Goal: Task Accomplishment & Management: Use online tool/utility

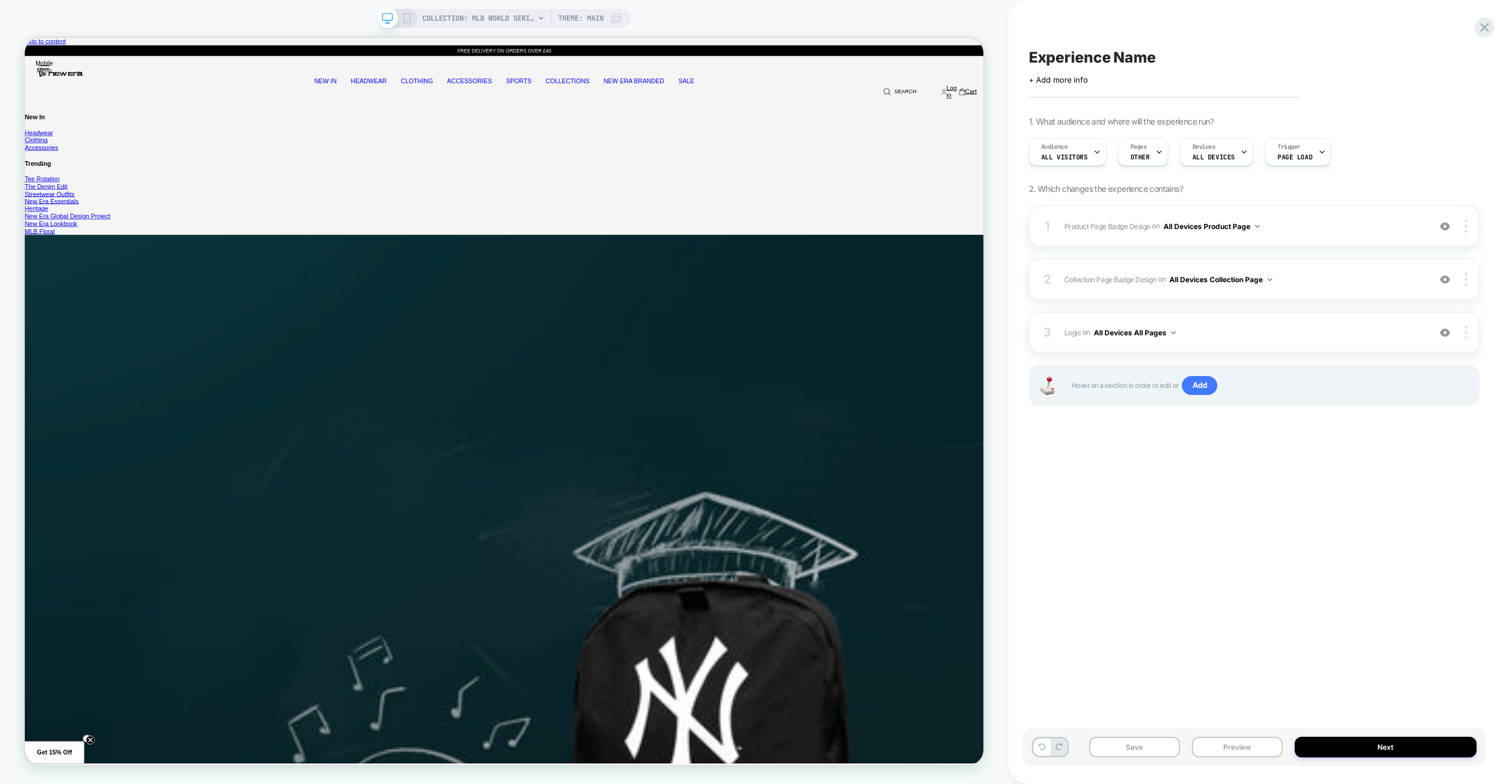
click at [892, 66] on div "Click to edit experience details + Add more info" at bounding box center [1254, 75] width 451 height 19
click at [892, 224] on span "Product Page Badge Design Adding Text BEFORE footer on All Devices Product Page" at bounding box center [1244, 226] width 359 height 15
click at [892, 319] on div "3 Logic Adding Code Block BEFORE footer on All Devices All Pages Add Before Add…" at bounding box center [1254, 332] width 451 height 41
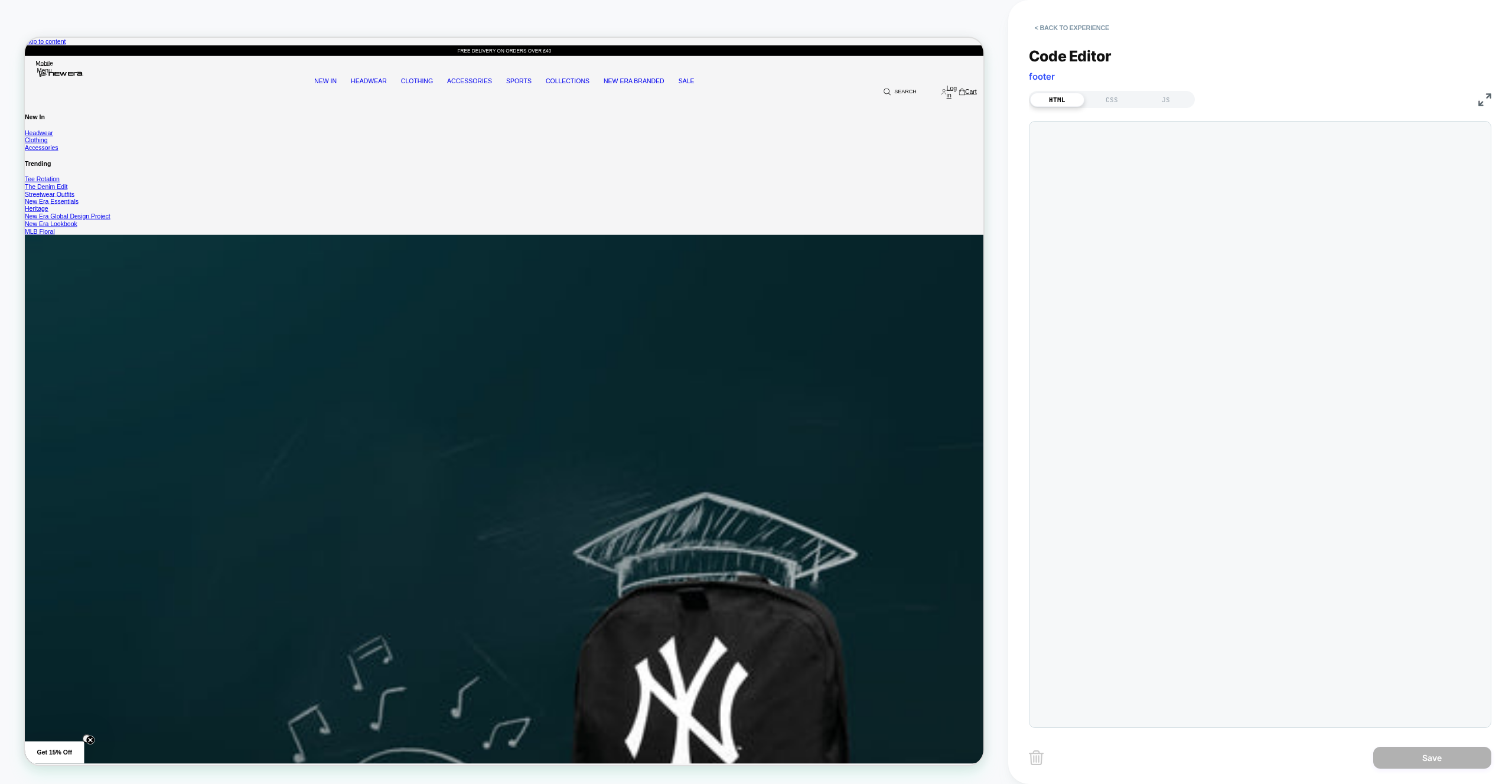
scroll to position [16, 0]
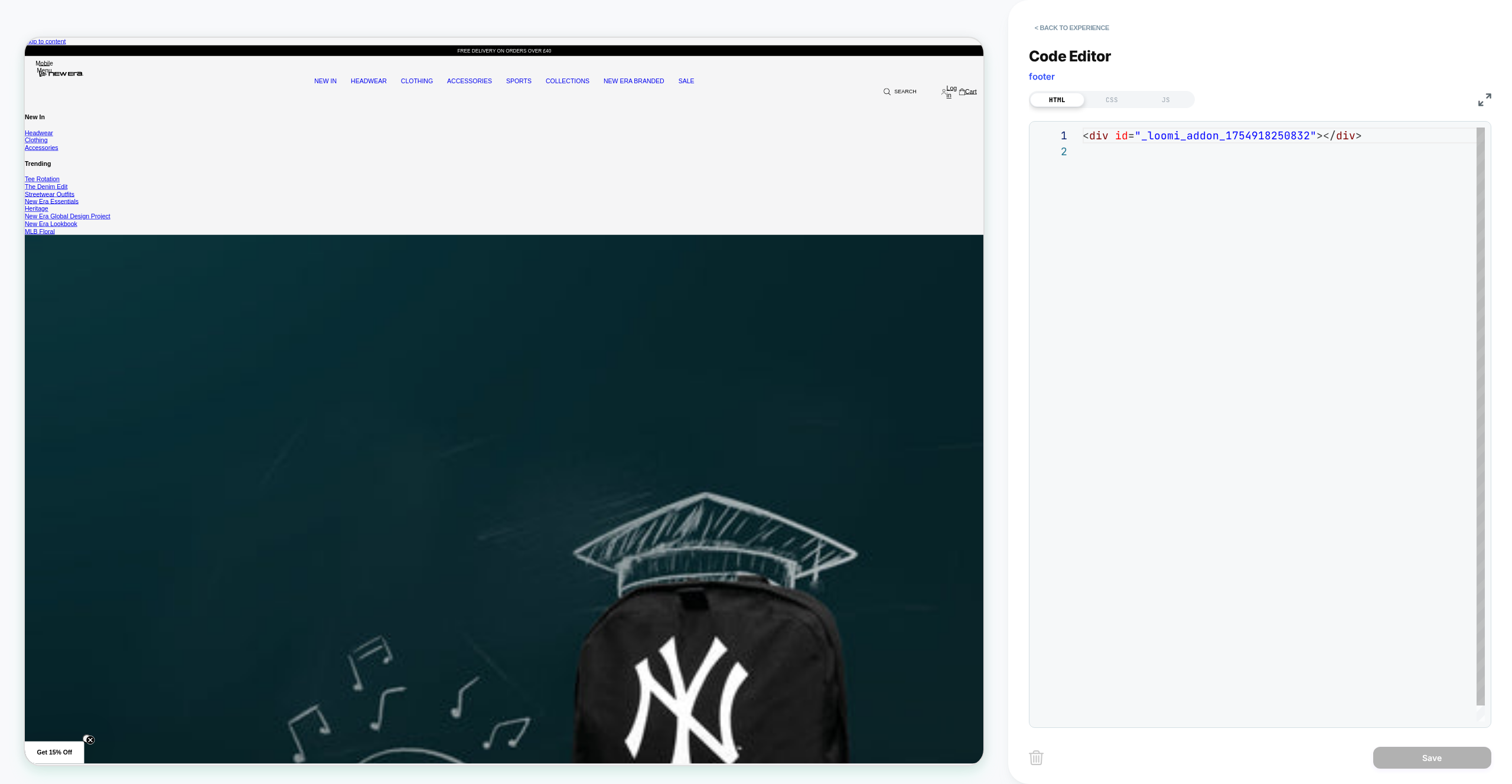
click at [892, 268] on div "< div id = "_loomi_addon_1754918250832" ></ div >" at bounding box center [1284, 432] width 402 height 610
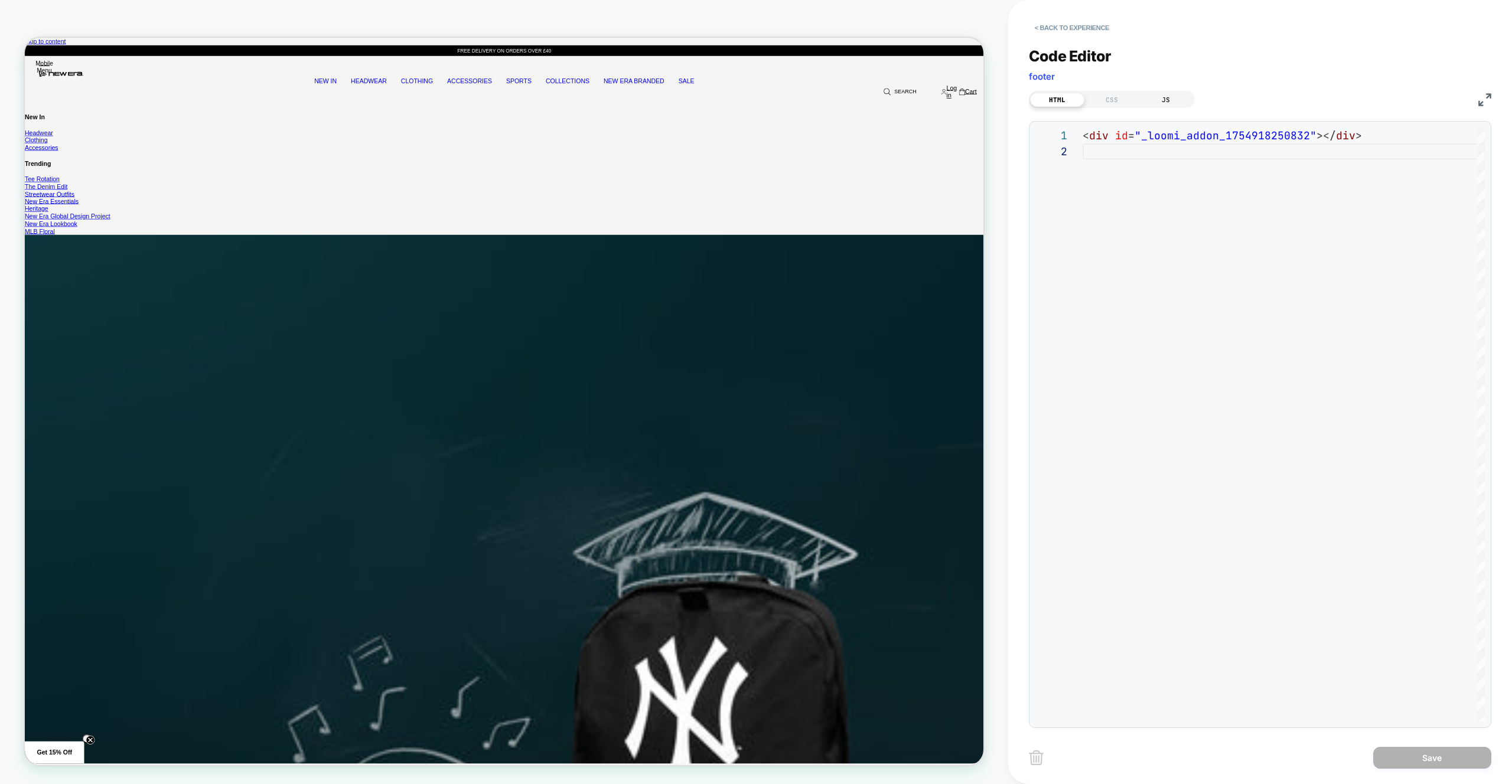
drag, startPoint x: 1126, startPoint y: 94, endPoint x: 1157, endPoint y: 97, distance: 31.1
click at [892, 94] on div "CSS" at bounding box center [1111, 100] width 54 height 14
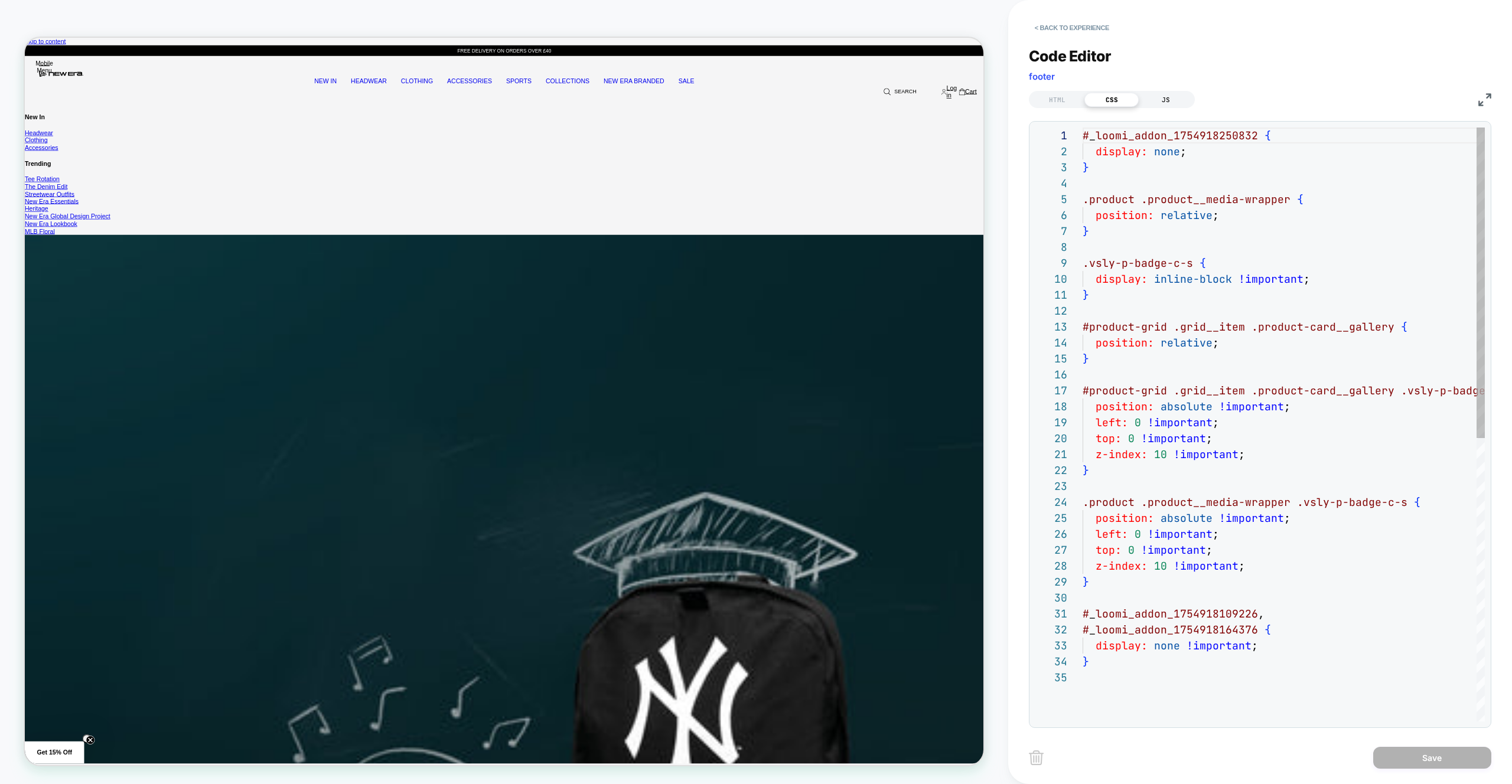
click at [892, 103] on div "JS" at bounding box center [1165, 100] width 54 height 14
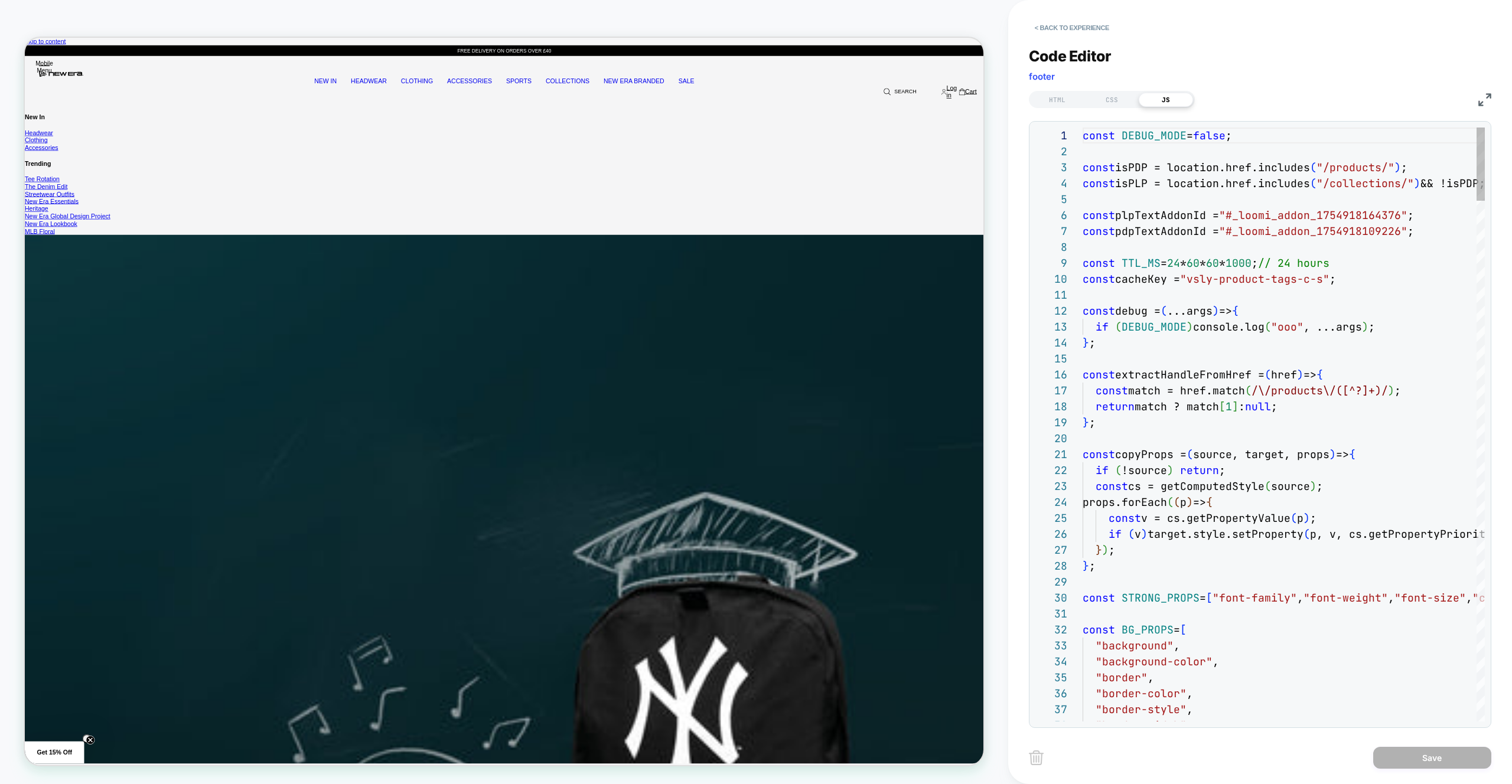
scroll to position [160, 0]
drag, startPoint x: 1260, startPoint y: 136, endPoint x: 1266, endPoint y: 147, distance: 12.5
type textarea "**********"
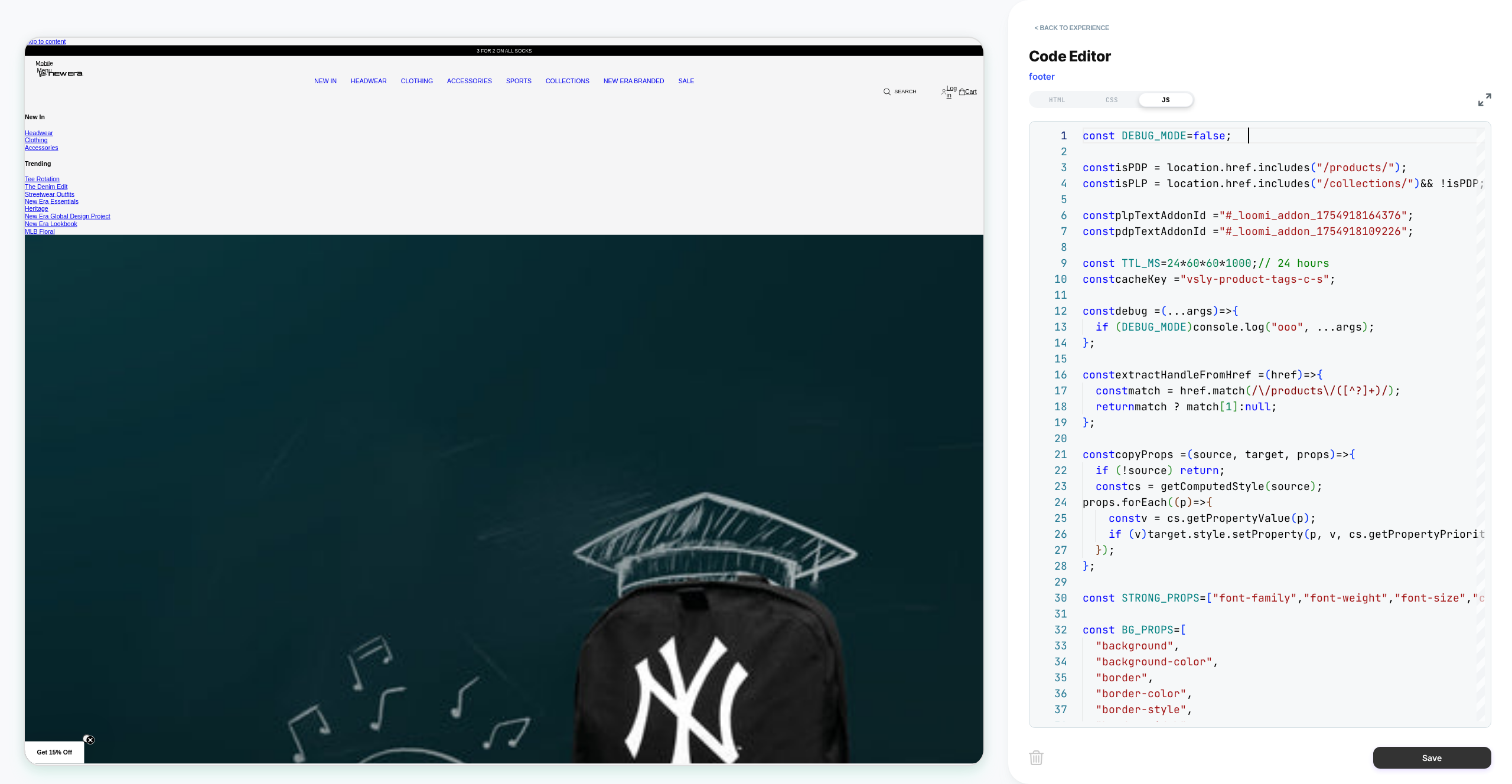
drag, startPoint x: 1432, startPoint y: 765, endPoint x: 1422, endPoint y: 763, distance: 10.2
click at [892, 464] on button "Save" at bounding box center [1432, 757] width 118 height 22
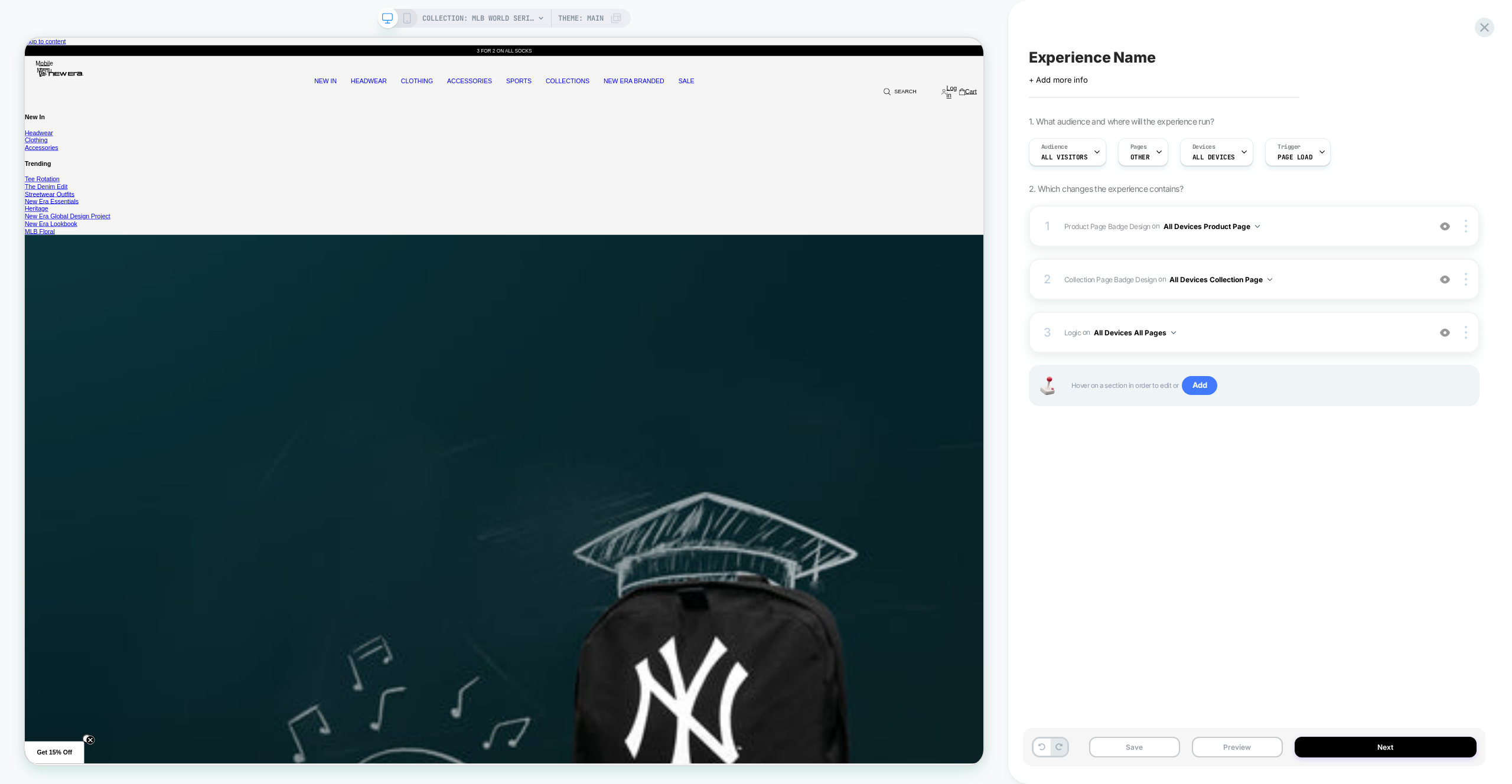
click at [892, 78] on div "+ Add more info" at bounding box center [1147, 79] width 236 height 10
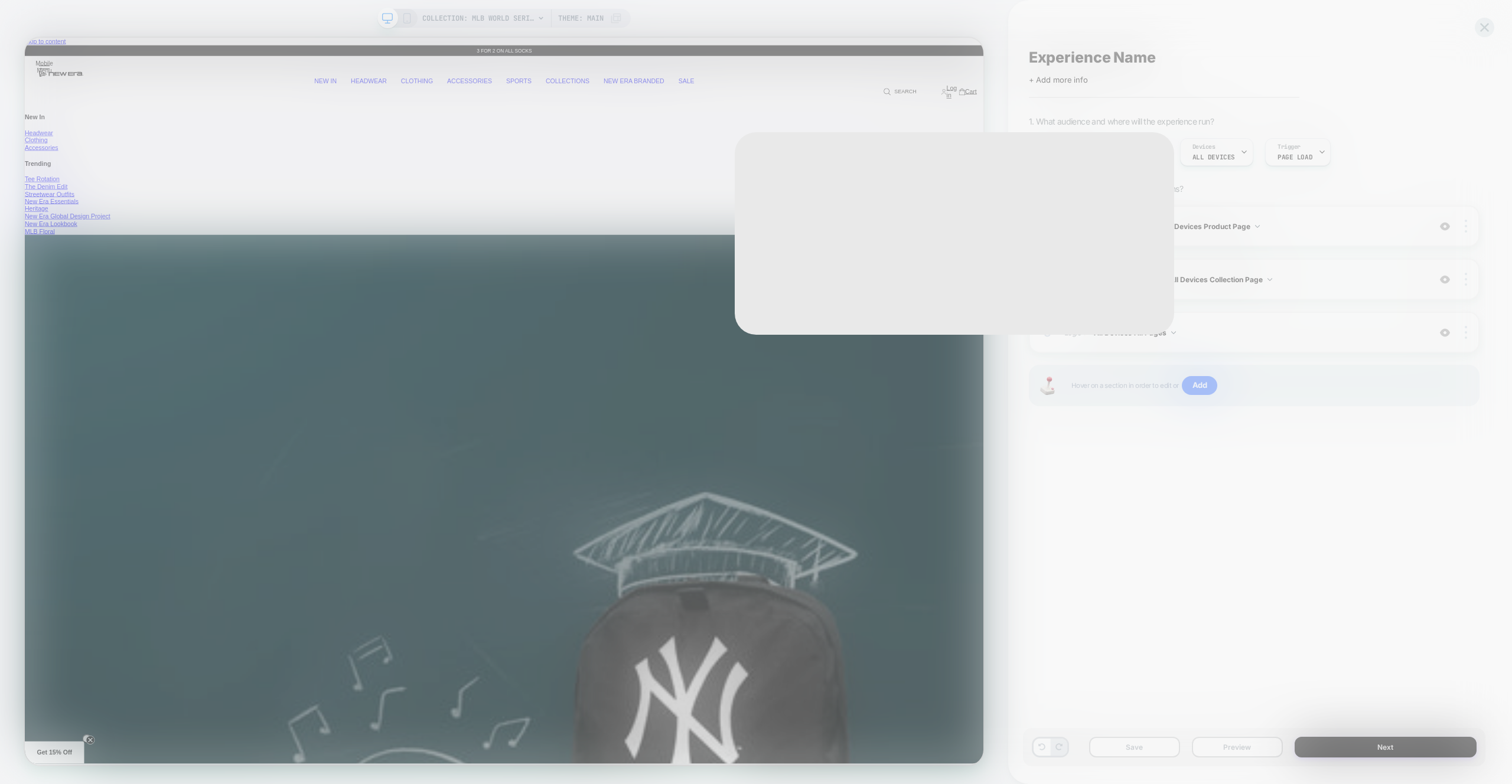
click at [892, 59] on div at bounding box center [756, 392] width 1512 height 784
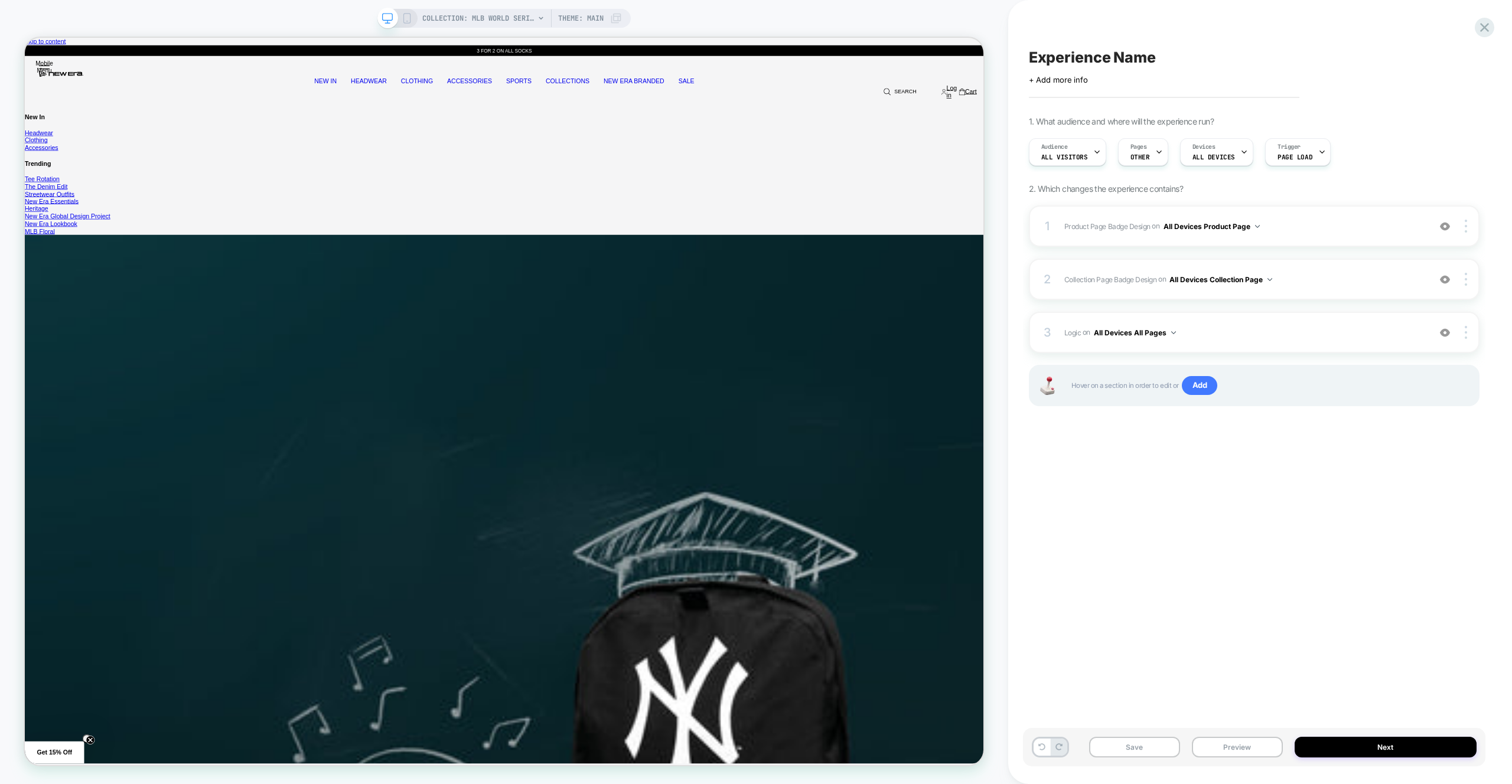
click at [892, 59] on span "Experience Name" at bounding box center [1092, 57] width 127 height 18
type textarea "**********"
click at [892, 54] on icon at bounding box center [1379, 57] width 15 height 15
click at [892, 464] on button "Save" at bounding box center [1134, 747] width 91 height 21
click at [892, 312] on div "3 Logic Adding Code Block BEFORE footer on All Devices All Pages Add Before Add…" at bounding box center [1254, 332] width 451 height 41
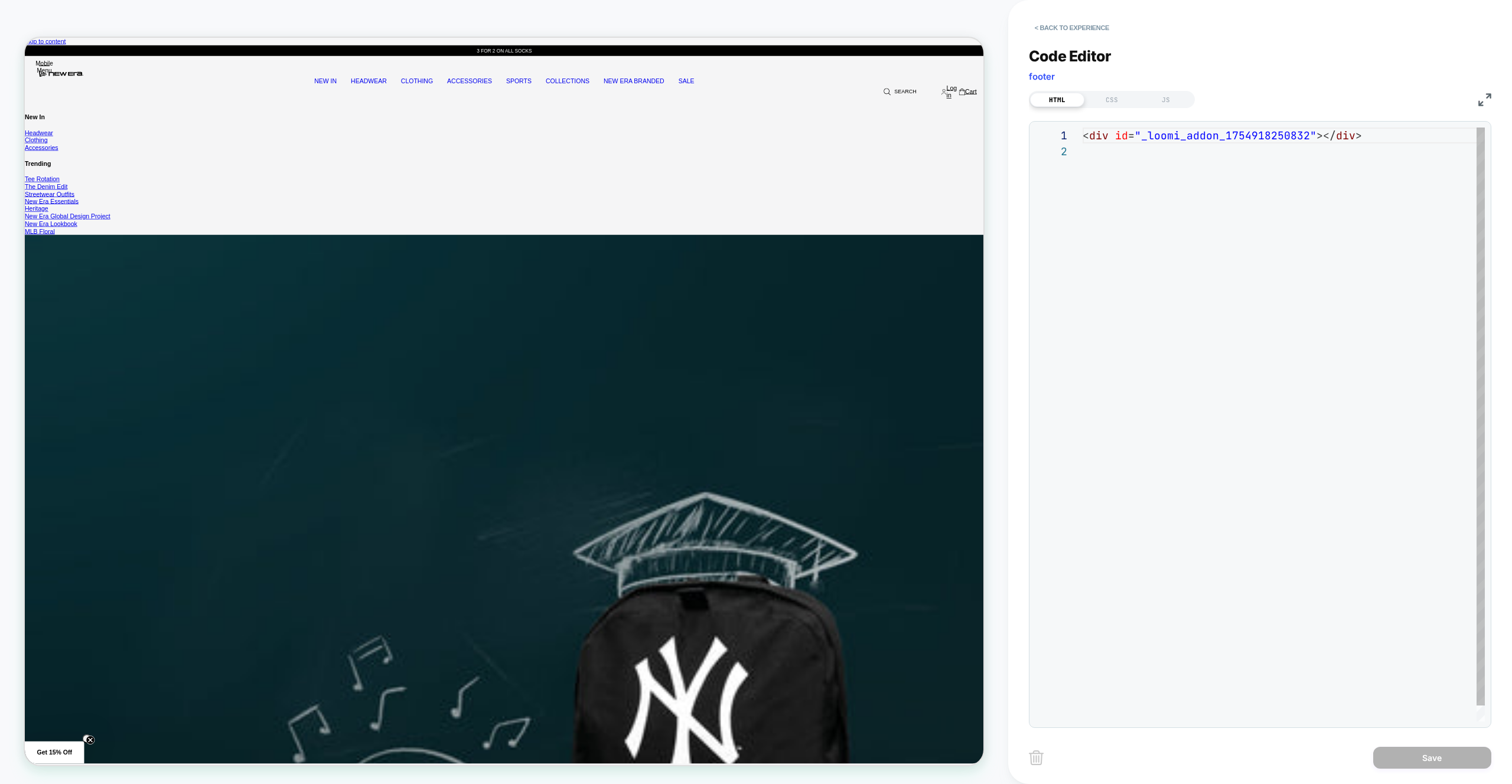
scroll to position [16, 0]
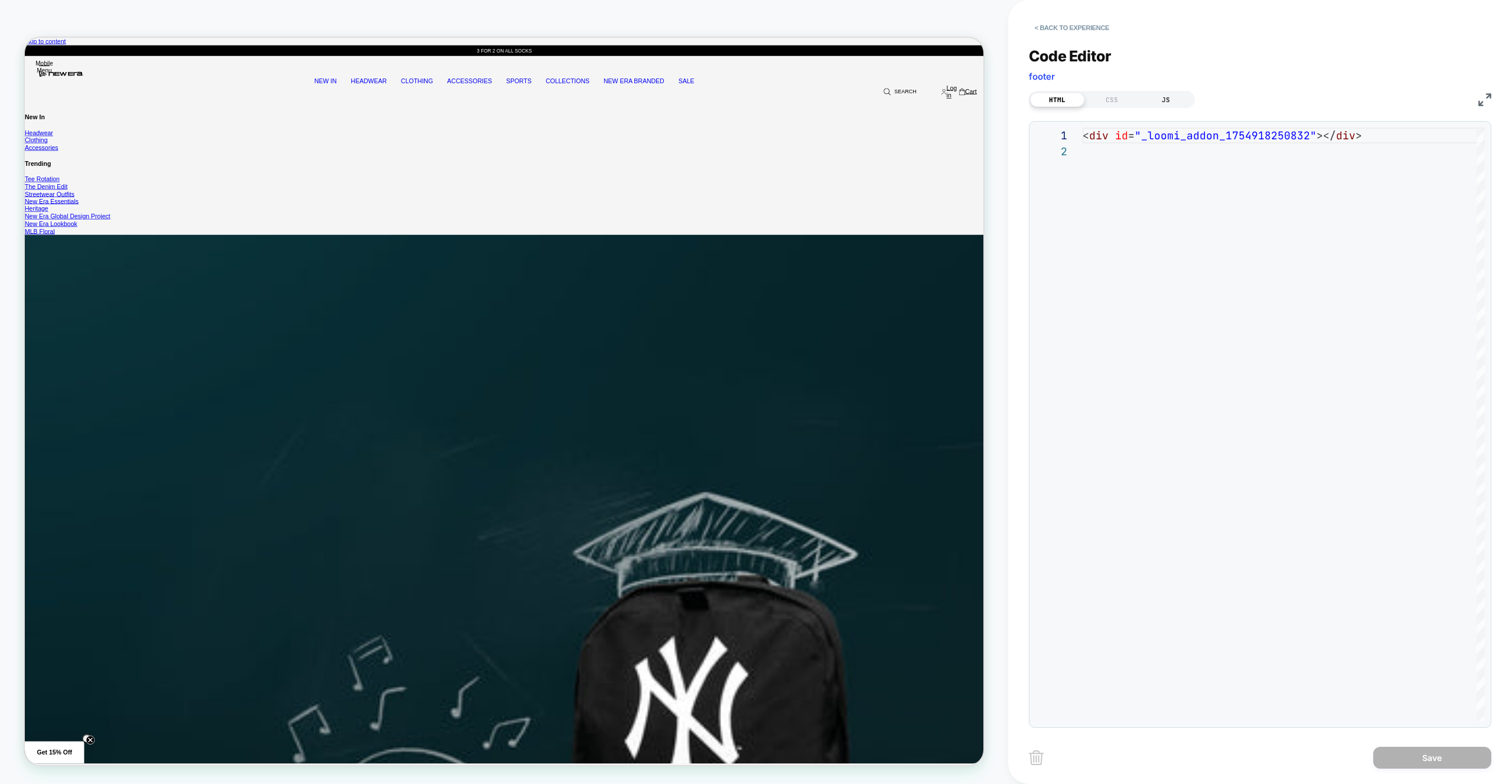
click at [892, 103] on div "JS" at bounding box center [1165, 100] width 54 height 14
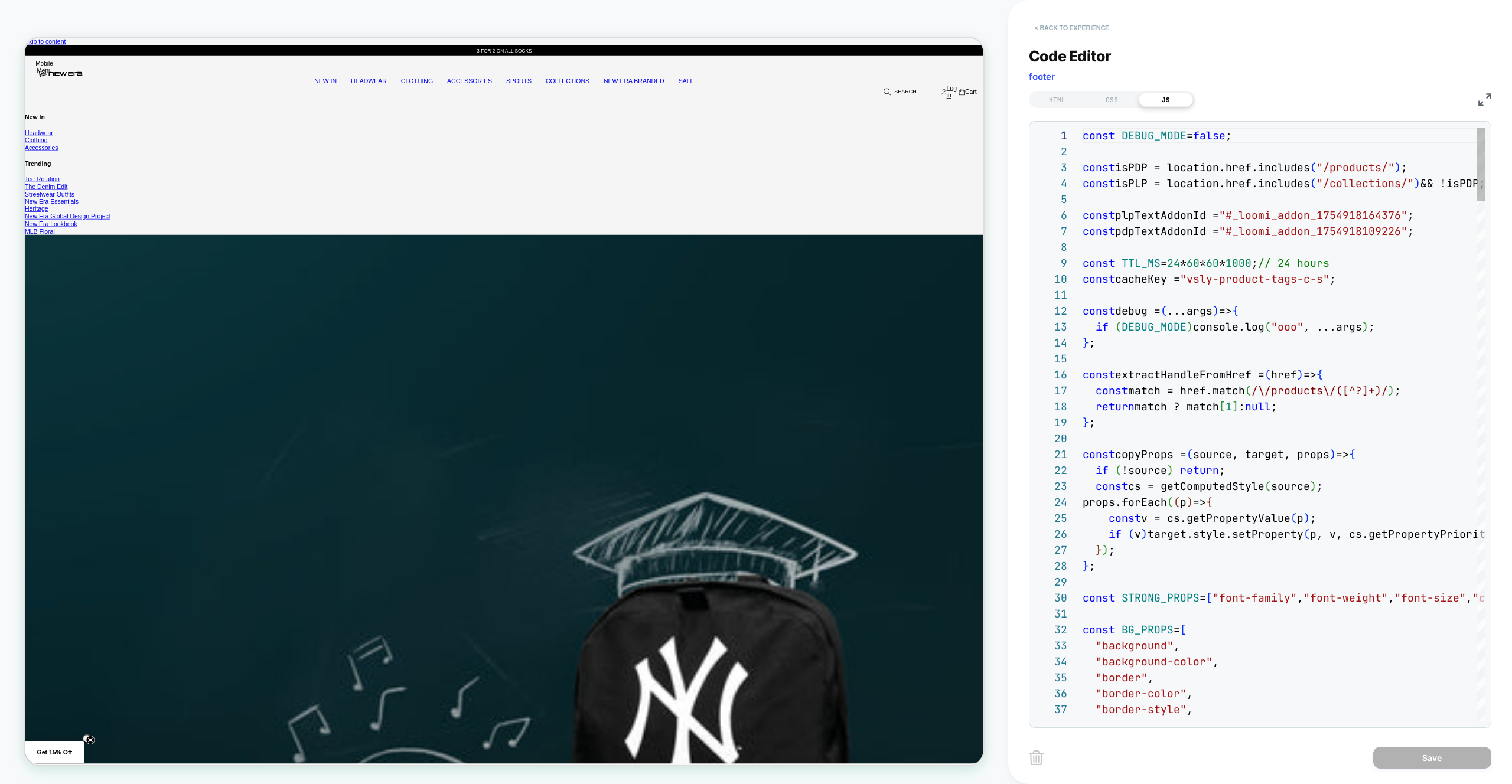
scroll to position [160, 0]
click at [892, 33] on button "< Back to experience" at bounding box center [1072, 28] width 86 height 19
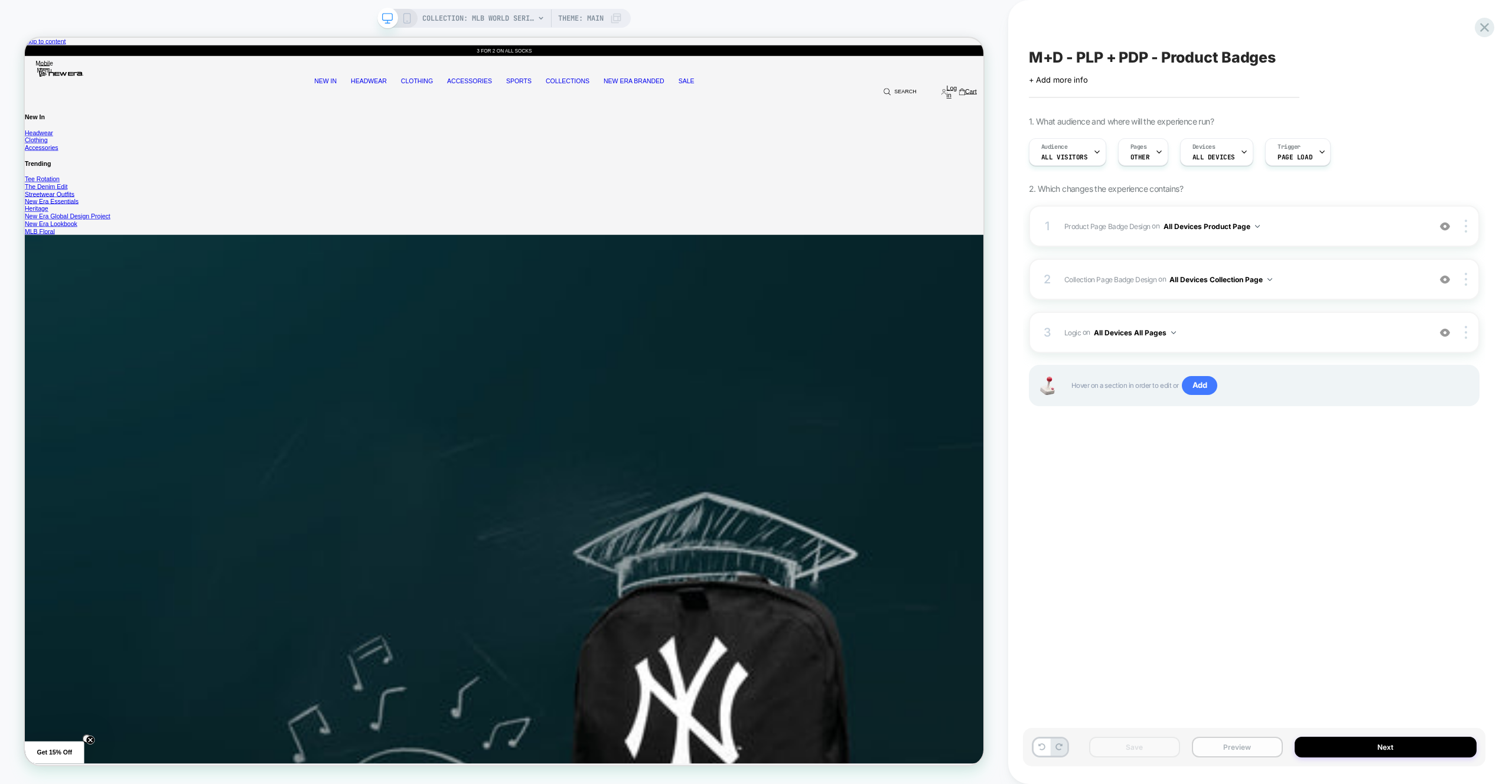
click at [892, 464] on button "Preview" at bounding box center [1237, 747] width 91 height 21
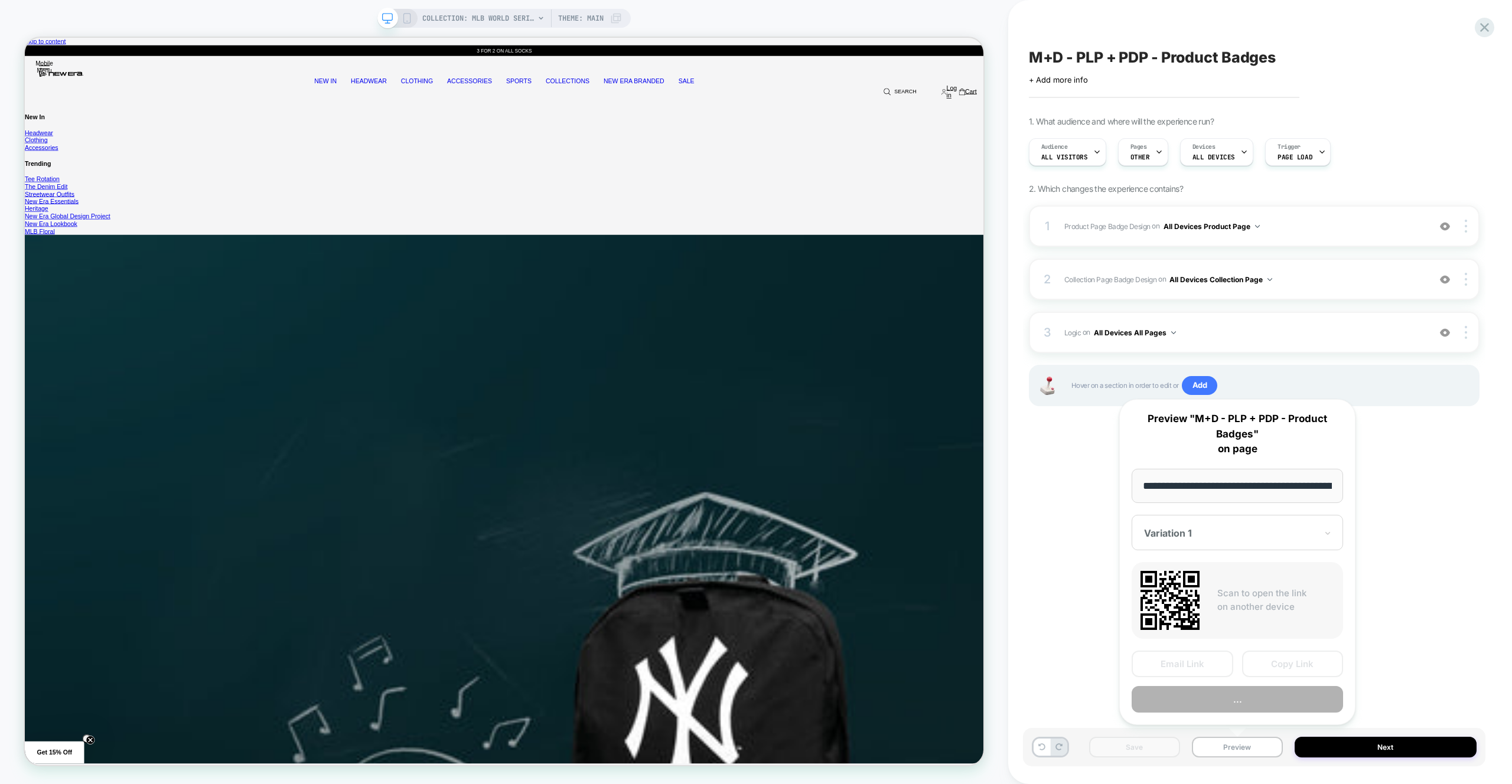
scroll to position [0, 181]
click at [892, 464] on button "Preview" at bounding box center [1237, 700] width 212 height 26
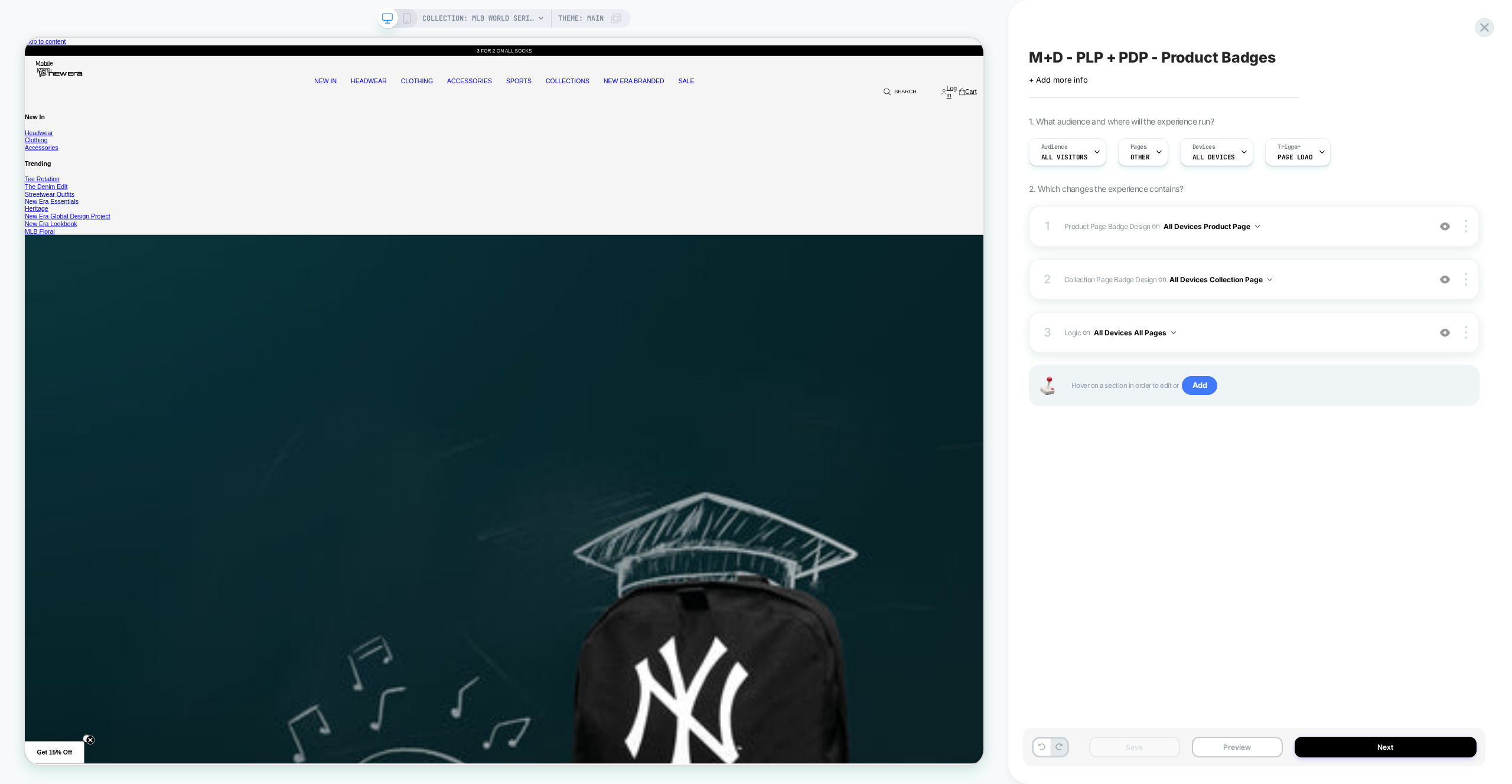
drag, startPoint x: 1484, startPoint y: 33, endPoint x: 1207, endPoint y: 29, distance: 277.0
click at [892, 33] on icon at bounding box center [1484, 27] width 16 height 16
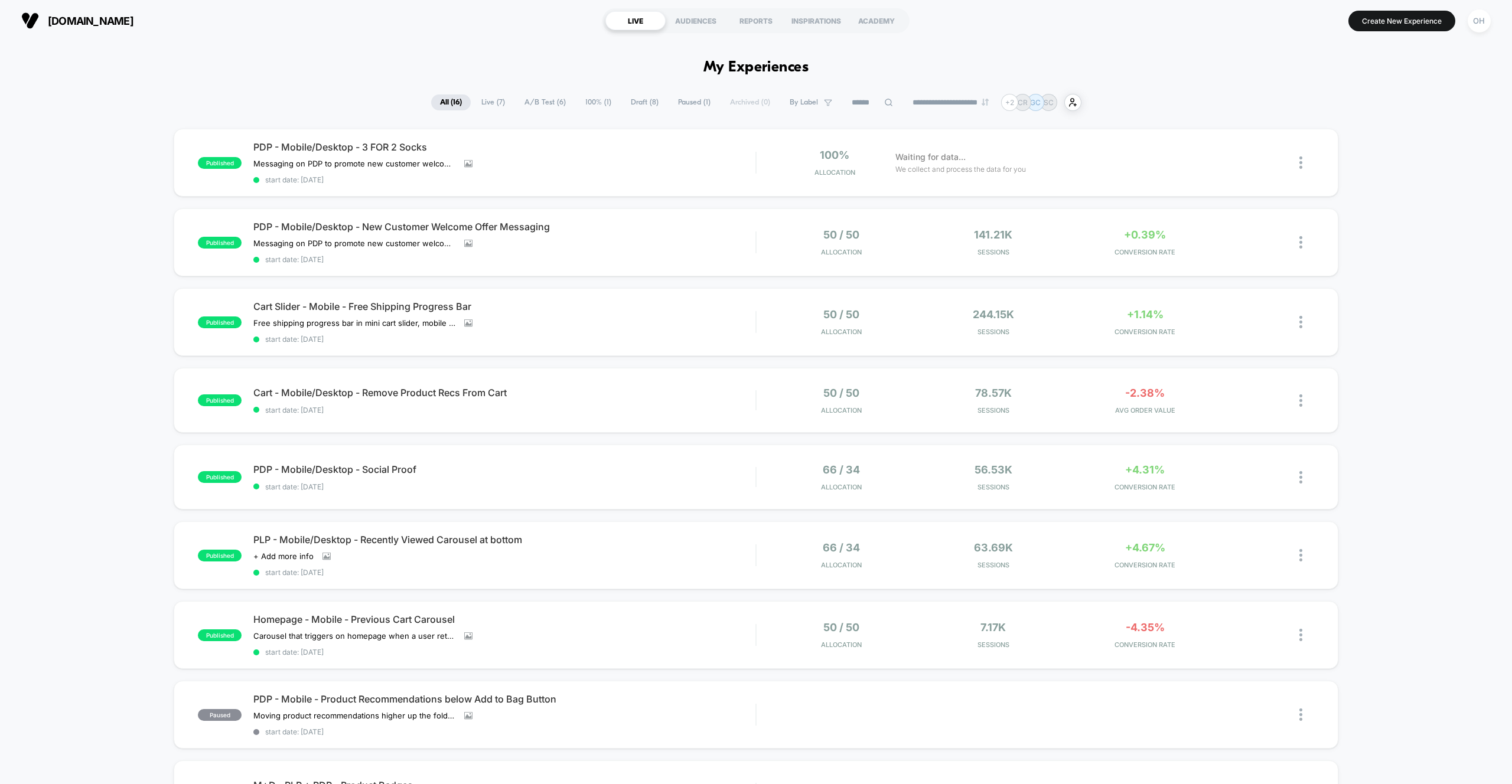
click at [650, 108] on span "Draft ( 8 )" at bounding box center [644, 102] width 45 height 16
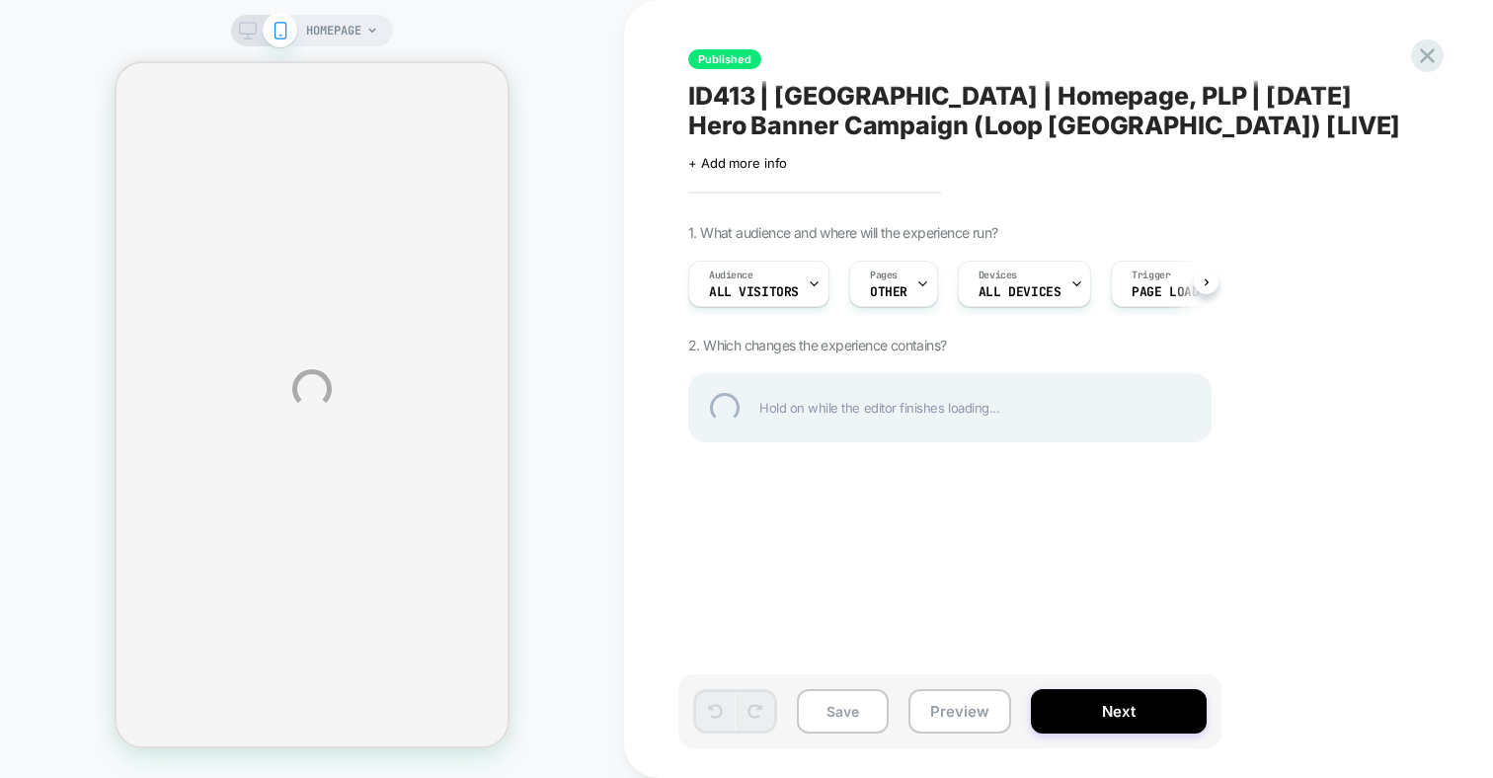
click at [1446, 66] on div "HOMEPAGE Published ID413 | [GEOGRAPHIC_DATA] | Homepage, PLP | [DATE] Hero Bann…" at bounding box center [746, 389] width 1493 height 778
click at [1425, 56] on div at bounding box center [1428, 56] width 40 height 40
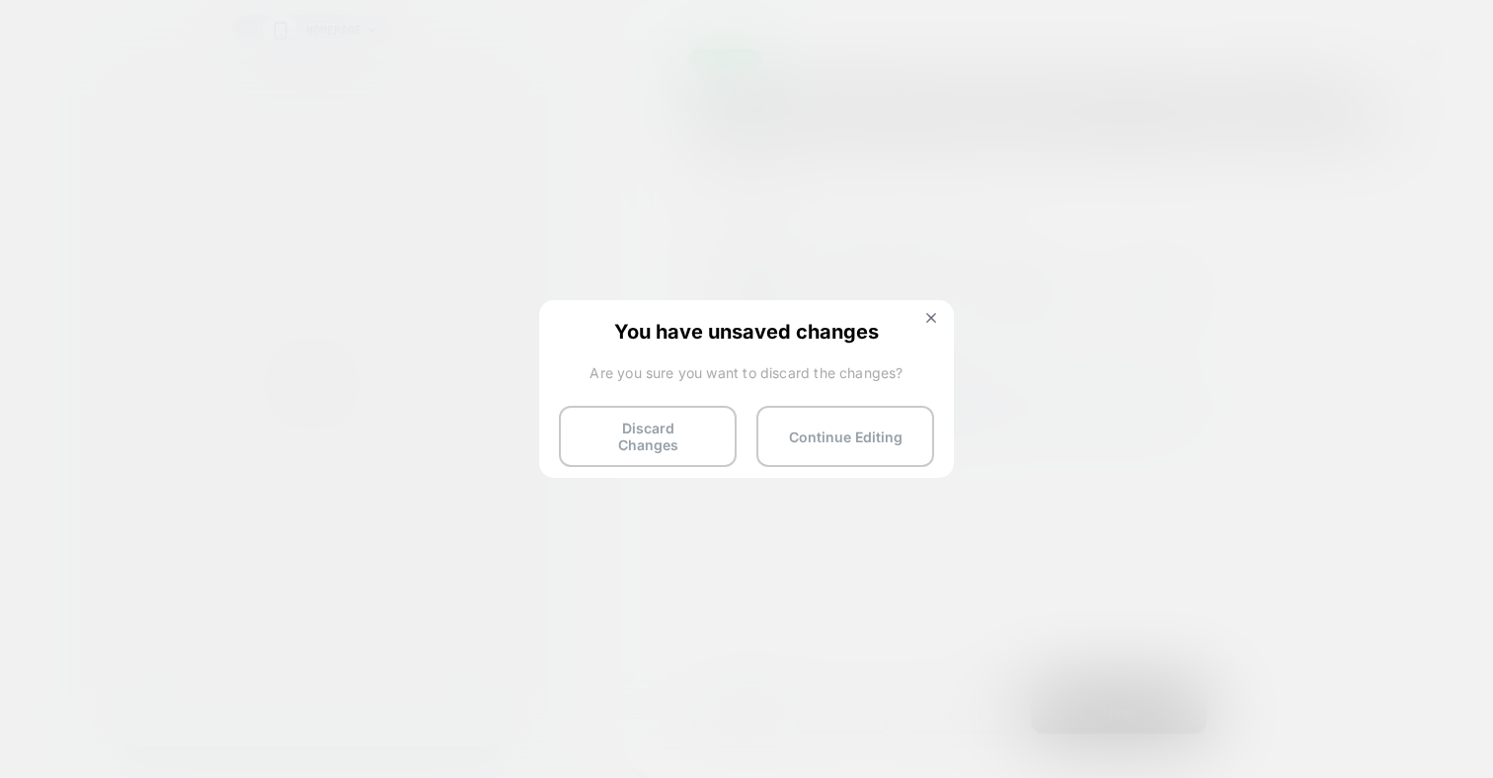
click at [707, 401] on div "You have unsaved changes Are you sure you want to discard the changes? Discard …" at bounding box center [746, 387] width 415 height 175
click at [707, 414] on button "Discard Changes" at bounding box center [648, 436] width 178 height 61
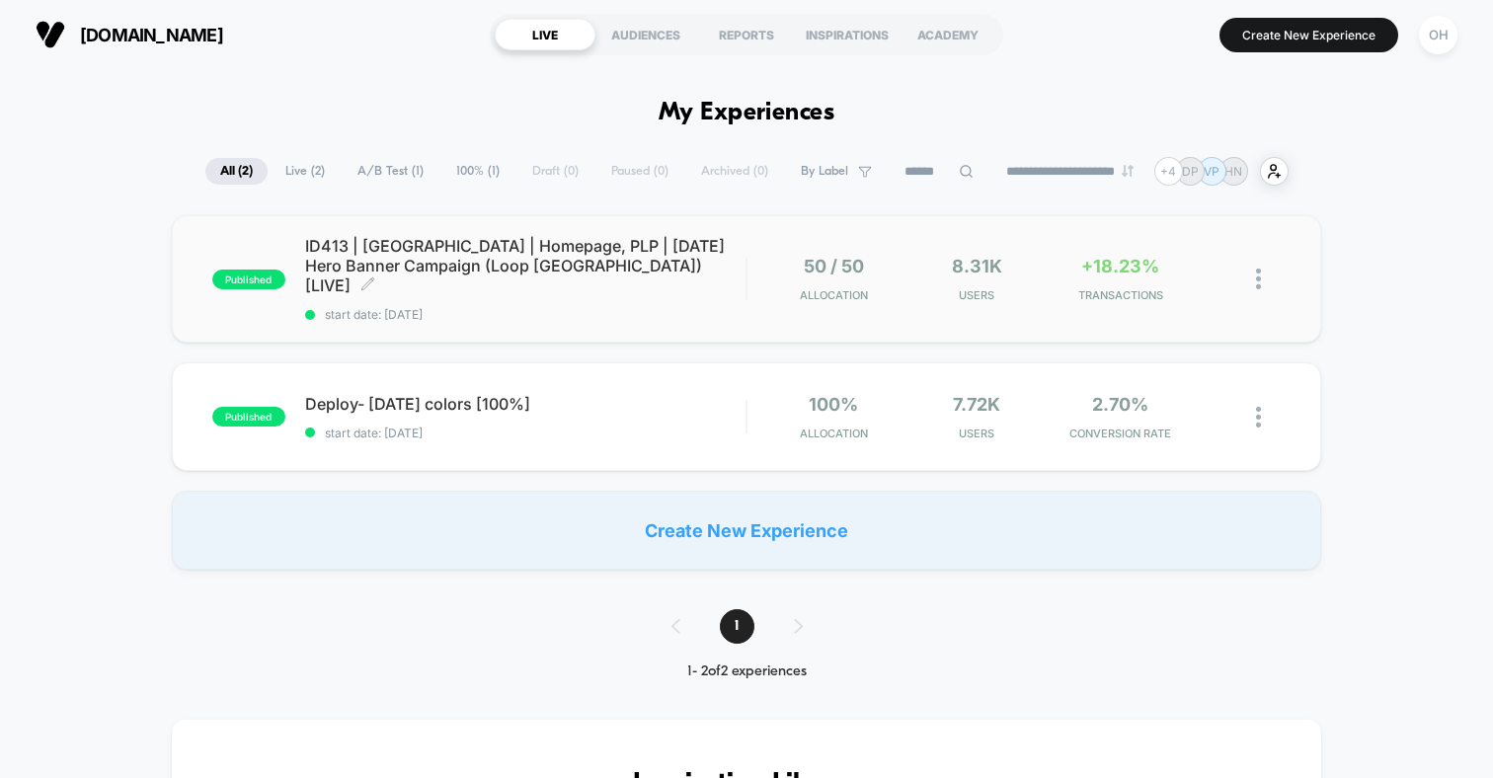
click at [696, 307] on span "start date: [DATE]" at bounding box center [525, 314] width 441 height 15
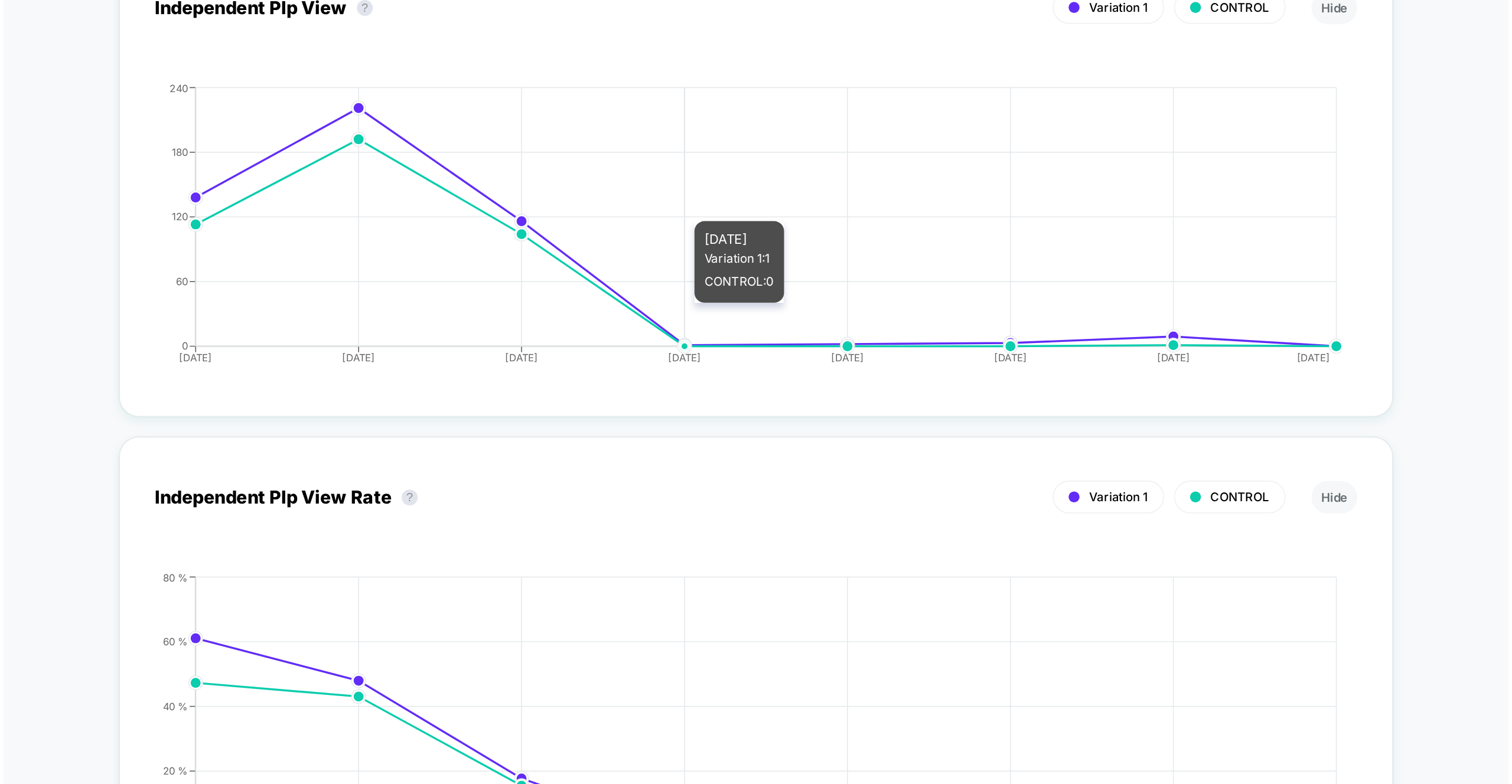
scroll to position [3231, 0]
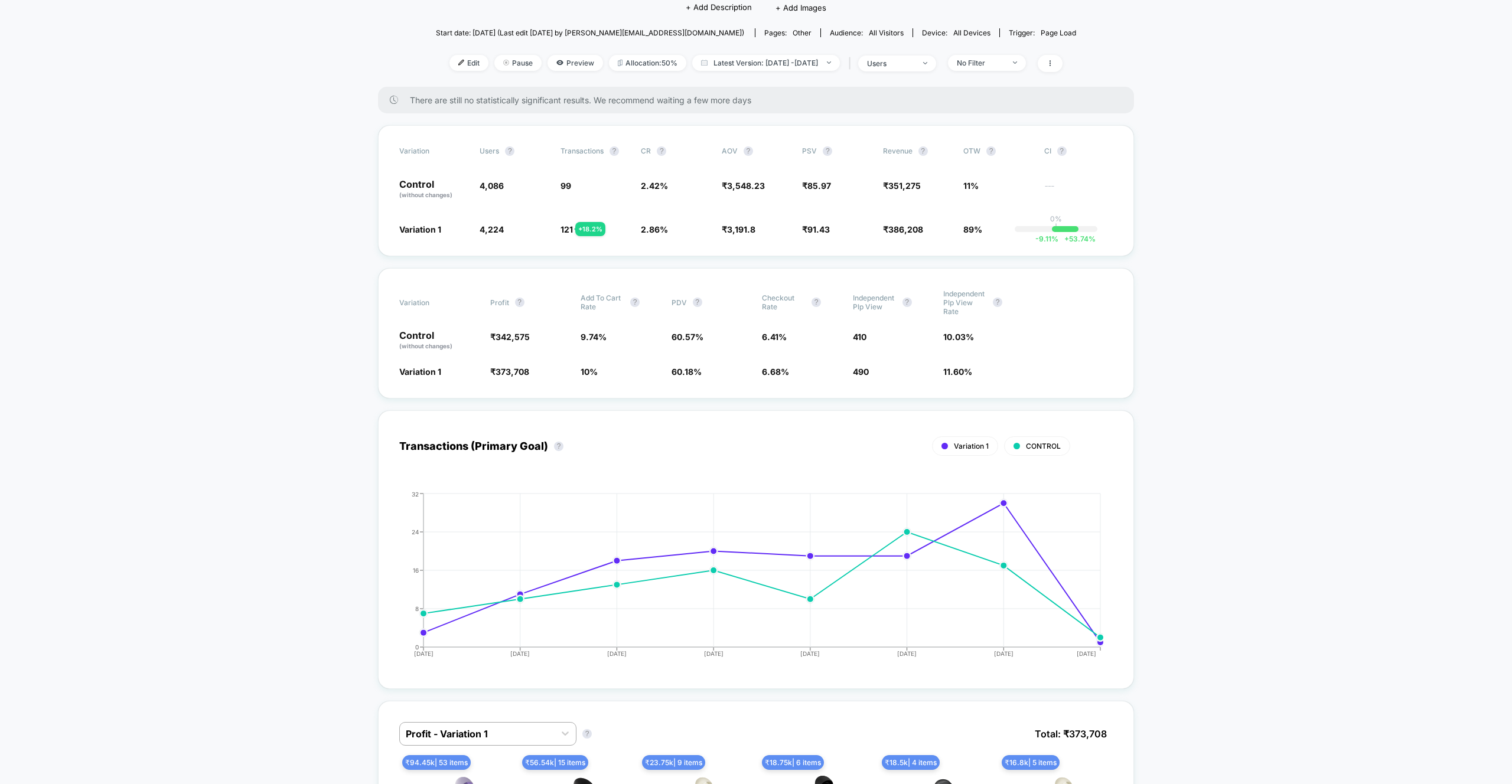
scroll to position [0, 0]
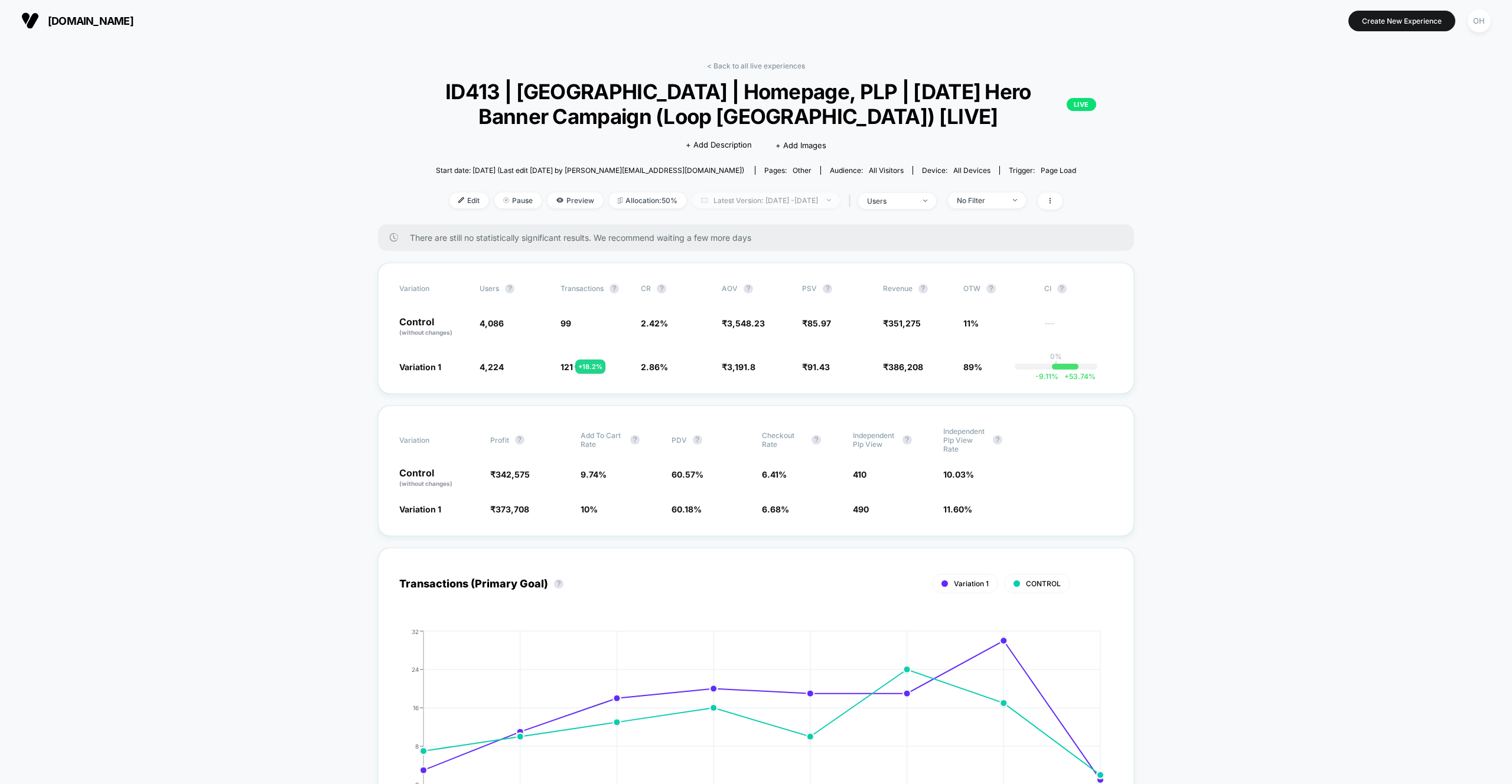
click at [780, 197] on span "Latest Version: Aug 5, 2025 - Aug 12, 2025" at bounding box center [766, 200] width 148 height 16
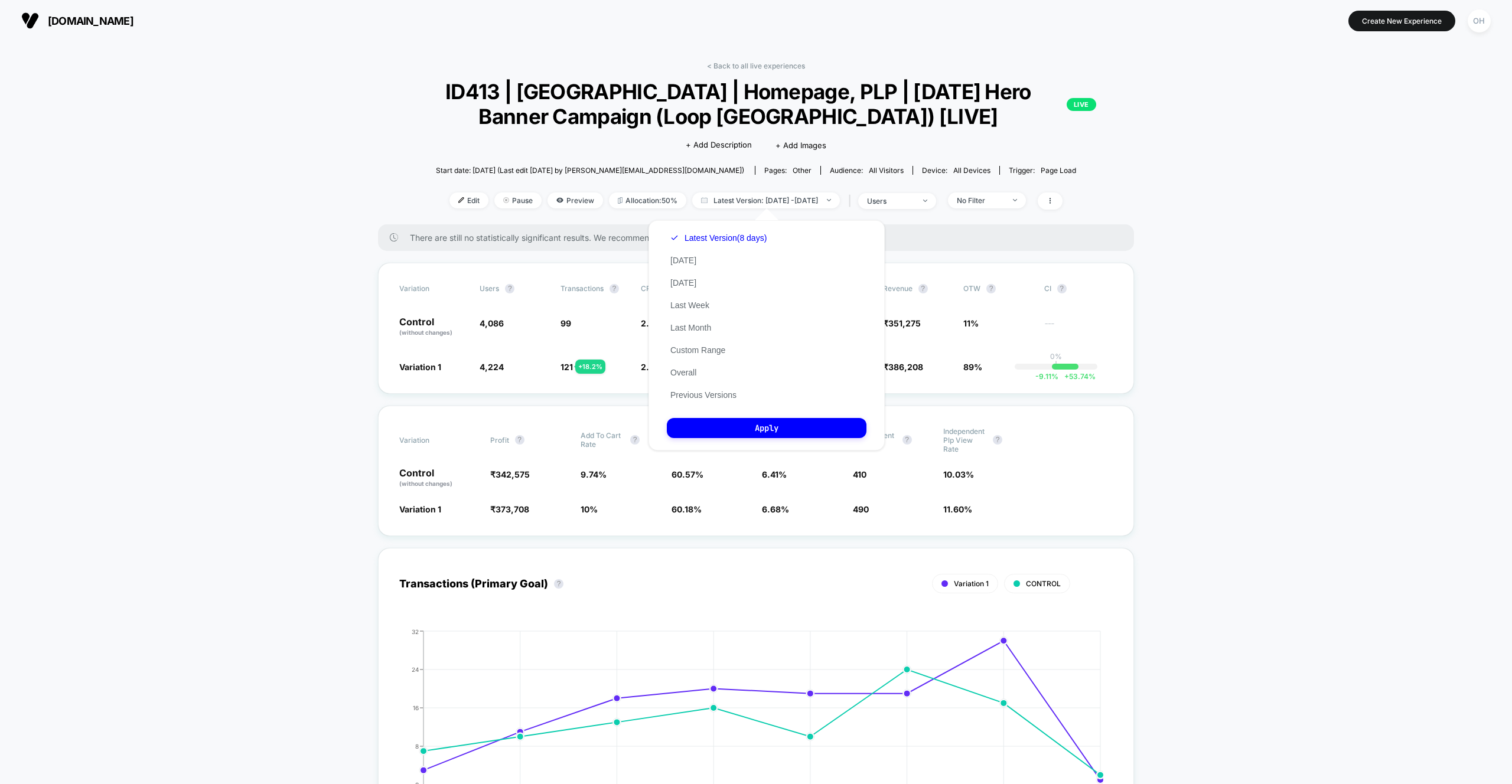
click at [767, 338] on div "Latest Version (8 days) Today Yesterday Last Week Last Month Custom Range Overa…" at bounding box center [718, 316] width 103 height 179
click at [768, 335] on div "Latest Version (8 days) Today Yesterday Last Week Last Month Custom Range Overa…" at bounding box center [718, 316] width 103 height 179
click at [732, 36] on div "loopearplugs.in Create New Experience OH" at bounding box center [756, 20] width 1512 height 41
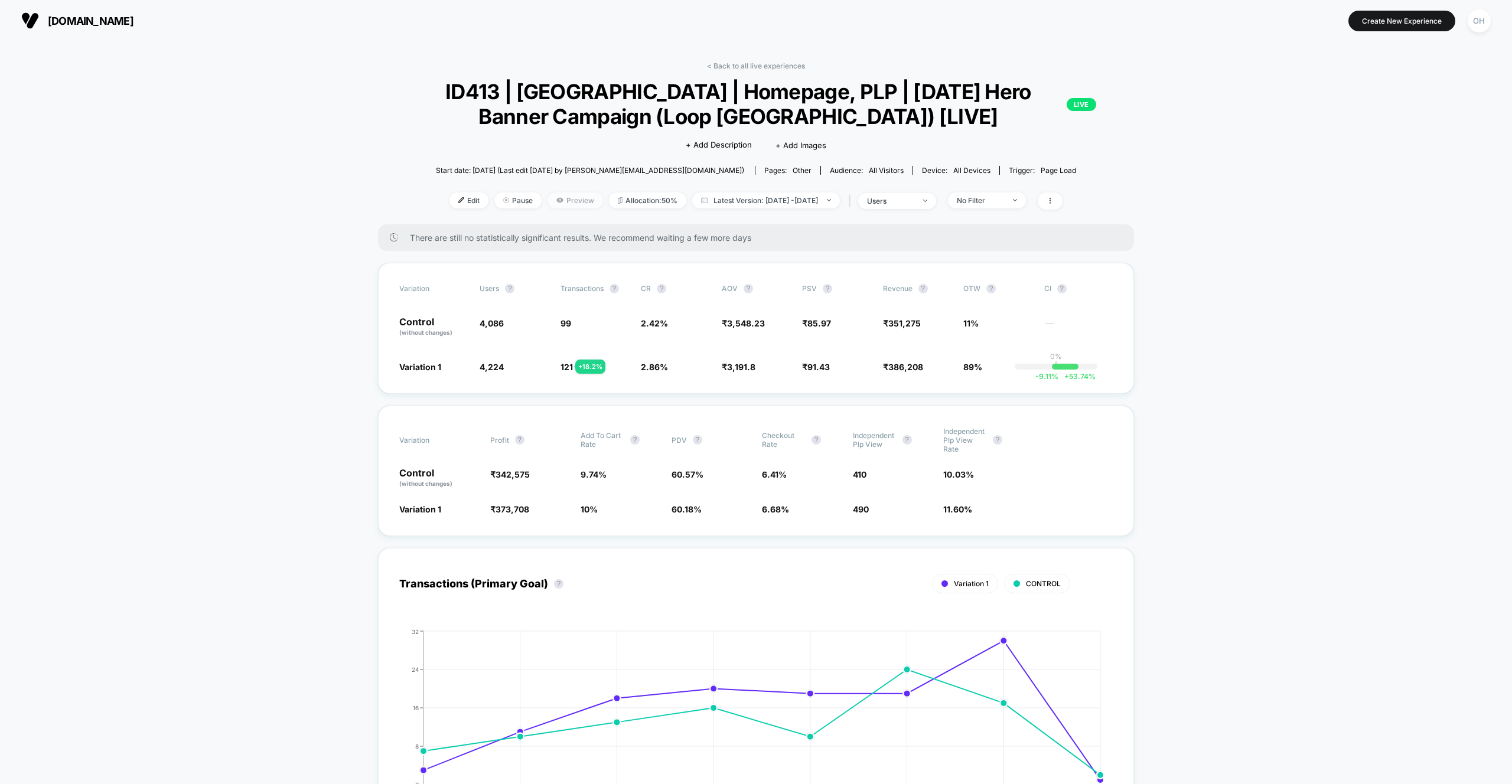
click at [572, 198] on span "Preview" at bounding box center [575, 200] width 56 height 16
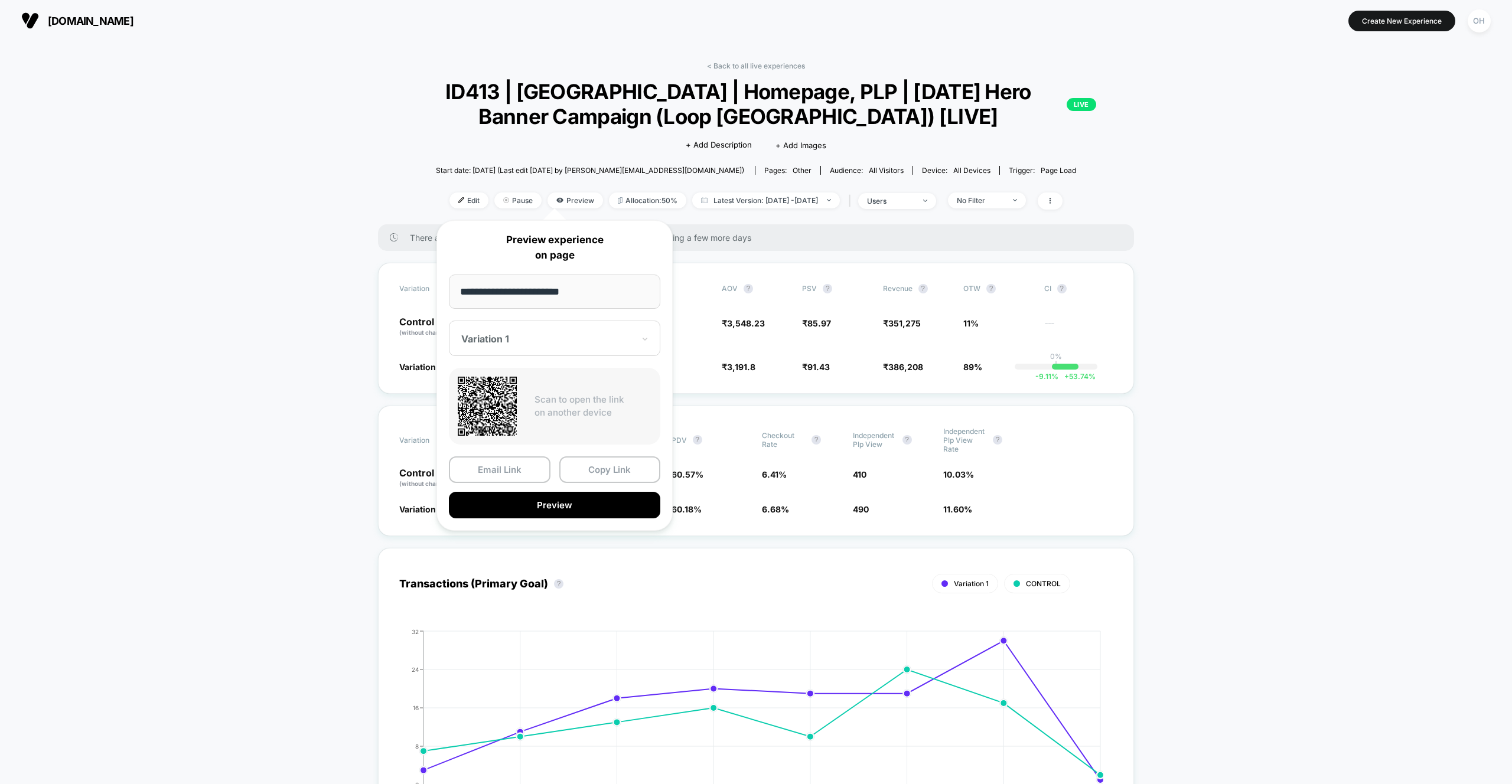
click at [592, 304] on input "**********" at bounding box center [555, 291] width 212 height 34
drag, startPoint x: 591, startPoint y: 299, endPoint x: 406, endPoint y: 293, distance: 185.1
click at [406, 293] on body "loopearplugs.in Create New Experience OH loopearplugs.in < Back to all live exp…" at bounding box center [756, 392] width 1512 height 784
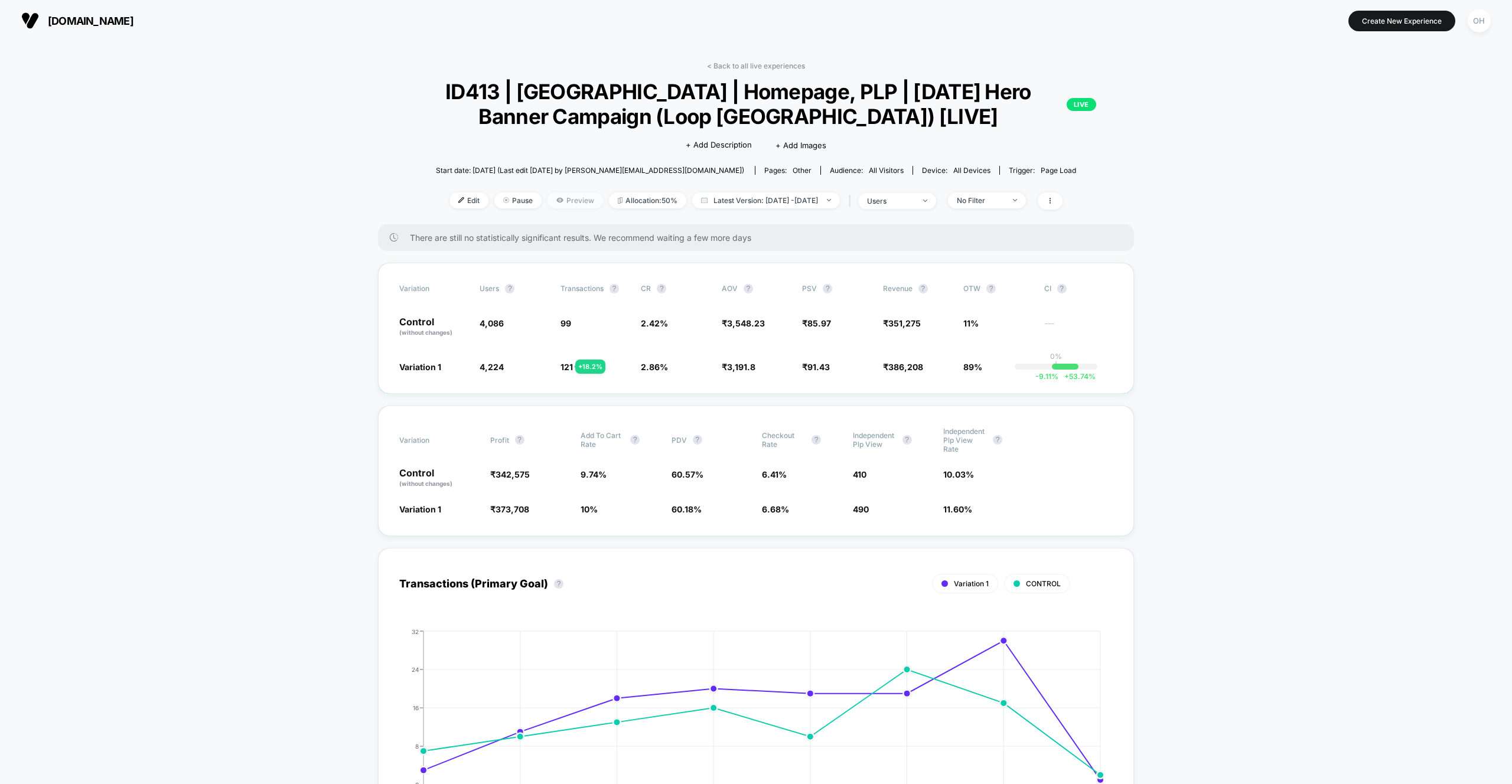
click at [556, 204] on span "Preview" at bounding box center [575, 200] width 56 height 16
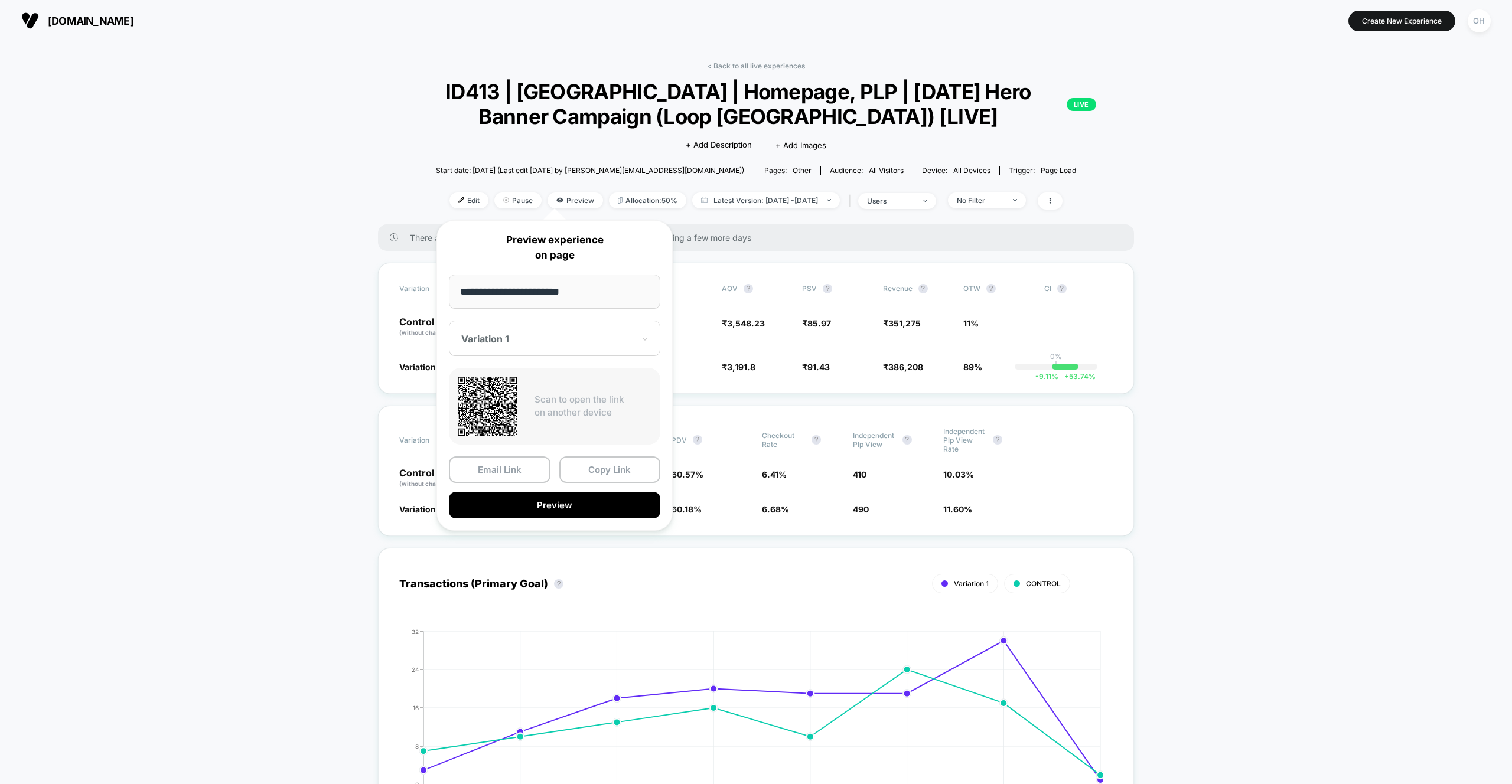
drag, startPoint x: 565, startPoint y: 292, endPoint x: 442, endPoint y: 287, distance: 123.1
click at [442, 290] on div "**********" at bounding box center [554, 375] width 236 height 311
click at [488, 33] on section "loopearplugs.in" at bounding box center [261, 20] width 486 height 29
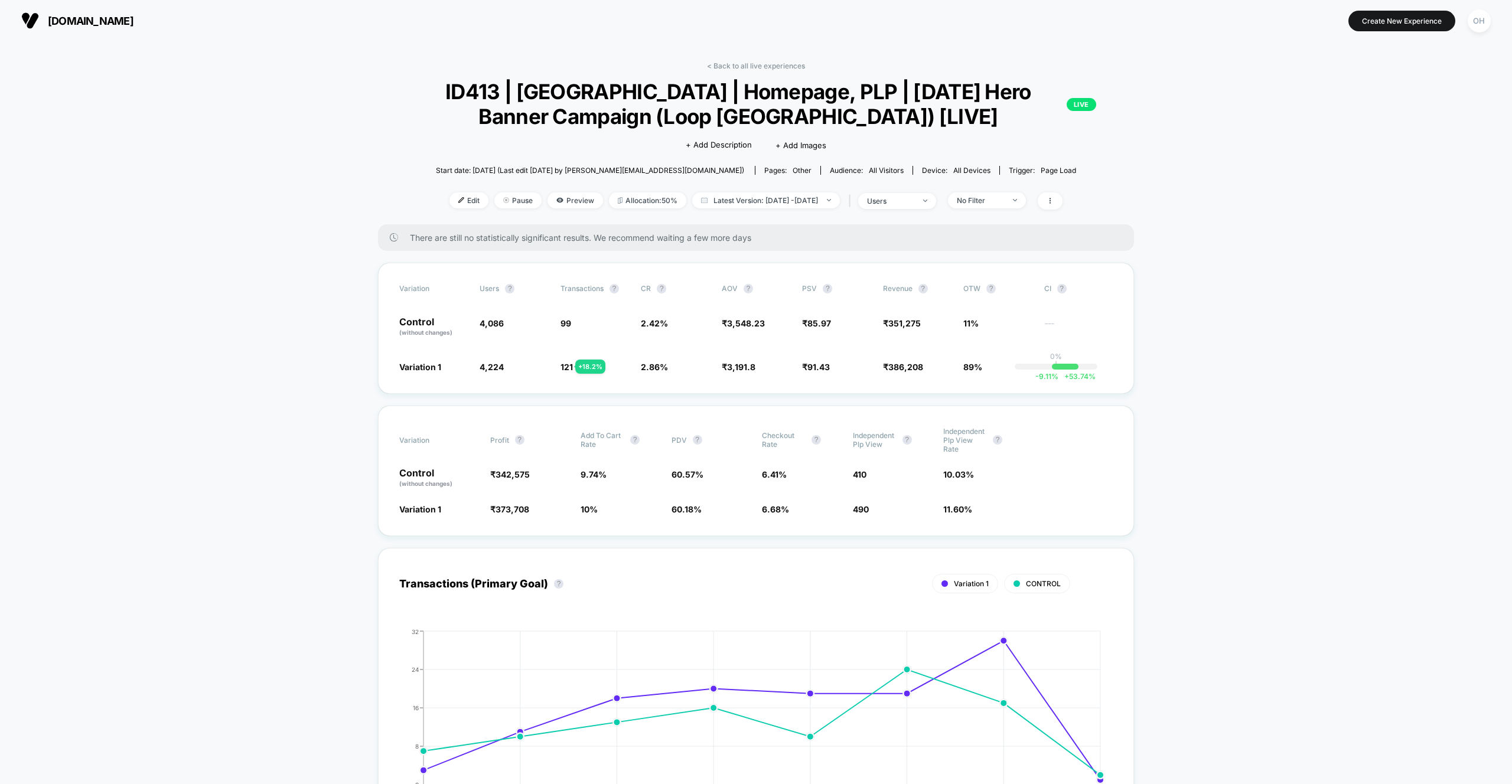
click at [537, 39] on div "loopearplugs.in Create New Experience OH" at bounding box center [756, 20] width 1512 height 41
click at [562, 210] on div "< Back to all live experiences ID413 | India | Homepage, PLP | Independence Day…" at bounding box center [756, 143] width 756 height 163
click at [563, 204] on span "Preview" at bounding box center [575, 200] width 56 height 16
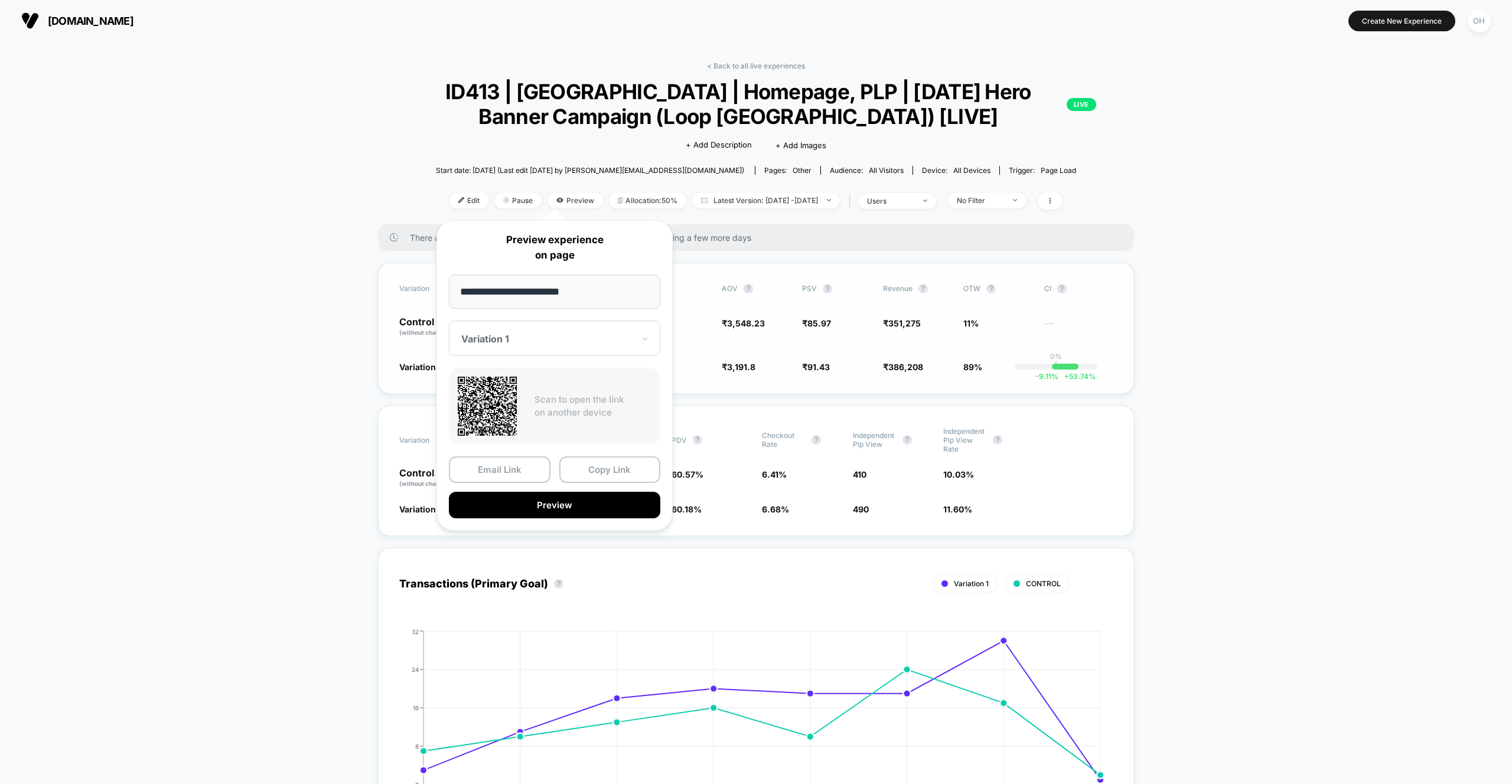
drag, startPoint x: 587, startPoint y: 299, endPoint x: 405, endPoint y: 293, distance: 182.1
click at [404, 294] on body "loopearplugs.in Create New Experience OH loopearplugs.in < Back to all live exp…" at bounding box center [756, 392] width 1512 height 784
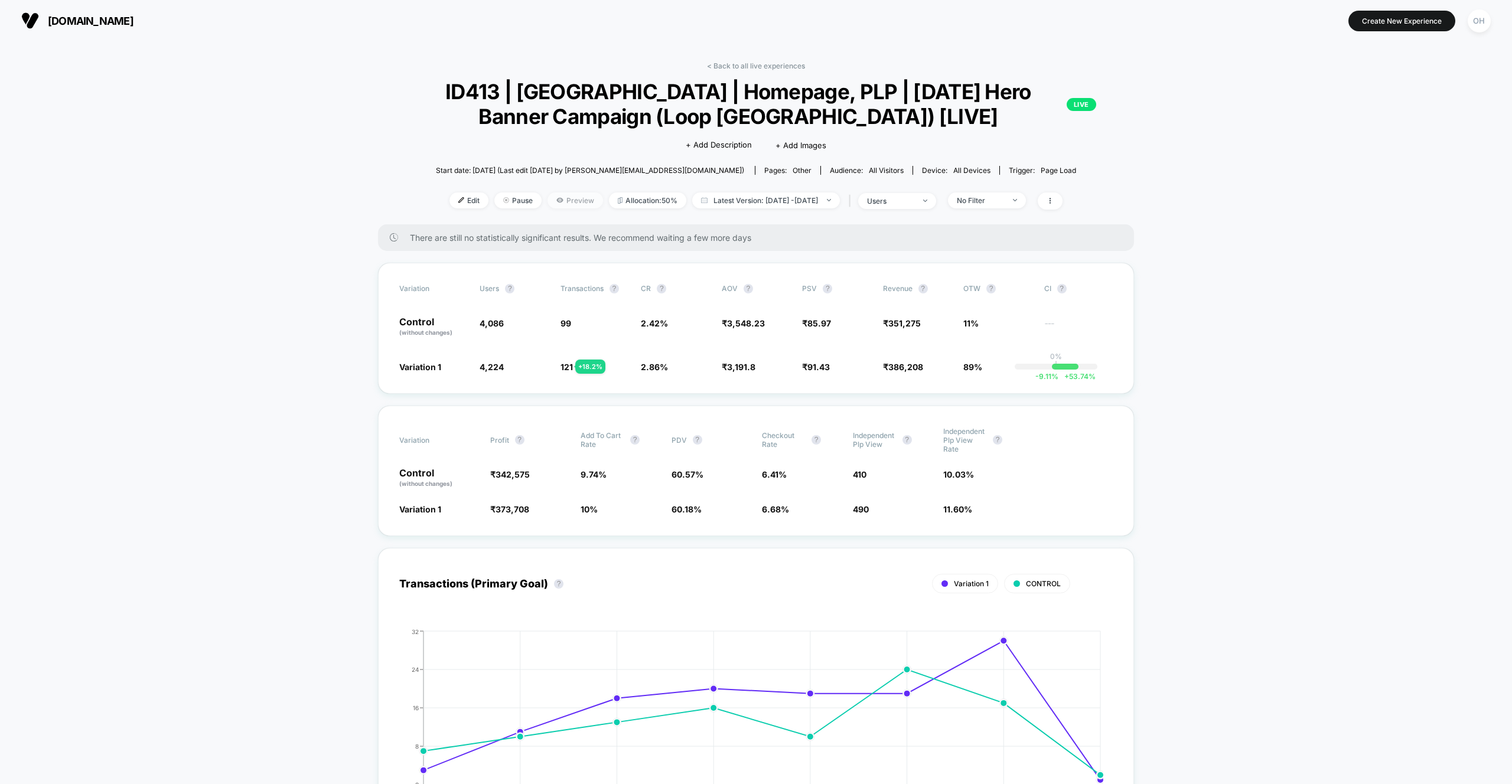
drag, startPoint x: 554, startPoint y: 216, endPoint x: 555, endPoint y: 202, distance: 14.0
click at [554, 215] on div "< Back to all live experiences ID413 | India | Homepage, PLP | Independence Day…" at bounding box center [756, 143] width 756 height 163
click at [555, 202] on span "Preview" at bounding box center [575, 200] width 56 height 16
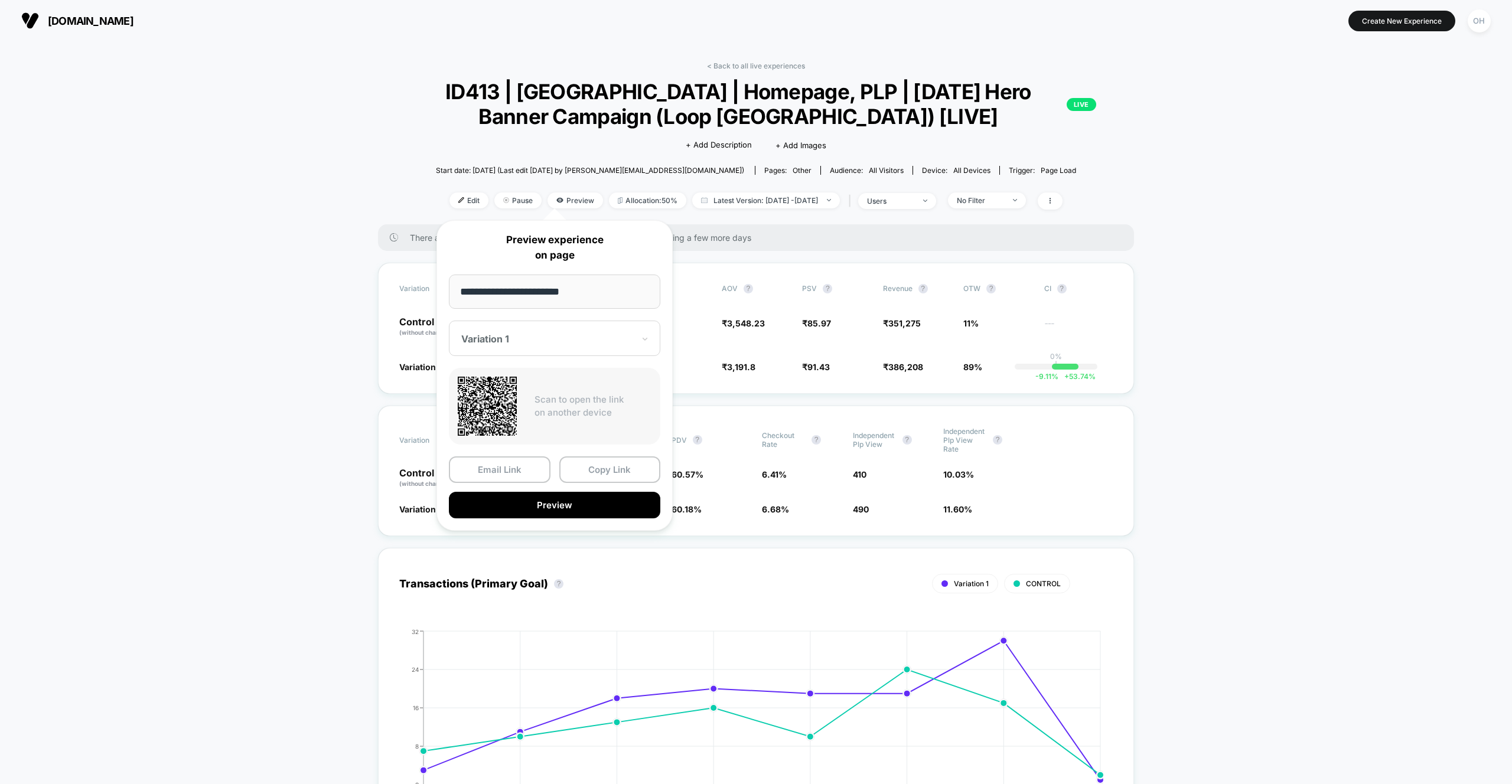
click at [580, 297] on input "**********" at bounding box center [555, 291] width 212 height 34
drag, startPoint x: 695, startPoint y: 36, endPoint x: 700, endPoint y: 35, distance: 5.1
click at [694, 36] on div "loopearplugs.in Create New Experience OH" at bounding box center [756, 20] width 1512 height 41
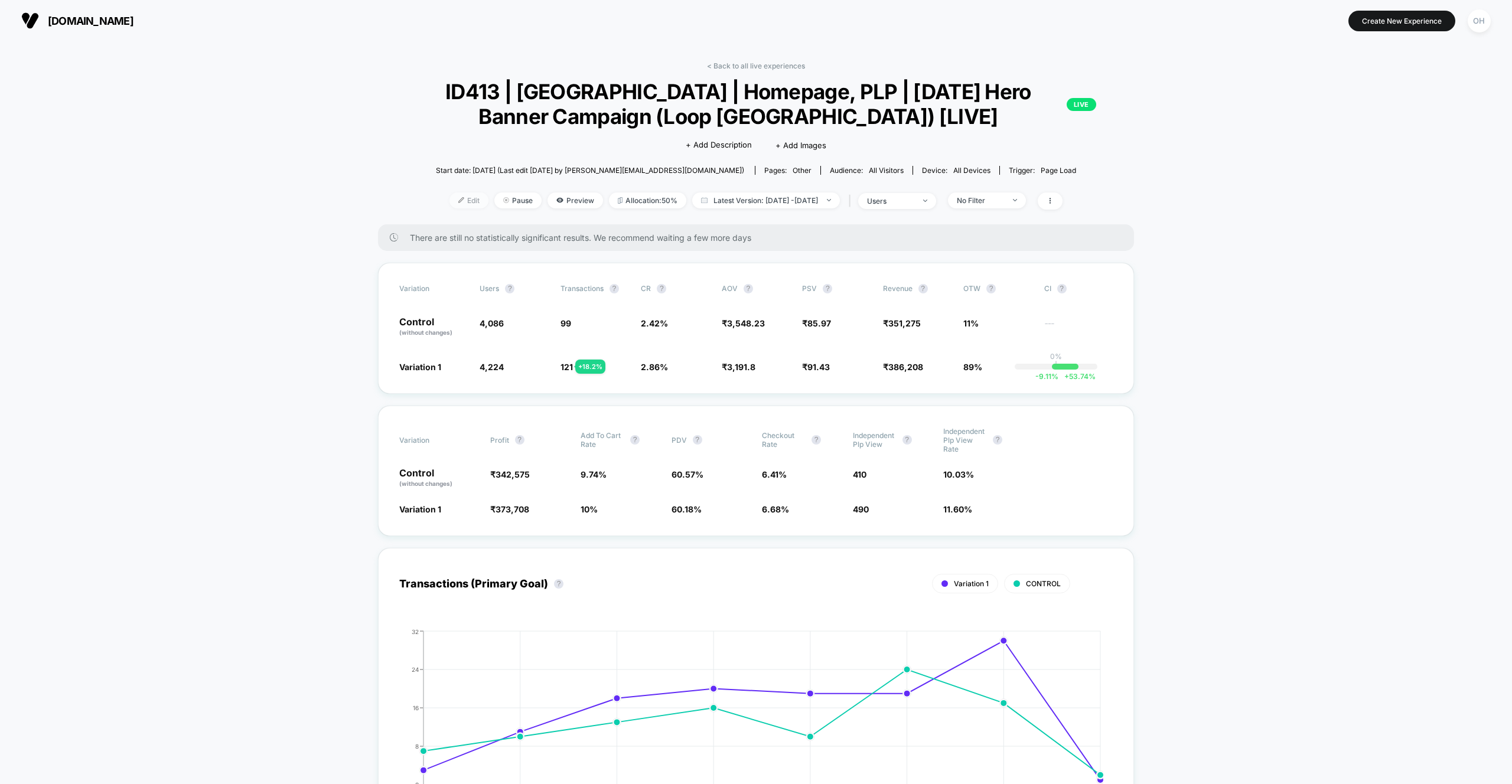
click at [450, 194] on span "Edit" at bounding box center [469, 200] width 39 height 16
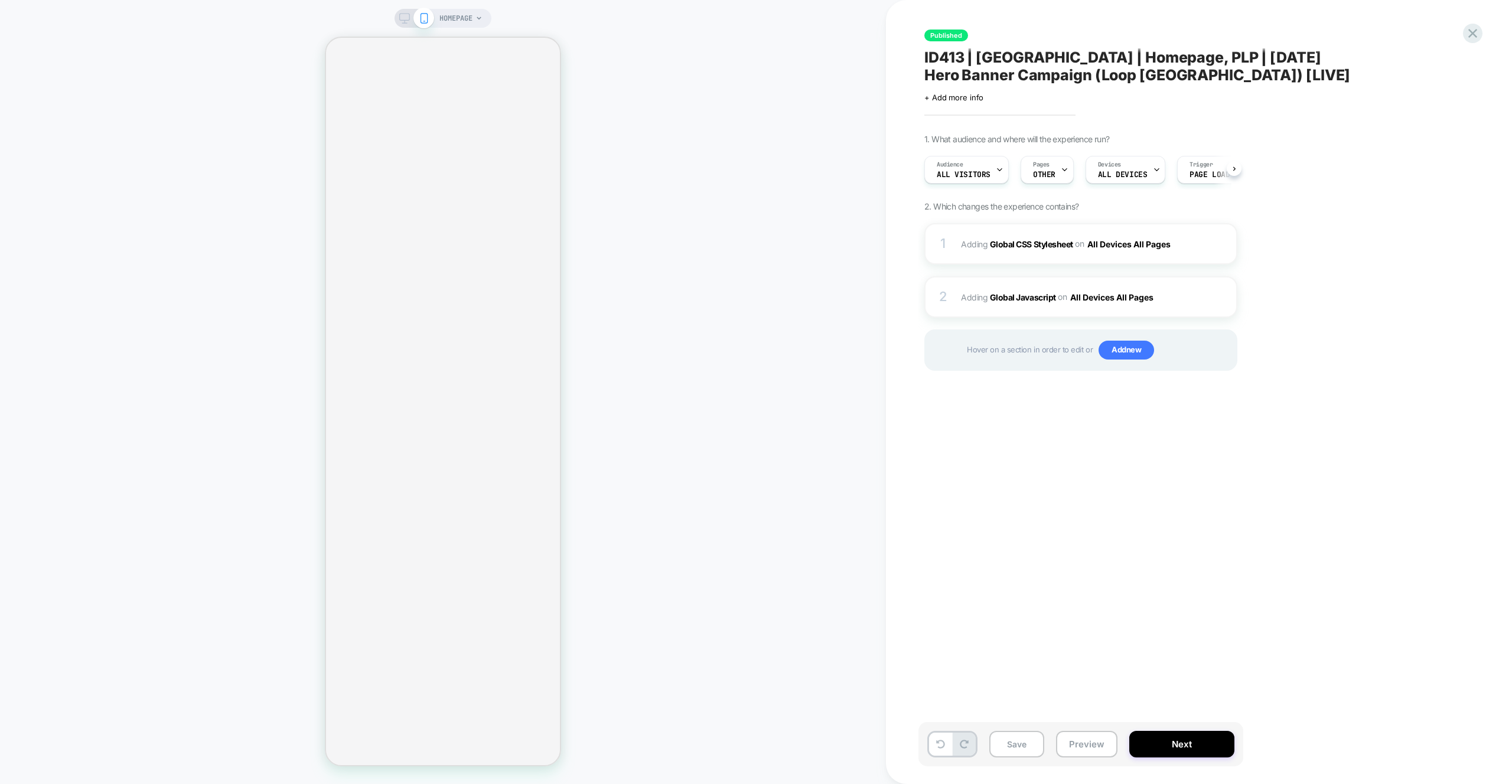
scroll to position [0, 1]
click at [892, 277] on div "2 Adding Global Javascript on All Devices All Pages Add Before Add After Target…" at bounding box center [1080, 296] width 313 height 41
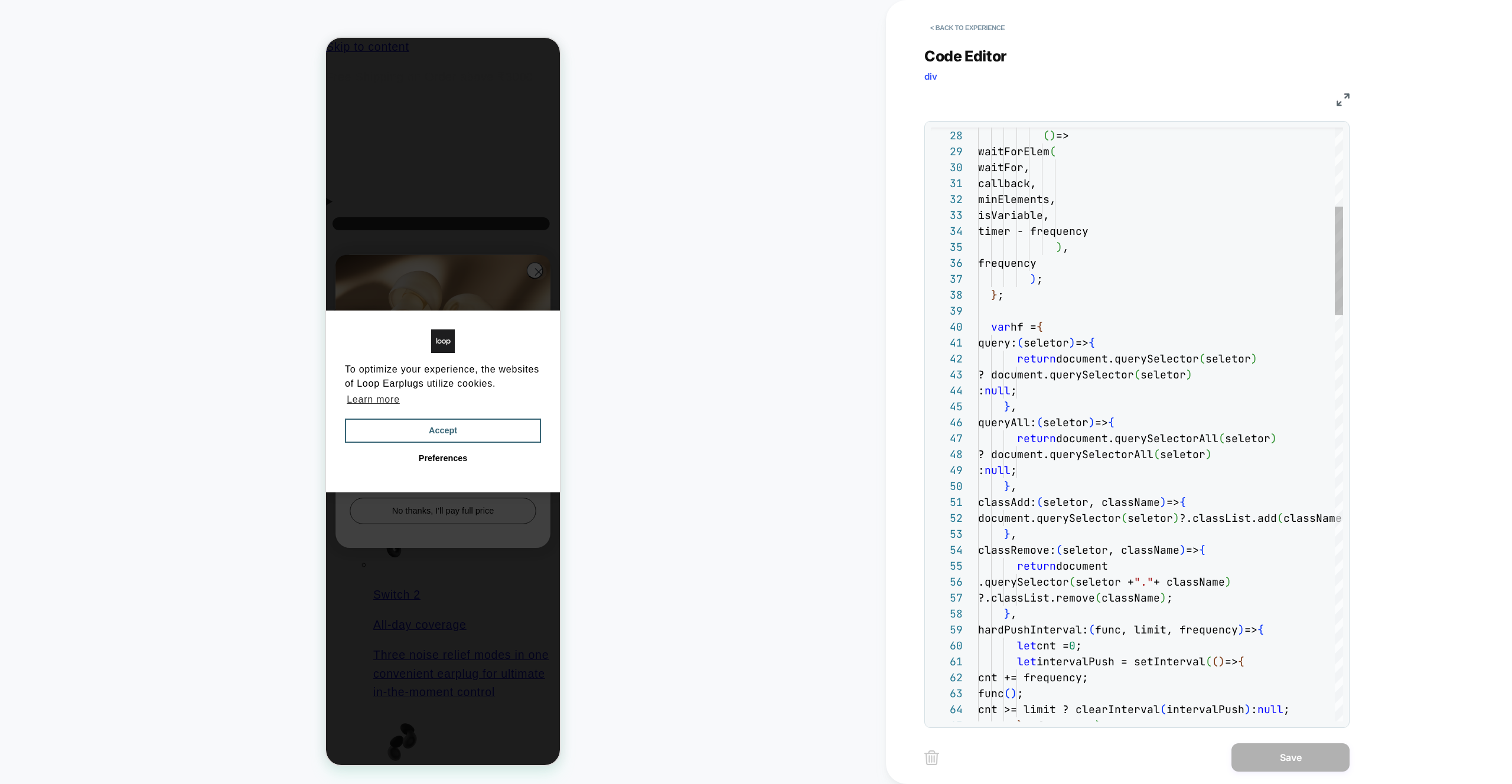
scroll to position [0, 9]
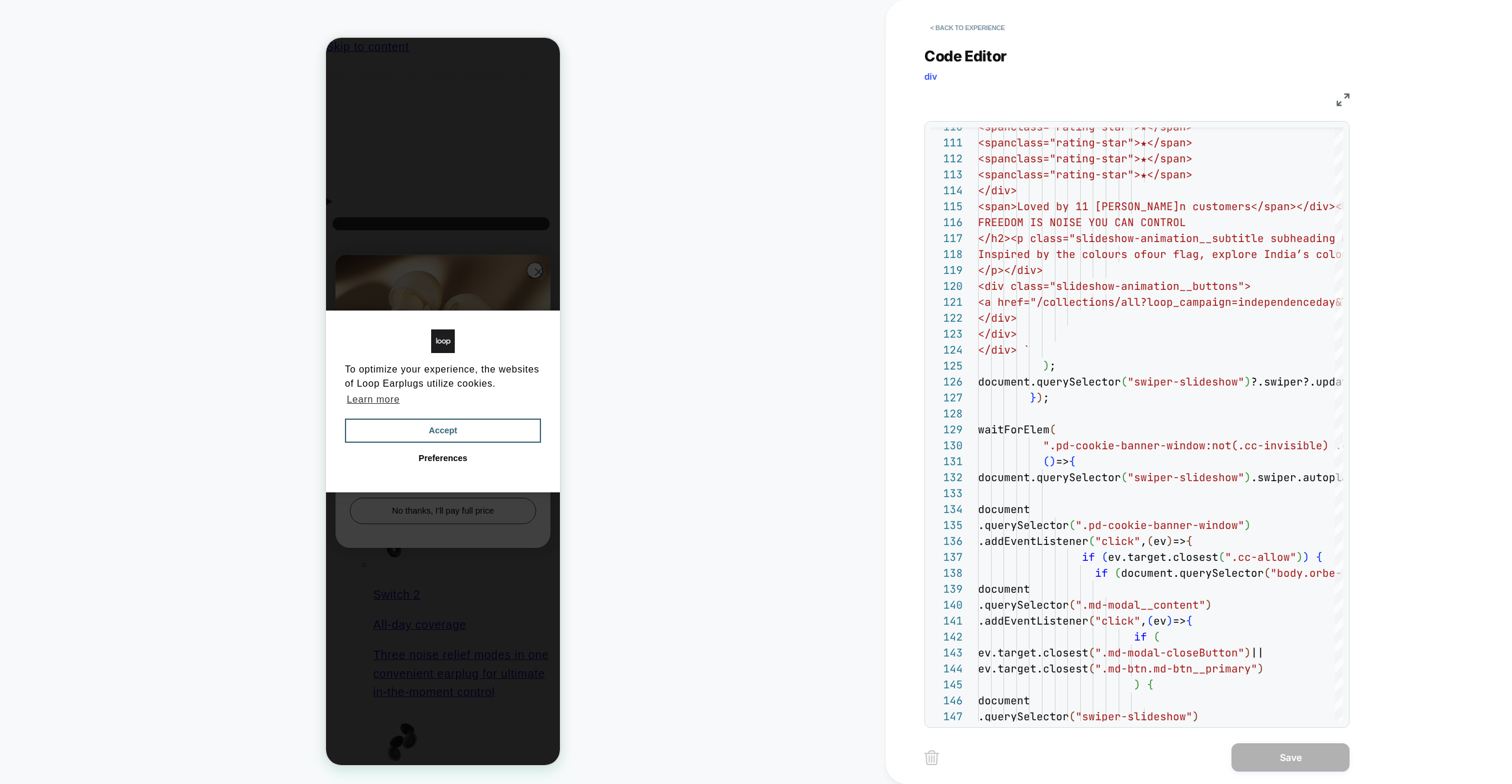
click at [892, 94] on img at bounding box center [1343, 100] width 13 height 13
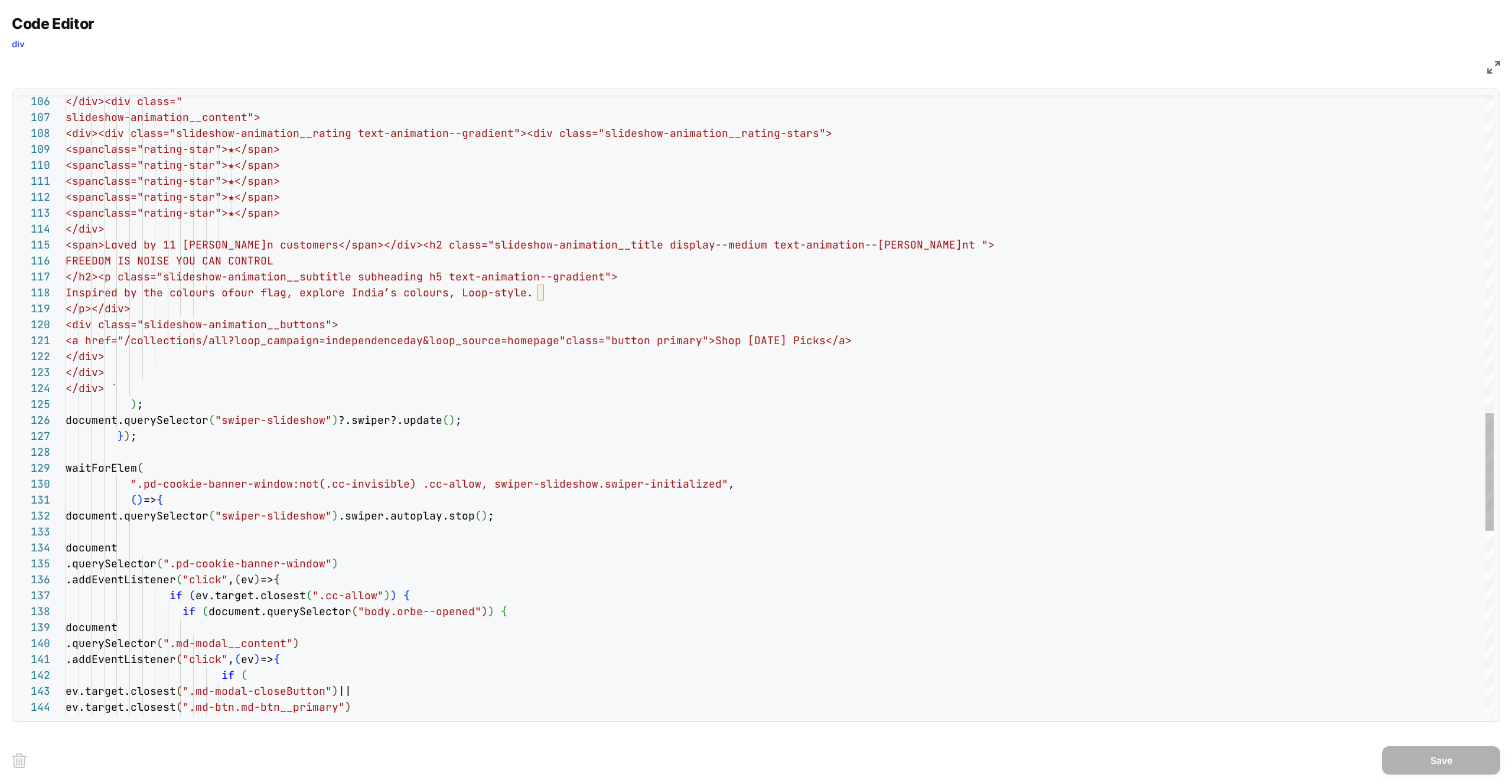
click at [362, 347] on div "if ( ev.target.closest ( ".cc-allow" ) ) { if ( document.querySelector ( "body.…" at bounding box center [780, 53] width 1428 height 3266
click at [436, 327] on div "if ( ev.target.closest ( ".cc-allow" ) ) { if ( document.querySelector ( "body.…" at bounding box center [780, 53] width 1428 height 3266
drag, startPoint x: 447, startPoint y: 325, endPoint x: 624, endPoint y: 327, distance: 177.0
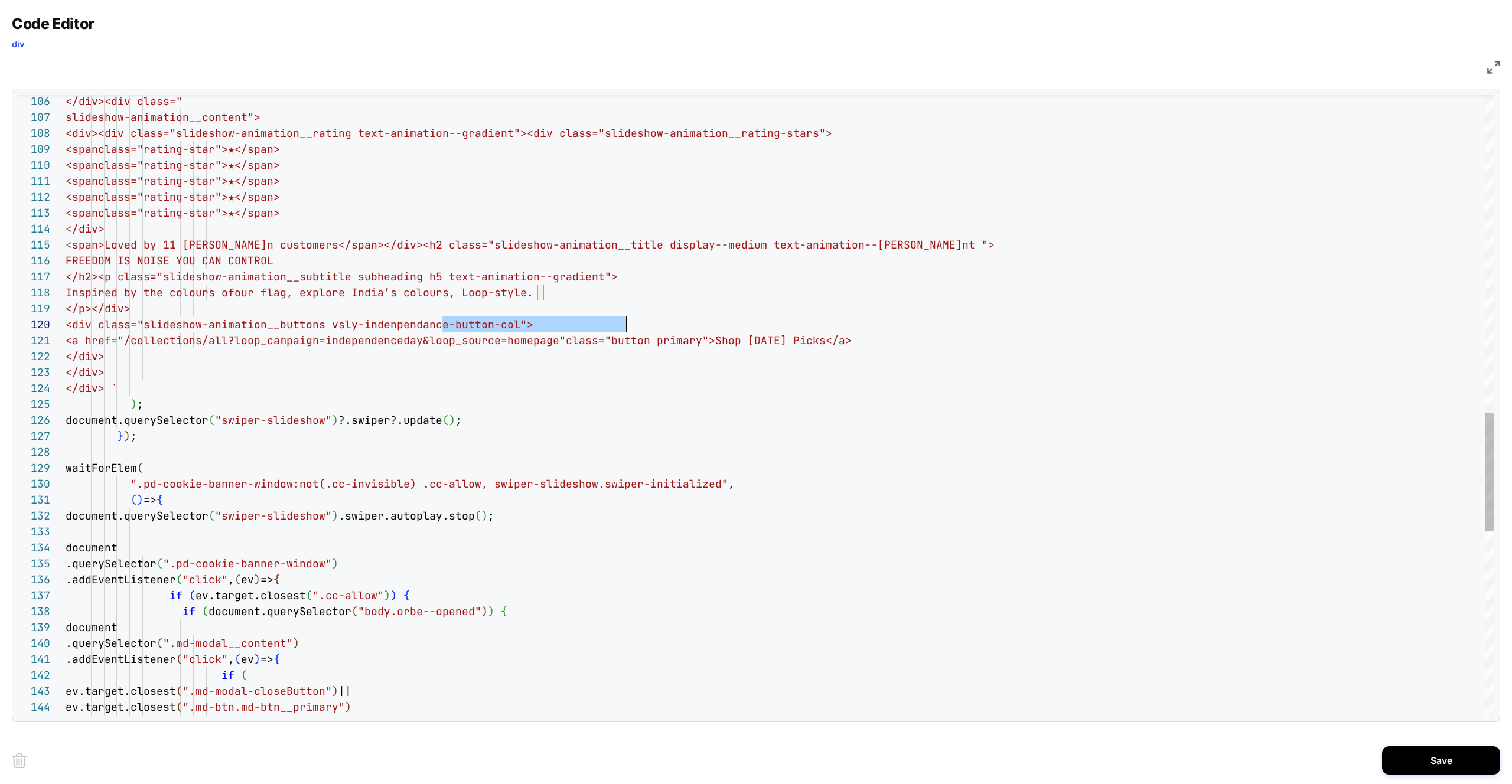
click at [624, 327] on div "if ( ev.target.closest ( ".cc-allow" ) ) { if ( document.querySelector ( "body.…" at bounding box center [780, 53] width 1428 height 3266
type textarea "**********"
click at [892, 464] on button "Save" at bounding box center [1441, 760] width 118 height 28
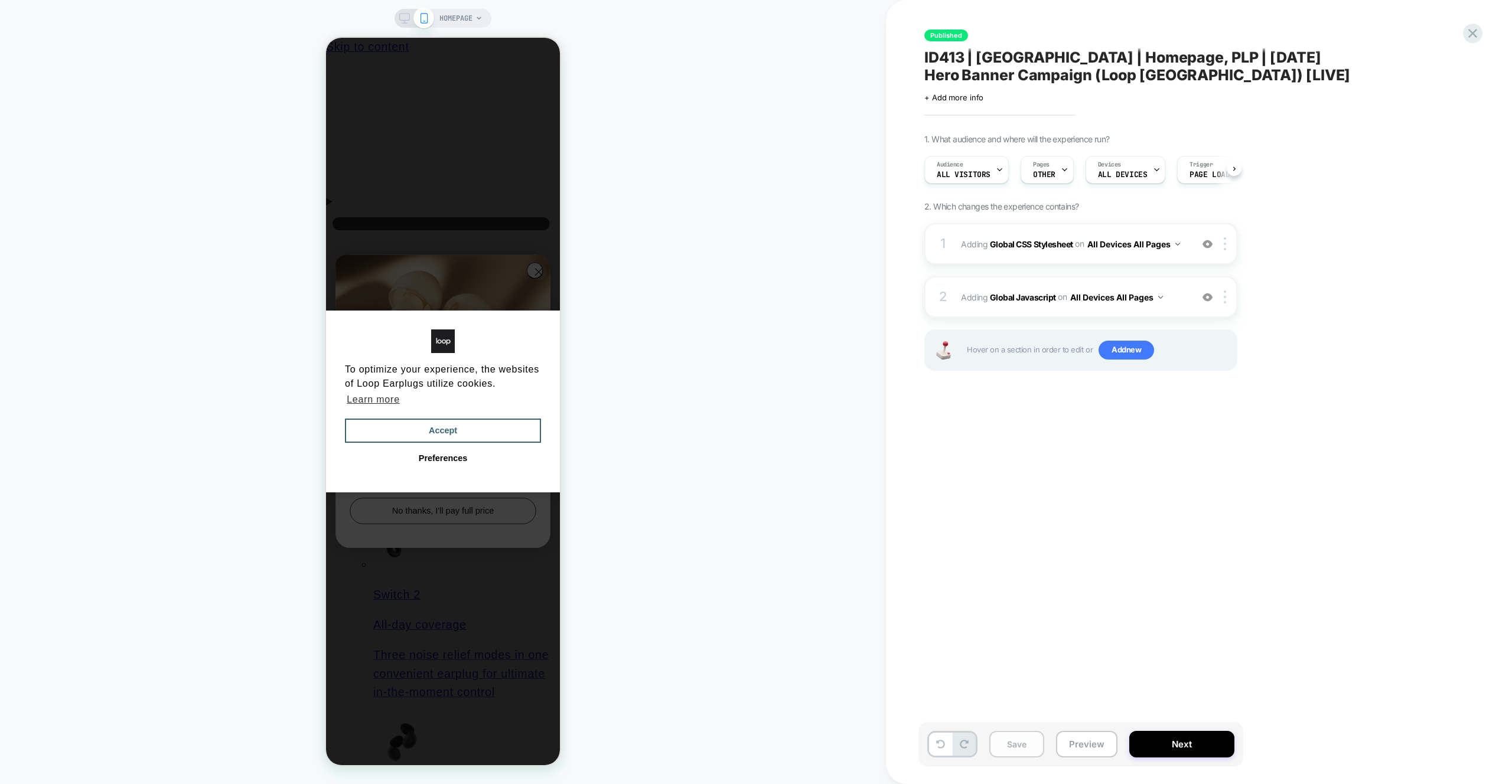
scroll to position [0, 1]
click at [892, 464] on button "Save" at bounding box center [1016, 744] width 55 height 26
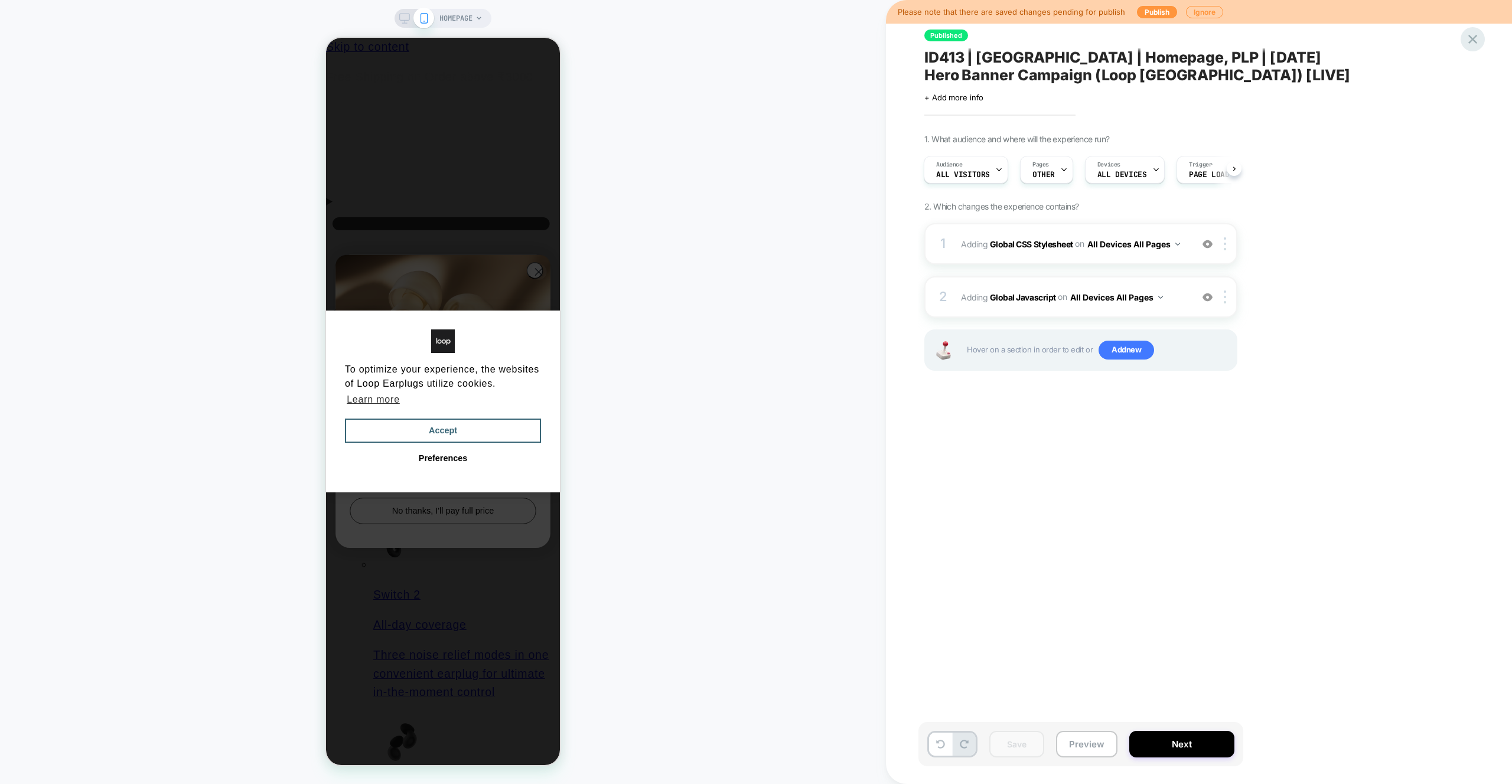
click at [892, 39] on icon at bounding box center [1472, 39] width 9 height 9
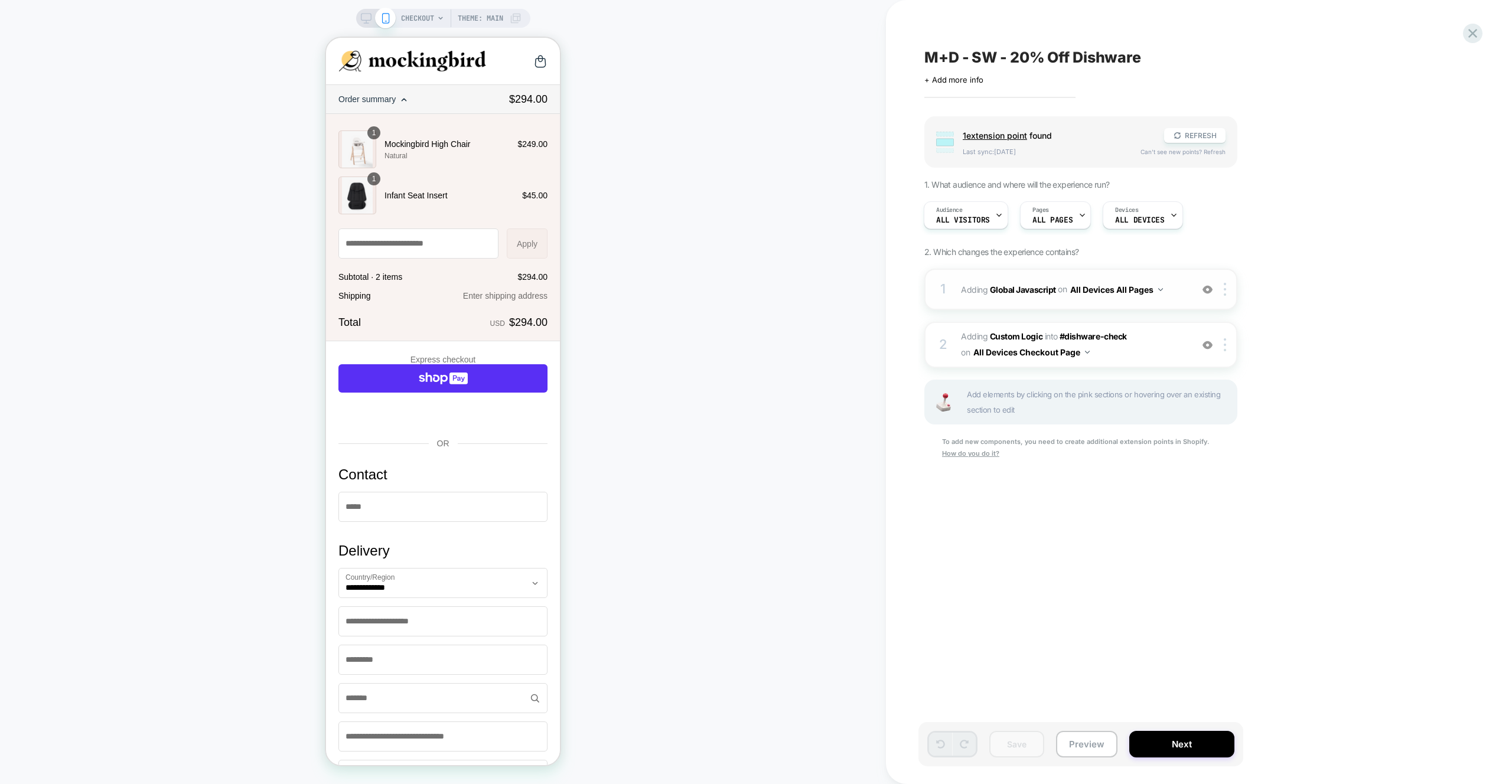
click at [1173, 277] on div "1 Adding Global Javascript on All Devices All Pages Add Before Add After Target…" at bounding box center [1080, 289] width 313 height 41
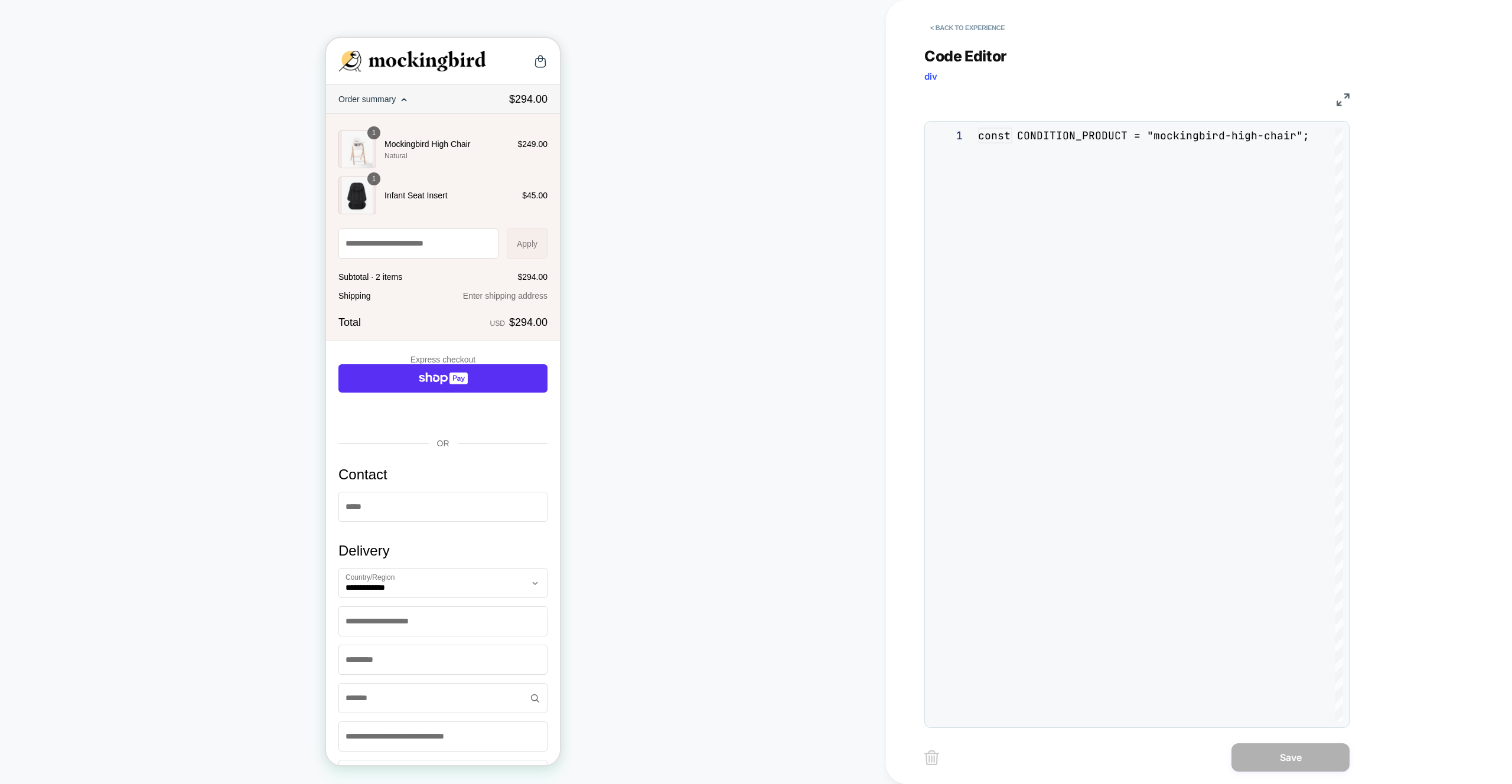
scroll to position [160, 0]
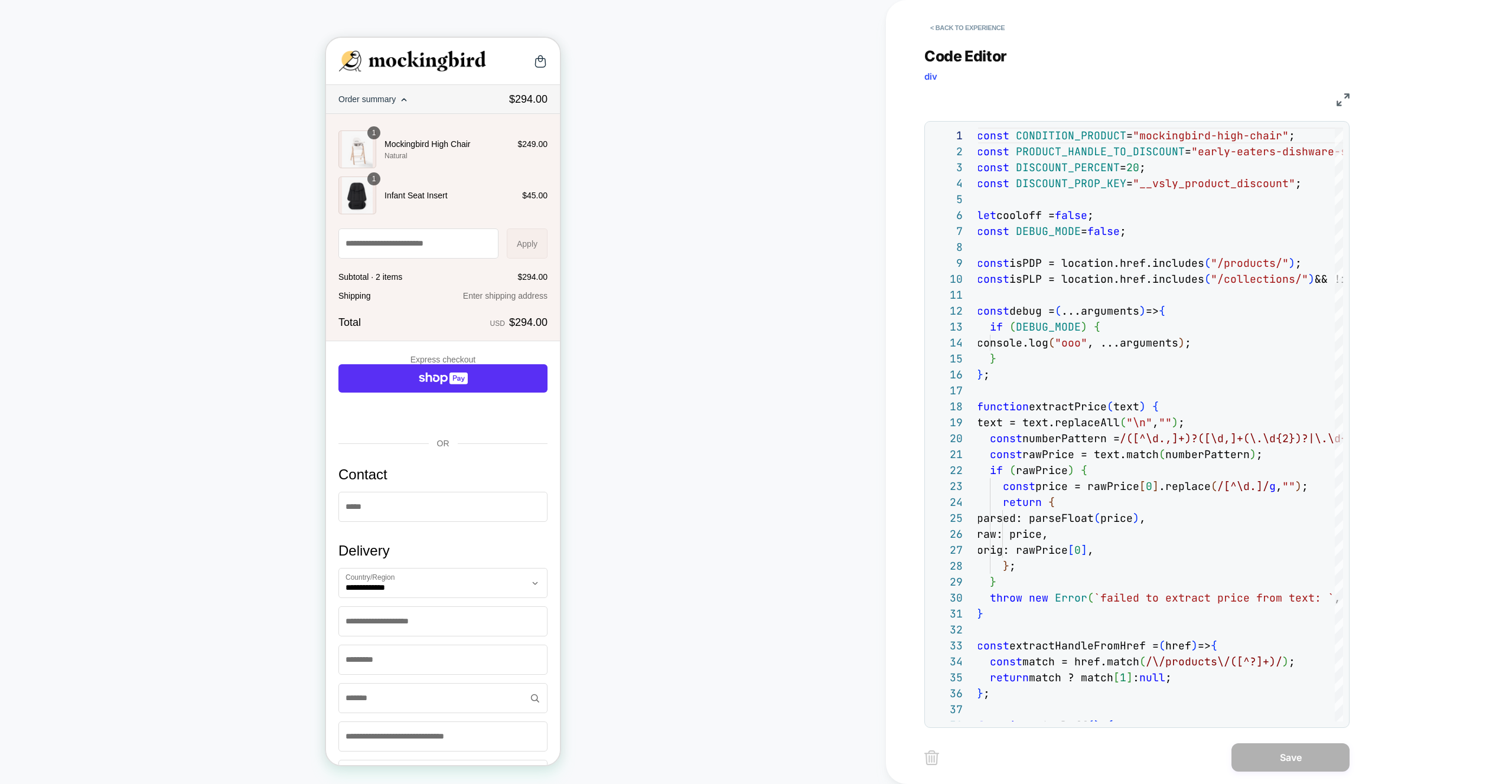
click at [1343, 93] on img at bounding box center [1343, 100] width 13 height 13
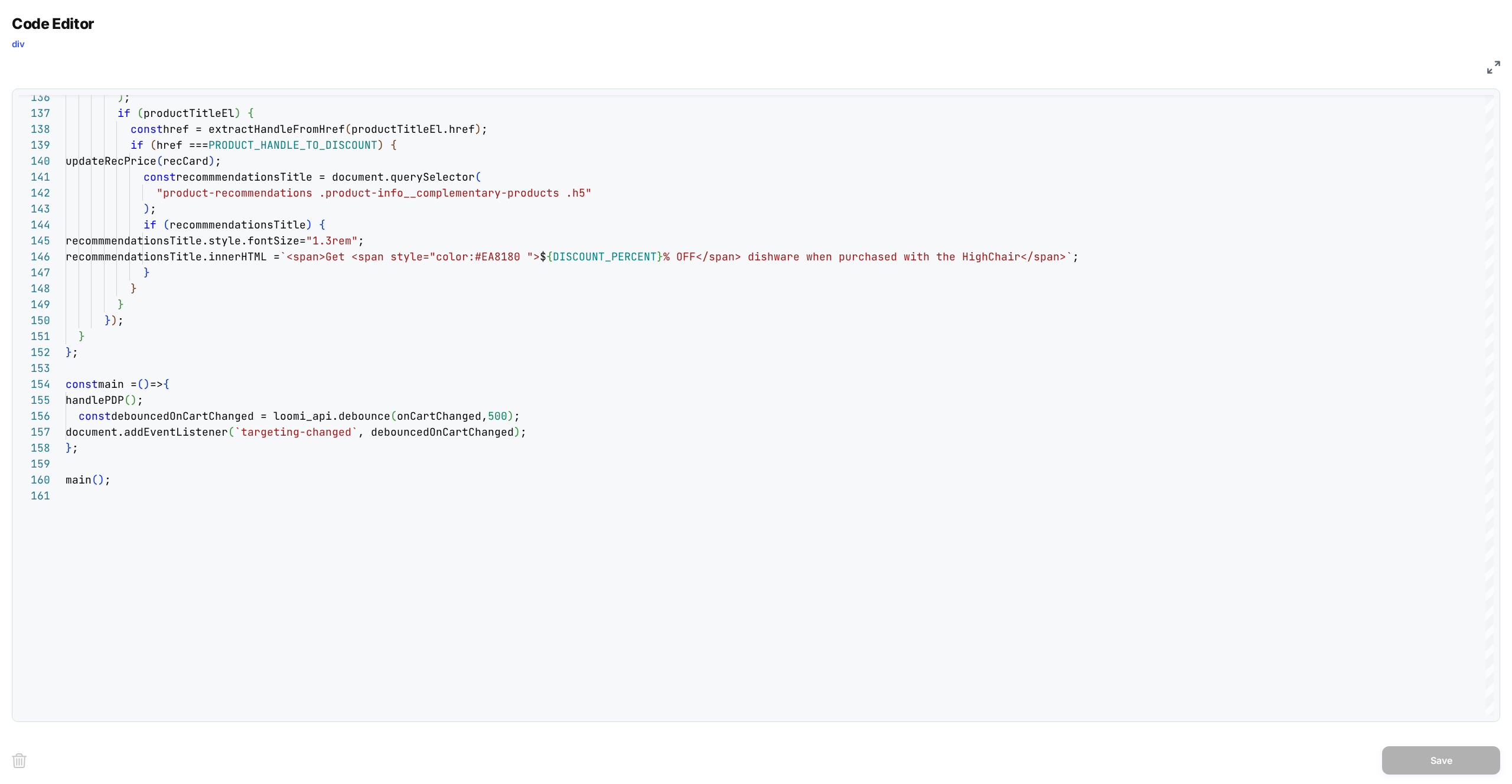
click at [1493, 66] on img at bounding box center [1493, 68] width 13 height 13
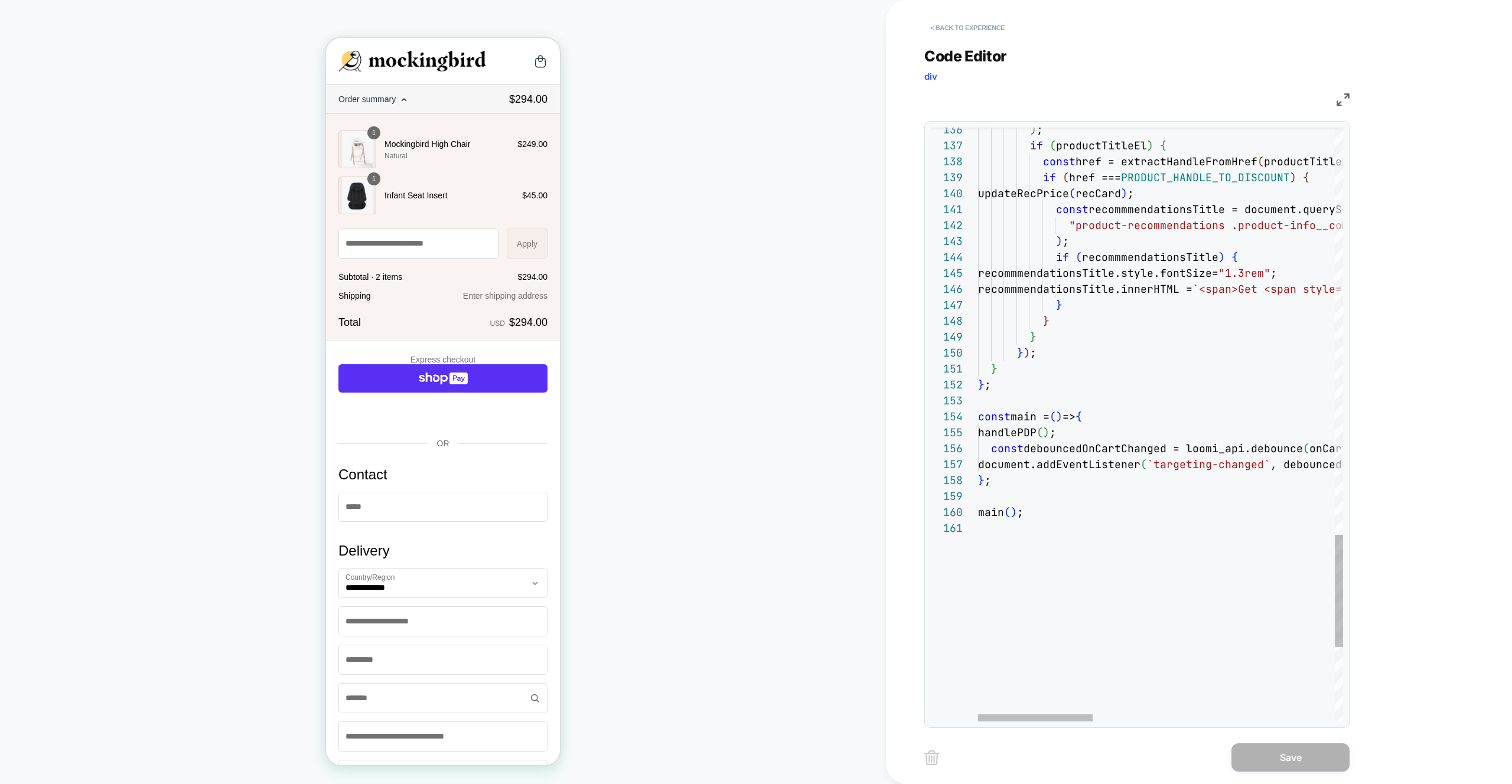
click at [994, 36] on button "< Back to experience" at bounding box center [967, 28] width 86 height 19
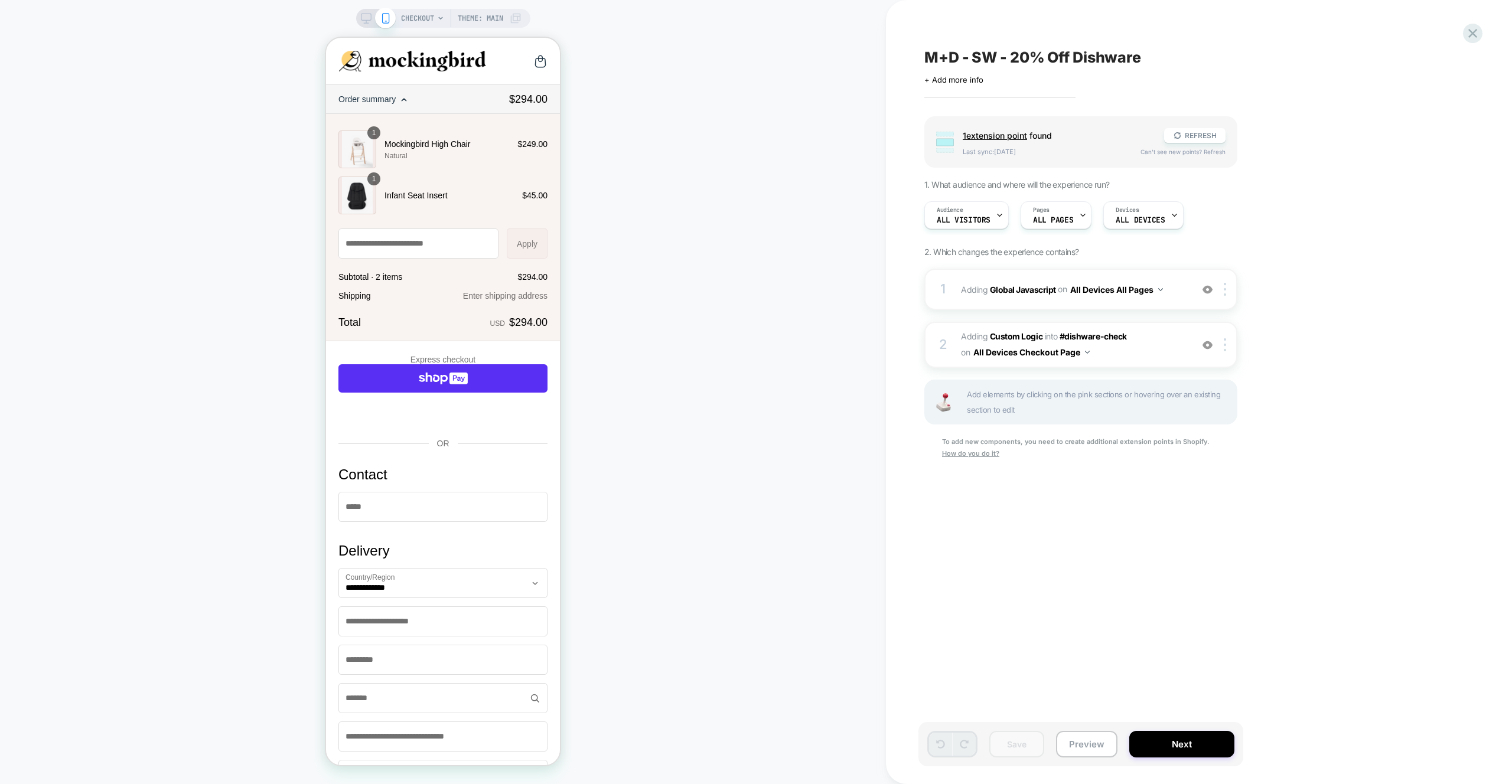
scroll to position [0, 1]
click at [1083, 743] on button "Preview" at bounding box center [1086, 744] width 62 height 26
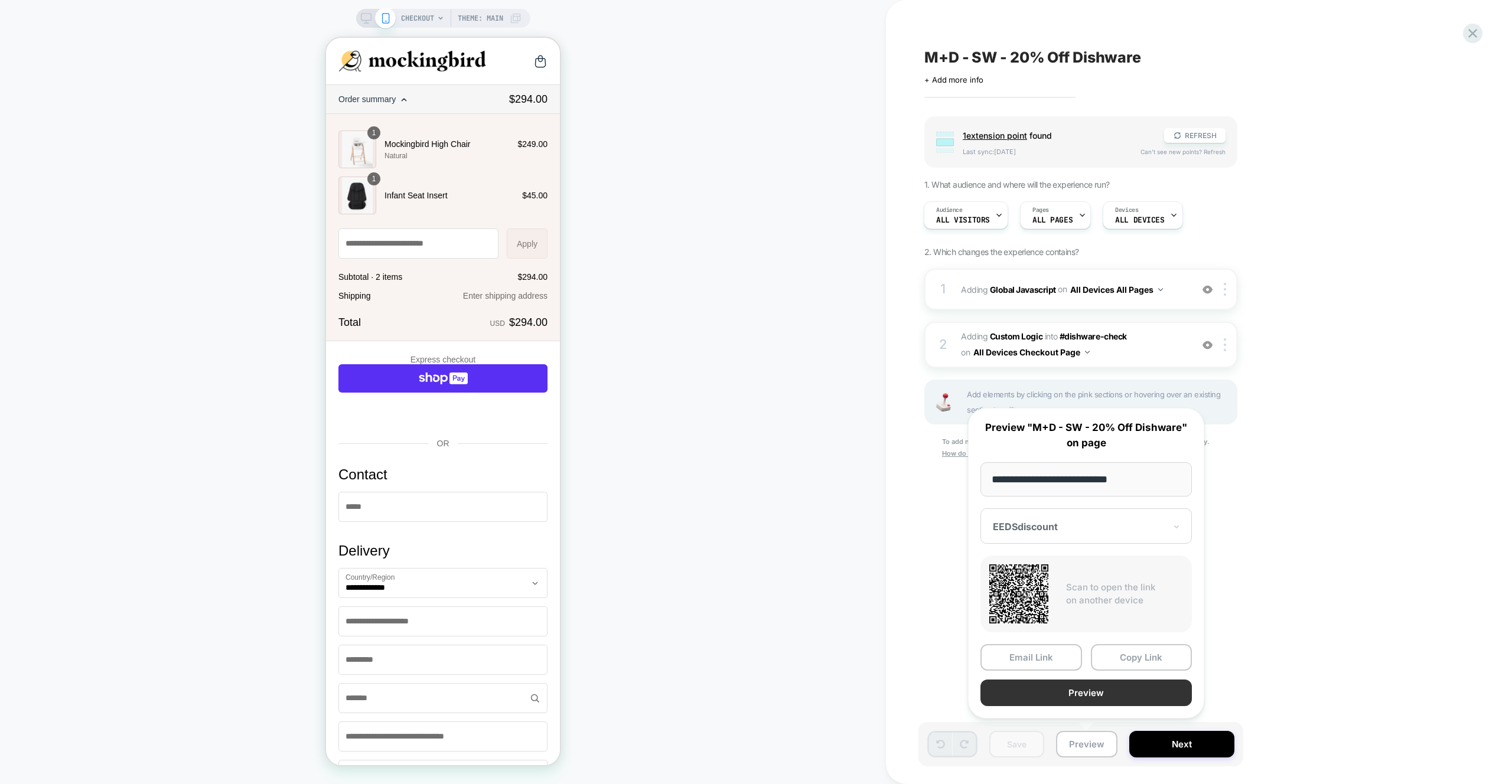
click at [1092, 702] on button "Preview" at bounding box center [1086, 693] width 212 height 26
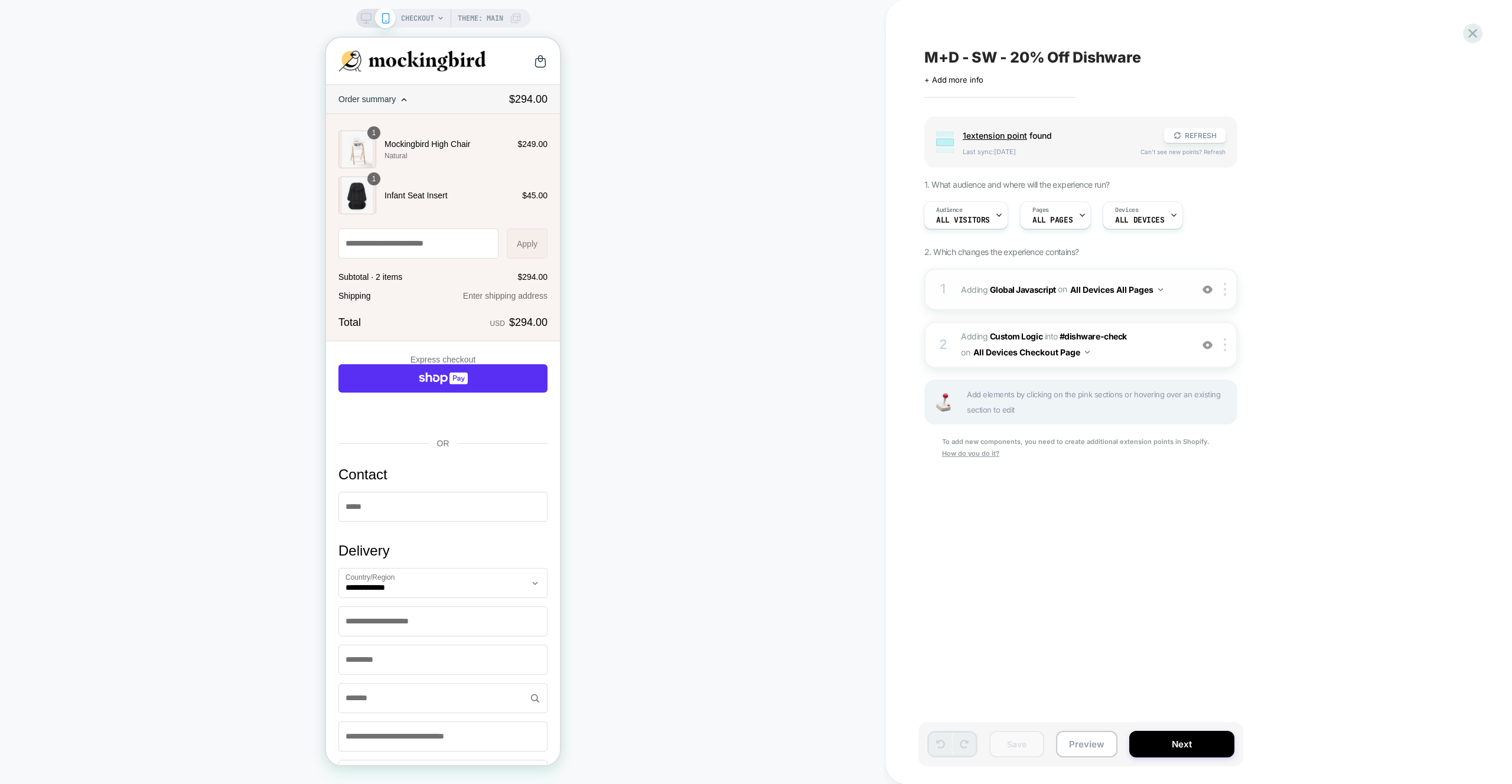
click at [1135, 308] on div "1 Adding Global Javascript on All Devices All Pages Add Before Add After Target…" at bounding box center [1080, 289] width 313 height 41
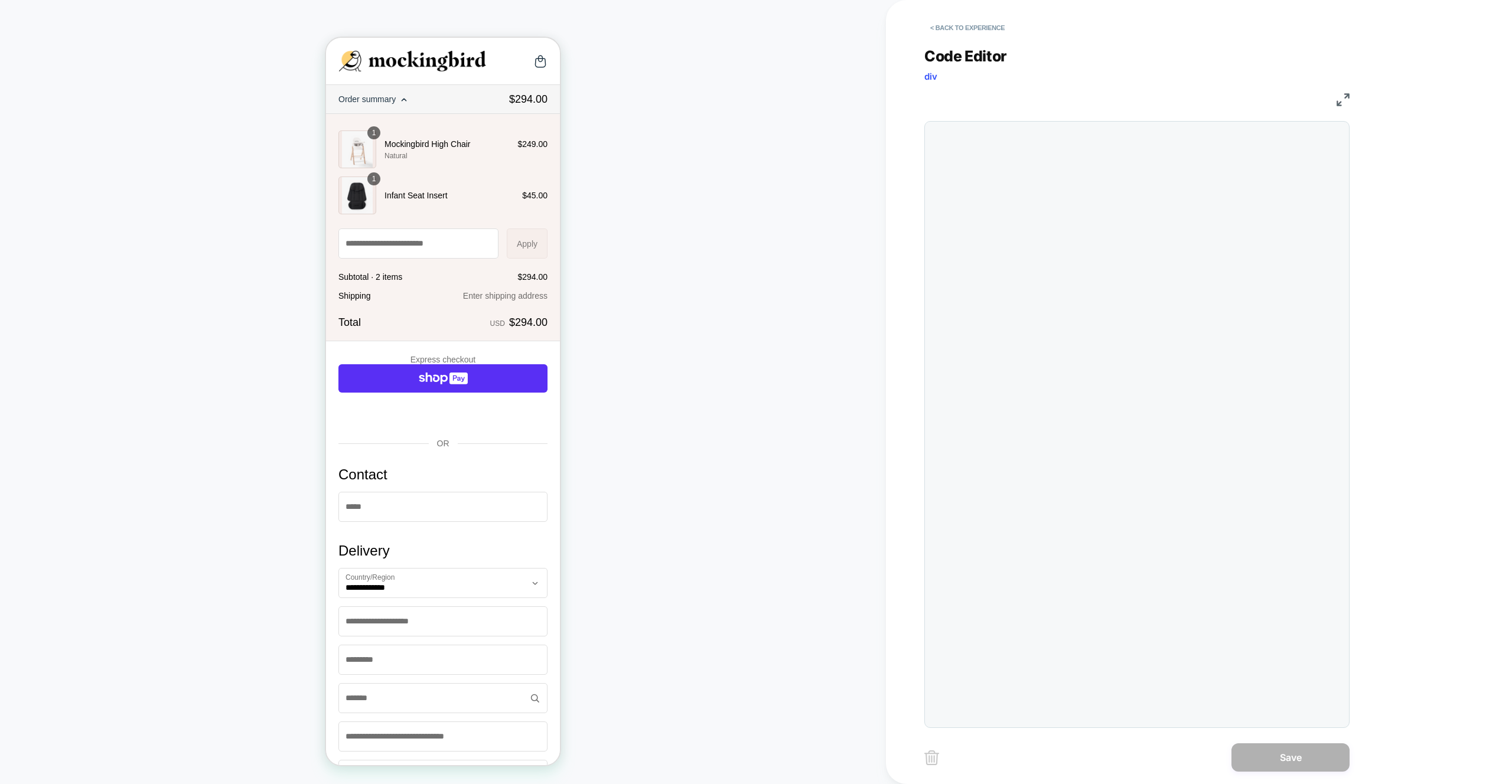
scroll to position [160, 0]
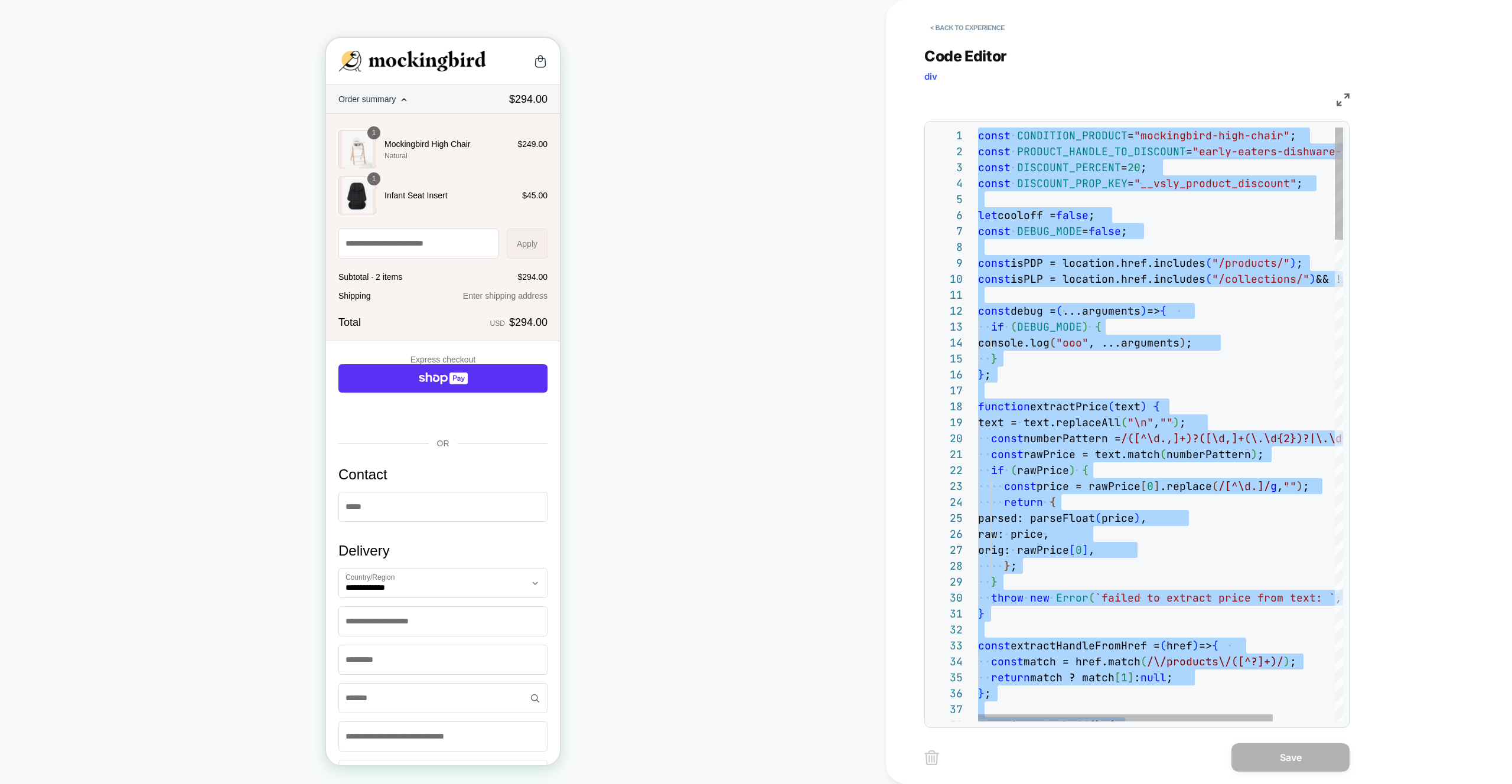
type textarea "** *******"
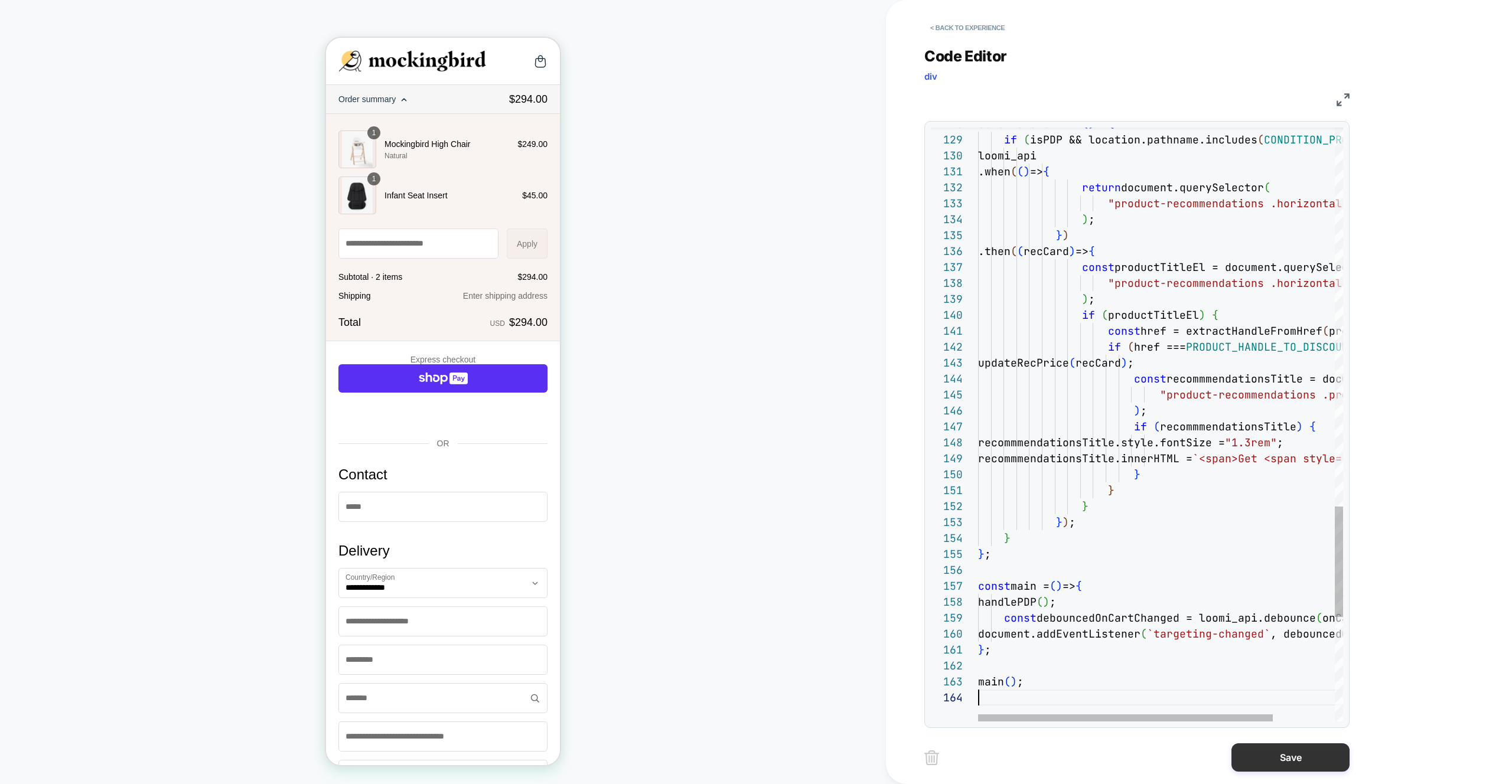
click at [1316, 760] on button "Save" at bounding box center [1290, 757] width 118 height 28
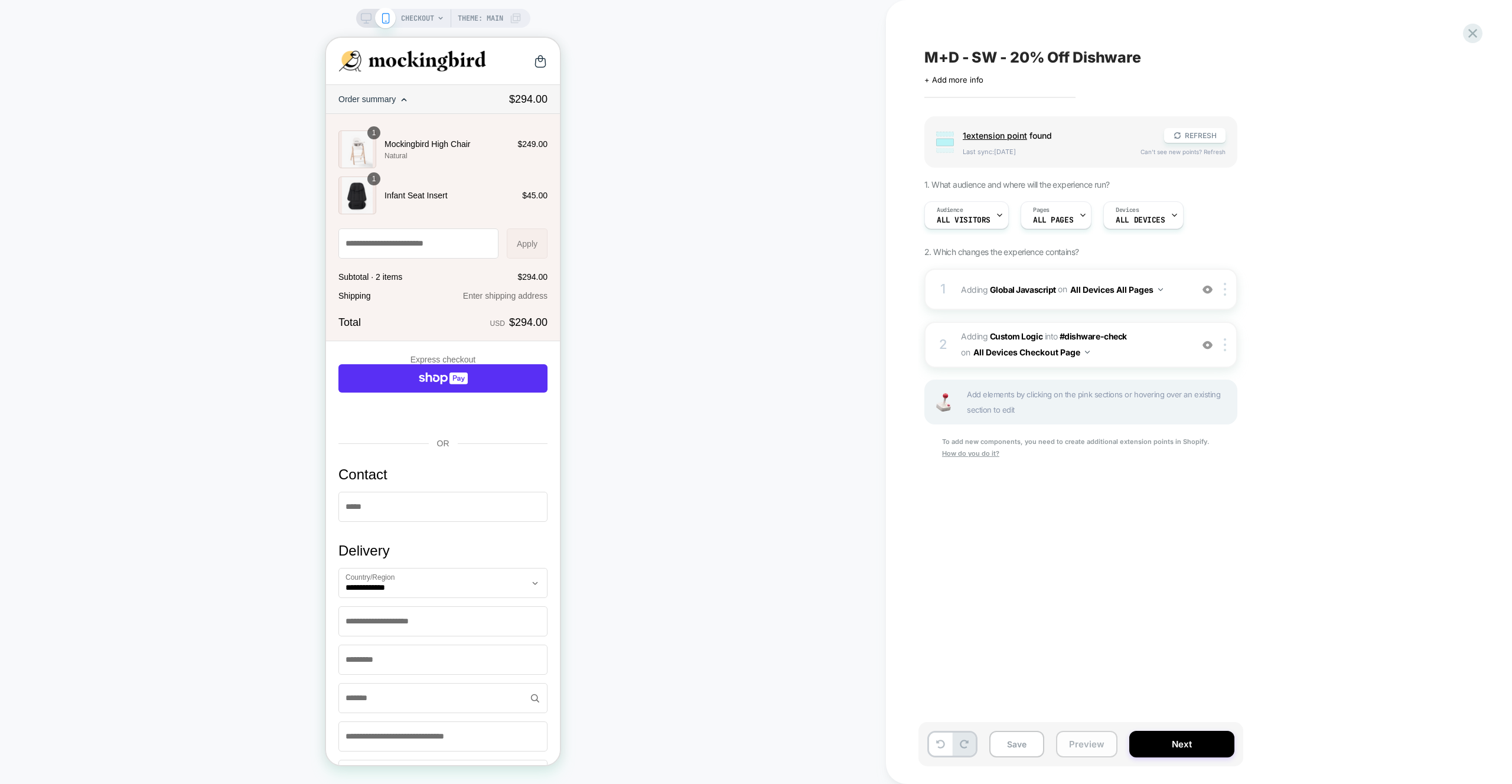
drag, startPoint x: 1085, startPoint y: 738, endPoint x: 1087, endPoint y: 731, distance: 7.3
click at [1085, 737] on button "Preview" at bounding box center [1086, 744] width 62 height 26
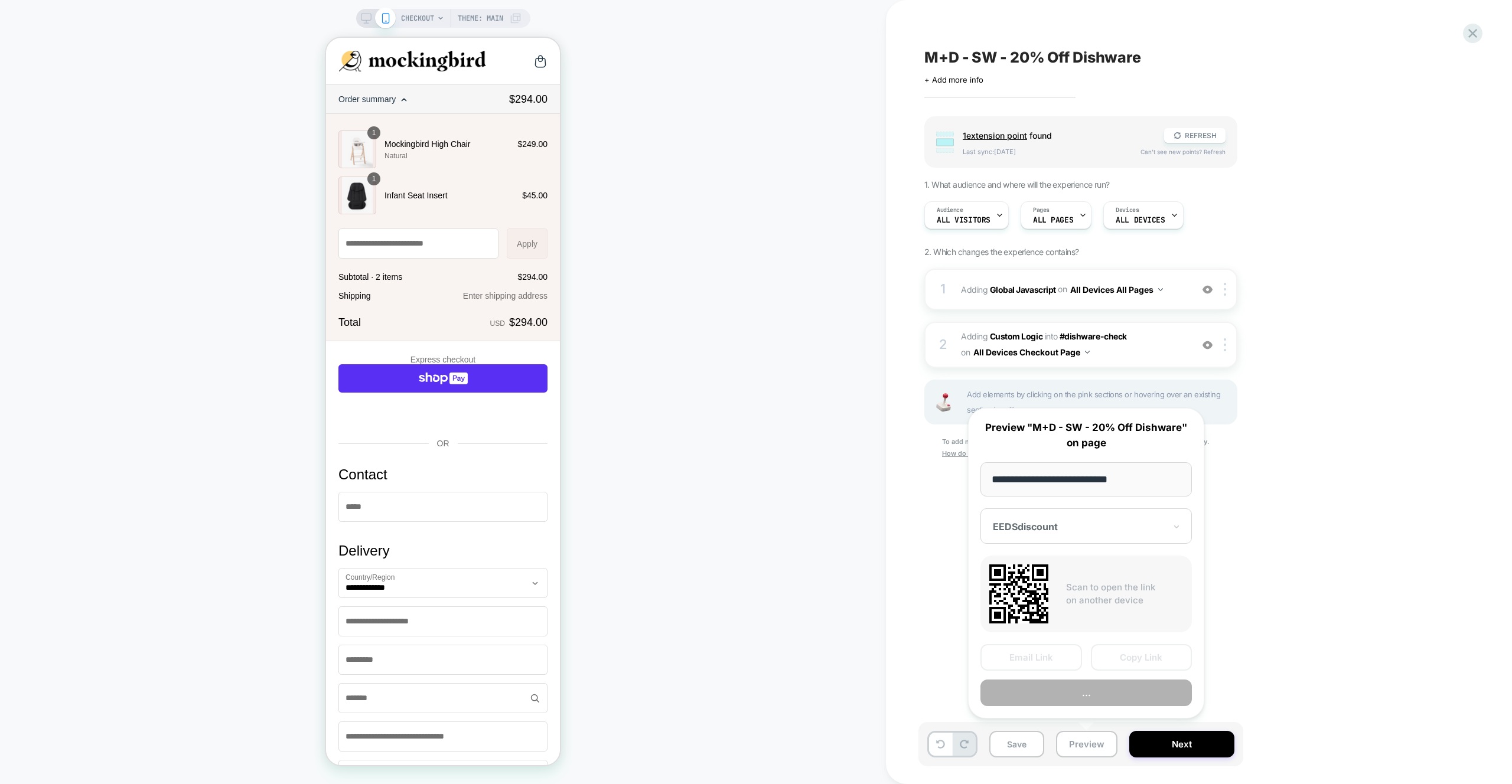
scroll to position [0, 1]
click at [1088, 690] on button "Preview" at bounding box center [1086, 693] width 212 height 26
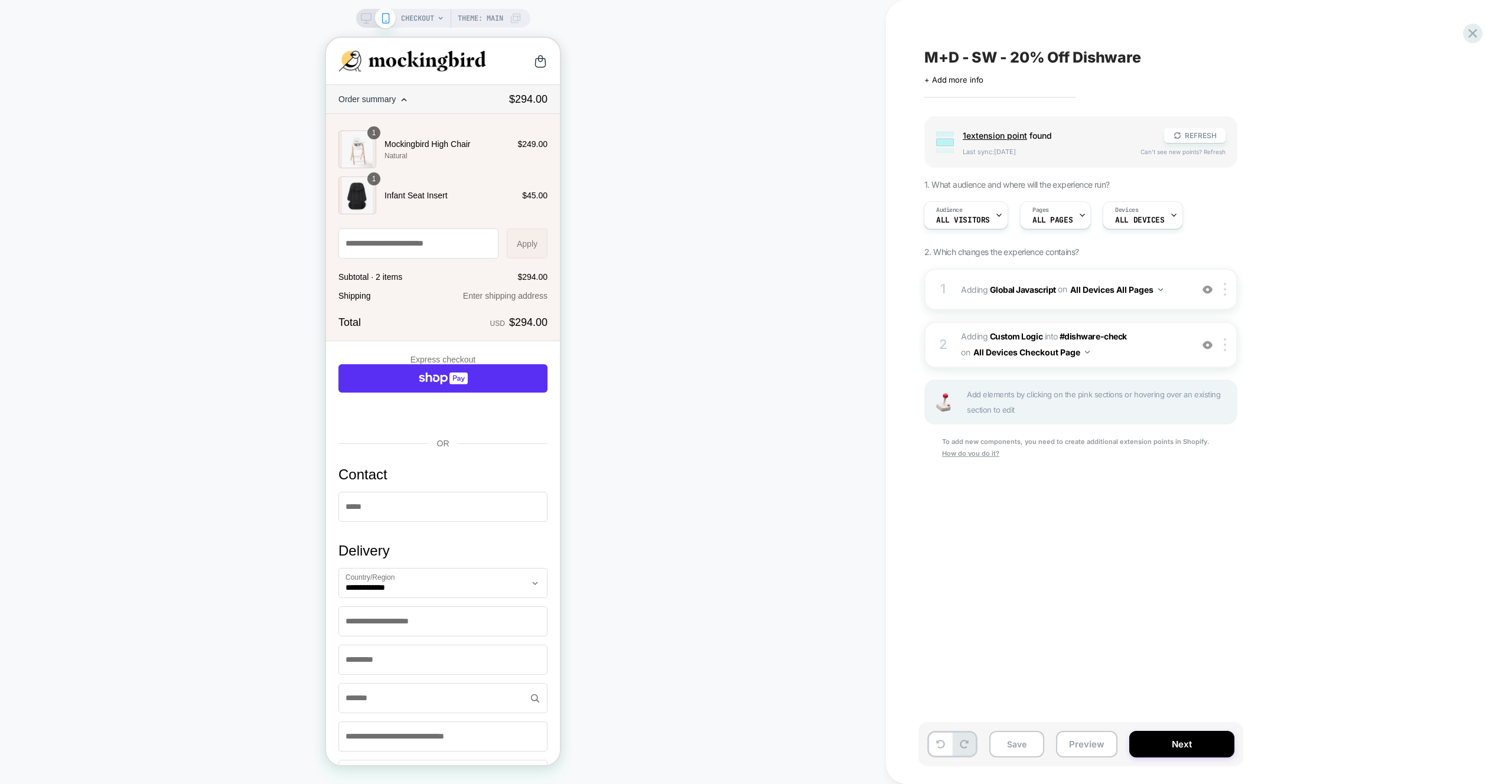
click at [1162, 316] on div "1 Adding Global Javascript on All Devices All Pages Add Before Add After Target…" at bounding box center [1080, 378] width 313 height 220
click at [1166, 301] on div "1 Adding Global Javascript on All Devices All Pages Add Before Add After Target…" at bounding box center [1080, 289] width 313 height 41
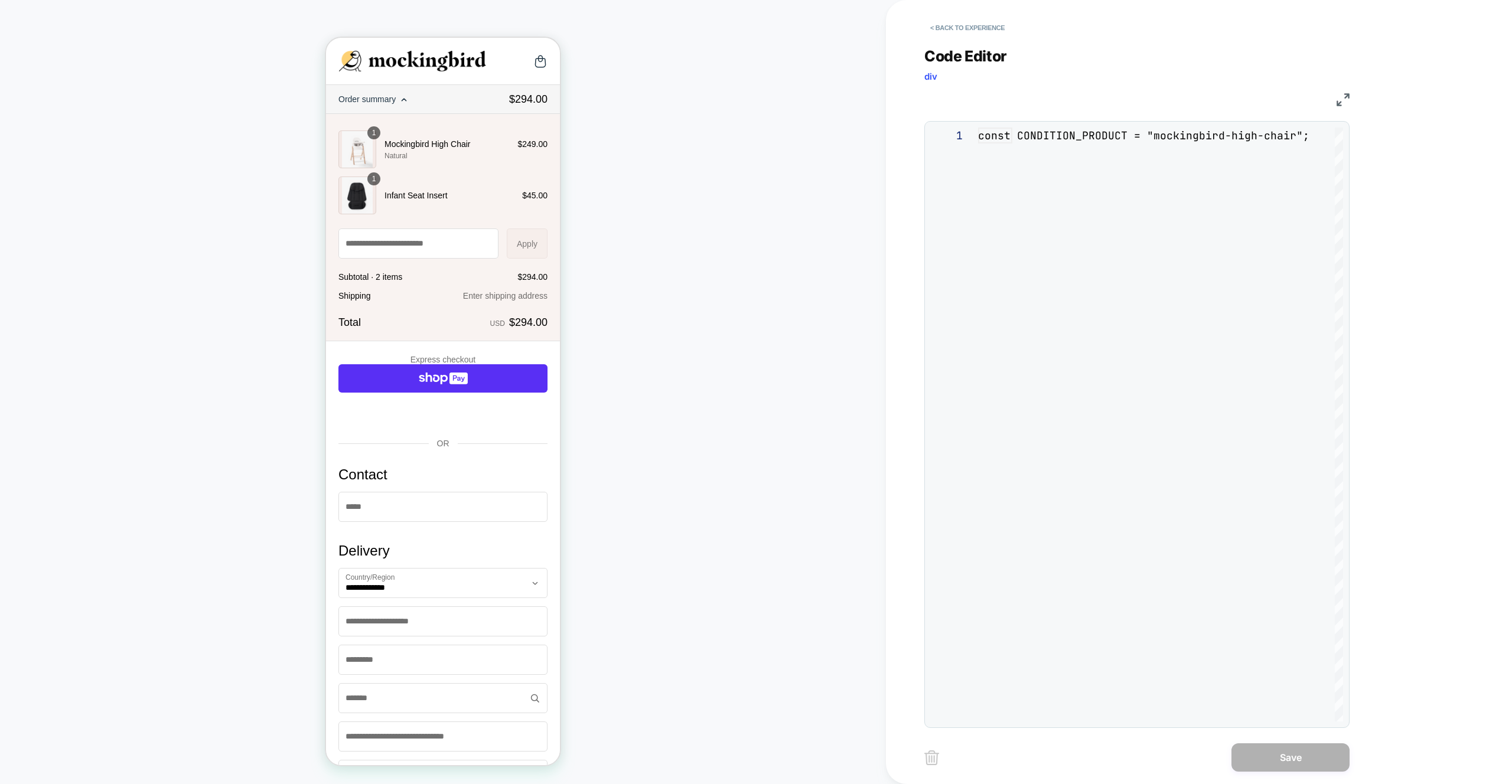
scroll to position [160, 0]
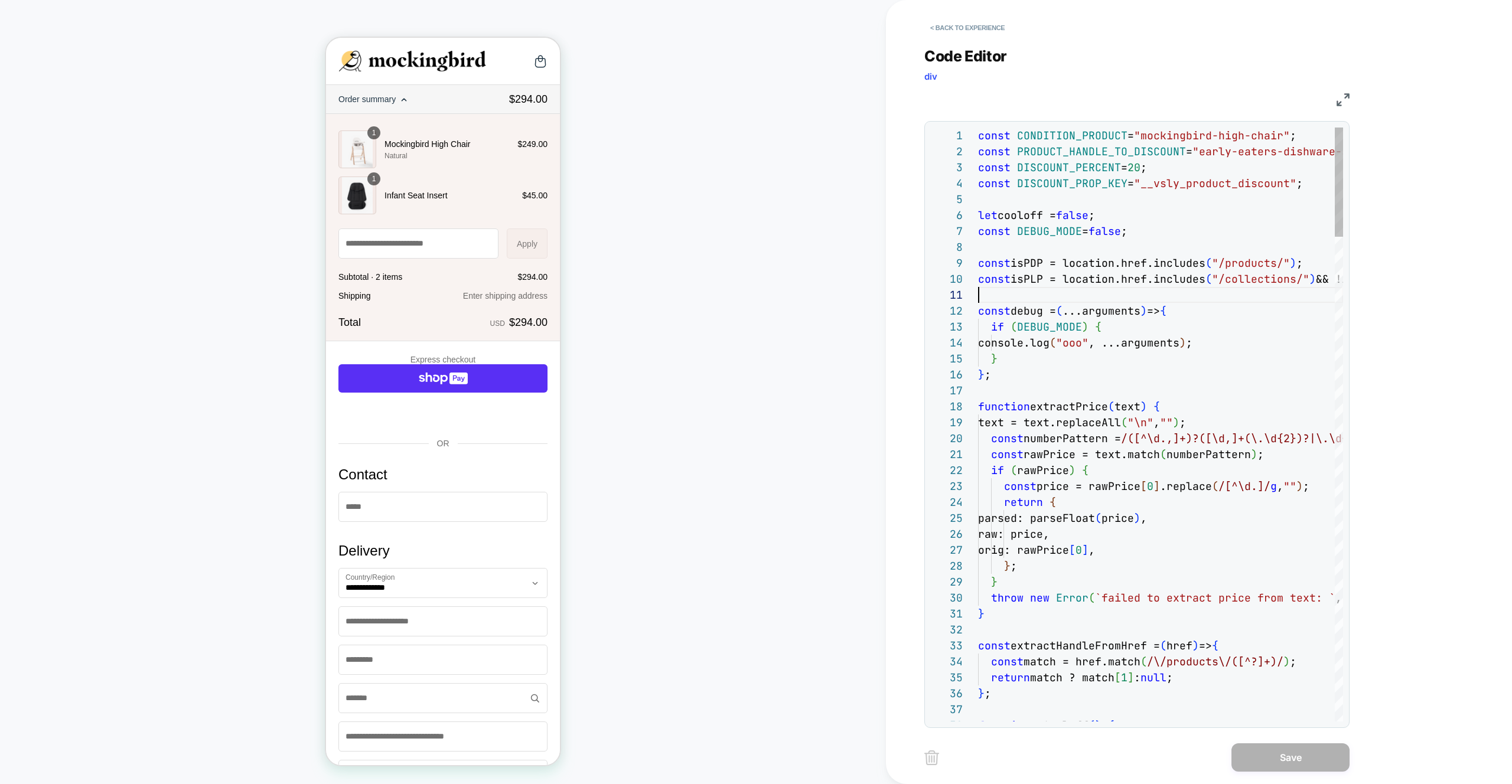
type textarea "**********"
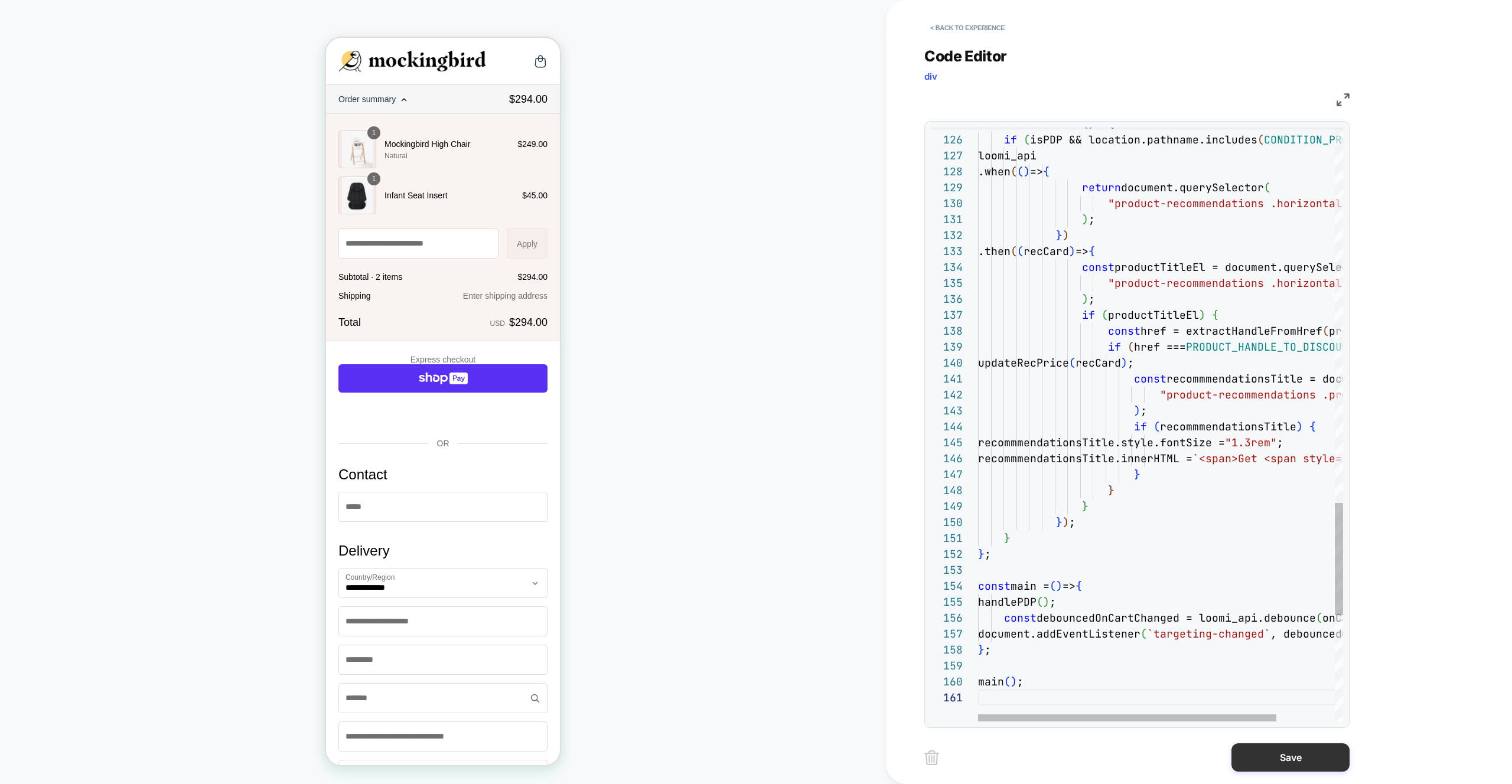
click at [1306, 763] on button "Save" at bounding box center [1290, 757] width 118 height 28
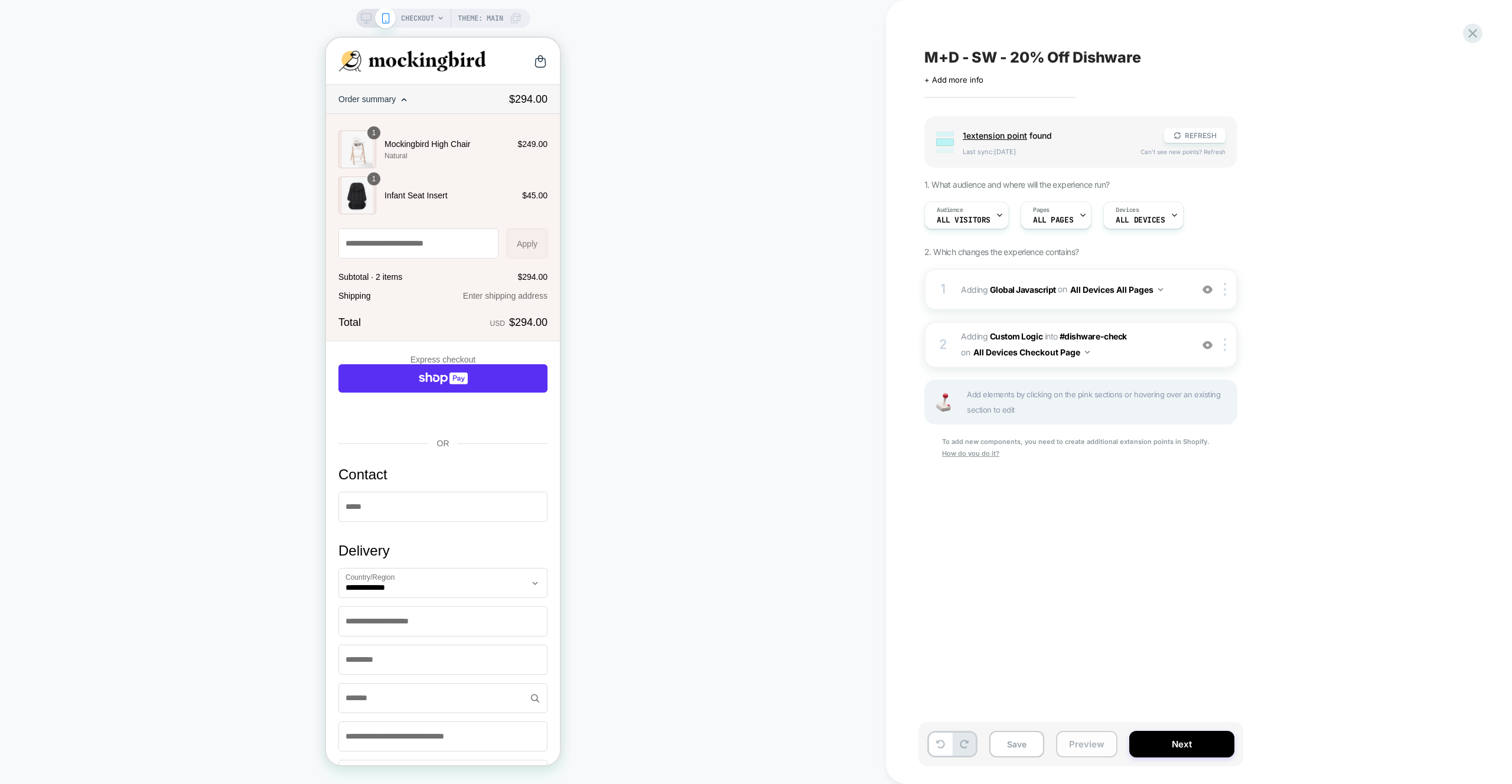
drag, startPoint x: 1073, startPoint y: 742, endPoint x: 1076, endPoint y: 733, distance: 9.5
click at [1073, 742] on button "Preview" at bounding box center [1086, 744] width 62 height 26
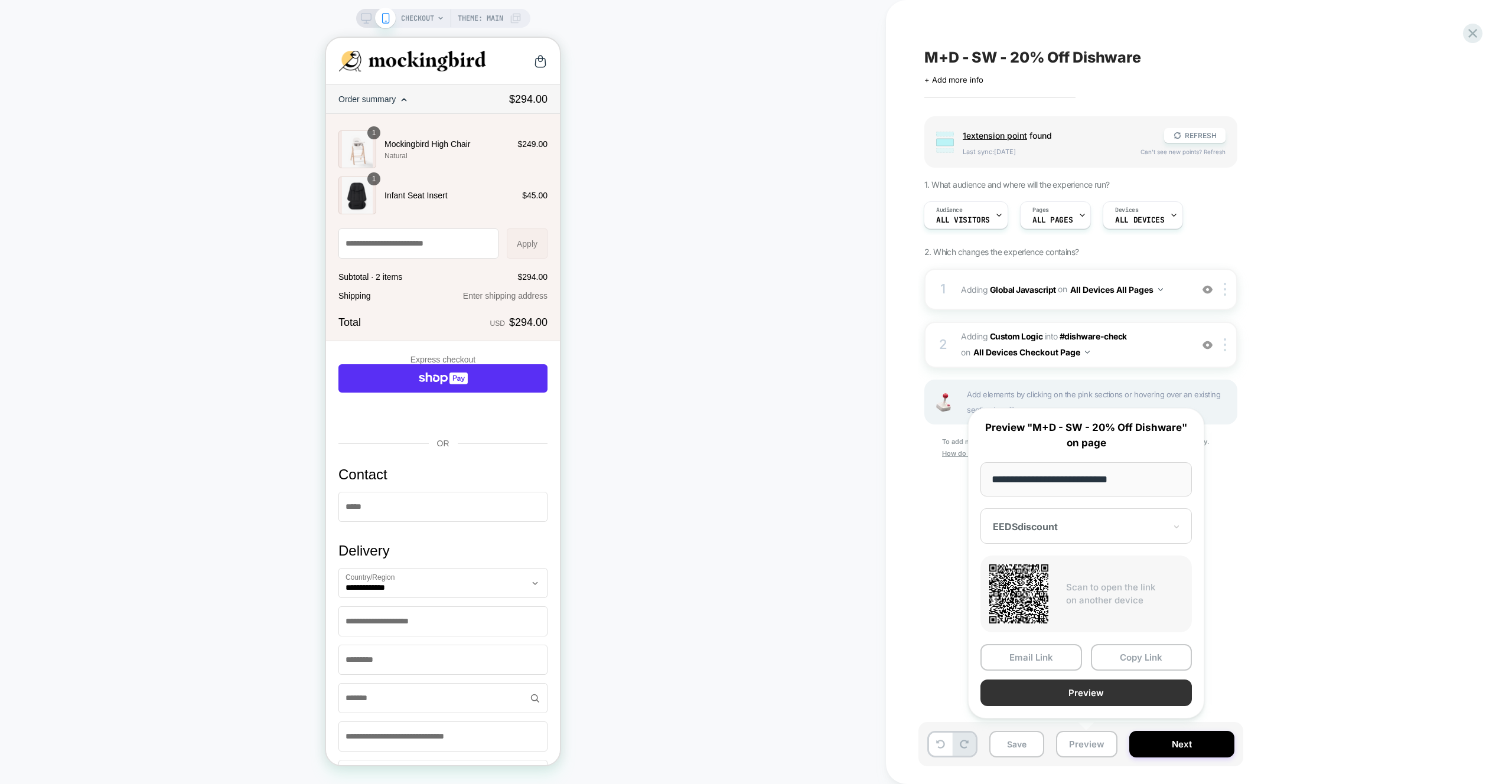
click at [1086, 699] on button "Preview" at bounding box center [1086, 693] width 212 height 26
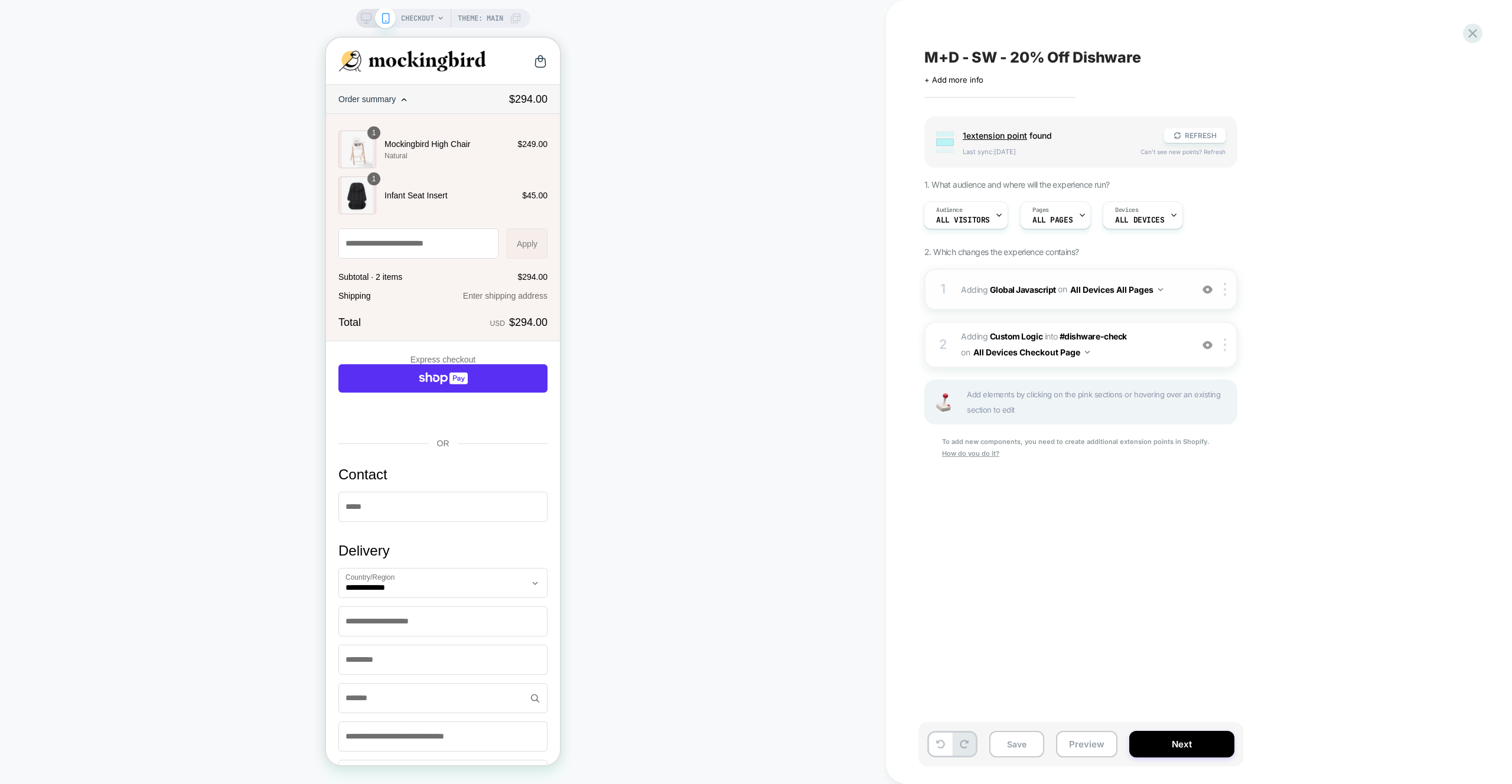
click at [1174, 306] on div "1 Adding Global Javascript on All Devices All Pages Add Before Add After Target…" at bounding box center [1080, 289] width 313 height 41
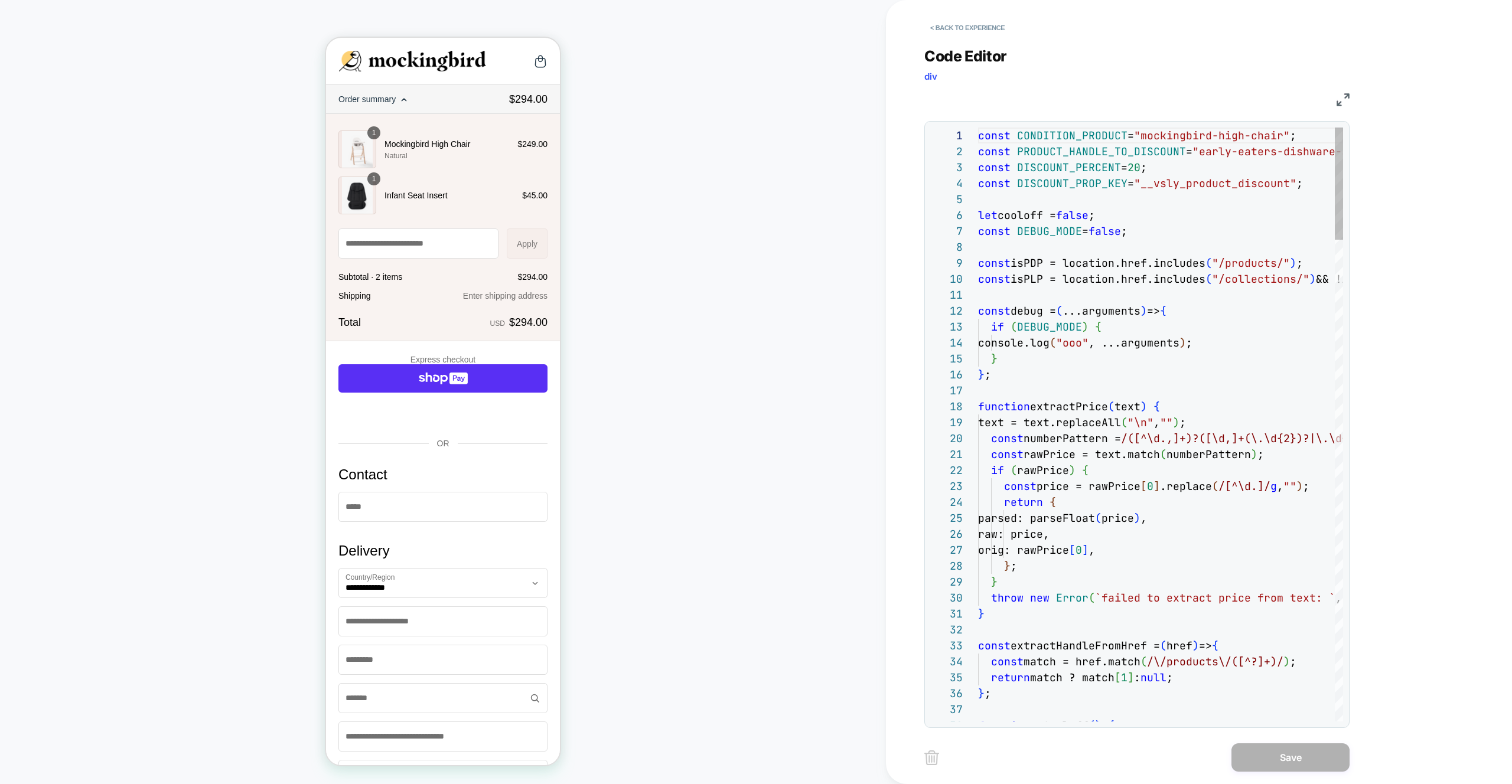
scroll to position [0, 0]
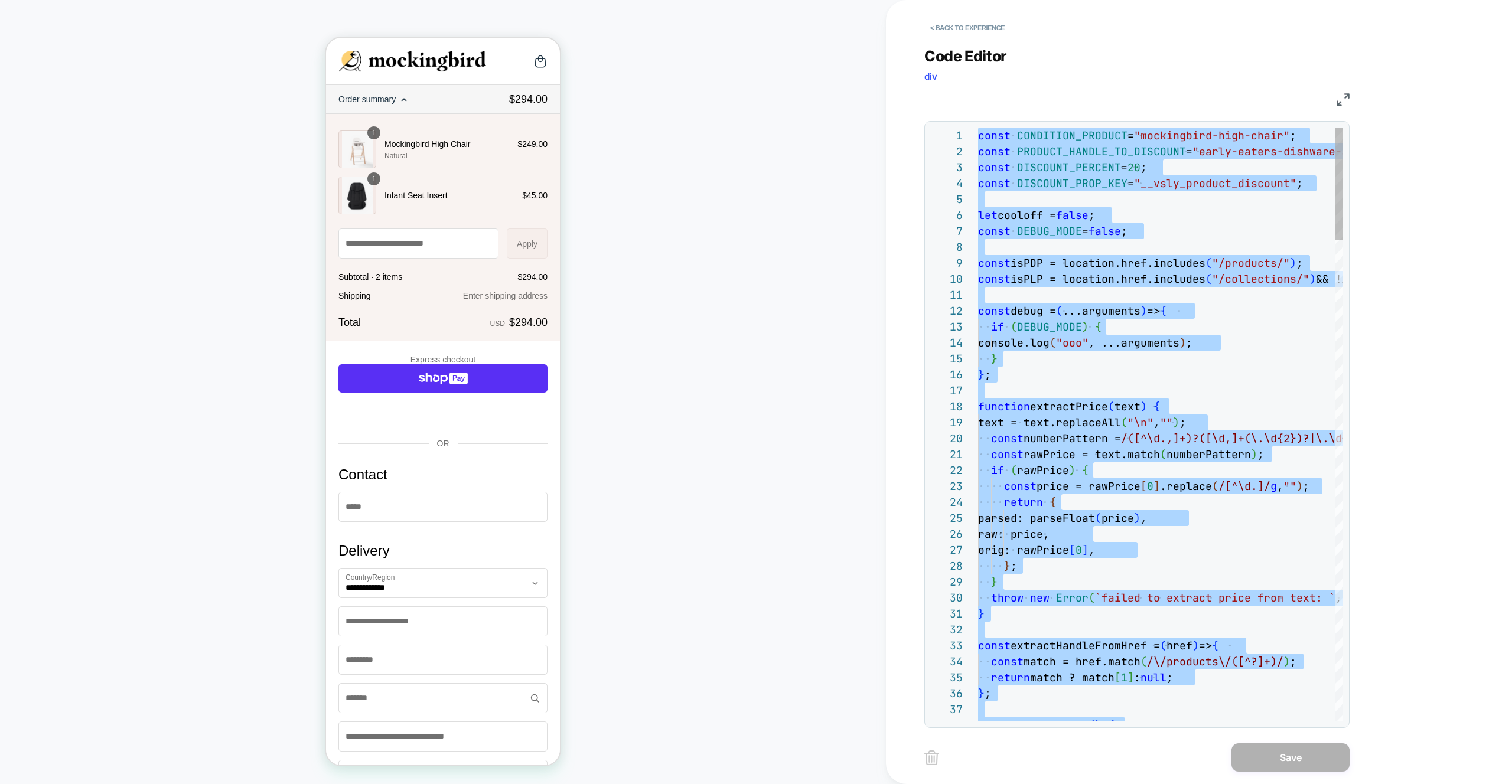
type textarea "**********"
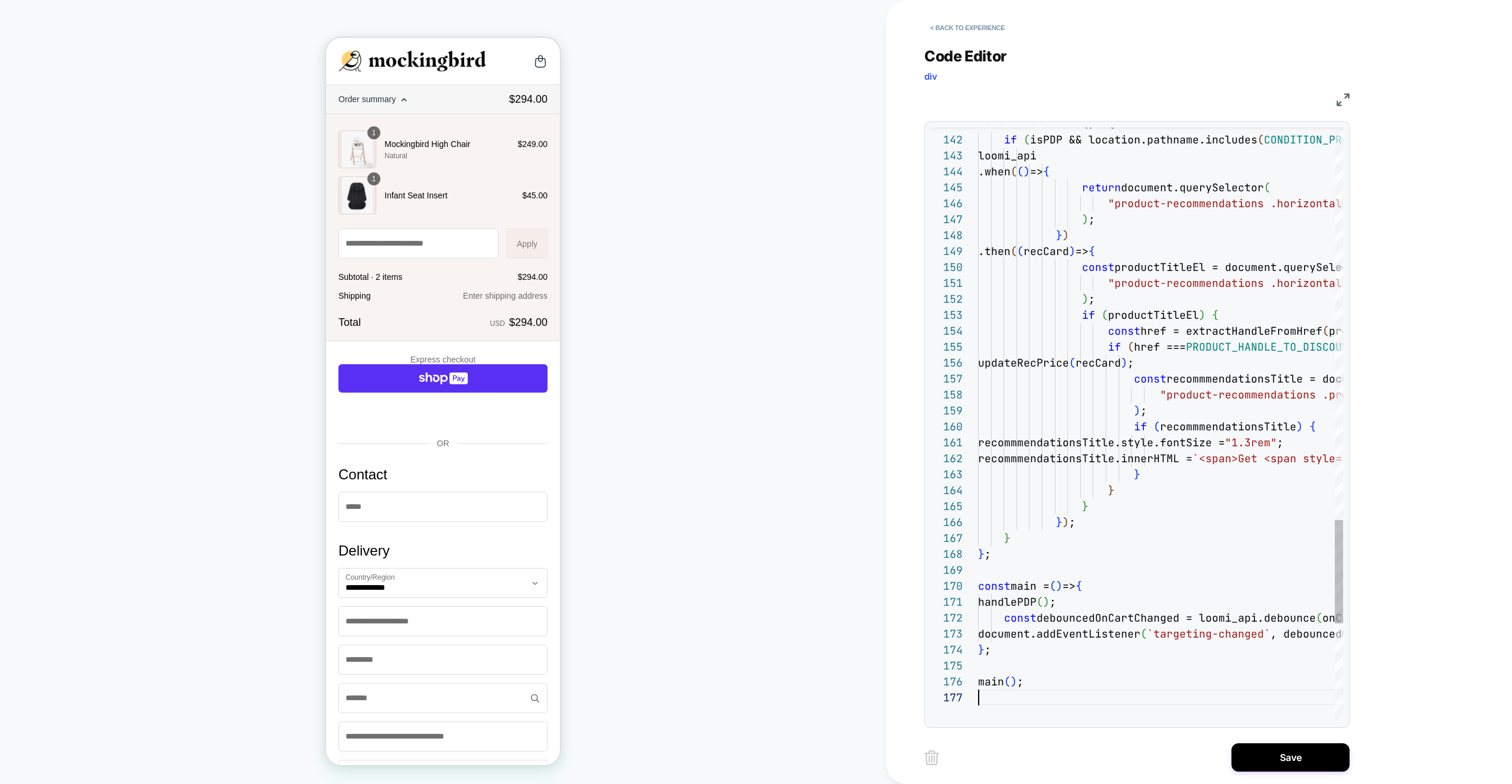
click at [1268, 737] on div "< Back to experience Code Editor div JS 141 142 143 144 145 146 147 148 149 150…" at bounding box center [1146, 392] width 443 height 784
click at [1267, 749] on button "Save" at bounding box center [1290, 757] width 118 height 28
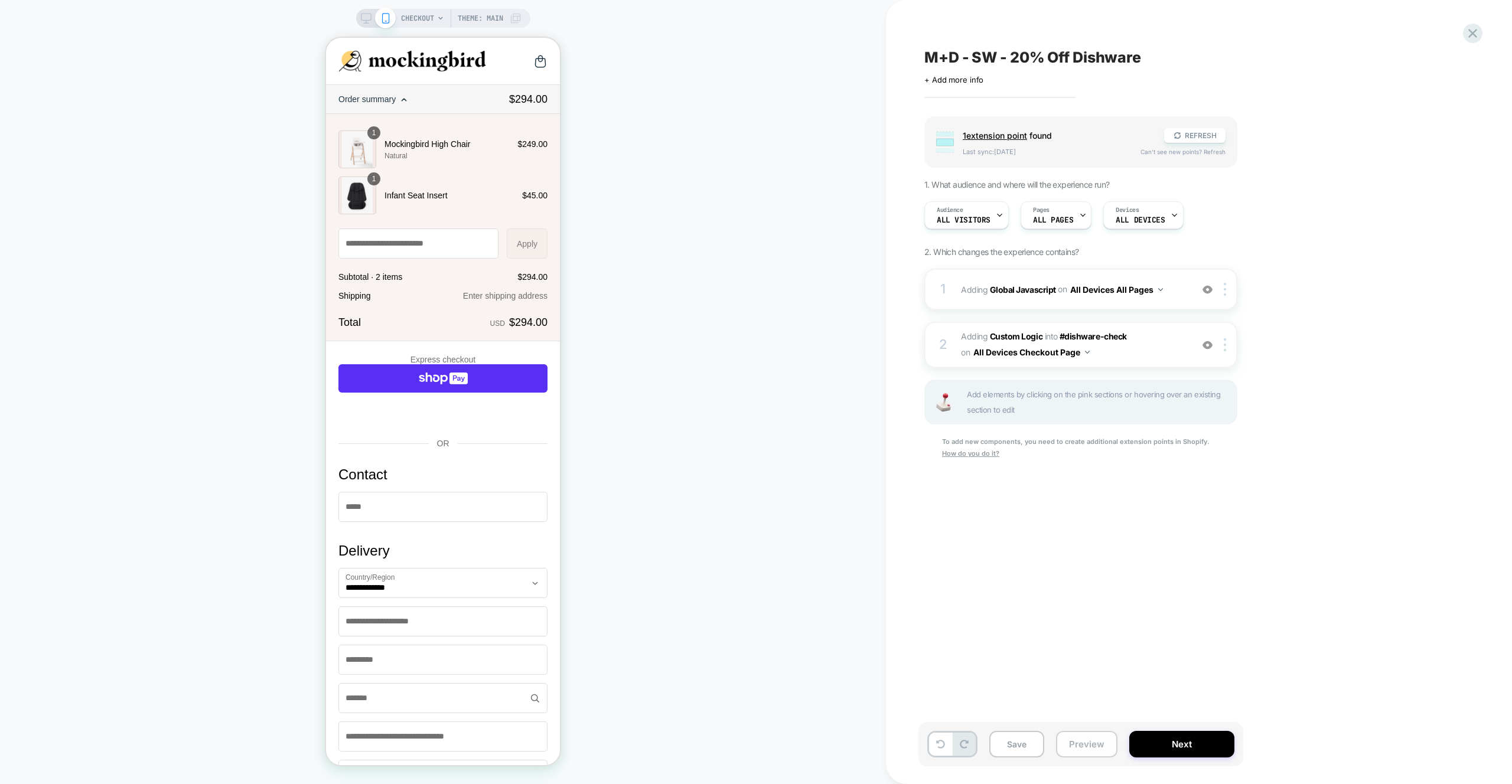
drag, startPoint x: 1068, startPoint y: 739, endPoint x: 1069, endPoint y: 732, distance: 7.1
click at [1068, 739] on button "Preview" at bounding box center [1086, 744] width 62 height 26
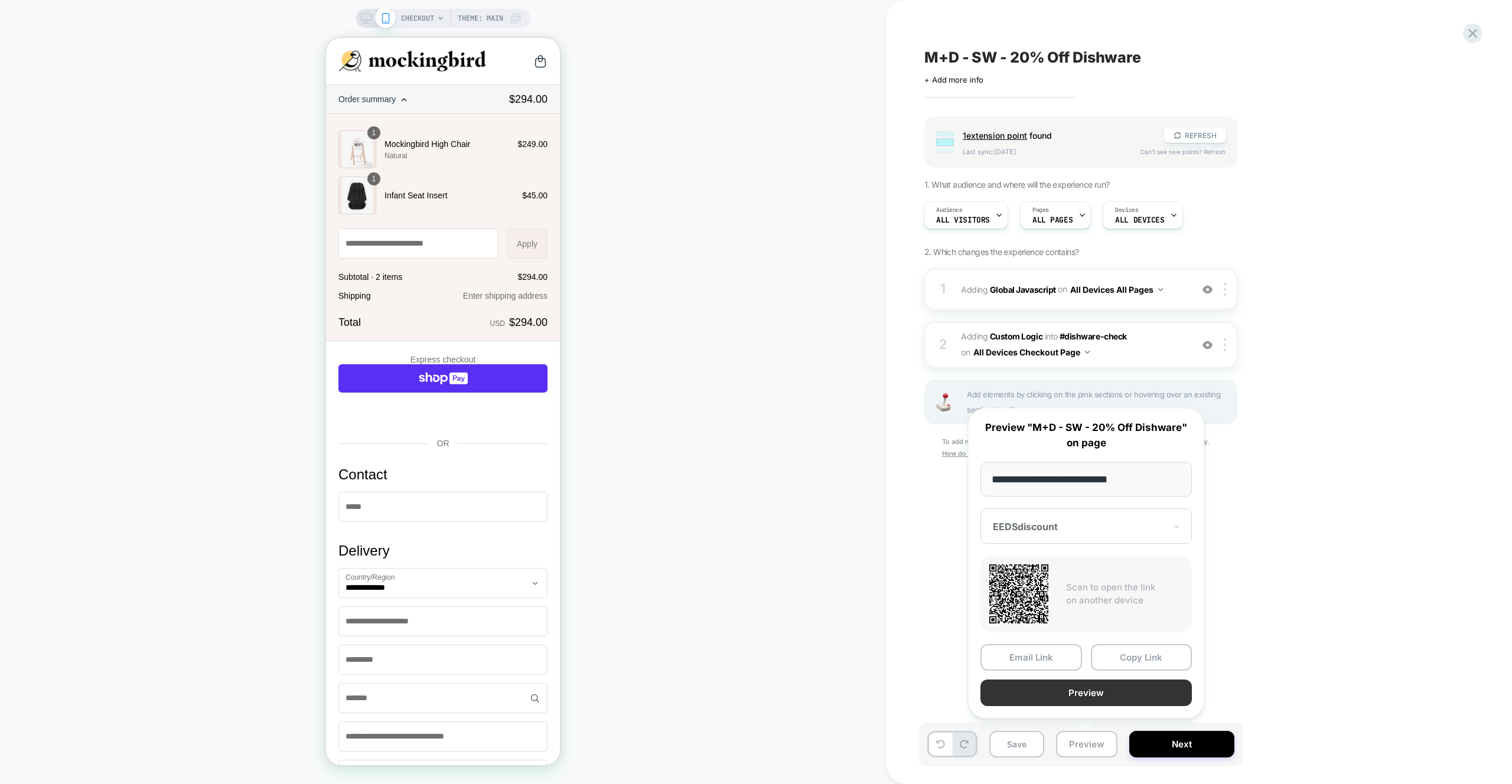
click at [1057, 696] on button "Preview" at bounding box center [1086, 693] width 212 height 26
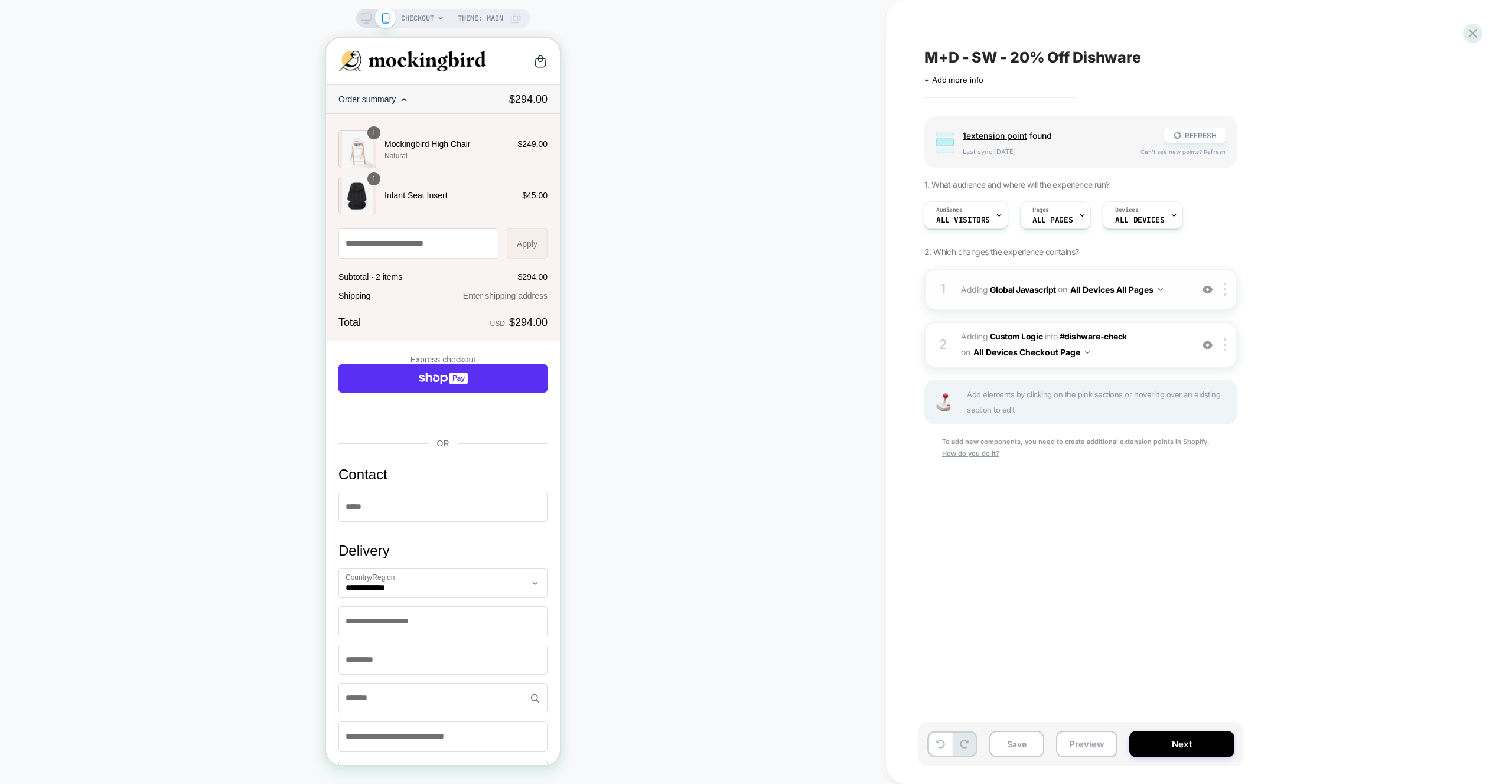
click at [1100, 268] on div "1 Adding Global Javascript on All Devices All Pages Add Before Add After Target…" at bounding box center [1080, 289] width 313 height 41
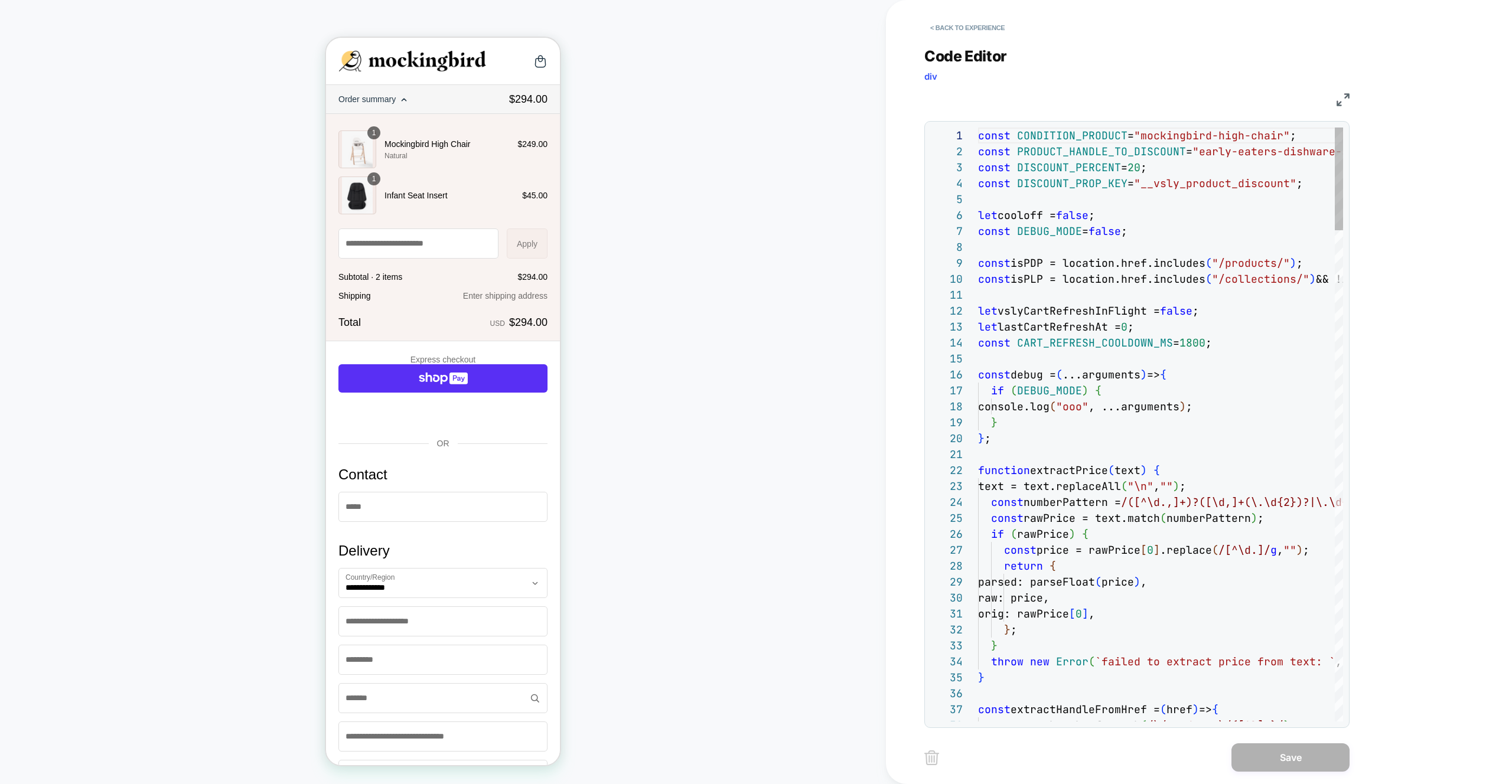
scroll to position [143, 121]
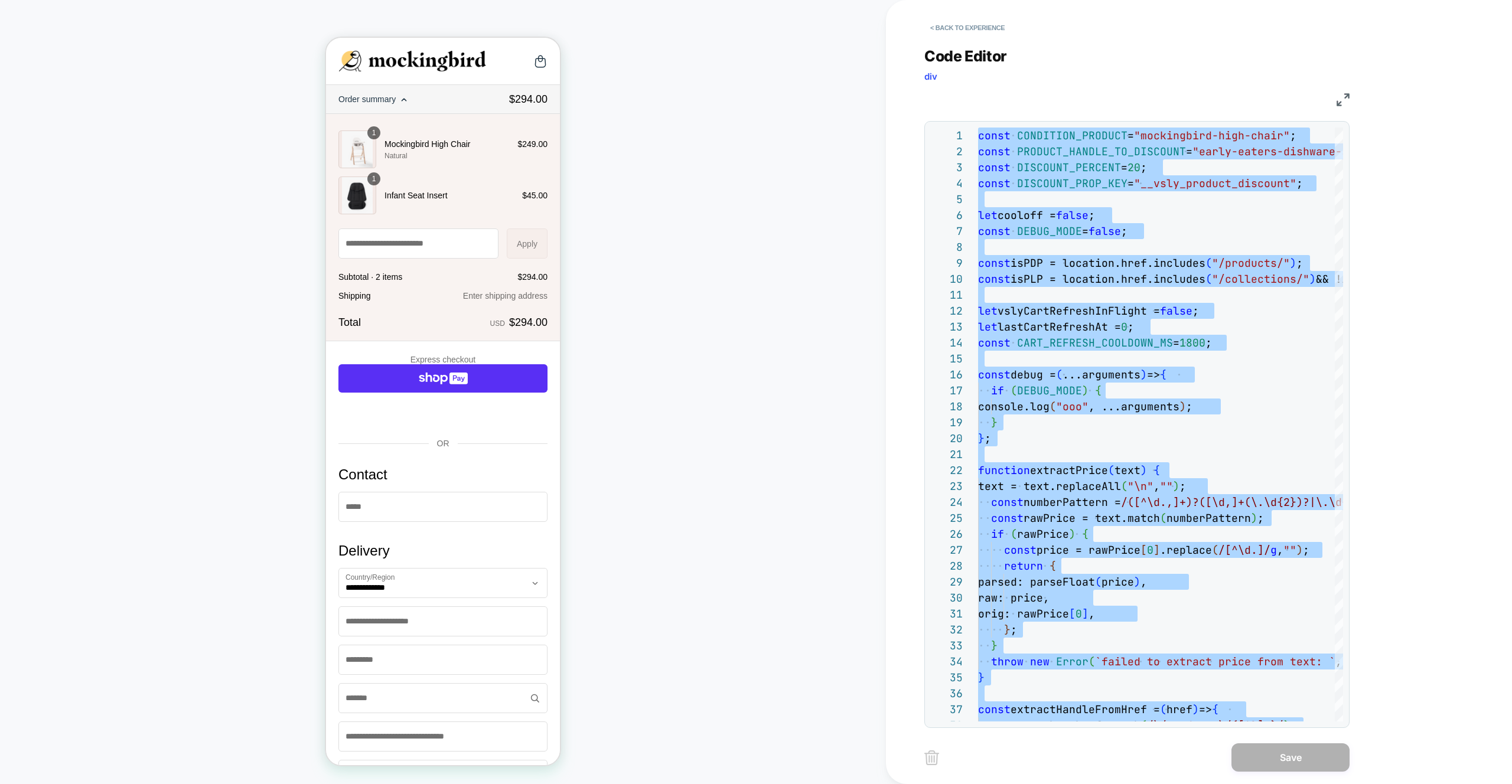
type textarea "**********"
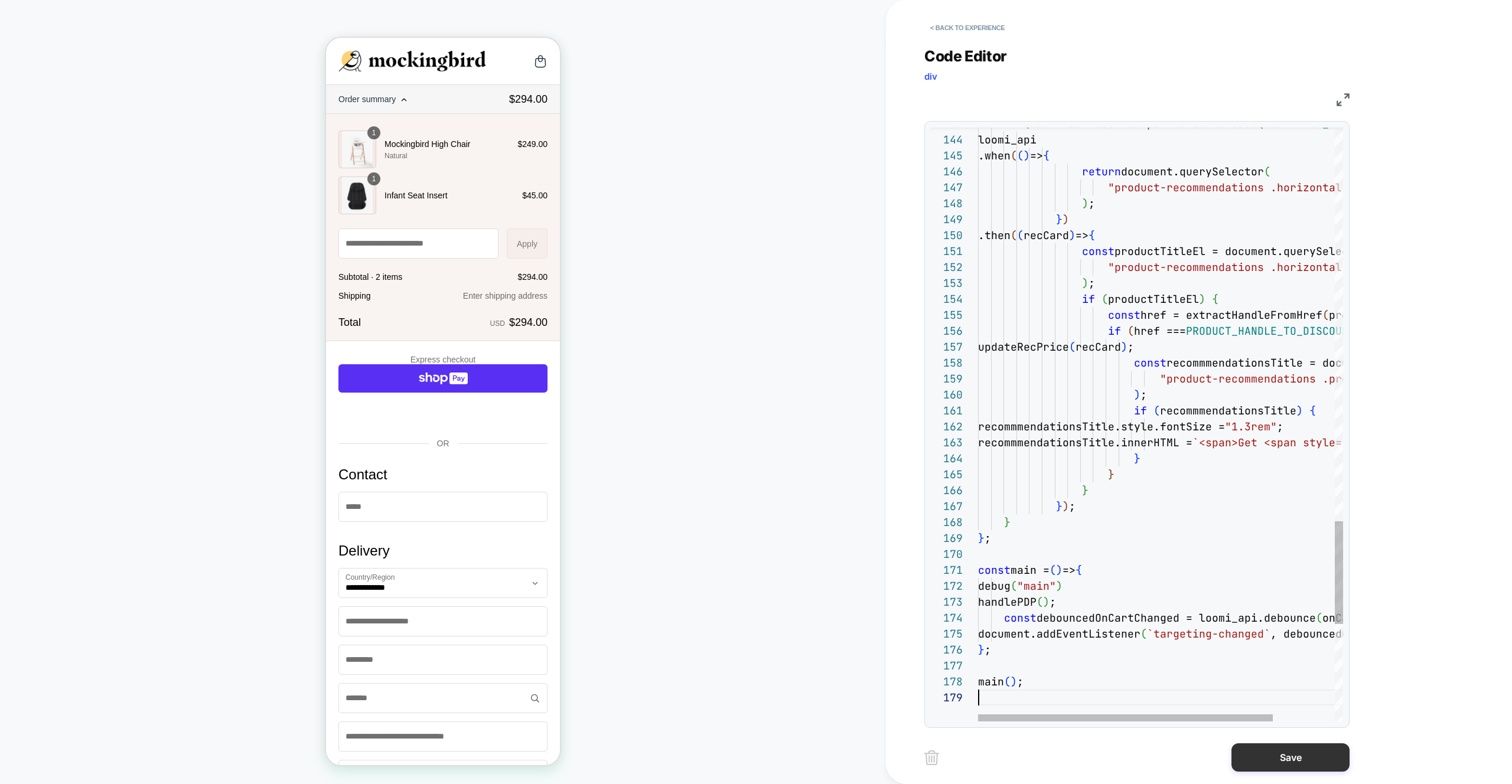
click at [1291, 764] on button "Save" at bounding box center [1290, 757] width 118 height 28
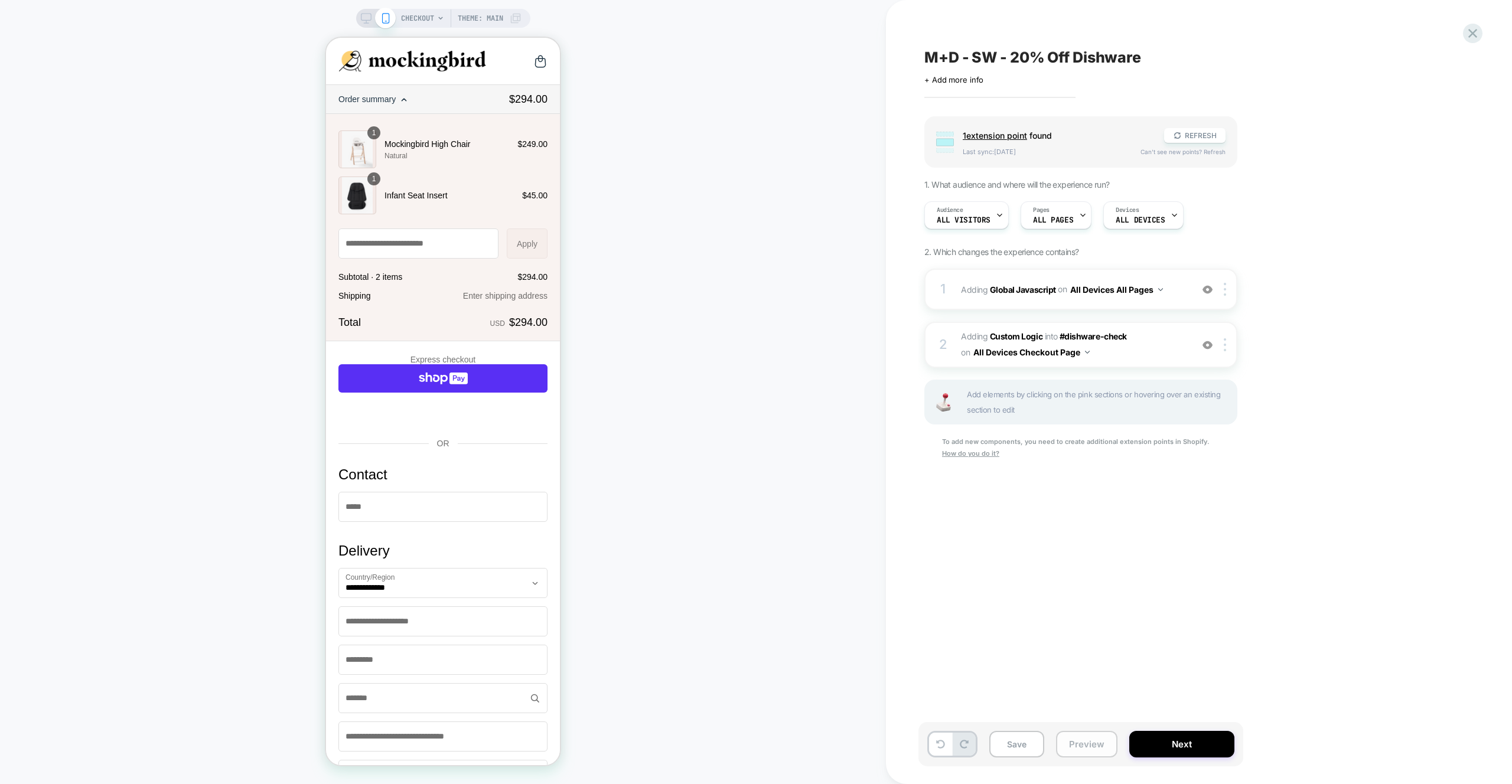
scroll to position [0, 1]
click at [1083, 744] on button "Preview" at bounding box center [1086, 744] width 62 height 26
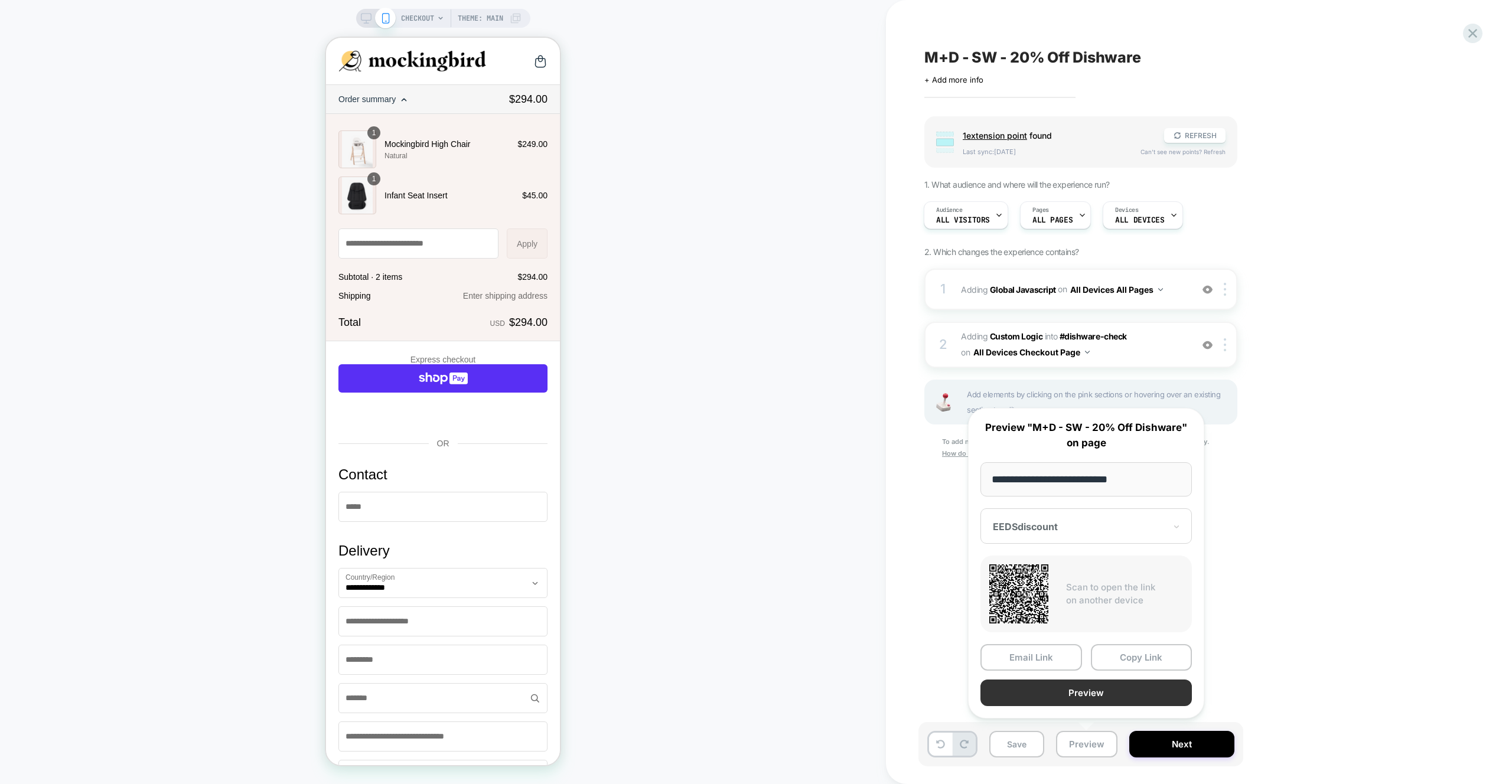
click at [1079, 691] on button "Preview" at bounding box center [1086, 693] width 212 height 26
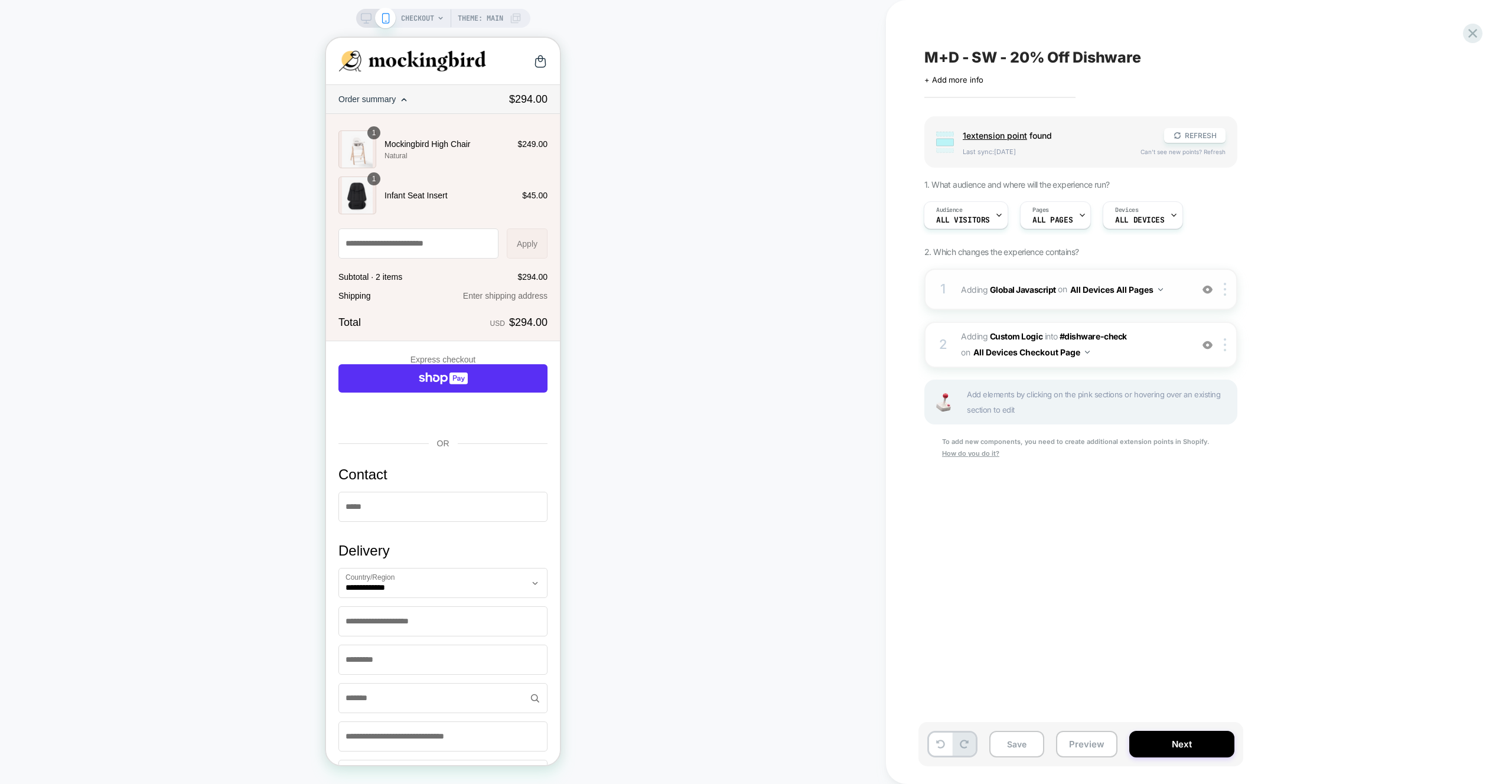
click at [1174, 296] on span "Adding Global Javascript on All Devices All Pages" at bounding box center [1073, 289] width 225 height 17
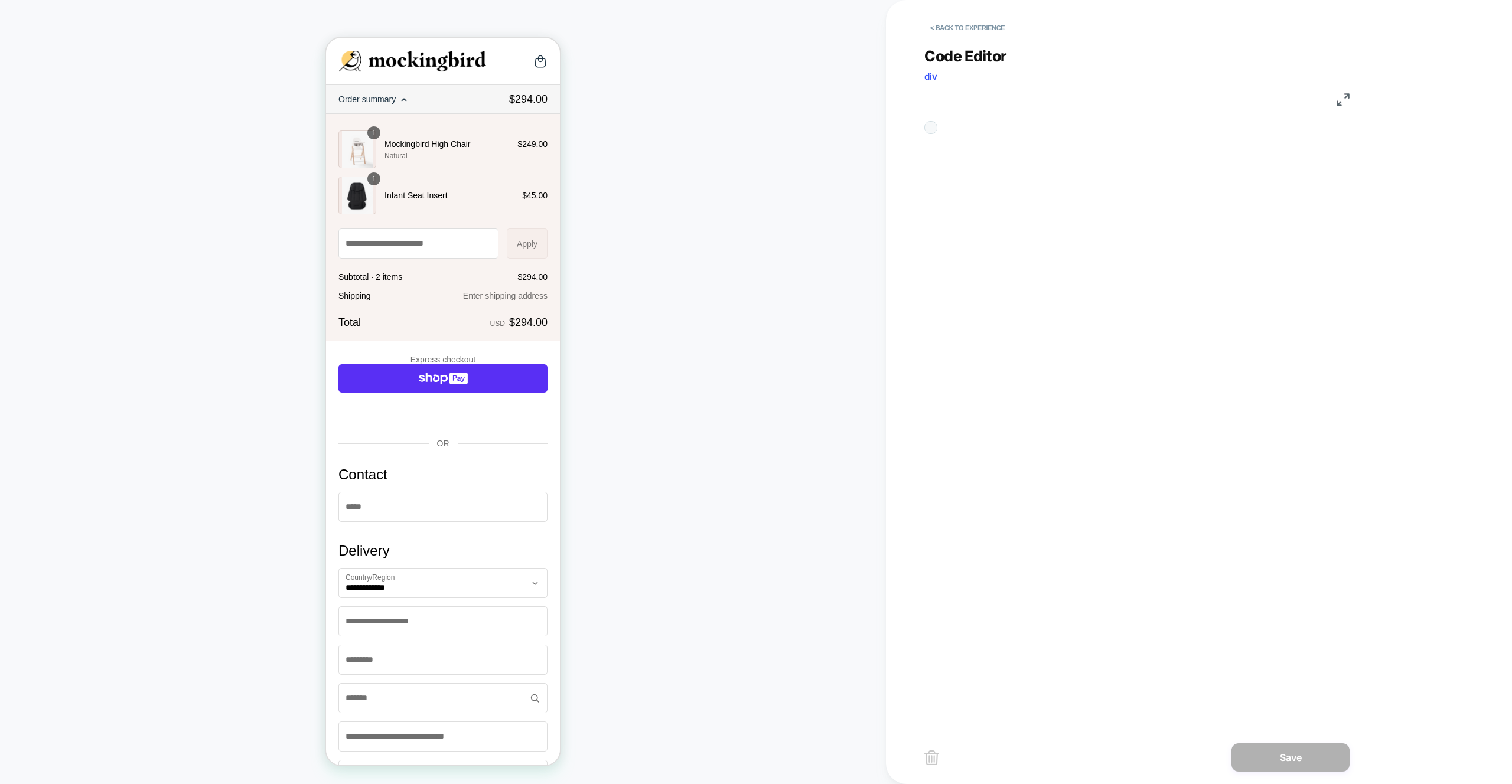
scroll to position [160, 0]
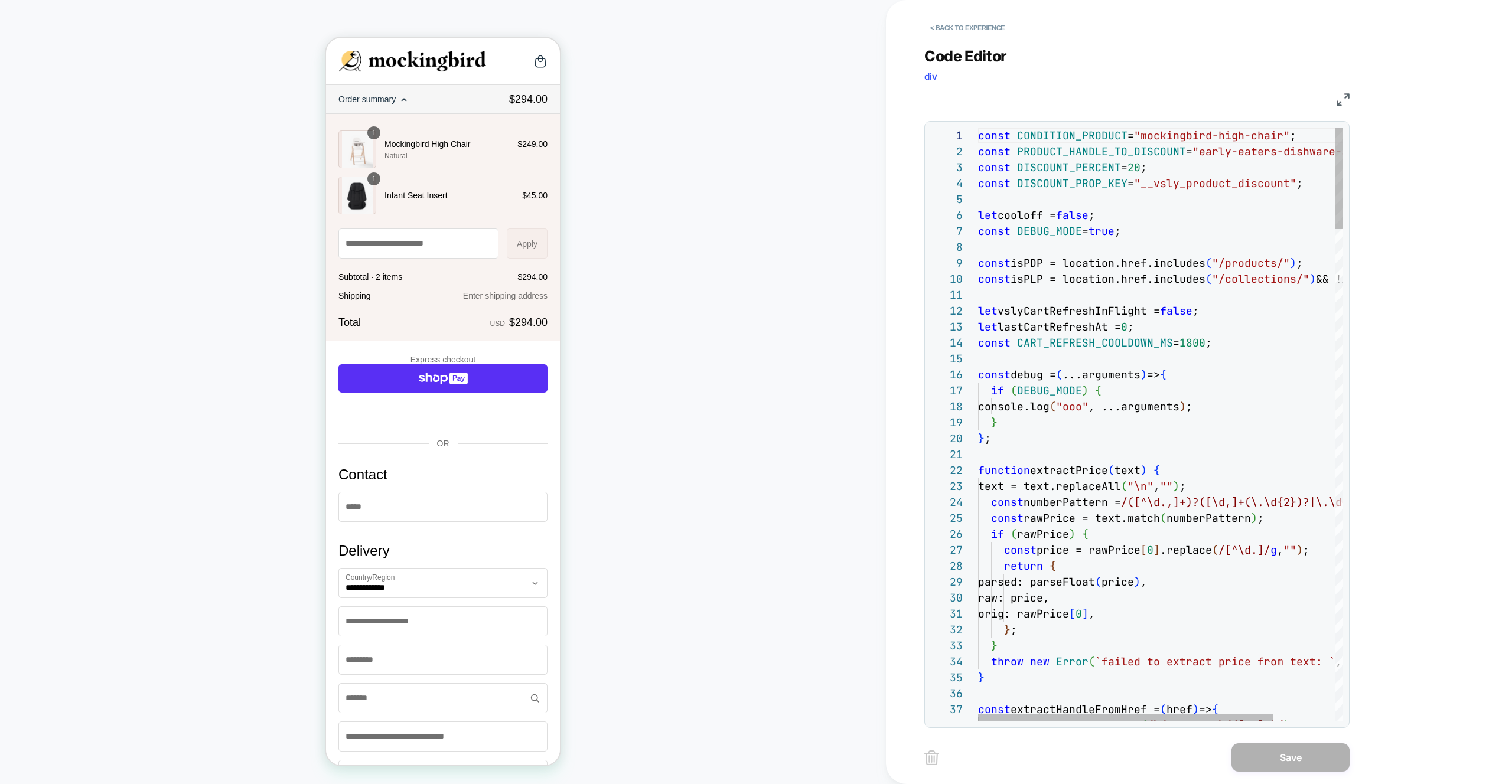
type textarea "**********"
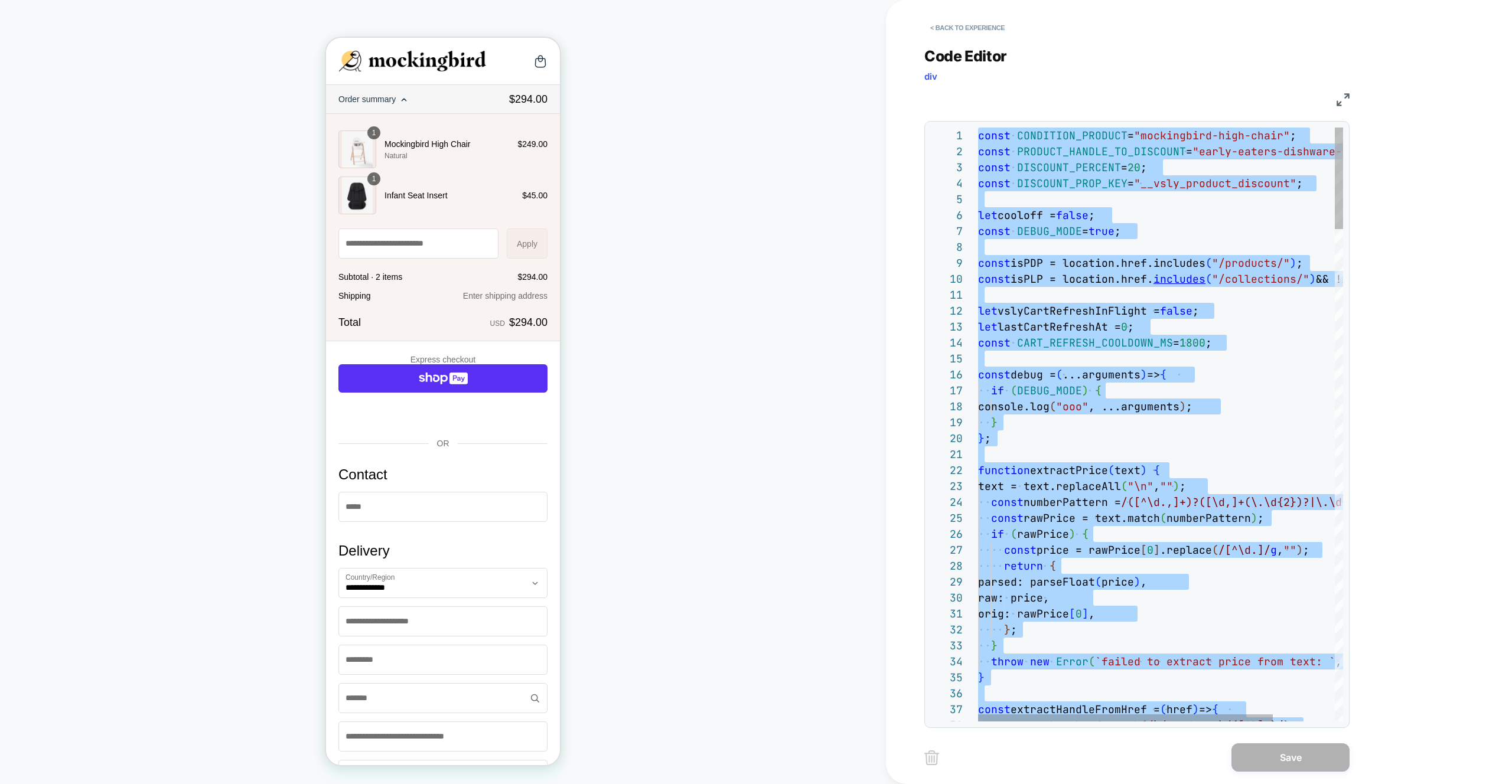
scroll to position [0, 0]
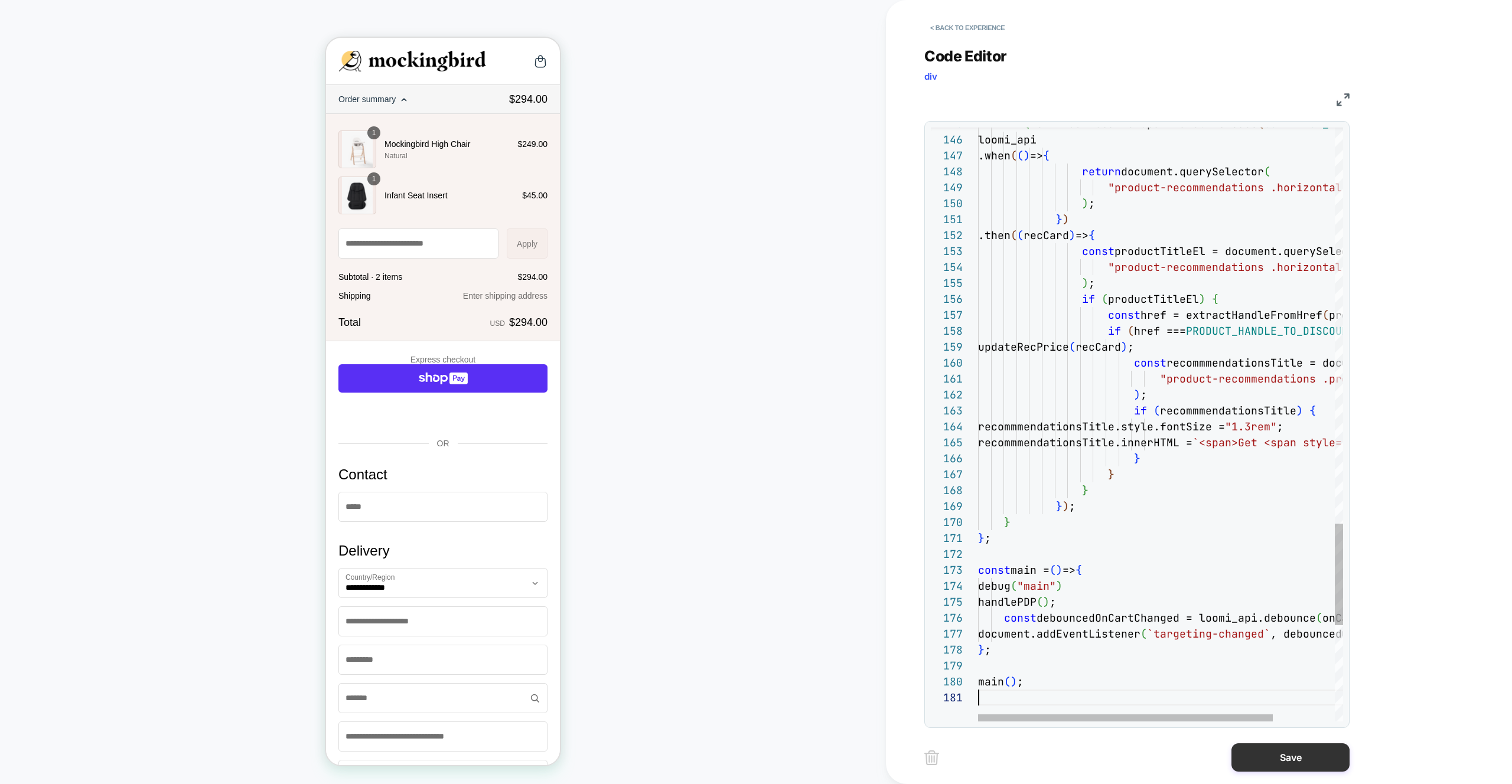
click at [1253, 768] on button "Save" at bounding box center [1290, 757] width 118 height 28
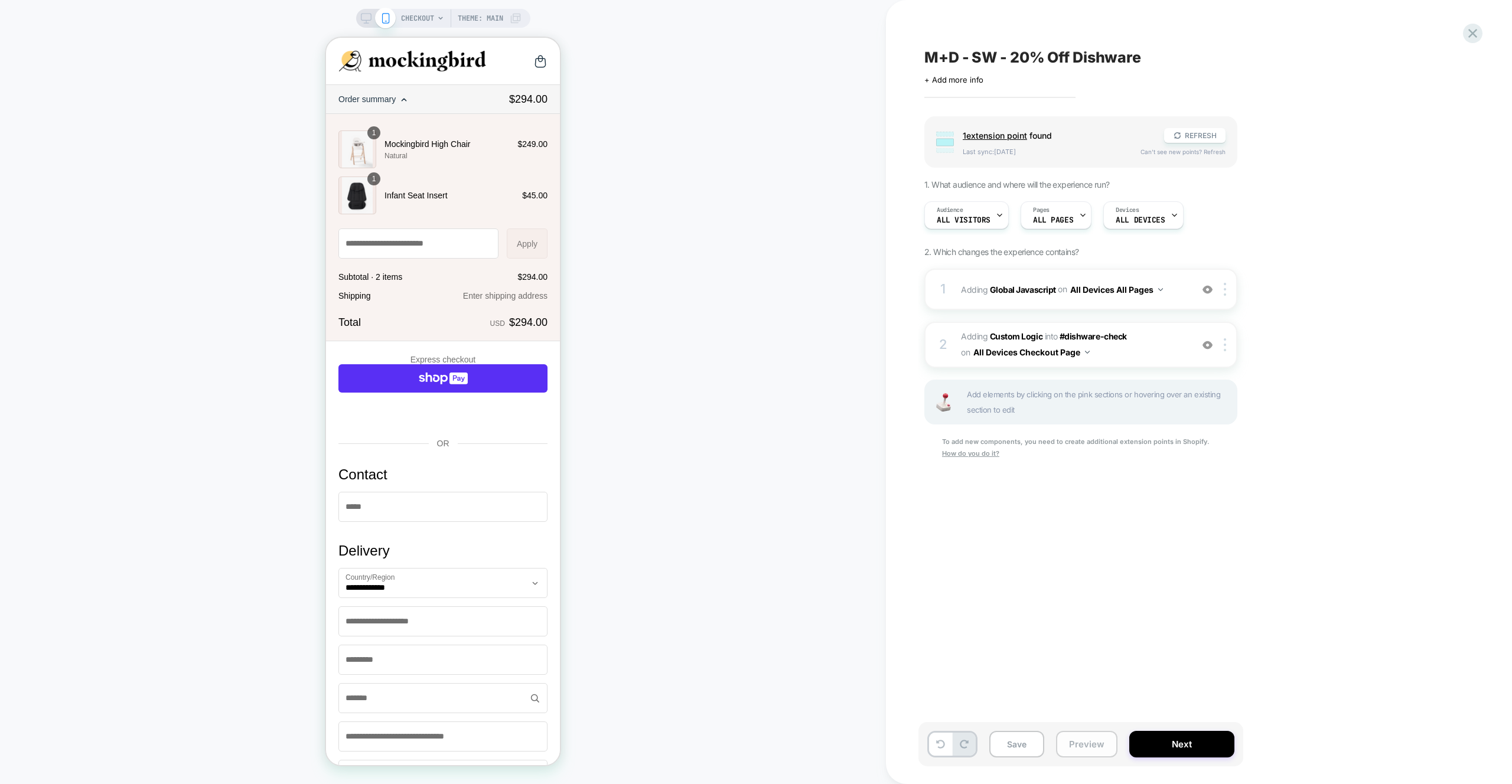
drag, startPoint x: 1098, startPoint y: 749, endPoint x: 1098, endPoint y: 741, distance: 8.0
click at [1098, 749] on button "Preview" at bounding box center [1086, 744] width 62 height 26
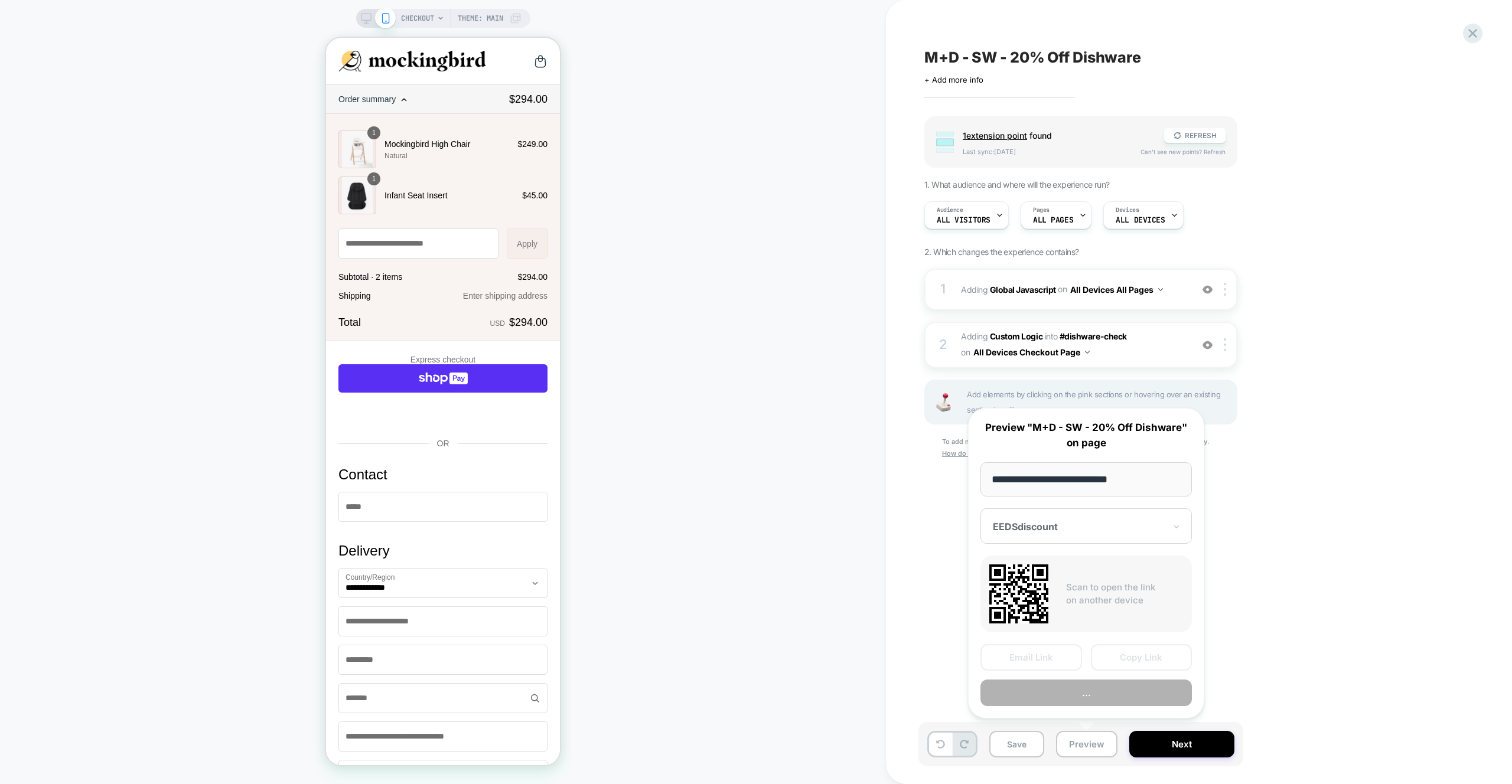
scroll to position [0, 1]
click at [1084, 687] on button "Preview" at bounding box center [1086, 693] width 212 height 26
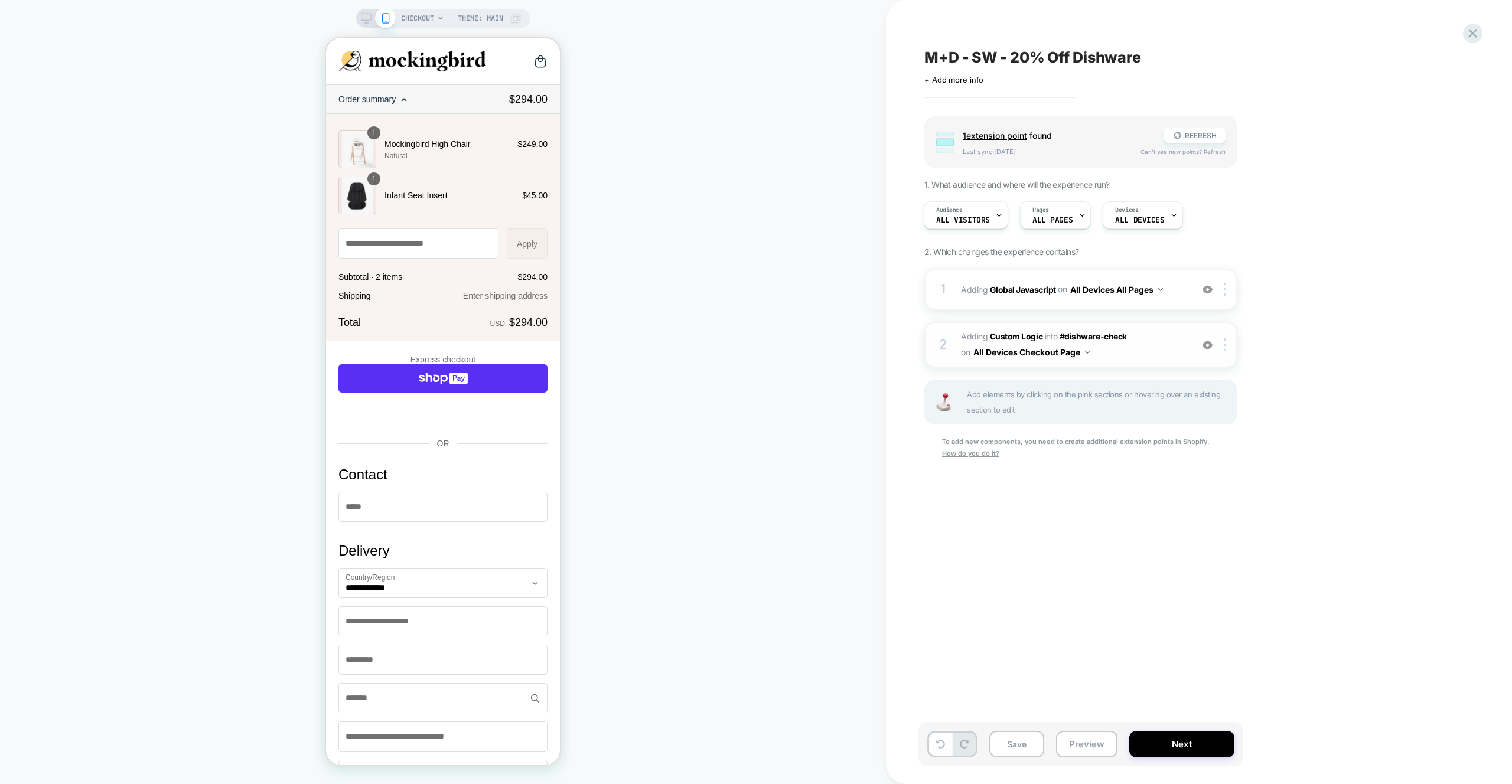
click at [1165, 339] on span "#_loomi_addon_1753871725148 Adding Custom Logic INTO #dishware-check #dishware-…" at bounding box center [1073, 344] width 225 height 32
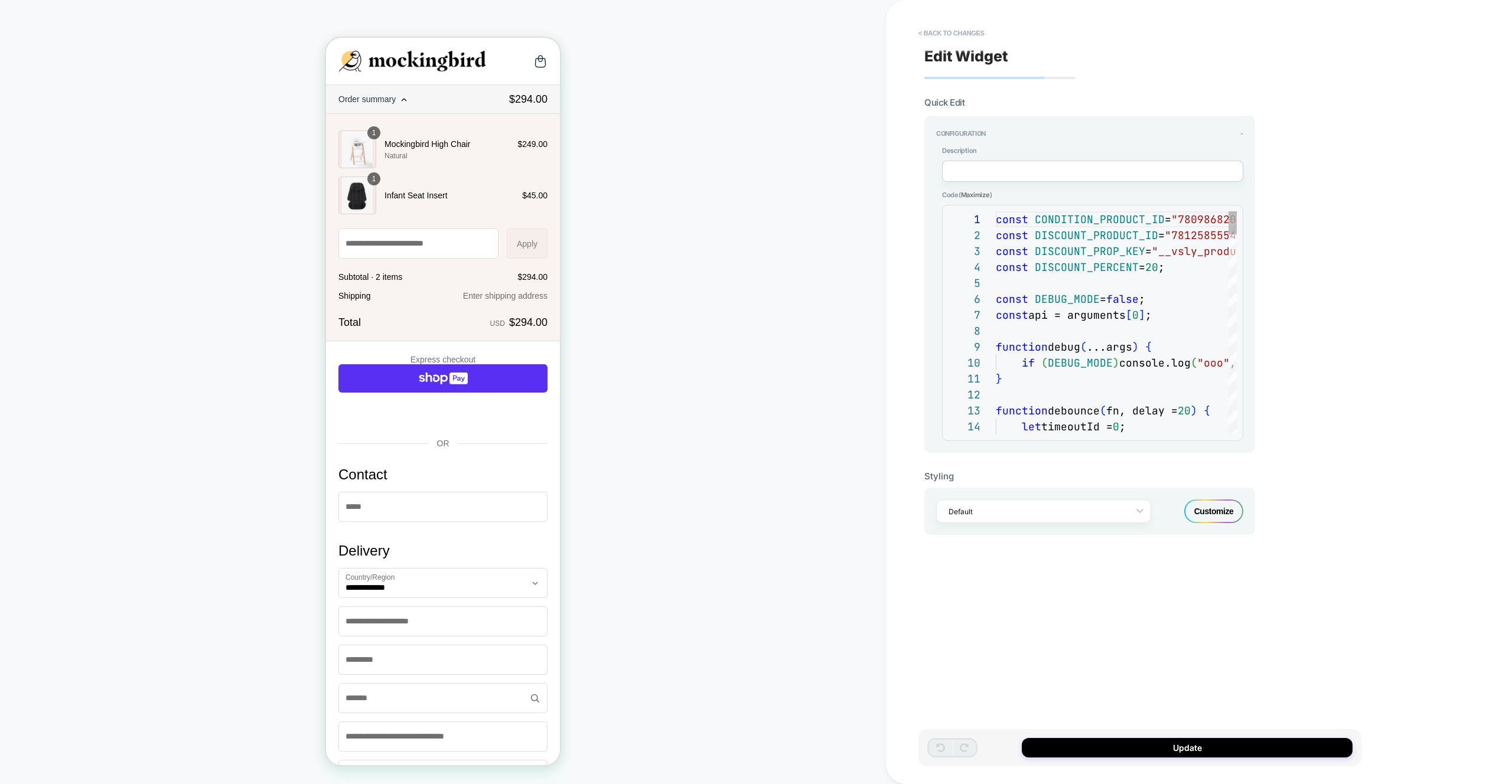
scroll to position [160, 0]
click at [952, 24] on button "< Back to changes" at bounding box center [951, 33] width 78 height 19
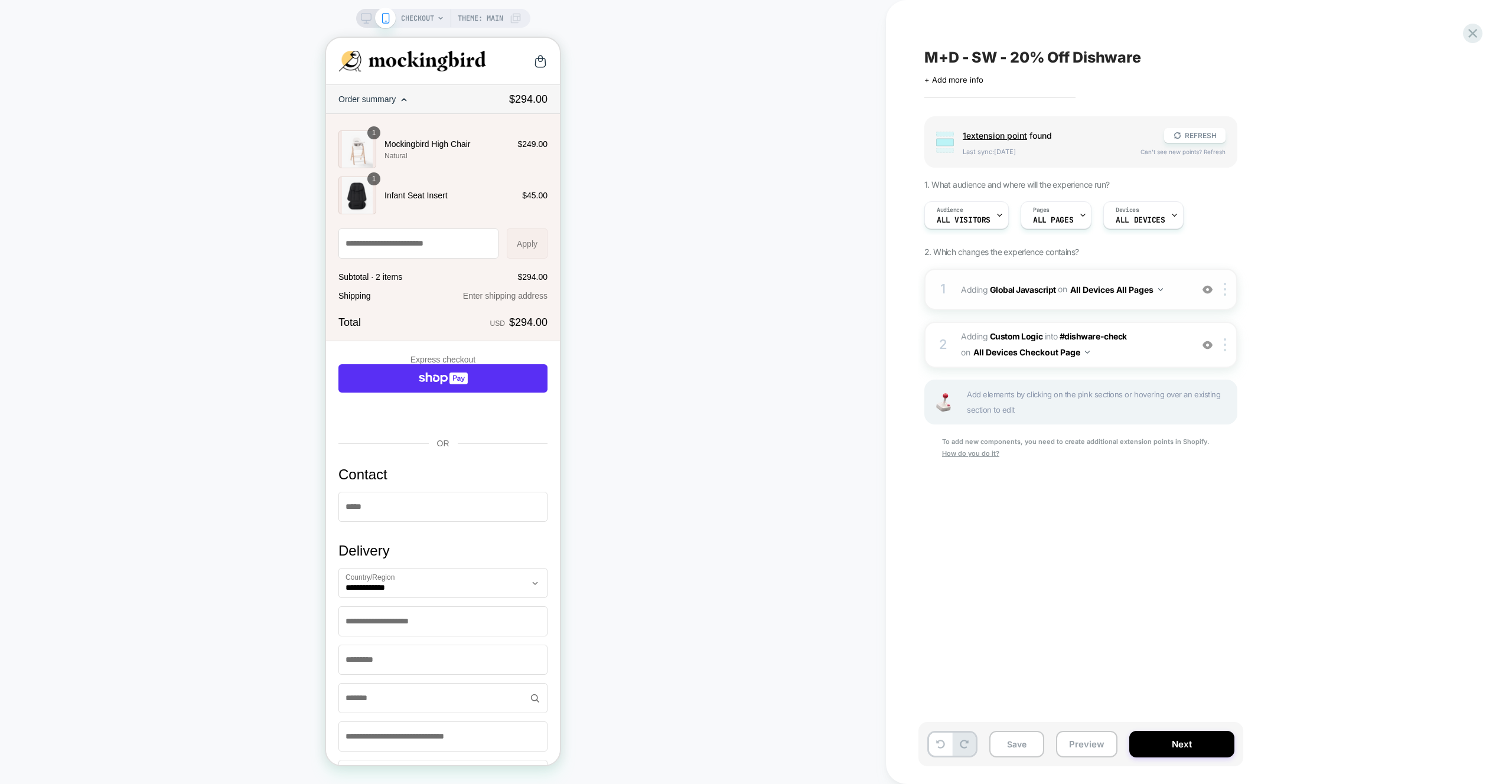
scroll to position [0, 1]
click at [1174, 279] on div "1 Adding Global Javascript on All Devices All Pages Add Before Add After Target…" at bounding box center [1080, 289] width 313 height 41
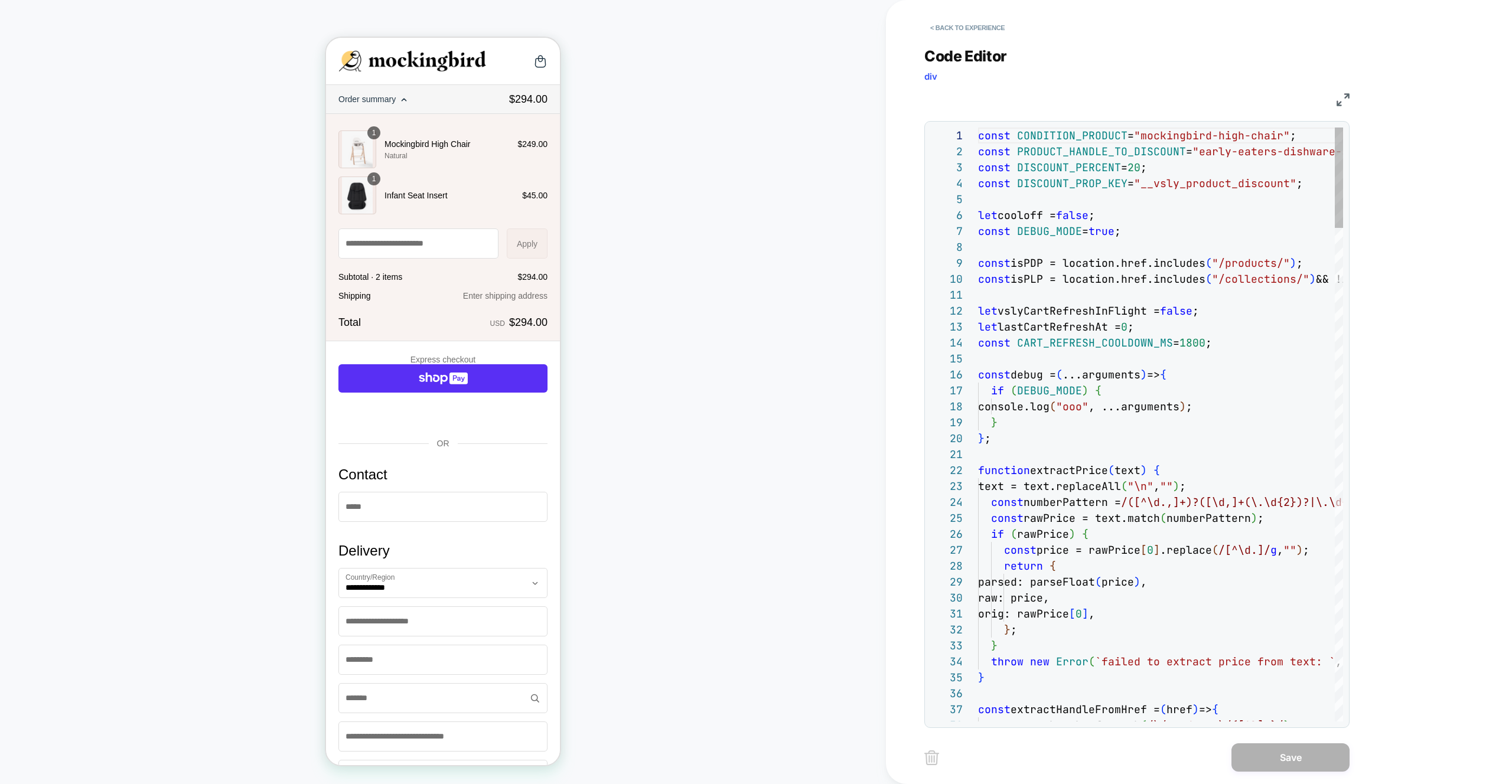
scroll to position [160, 0]
type textarea "**********"
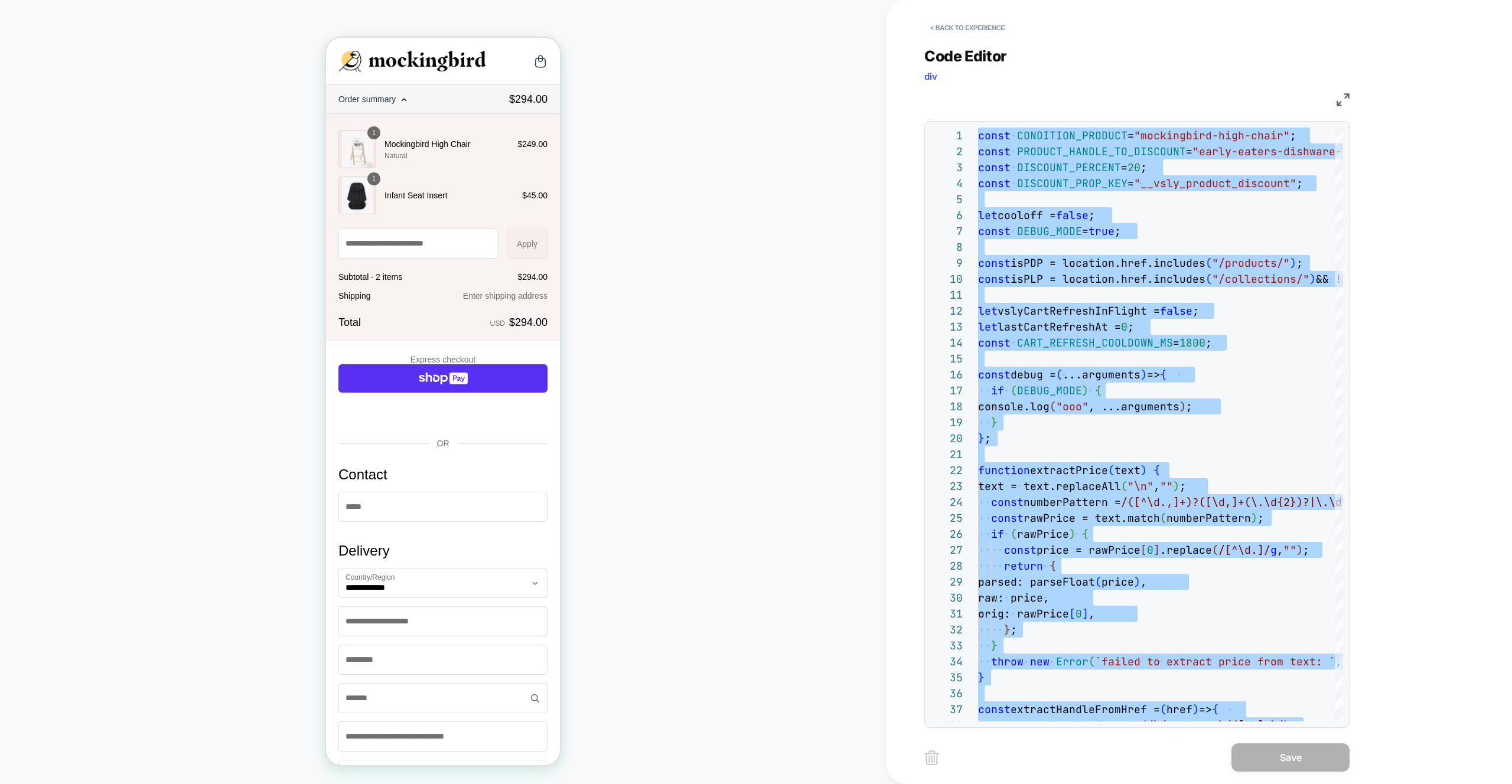
scroll to position [0, 0]
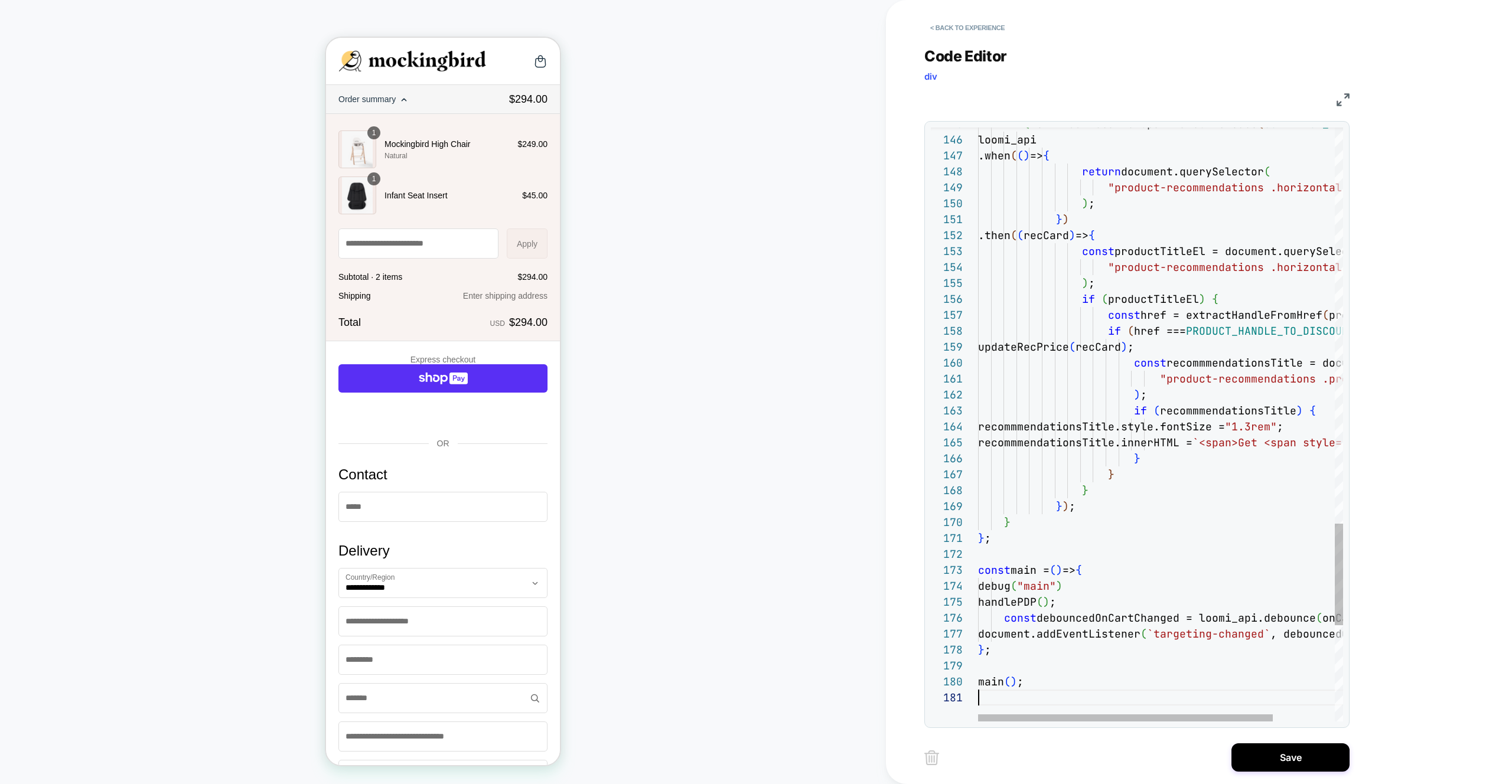
click at [1229, 752] on div "Save" at bounding box center [1137, 757] width 425 height 29
click at [1247, 752] on button "Save" at bounding box center [1290, 757] width 118 height 28
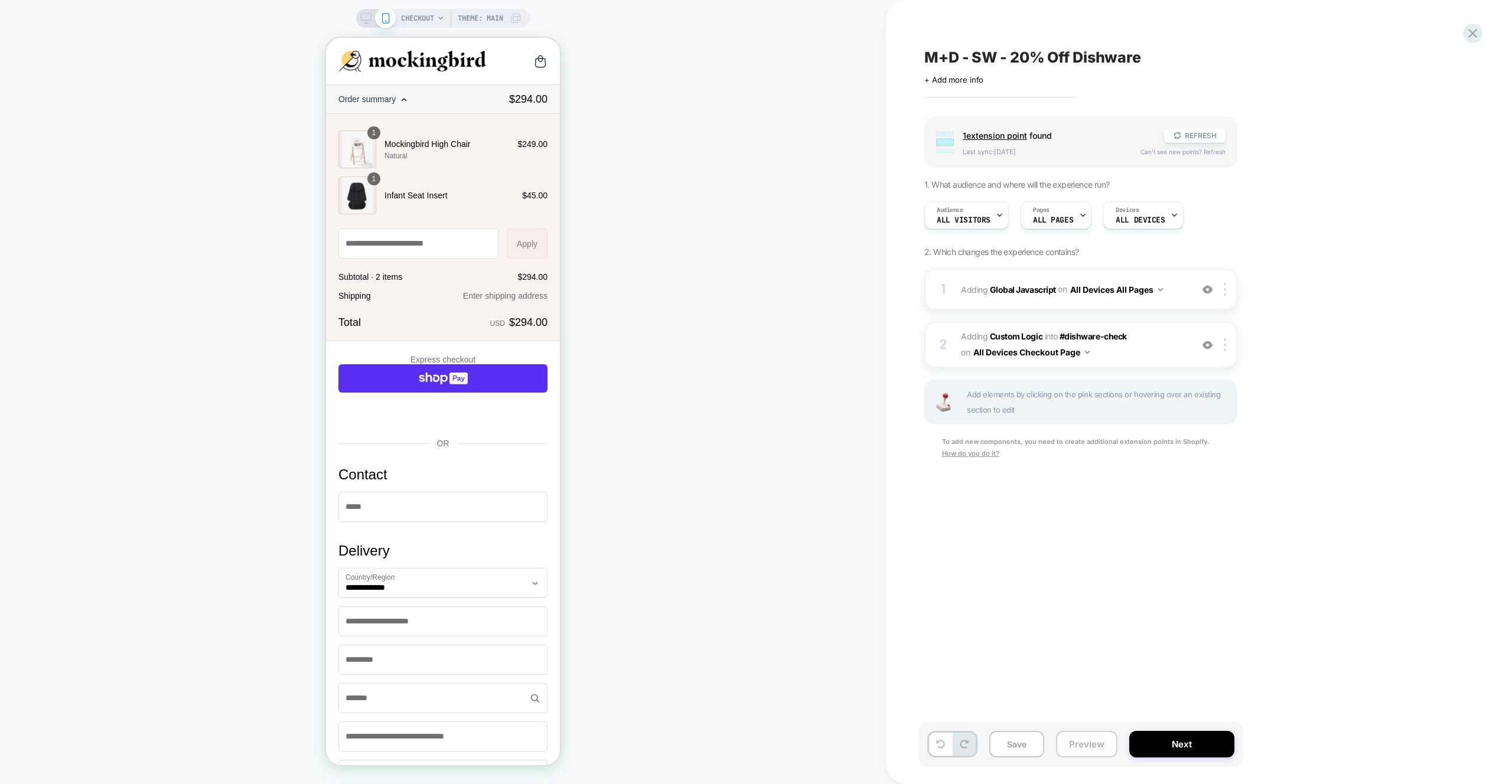
click at [1108, 751] on button "Preview" at bounding box center [1086, 744] width 62 height 26
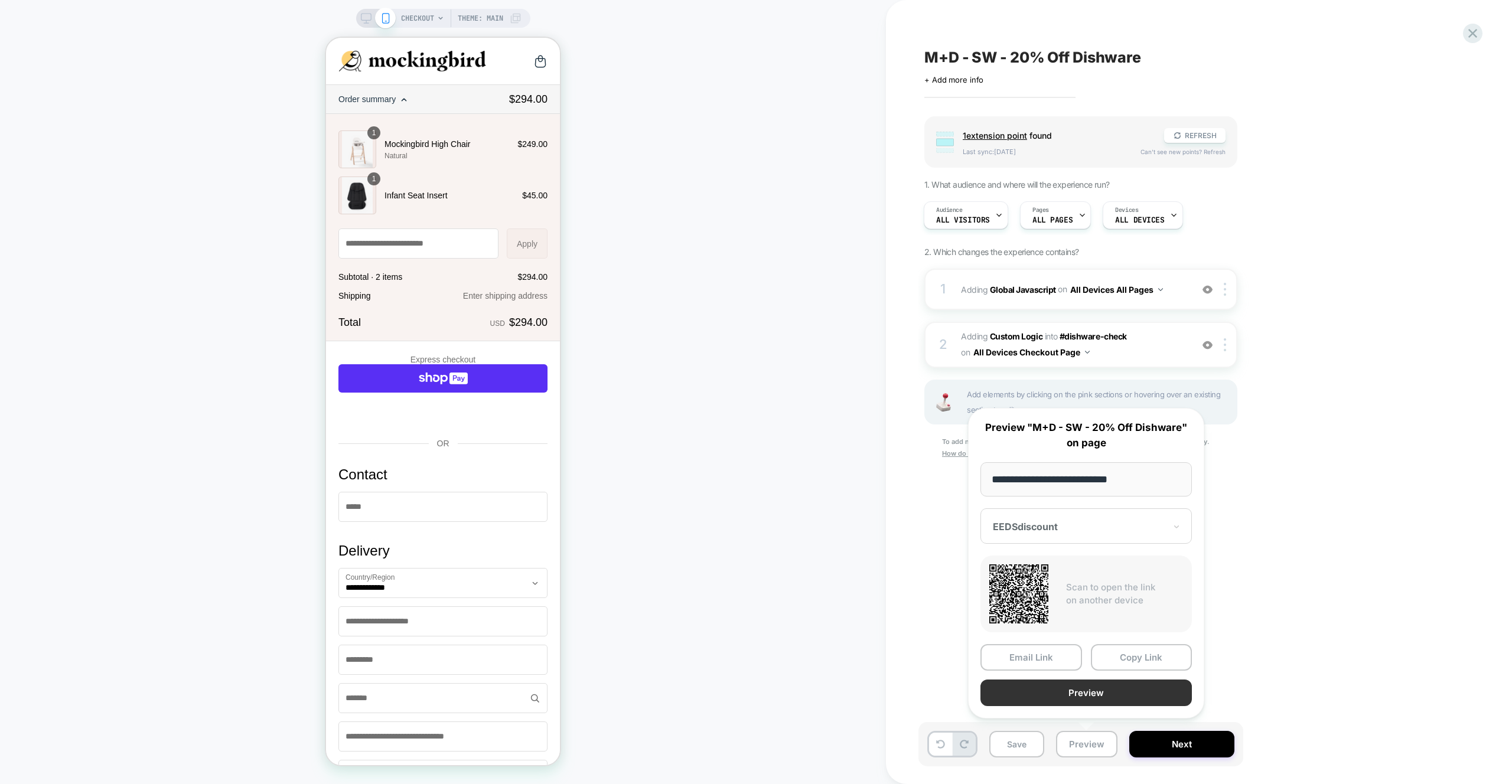
click at [1094, 687] on button "Preview" at bounding box center [1086, 693] width 212 height 26
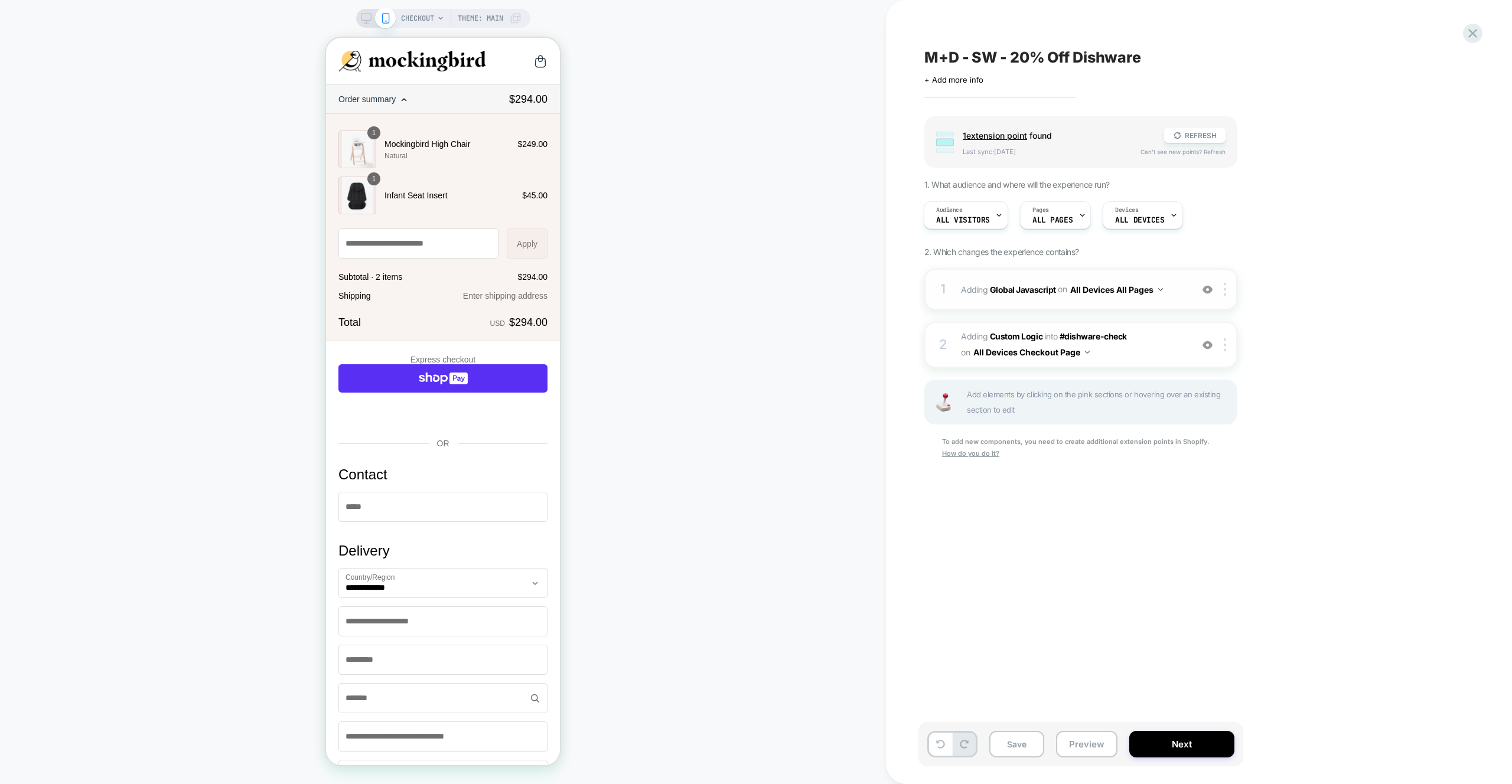
click at [1180, 301] on div "1 Adding Global Javascript on All Devices All Pages Add Before Add After Target…" at bounding box center [1080, 289] width 313 height 41
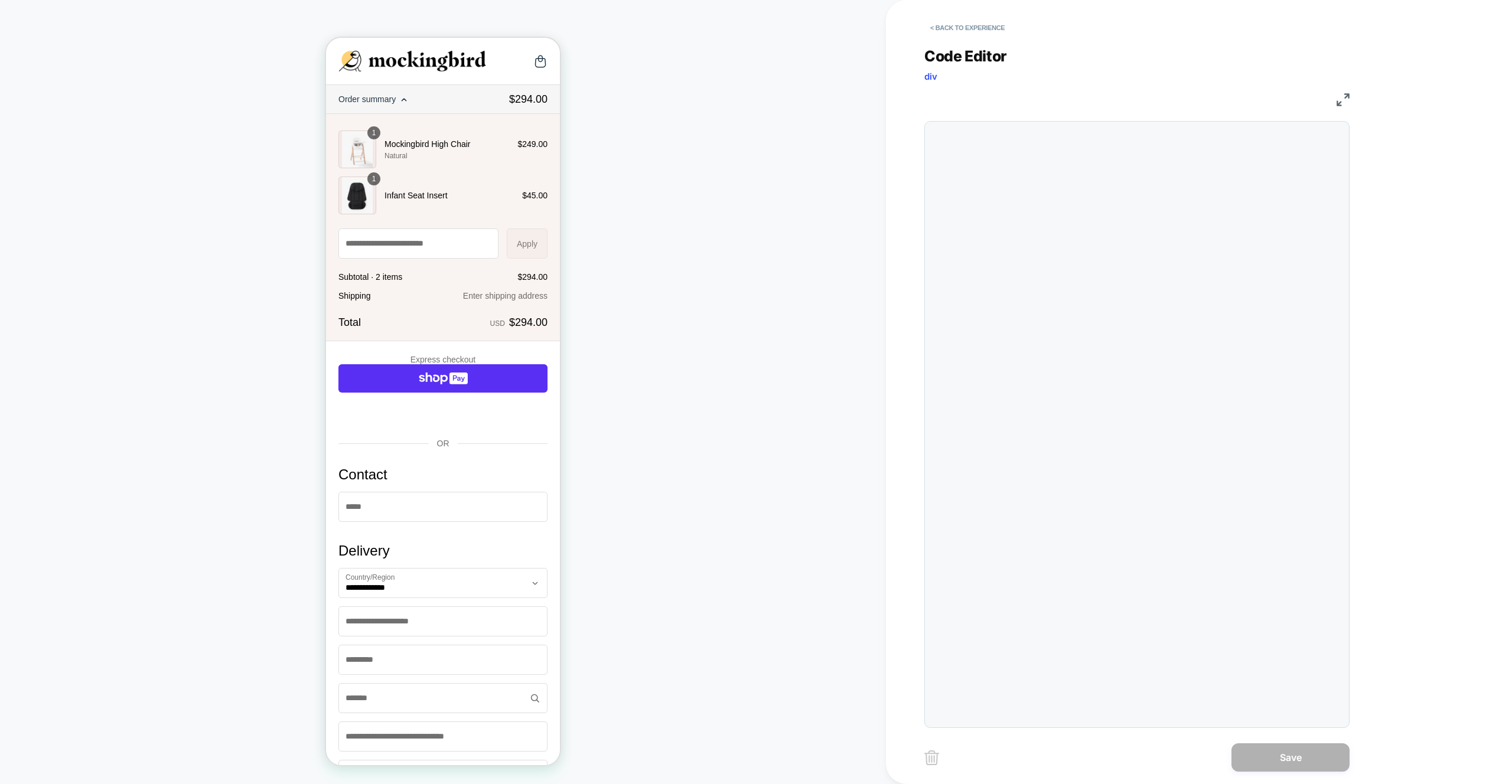
scroll to position [160, 0]
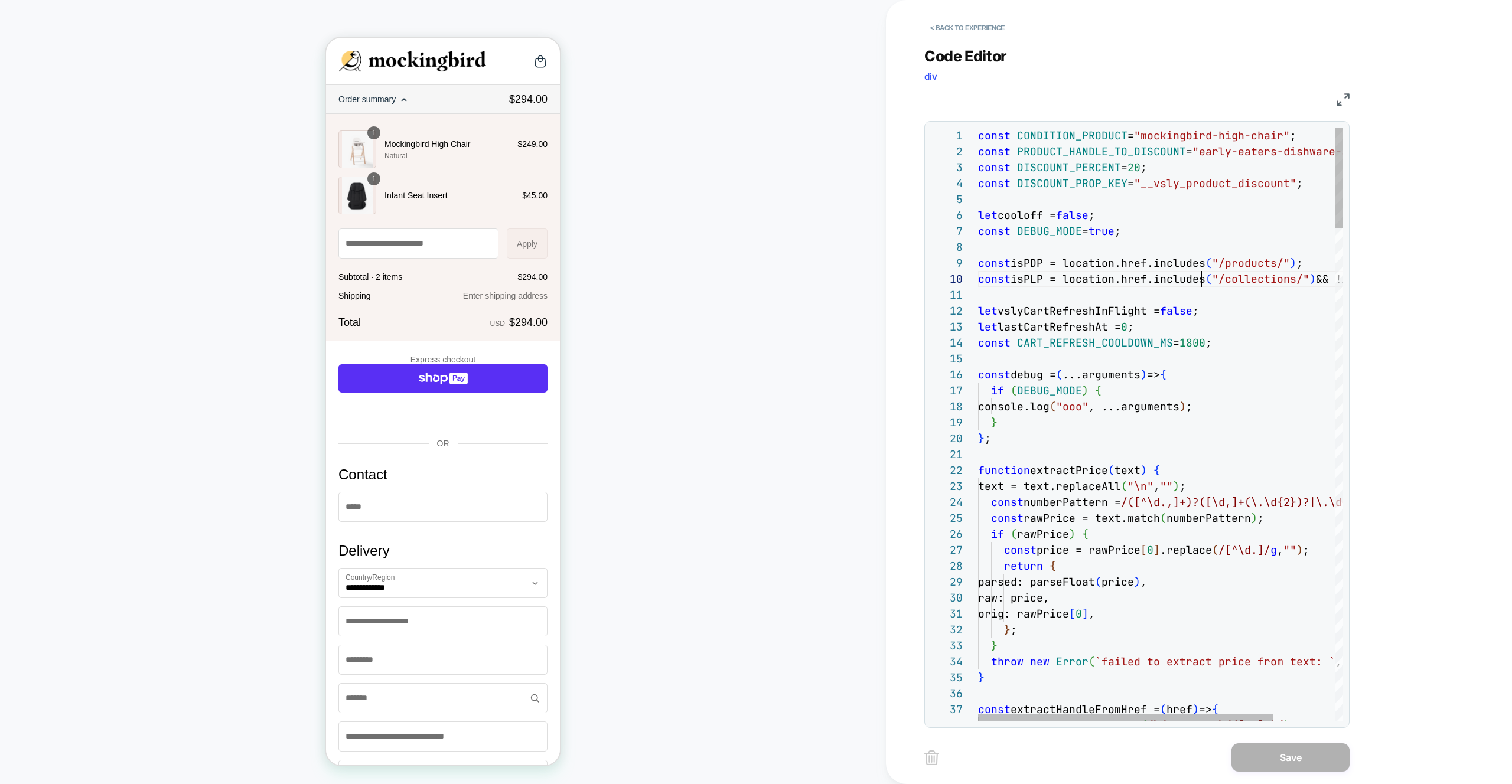
click at [1199, 286] on div "const isPLP = location.href.includes ( "/collections/" ) && !isPDP;" at bounding box center [1199, 278] width 442 height 16
type textarea "**********"
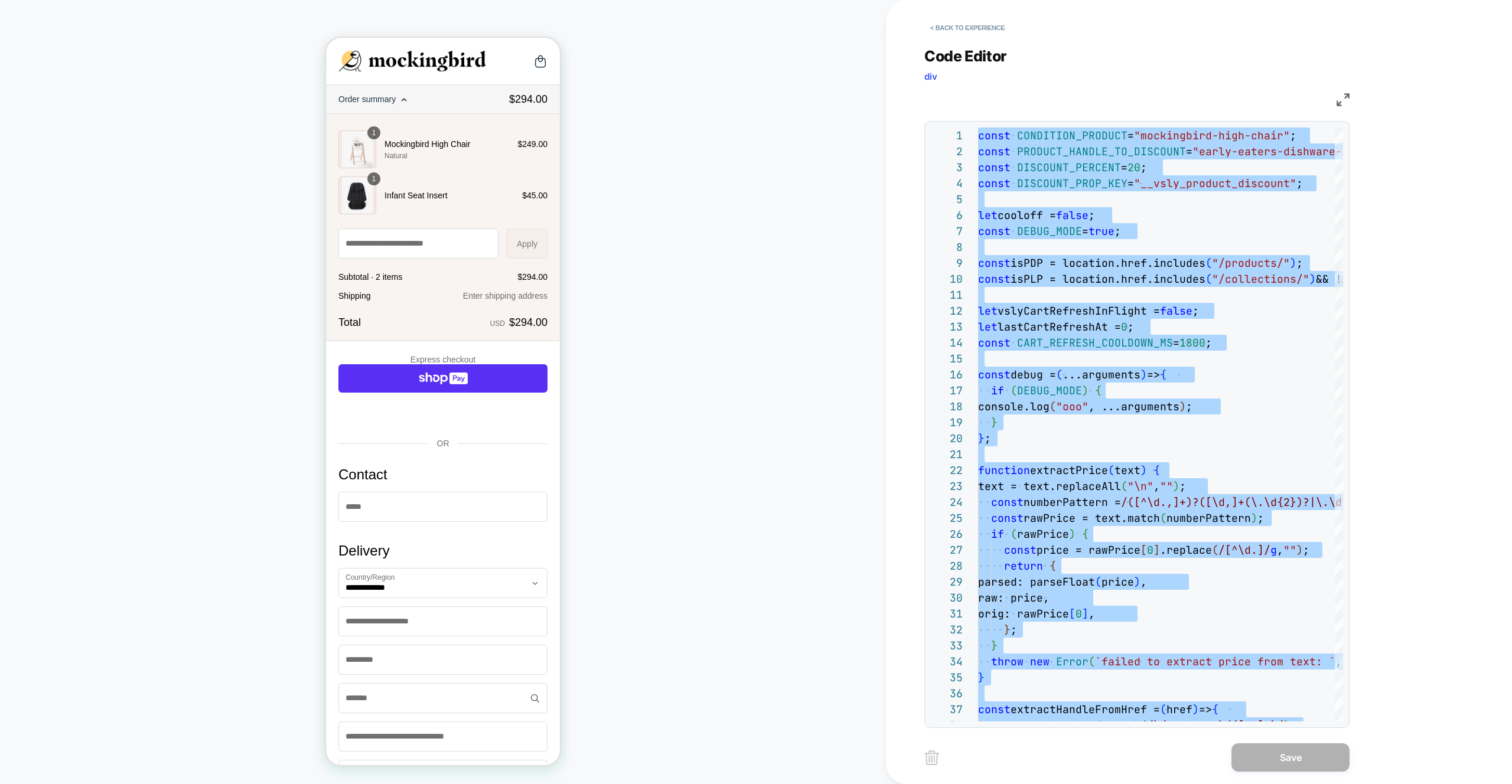
scroll to position [0, 0]
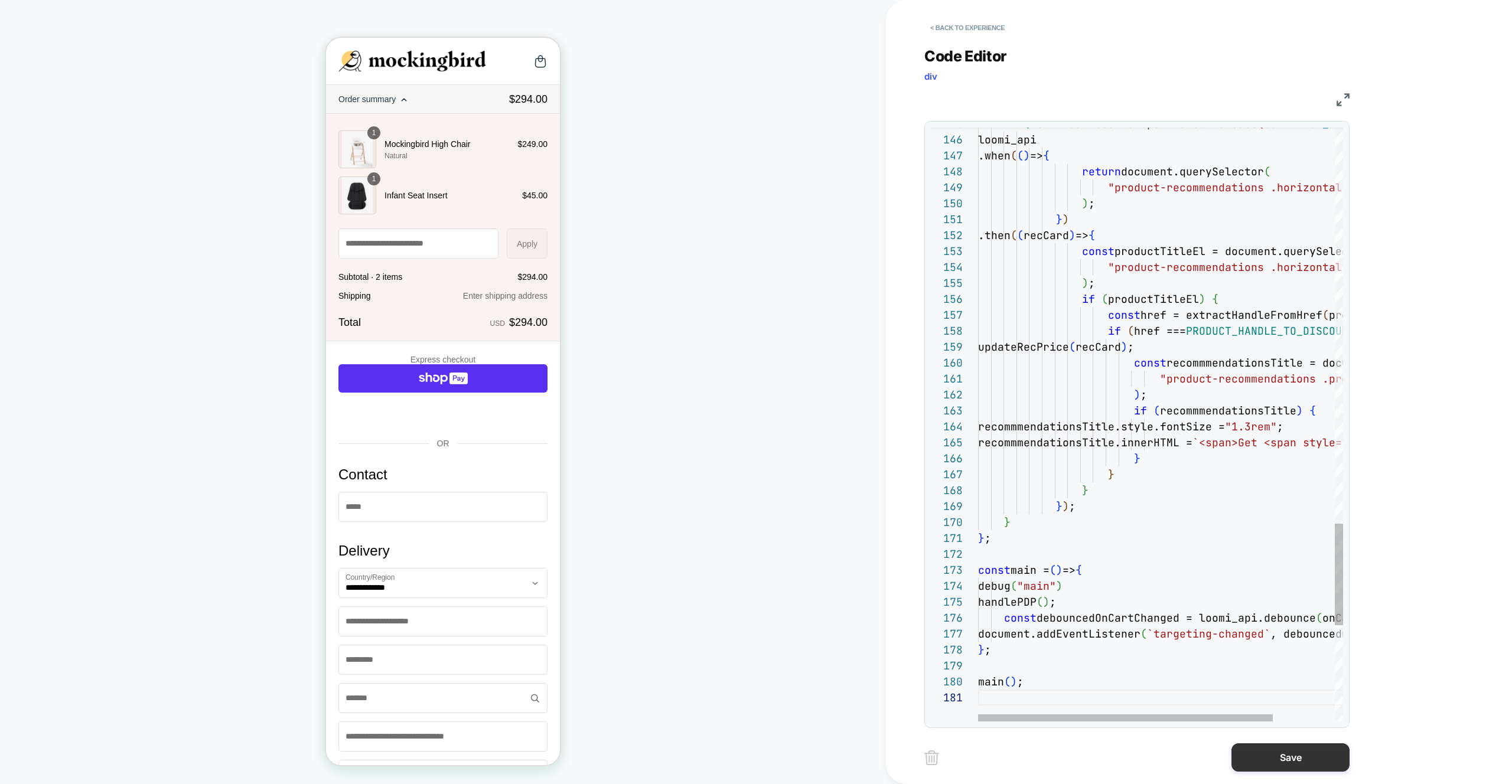
click at [1302, 758] on button "Save" at bounding box center [1290, 757] width 118 height 28
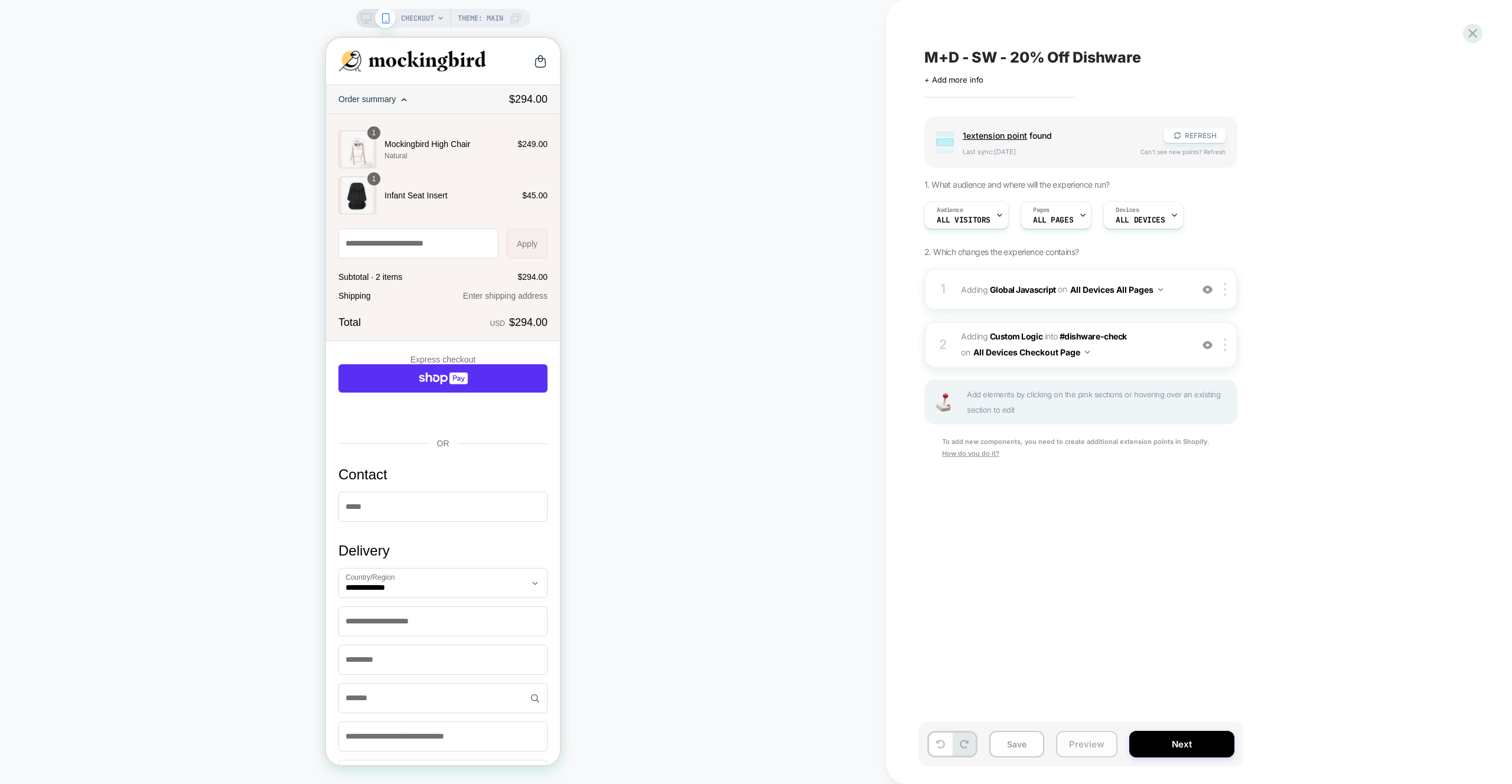
drag, startPoint x: 1073, startPoint y: 746, endPoint x: 1078, endPoint y: 733, distance: 13.9
click at [1073, 746] on button "Preview" at bounding box center [1086, 744] width 62 height 26
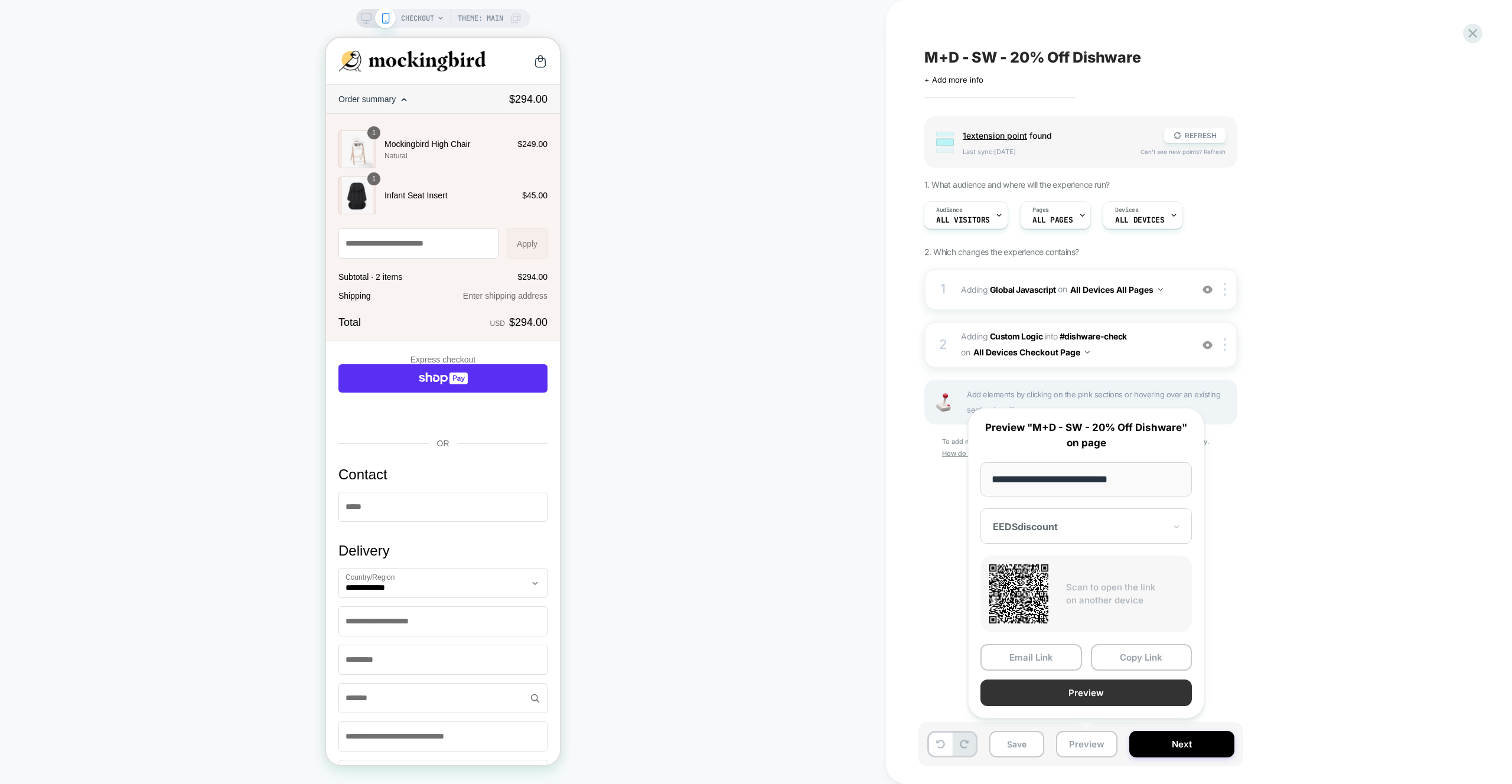
click at [1083, 700] on button "Preview" at bounding box center [1086, 693] width 212 height 26
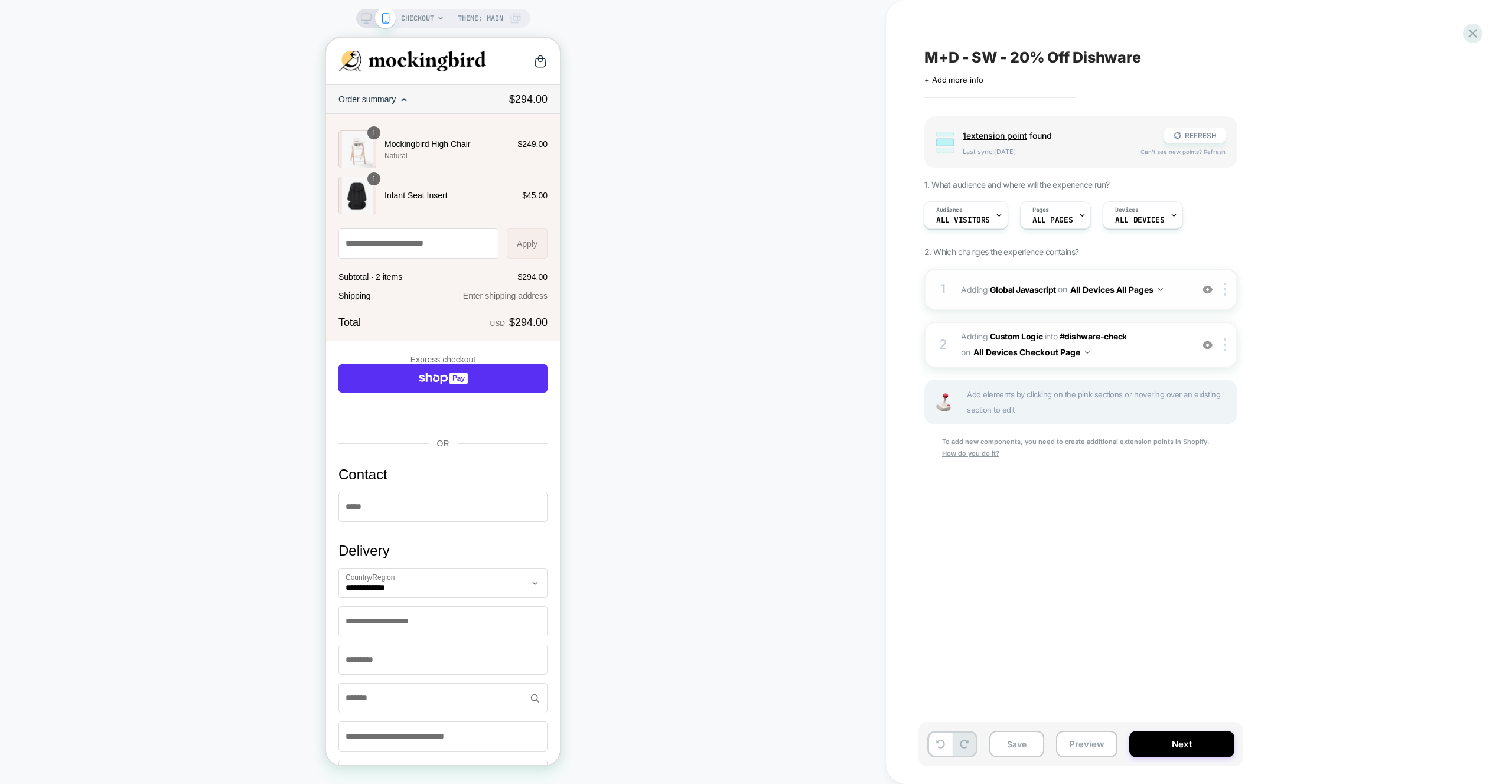
click at [1175, 286] on span "Adding Global Javascript on All Devices All Pages" at bounding box center [1073, 289] width 225 height 17
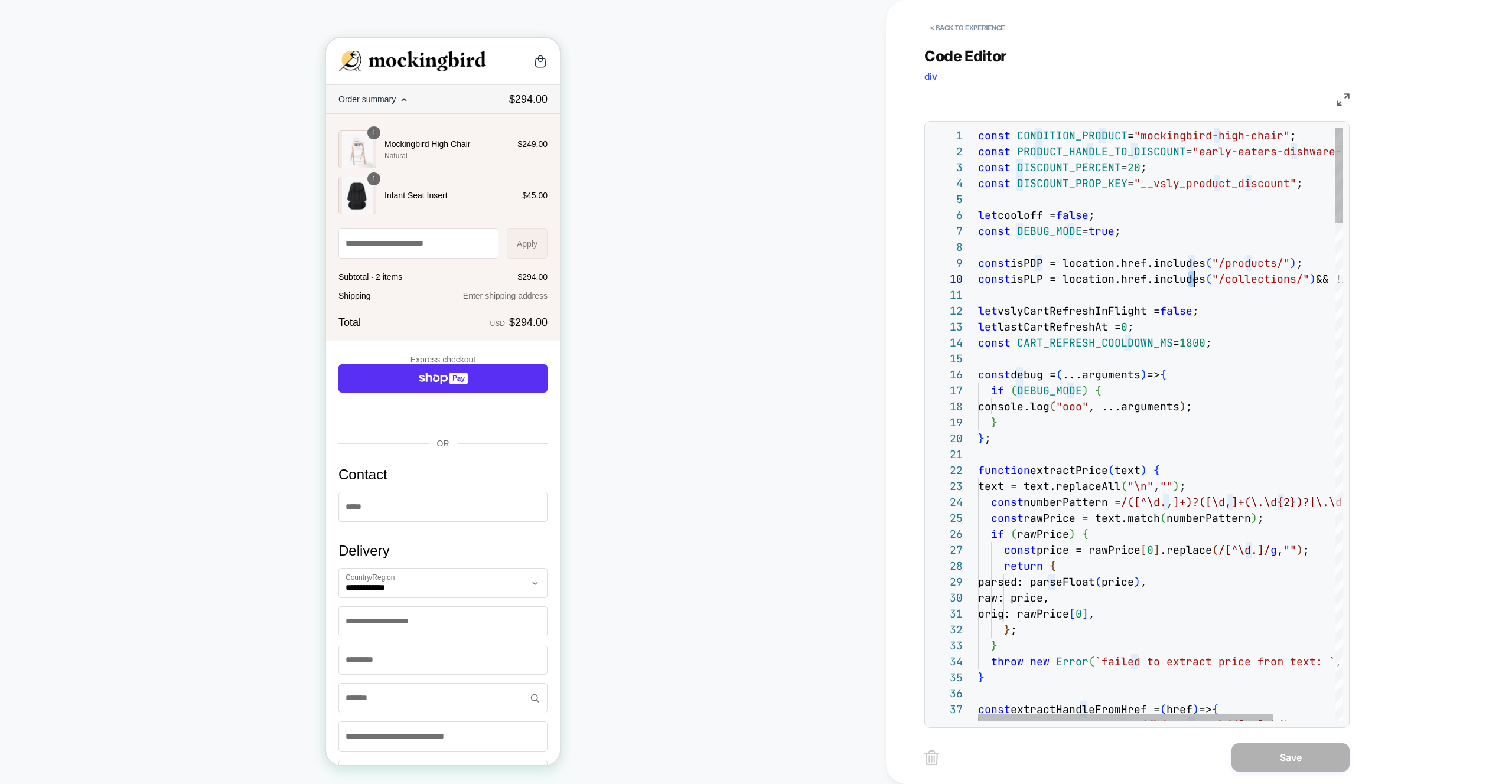
type textarea "**********"
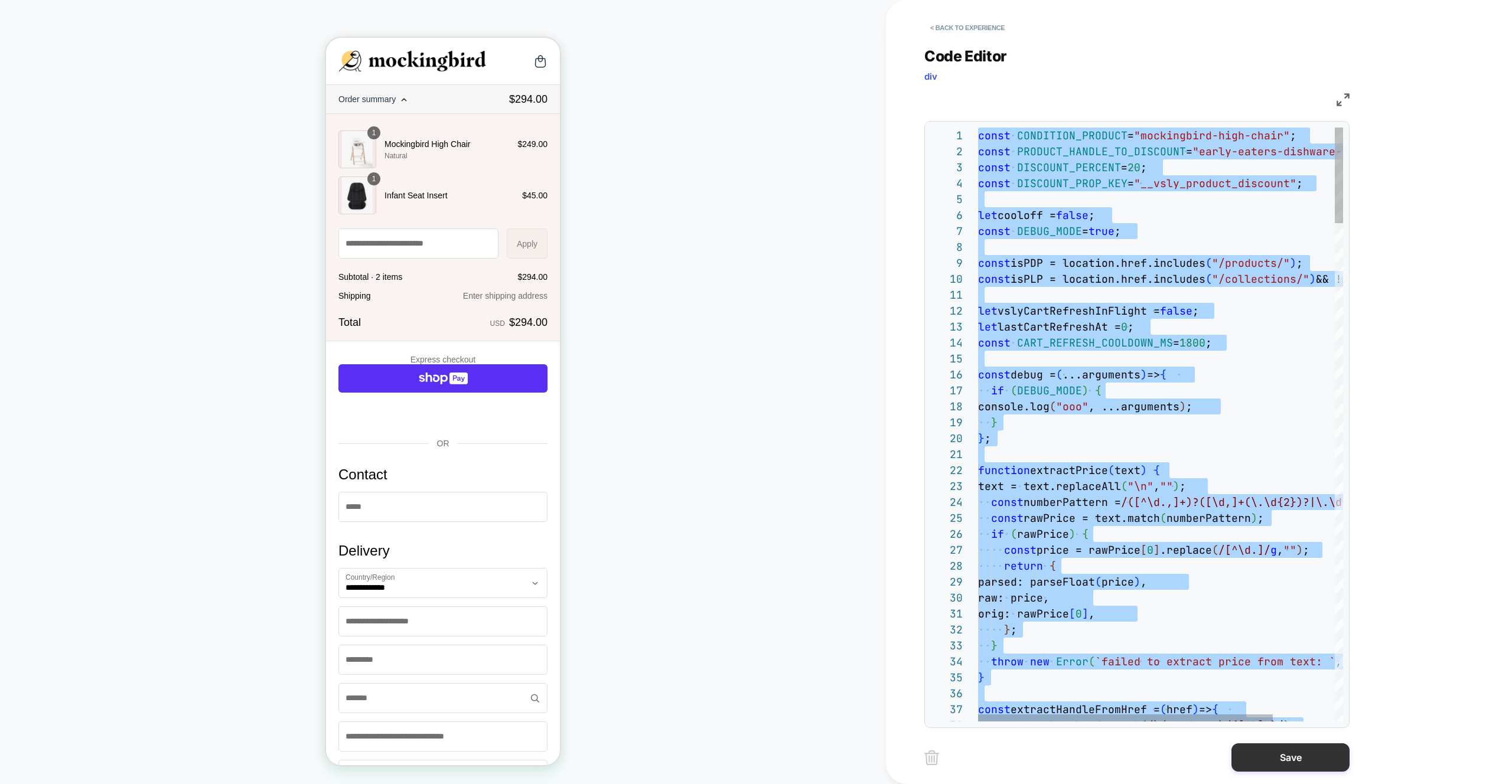
scroll to position [0, 0]
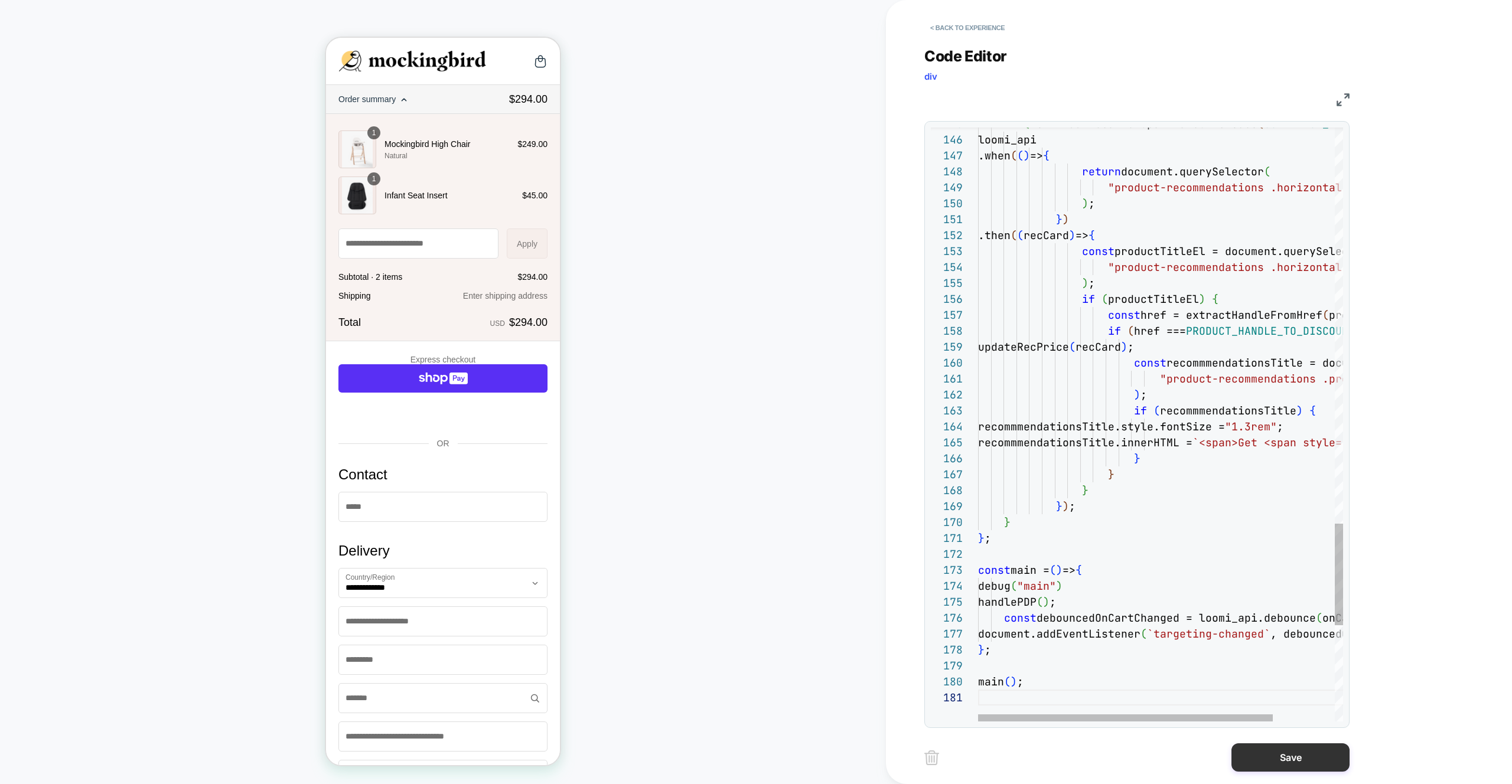
click at [1265, 767] on button "Save" at bounding box center [1290, 757] width 118 height 28
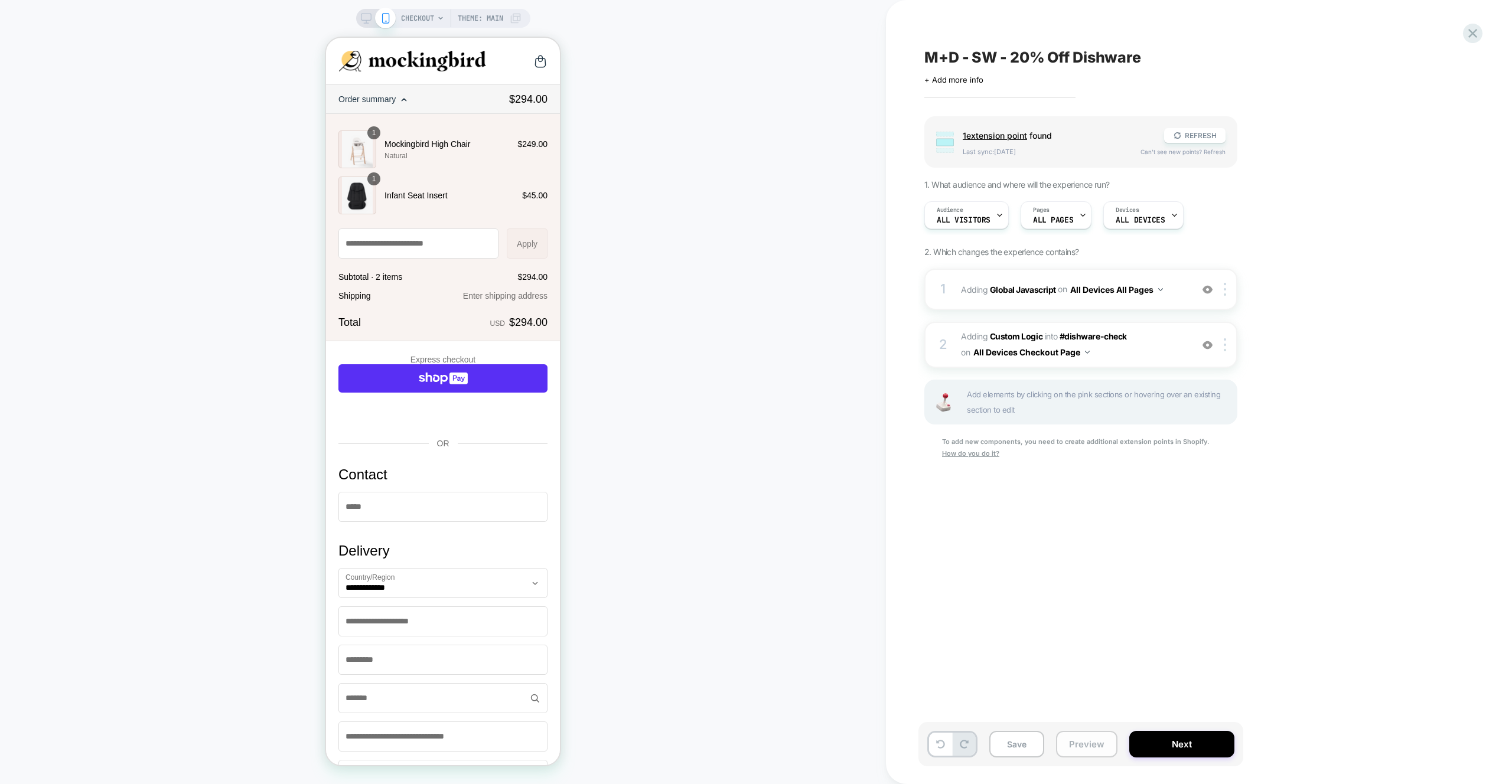
click at [1101, 756] on button "Preview" at bounding box center [1086, 744] width 62 height 26
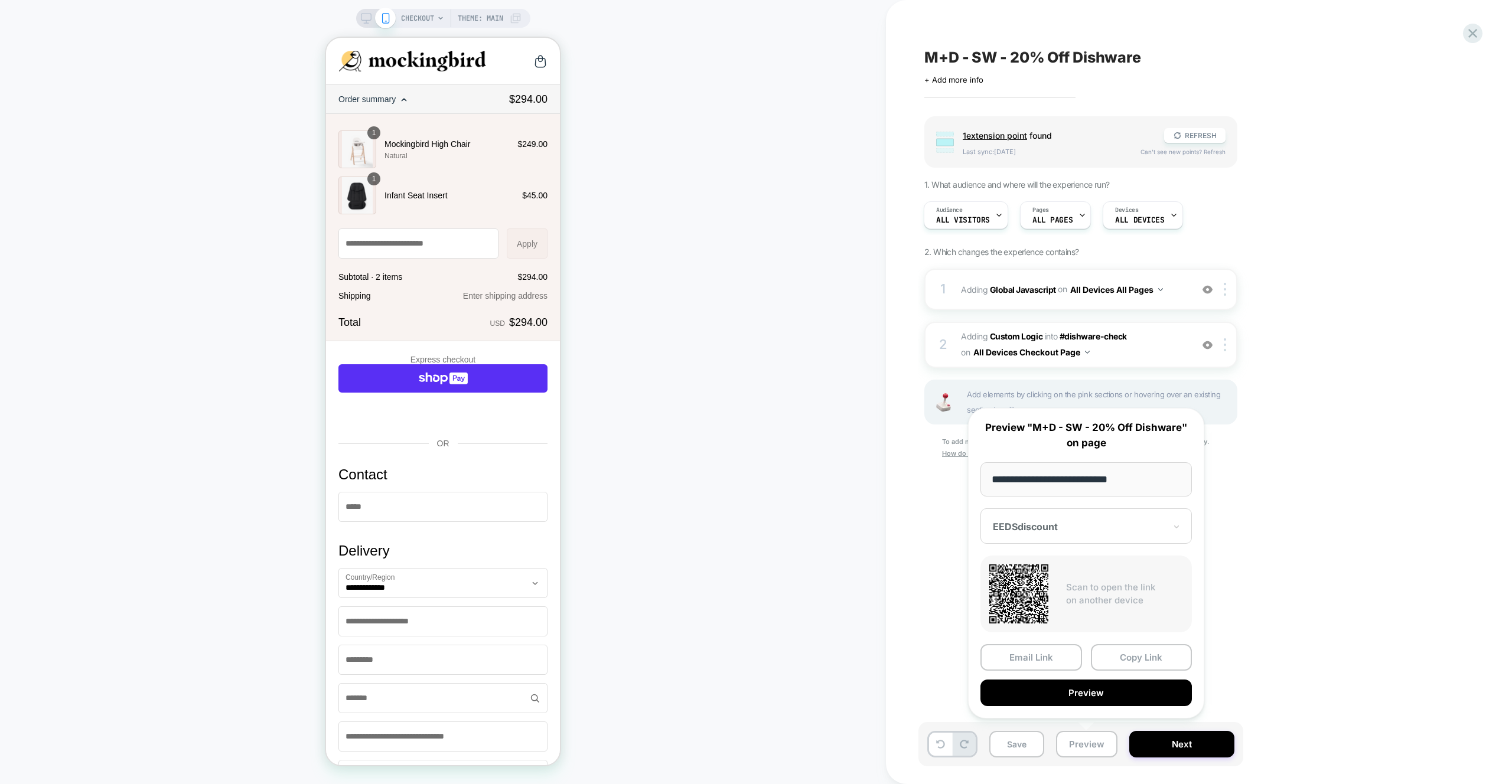
click at [1099, 700] on button "Preview" at bounding box center [1086, 693] width 212 height 26
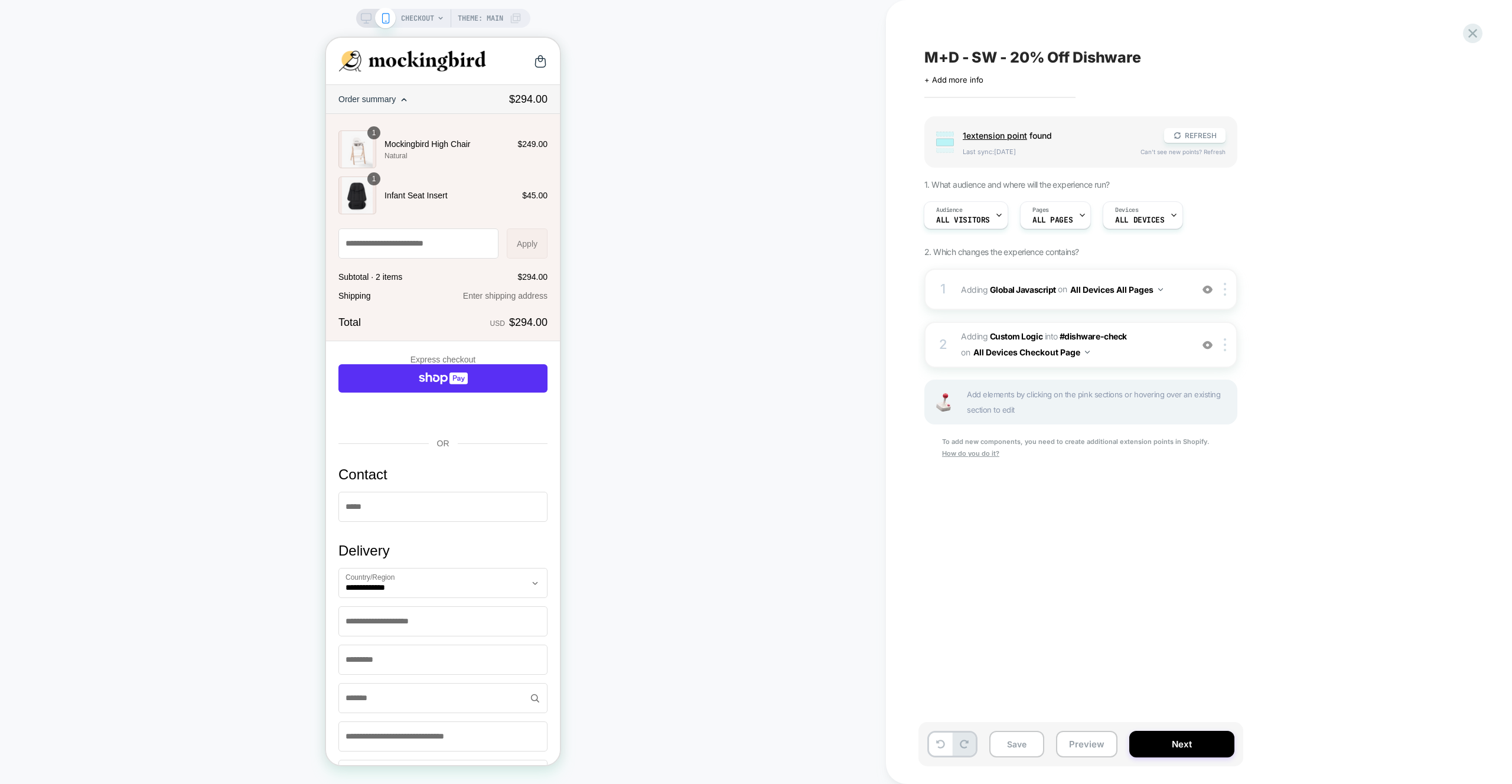
drag, startPoint x: 1208, startPoint y: 286, endPoint x: 1159, endPoint y: 535, distance: 253.8
click at [1208, 286] on img at bounding box center [1207, 289] width 10 height 10
click at [1205, 295] on div at bounding box center [1207, 289] width 20 height 13
click at [1178, 286] on span "Adding Global Javascript on All Devices All Pages" at bounding box center [1073, 289] width 225 height 17
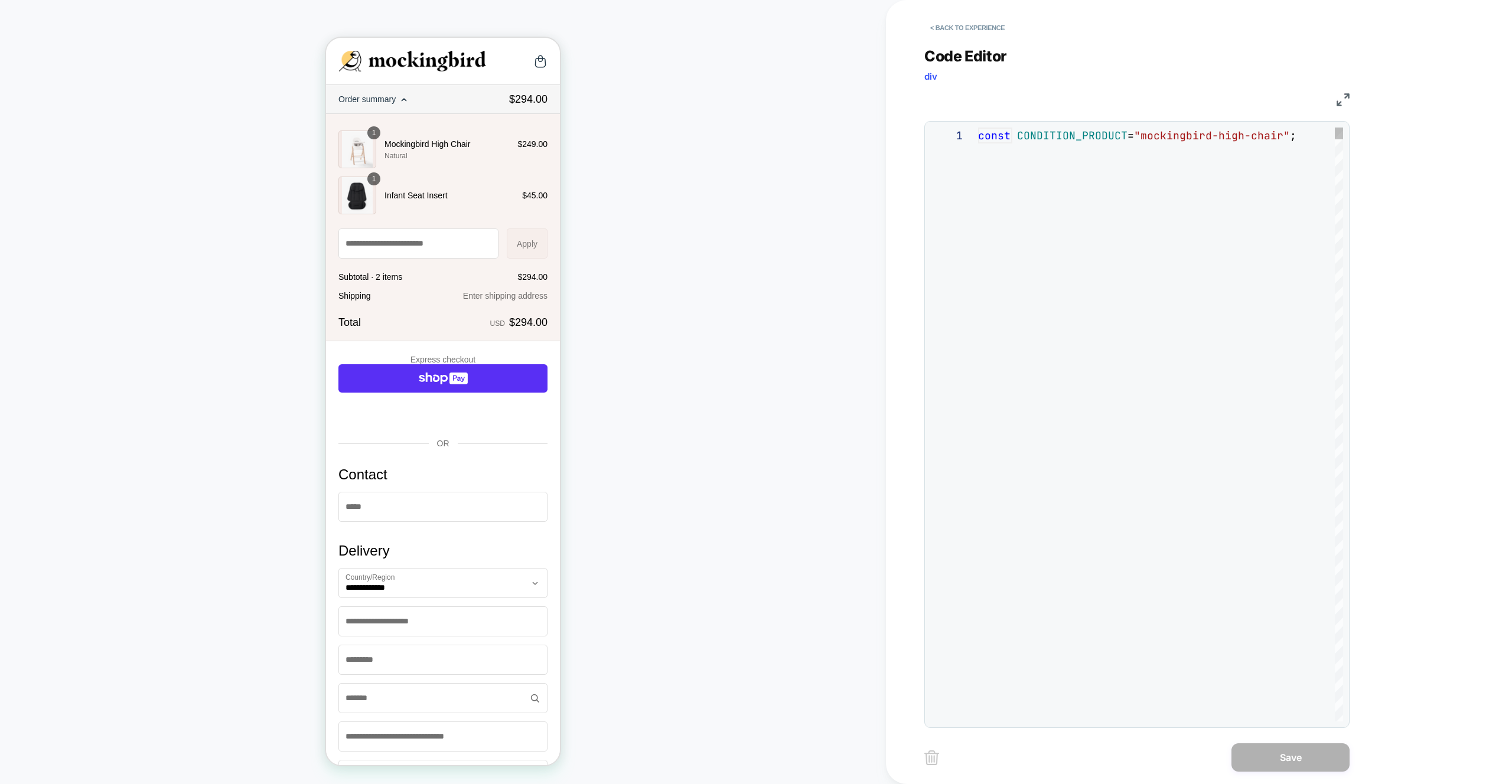
scroll to position [160, 0]
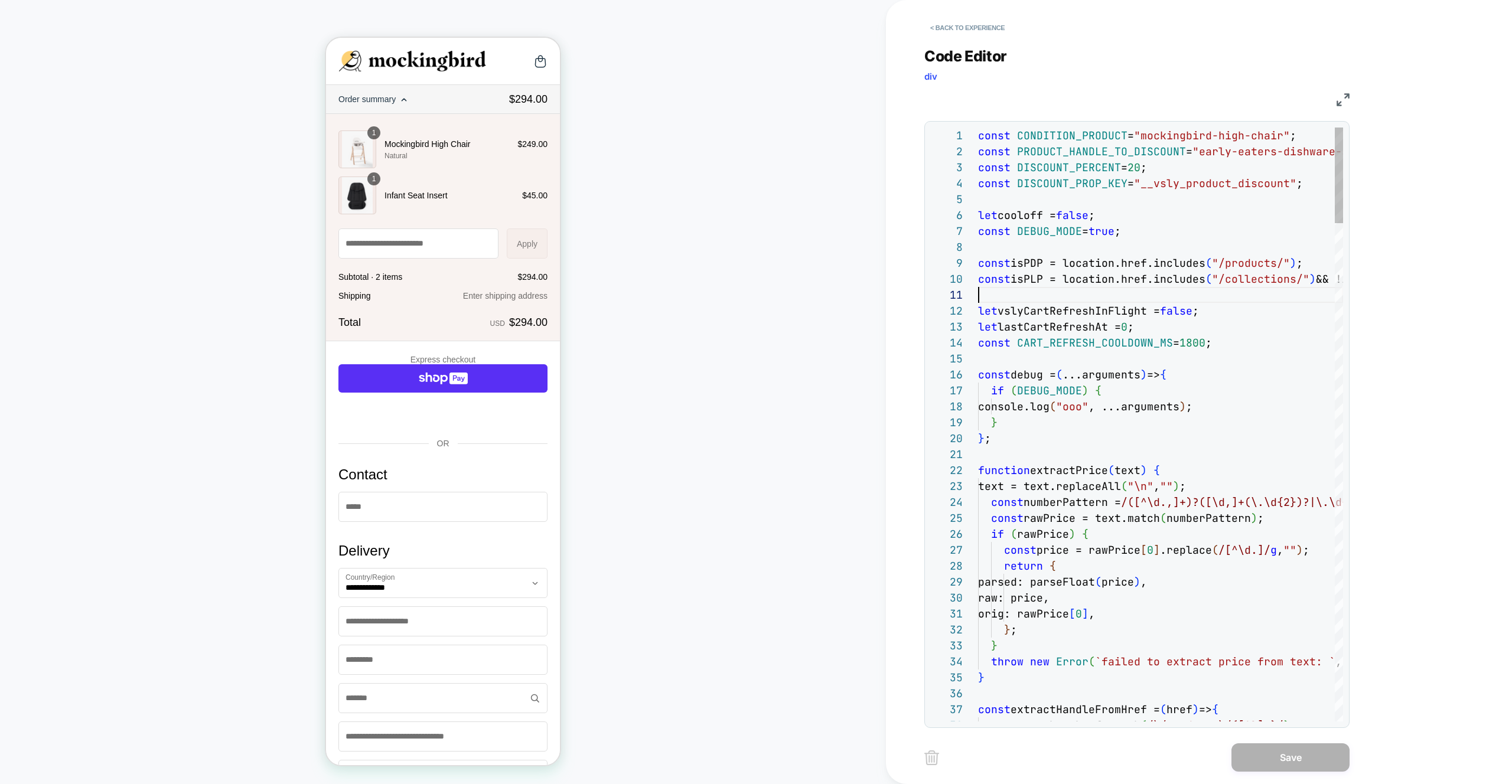
scroll to position [0, 0]
type textarea "*******"
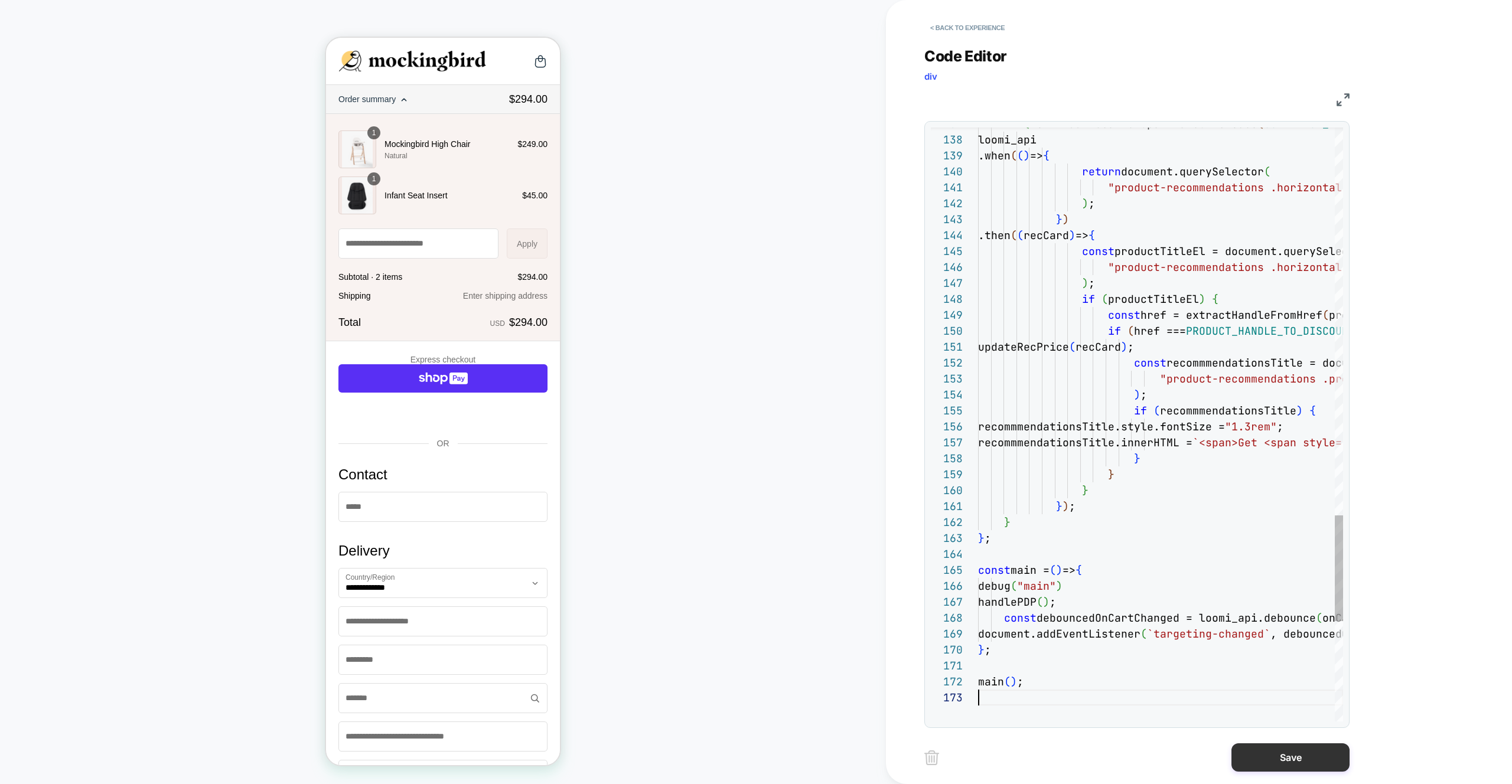
scroll to position [32, 0]
drag, startPoint x: 1324, startPoint y: 767, endPoint x: 1309, endPoint y: 767, distance: 15.0
click at [1324, 767] on button "Save" at bounding box center [1290, 757] width 118 height 28
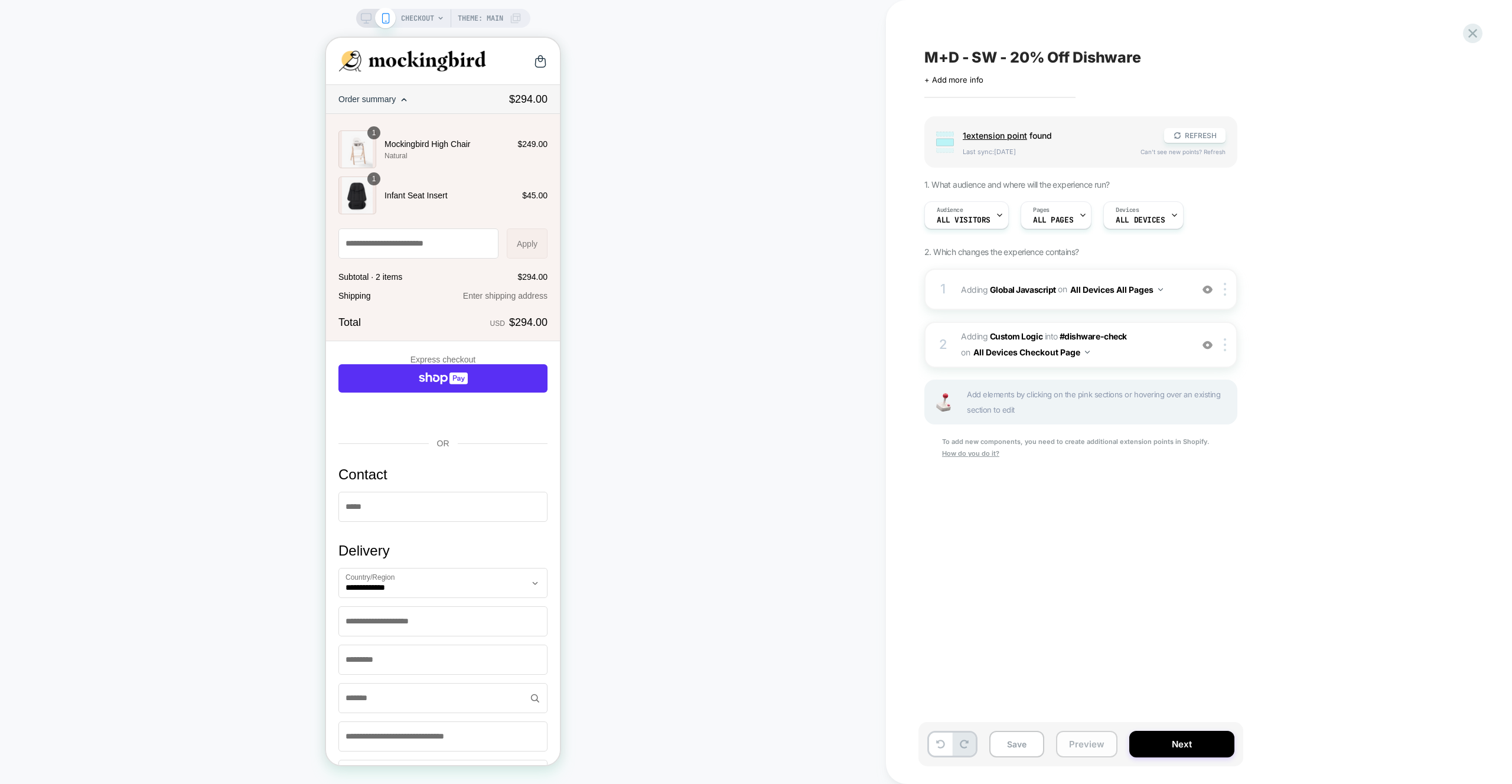
click at [1102, 761] on div "Save Preview Next" at bounding box center [1080, 744] width 325 height 44
click at [1102, 756] on button "Preview" at bounding box center [1086, 744] width 62 height 26
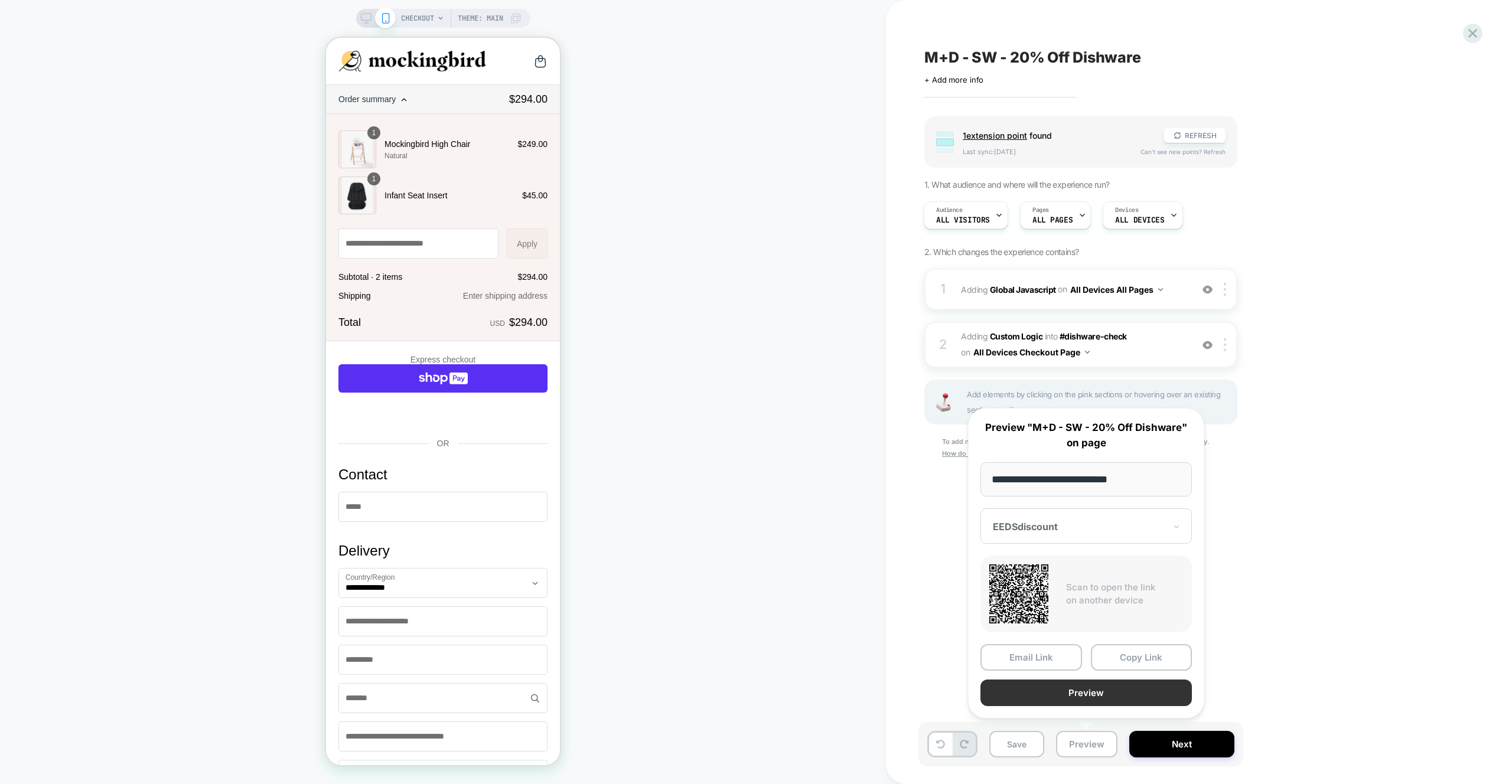
click at [1103, 704] on button "Preview" at bounding box center [1086, 693] width 212 height 26
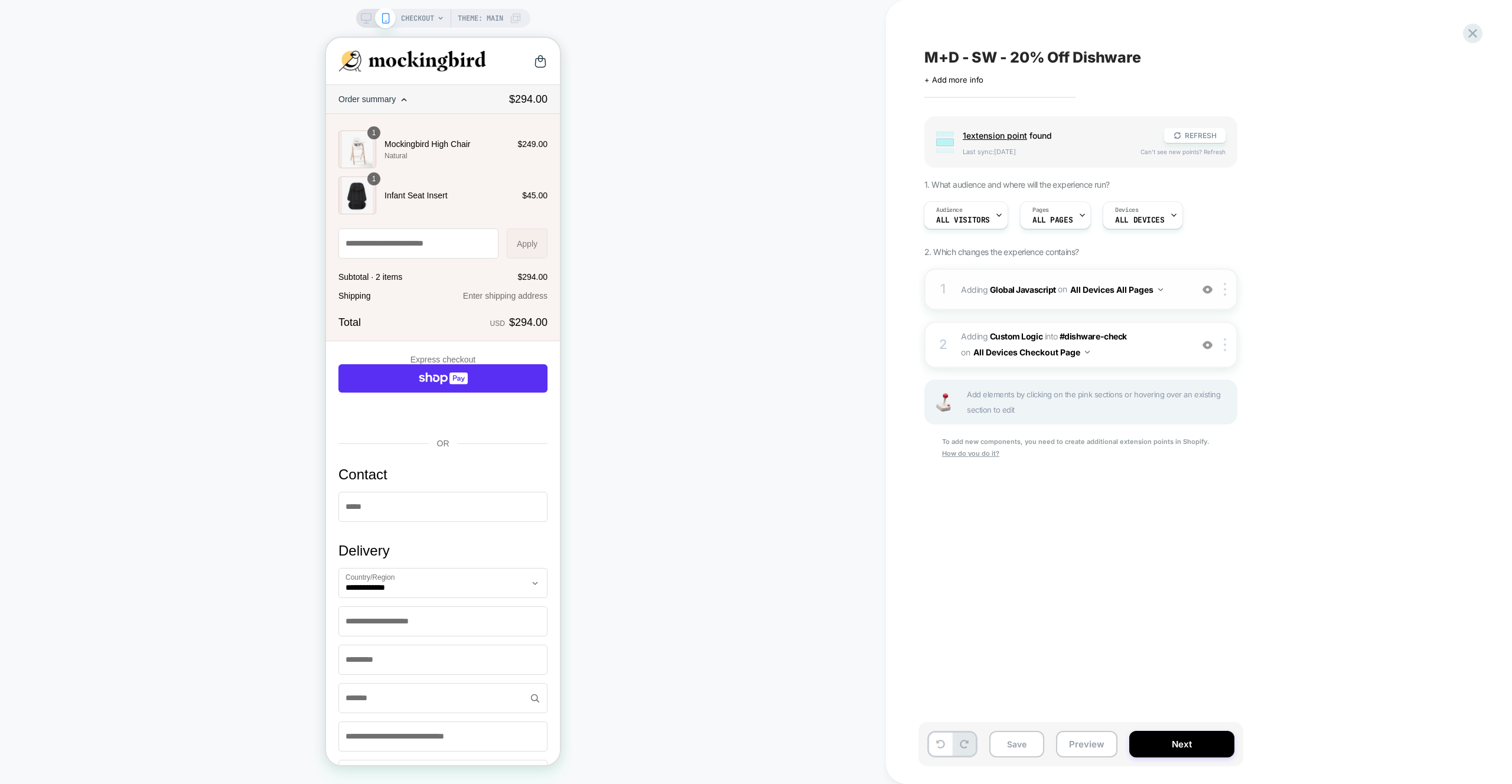
click at [1178, 305] on div "1 Adding Global Javascript on All Devices All Pages Add Before Add After Target…" at bounding box center [1080, 289] width 313 height 41
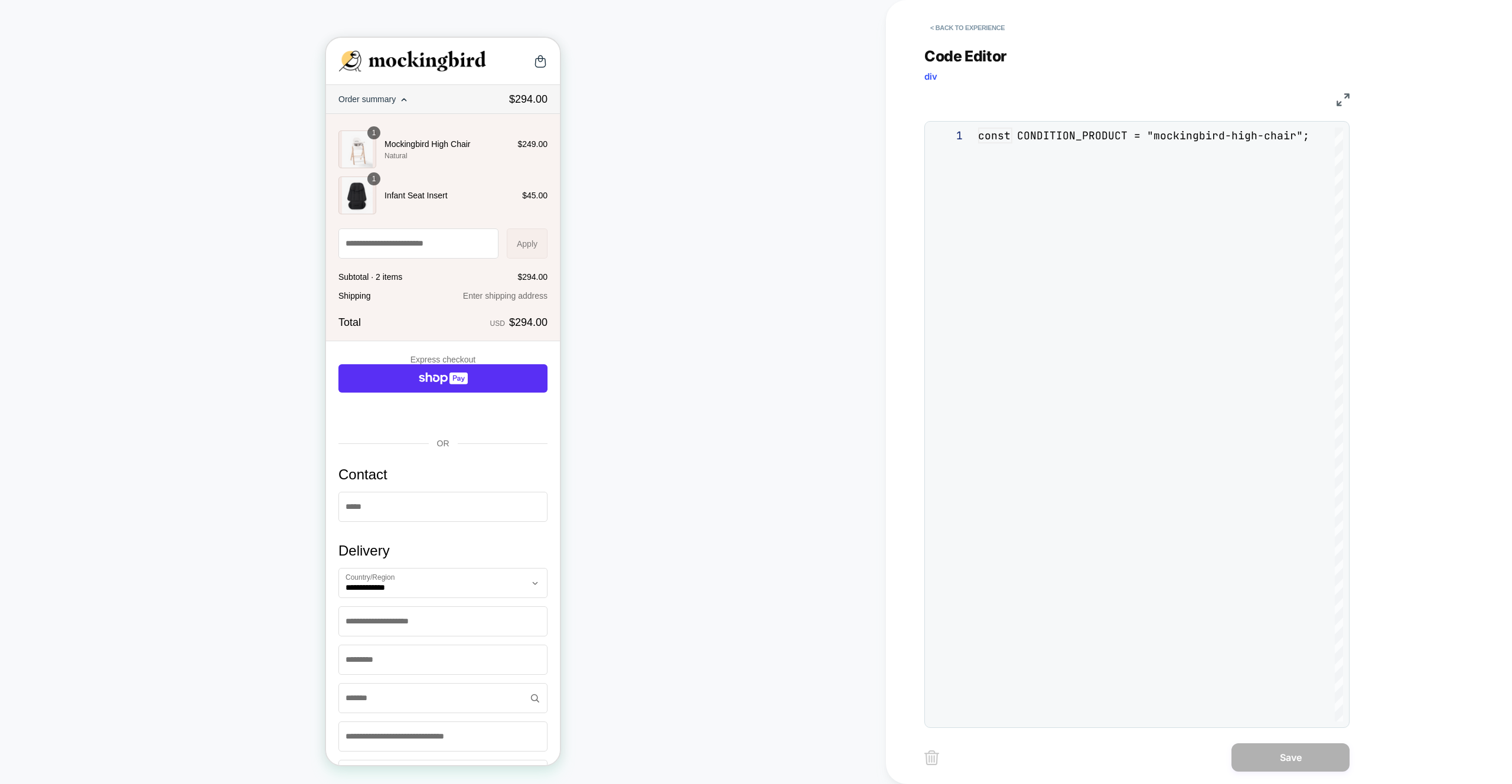
scroll to position [16, 89]
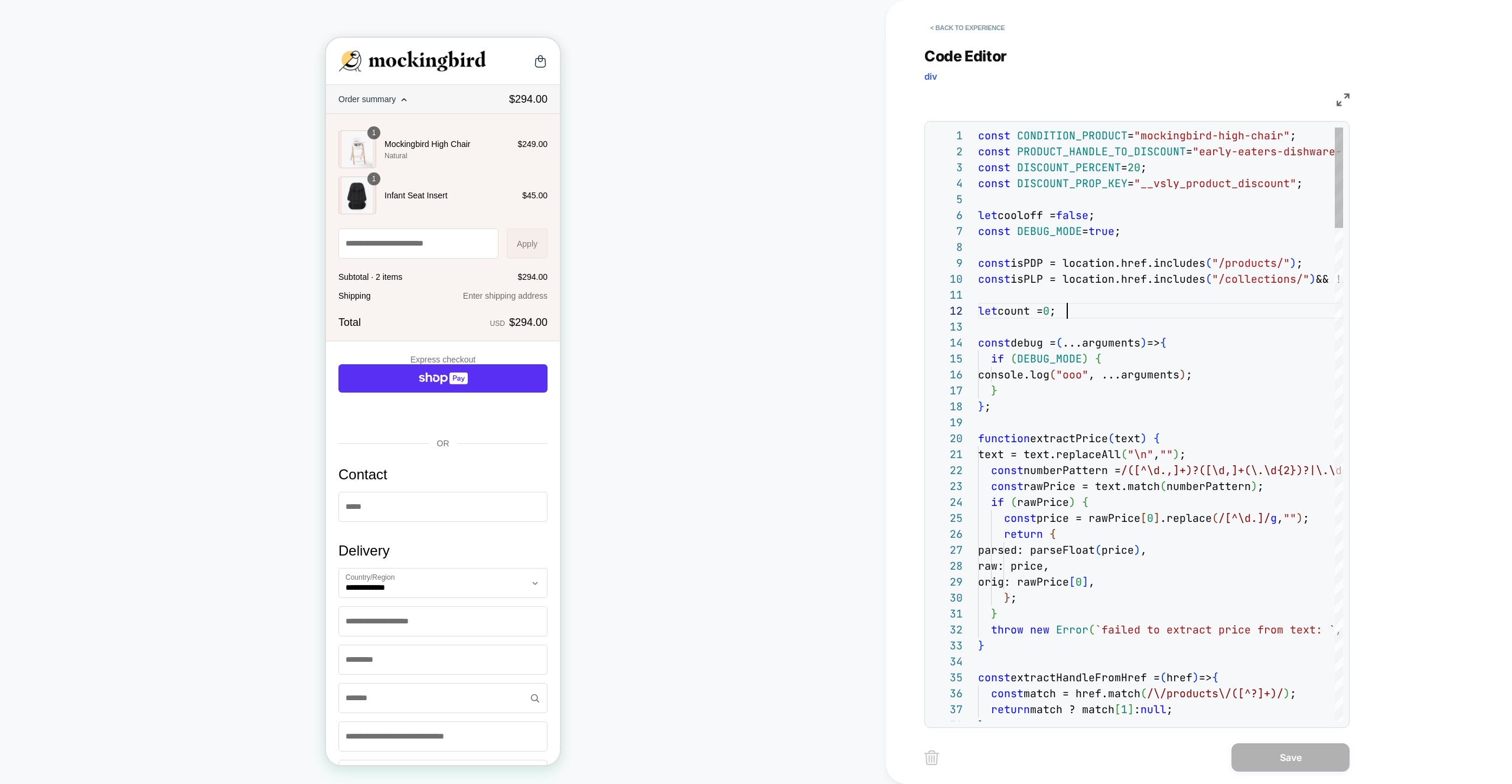
type textarea "**********"
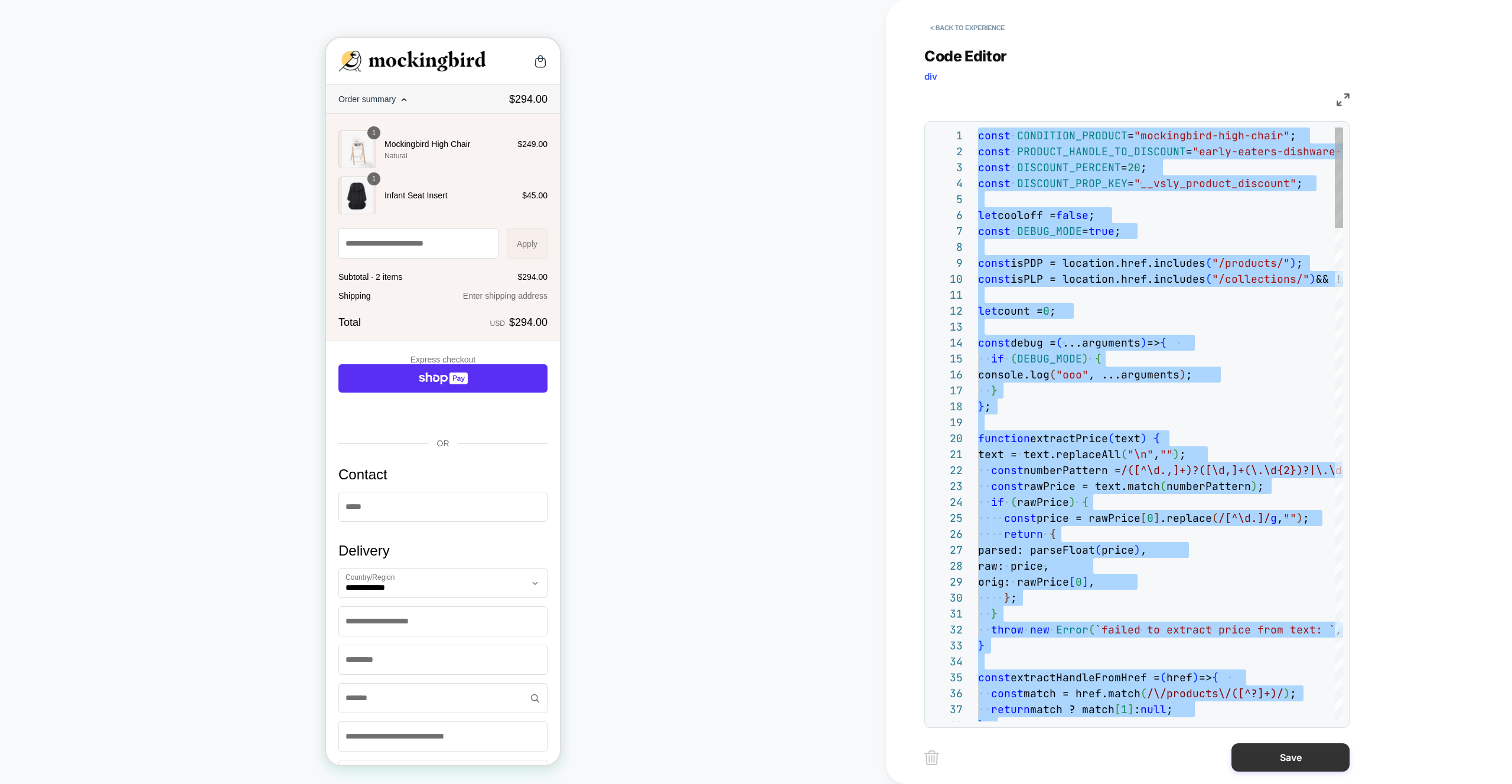
scroll to position [79, 0]
click at [1285, 764] on button "Save" at bounding box center [1290, 757] width 118 height 28
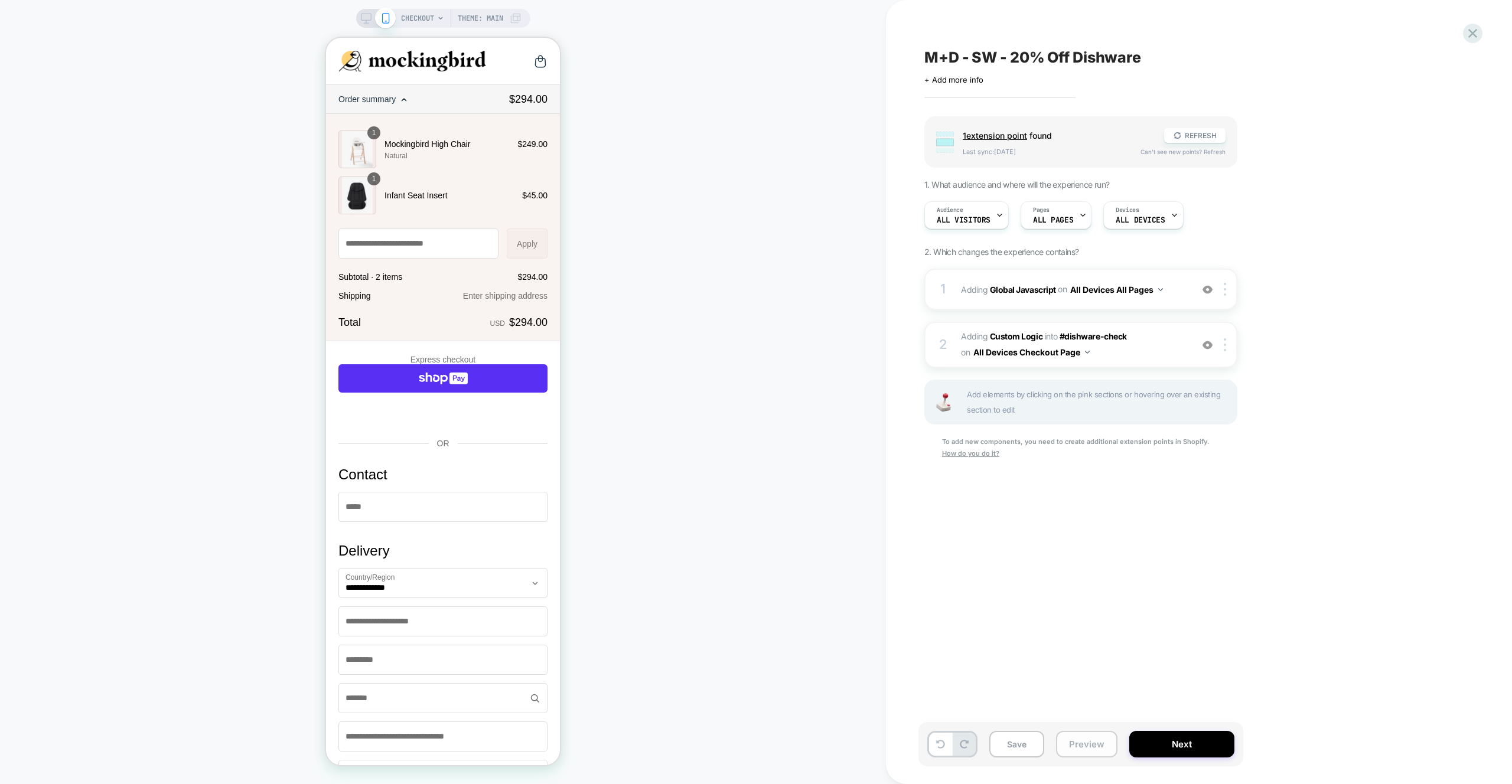
click at [1073, 743] on button "Preview" at bounding box center [1086, 744] width 62 height 26
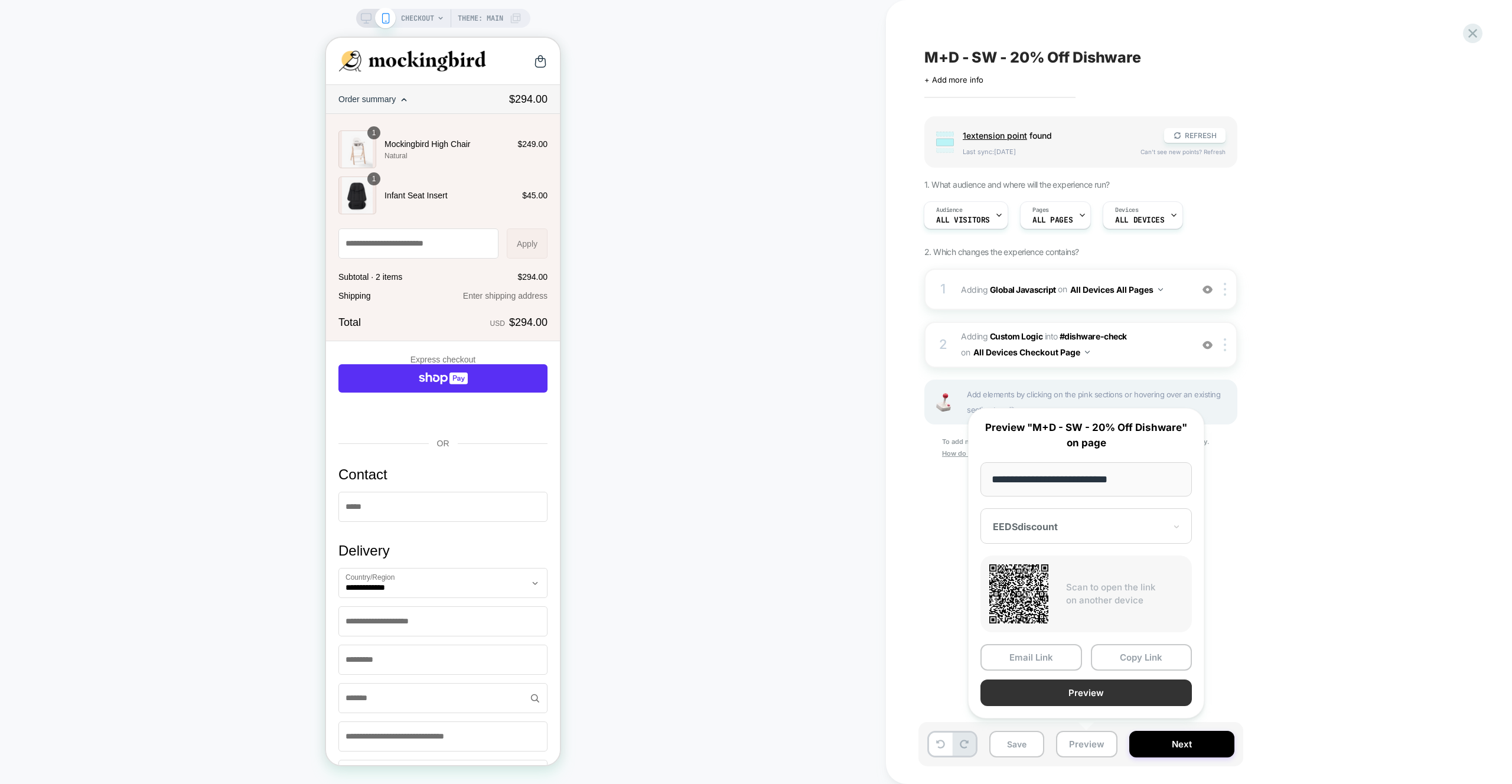
click at [1099, 701] on button "Preview" at bounding box center [1086, 693] width 212 height 26
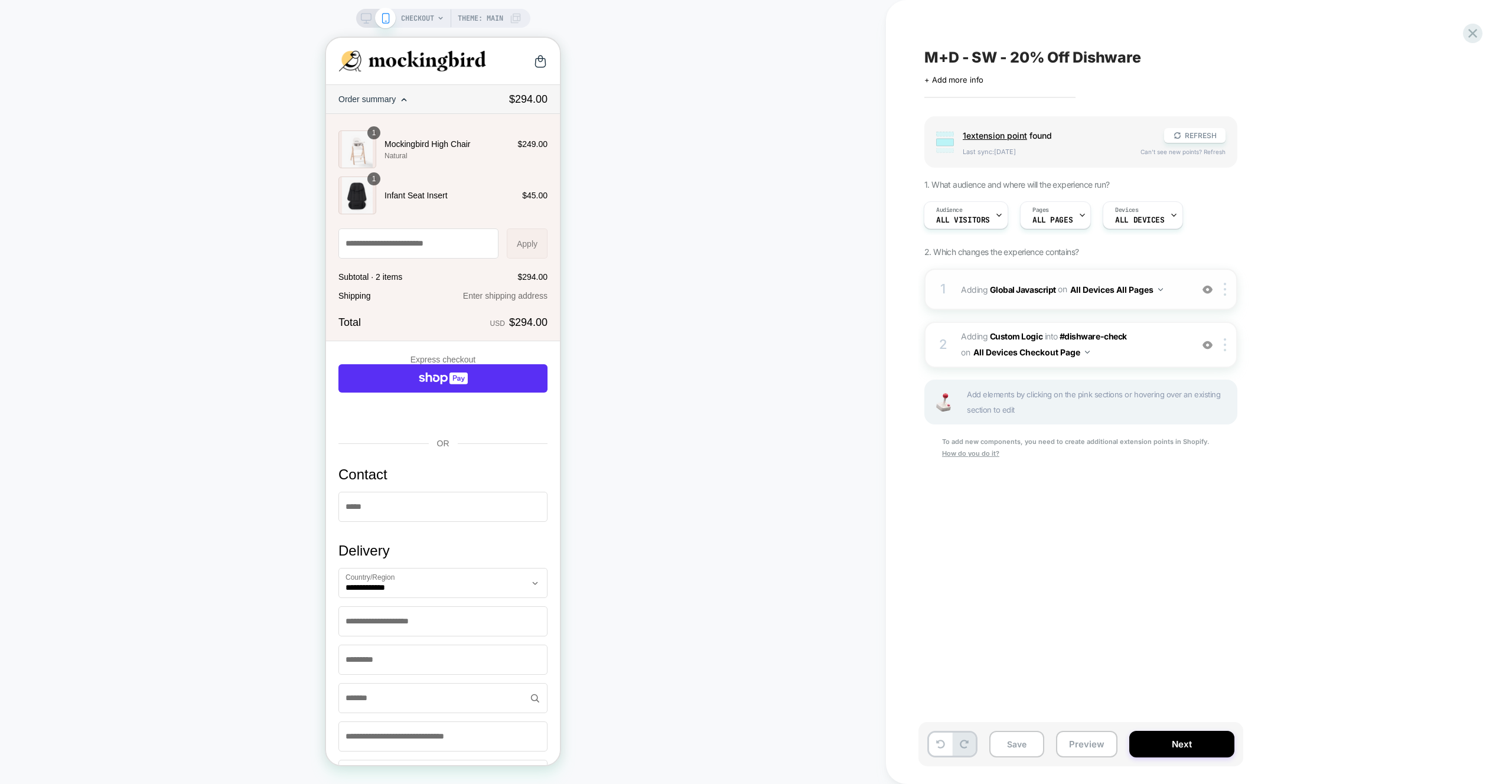
click at [1177, 282] on span "Adding Global Javascript on All Devices All Pages" at bounding box center [1073, 289] width 225 height 17
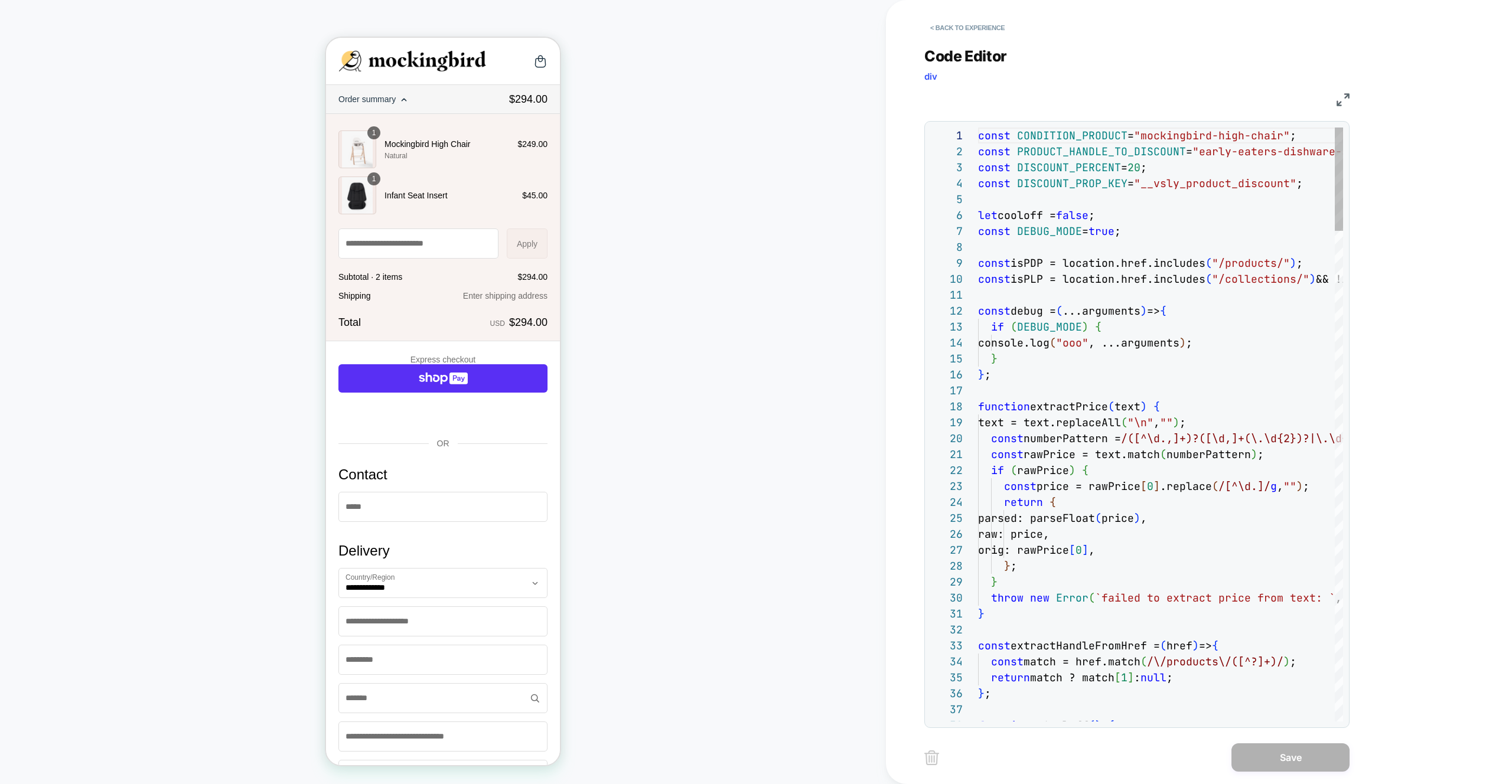
drag, startPoint x: 1177, startPoint y: 282, endPoint x: 1194, endPoint y: 277, distance: 17.7
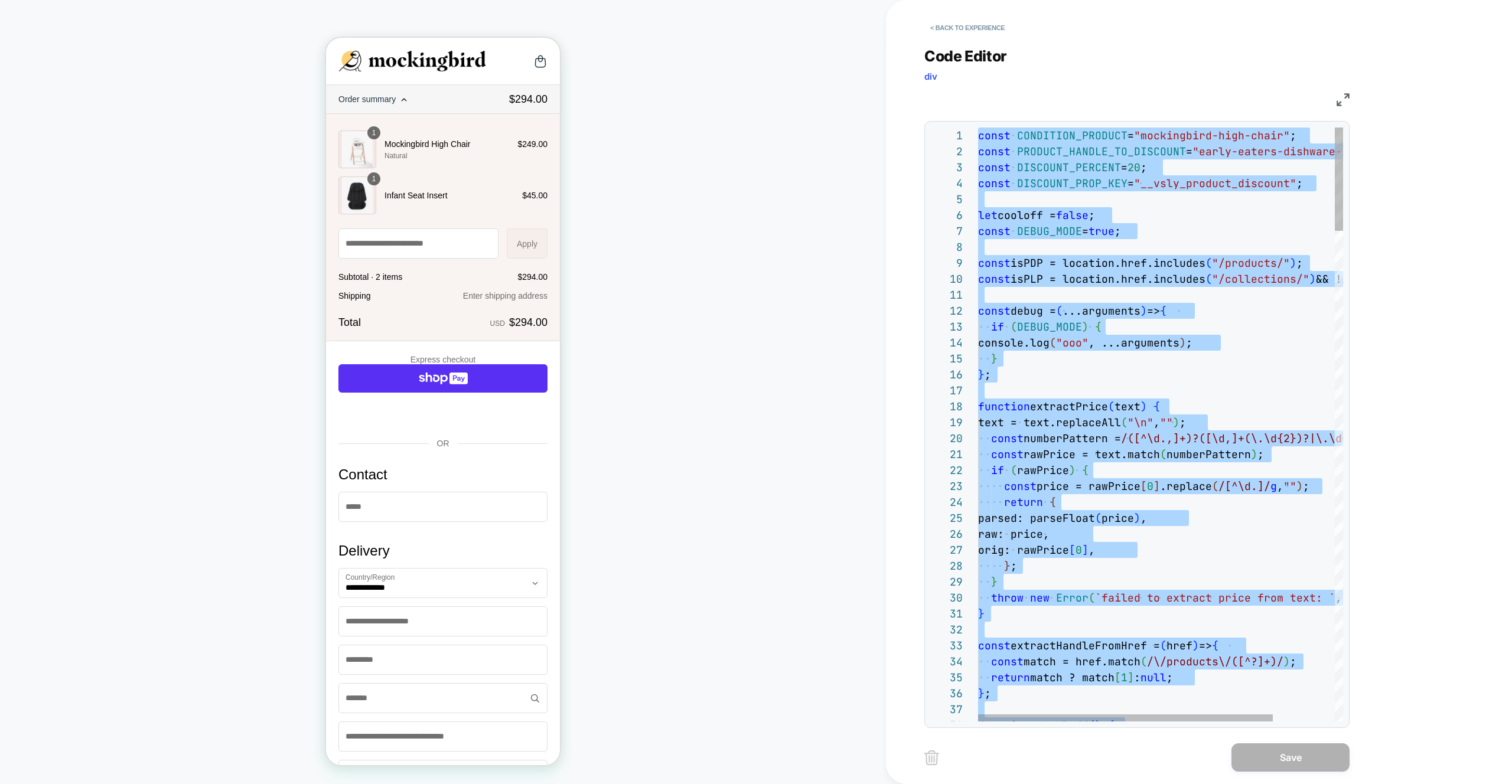
type textarea "**********"
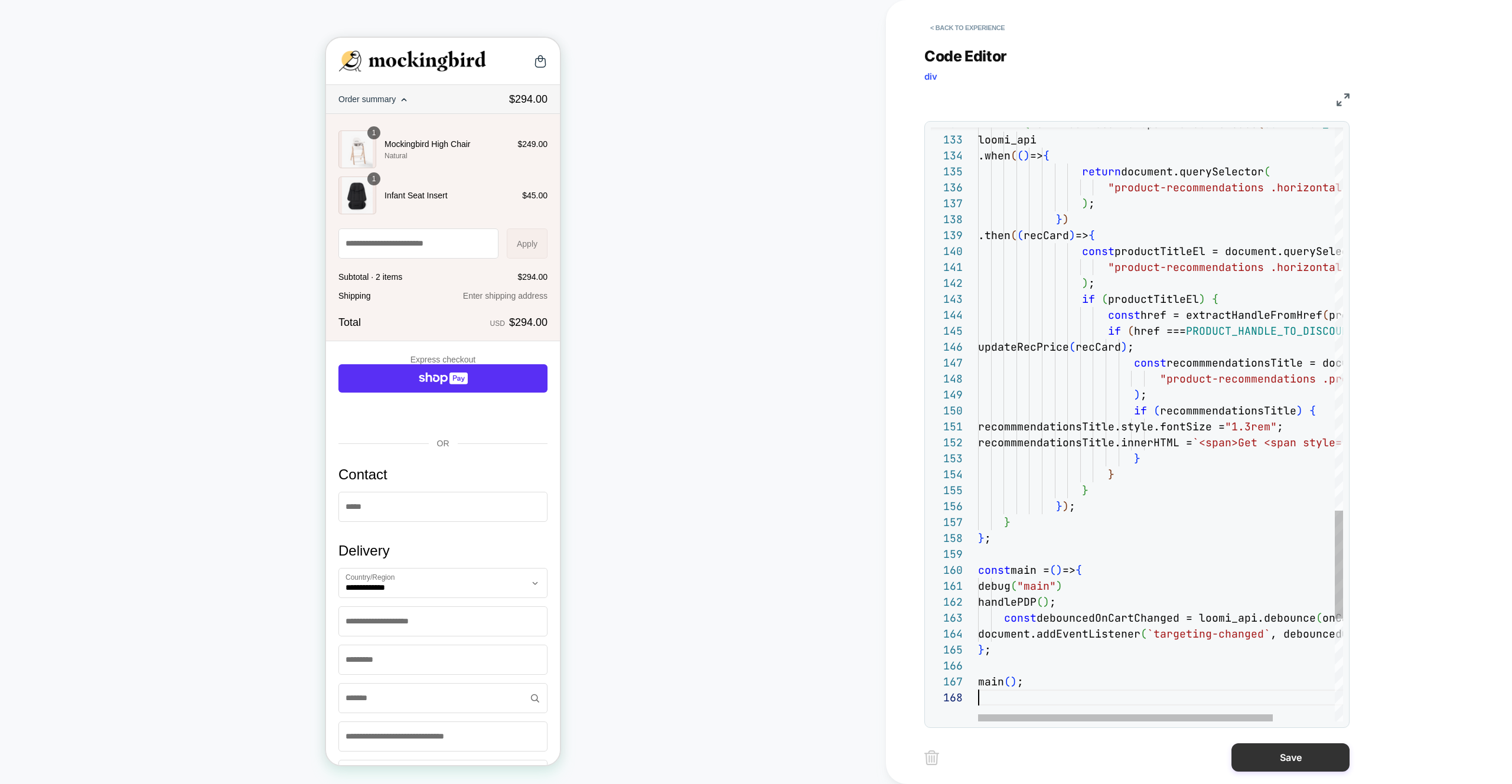
click at [1233, 765] on button "Save" at bounding box center [1290, 757] width 118 height 28
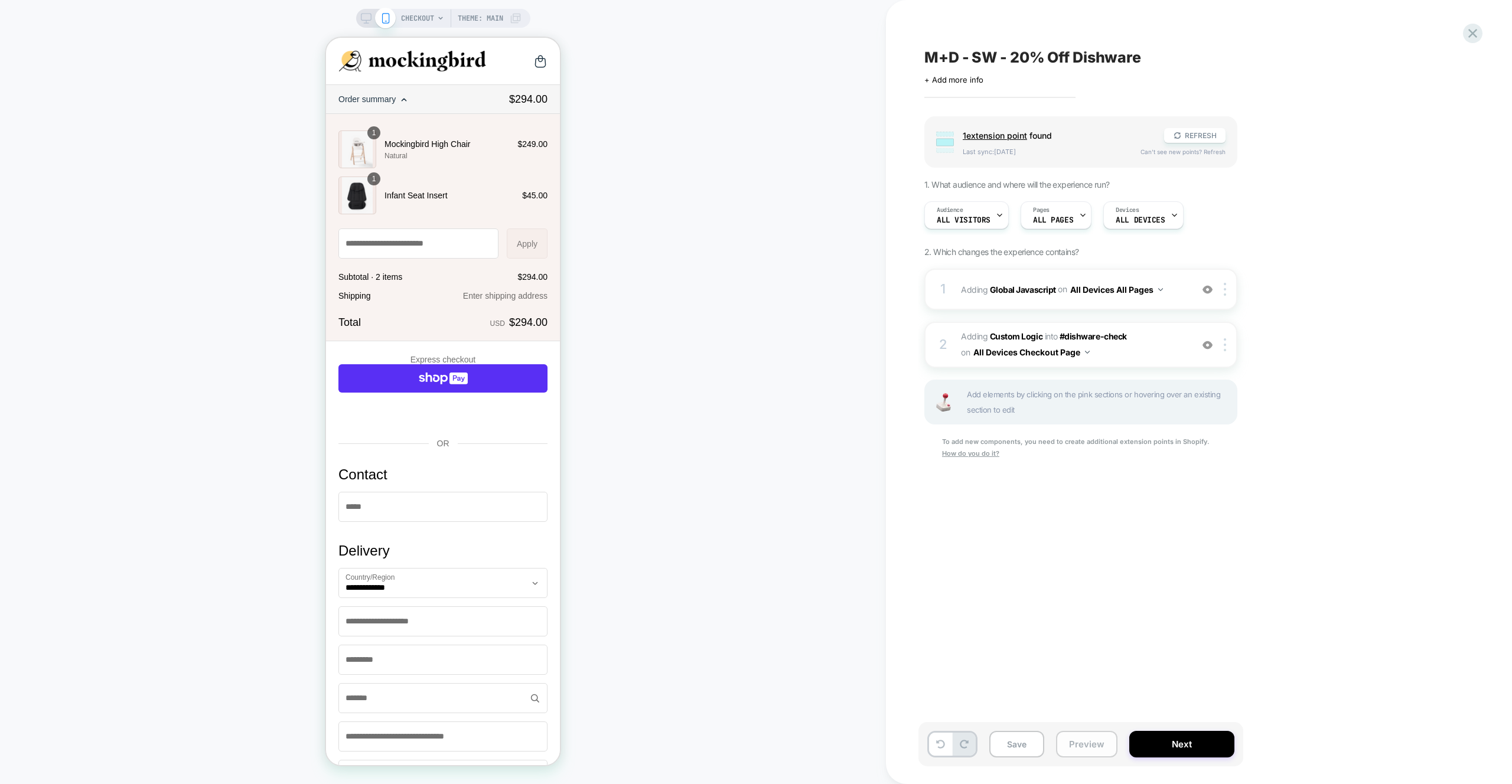
scroll to position [0, 1]
drag, startPoint x: 1077, startPoint y: 748, endPoint x: 1084, endPoint y: 739, distance: 11.4
click at [1077, 748] on button "Preview" at bounding box center [1086, 744] width 62 height 26
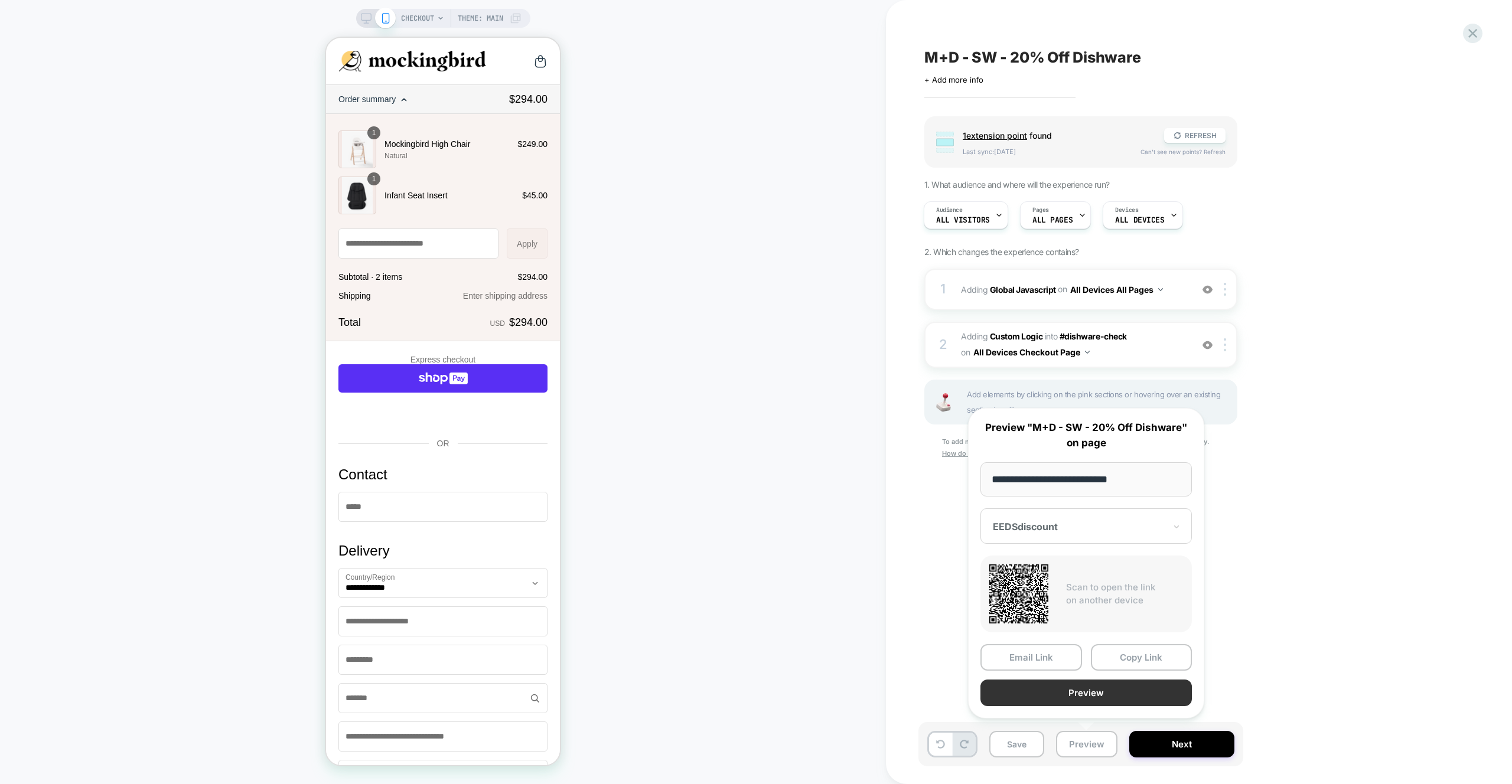
click at [1101, 697] on button "Preview" at bounding box center [1086, 693] width 212 height 26
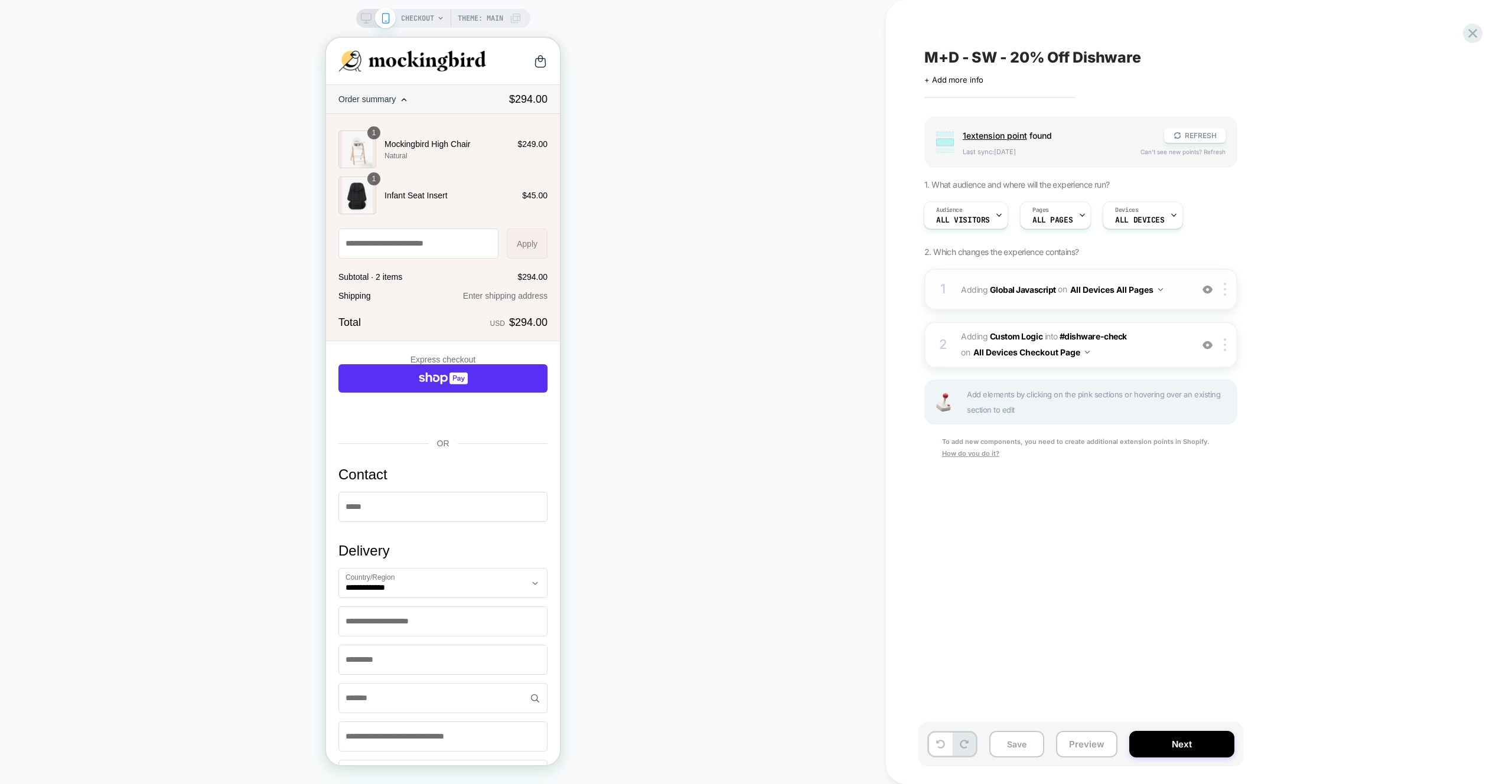
click at [1176, 301] on div "1 Adding Global Javascript on All Devices All Pages Add Before Add After Target…" at bounding box center [1080, 289] width 313 height 41
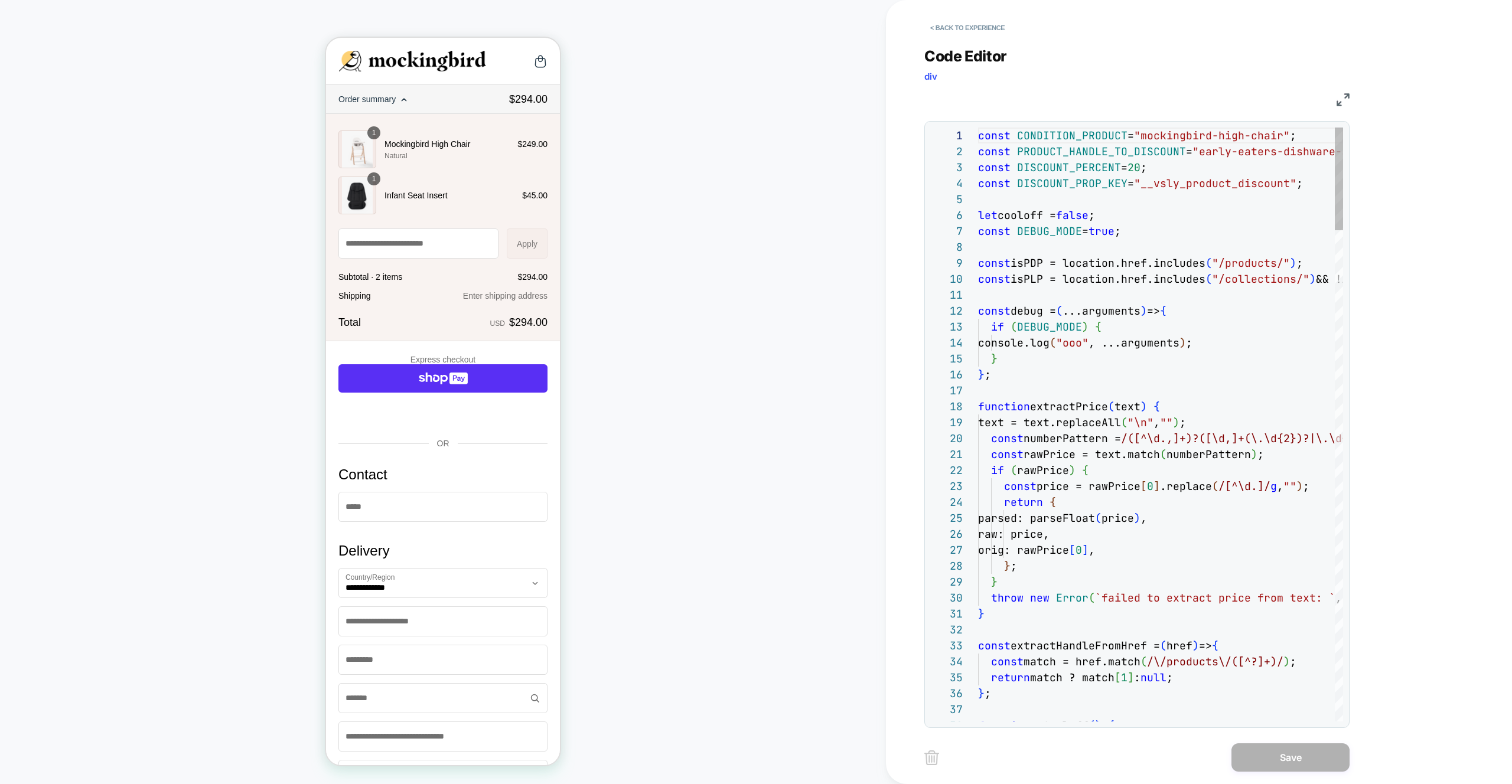
scroll to position [0, 0]
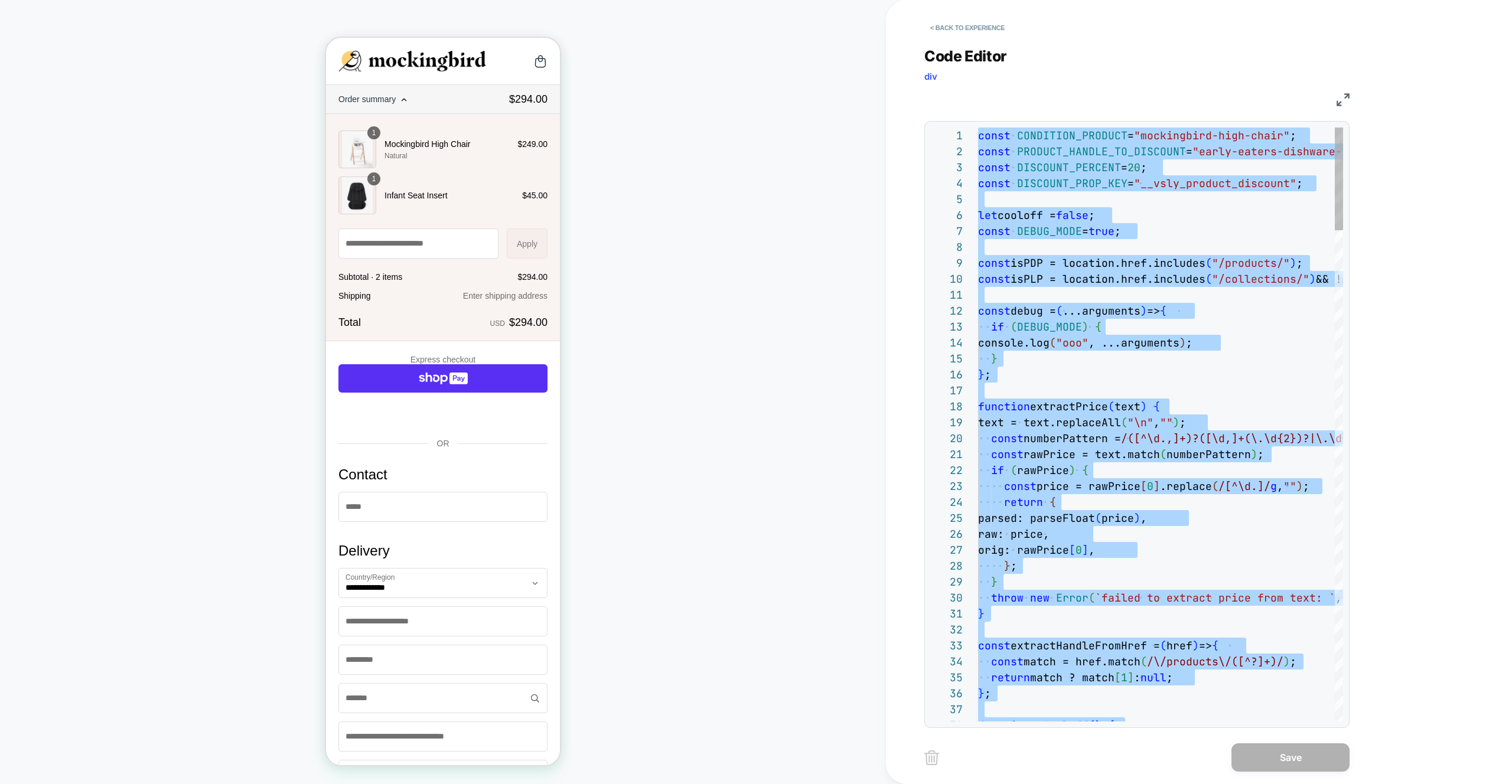
type textarea "**********"
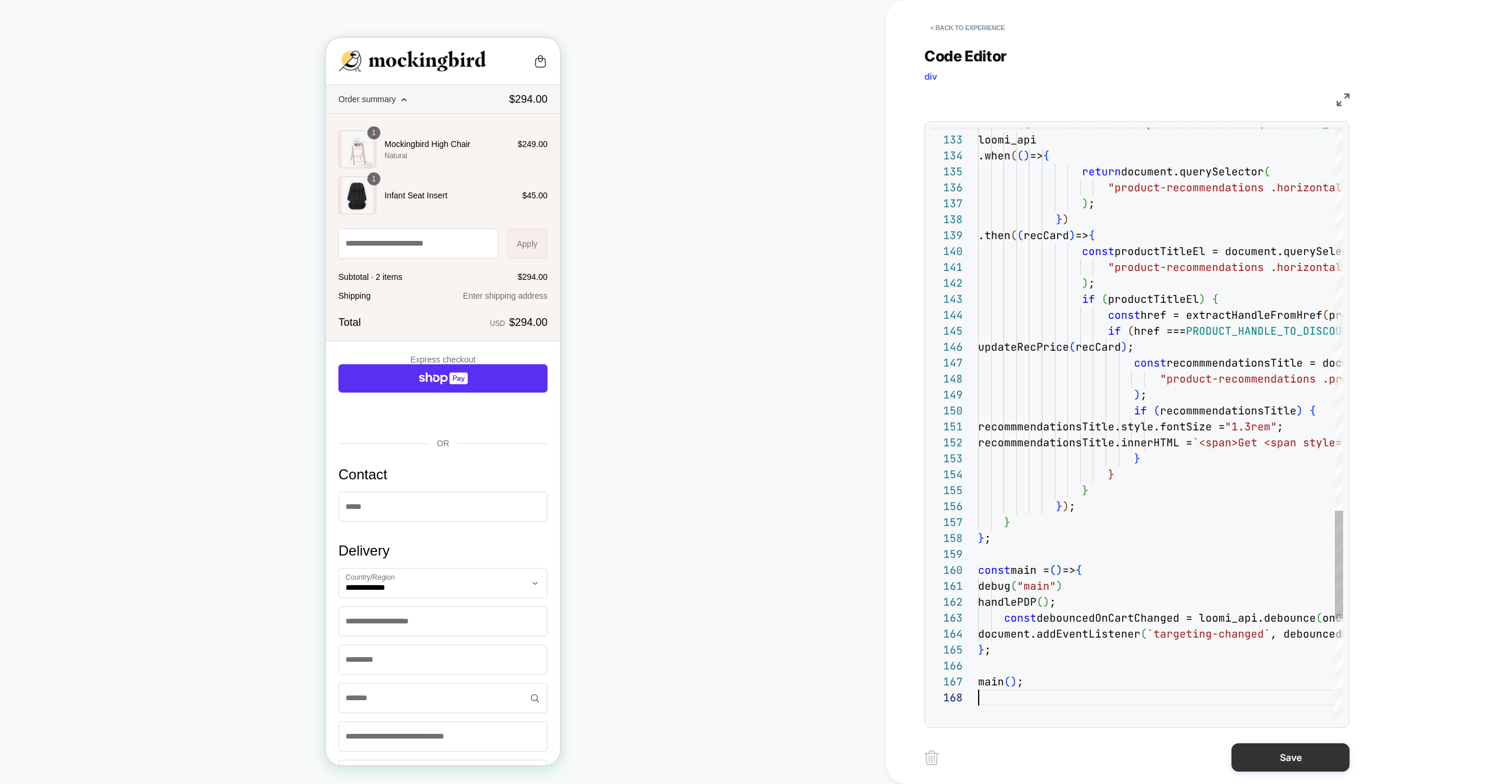
scroll to position [112, 0]
click at [1259, 767] on button "Save" at bounding box center [1290, 757] width 118 height 28
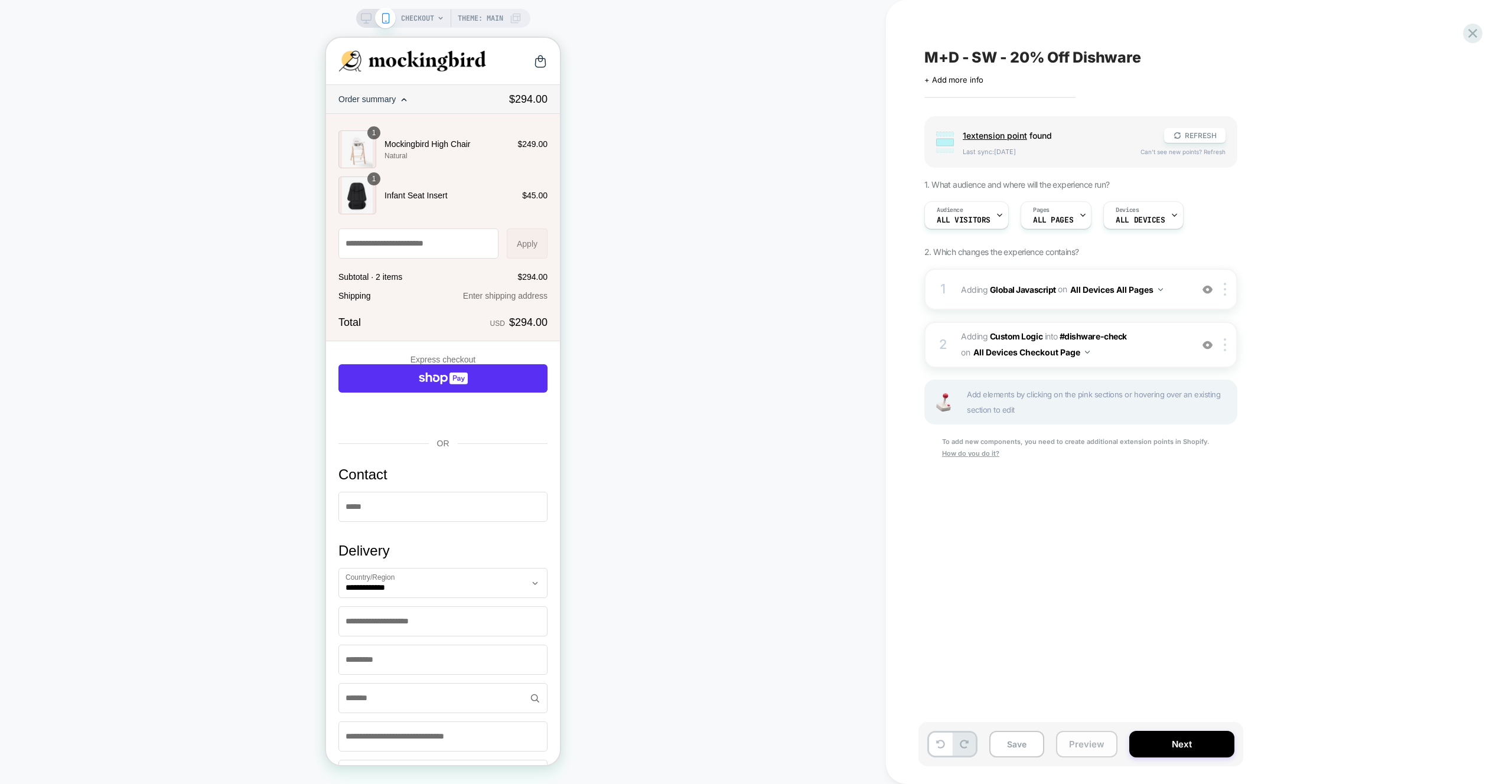
drag, startPoint x: 1098, startPoint y: 748, endPoint x: 1097, endPoint y: 740, distance: 8.1
click at [1098, 748] on button "Preview" at bounding box center [1086, 744] width 62 height 26
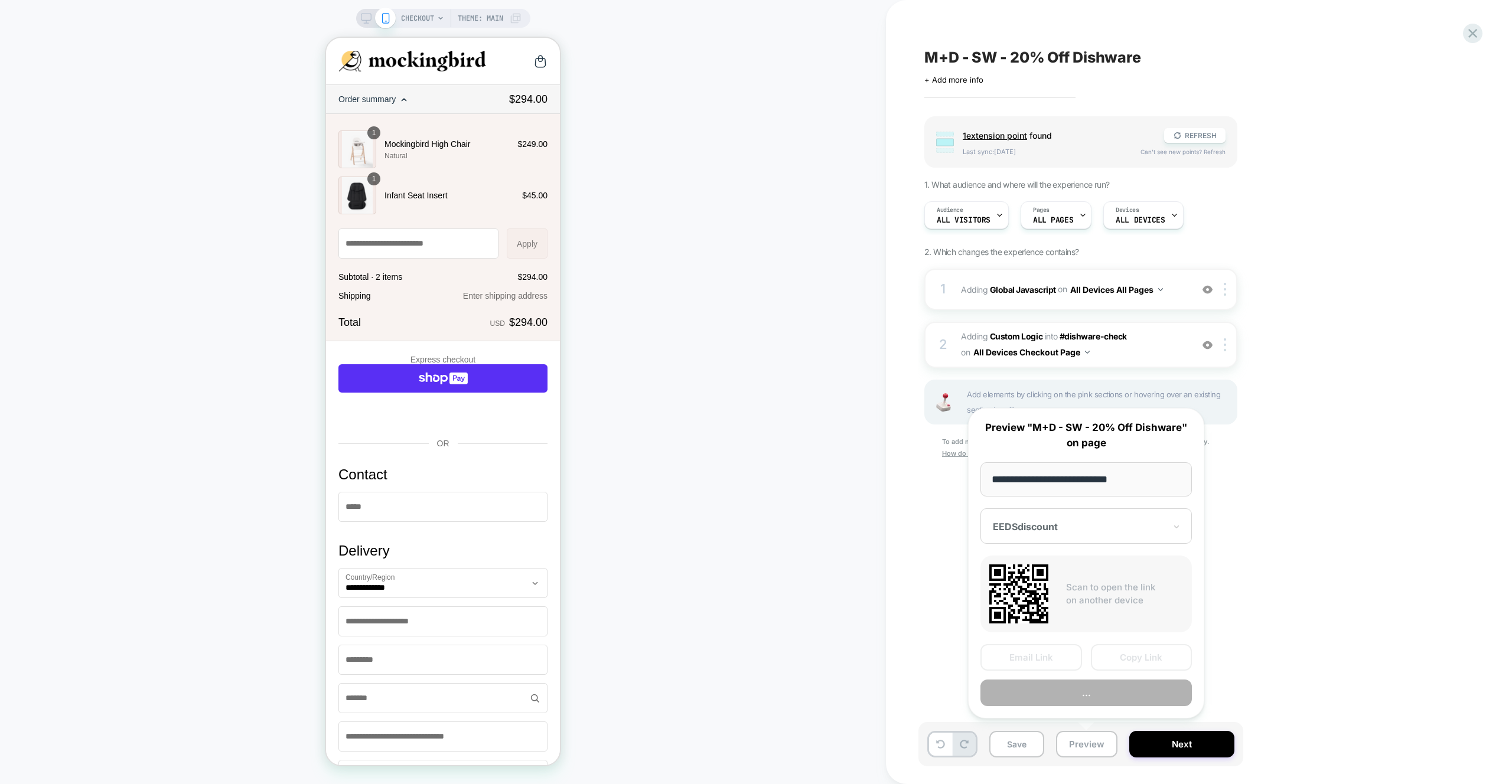
scroll to position [0, 1]
click at [1089, 695] on button "Preview" at bounding box center [1086, 693] width 212 height 26
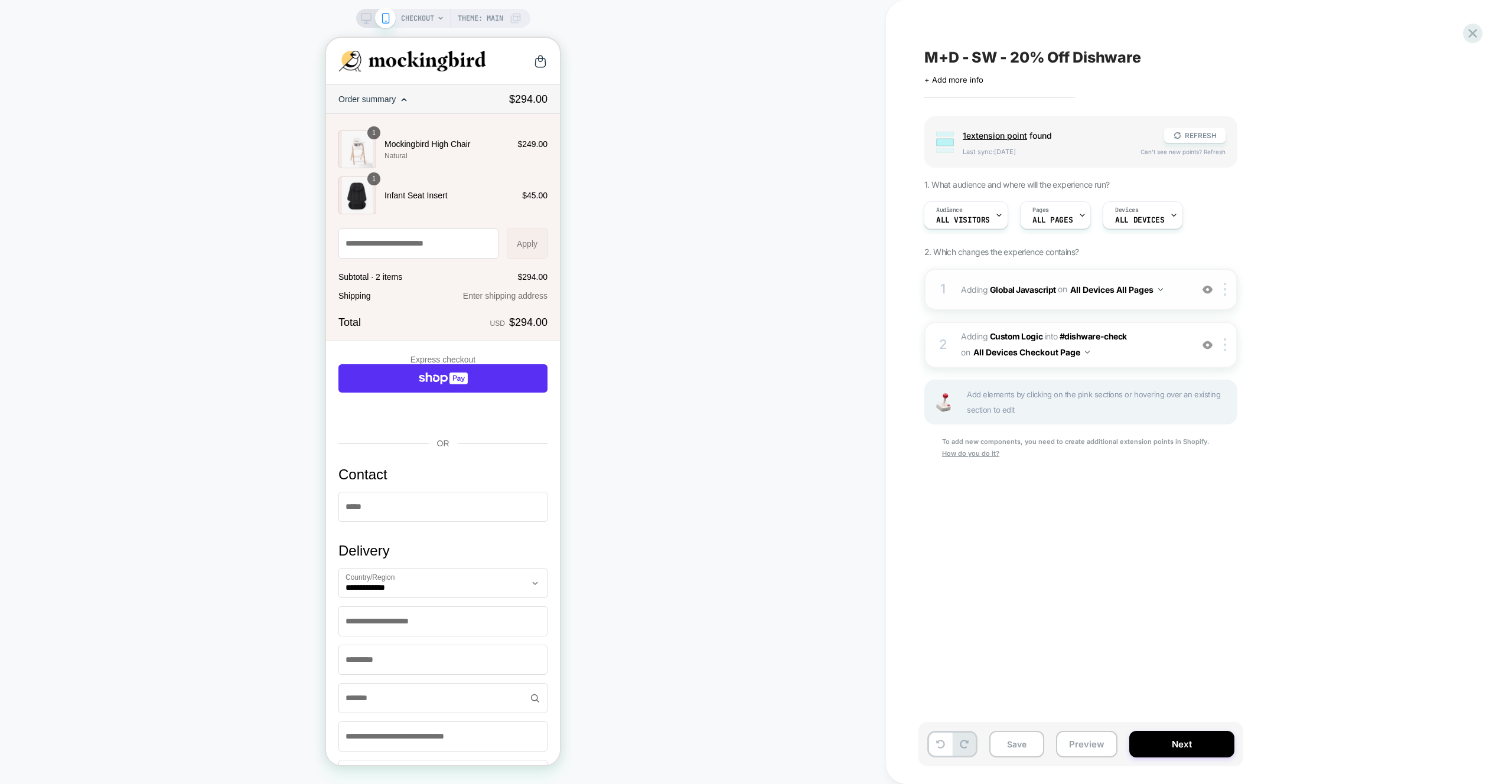
click at [1183, 271] on div "1 Adding Global Javascript on All Devices All Pages Add Before Add After Target…" at bounding box center [1080, 289] width 313 height 41
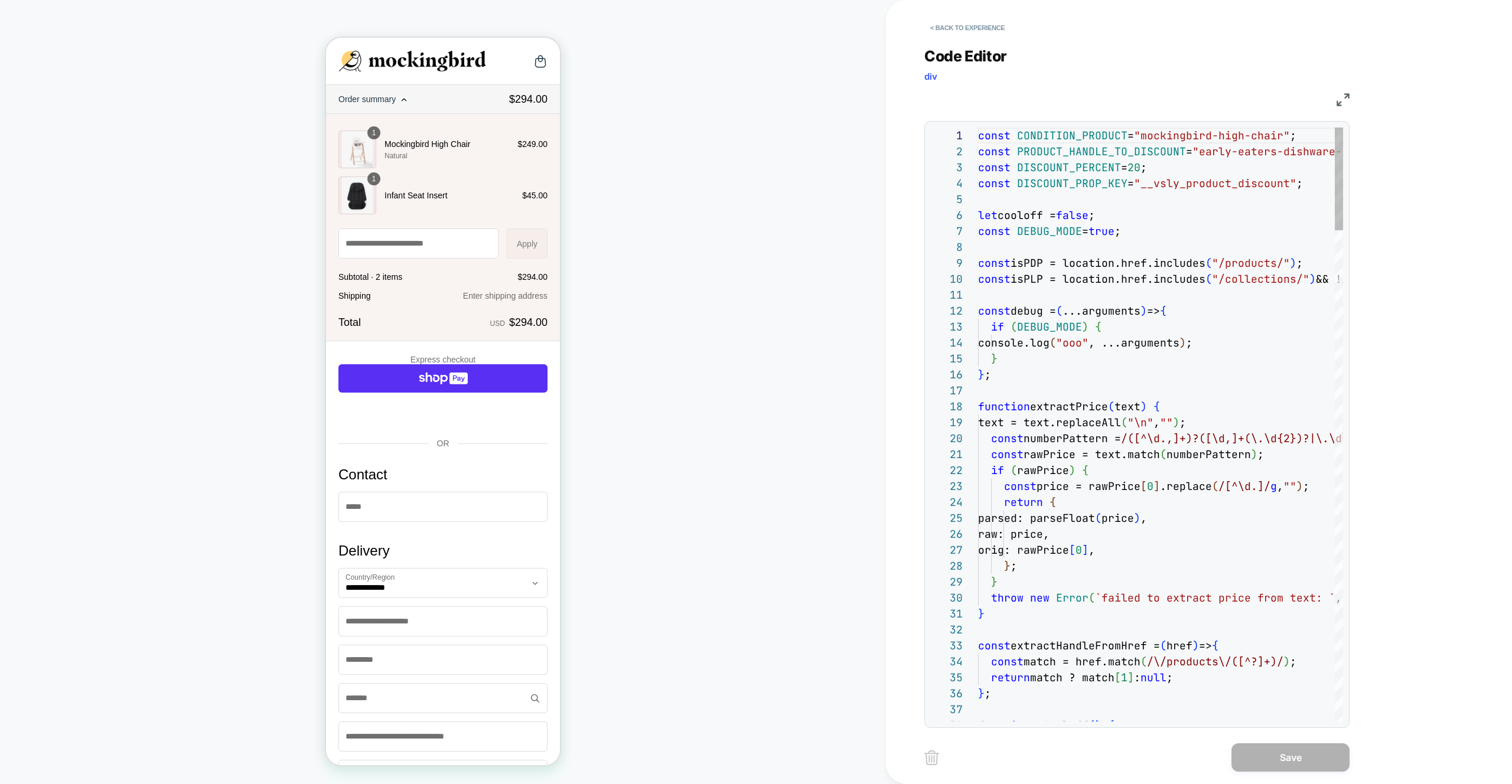
scroll to position [160, 0]
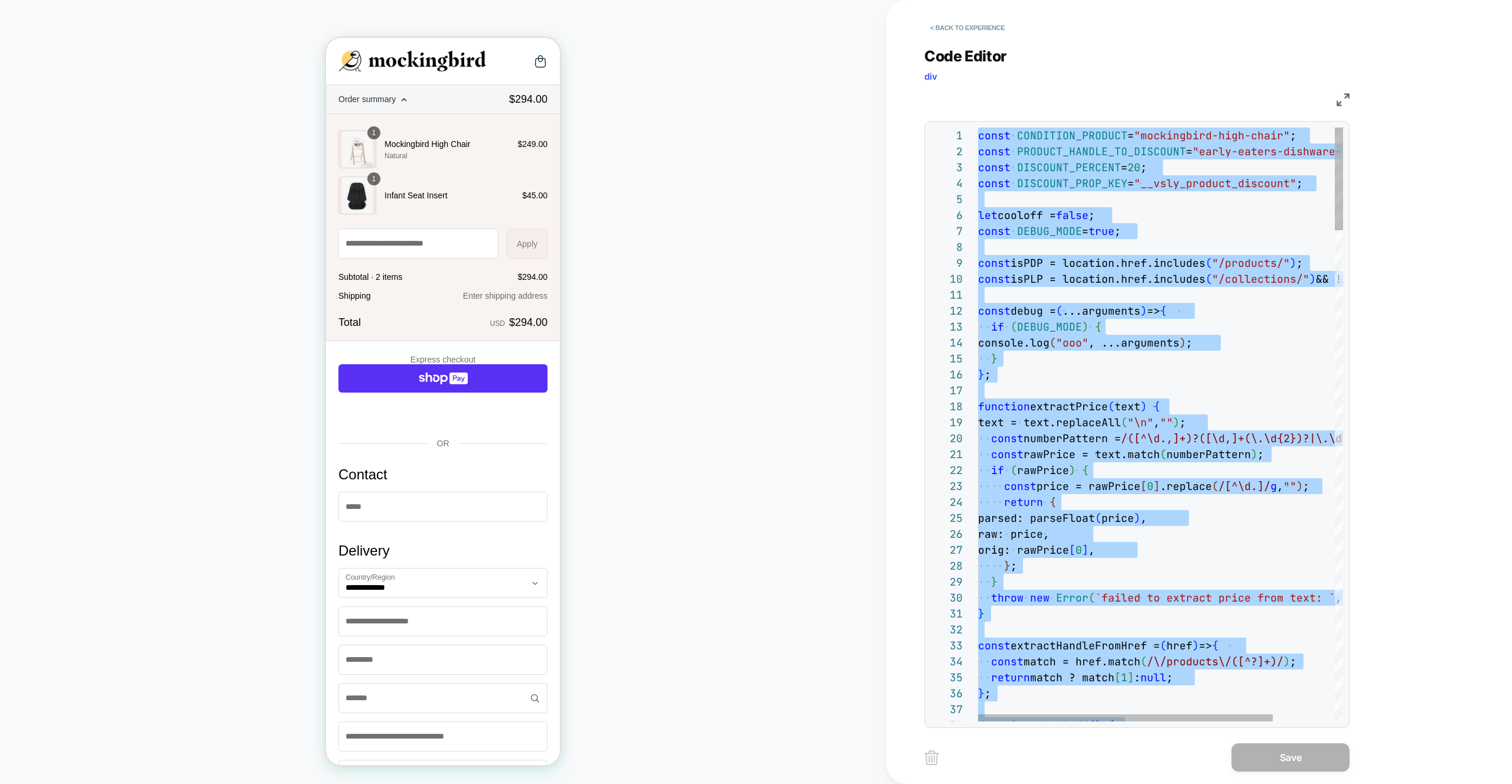
type textarea "** *******"
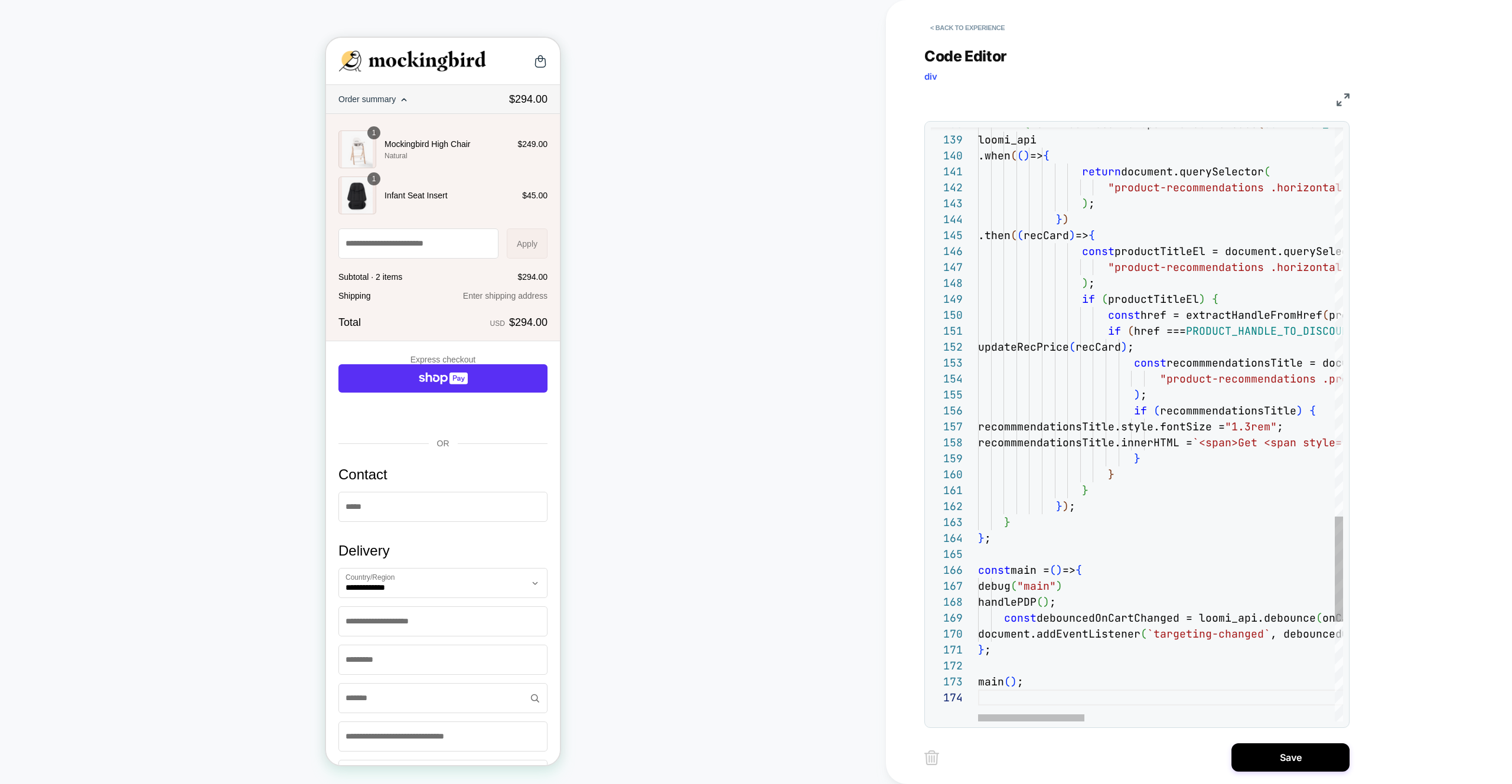
click at [1279, 777] on div "< Back to experience Code Editor div JS 138 139 140 141 142 143 144 145 146 147…" at bounding box center [1146, 392] width 443 height 784
click at [1276, 758] on button "Save" at bounding box center [1290, 757] width 118 height 28
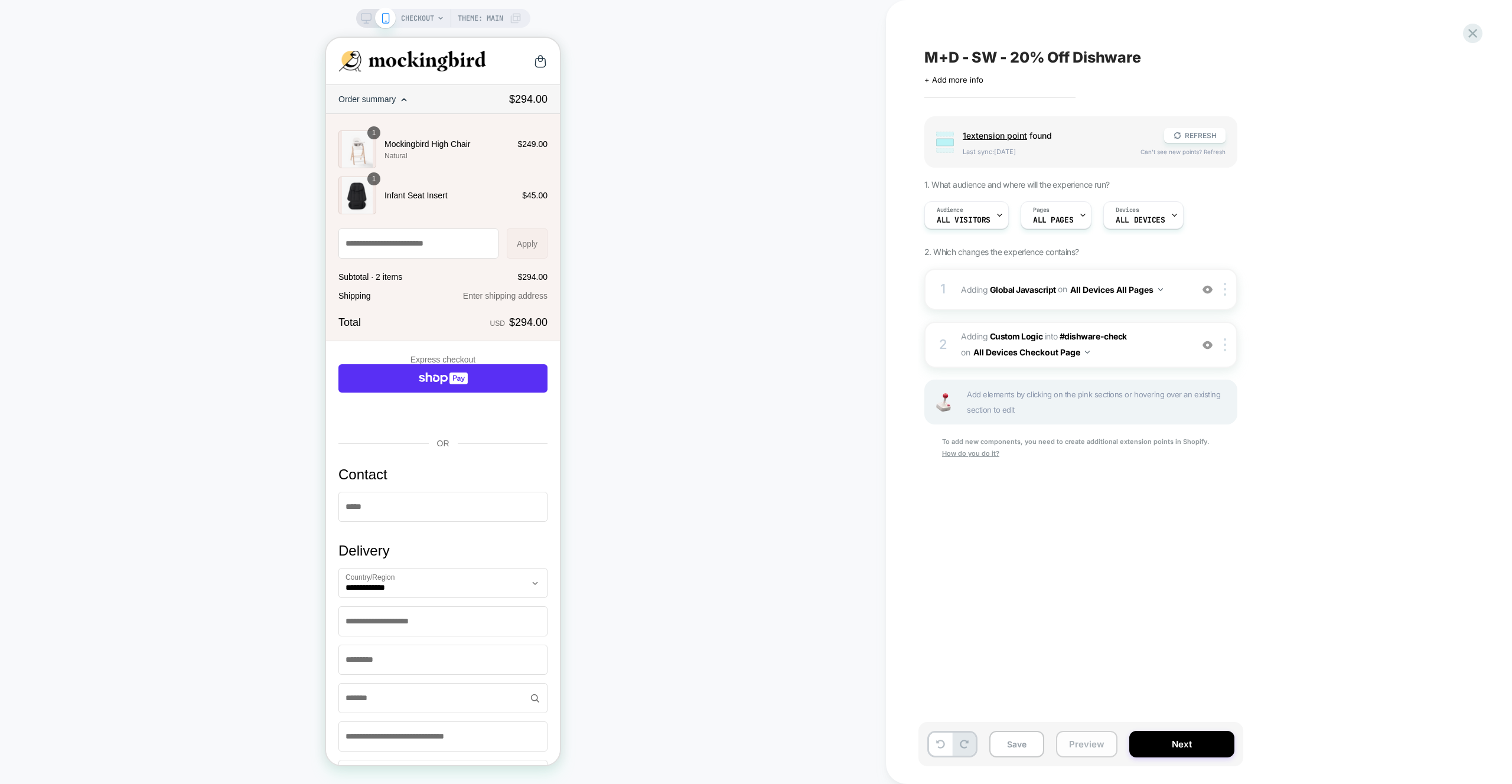
drag, startPoint x: 1097, startPoint y: 743, endPoint x: 1097, endPoint y: 734, distance: 9.0
click at [1097, 743] on button "Preview" at bounding box center [1086, 744] width 62 height 26
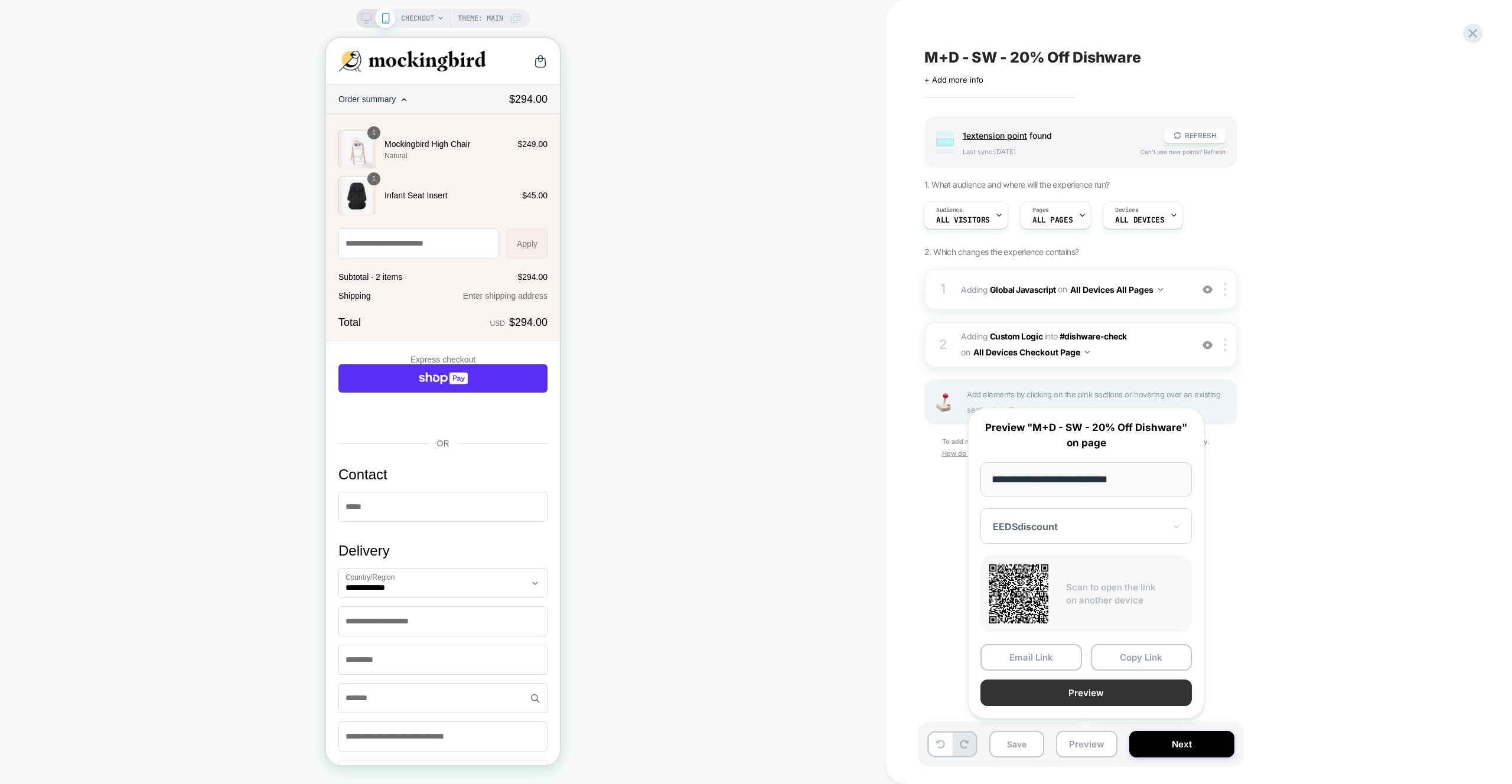
click at [1099, 694] on button "Preview" at bounding box center [1086, 693] width 212 height 26
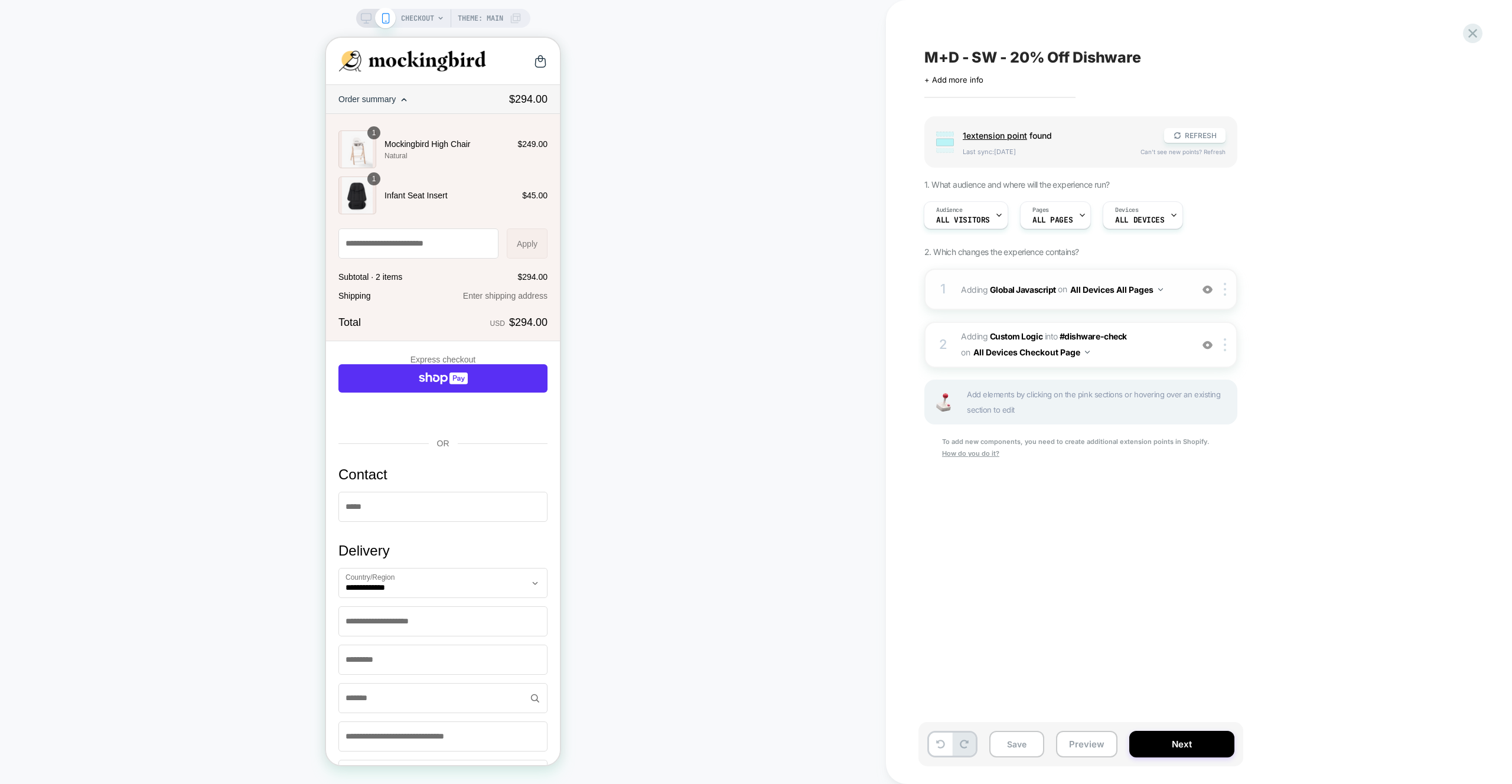
click at [1175, 277] on div "1 Adding Global Javascript on All Devices All Pages Add Before Add After Target…" at bounding box center [1080, 289] width 313 height 41
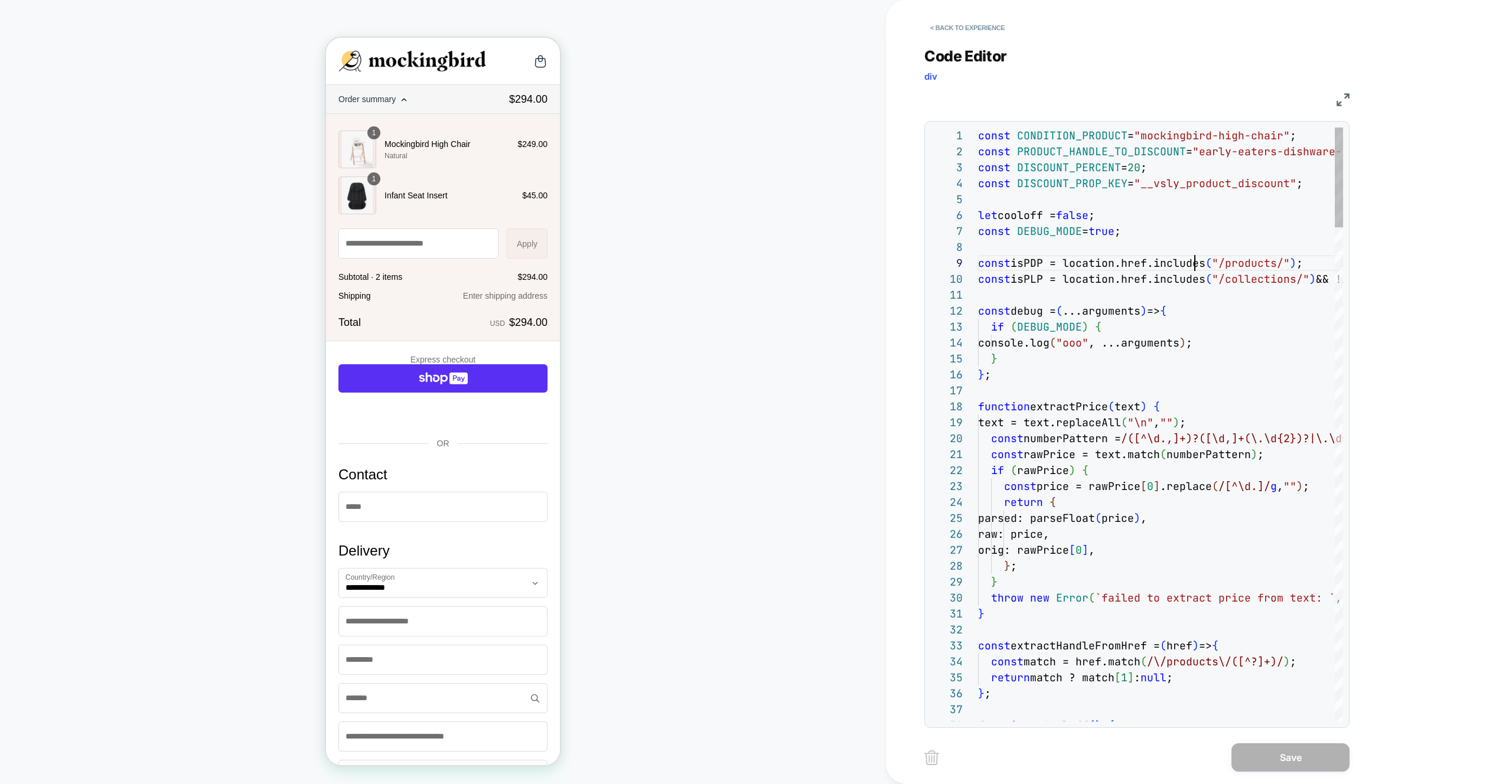
click at [1192, 265] on span "isPDP = location.href.includes" at bounding box center [1108, 263] width 195 height 14
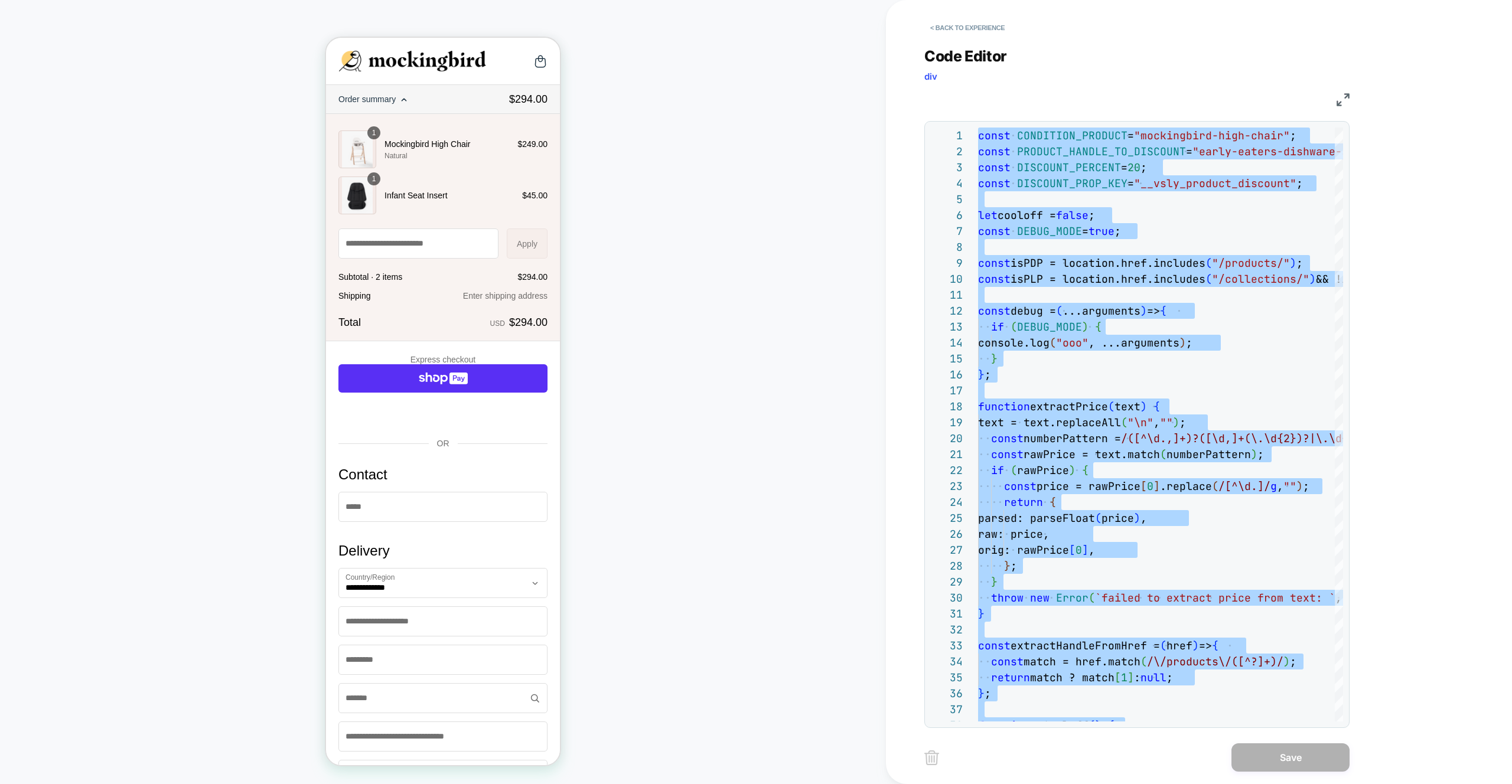
type textarea "** *******"
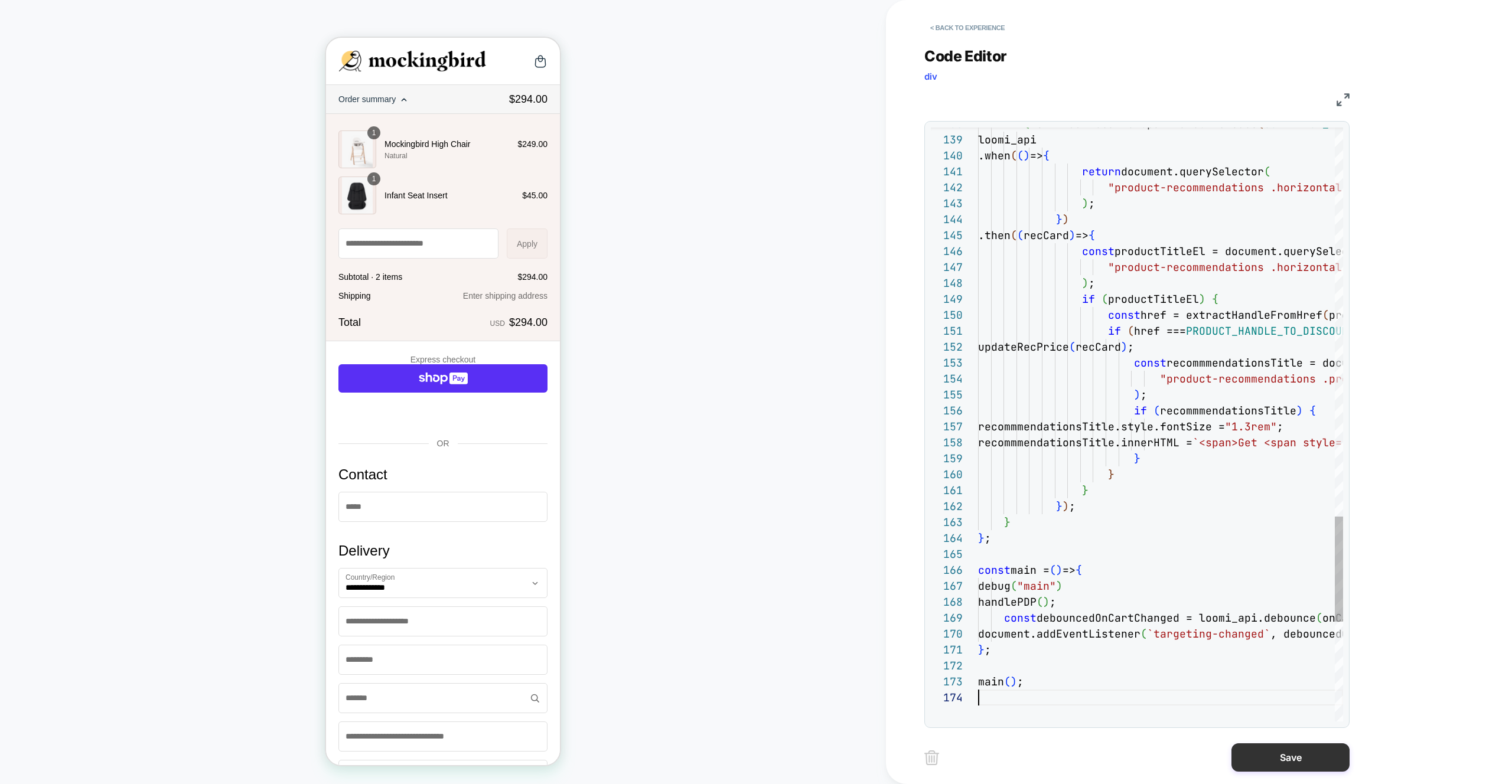
click at [1269, 761] on button "Save" at bounding box center [1290, 757] width 118 height 28
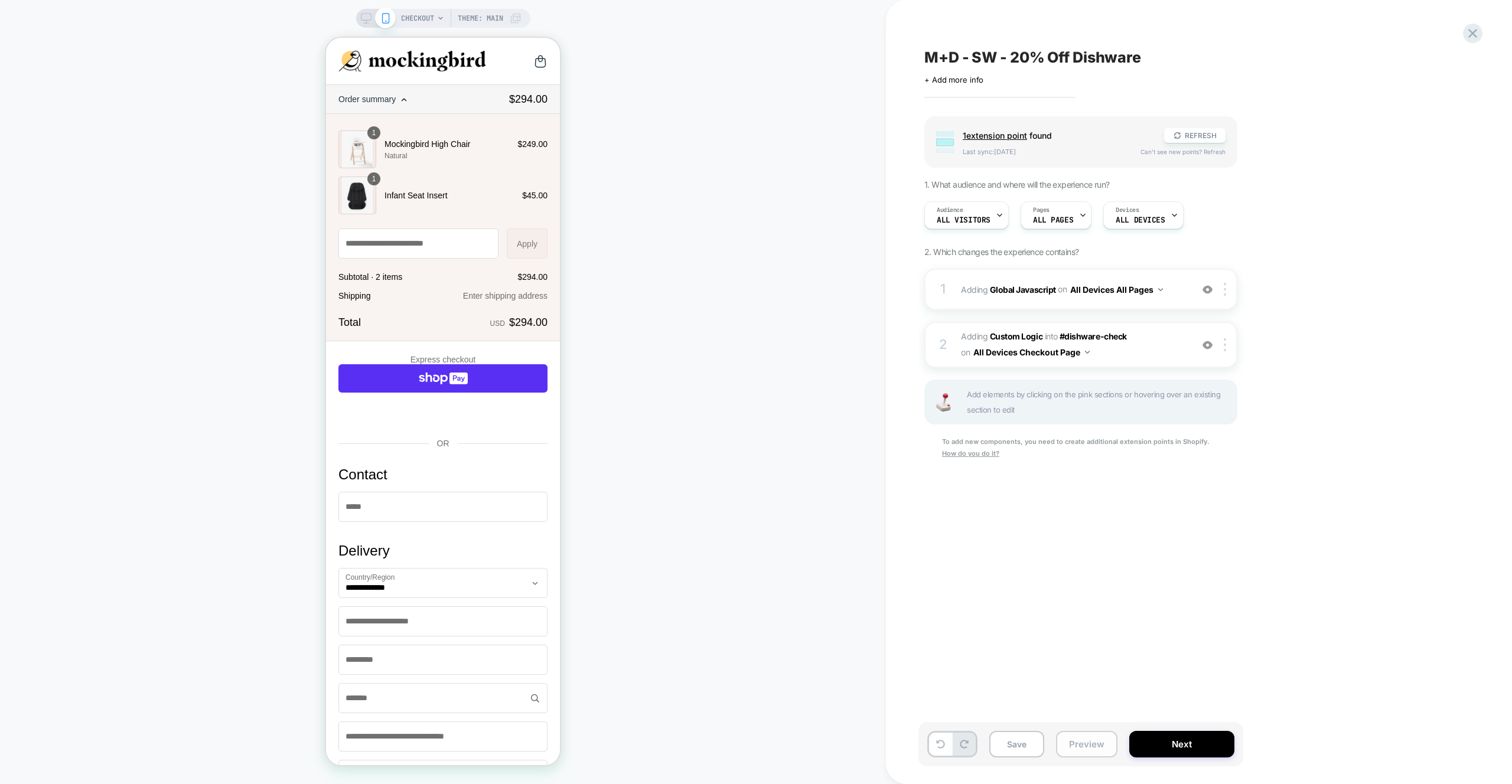
drag, startPoint x: 1068, startPoint y: 749, endPoint x: 1077, endPoint y: 731, distance: 20.1
click at [1068, 749] on button "Preview" at bounding box center [1086, 744] width 62 height 26
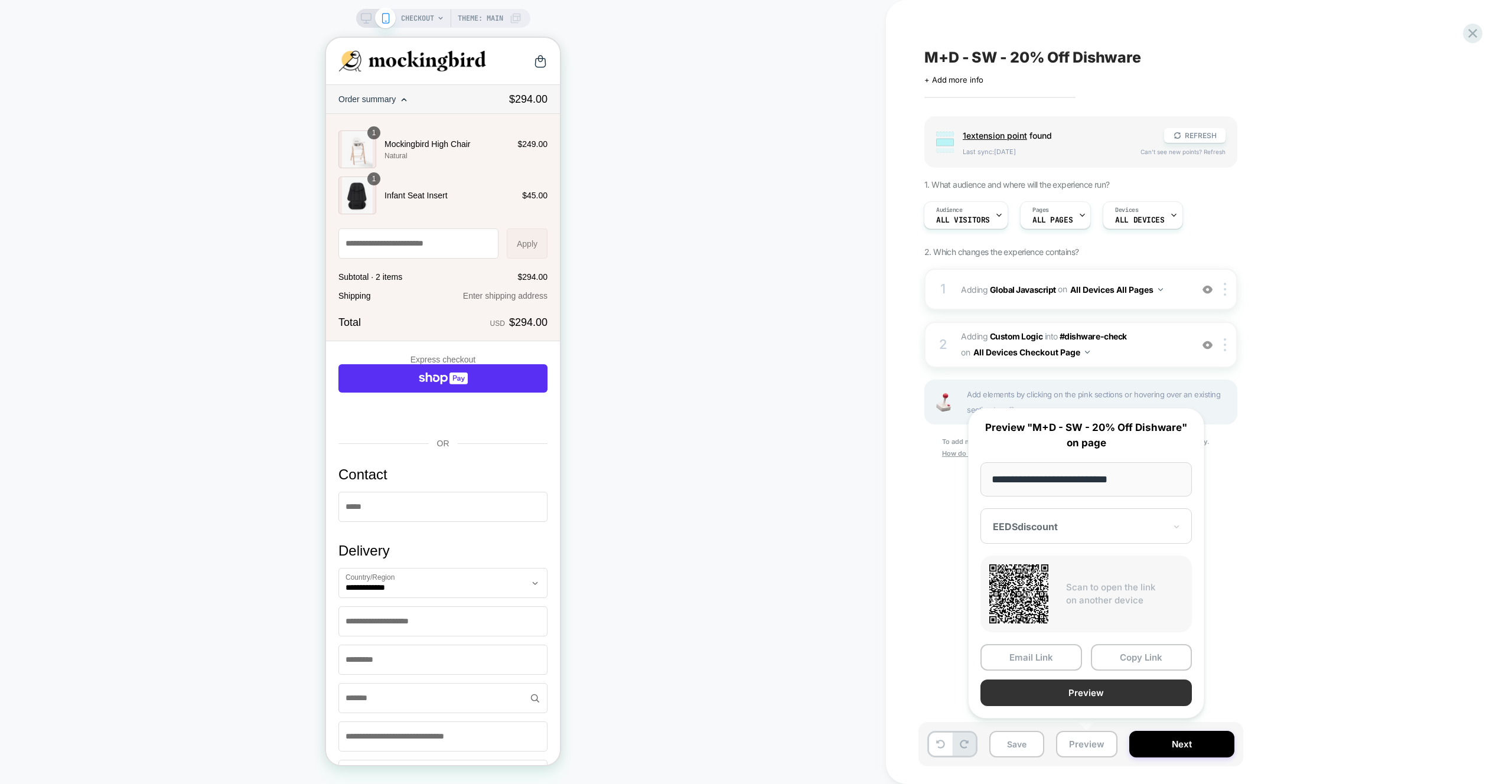
click at [1082, 699] on button "Preview" at bounding box center [1086, 693] width 212 height 26
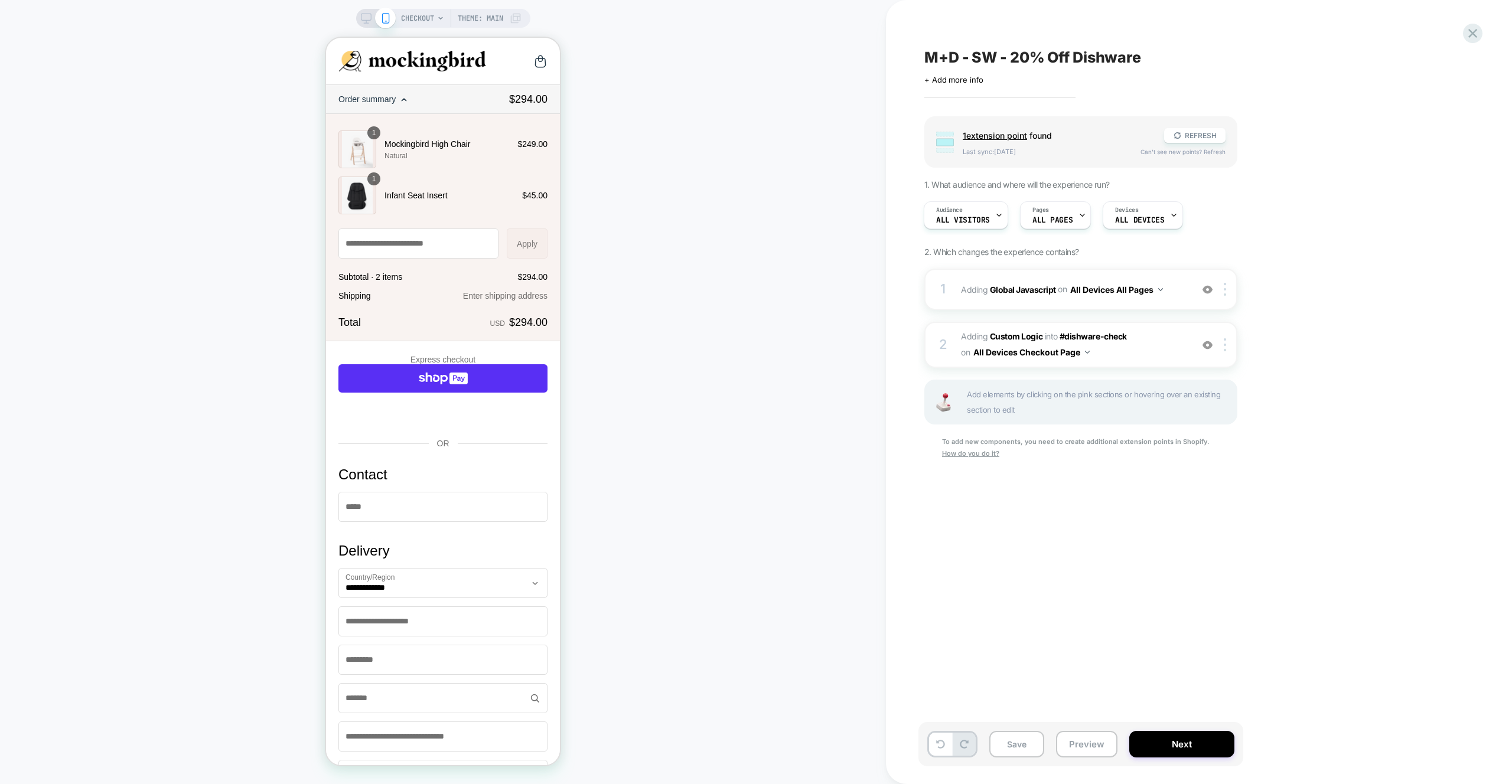
drag, startPoint x: 1210, startPoint y: 256, endPoint x: 1190, endPoint y: 267, distance: 22.8
click at [1210, 256] on div "Group 1 extension point found REFRESH Last sync: 5d ago Can't see new points? R…" at bounding box center [1140, 303] width 431 height 373
click at [1186, 268] on div "1 Adding Global Javascript on All Devices All Pages Add Before Add After Target…" at bounding box center [1080, 289] width 313 height 41
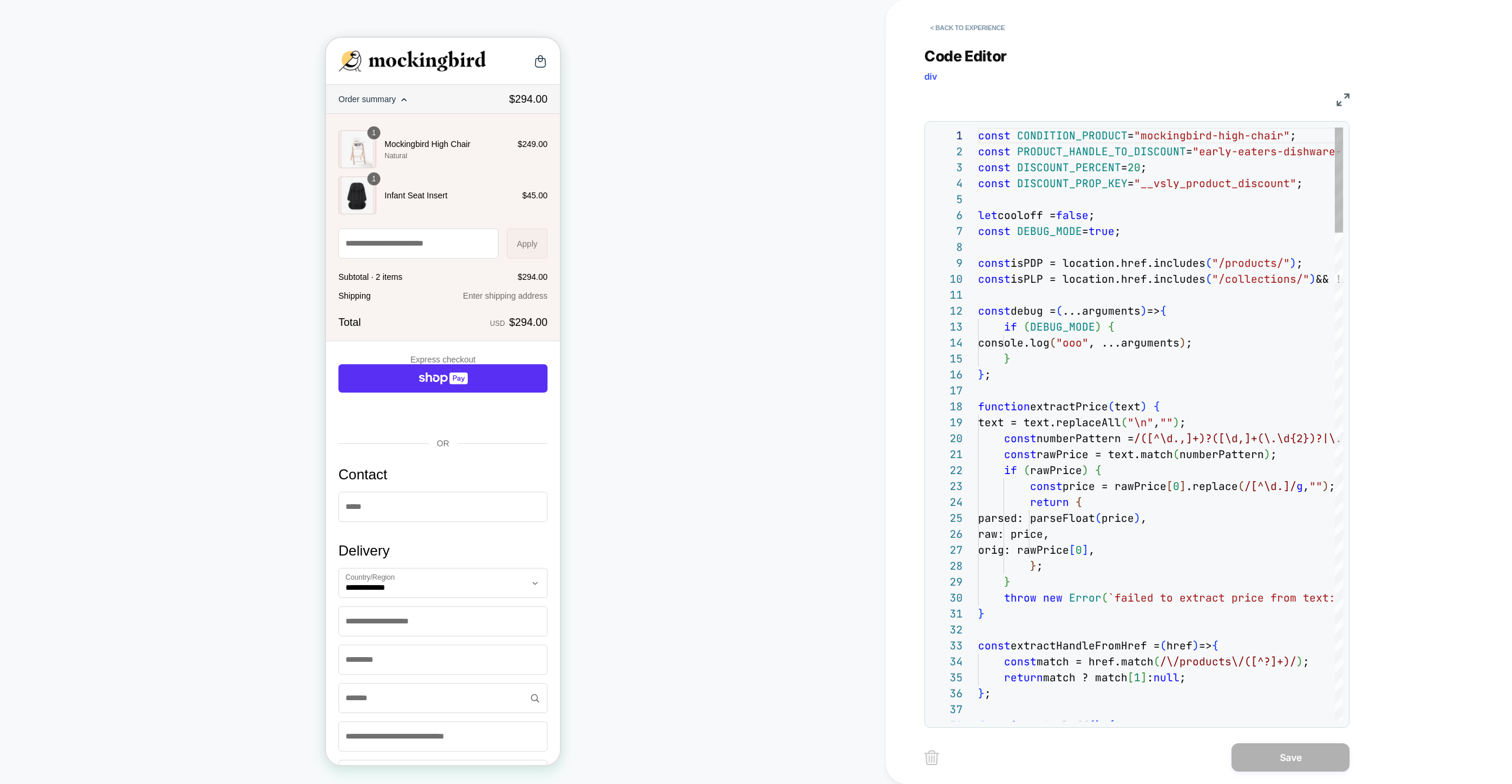
scroll to position [160, 0]
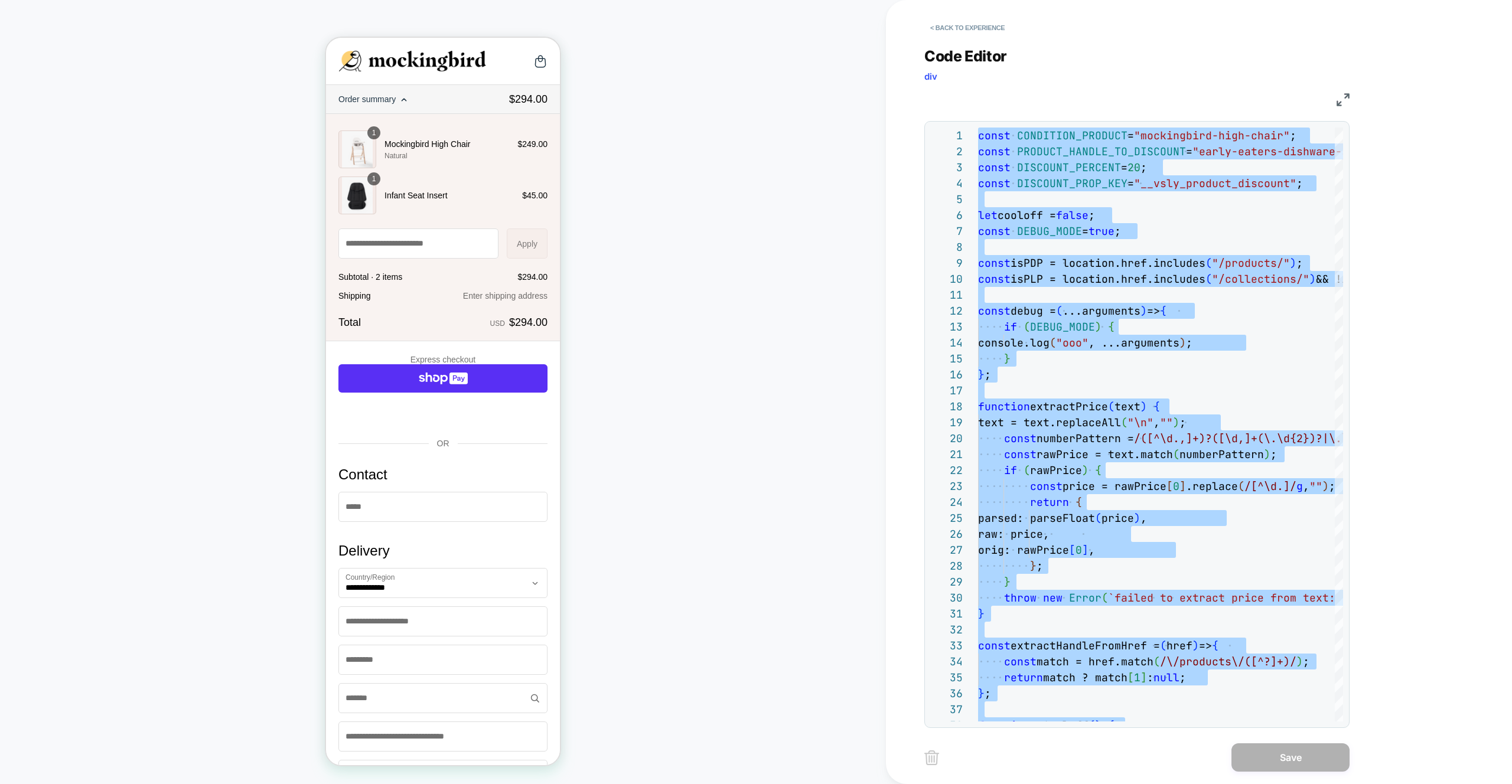
type textarea "** *******"
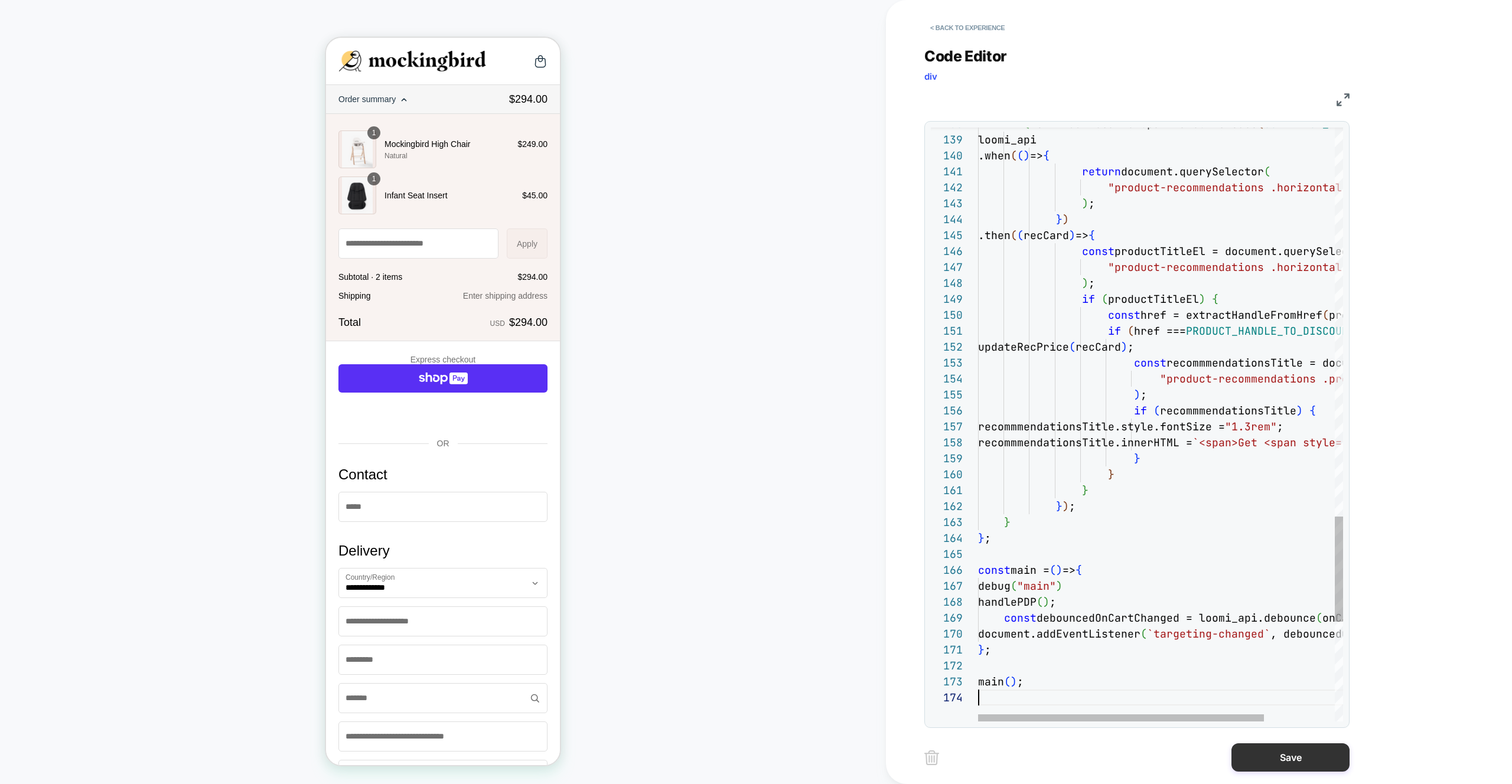
click at [1316, 765] on button "Save" at bounding box center [1290, 757] width 118 height 28
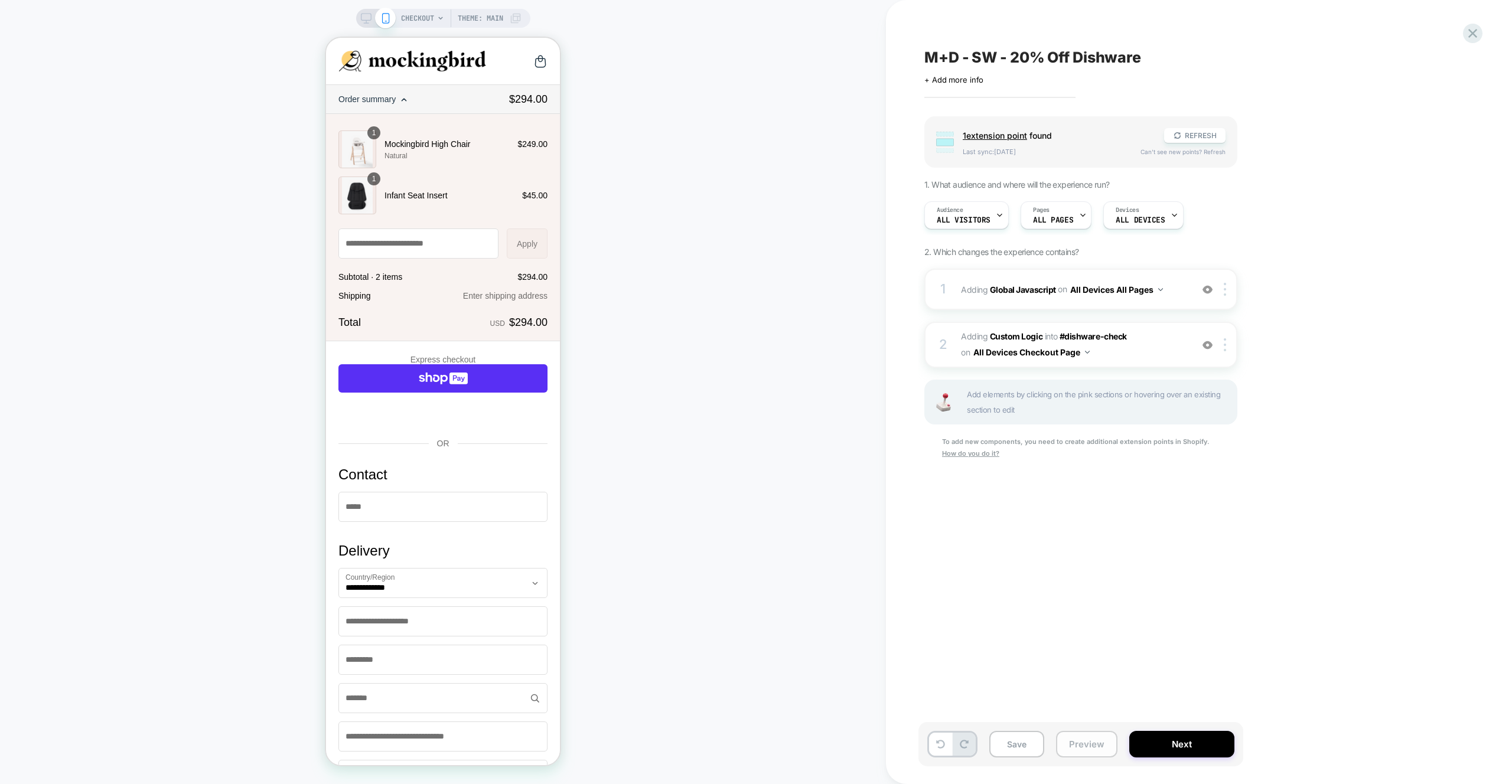
scroll to position [0, 1]
click at [1096, 741] on button "Preview" at bounding box center [1086, 744] width 62 height 26
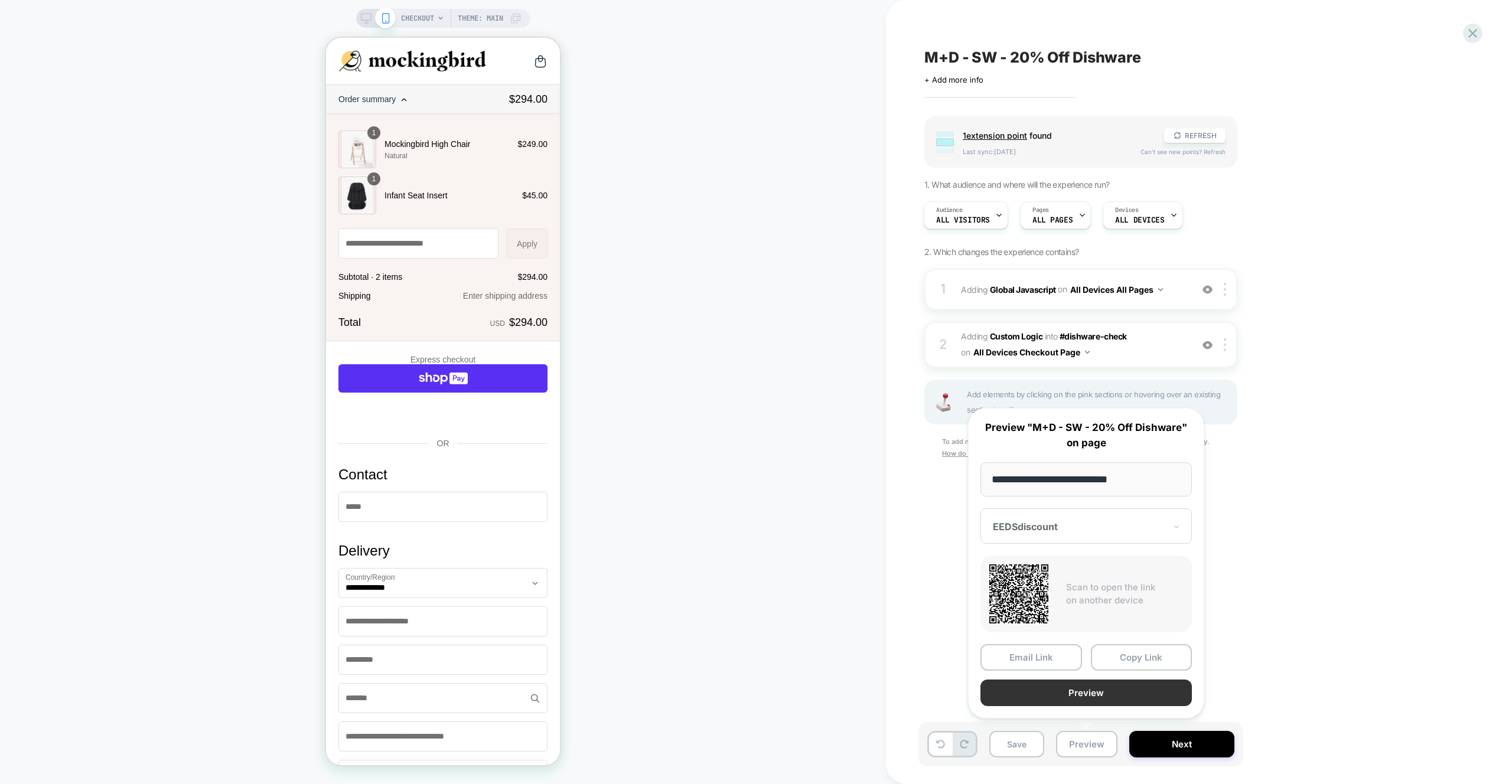
click at [1119, 699] on button "Preview" at bounding box center [1086, 693] width 212 height 26
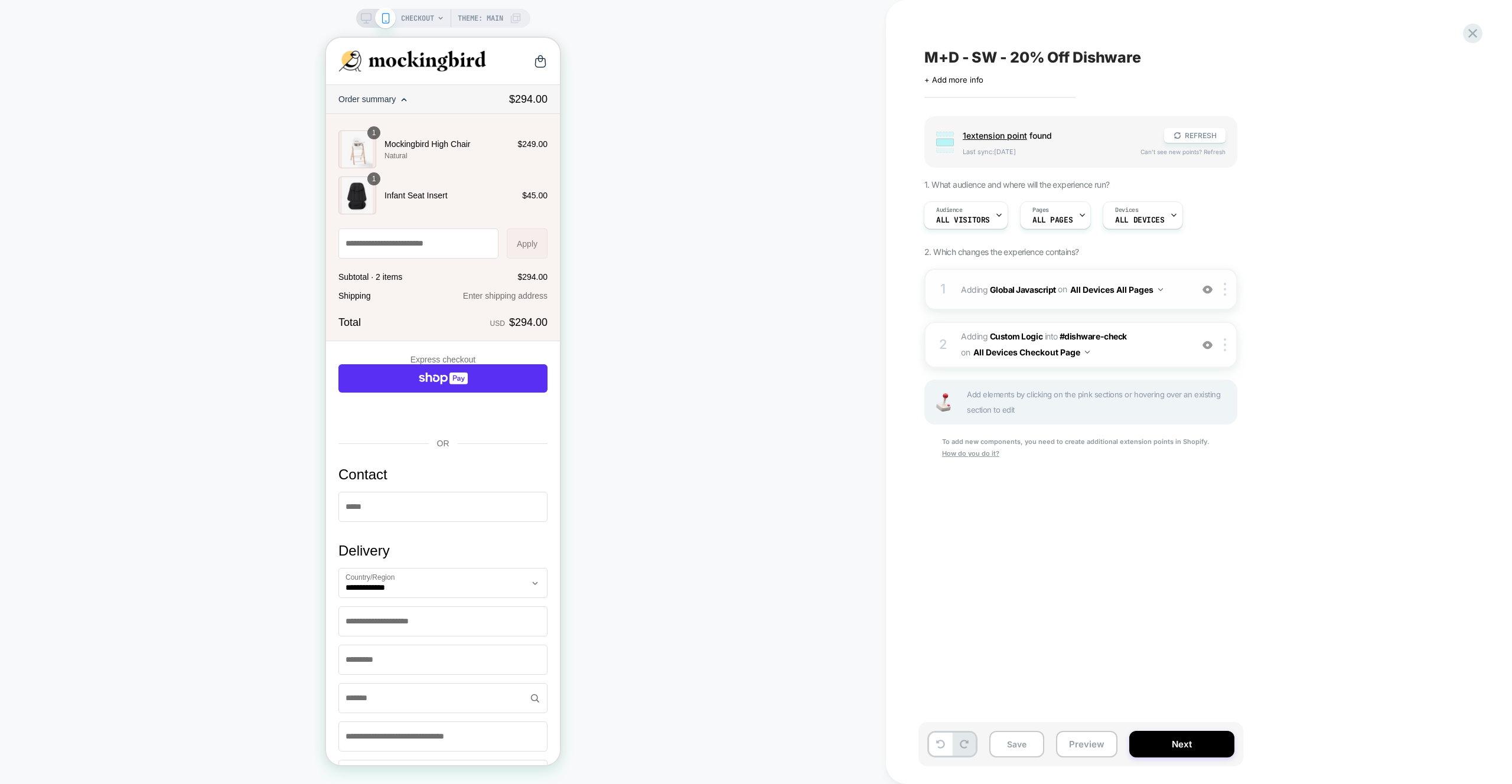
click at [1172, 304] on div "1 Adding Global Javascript on All Devices All Pages Add Before Add After Target…" at bounding box center [1080, 289] width 313 height 41
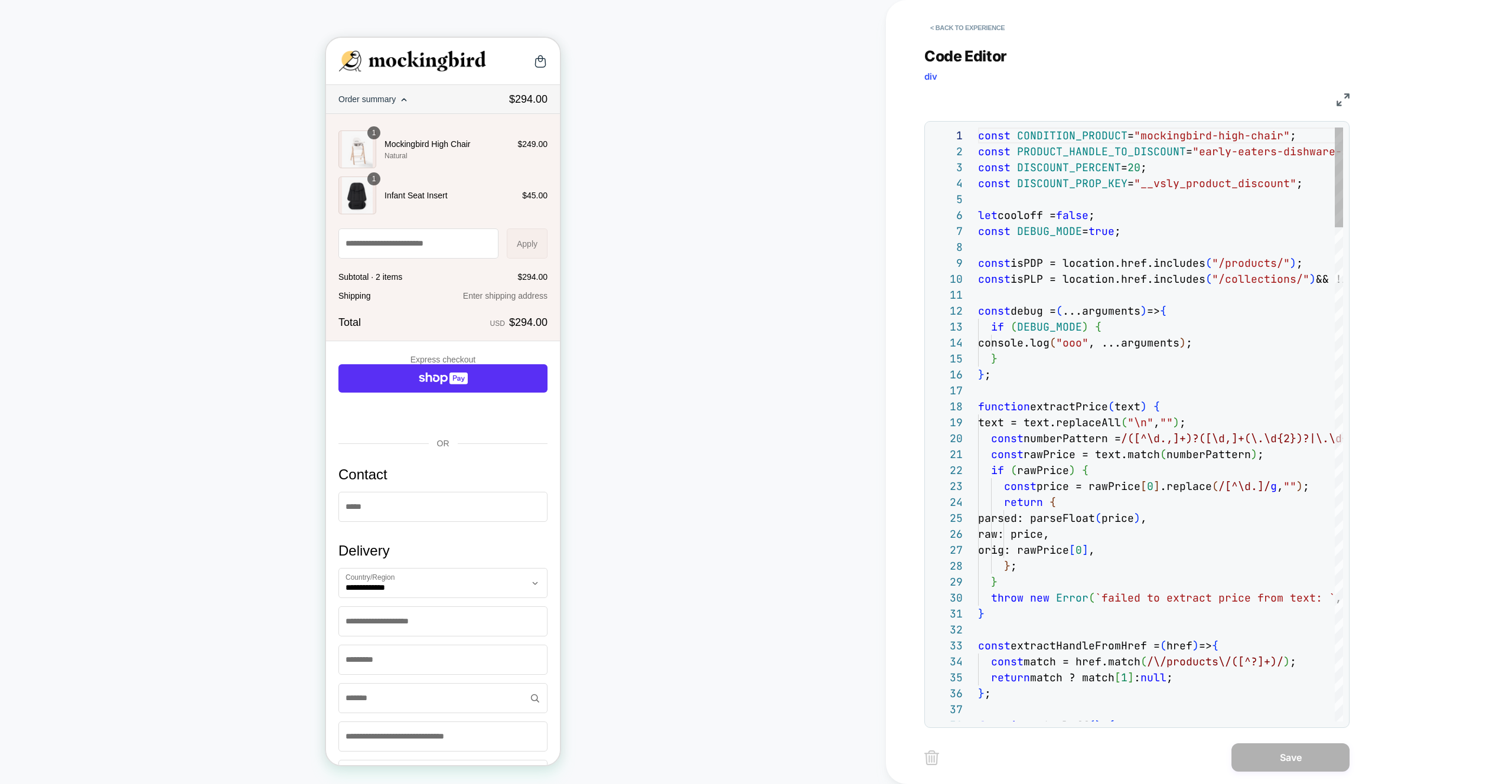
scroll to position [160, 0]
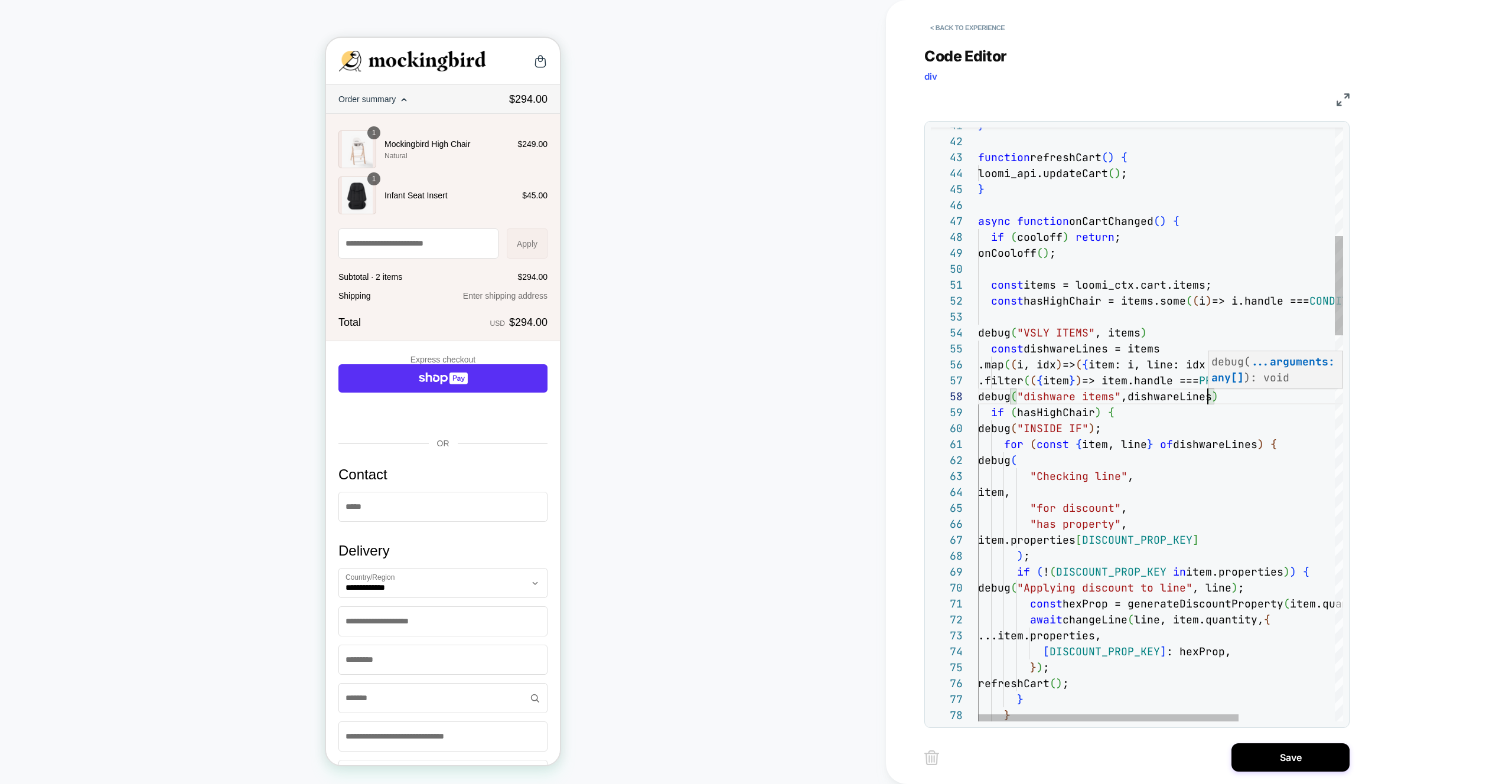
scroll to position [112, 230]
type textarea "**********"
click at [1261, 733] on div "< Back to experience Code Editor div JS 68 69 70 71 72 73 74 75 76 77 78 66 67 …" at bounding box center [1146, 392] width 443 height 784
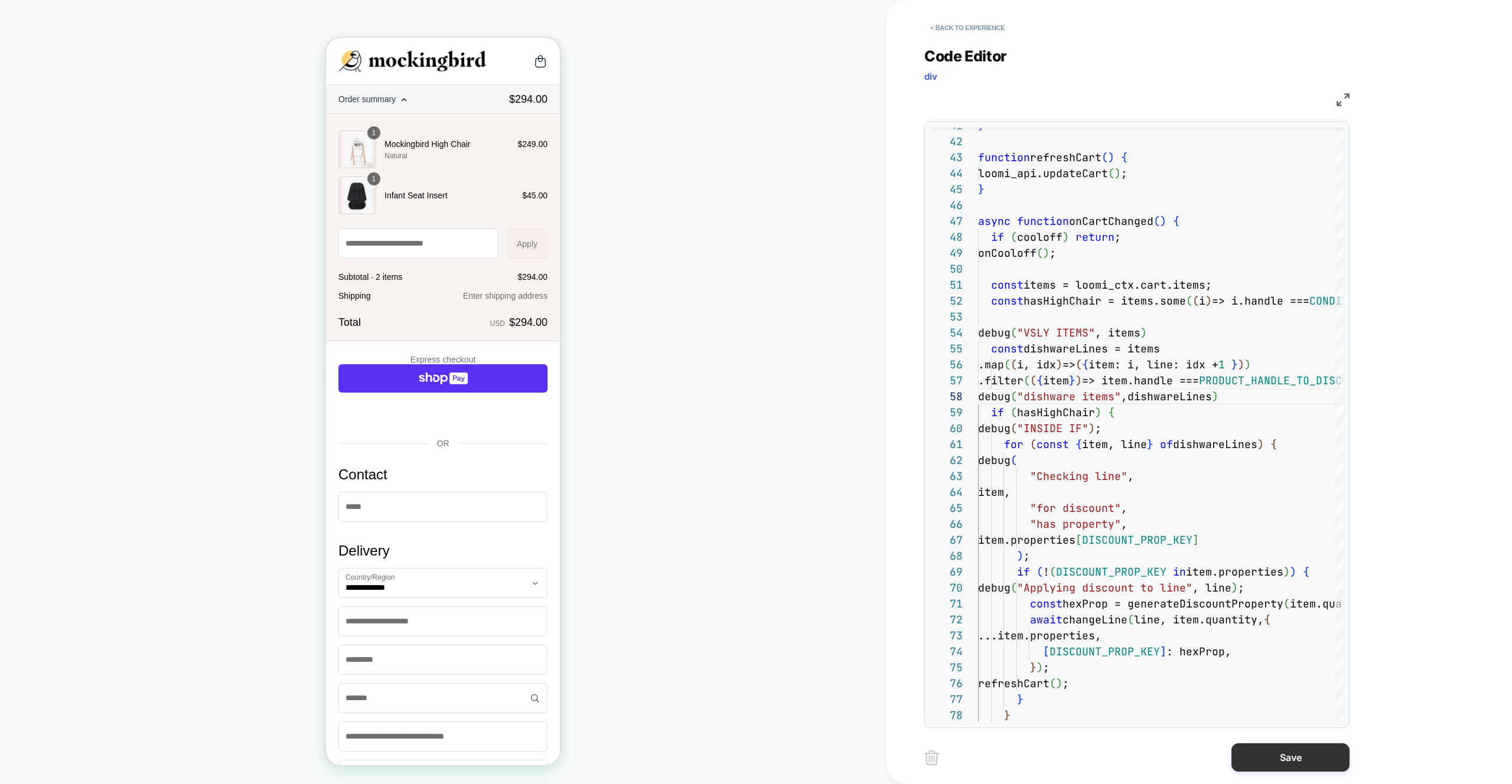
drag, startPoint x: 1272, startPoint y: 755, endPoint x: 1258, endPoint y: 755, distance: 14.0
click at [1272, 755] on button "Save" at bounding box center [1290, 757] width 118 height 28
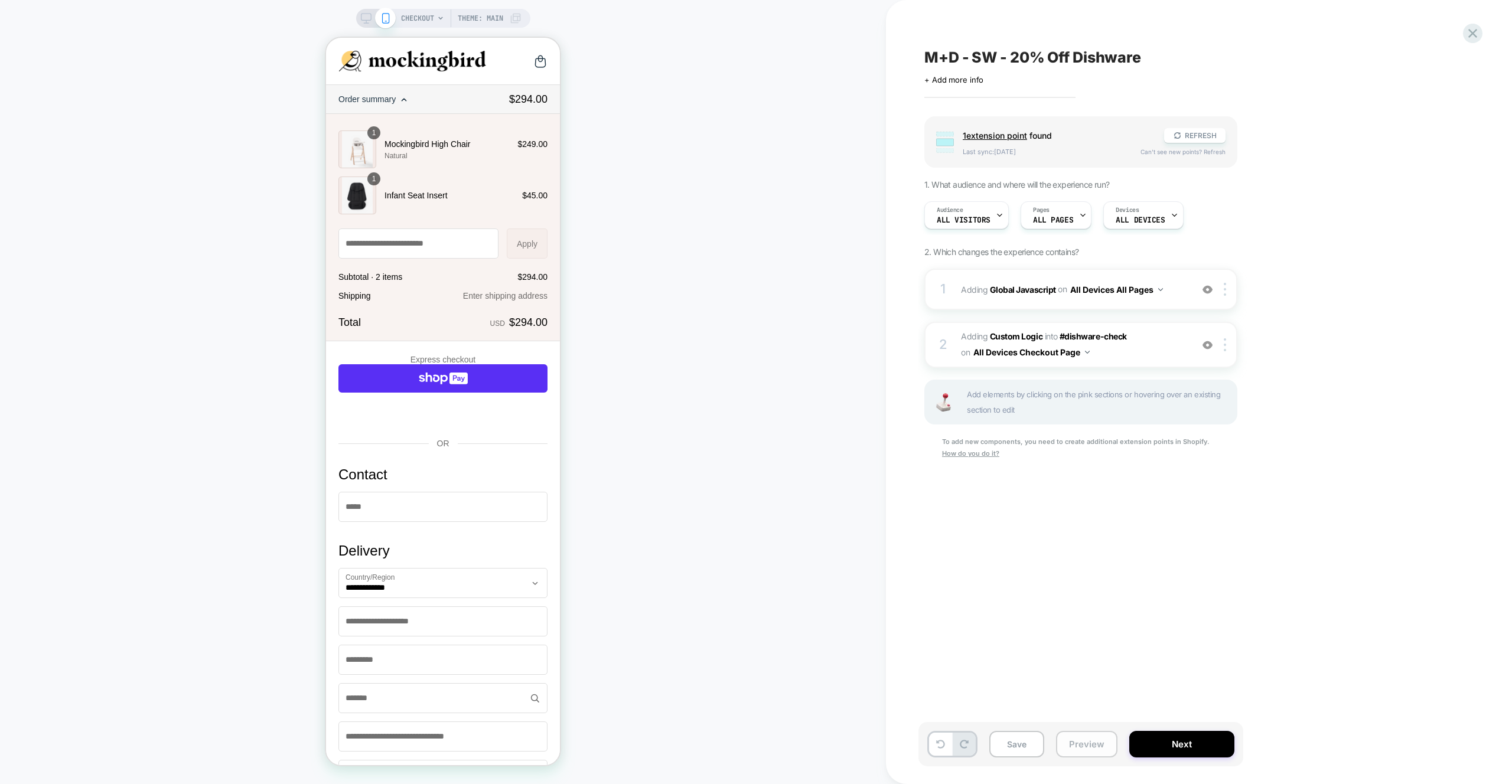
click at [1085, 746] on button "Preview" at bounding box center [1086, 744] width 62 height 26
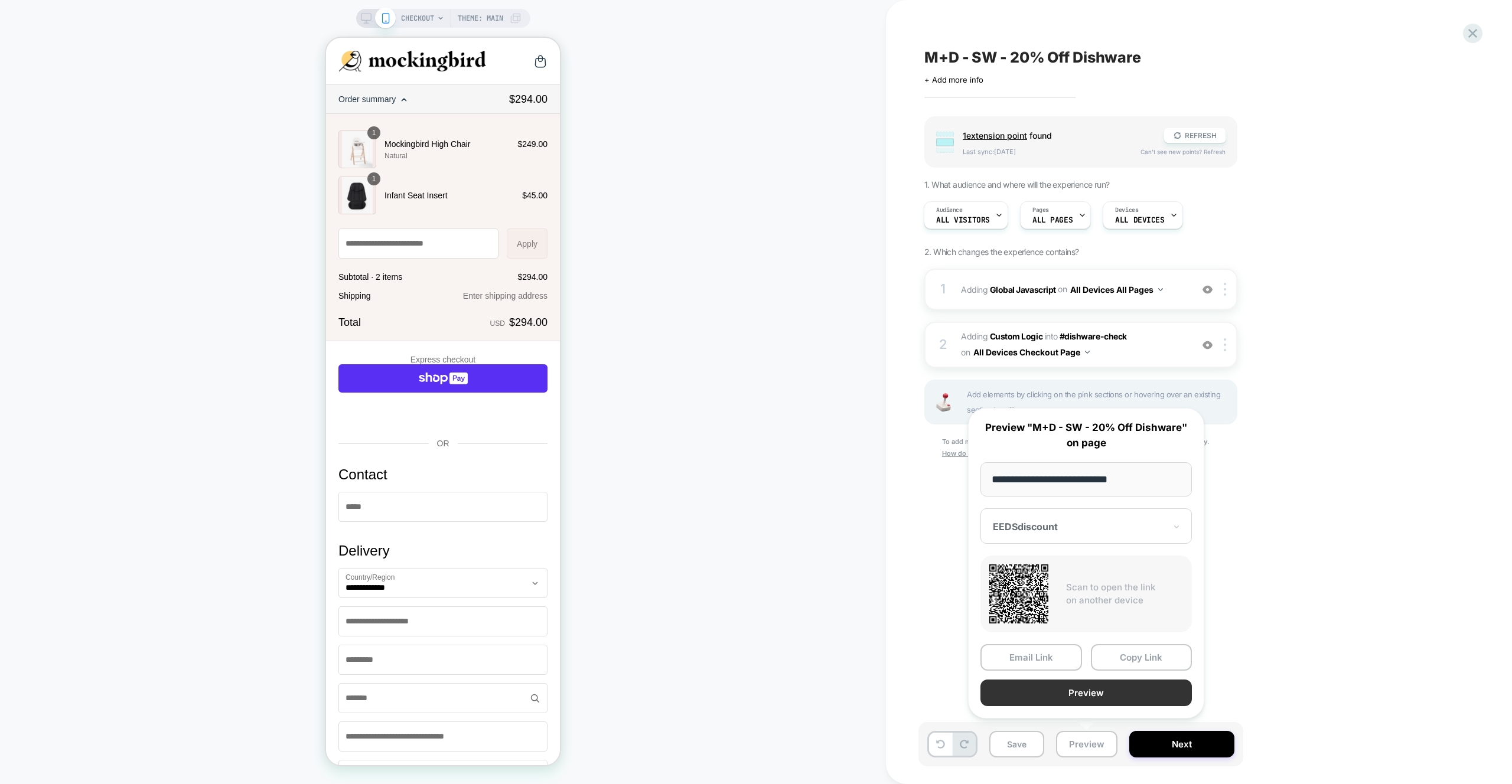
click at [1080, 690] on button "Preview" at bounding box center [1086, 693] width 212 height 26
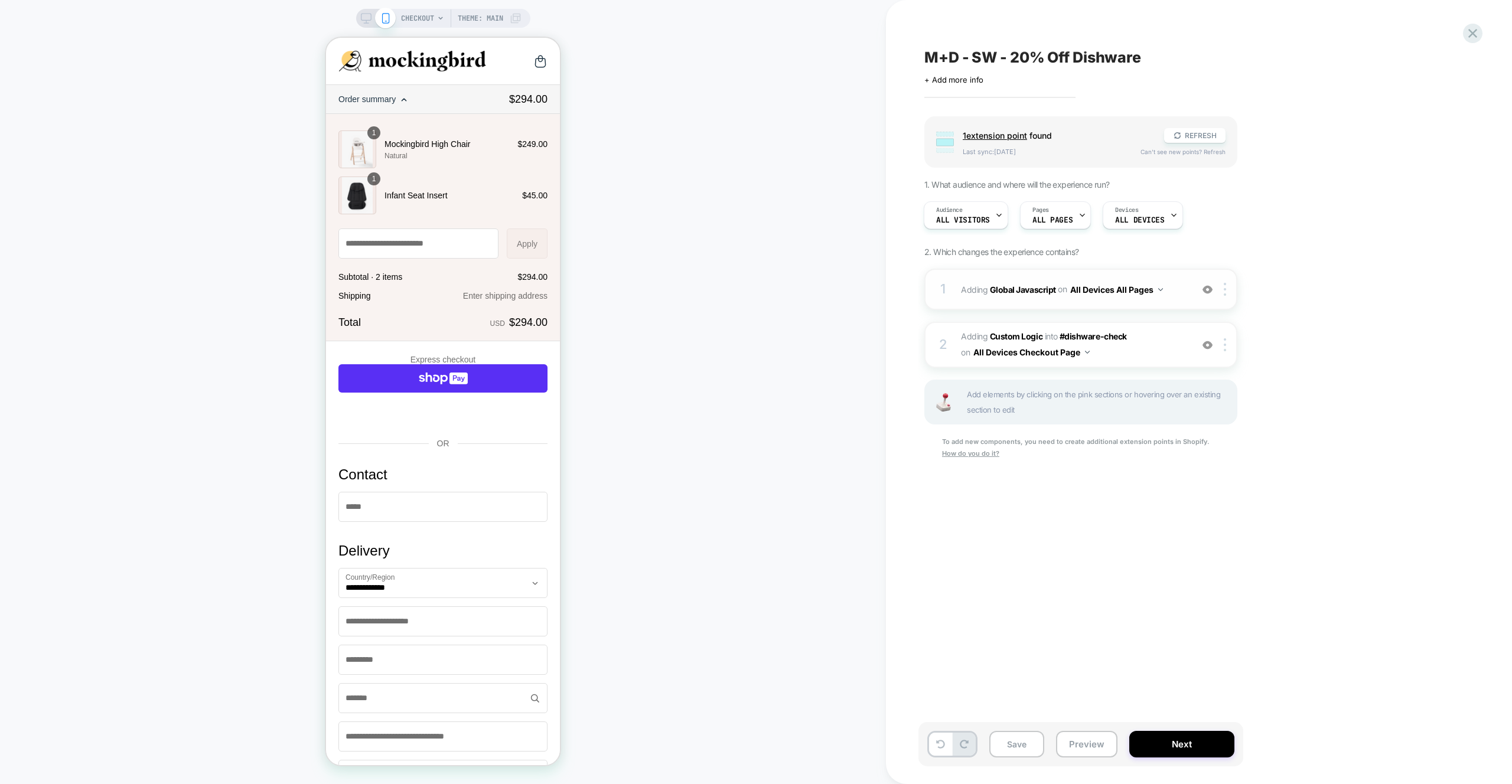
click at [1171, 271] on div "1 Adding Global Javascript on All Devices All Pages Add Before Add After Target…" at bounding box center [1080, 289] width 313 height 41
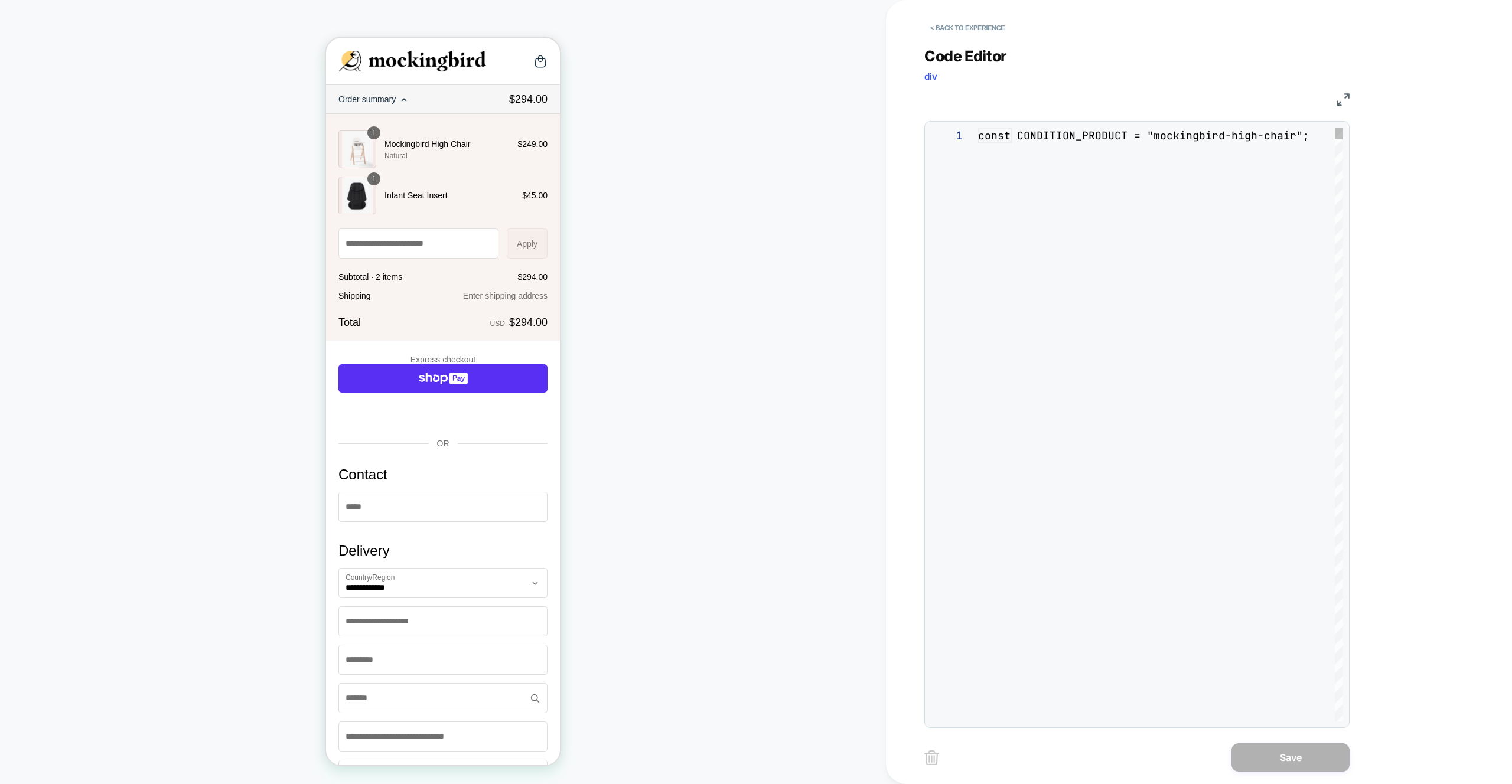
scroll to position [127, 204]
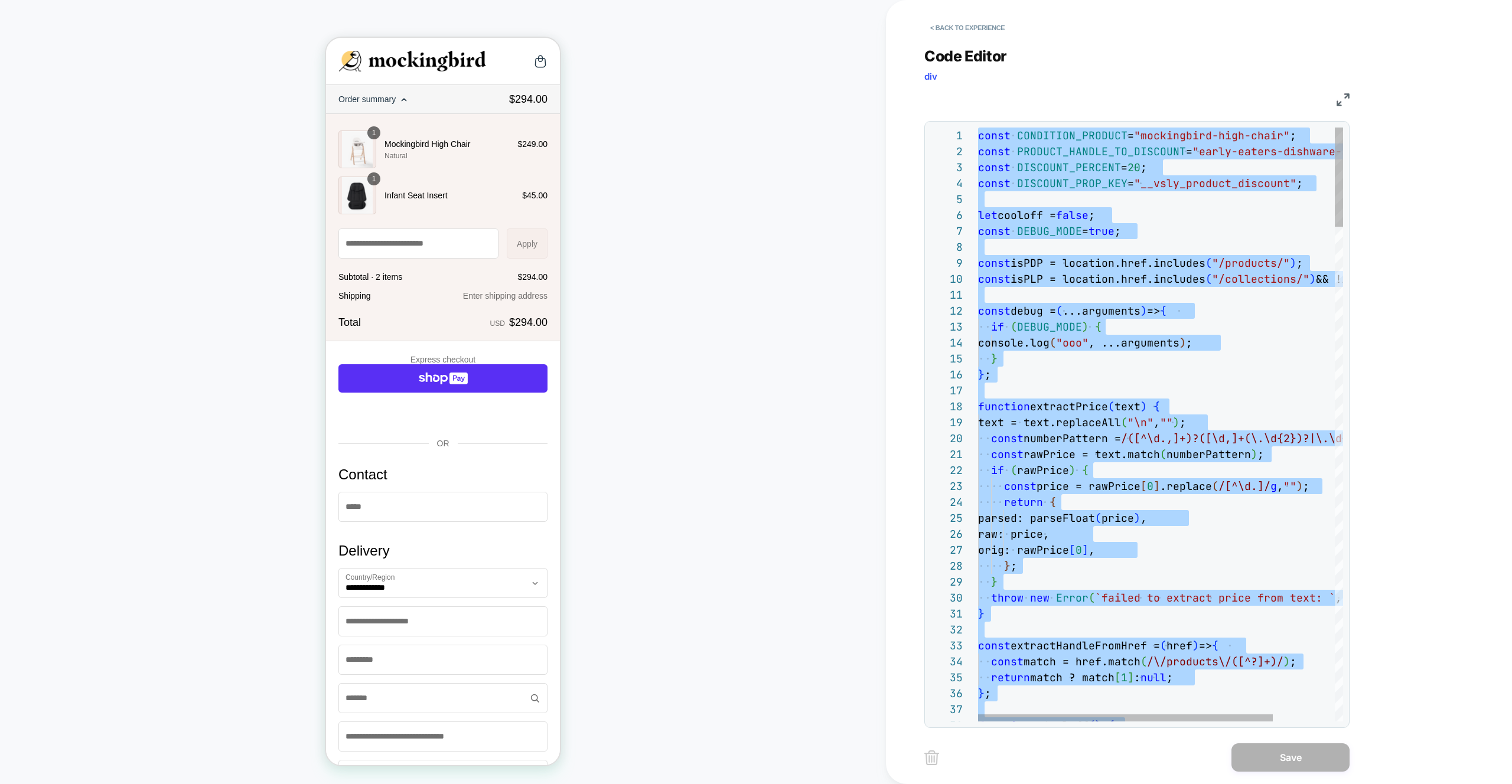
type textarea "**********"
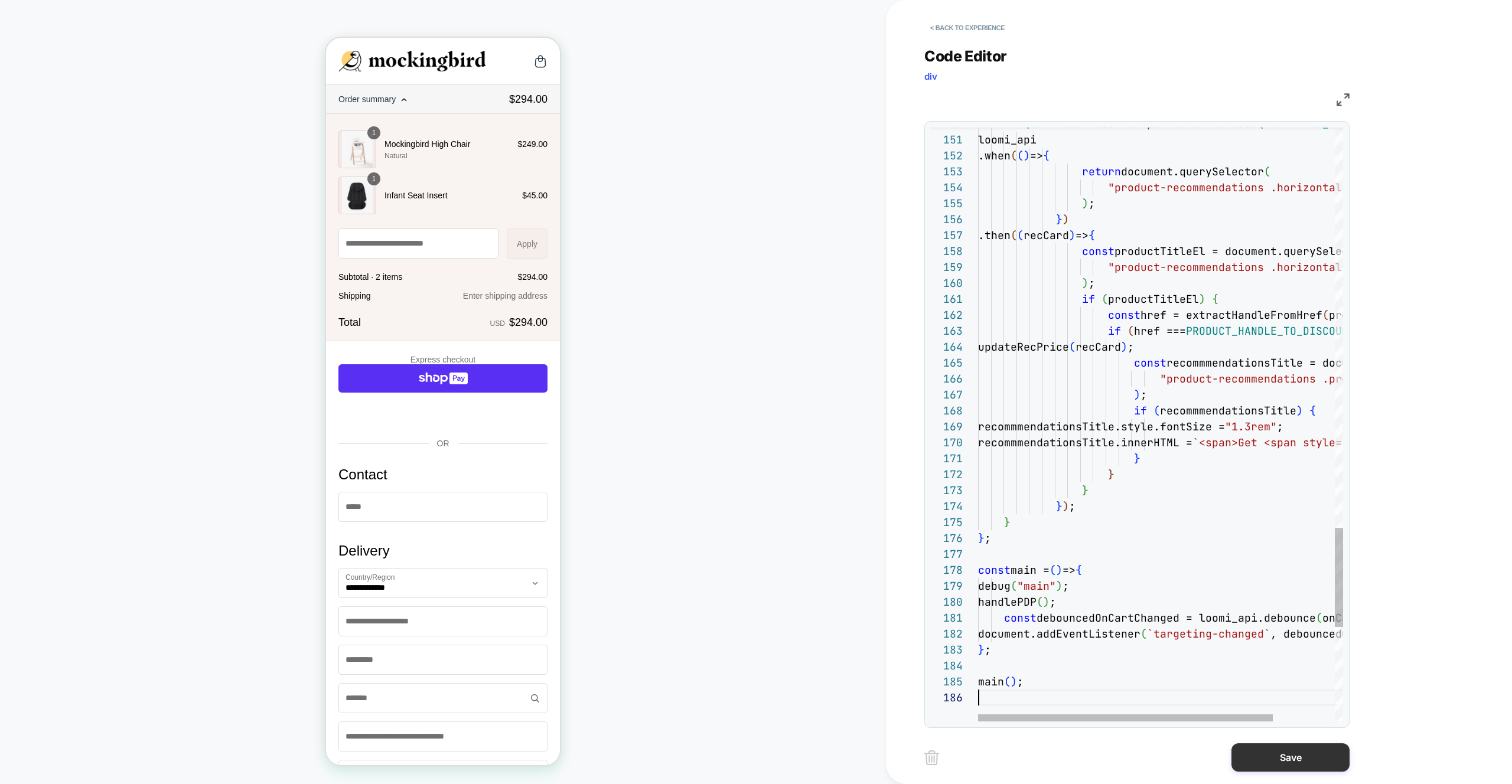
click at [1305, 763] on button "Save" at bounding box center [1290, 757] width 118 height 28
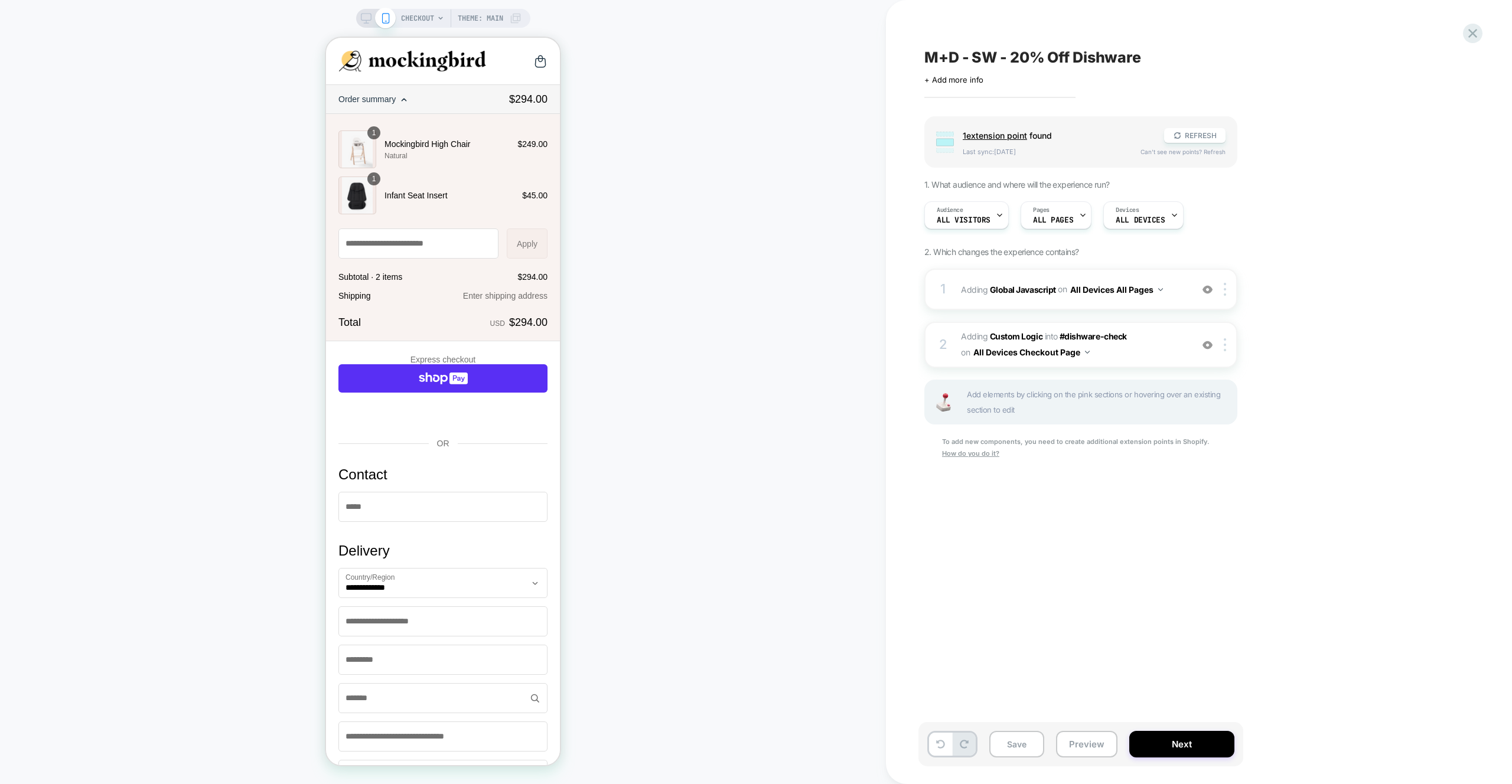
click at [1073, 734] on button "Preview" at bounding box center [1086, 744] width 62 height 26
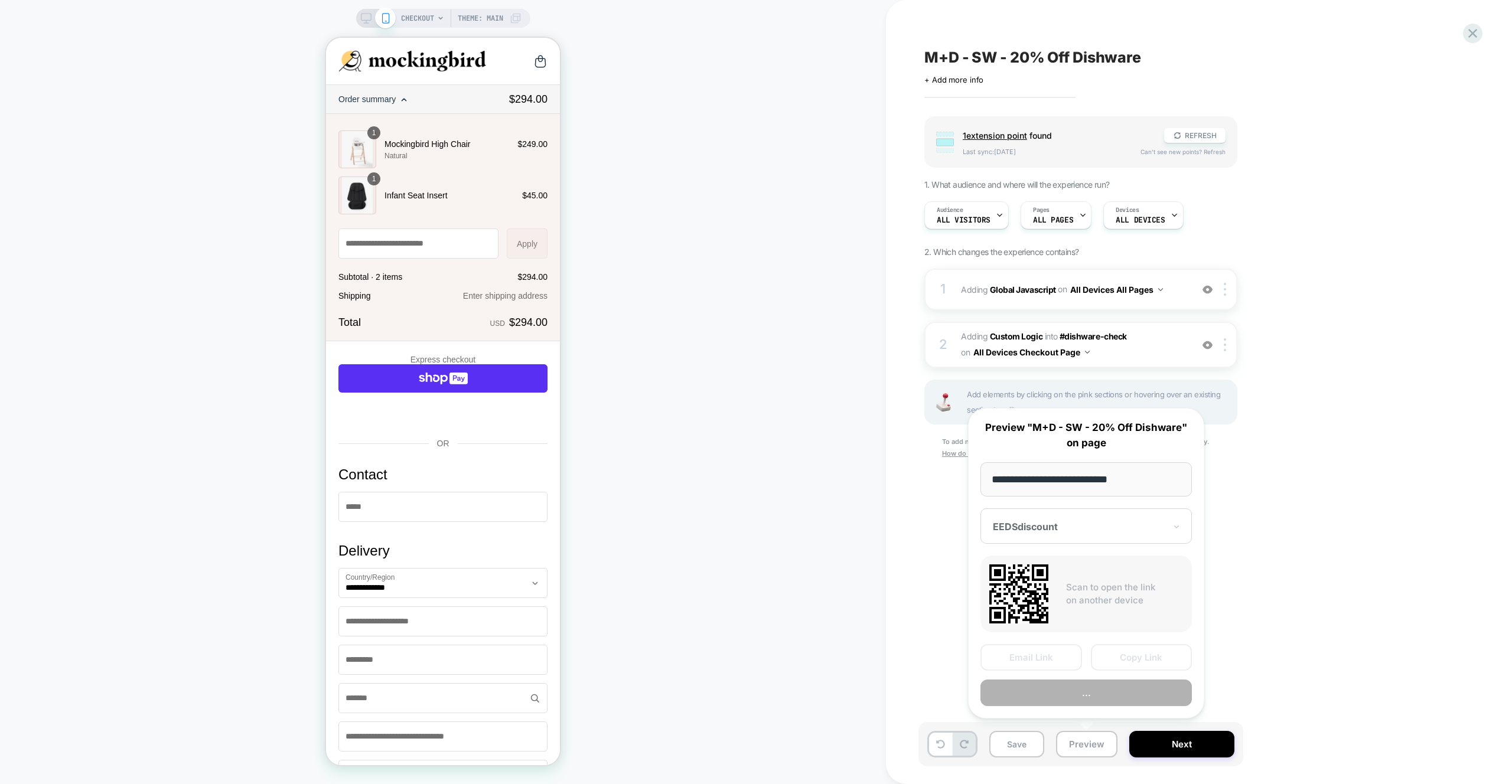
scroll to position [0, 1]
click at [1083, 691] on button "Preview" at bounding box center [1086, 693] width 212 height 26
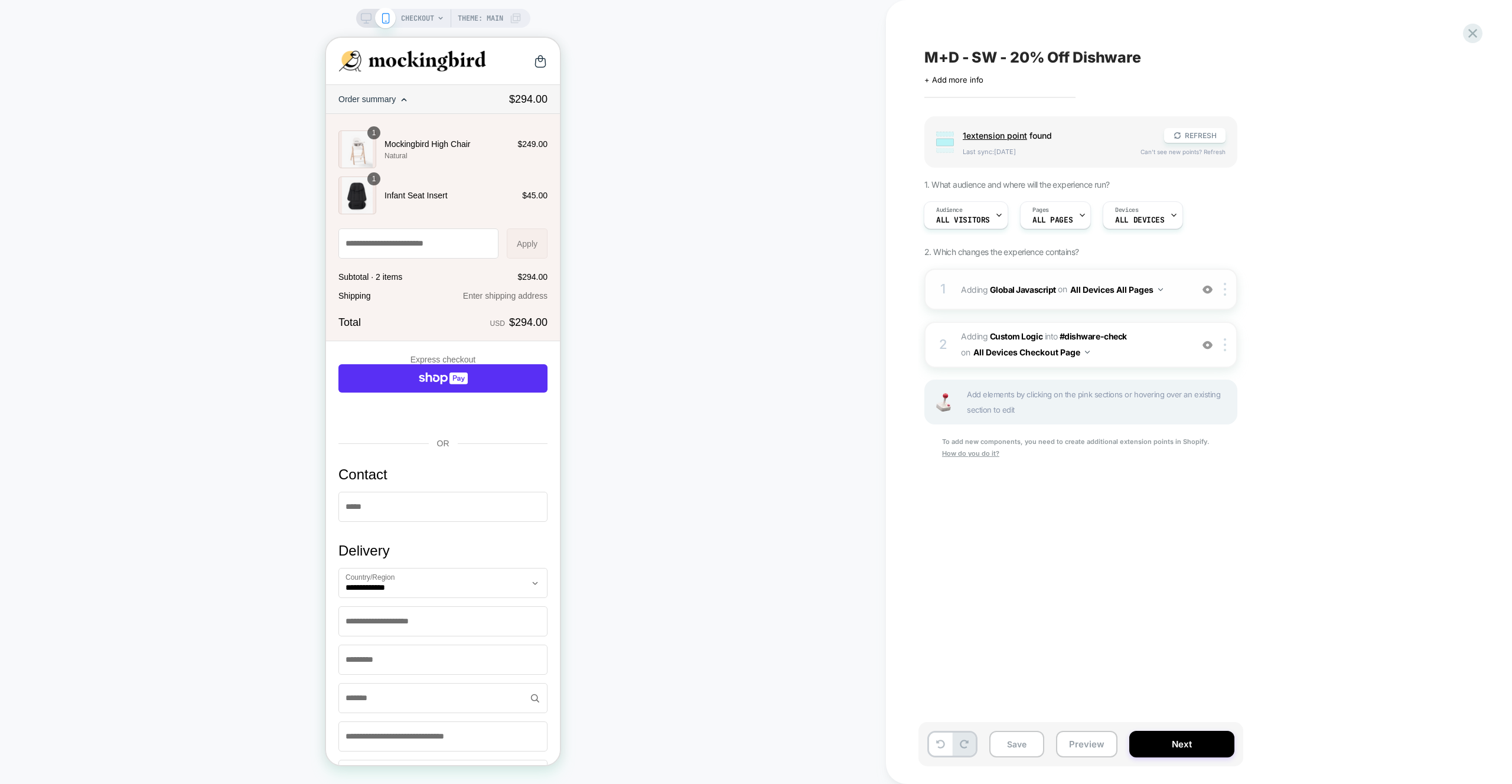
click at [1174, 271] on div "1 Adding Global Javascript on All Devices All Pages Add Before Add After Target…" at bounding box center [1080, 289] width 313 height 41
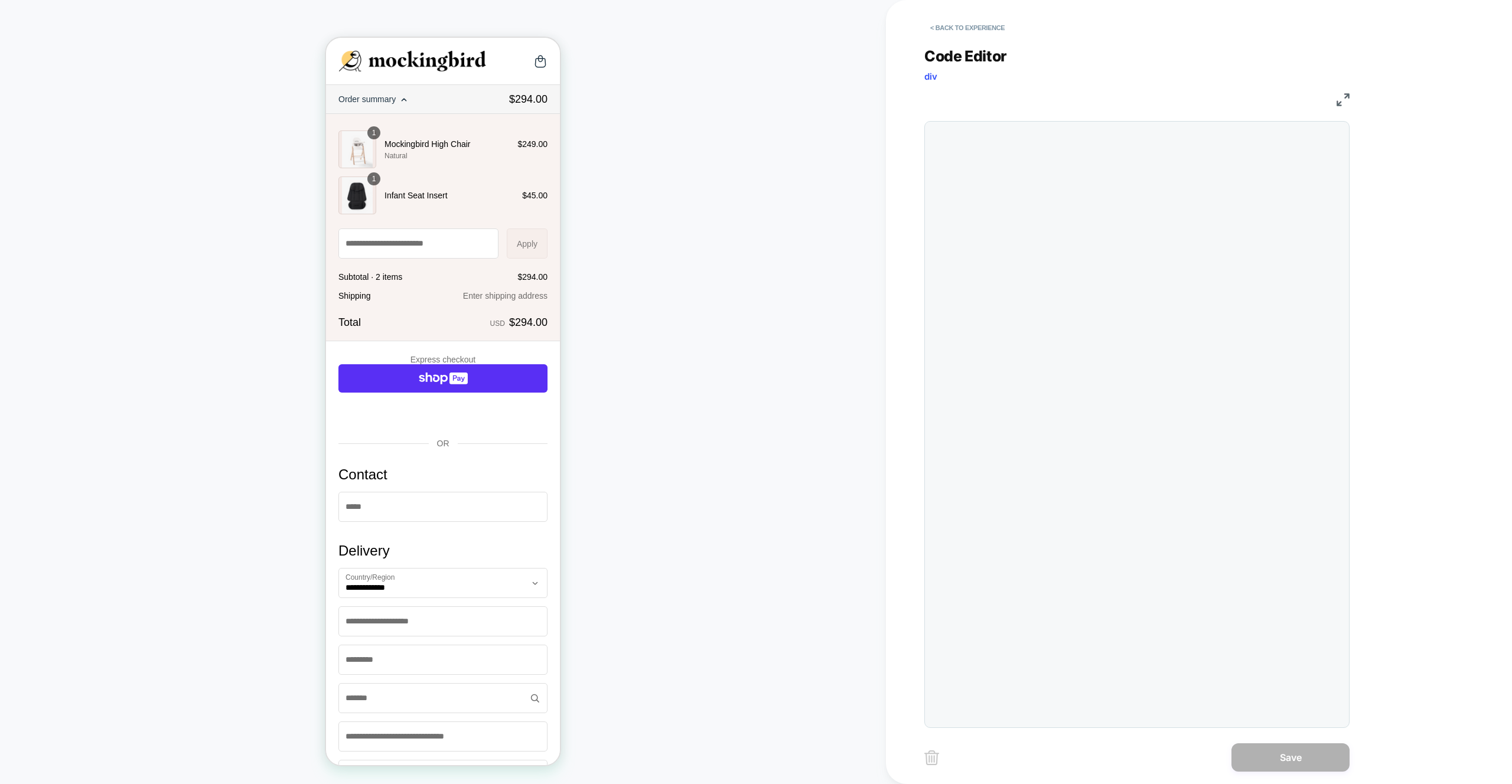
scroll to position [160, 0]
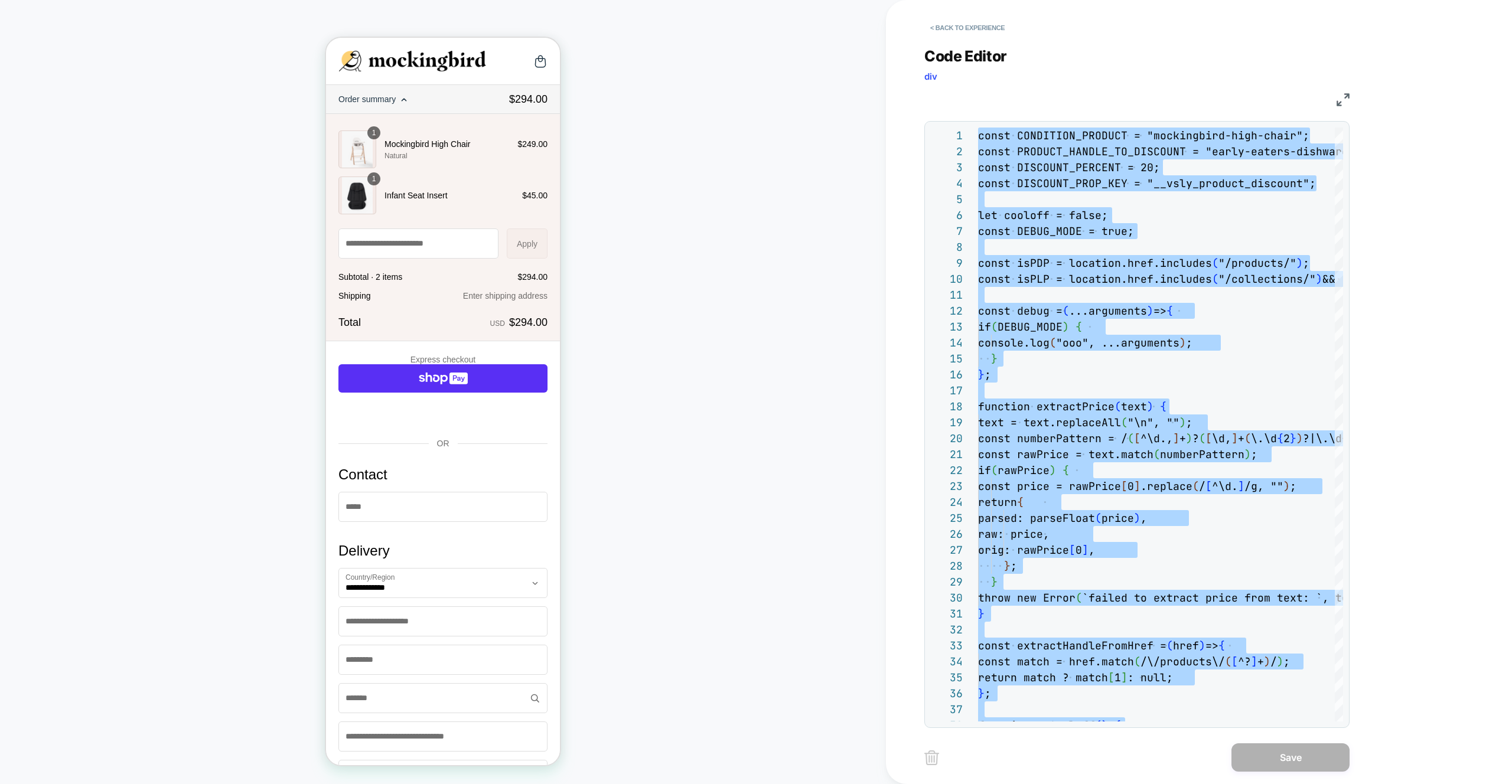
type textarea "**********"
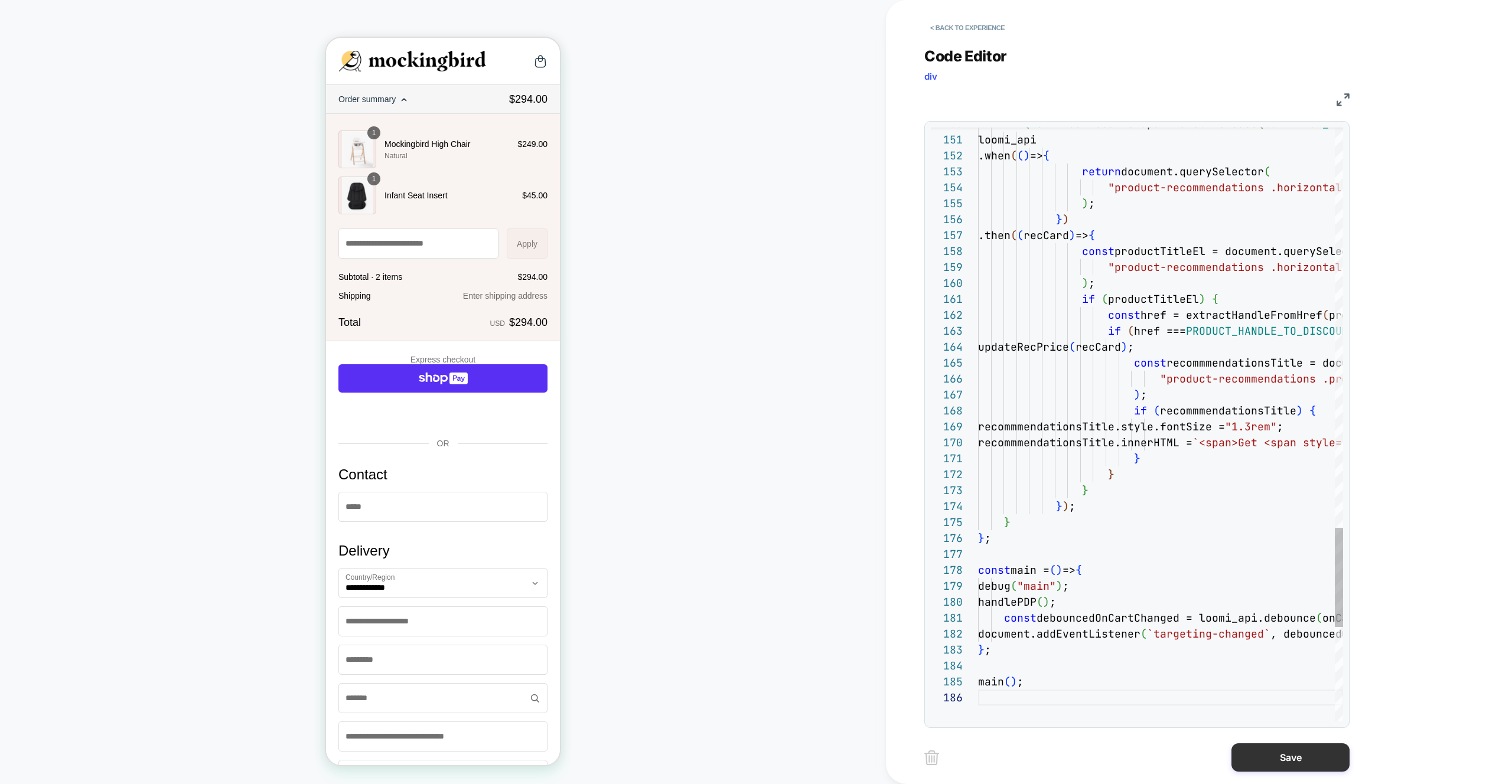
click at [1294, 757] on button "Save" at bounding box center [1290, 757] width 118 height 28
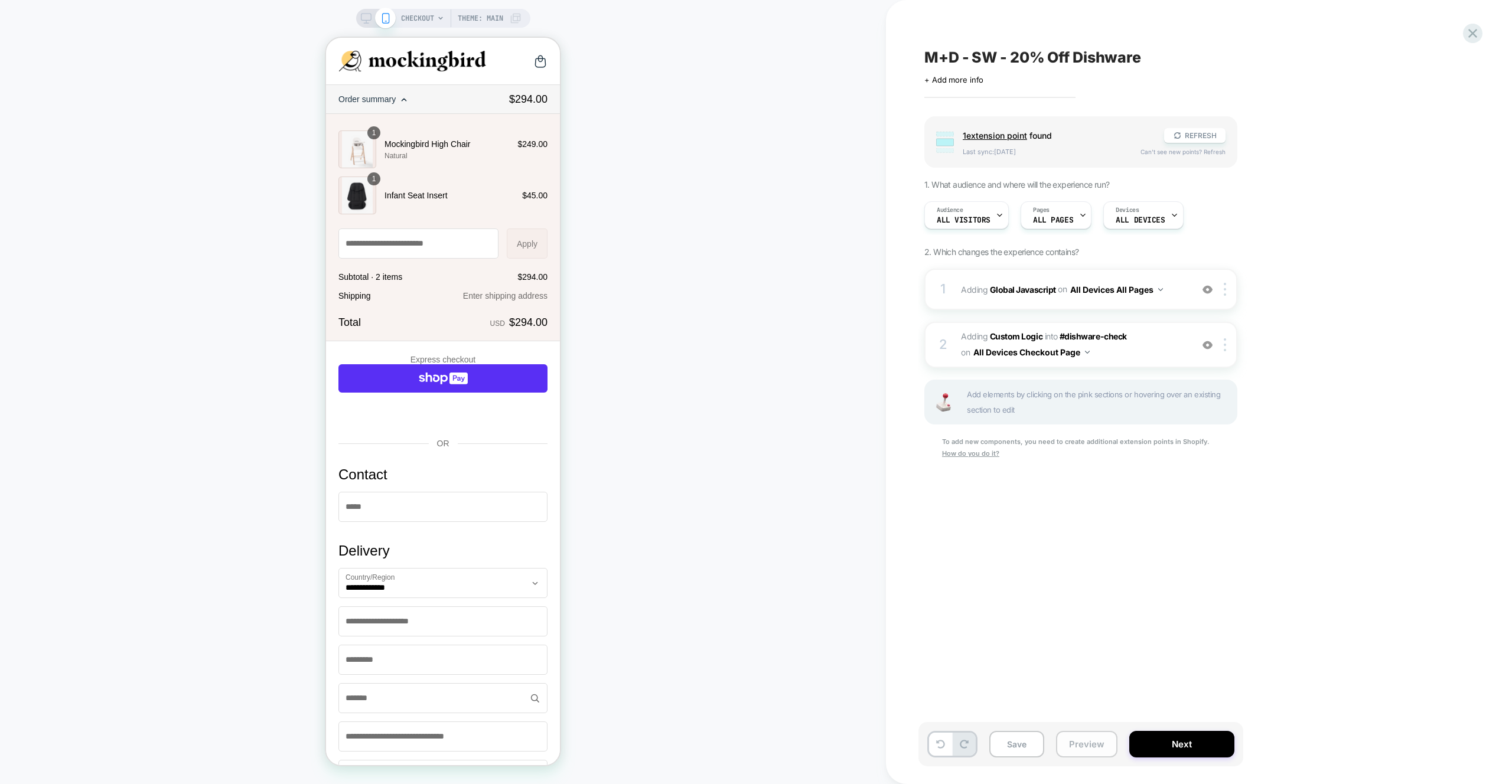
click at [1102, 740] on button "Preview" at bounding box center [1086, 744] width 62 height 26
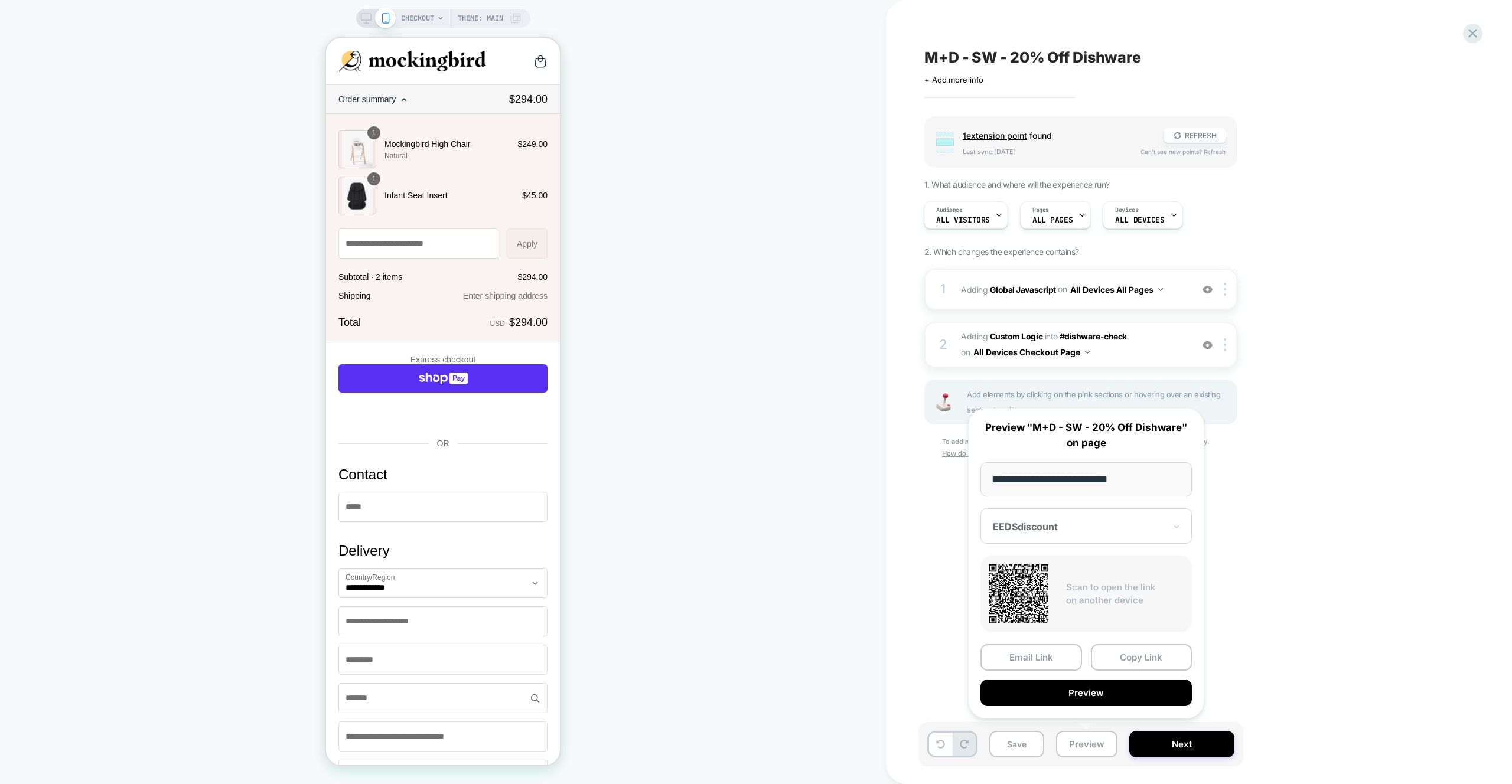
click at [1102, 676] on div "Email Link Copy Link Preview" at bounding box center [1086, 675] width 212 height 62
click at [1101, 684] on button "Preview" at bounding box center [1086, 693] width 212 height 26
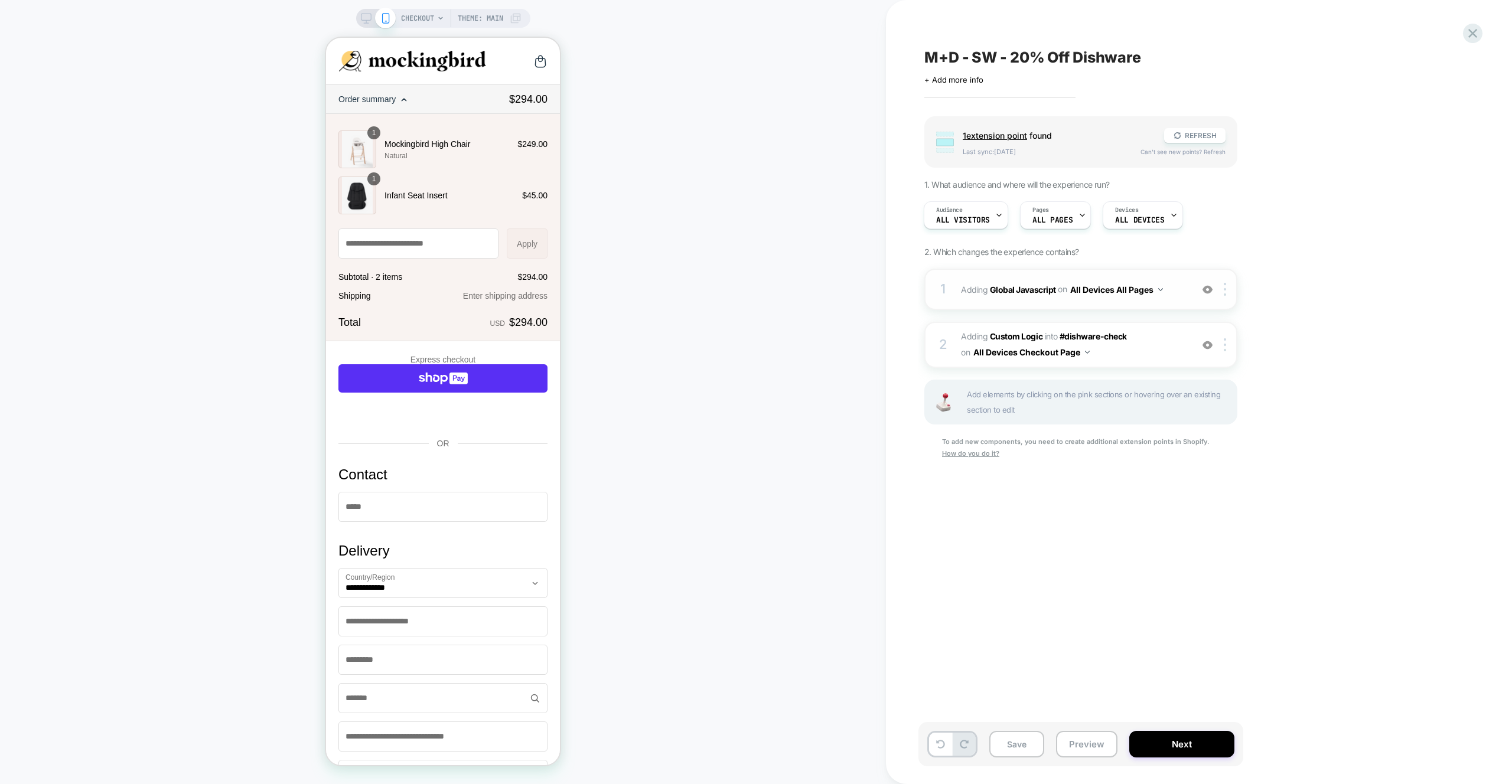
click at [1179, 299] on div "1 Adding Global Javascript on All Devices All Pages Add Before Add After Target…" at bounding box center [1080, 289] width 313 height 41
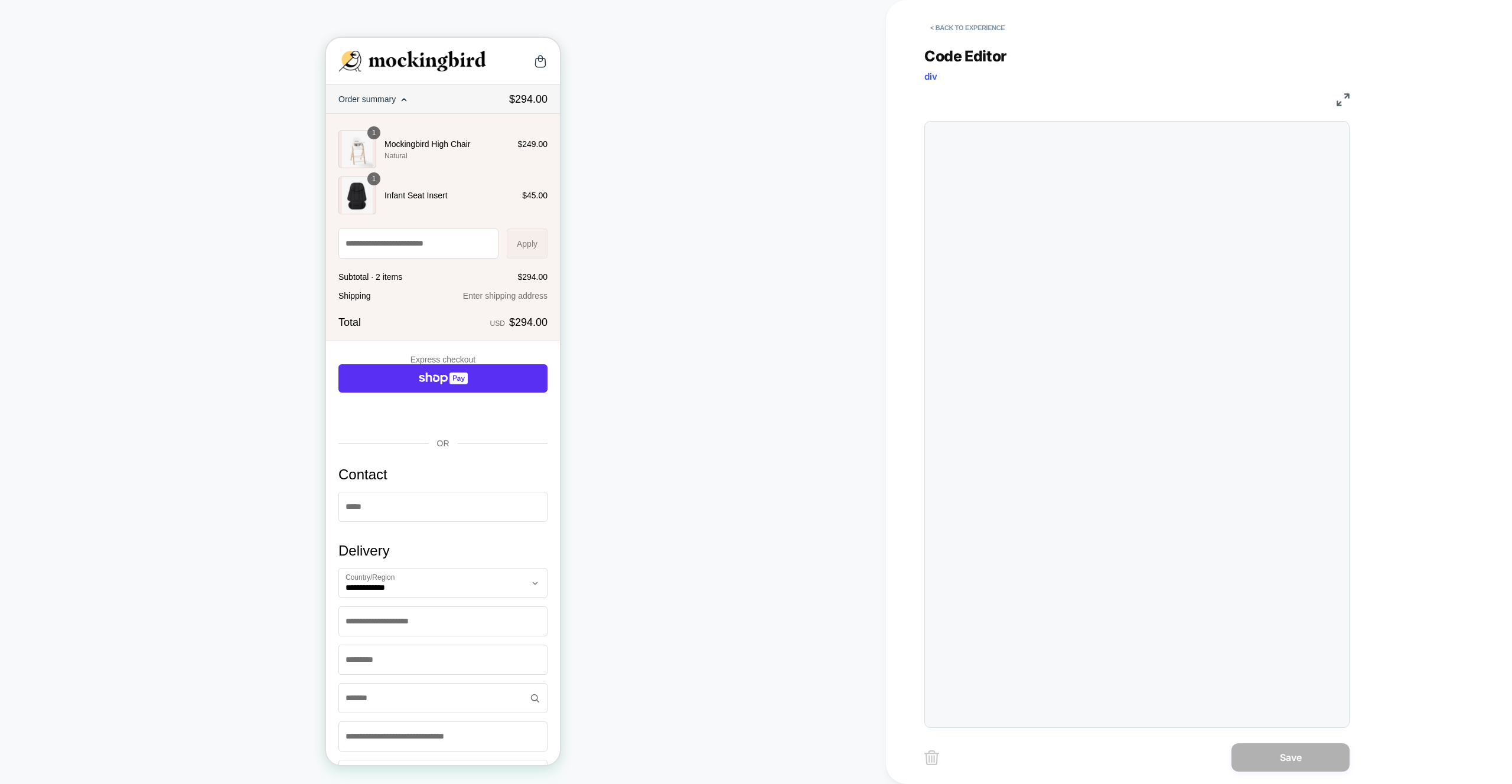
scroll to position [0, 0]
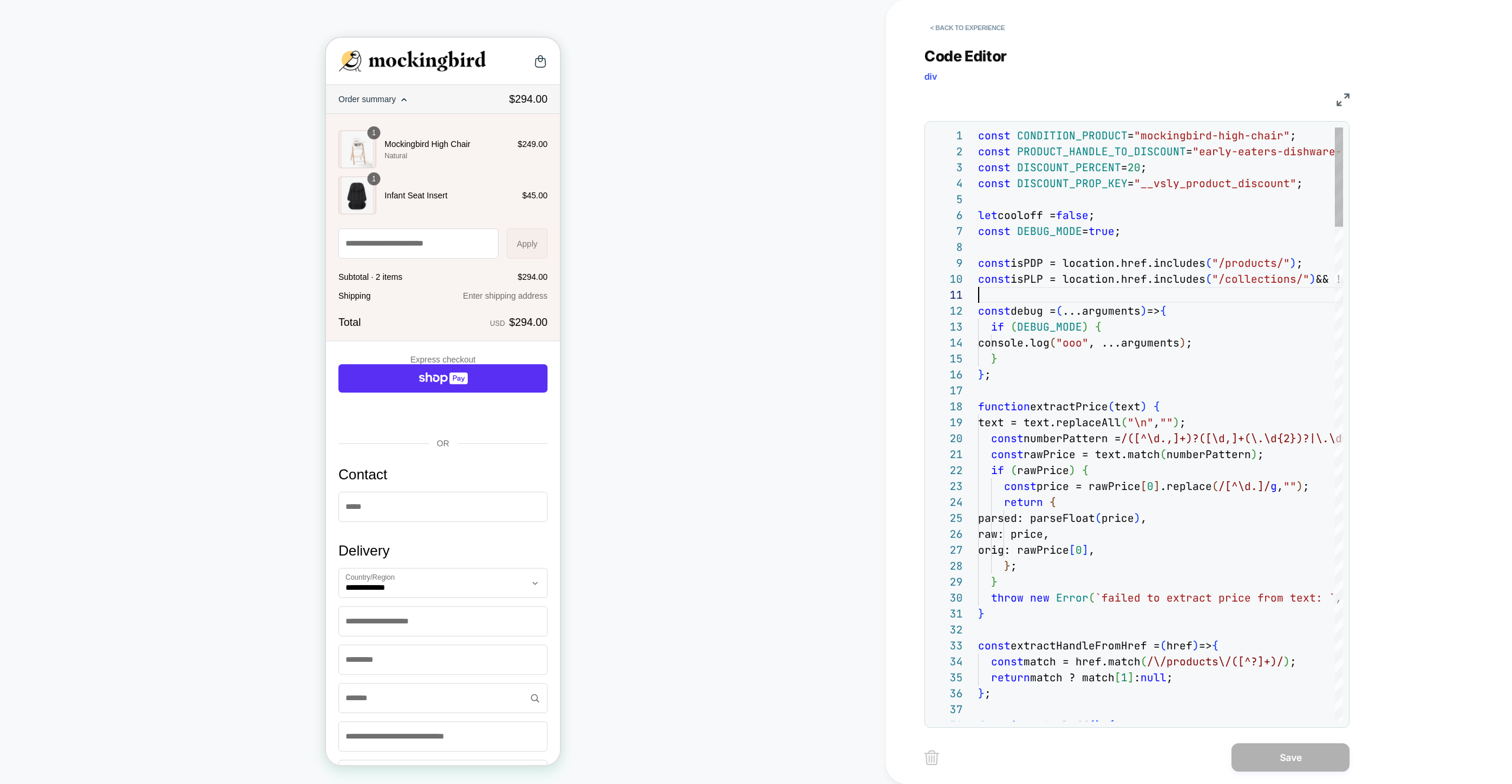
type textarea "**********"
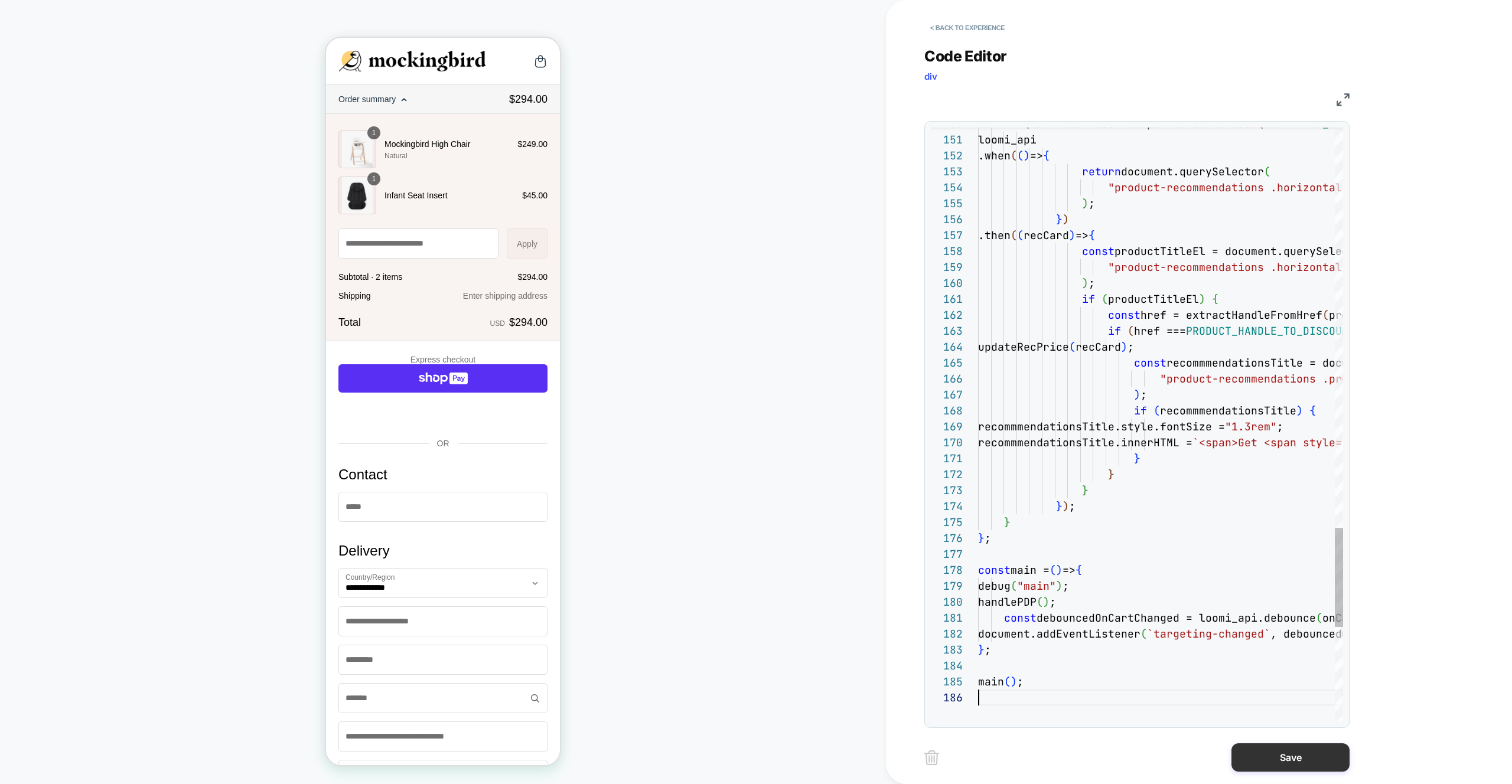
scroll to position [79, 0]
click at [1260, 762] on button "Save" at bounding box center [1290, 757] width 118 height 28
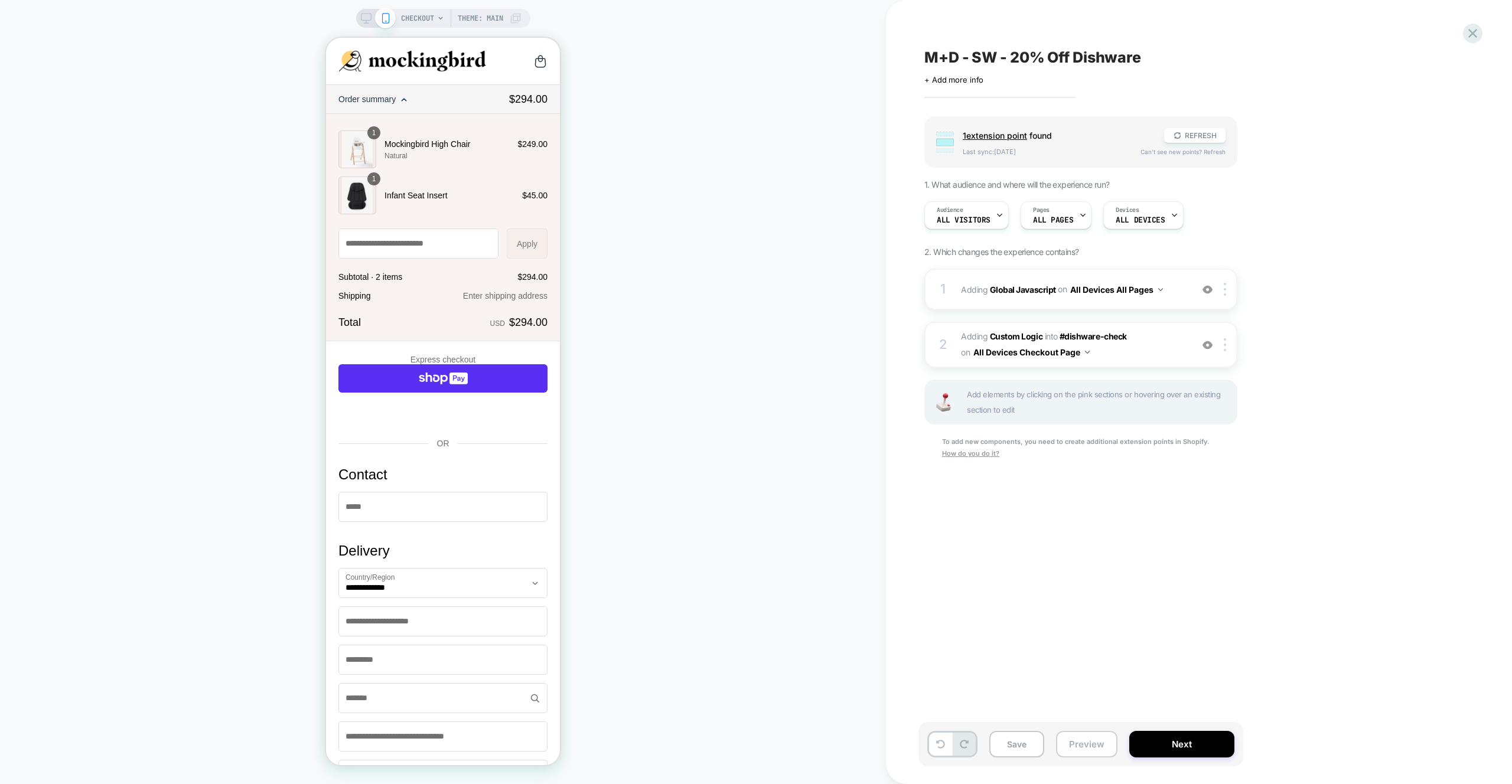
drag, startPoint x: 1108, startPoint y: 746, endPoint x: 1107, endPoint y: 734, distance: 12.0
click at [1108, 746] on button "Preview" at bounding box center [1086, 744] width 62 height 26
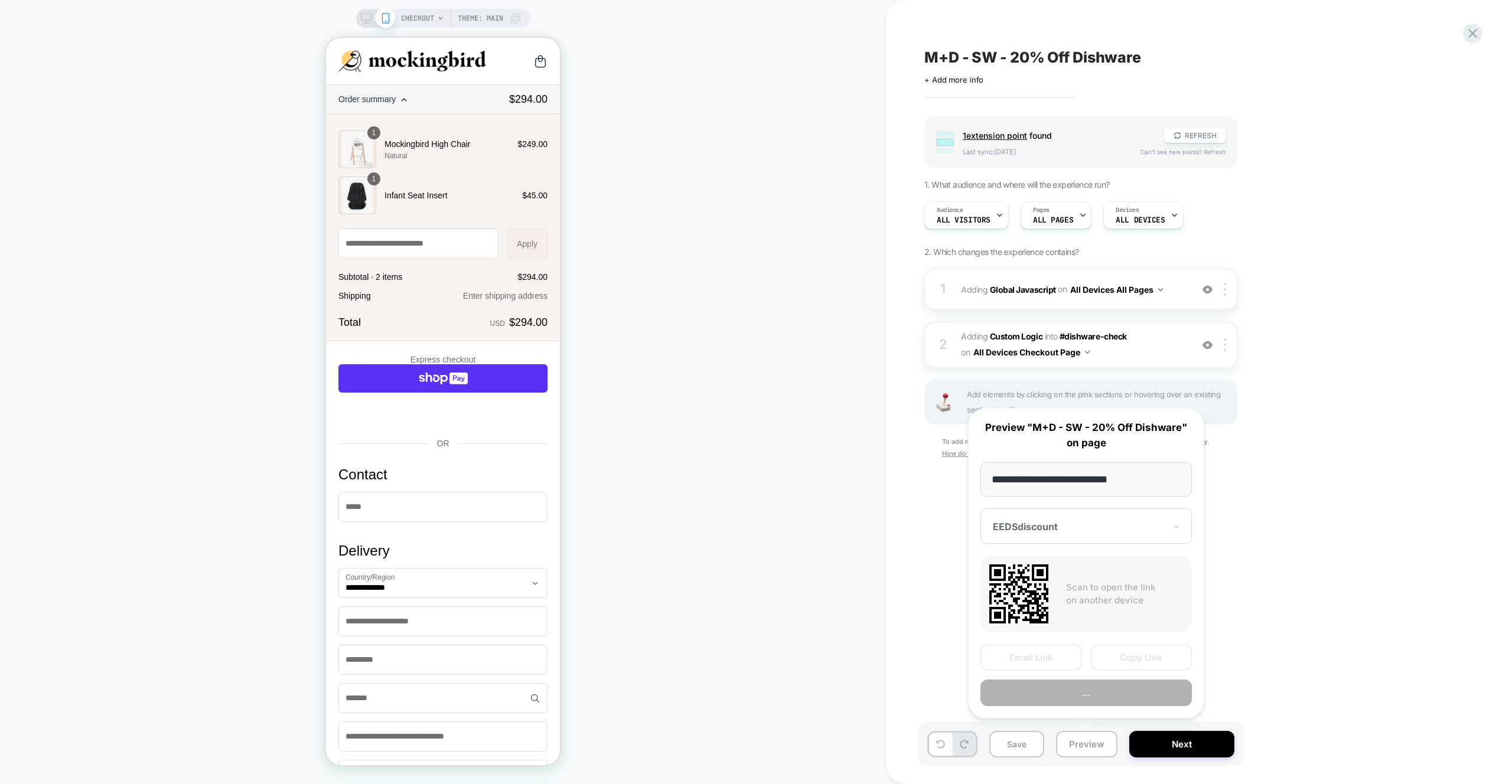
scroll to position [0, 1]
click at [1106, 687] on button "Preview" at bounding box center [1086, 693] width 212 height 26
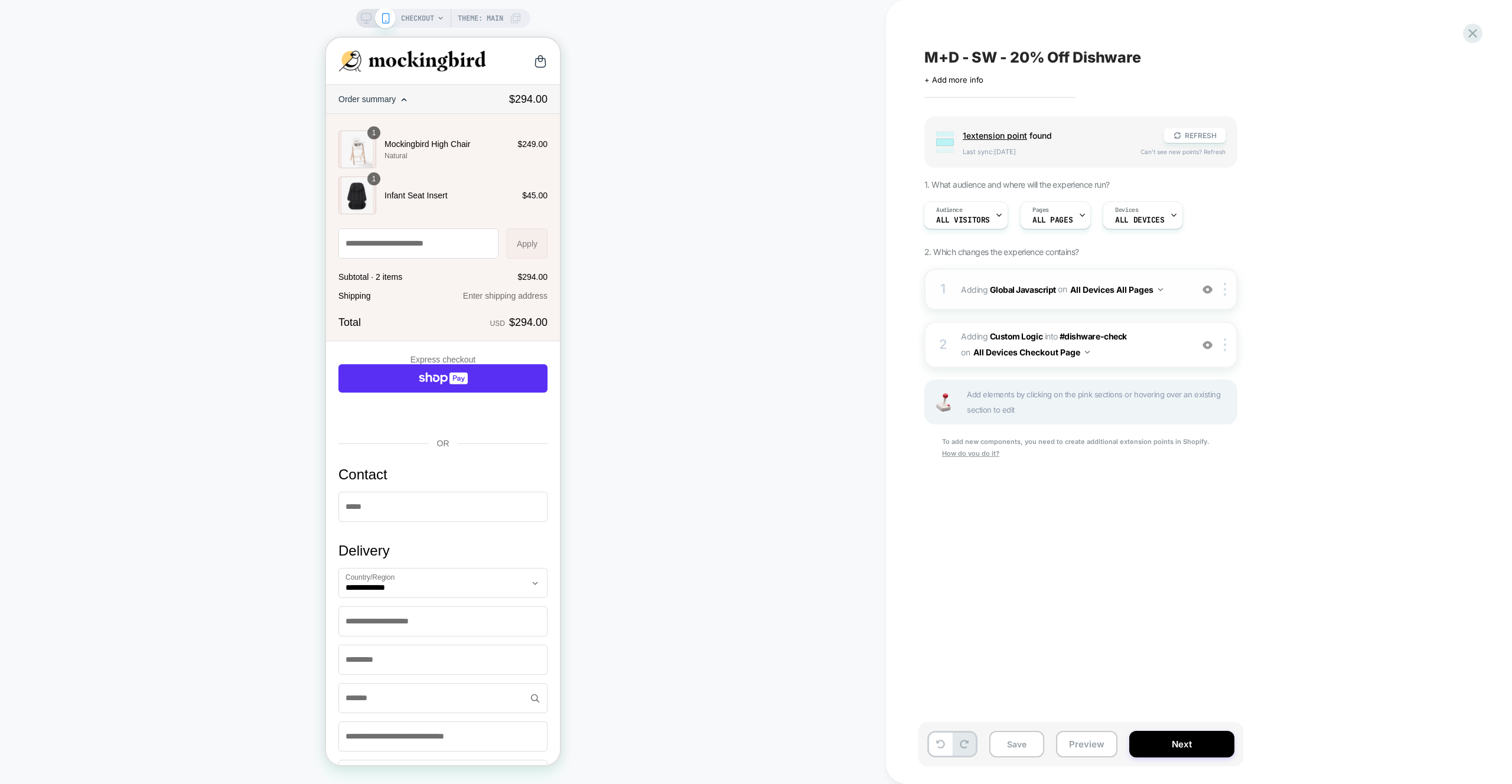
click at [1169, 307] on div "1 Adding Global Javascript on All Devices All Pages Add Before Add After Target…" at bounding box center [1080, 289] width 313 height 41
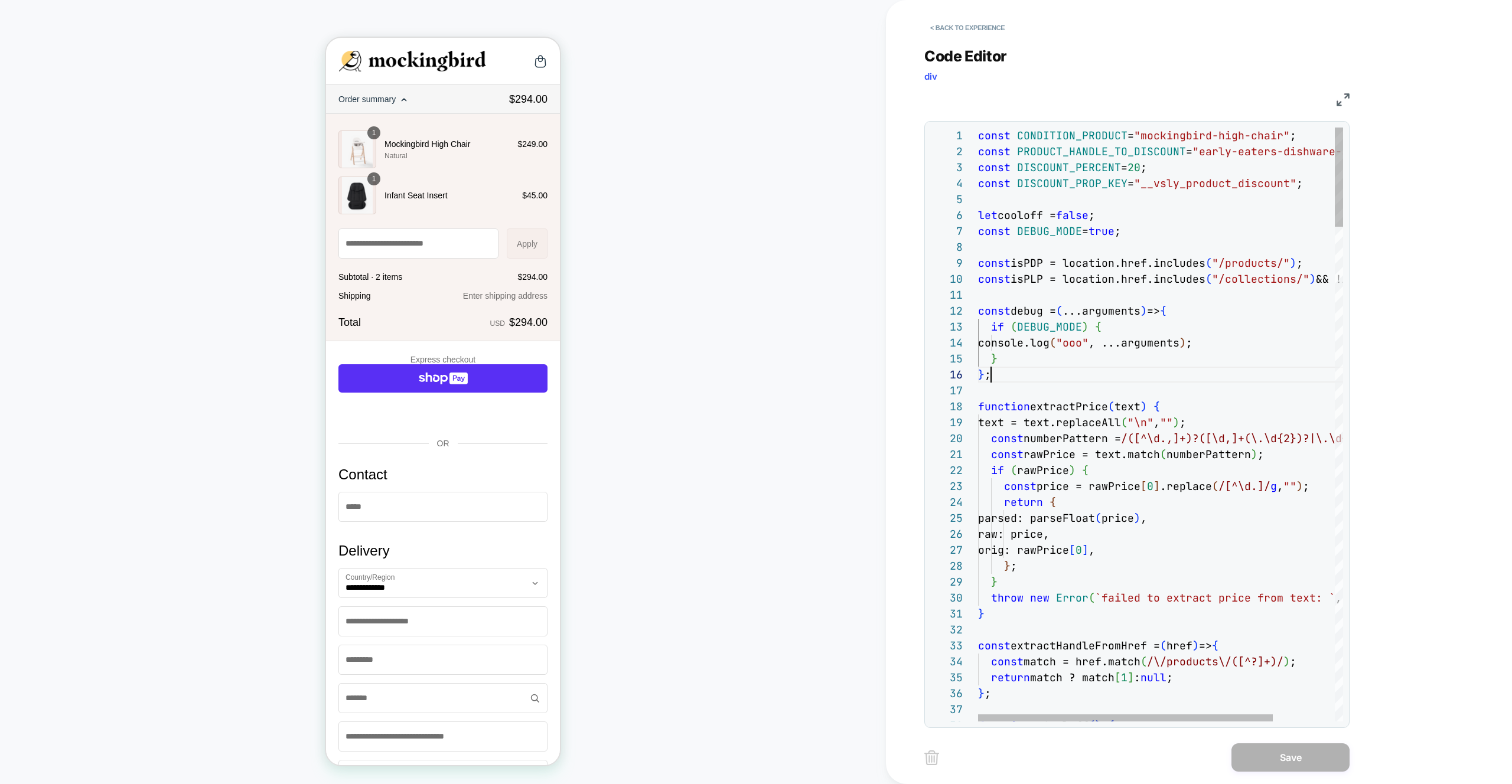
scroll to position [79, 13]
type textarea "**********"
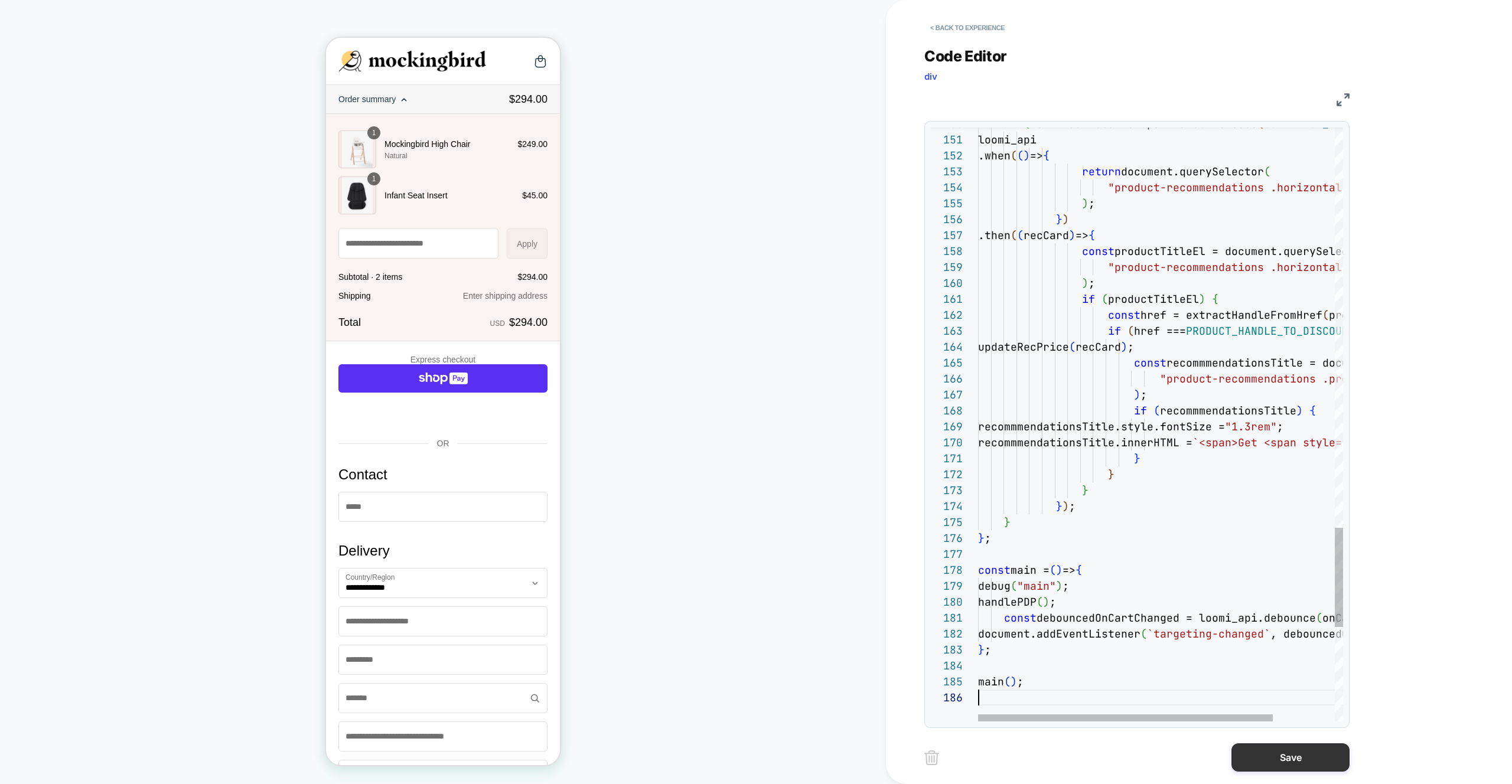
scroll to position [79, 0]
click at [1266, 761] on button "Save" at bounding box center [1290, 757] width 118 height 28
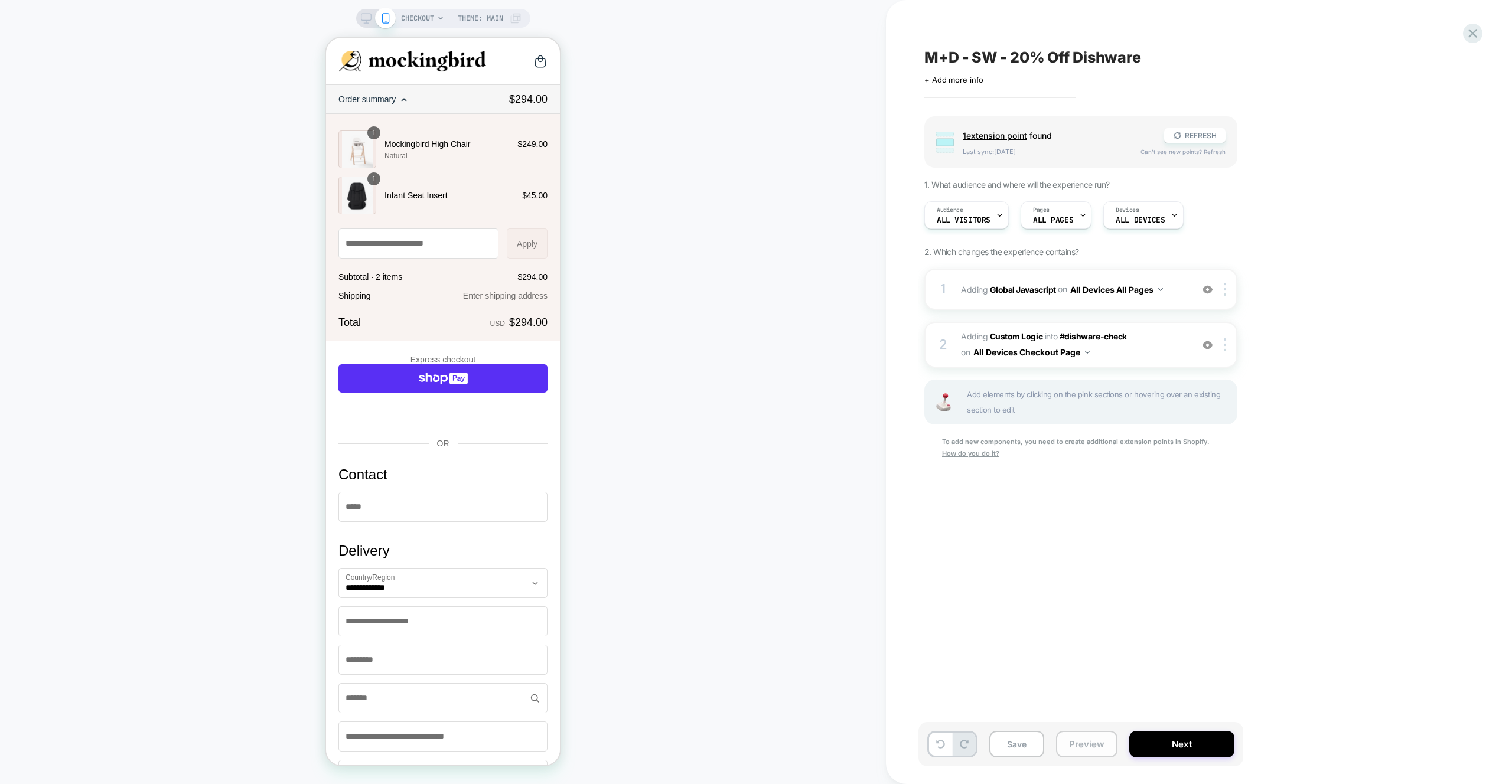
click at [1076, 740] on button "Preview" at bounding box center [1086, 744] width 62 height 26
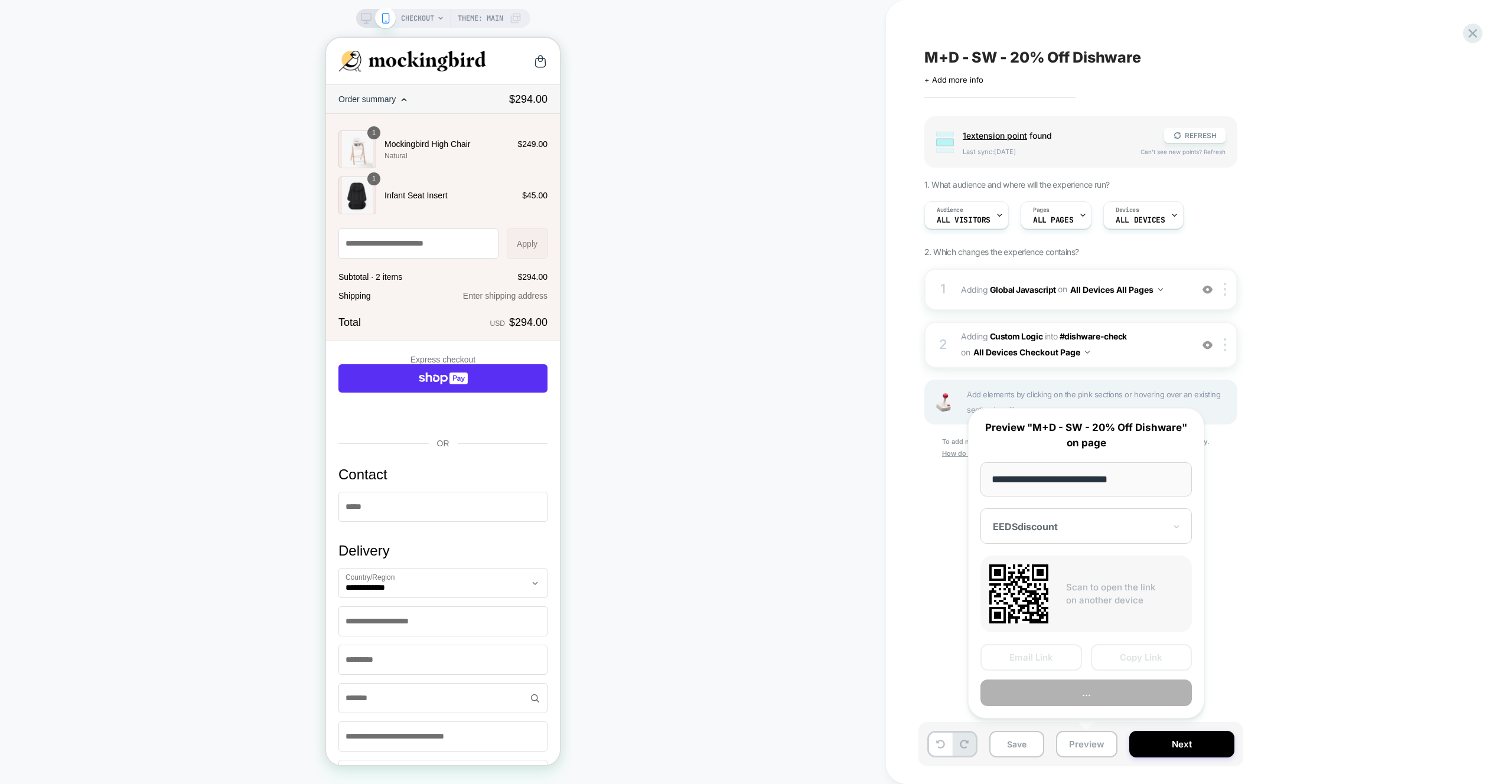
scroll to position [0, 1]
click at [1081, 709] on div "**********" at bounding box center [1086, 564] width 236 height 311
click at [1082, 702] on button "Preview" at bounding box center [1086, 693] width 212 height 26
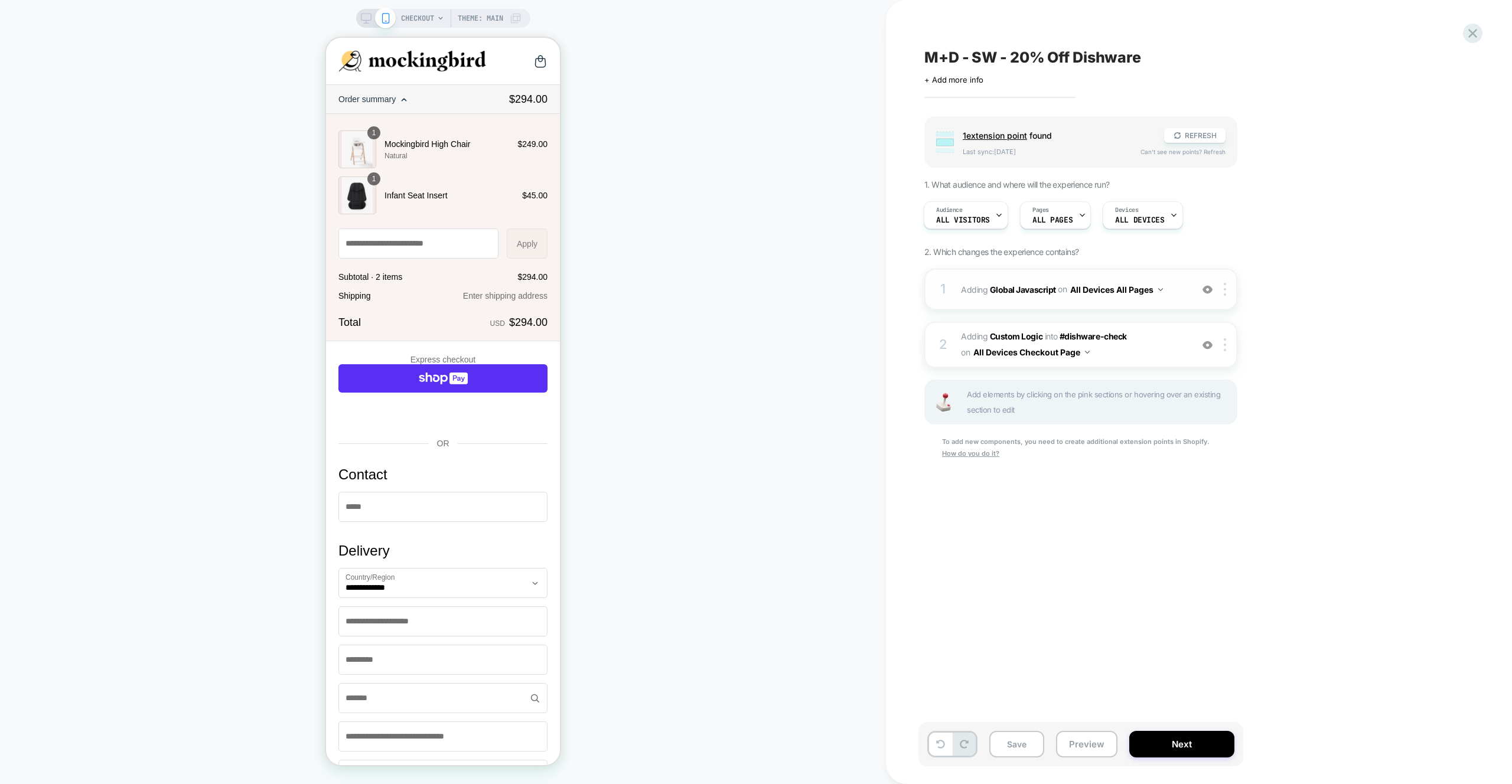
click at [1173, 275] on div "1 Adding Global Javascript on All Devices All Pages Add Before Add After Target…" at bounding box center [1080, 289] width 313 height 41
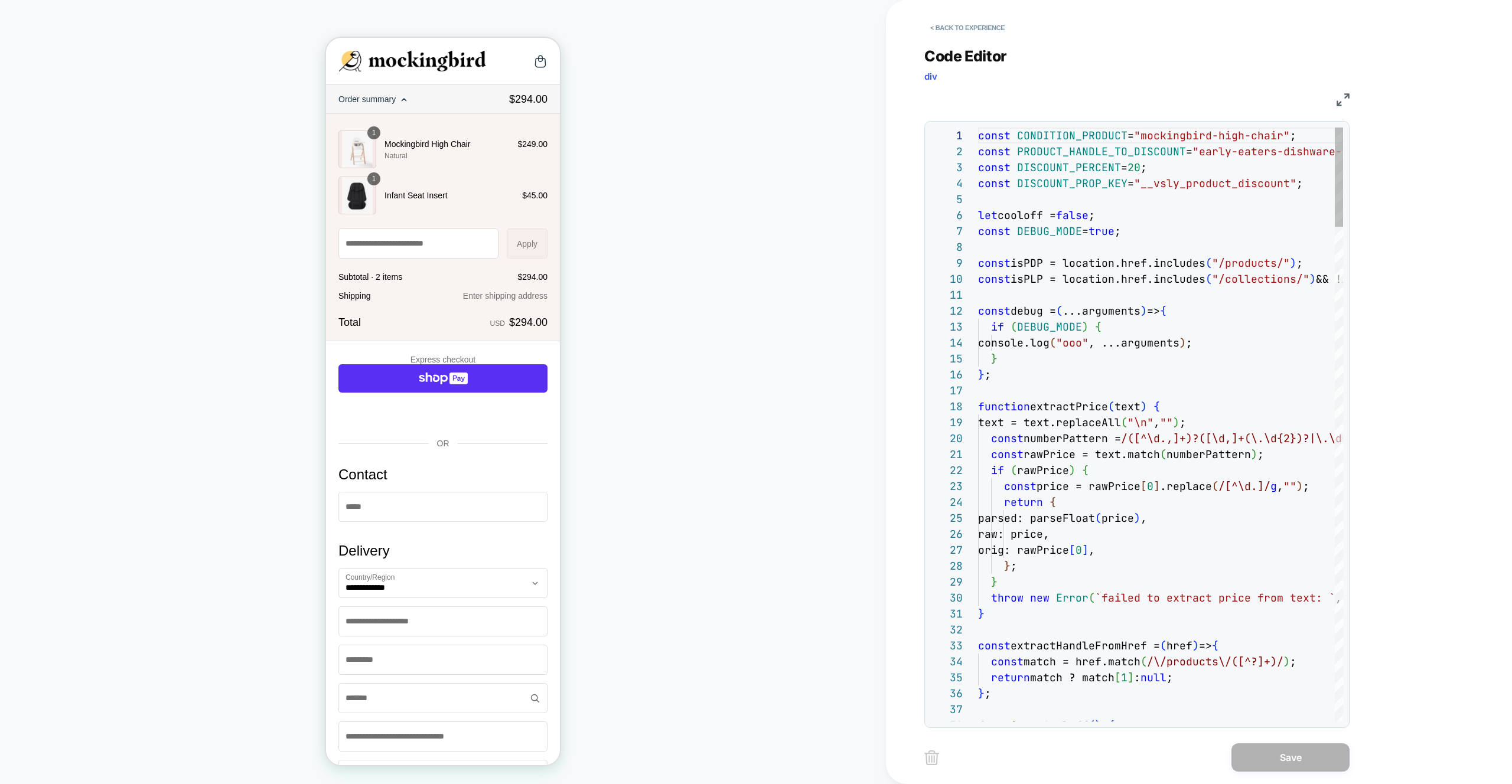
scroll to position [143, 191]
type textarea "**********"
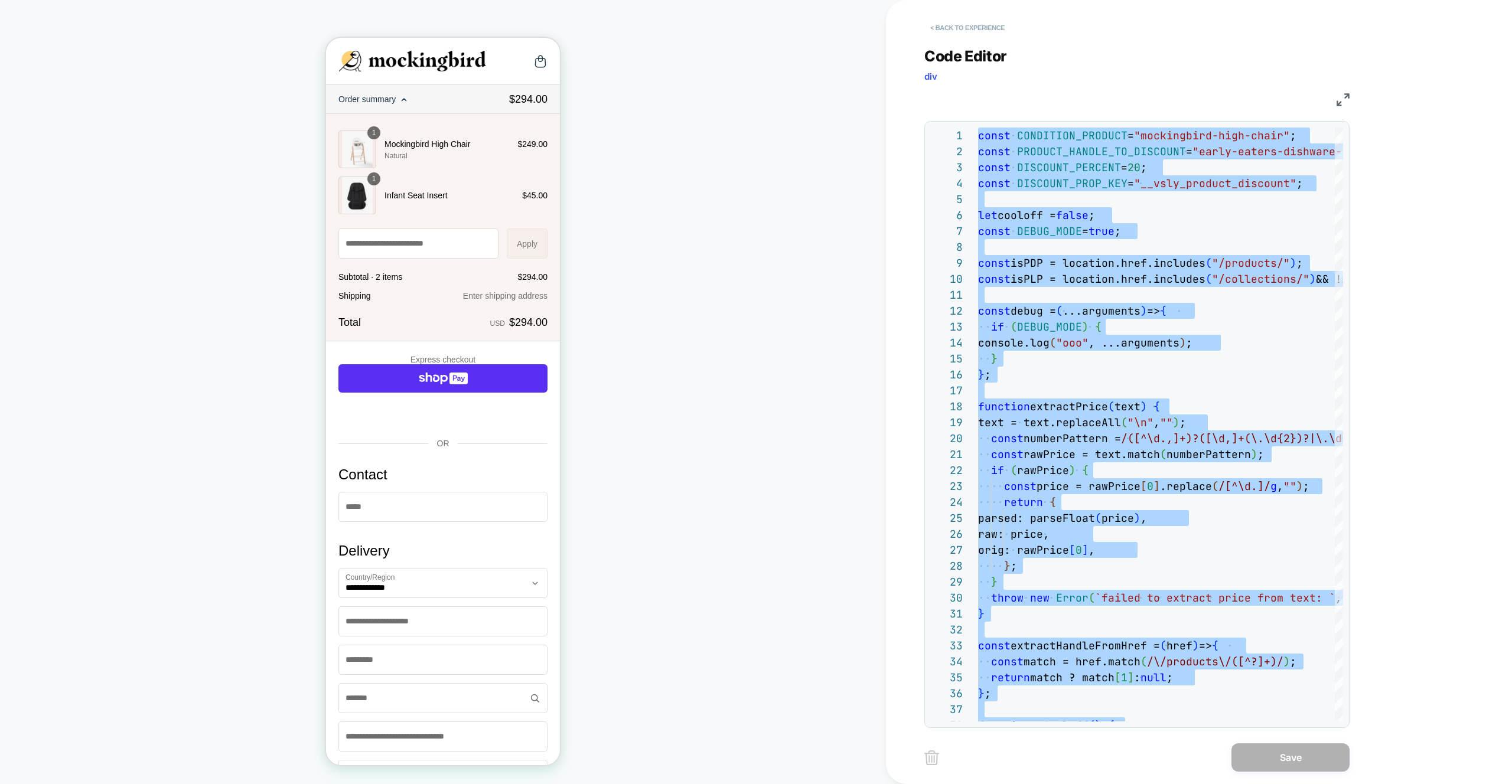
click at [988, 30] on button "< Back to experience" at bounding box center [967, 28] width 86 height 19
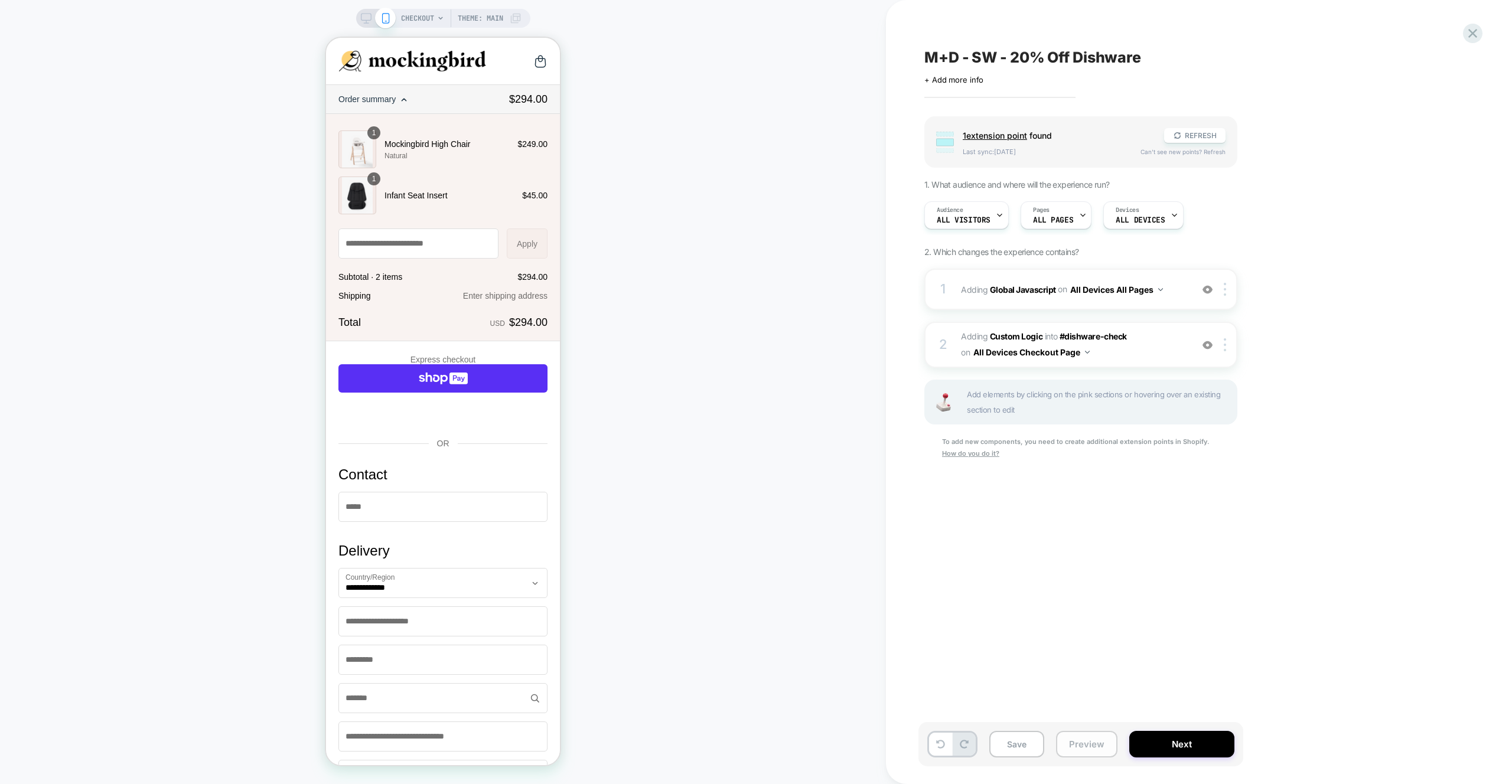
scroll to position [0, 1]
click at [1096, 749] on button "Preview" at bounding box center [1086, 744] width 62 height 26
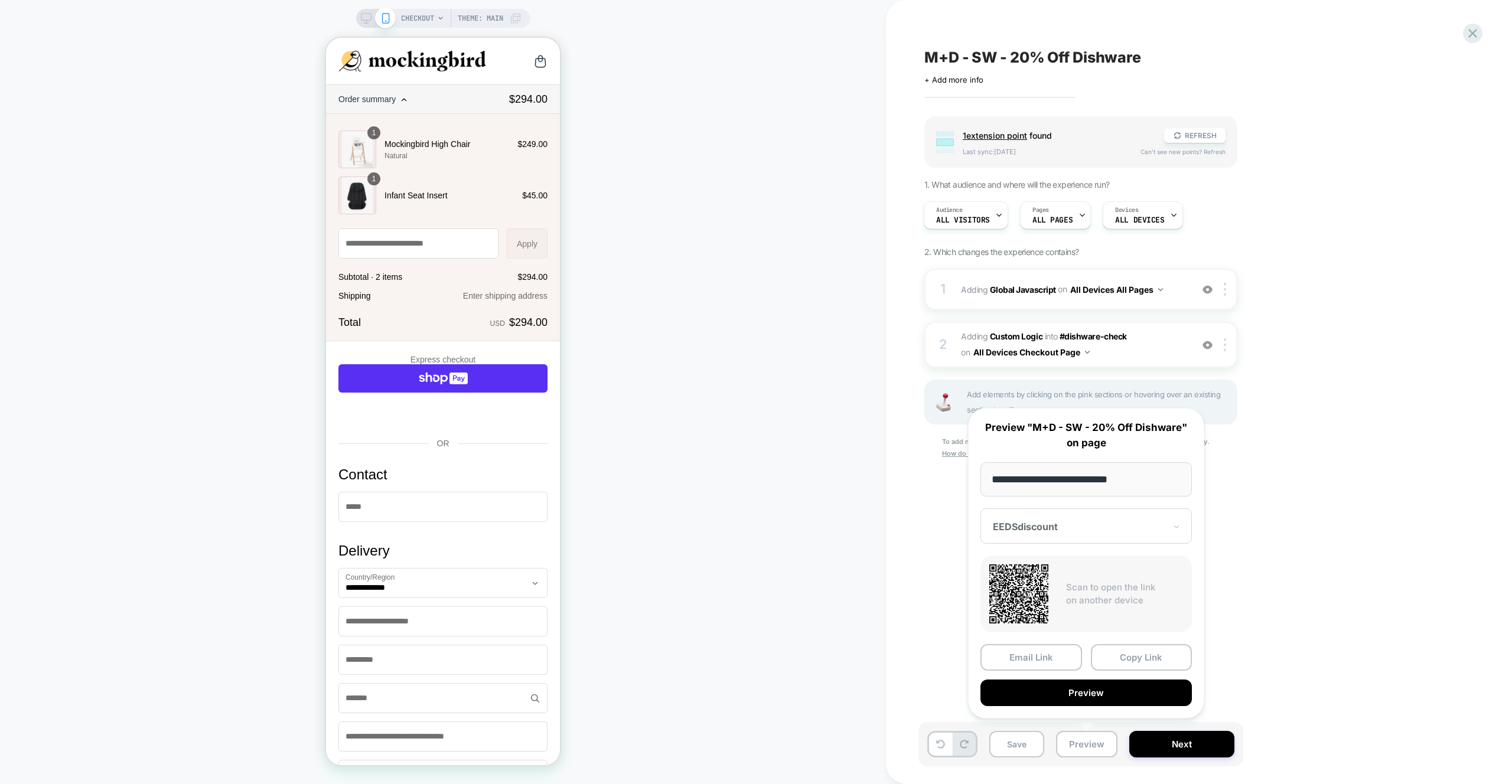
click at [1096, 687] on button "Preview" at bounding box center [1086, 693] width 212 height 26
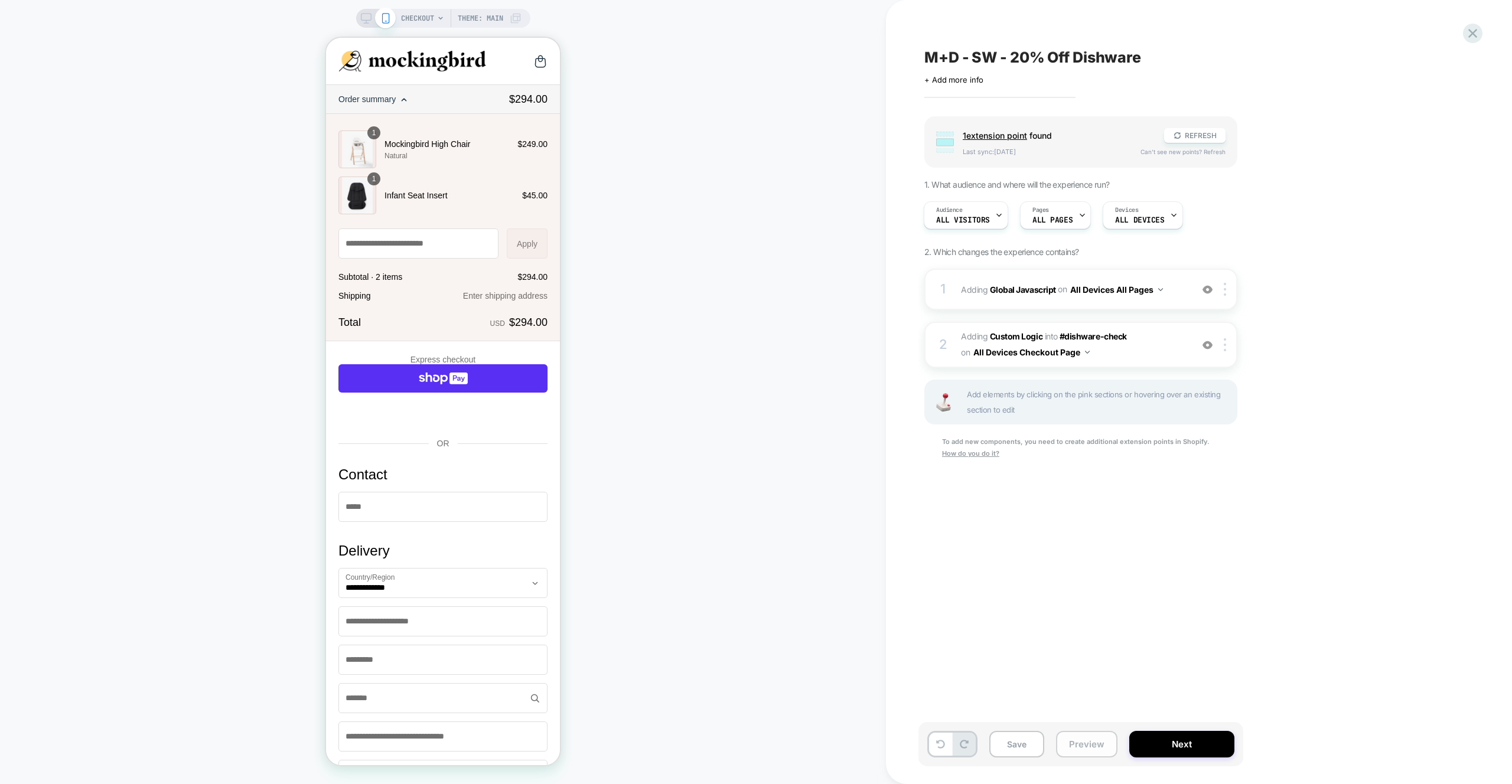
click at [1083, 739] on button "Preview" at bounding box center [1086, 744] width 62 height 26
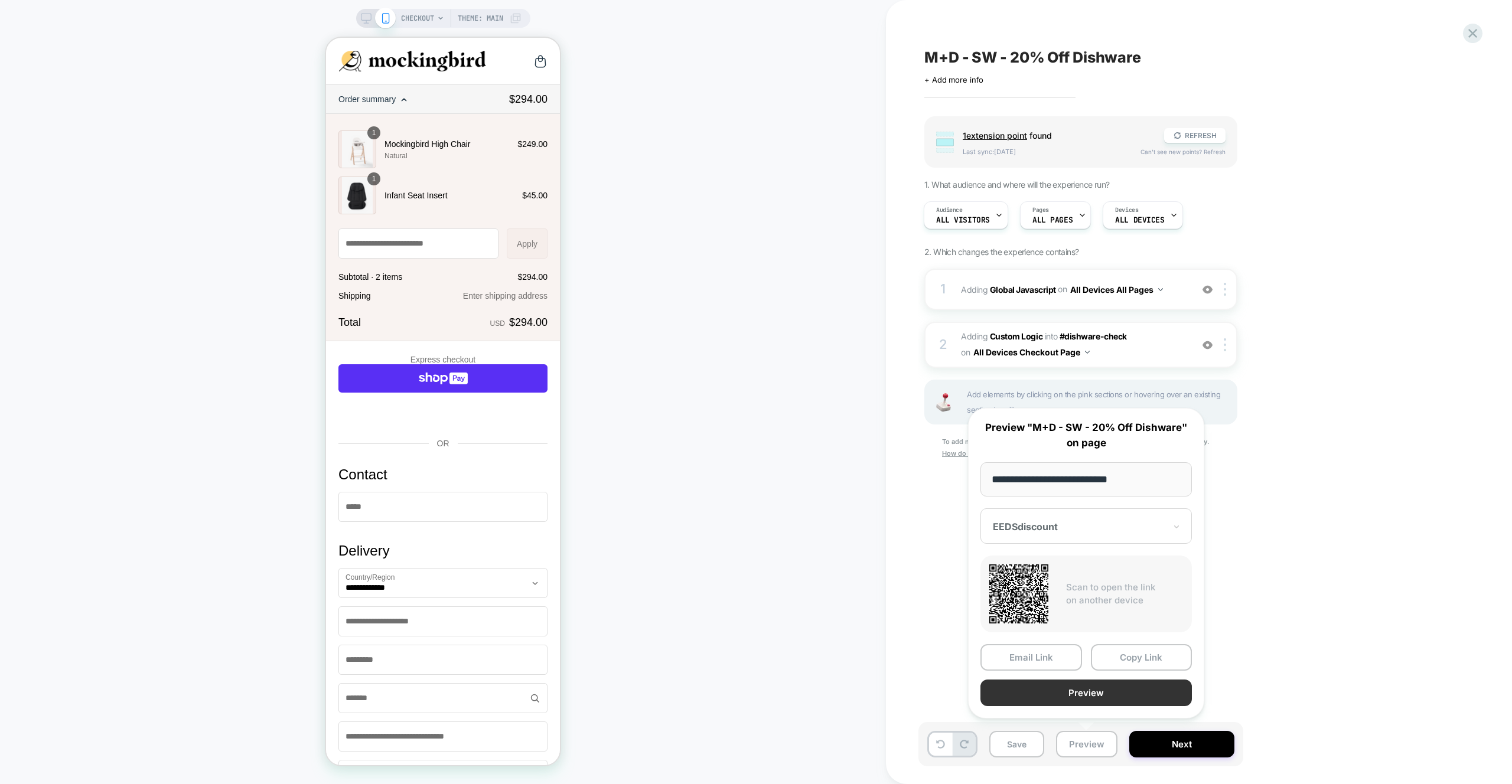
click at [1096, 691] on button "Preview" at bounding box center [1086, 693] width 212 height 26
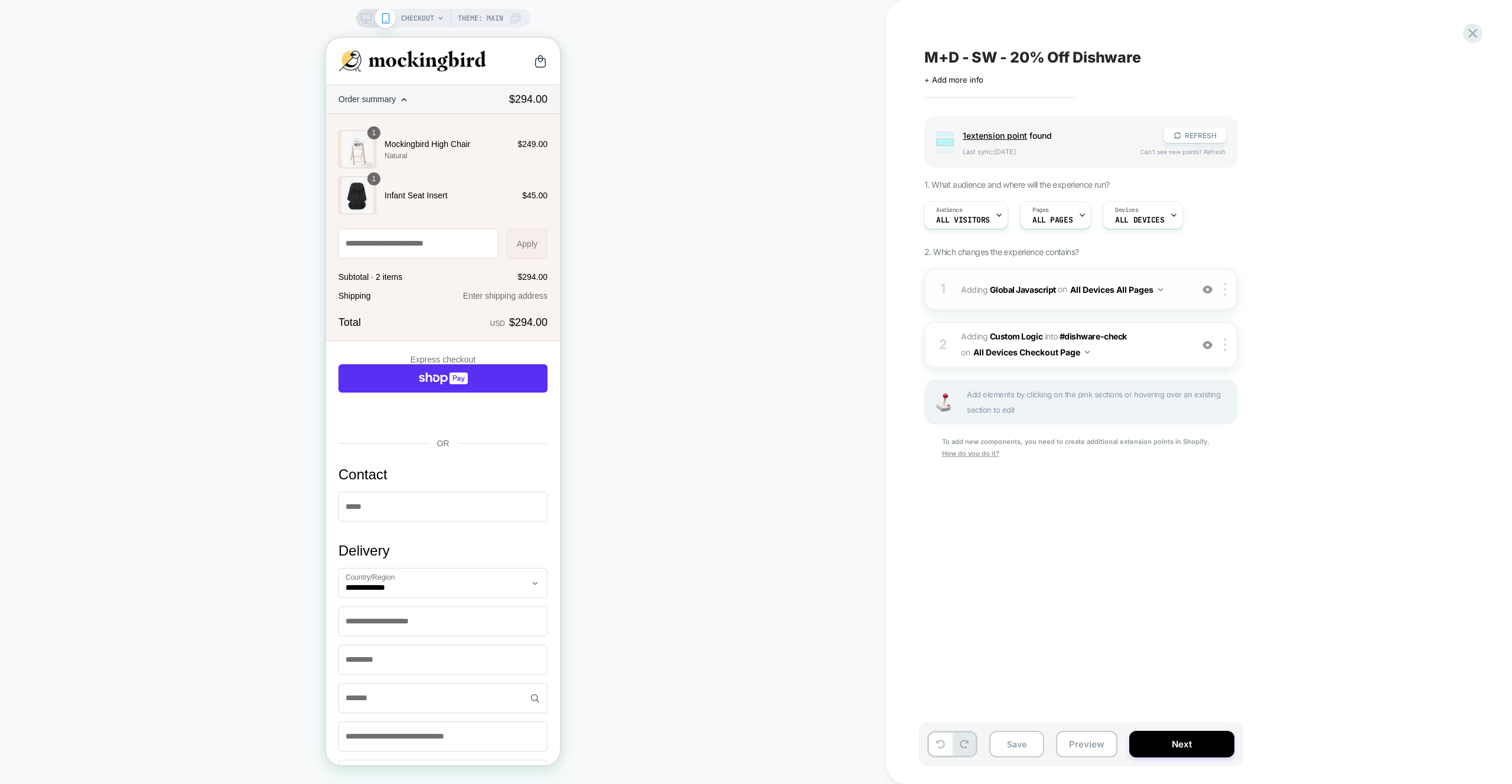
click at [1179, 279] on div "1 Adding Global Javascript on All Devices All Pages Add Before Add After Target…" at bounding box center [1080, 289] width 313 height 41
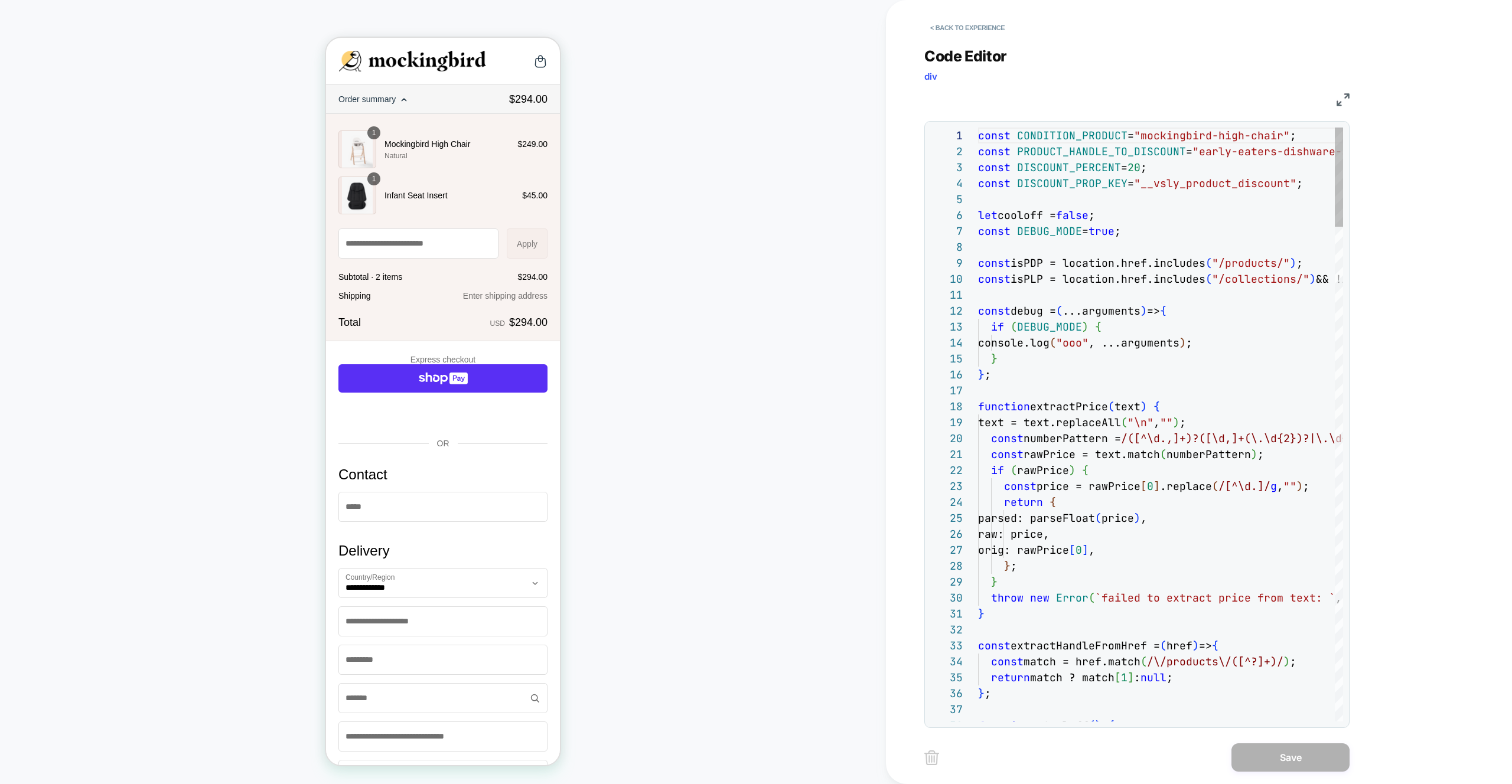
scroll to position [160, 0]
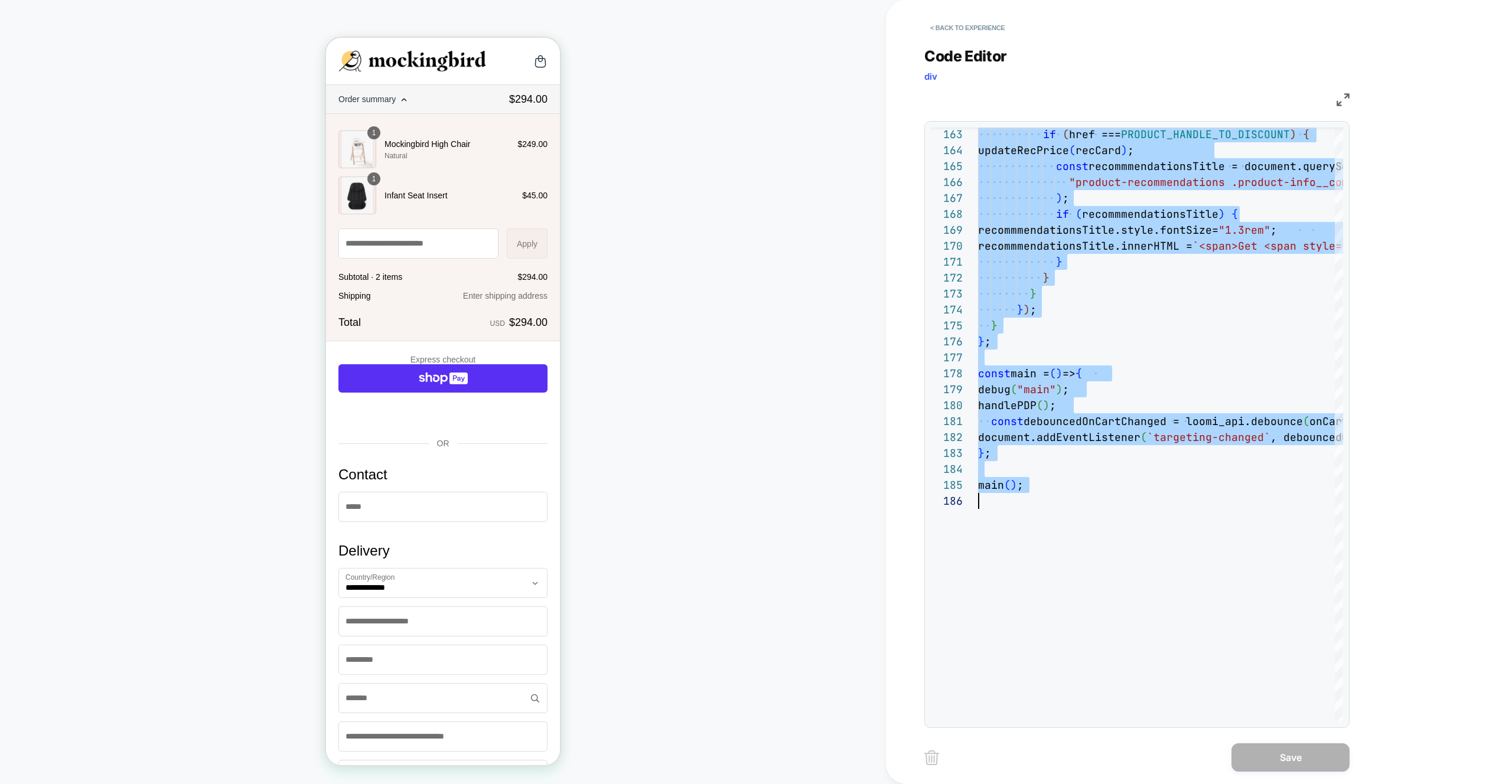
scroll to position [0, 0]
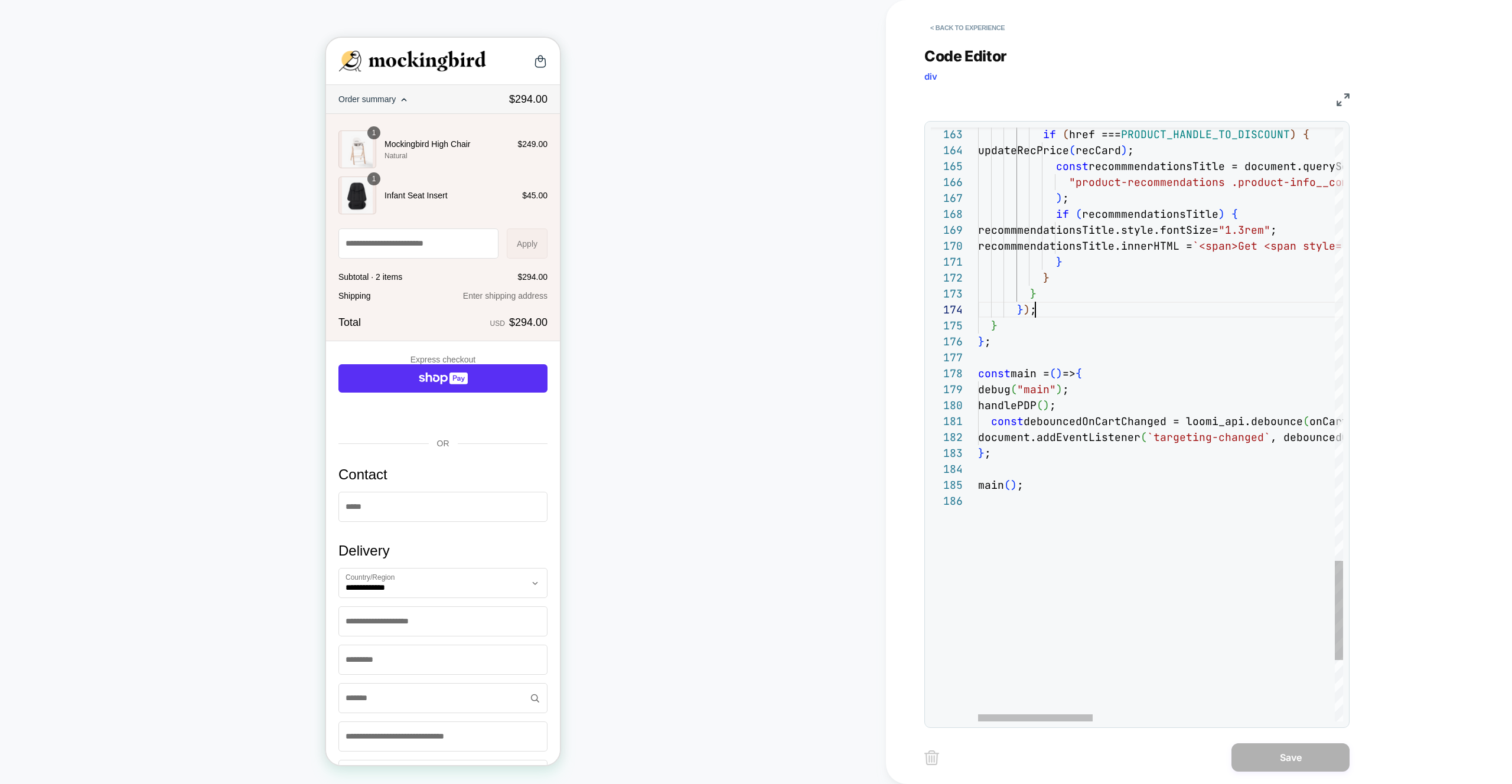
drag, startPoint x: 1068, startPoint y: 316, endPoint x: 1099, endPoint y: 365, distance: 58.0
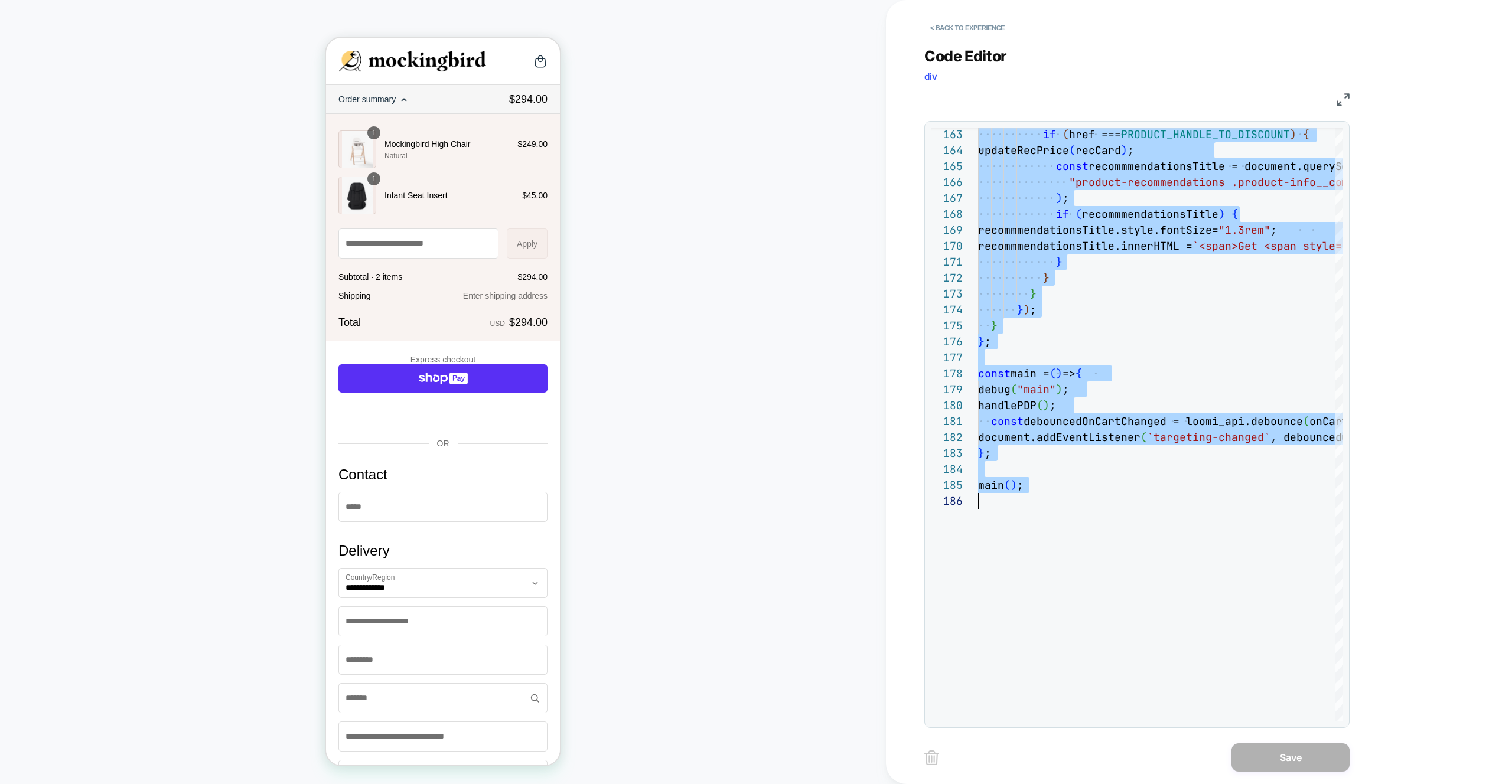
type textarea "** *******"
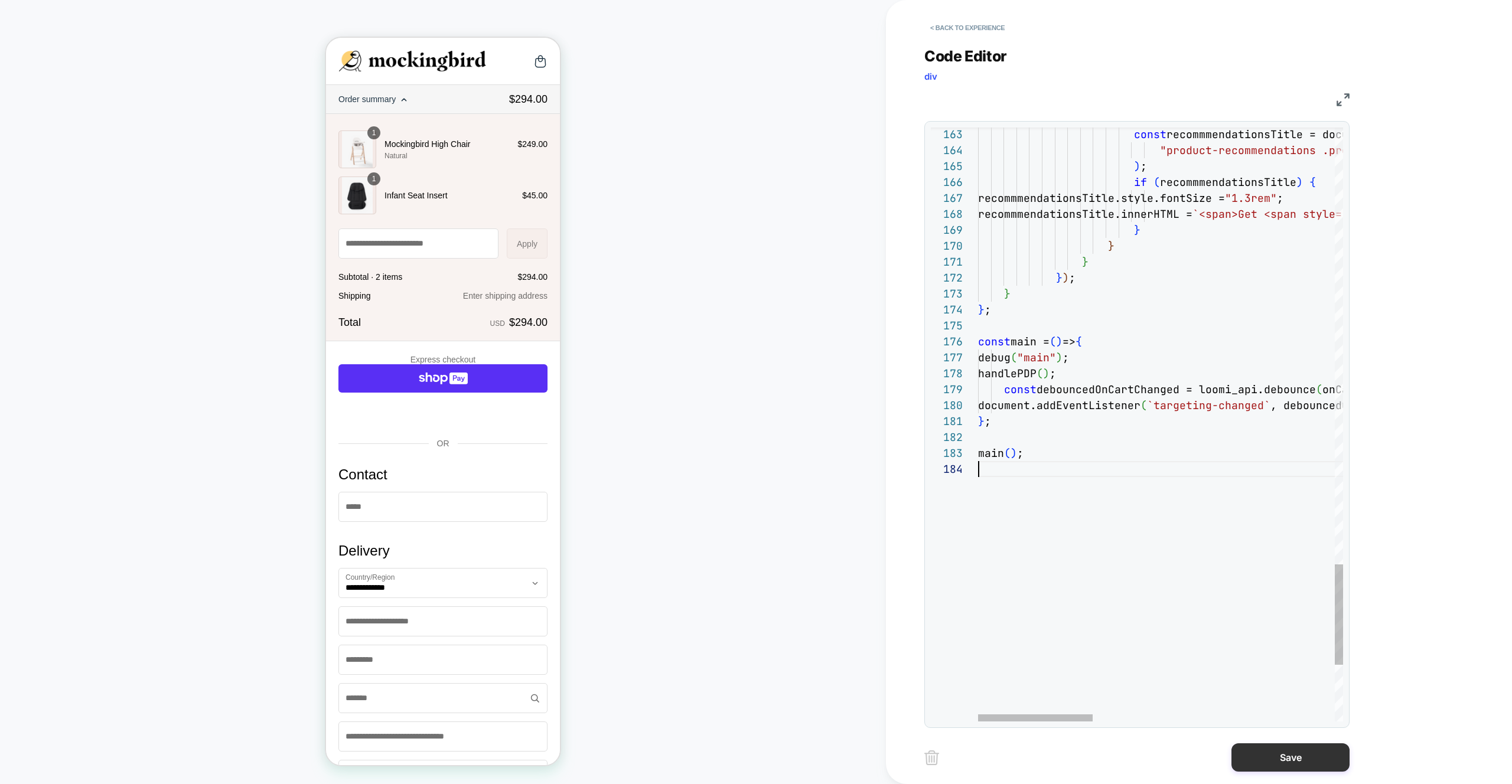
click at [1334, 764] on button "Save" at bounding box center [1290, 757] width 118 height 28
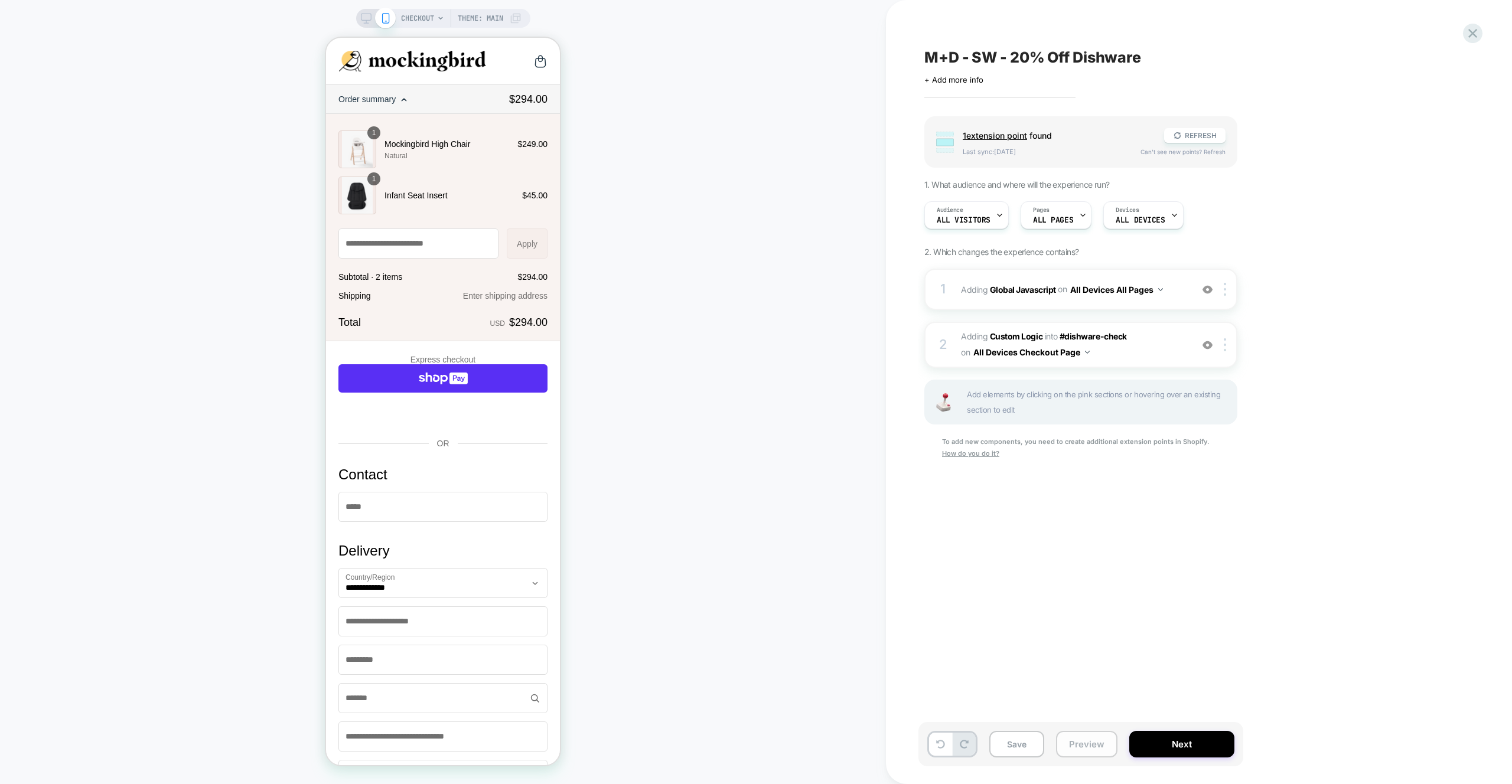
drag, startPoint x: 1068, startPoint y: 746, endPoint x: 1073, endPoint y: 731, distance: 15.8
click at [1068, 746] on button "Preview" at bounding box center [1086, 744] width 62 height 26
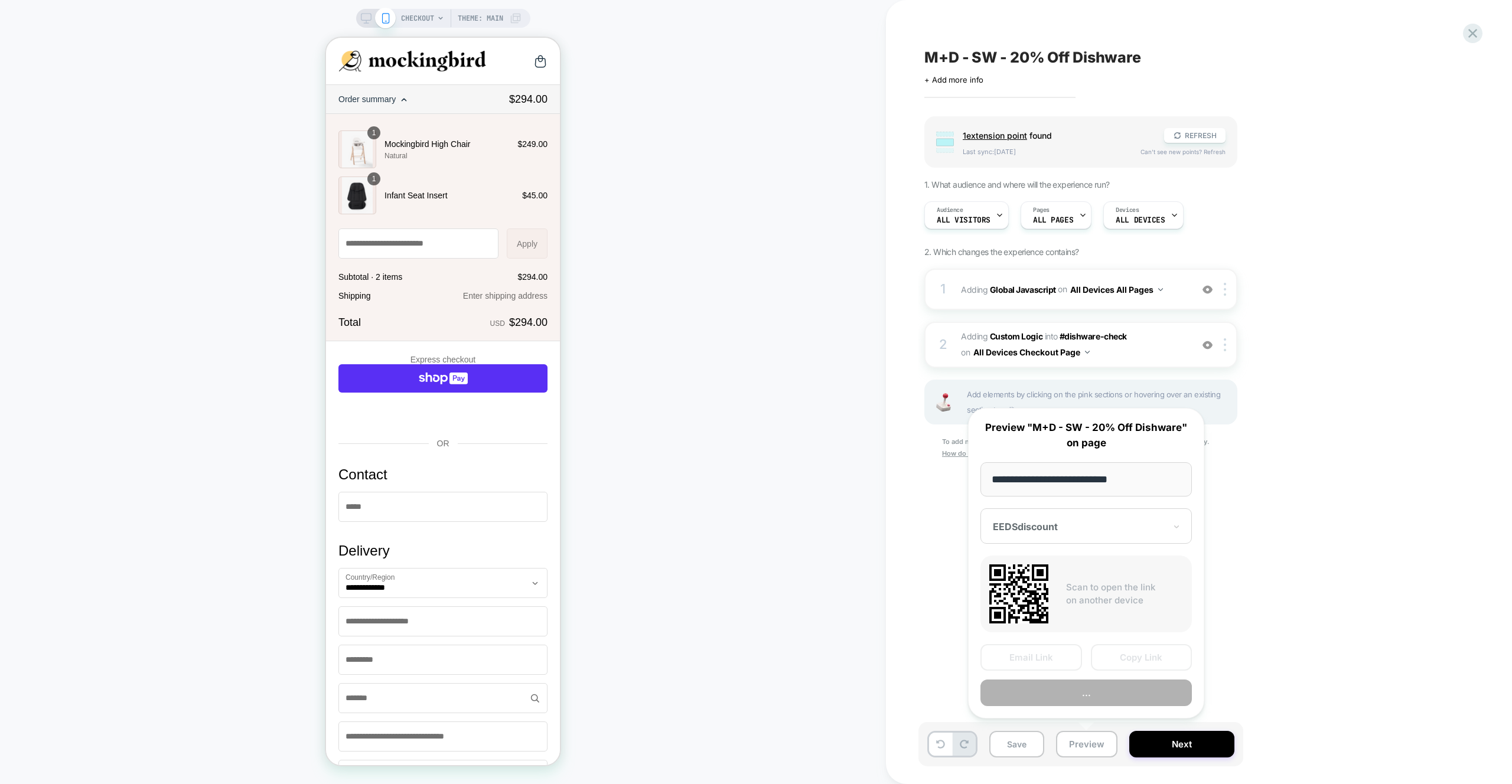
scroll to position [0, 1]
click at [1083, 697] on button "Preview" at bounding box center [1086, 693] width 212 height 26
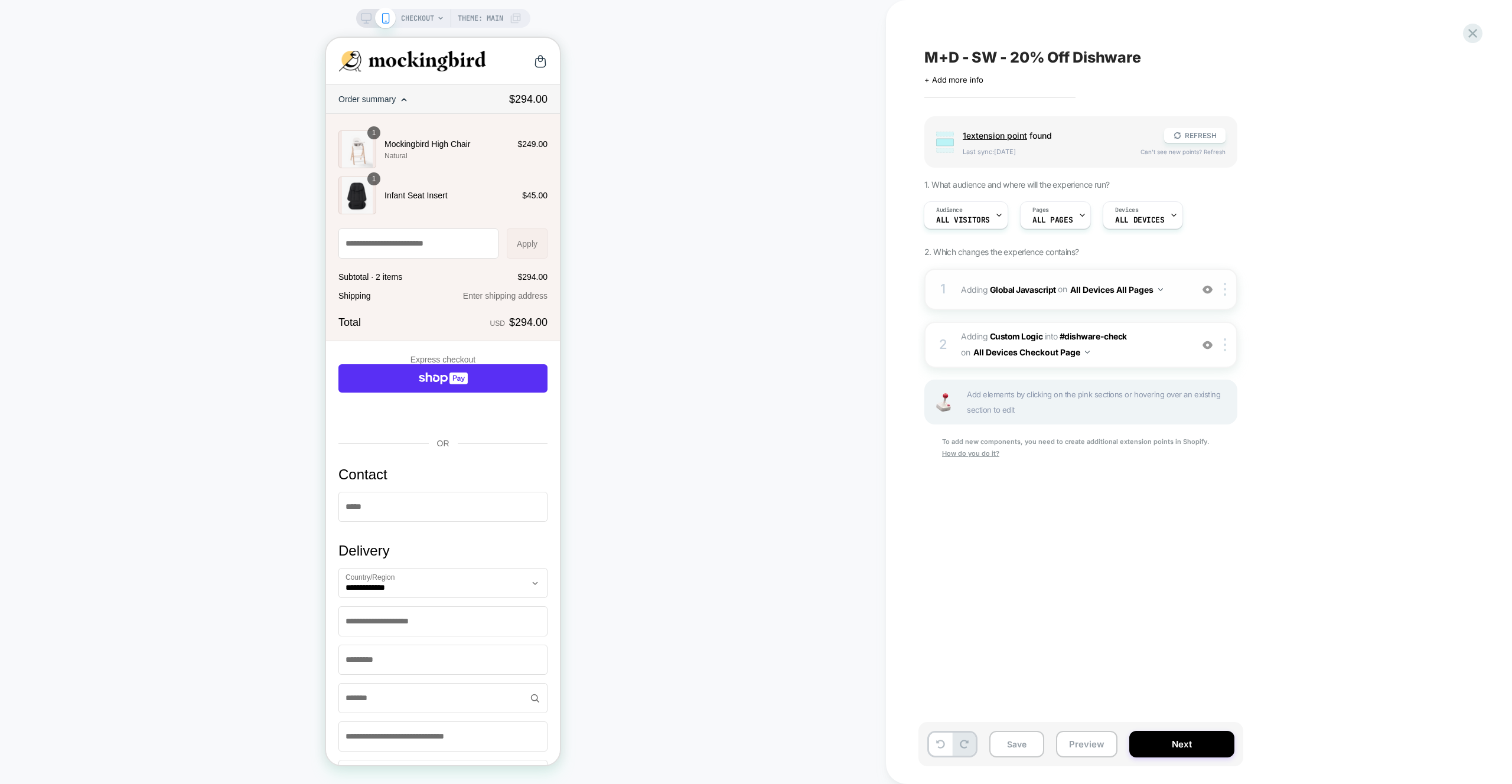
click at [1176, 274] on div "1 Adding Global Javascript on All Devices All Pages Add Before Add After Target…" at bounding box center [1080, 289] width 313 height 41
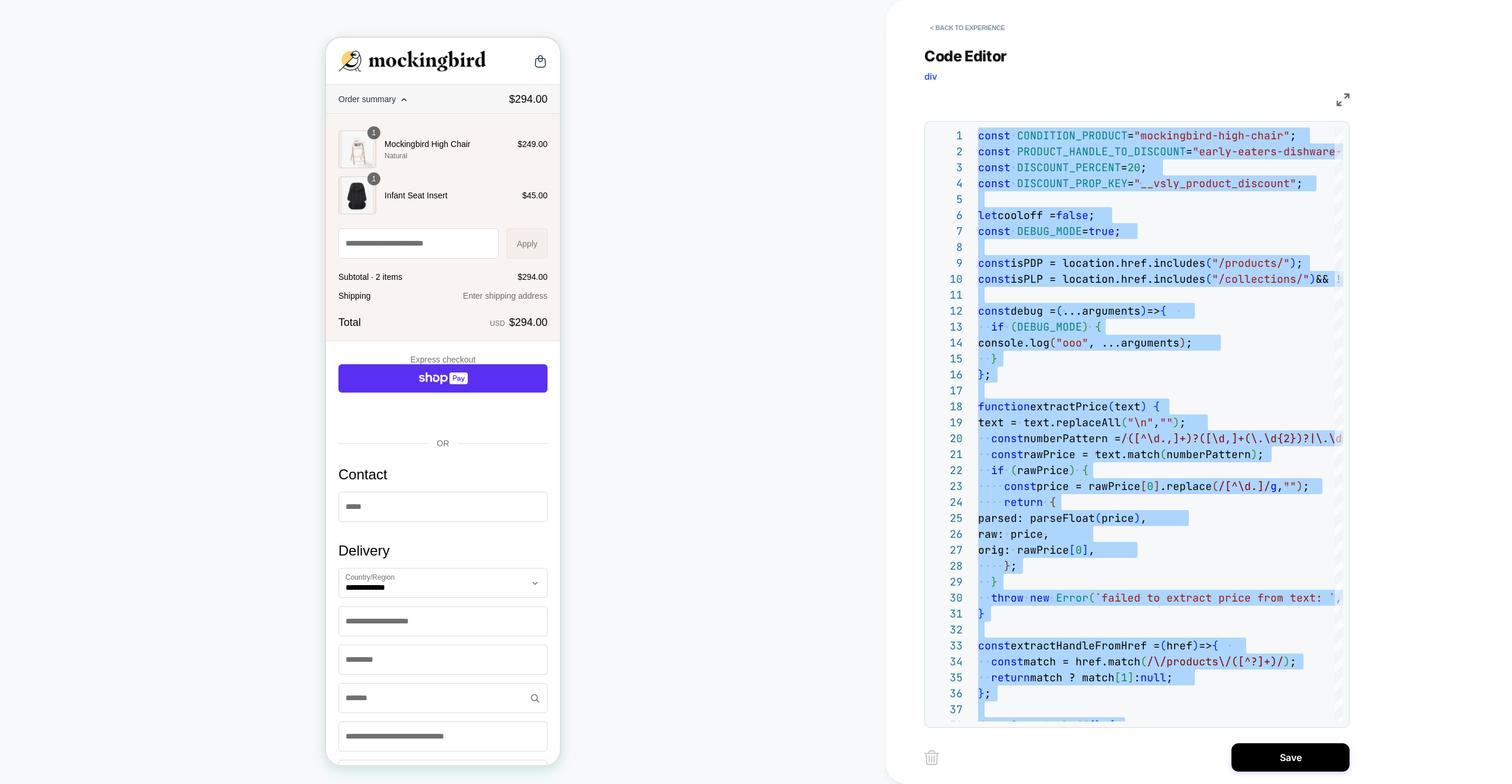
type textarea "** *******"
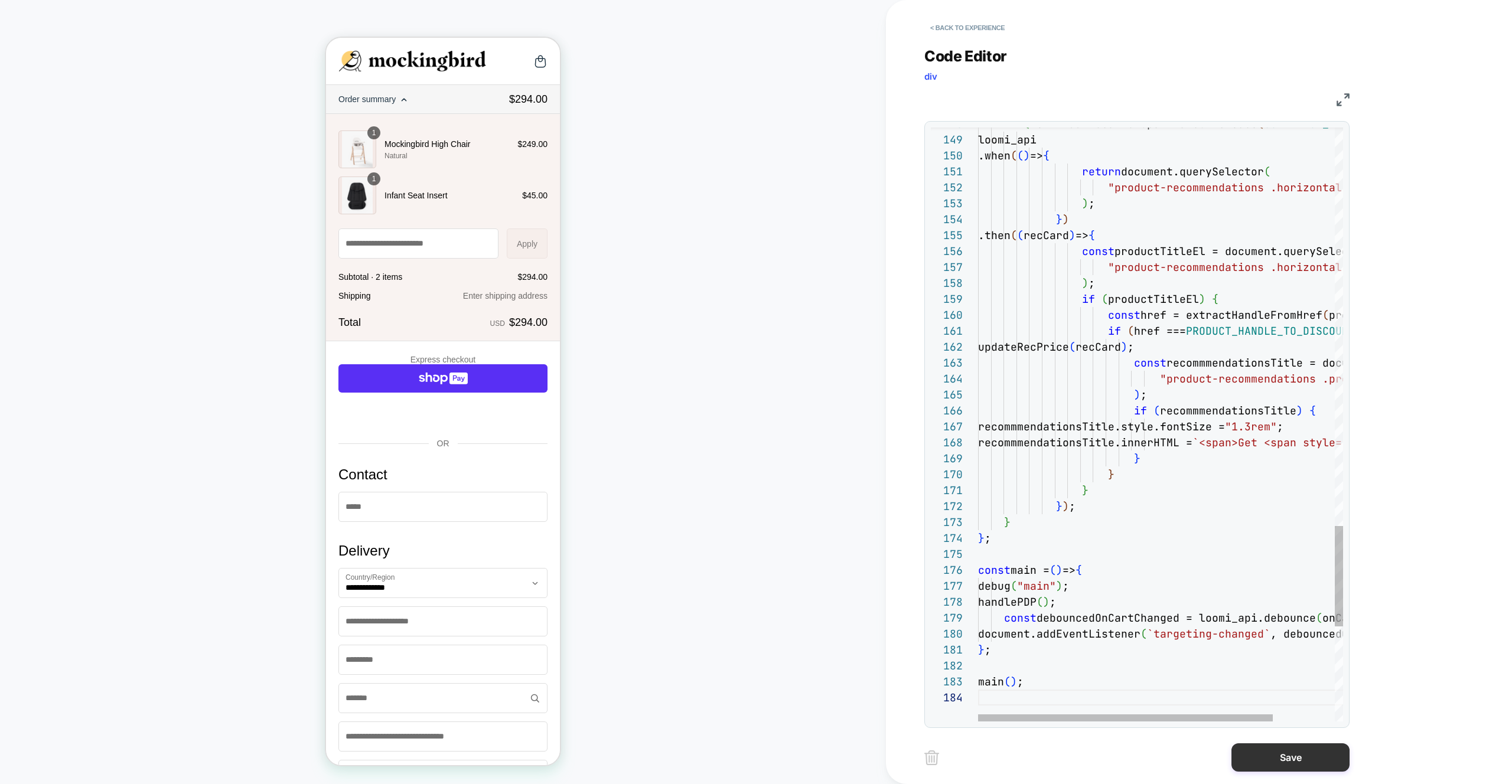
drag, startPoint x: 1264, startPoint y: 774, endPoint x: 1241, endPoint y: 768, distance: 23.8
click at [1263, 773] on div "< Back to experience Code Editor div JS 148 149 150 151 152 153 154 155 156 157…" at bounding box center [1146, 392] width 443 height 784
click at [1271, 764] on button "Save" at bounding box center [1290, 757] width 118 height 28
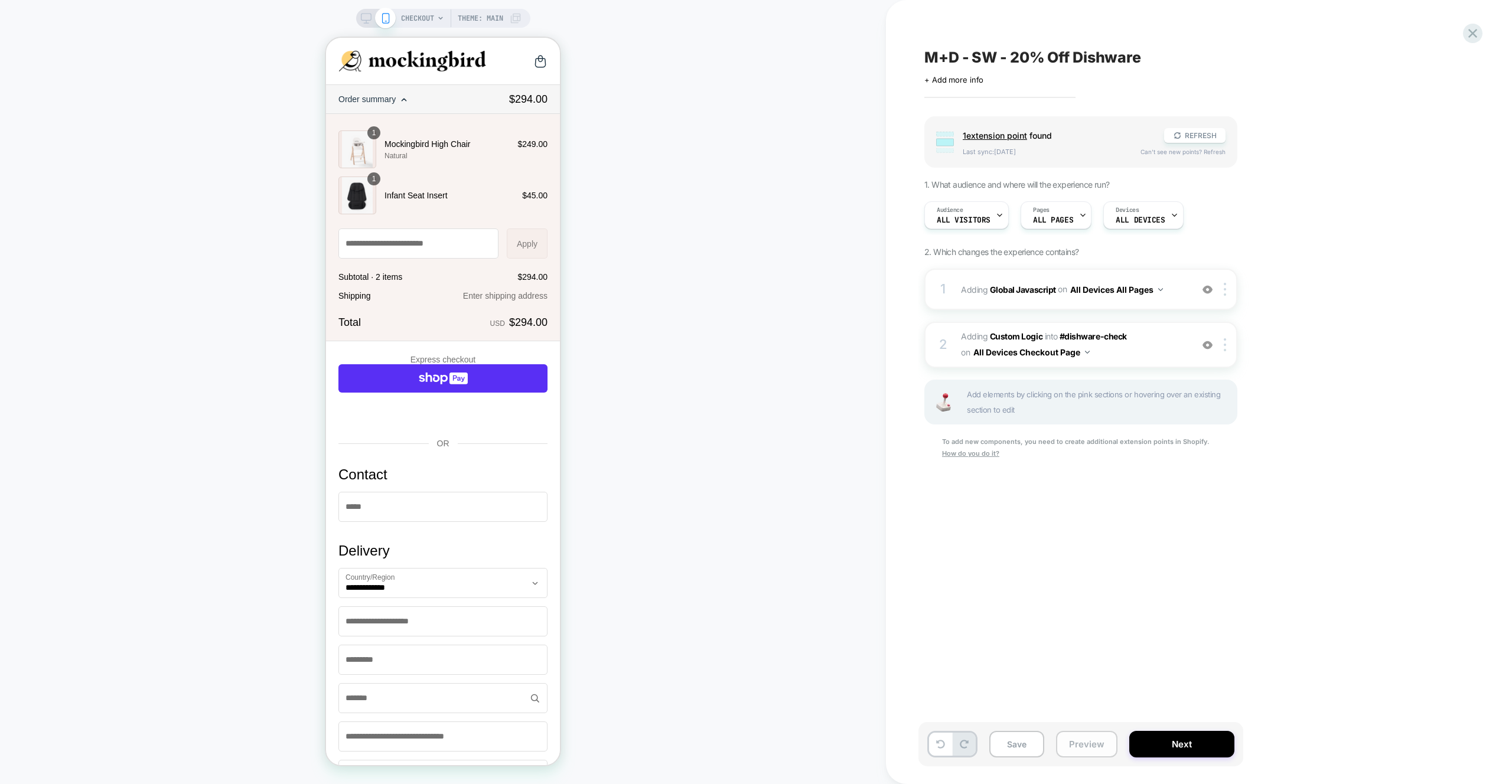
drag, startPoint x: 1102, startPoint y: 746, endPoint x: 1108, endPoint y: 736, distance: 11.7
click at [1102, 746] on button "Preview" at bounding box center [1086, 744] width 62 height 26
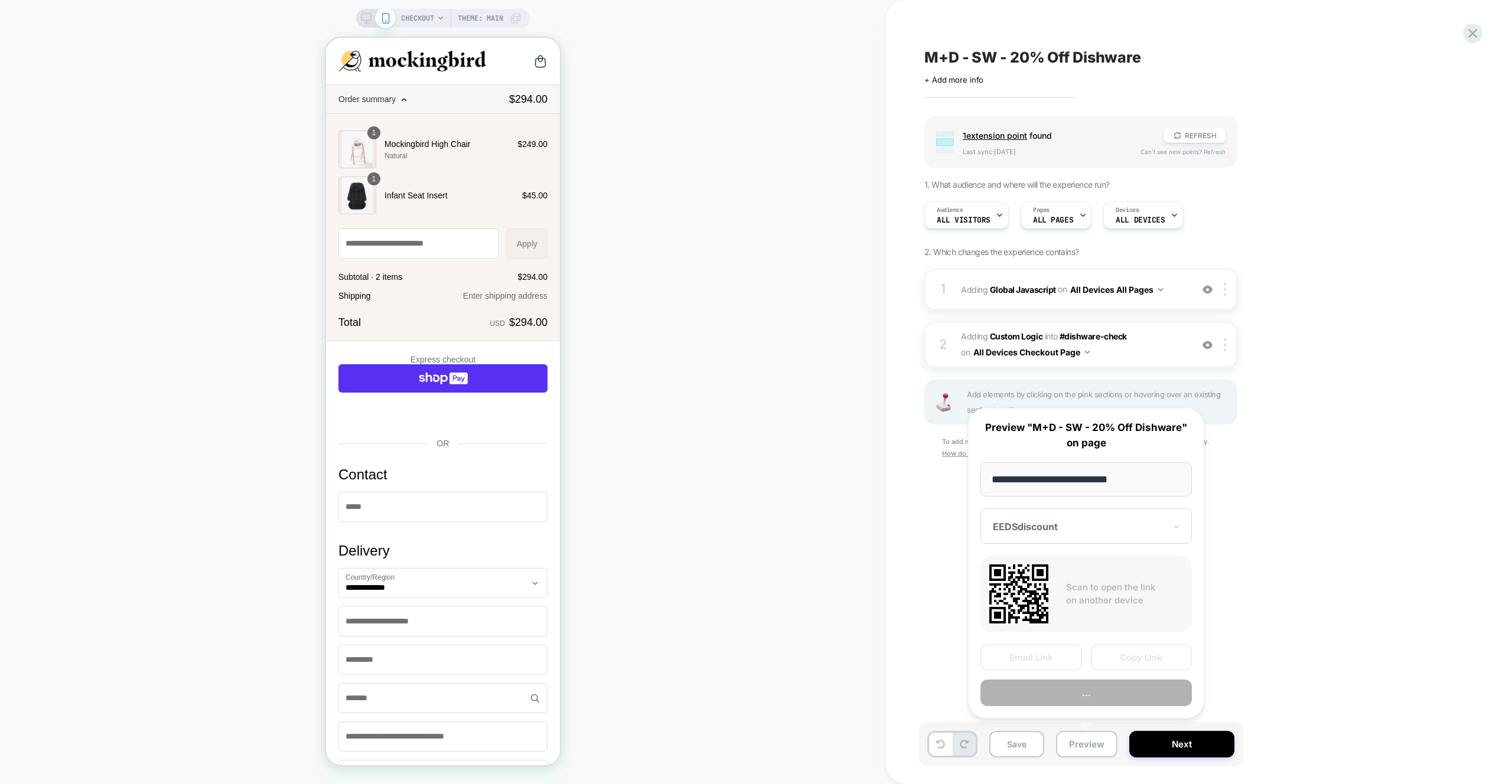
scroll to position [0, 1]
click at [1117, 696] on button "Preview" at bounding box center [1086, 693] width 212 height 26
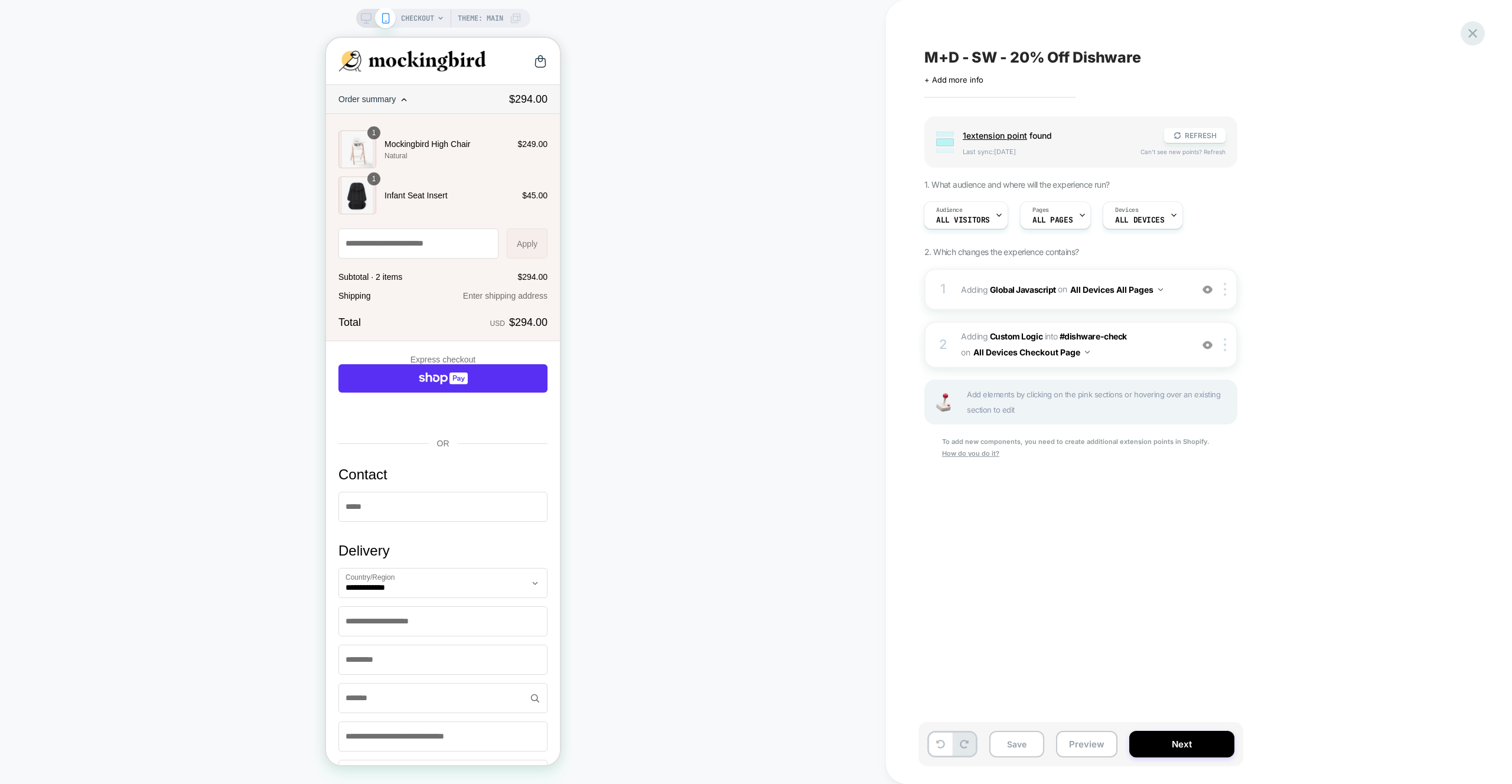
click at [1479, 30] on icon at bounding box center [1473, 33] width 16 height 16
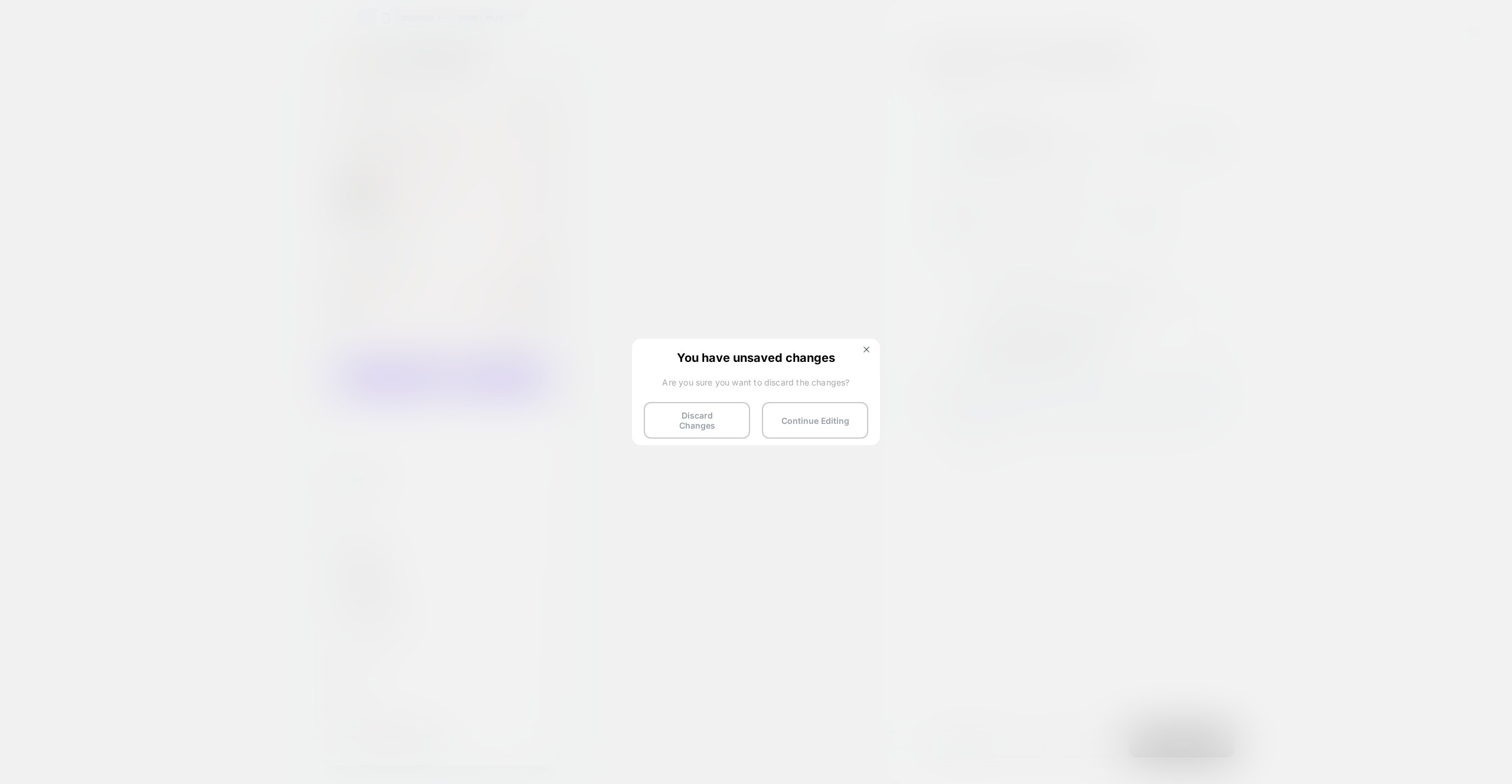
drag, startPoint x: 698, startPoint y: 414, endPoint x: 491, endPoint y: 58, distance: 411.8
click at [698, 414] on button "Discard Changes" at bounding box center [697, 420] width 106 height 36
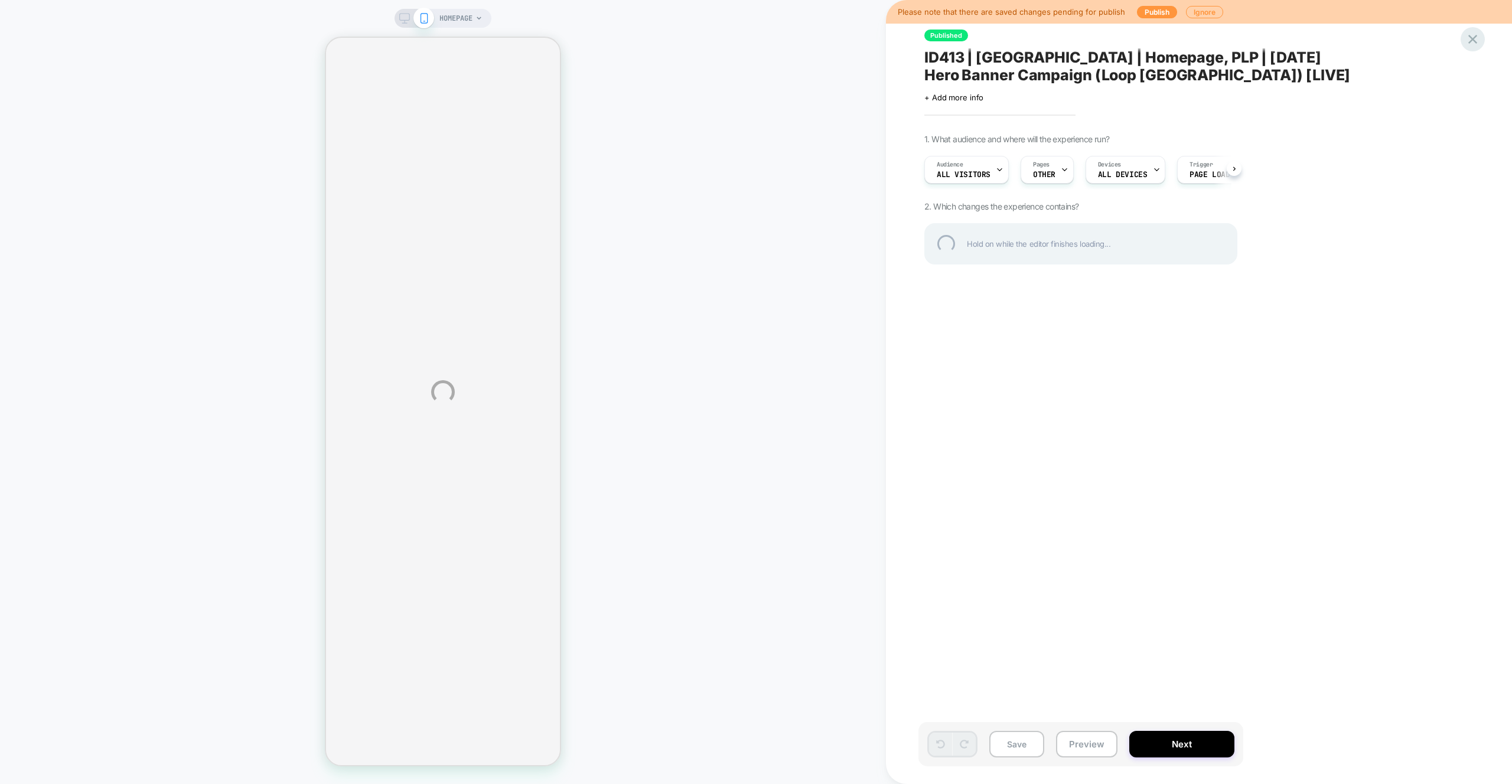
click at [1479, 35] on div at bounding box center [1473, 39] width 24 height 24
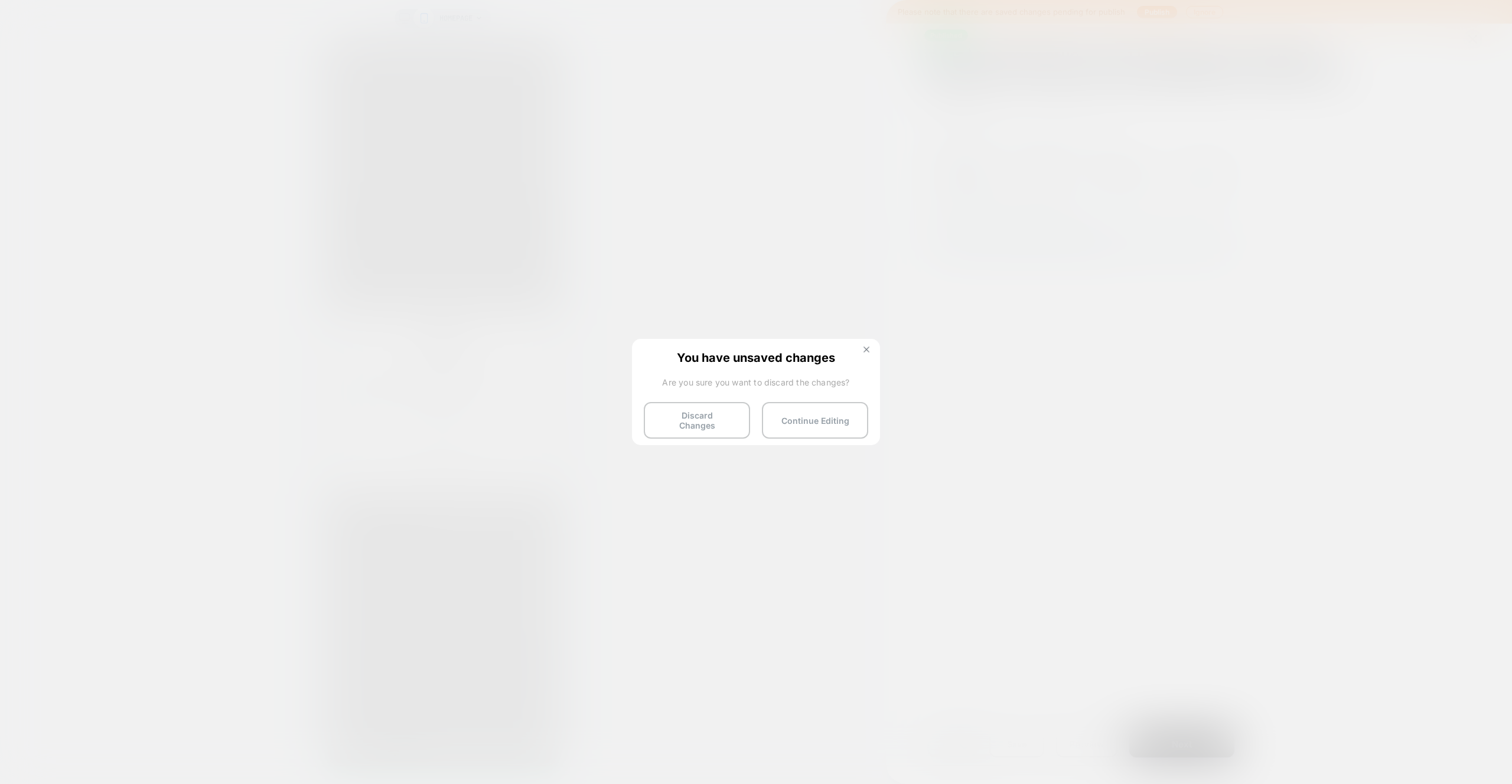
scroll to position [0, 9]
click at [863, 347] on img at bounding box center [866, 350] width 6 height 6
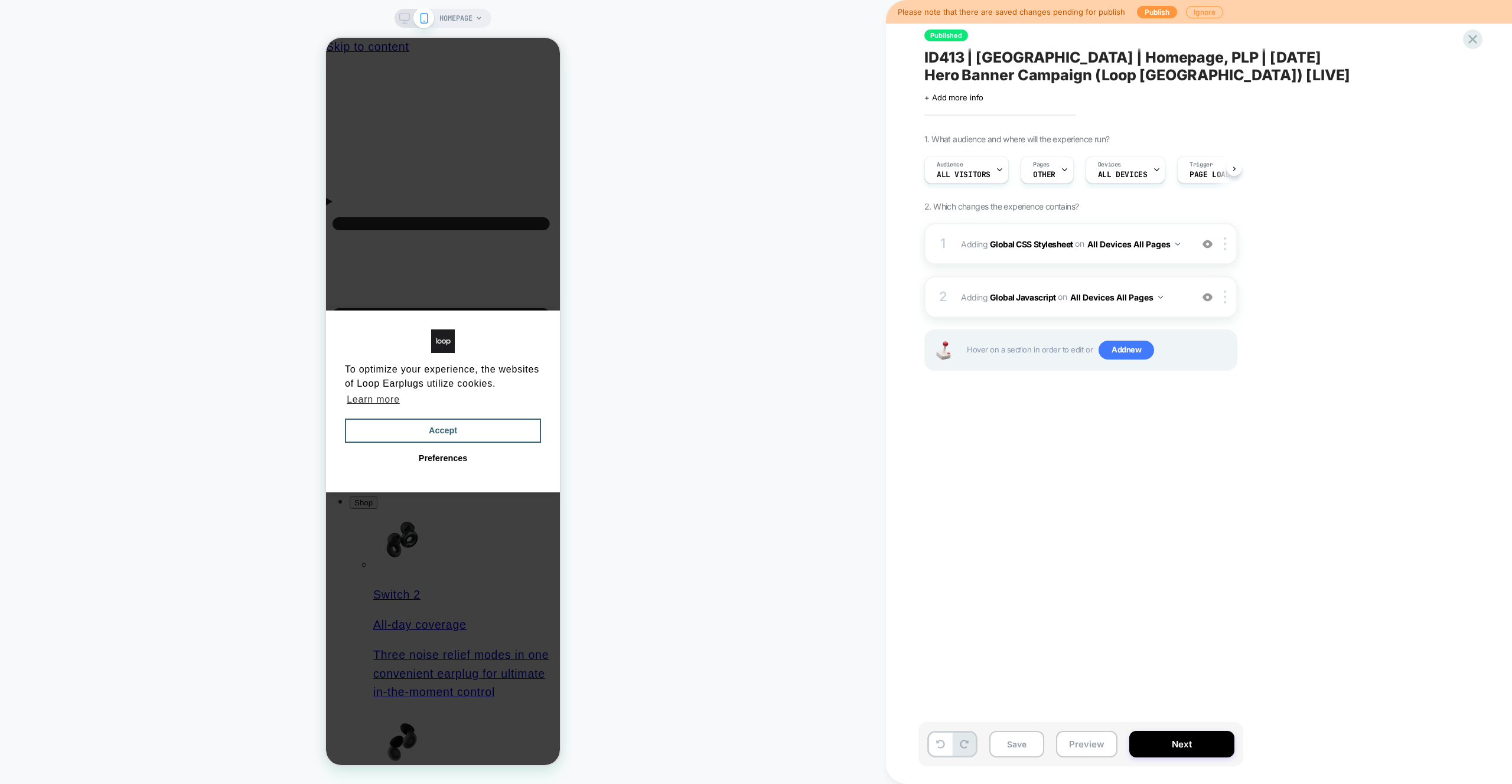
scroll to position [0, 1]
click at [1150, 226] on div "1 Adding Global CSS Stylesheet on All Devices All Pages Add Before Add After Ta…" at bounding box center [1080, 243] width 313 height 41
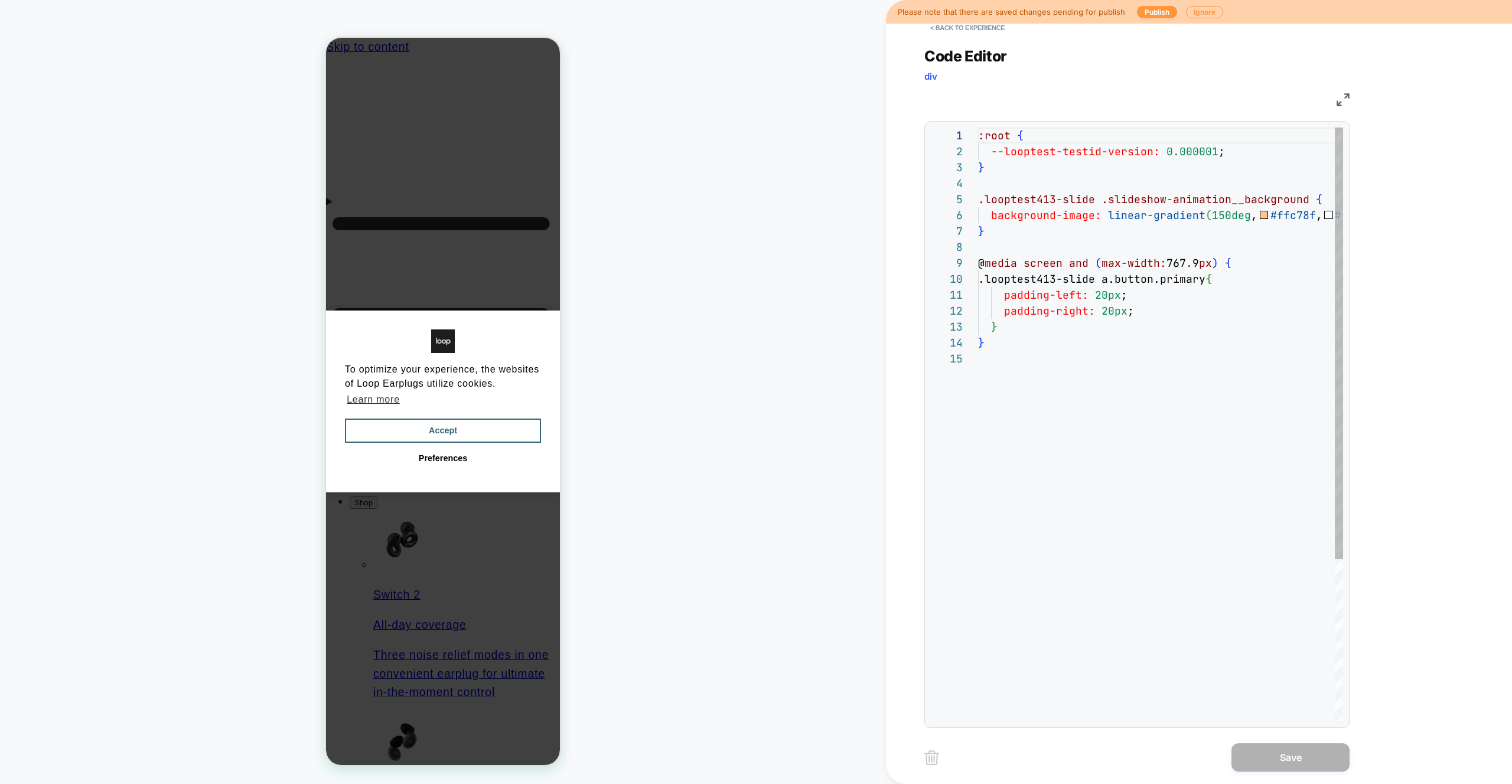
scroll to position [160, 0]
click at [967, 36] on button "< Back to experience" at bounding box center [967, 28] width 86 height 19
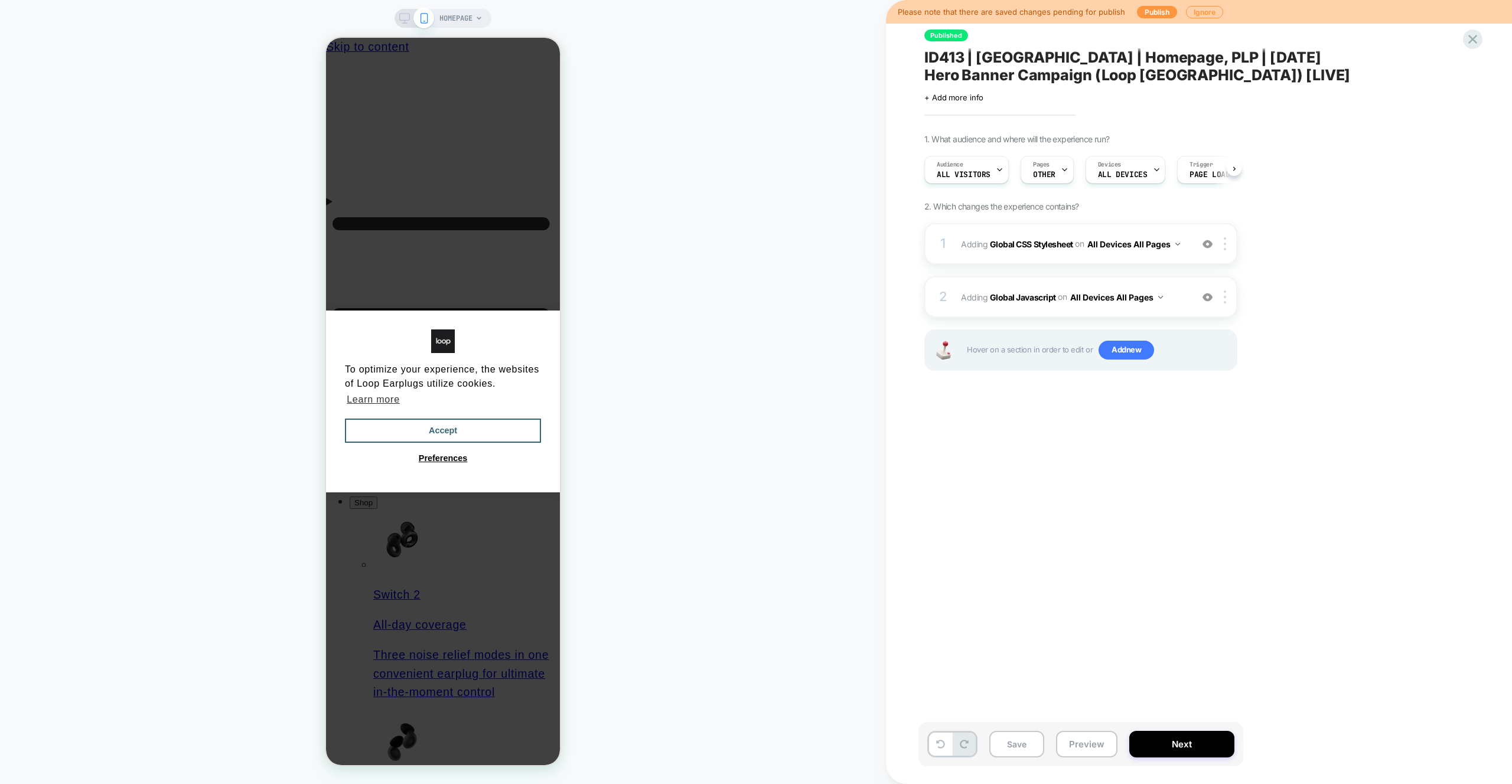
scroll to position [0, 1]
drag, startPoint x: 447, startPoint y: 430, endPoint x: 488, endPoint y: 120, distance: 312.7
click at [446, 430] on button "Accept" at bounding box center [443, 430] width 196 height 24
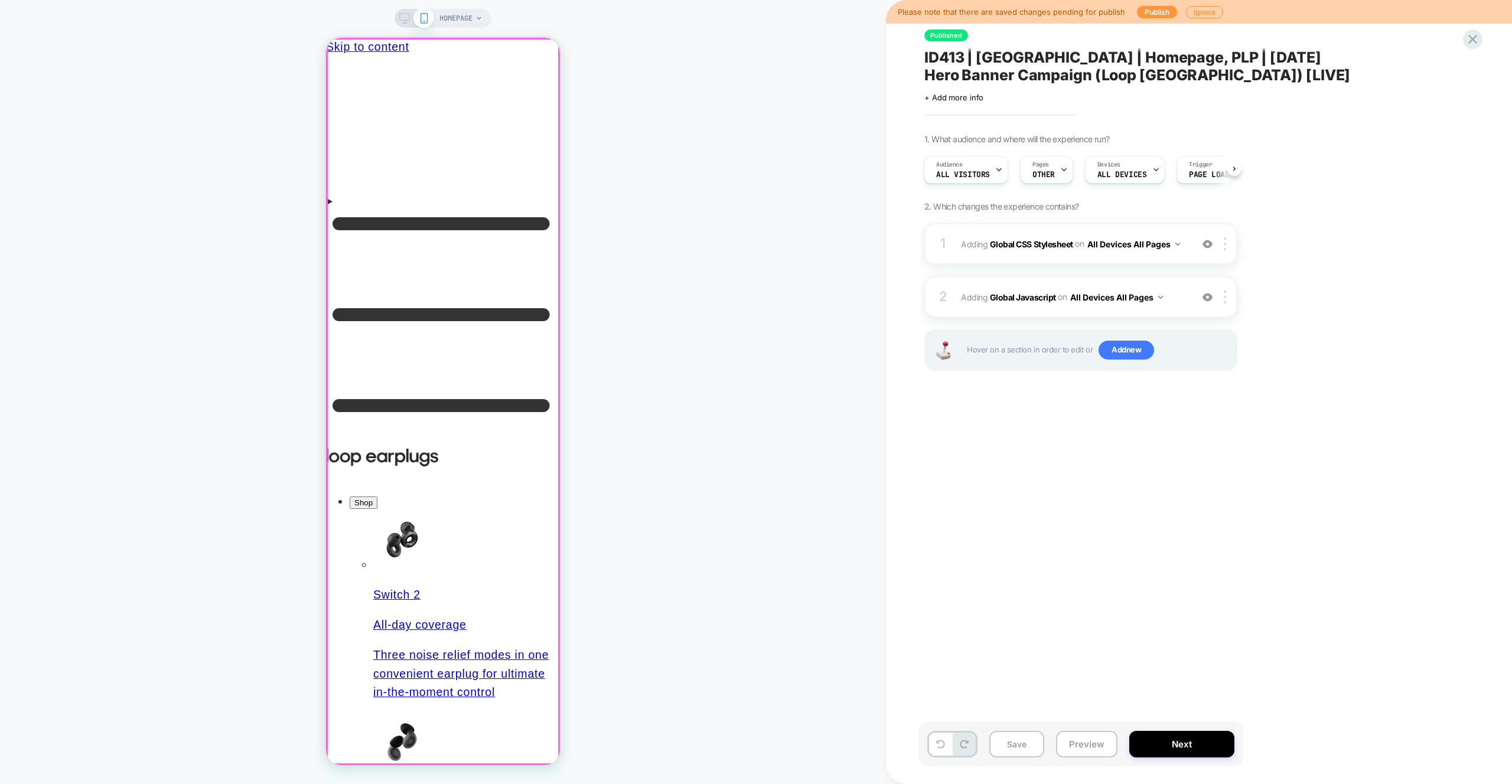
scroll to position [0, 0]
click at [541, 63] on div "To optimize your experience, the websites of Loop Earplugs utilize cookies. Lea…" at bounding box center [442, 401] width 234 height 727
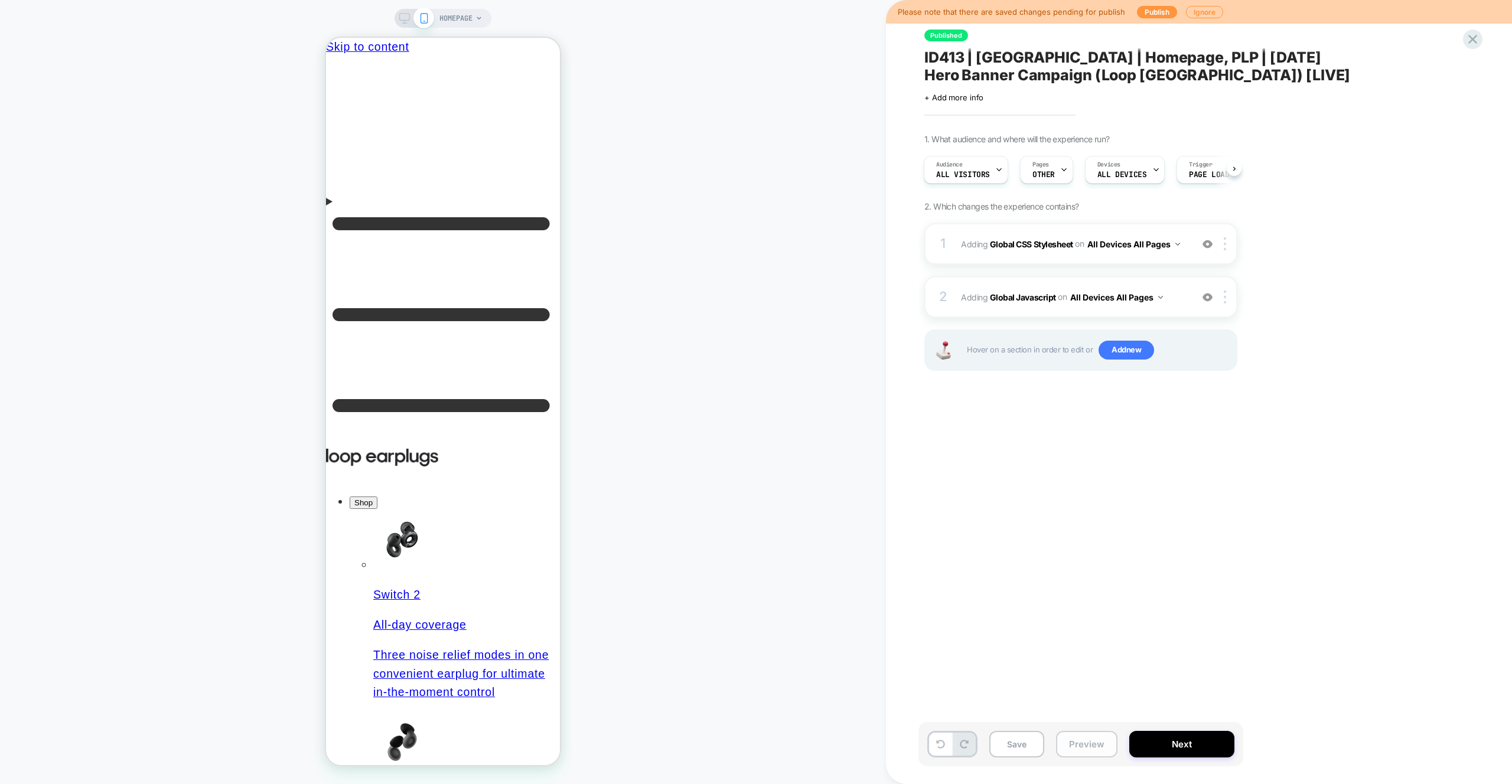
click at [1070, 751] on button "Preview" at bounding box center [1086, 744] width 62 height 26
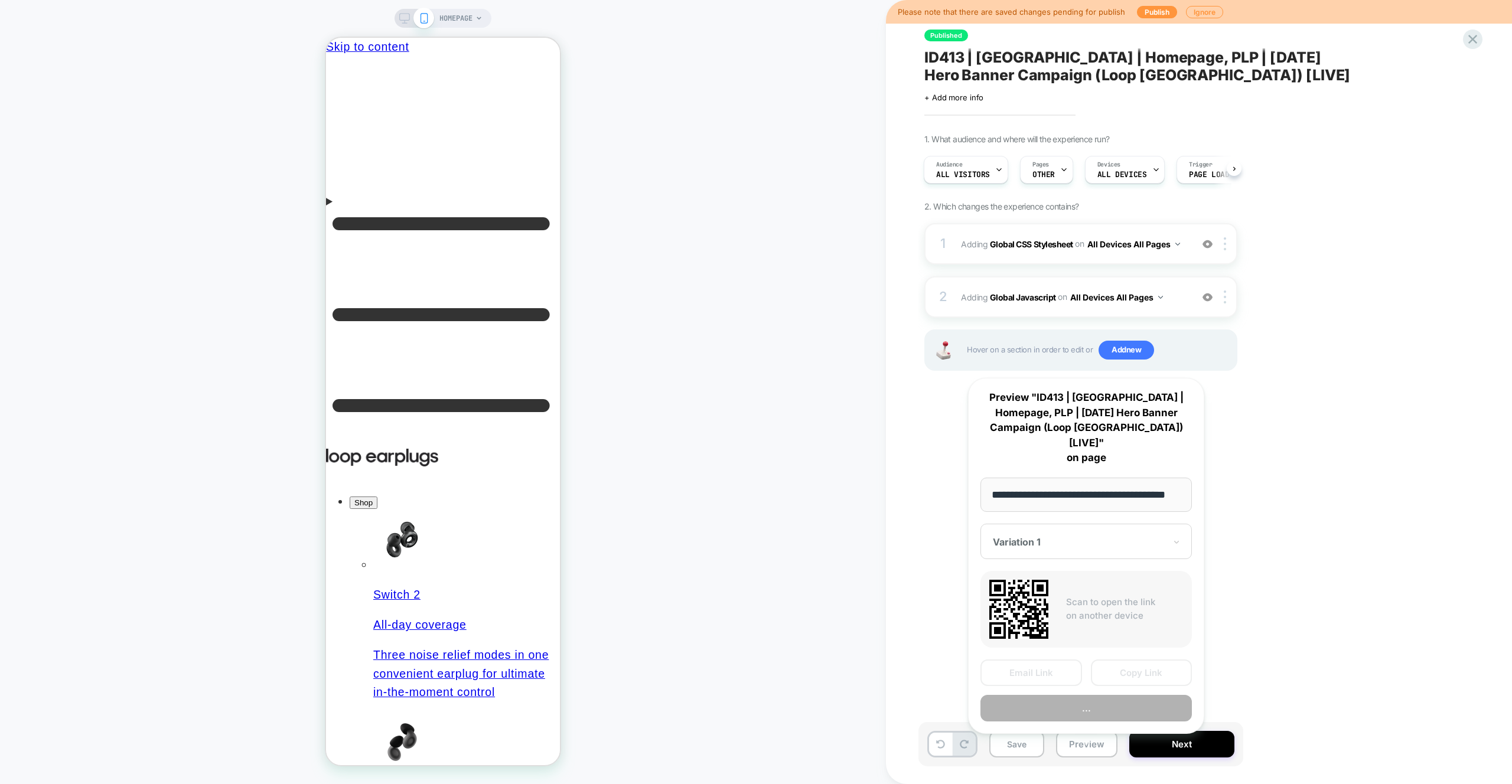
scroll to position [0, 17]
click at [1133, 660] on button "Copy Link" at bounding box center [1141, 673] width 102 height 26
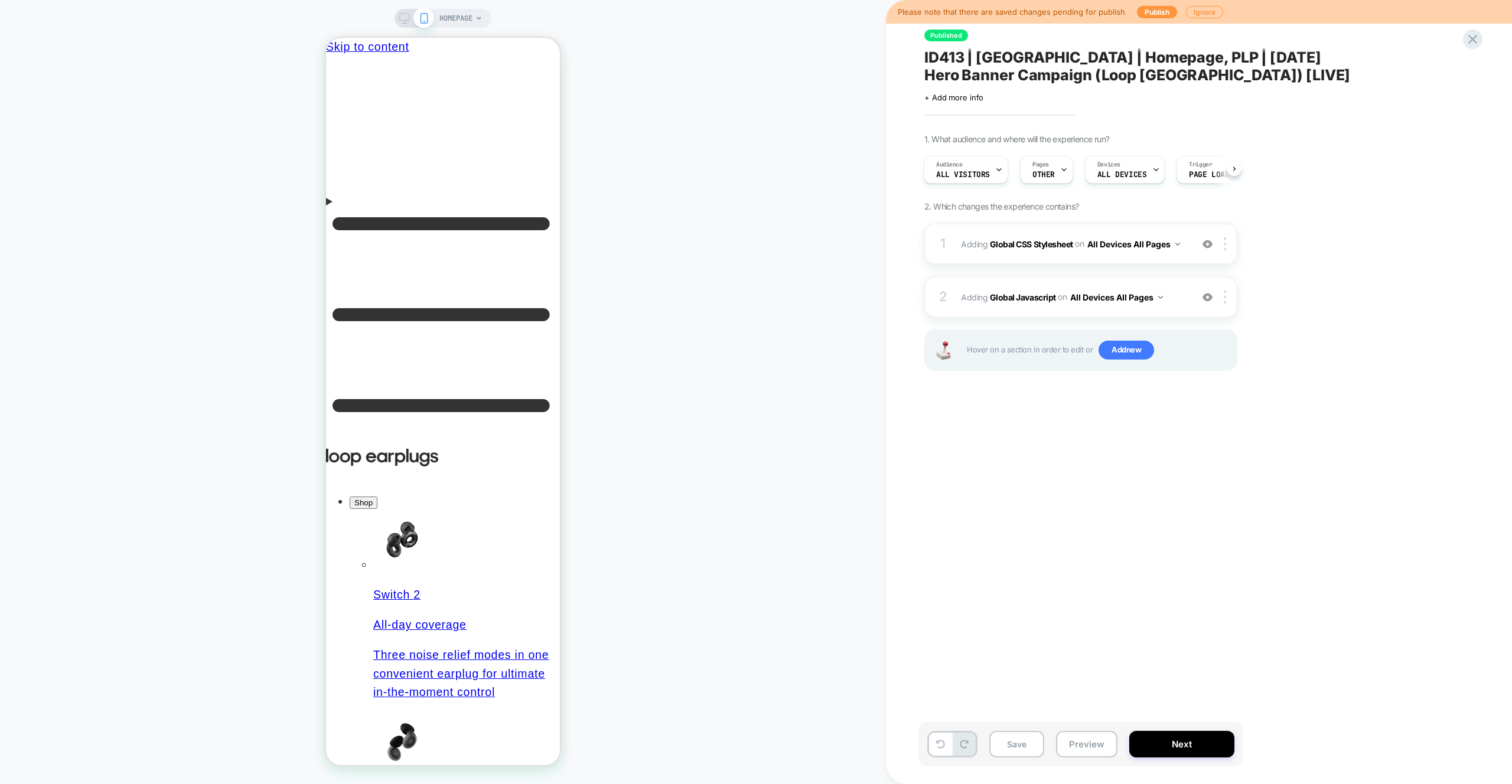
click at [1077, 607] on div "Published ID413 | India | Homepage, PLP | Independence Day Hero Banner Campaign…" at bounding box center [1140, 392] width 443 height 760
drag, startPoint x: 1083, startPoint y: 746, endPoint x: 1083, endPoint y: 740, distance: 6.0
click at [1083, 746] on button "Preview" at bounding box center [1086, 744] width 62 height 26
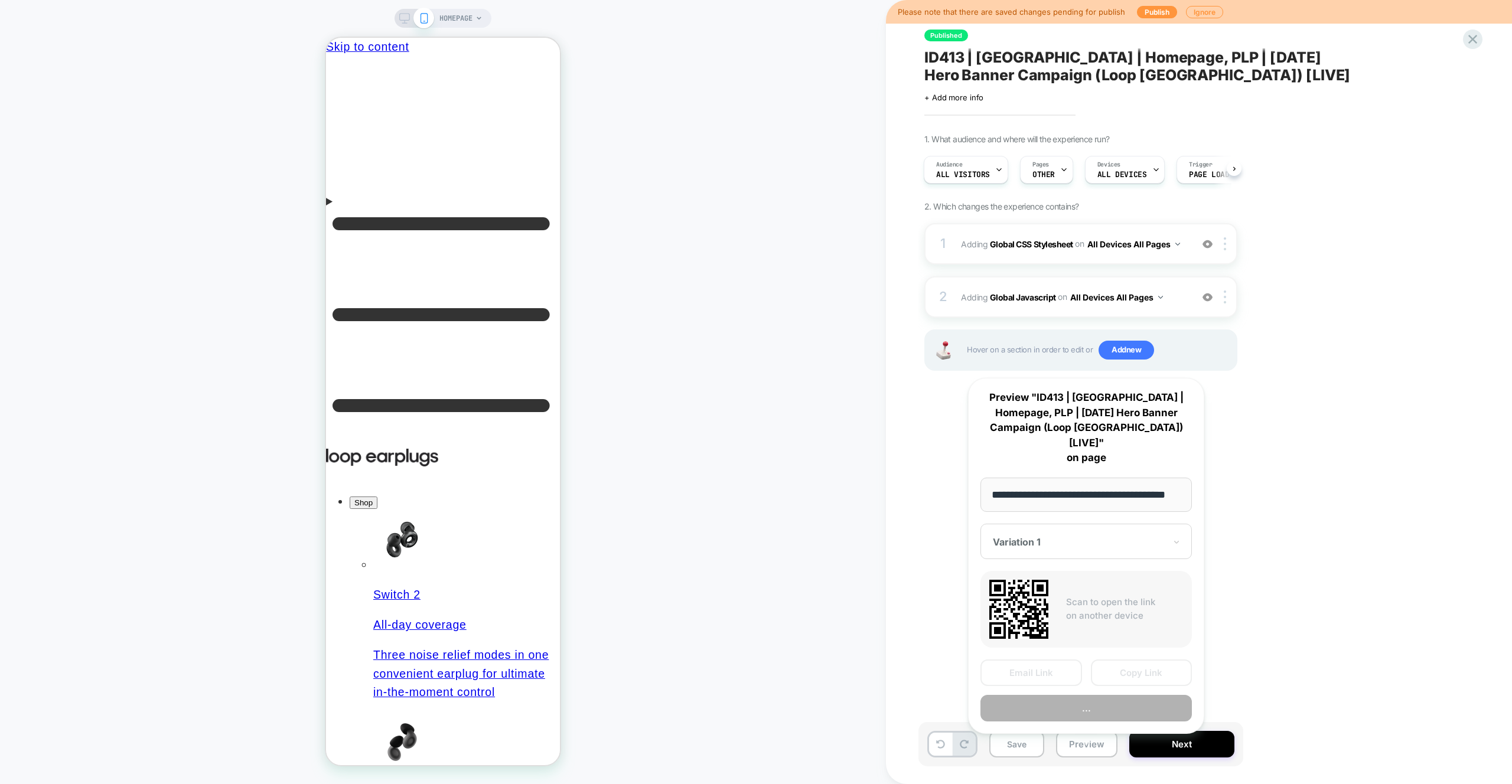
scroll to position [0, 17]
click at [1065, 477] on input "**********" at bounding box center [1086, 495] width 212 height 35
click at [1083, 477] on input "**********" at bounding box center [1086, 495] width 212 height 35
drag, startPoint x: 1273, startPoint y: 635, endPoint x: 1263, endPoint y: 639, distance: 10.8
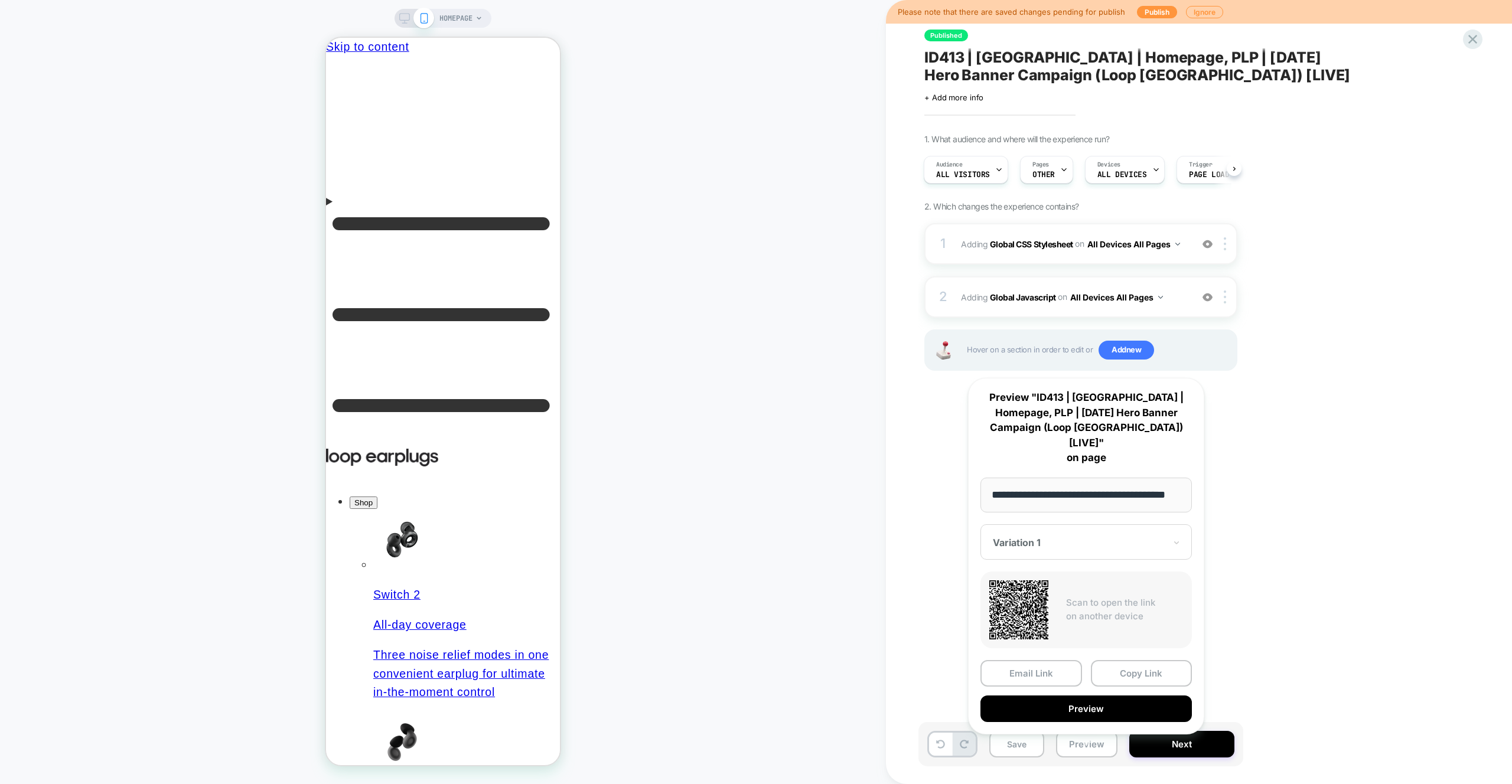
click at [1273, 635] on div "Published ID413 | India | Homepage, PLP | Independence Day Hero Banner Campaign…" at bounding box center [1140, 392] width 443 height 760
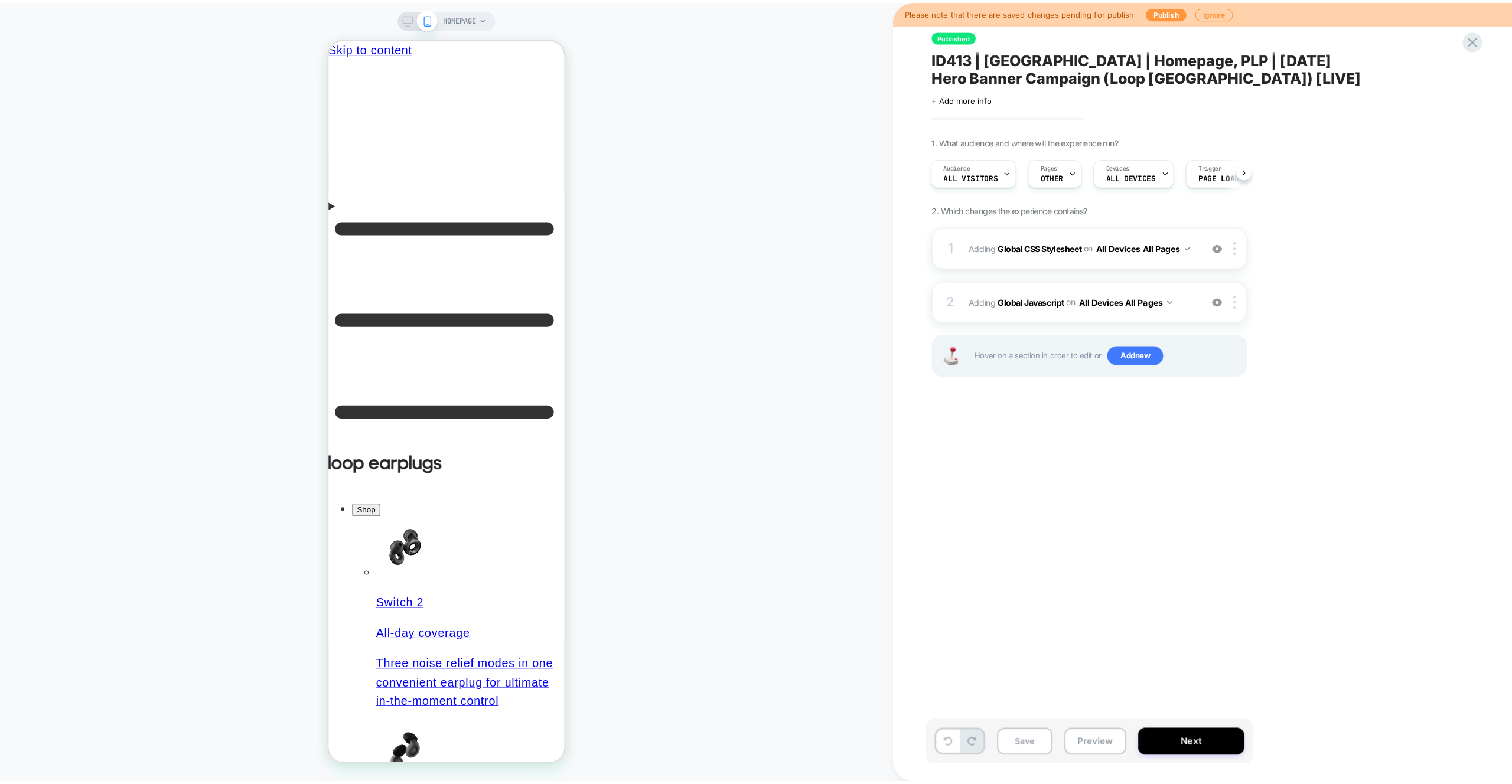
scroll to position [0, 9]
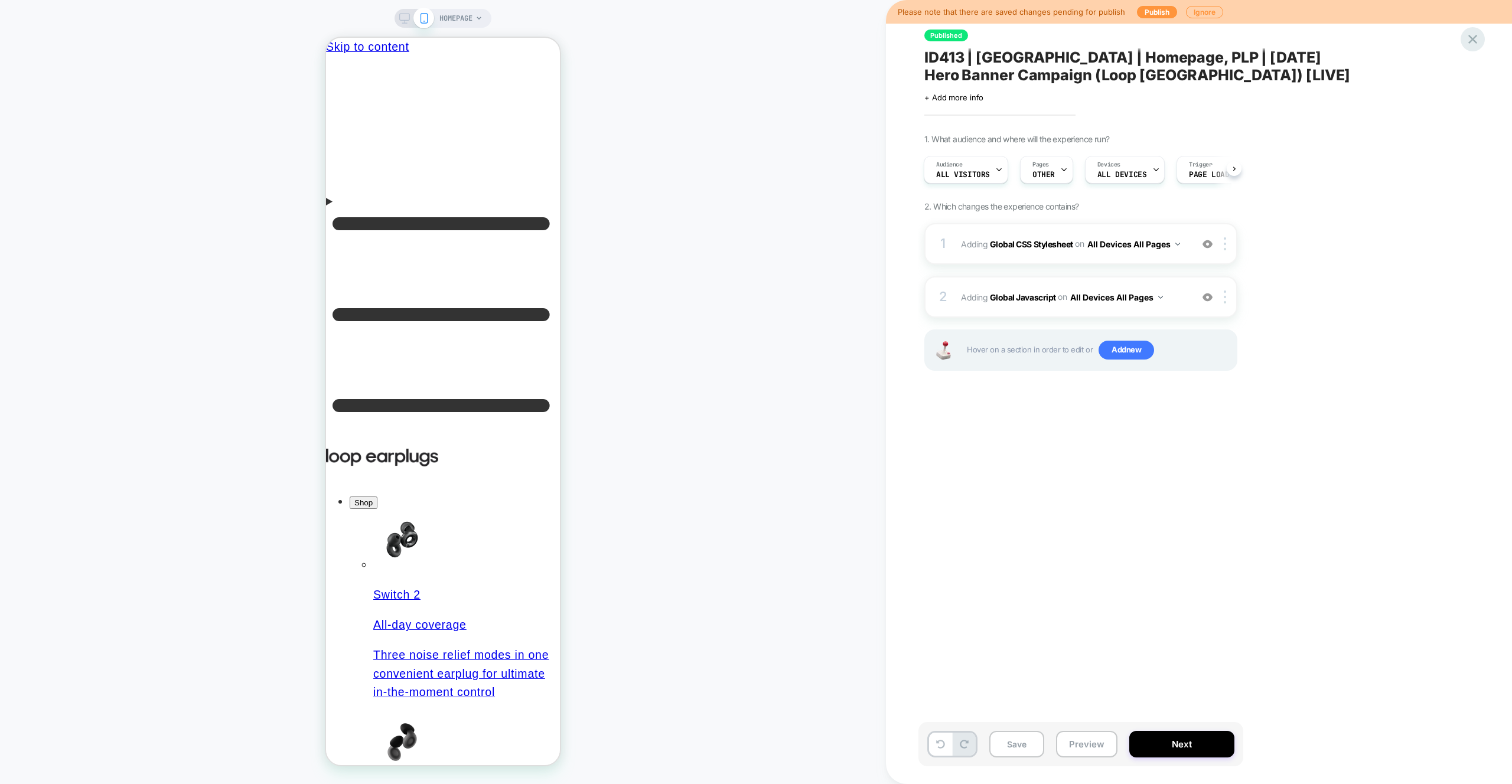
click at [1479, 41] on icon at bounding box center [1473, 39] width 16 height 16
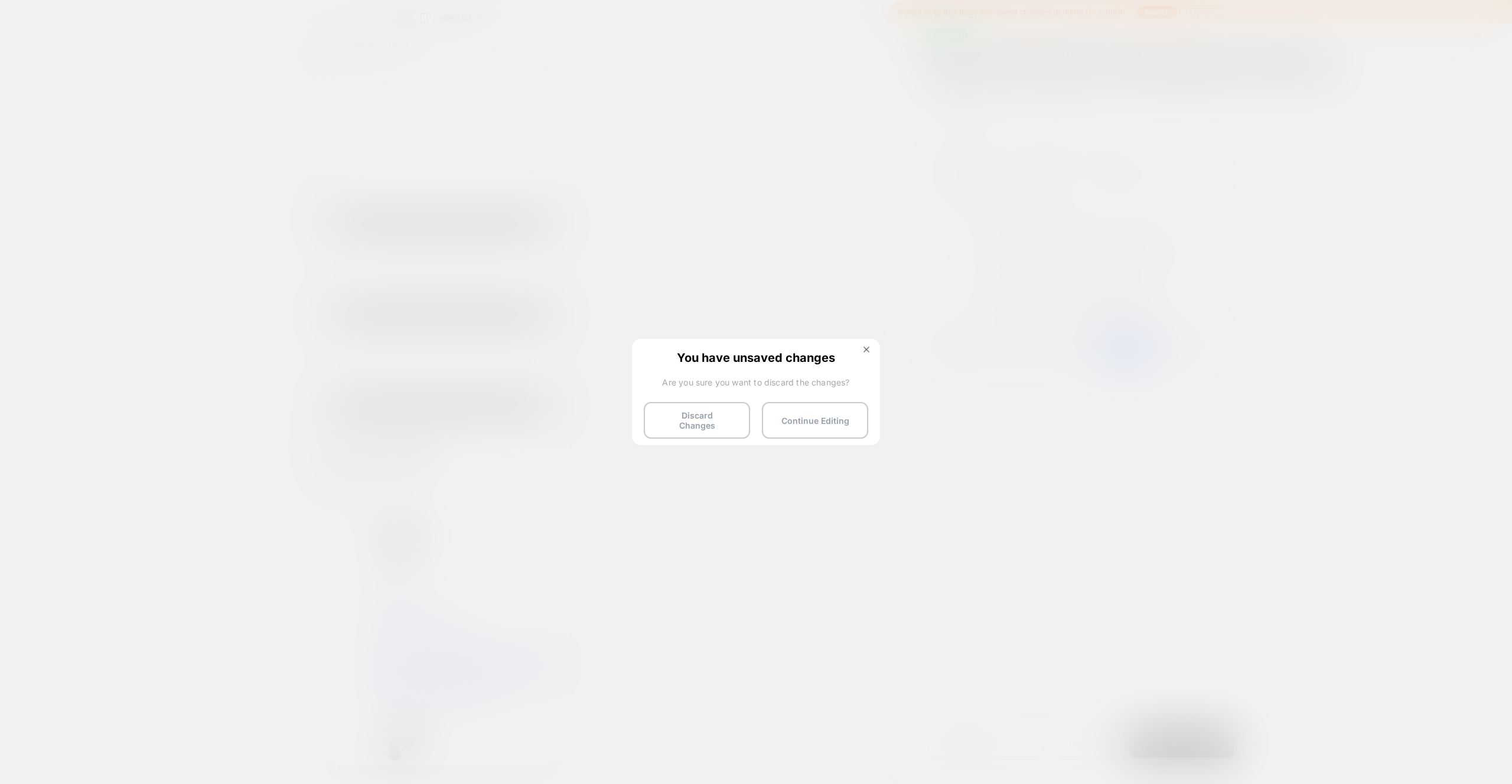
drag, startPoint x: 682, startPoint y: 404, endPoint x: 698, endPoint y: 395, distance: 18.4
click at [682, 404] on button "Discard Changes" at bounding box center [697, 420] width 106 height 36
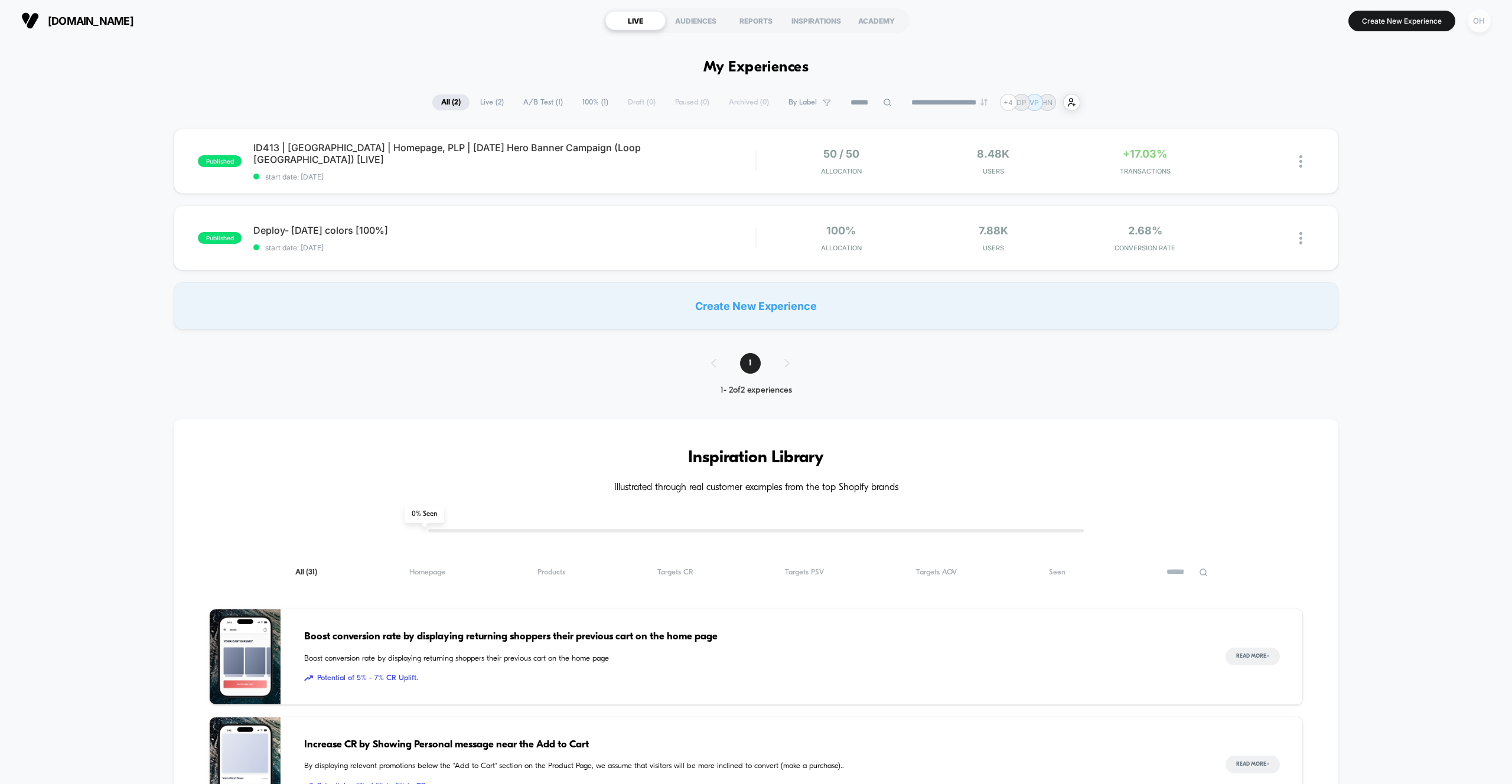
click at [1473, 16] on div "OH" at bounding box center [1479, 21] width 23 height 23
click at [1391, 157] on span "Account Settings" at bounding box center [1418, 162] width 120 height 10
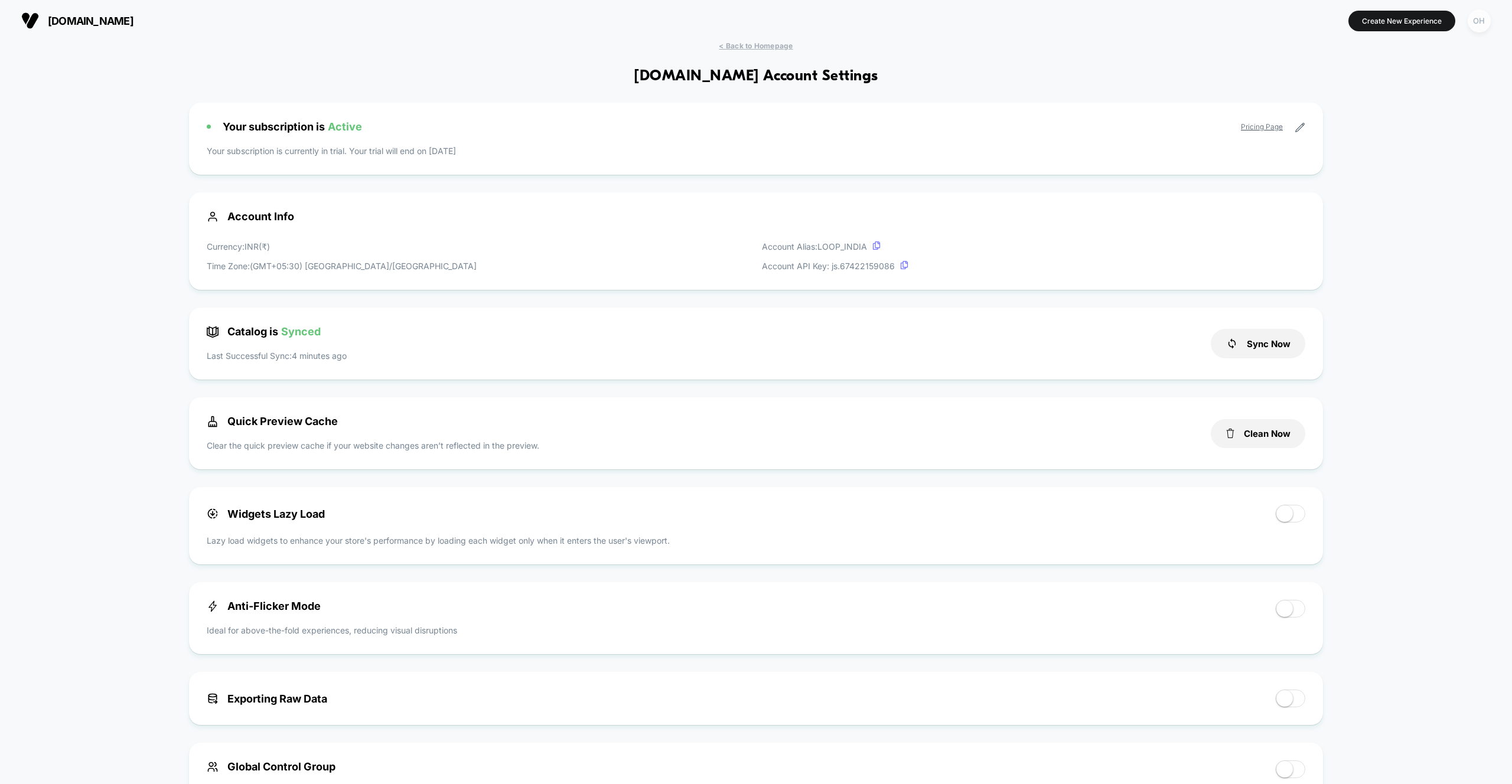
click at [1476, 25] on div "OH" at bounding box center [1479, 21] width 23 height 23
click at [1396, 217] on span "Global Rules" at bounding box center [1418, 216] width 120 height 10
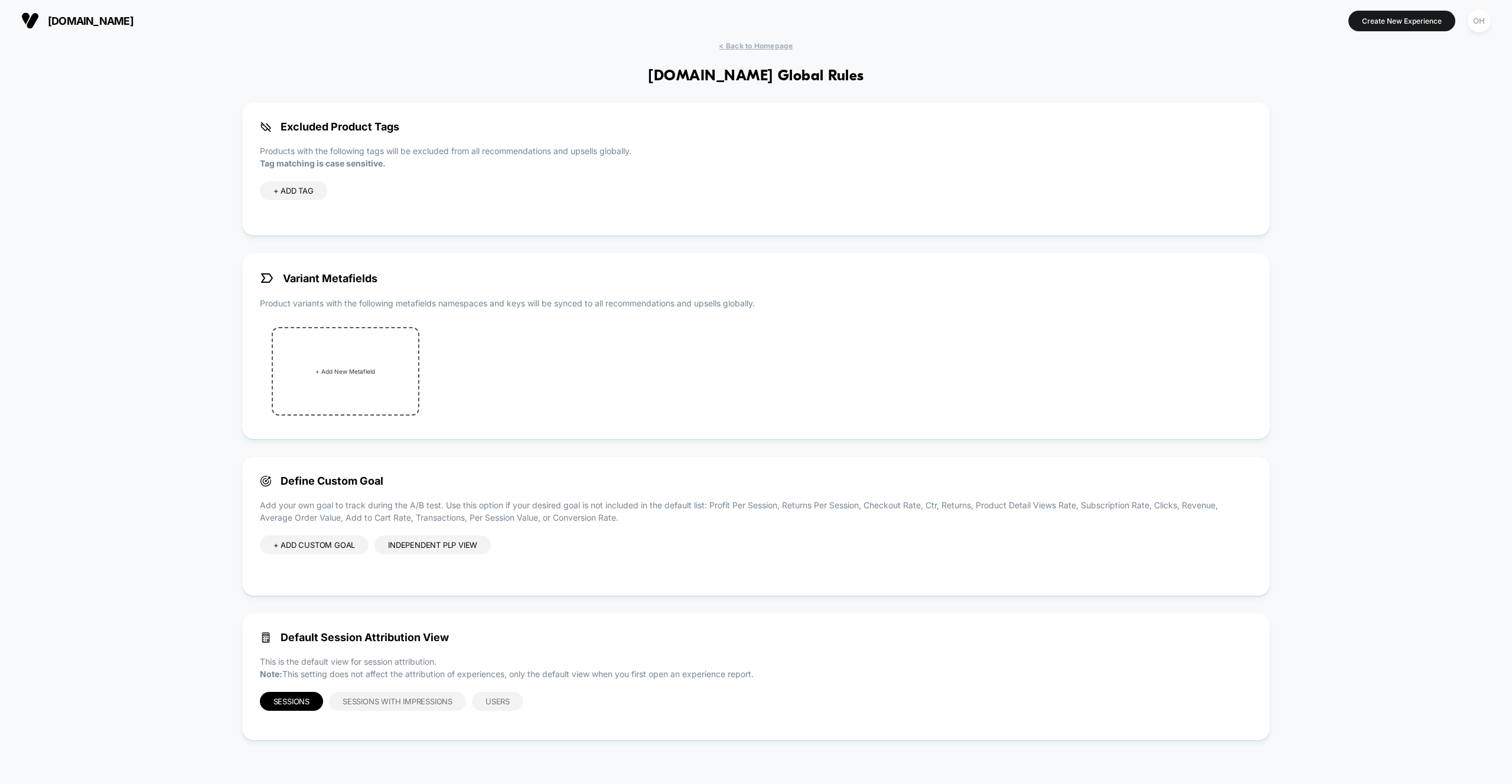
click at [413, 547] on div "Independent PLP view" at bounding box center [432, 545] width 117 height 19
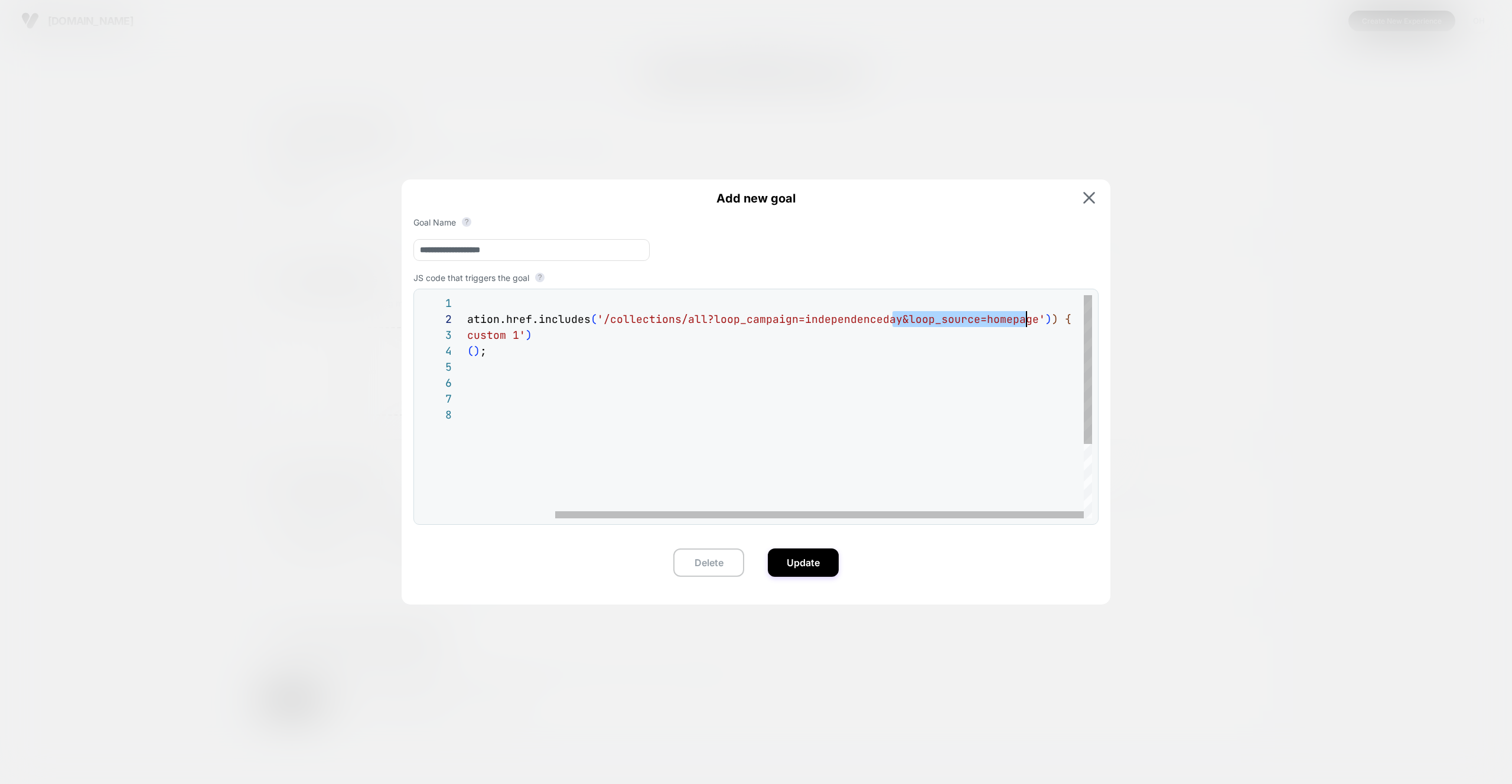
scroll to position [16, 663]
drag, startPoint x: 894, startPoint y: 320, endPoint x: 1024, endPoint y: 323, distance: 130.0
click at [1024, 323] on div "( ( ) => { if ( window.location.href.includes ( '/collections/all?loop_campaign…" at bounding box center [727, 463] width 729 height 335
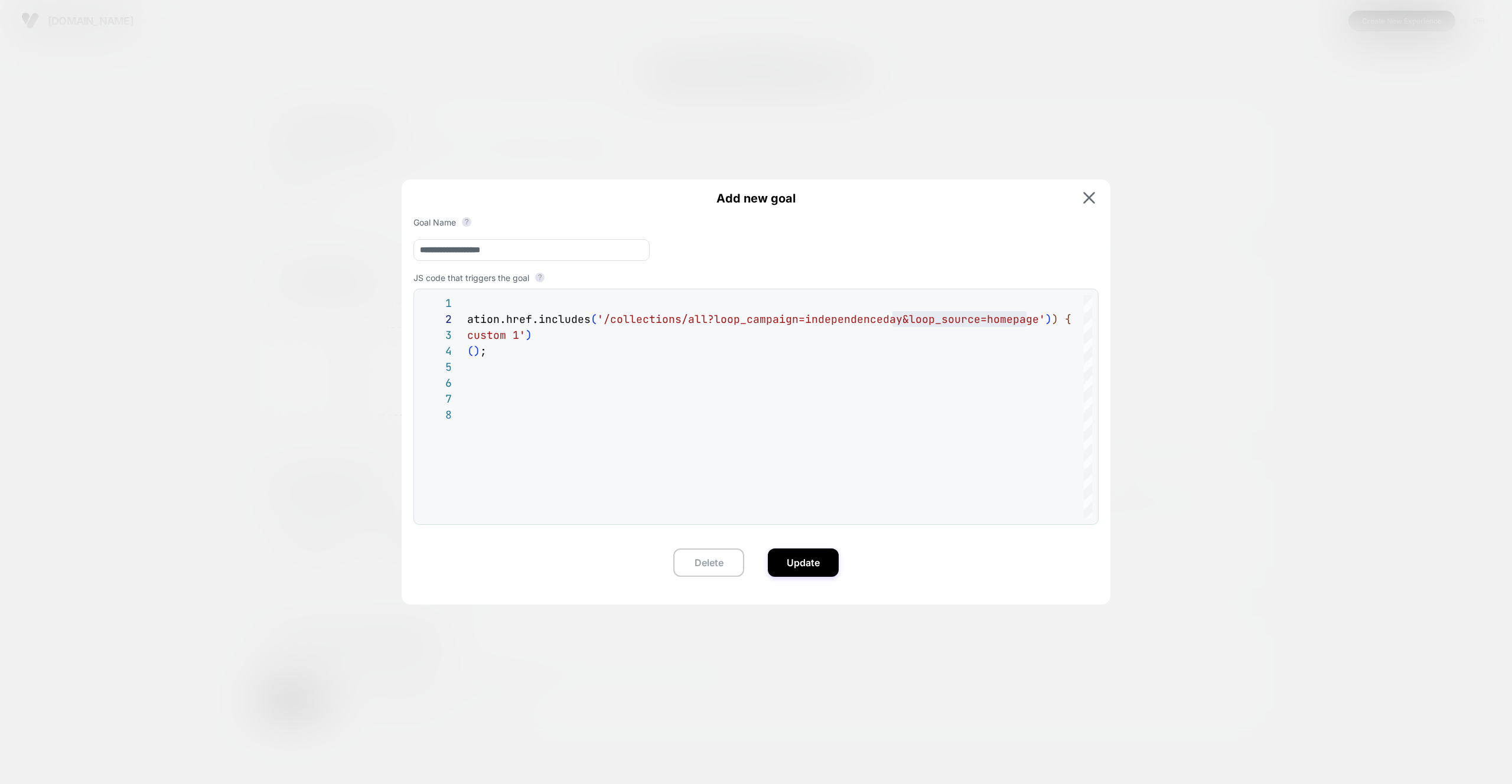
click at [983, 262] on div "**********" at bounding box center [756, 387] width 708 height 415
click at [1079, 197] on span "Add new goal" at bounding box center [756, 198] width 685 height 14
click at [1092, 195] on img at bounding box center [1089, 198] width 12 height 12
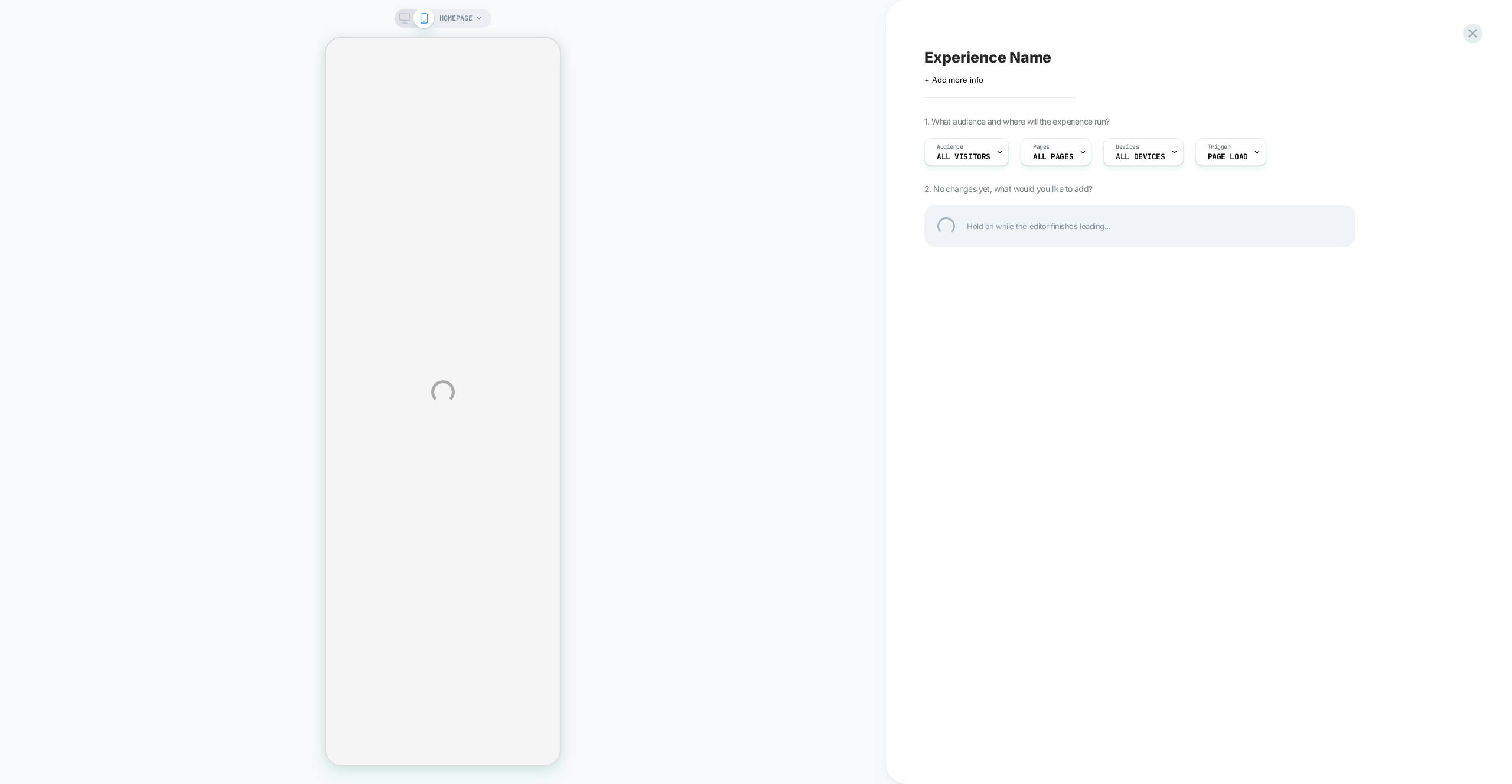
click at [1210, 15] on div "HOMEPAGE Experience Name Click to edit experience details + Add more info 1. Wh…" at bounding box center [756, 392] width 1512 height 784
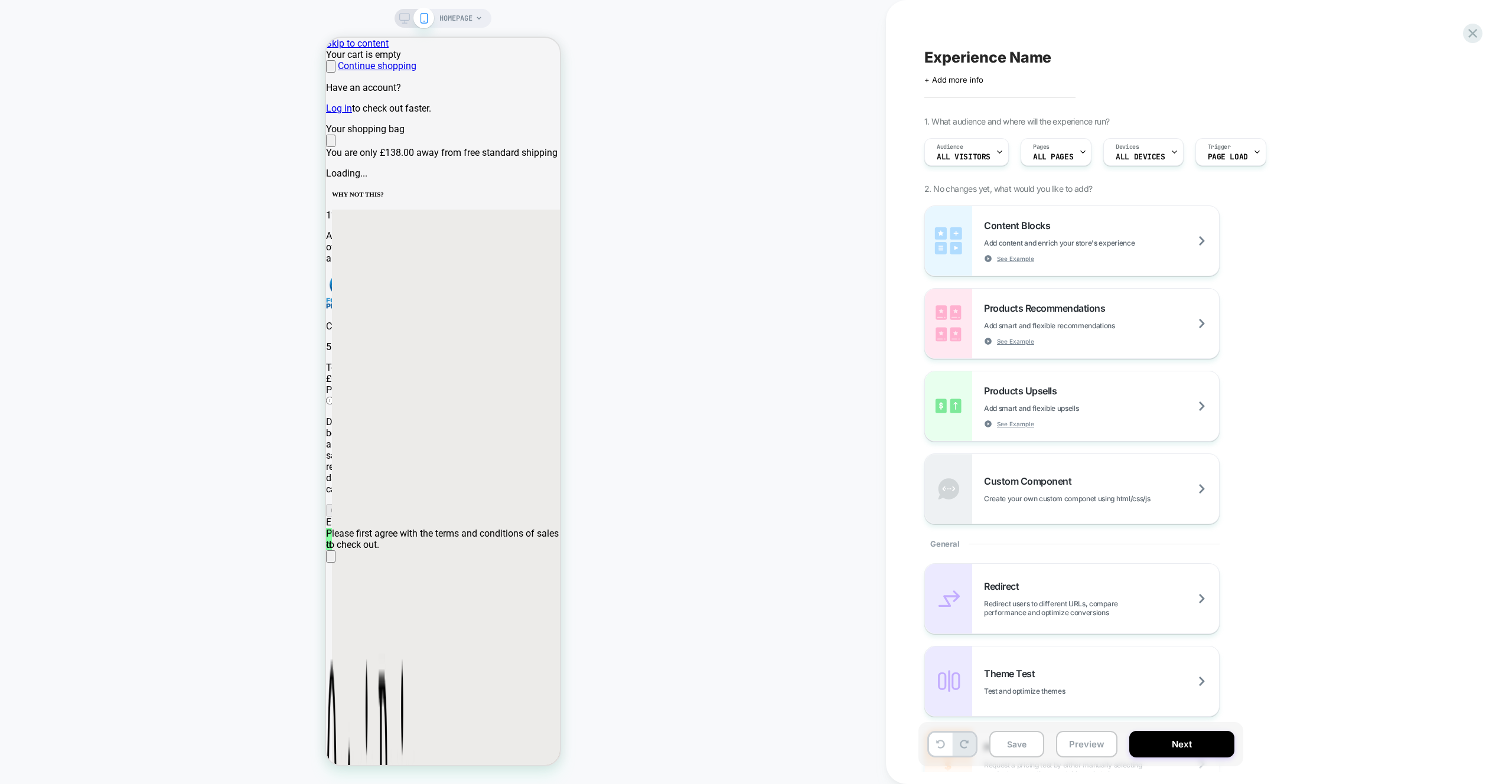
scroll to position [0, 468]
click at [390, 23] on div "HOMEPAGE" at bounding box center [443, 392] width 886 height 760
click at [402, 20] on rect at bounding box center [405, 17] width 10 height 7
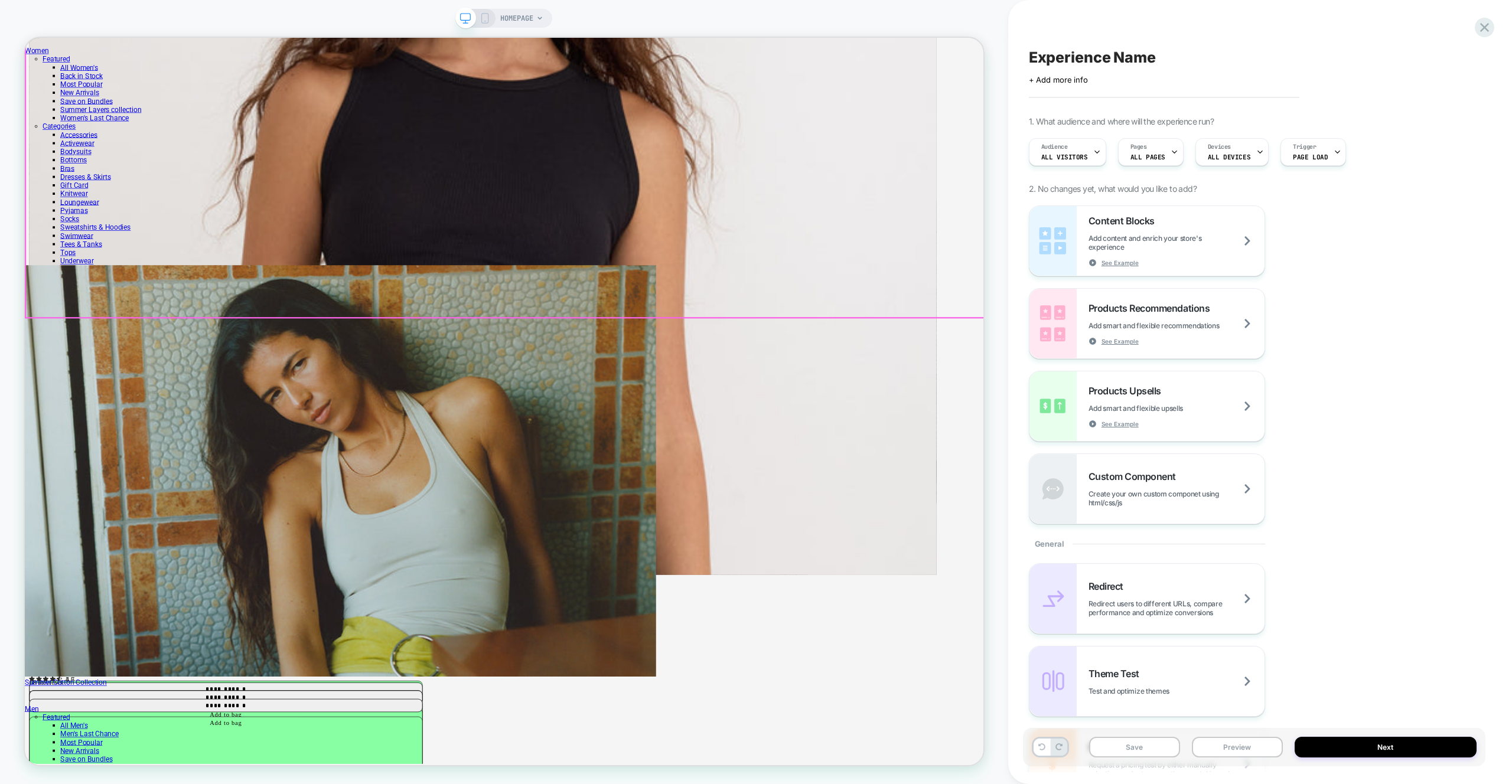
scroll to position [652, 0]
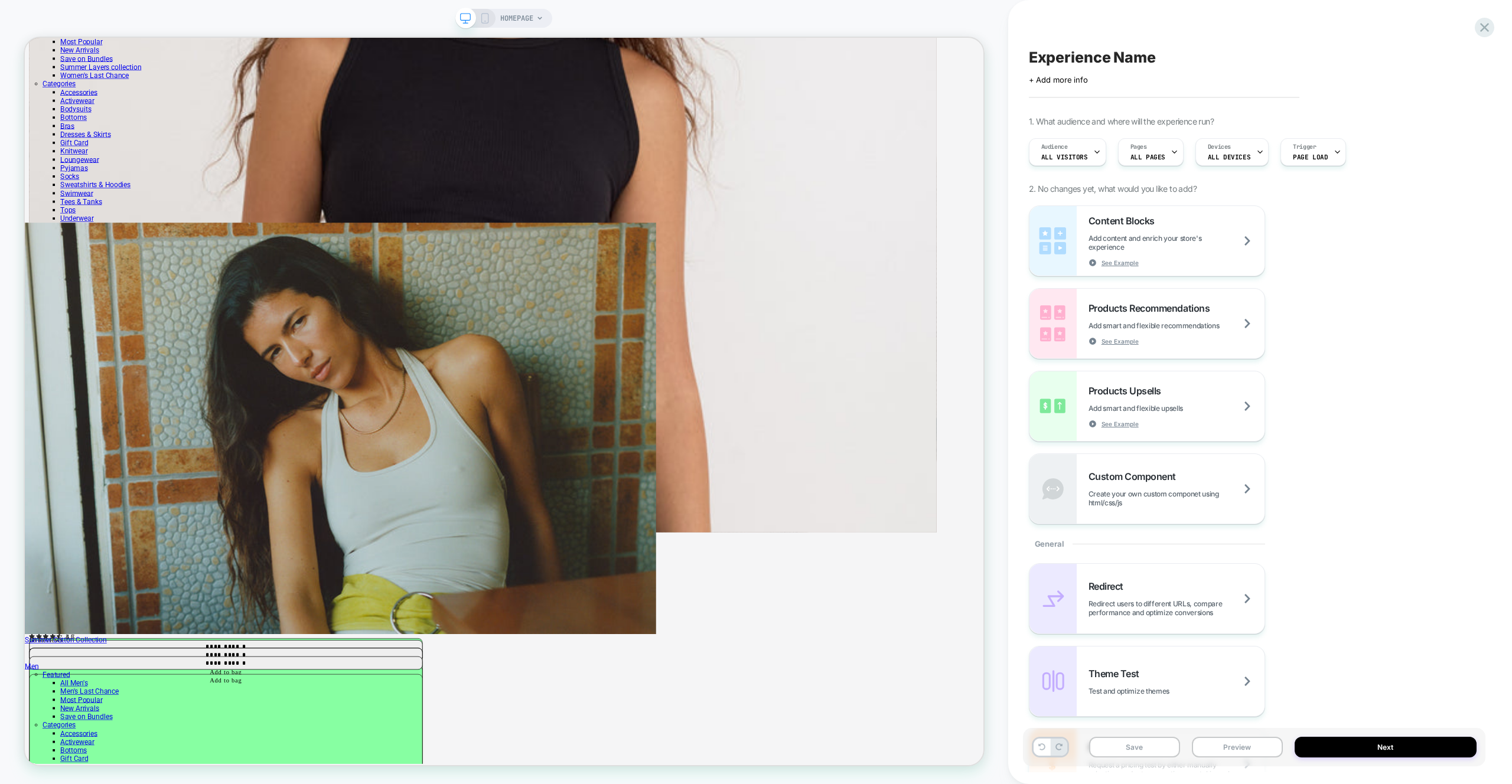
click at [1312, 91] on div "Experience Name Click to edit experience details + Add more info 1. What audien…" at bounding box center [1254, 392] width 462 height 760
click at [1489, 29] on icon at bounding box center [1484, 27] width 16 height 16
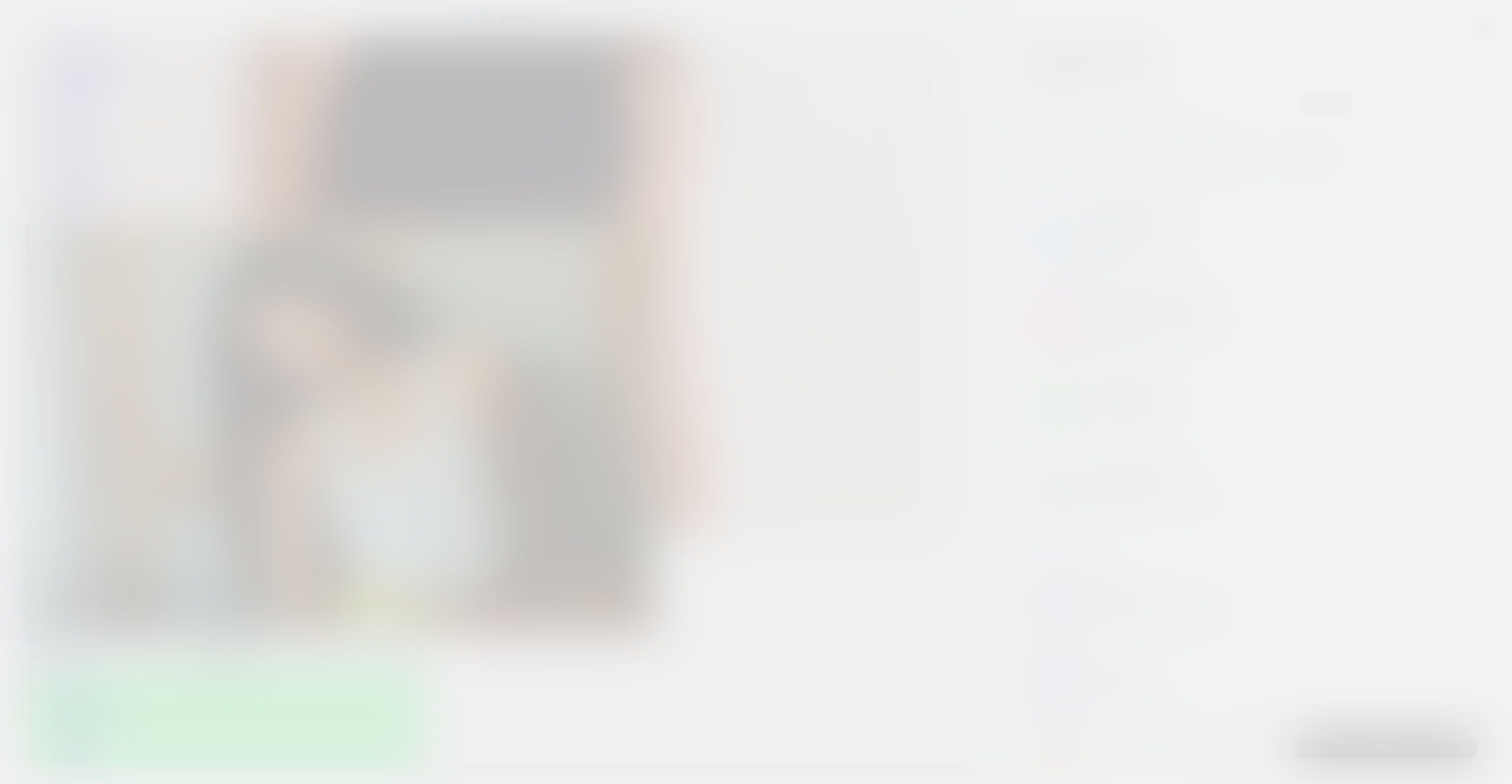
scroll to position [0, 1278]
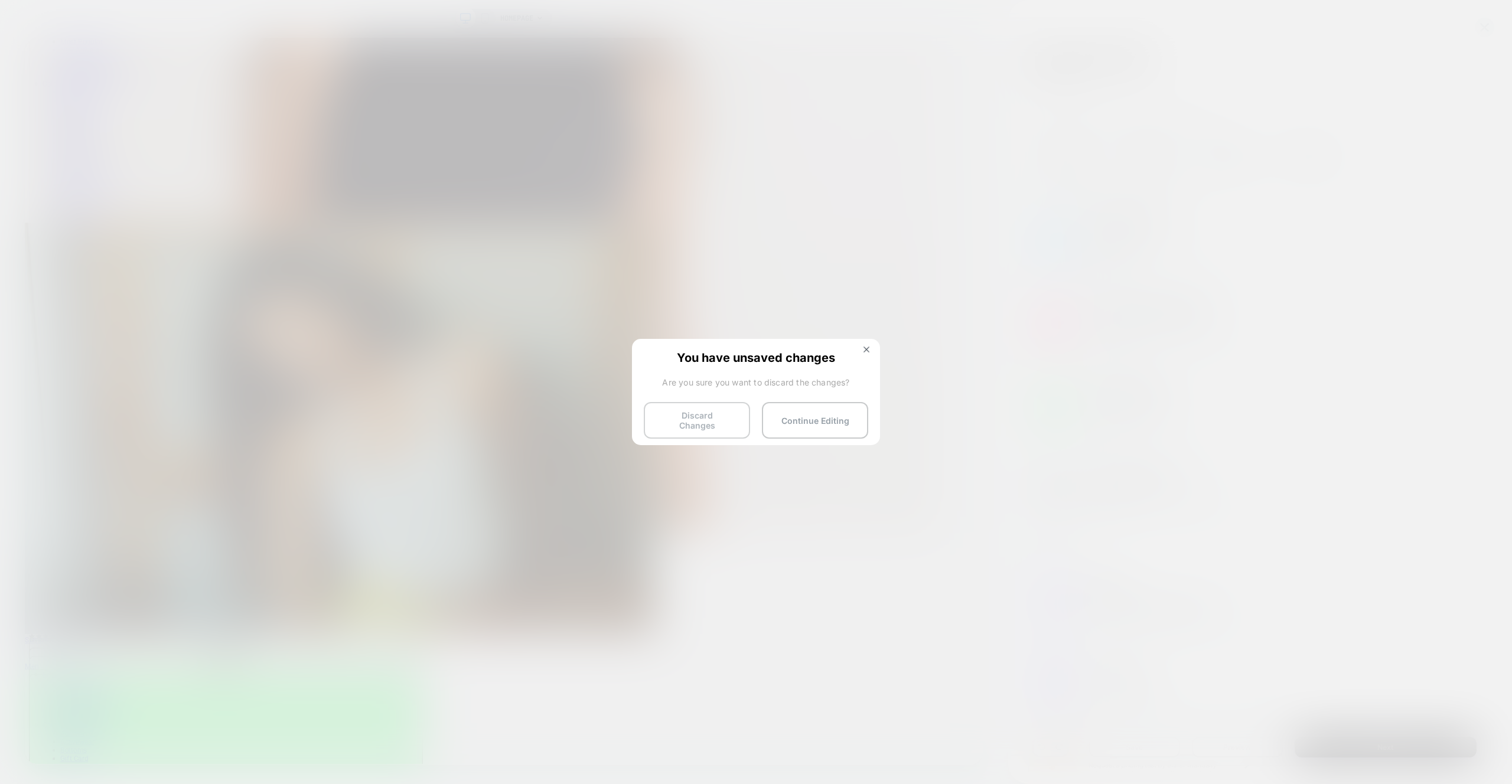
click at [713, 412] on button "Discard Changes" at bounding box center [697, 420] width 106 height 36
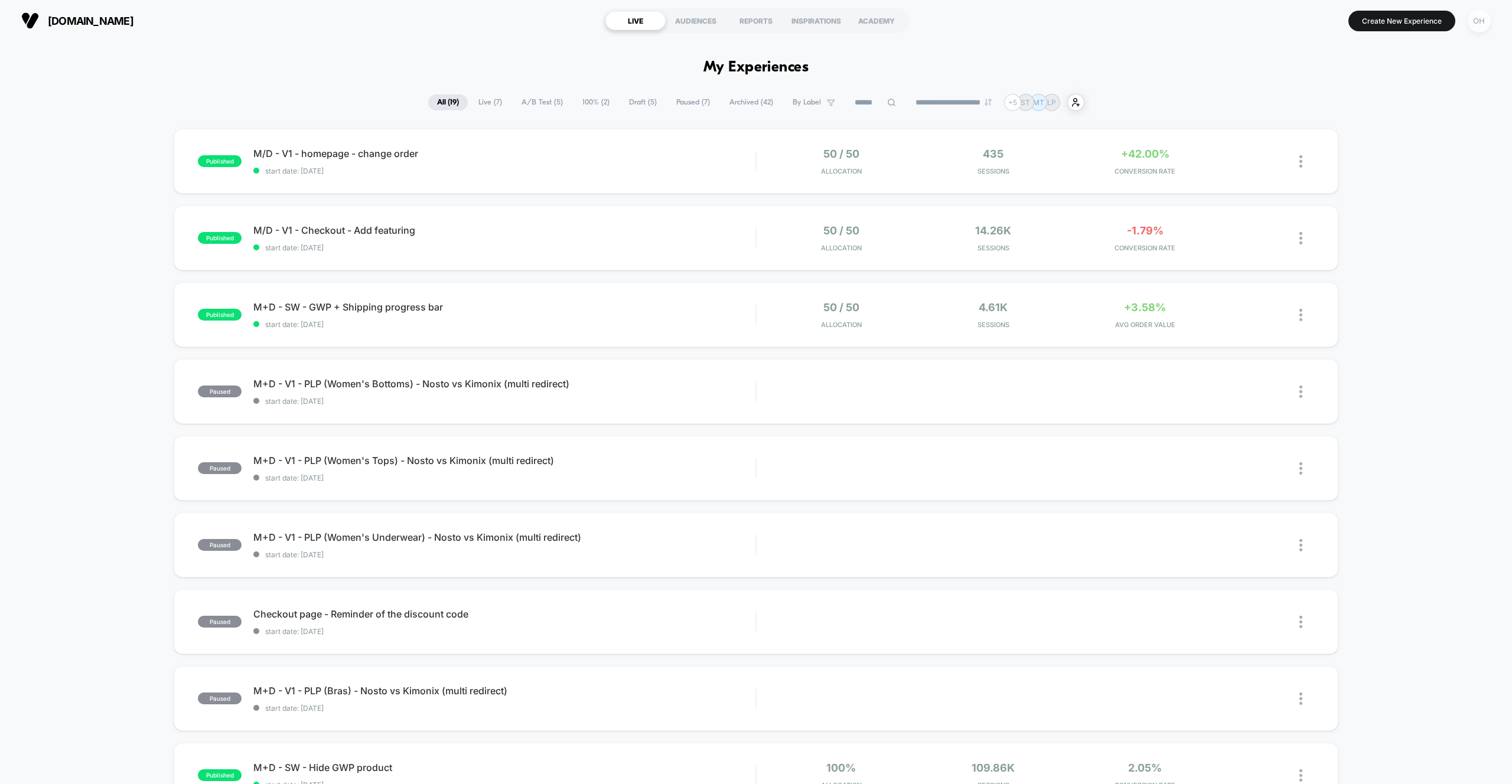
click at [1479, 25] on div "OH" at bounding box center [1479, 21] width 23 height 23
click at [1372, 158] on span "Account Settings" at bounding box center [1418, 162] width 120 height 10
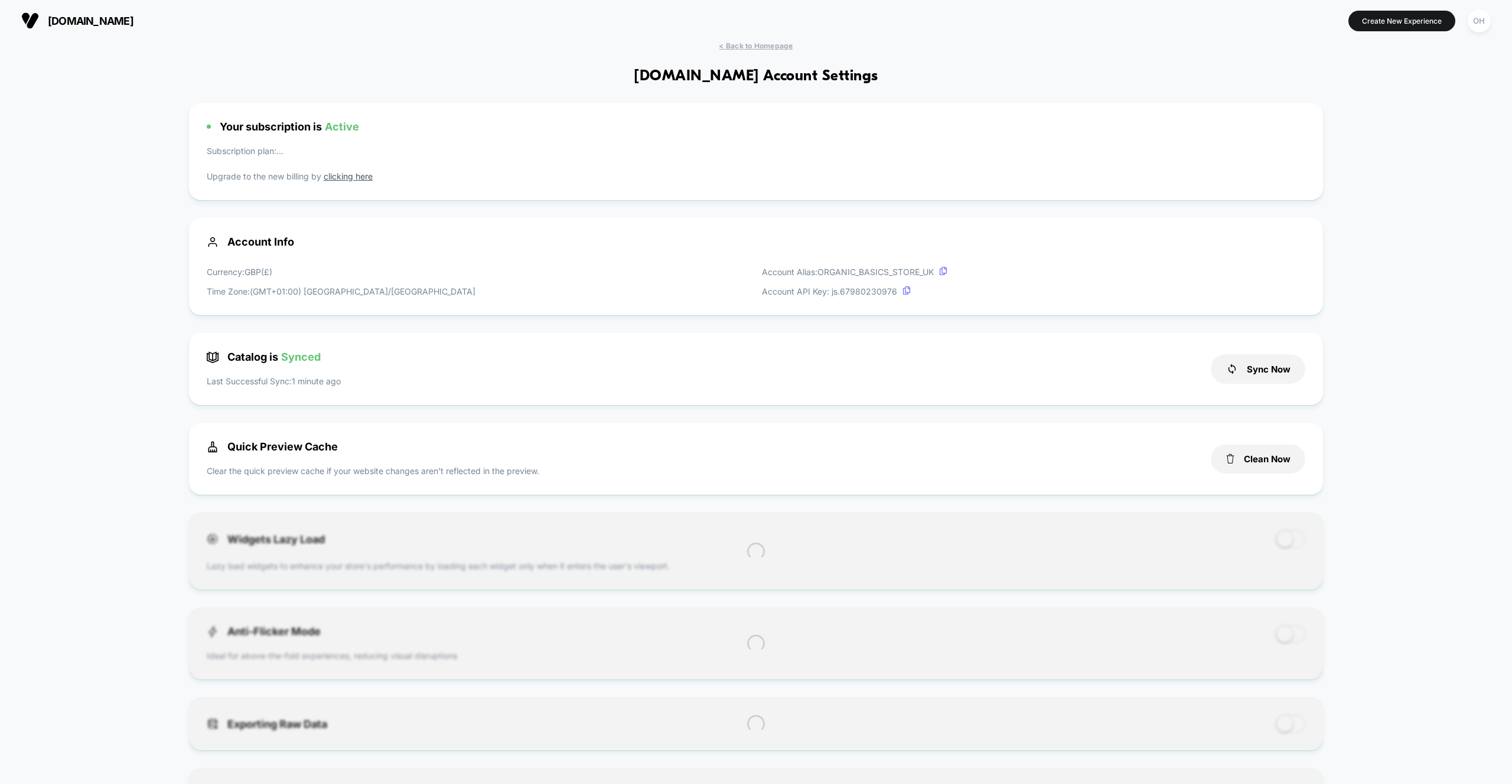
scroll to position [160, 0]
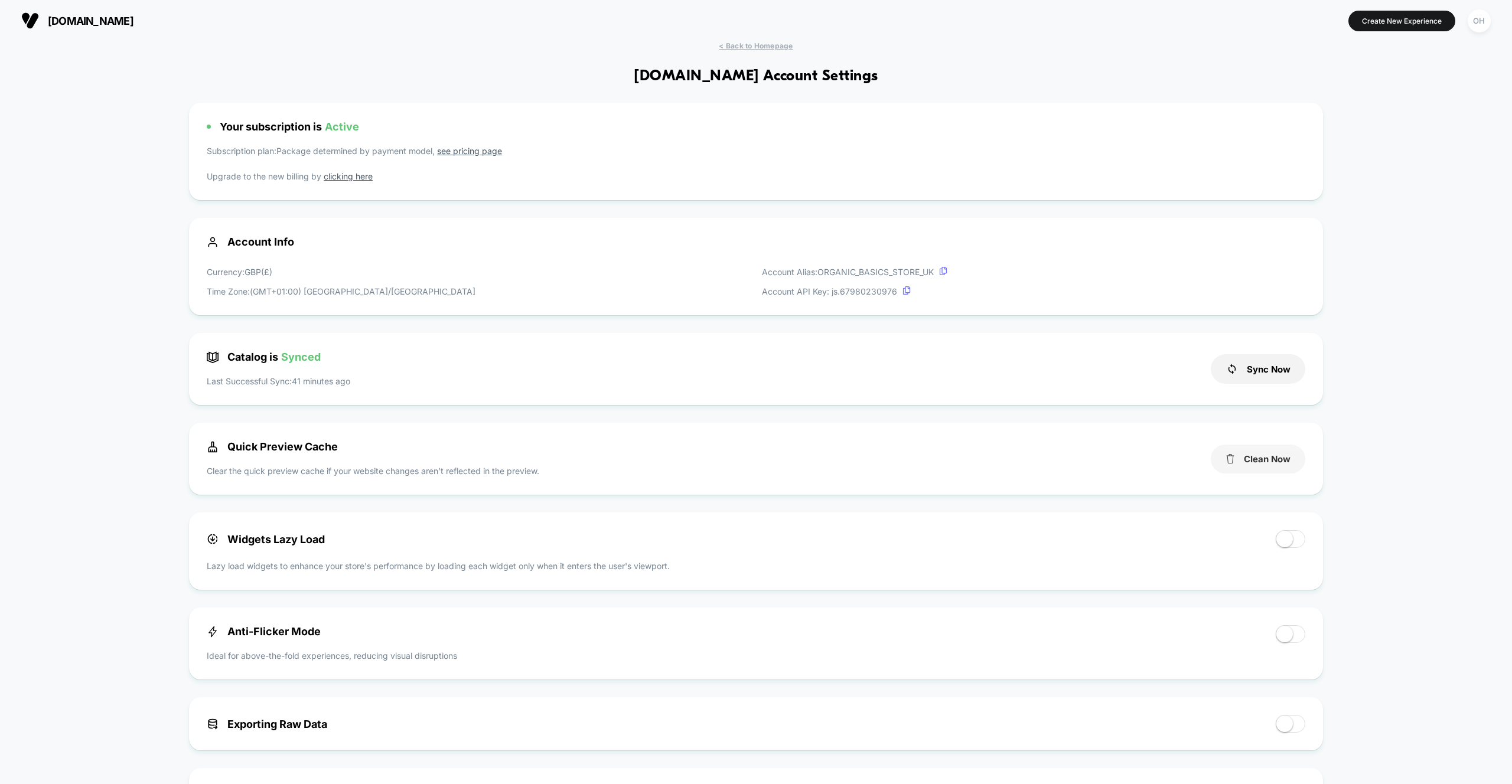
click at [1256, 459] on button "Clean Now" at bounding box center [1258, 459] width 94 height 29
click at [1376, 25] on button "Create New Experience" at bounding box center [1401, 21] width 107 height 21
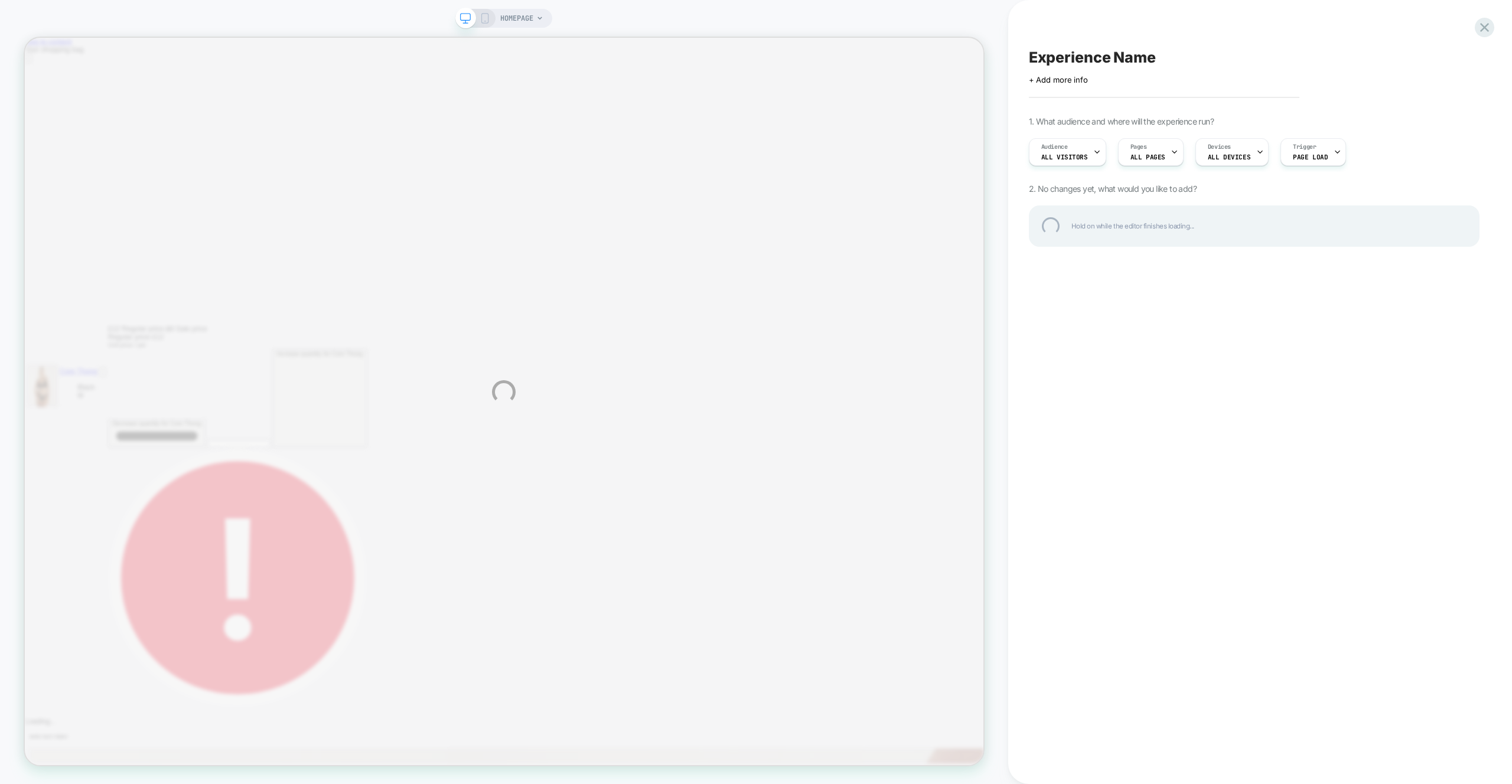
click at [1151, 7] on div "HOMEPAGE Experience Name Click to edit experience details + Add more info 1. Wh…" at bounding box center [756, 392] width 1512 height 784
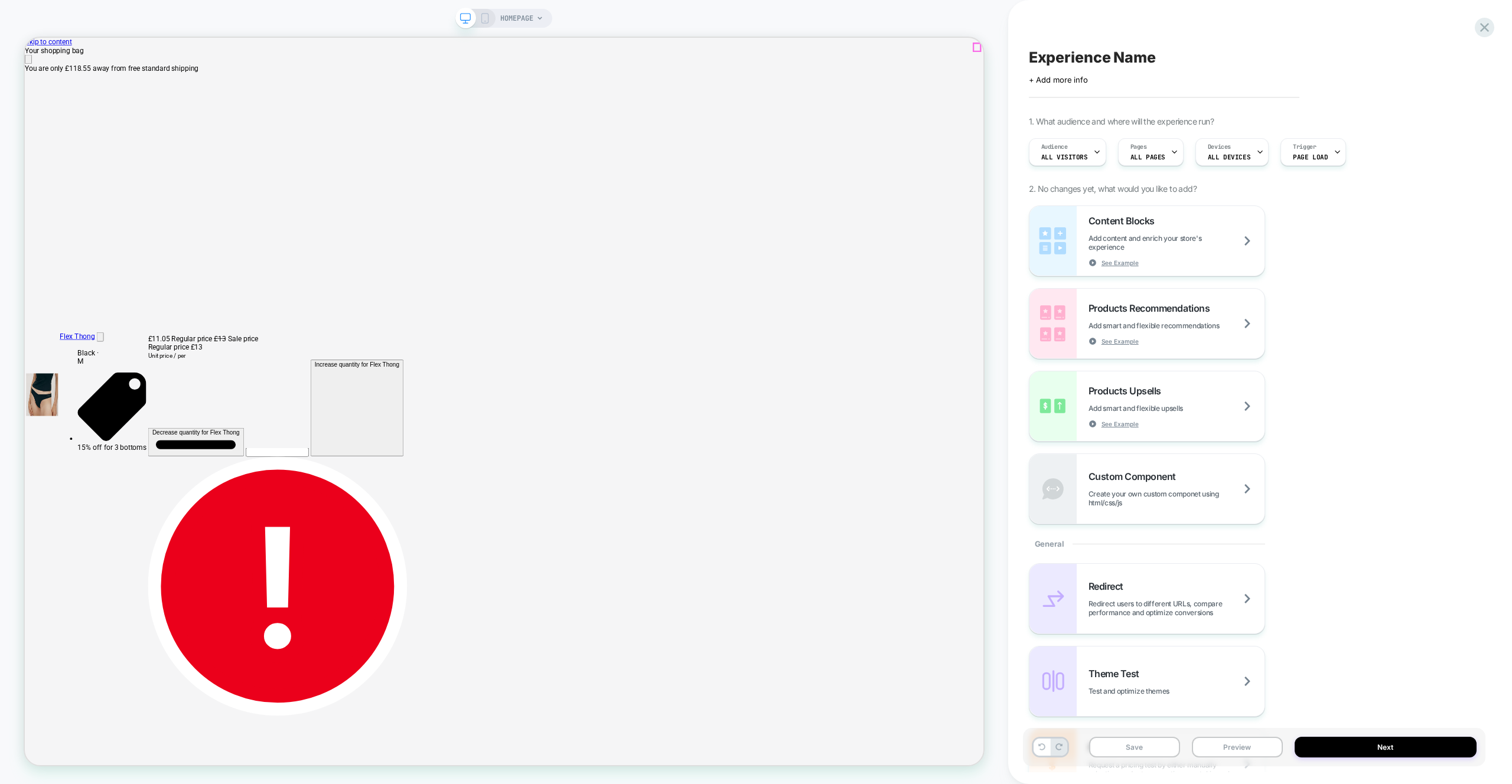
click at [29, 69] on icon "Close" at bounding box center [29, 69] width 0 height 0
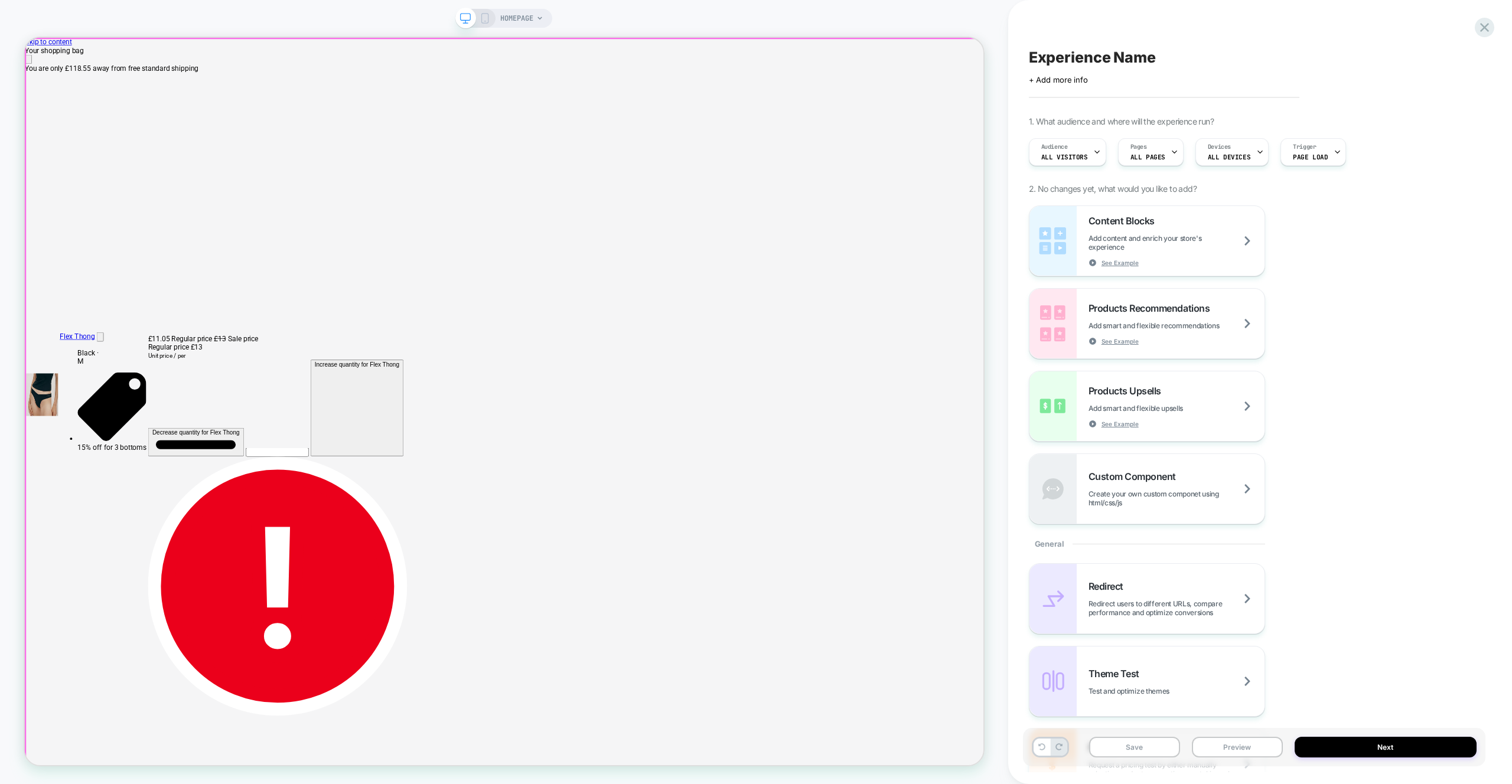
scroll to position [753, 0]
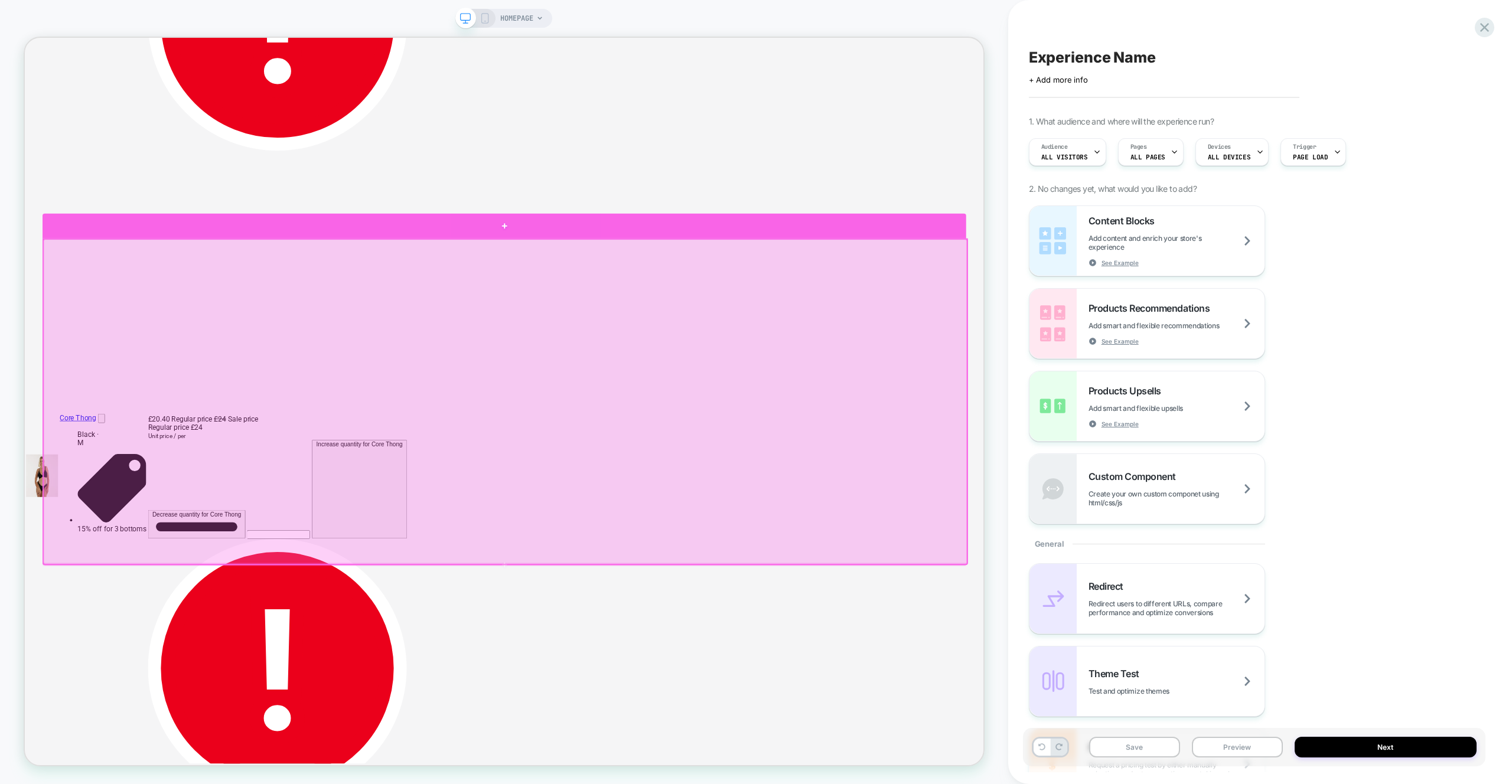
click at [927, 285] on div at bounding box center [664, 288] width 1231 height 33
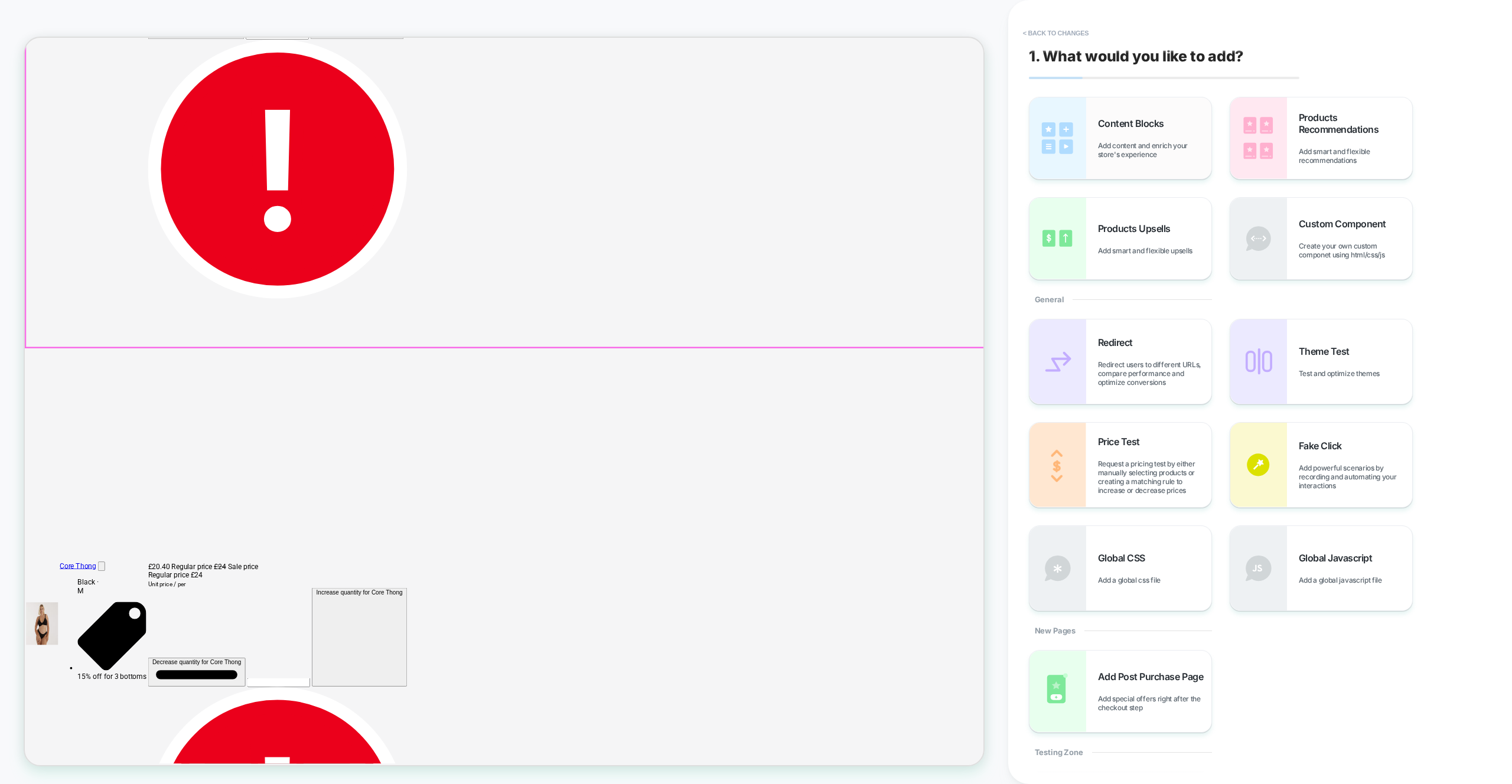
scroll to position [547, 0]
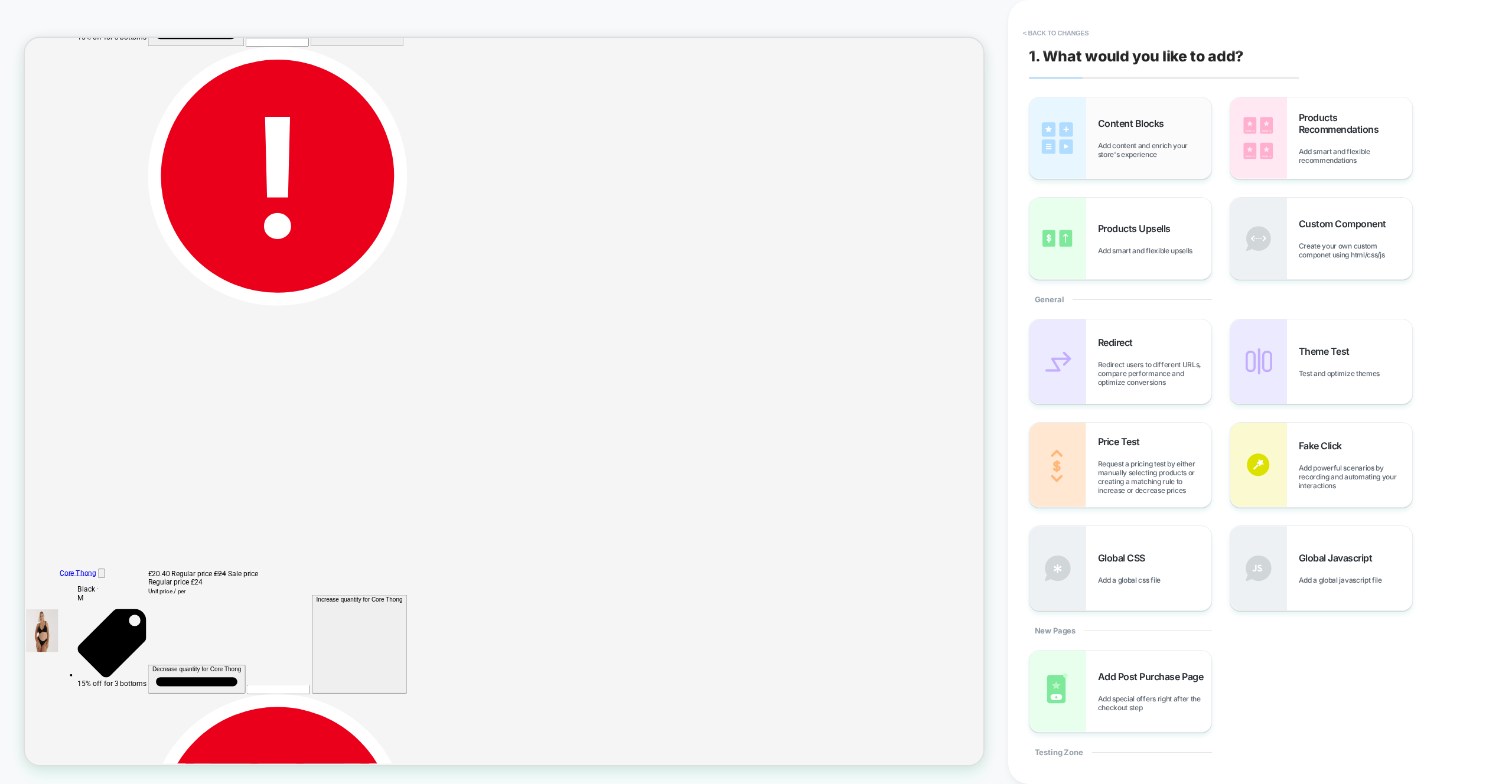
click at [1052, 143] on img at bounding box center [1058, 138] width 57 height 81
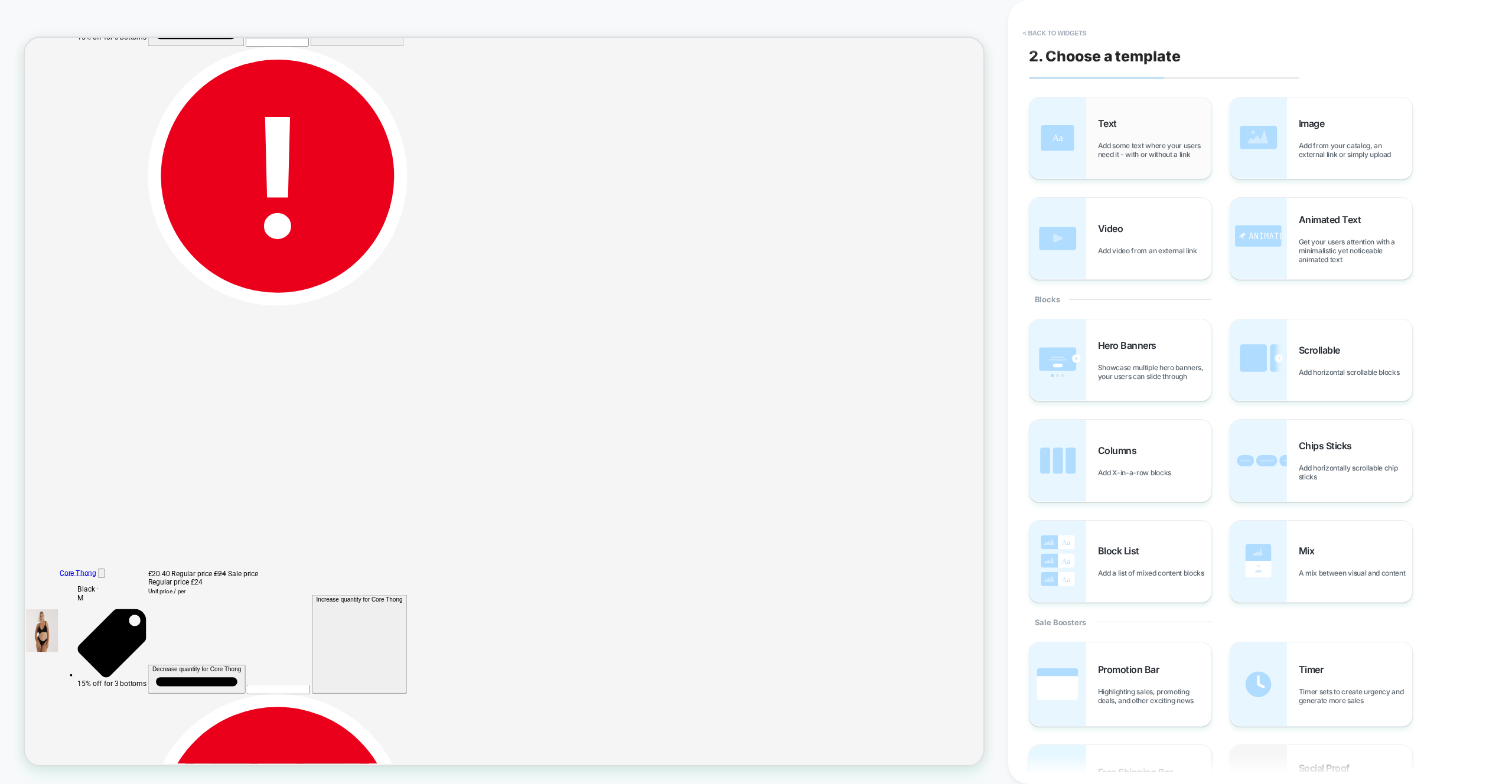
drag, startPoint x: 1114, startPoint y: 127, endPoint x: 1122, endPoint y: 152, distance: 26.2
click at [1114, 127] on span "Text" at bounding box center [1110, 124] width 25 height 12
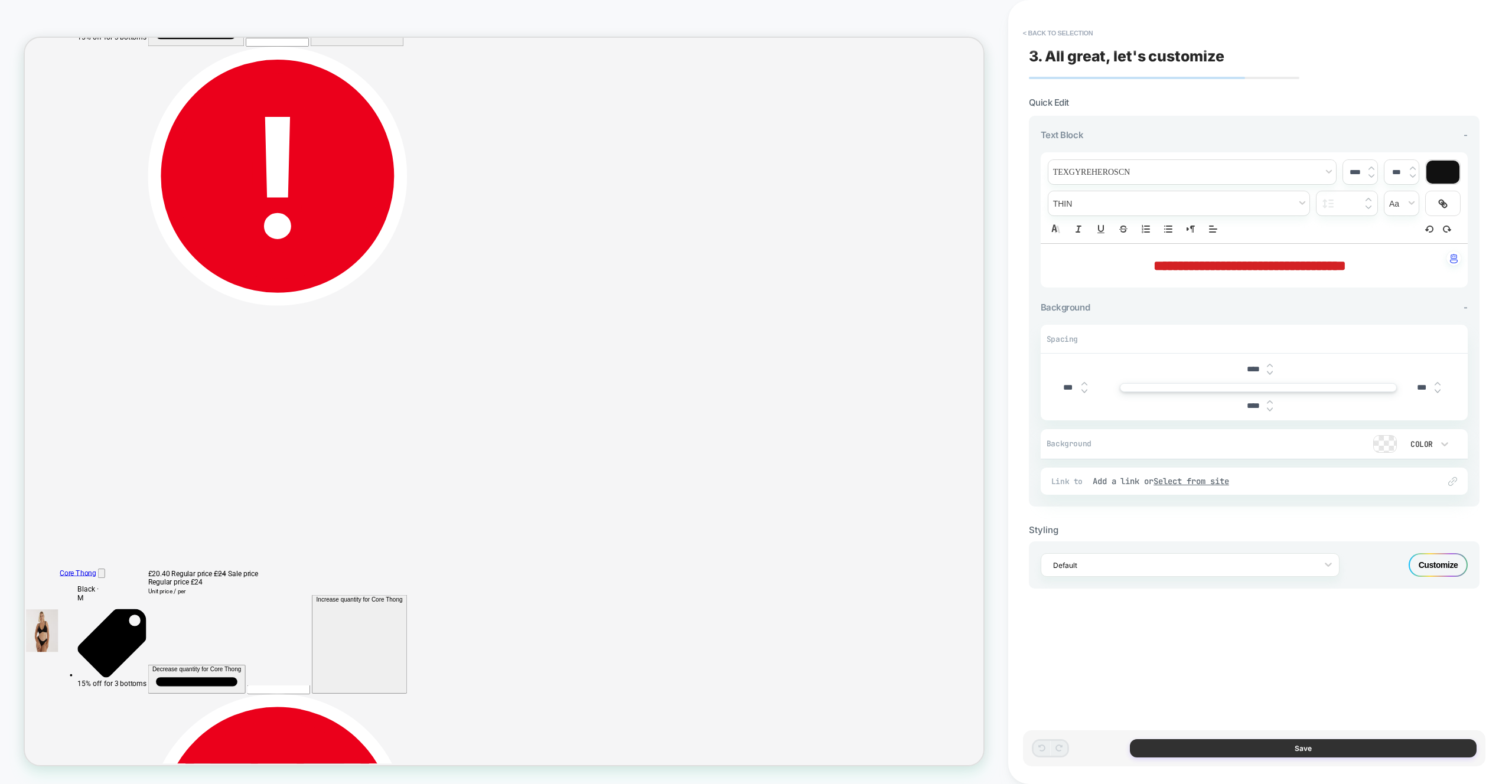
click at [1317, 752] on button "Save" at bounding box center [1303, 748] width 347 height 19
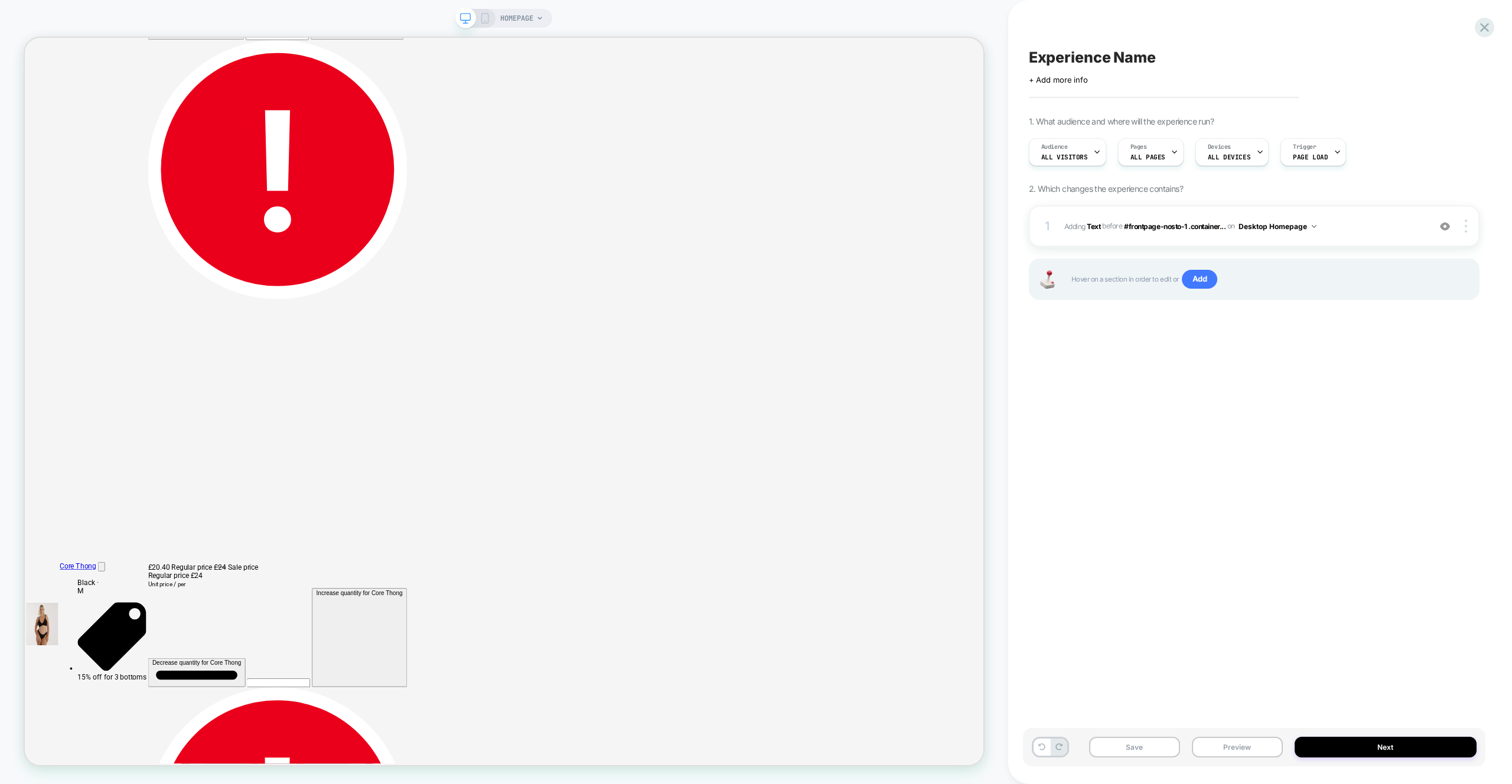
drag, startPoint x: 1250, startPoint y: 506, endPoint x: 1248, endPoint y: 497, distance: 9.2
click at [1250, 506] on div "Experience Name Click to edit experience details + Add more info 1. What audien…" at bounding box center [1254, 392] width 462 height 760
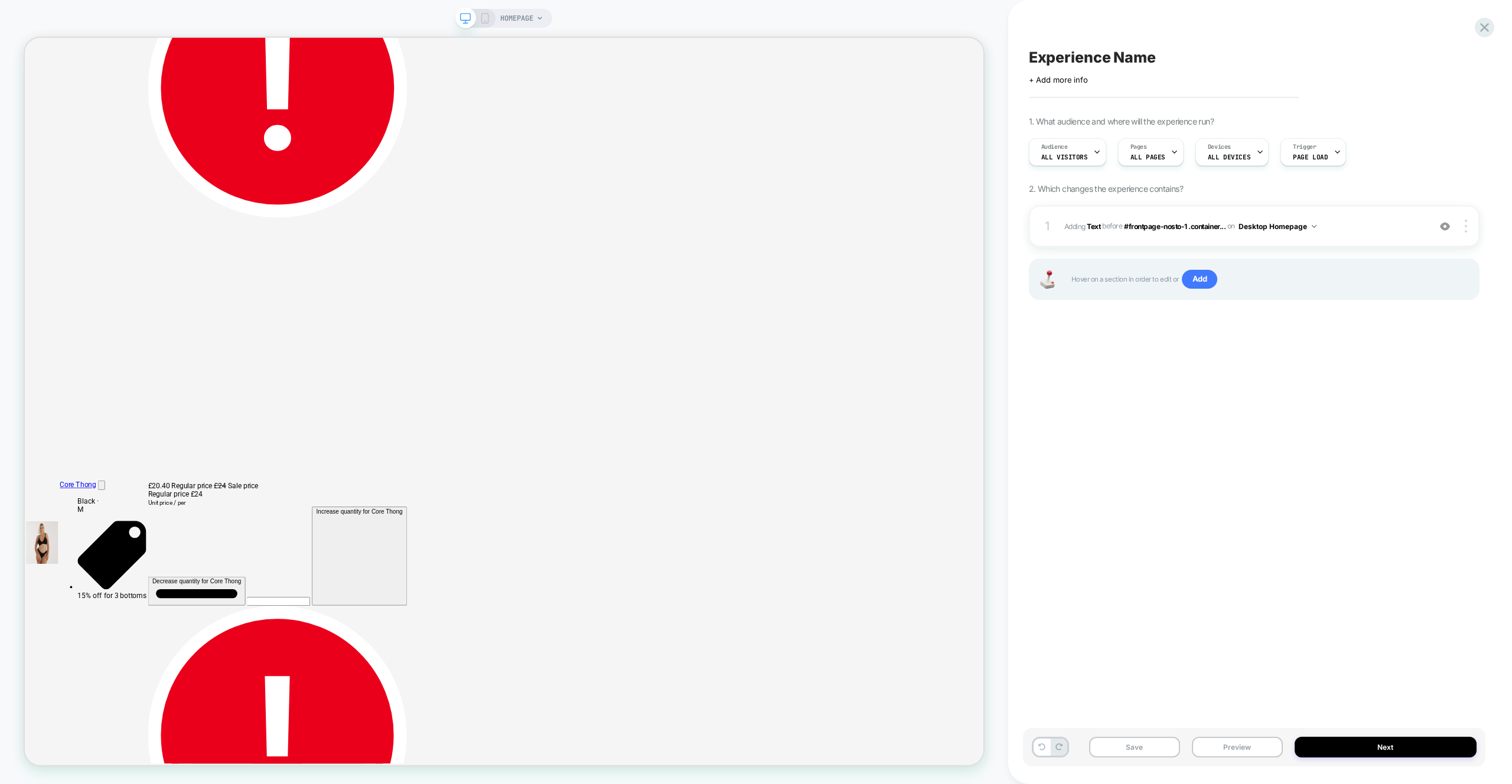
scroll to position [0, 0]
click at [1365, 34] on div "Experience Name Click to edit experience details + Add more info 1. What audien…" at bounding box center [1254, 392] width 462 height 760
click at [1483, 24] on icon at bounding box center [1484, 27] width 16 height 16
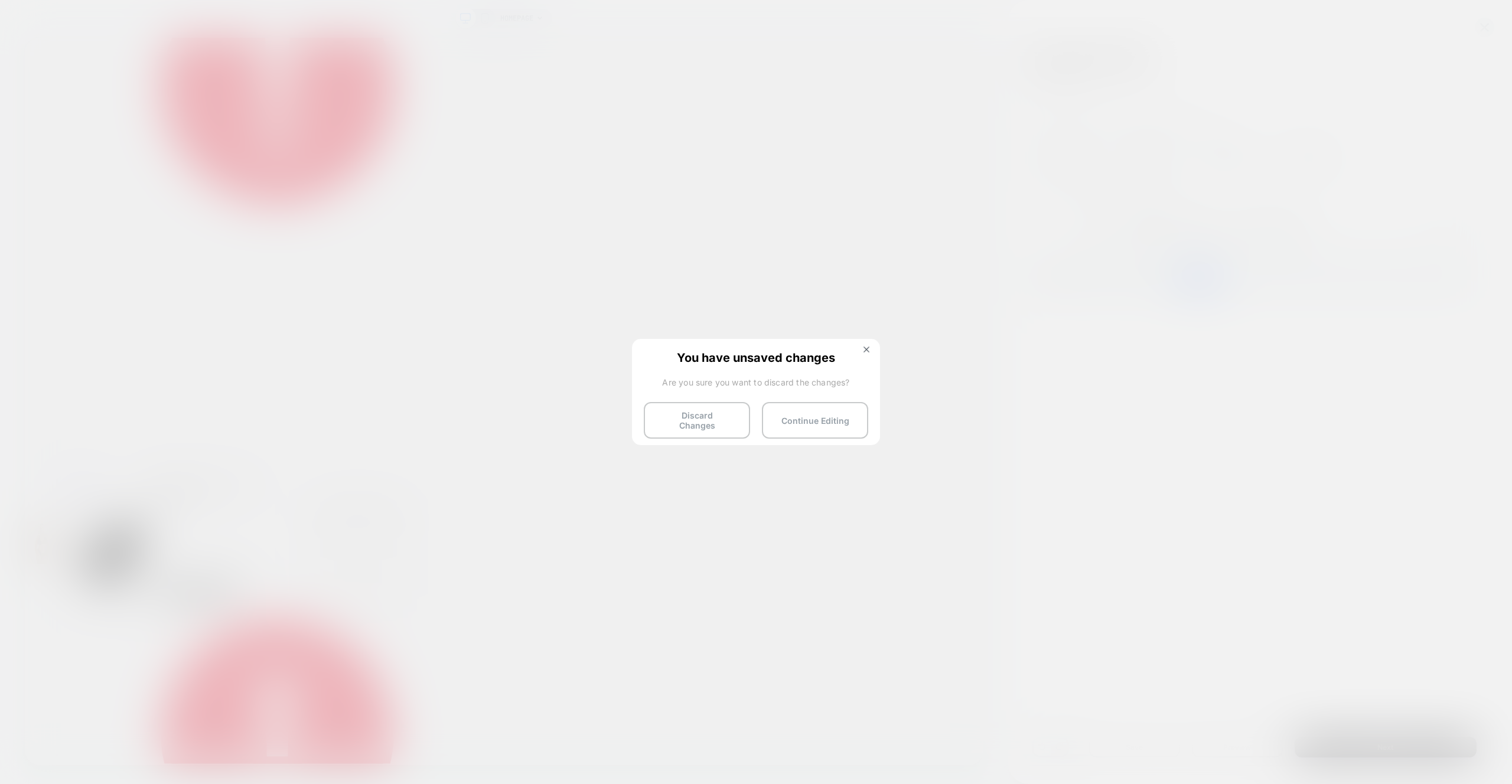
drag, startPoint x: 715, startPoint y: 407, endPoint x: 993, endPoint y: 287, distance: 302.8
click at [715, 407] on button "Discard Changes" at bounding box center [697, 420] width 106 height 36
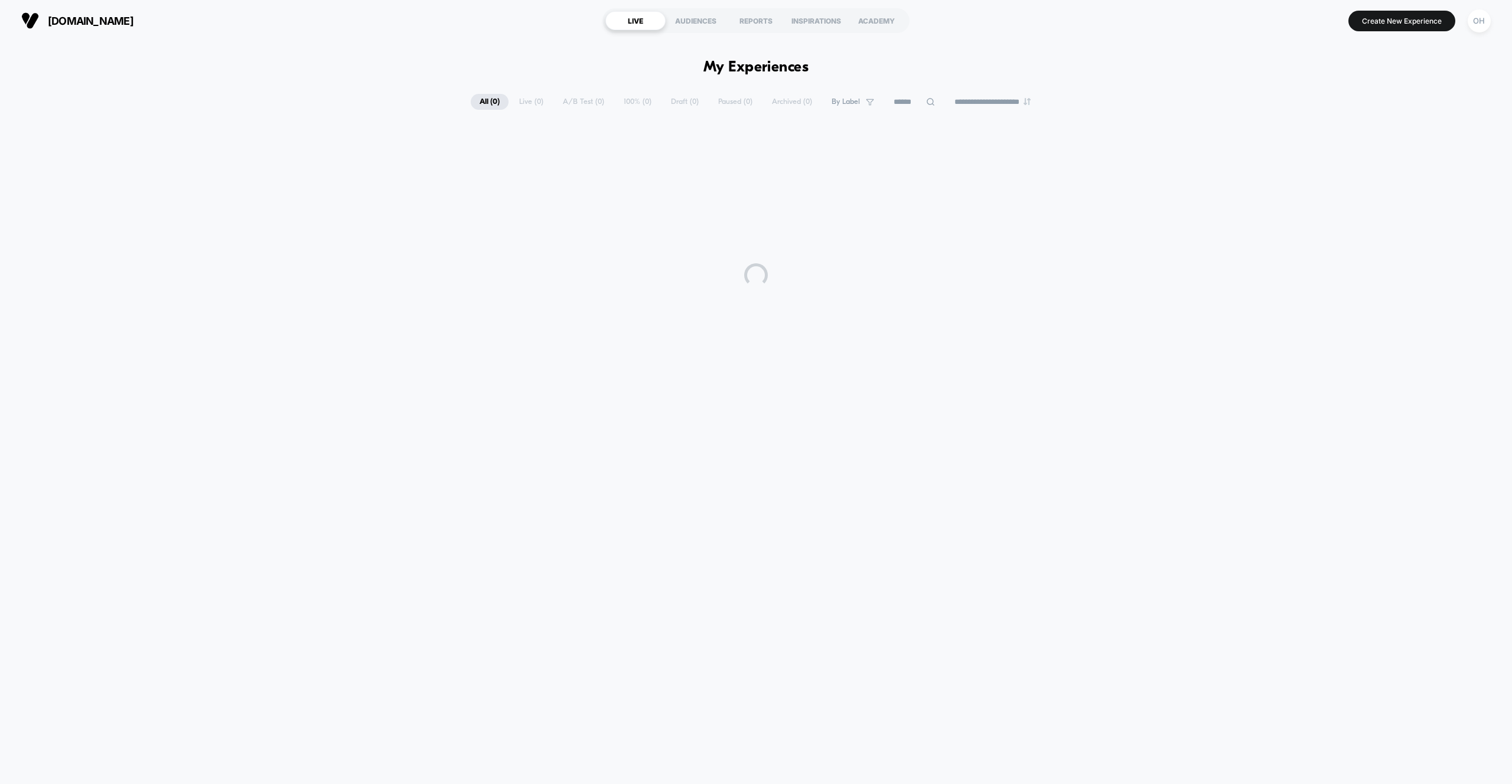
click at [1476, 35] on div "[DOMAIN_NAME] LIVE AUDIENCES REPORTS INSPIRATIONS ACADEMY Create New Experience…" at bounding box center [756, 20] width 1512 height 41
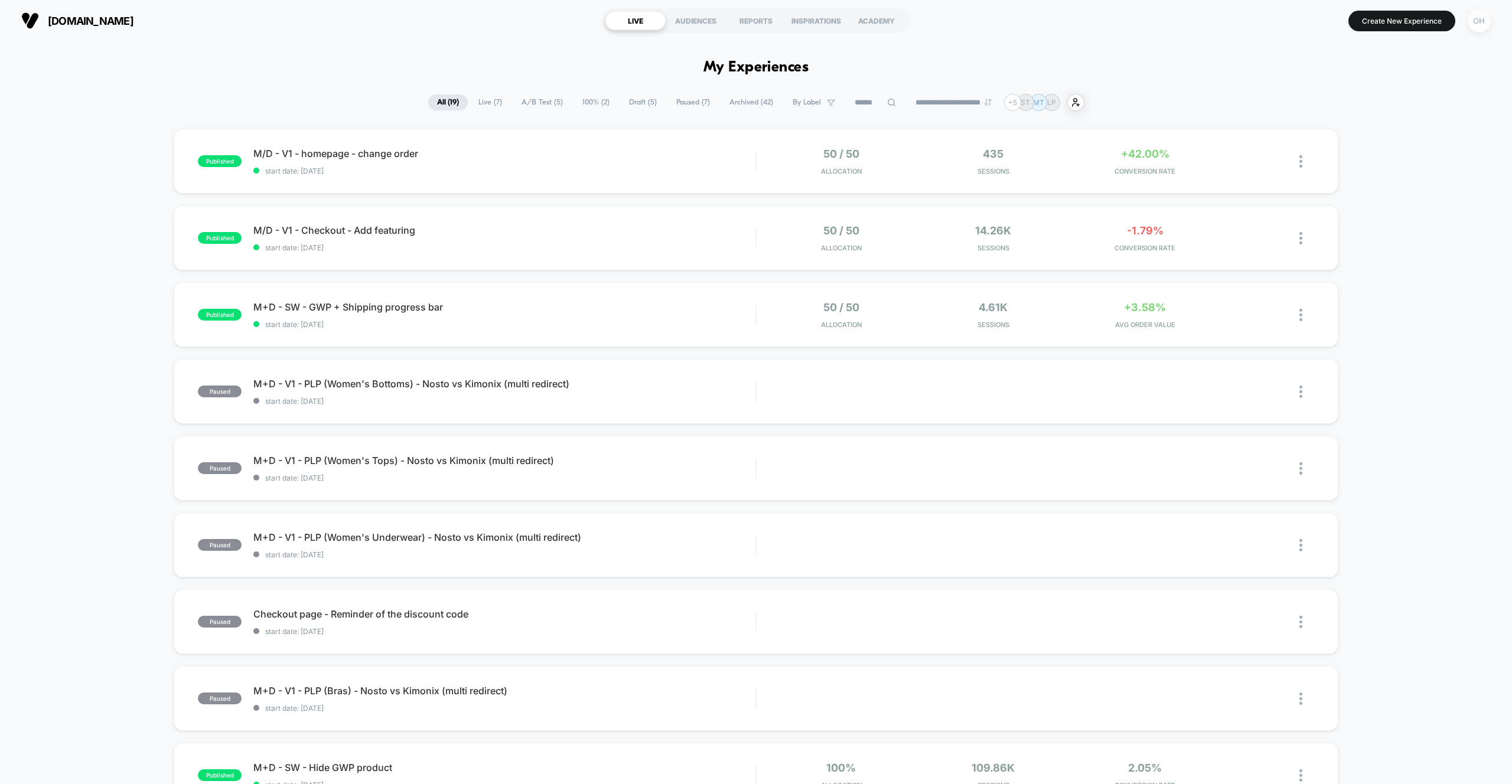
click at [1476, 21] on div "OH" at bounding box center [1479, 21] width 23 height 23
click at [1363, 107] on span "Connected Stores" at bounding box center [1407, 102] width 140 height 10
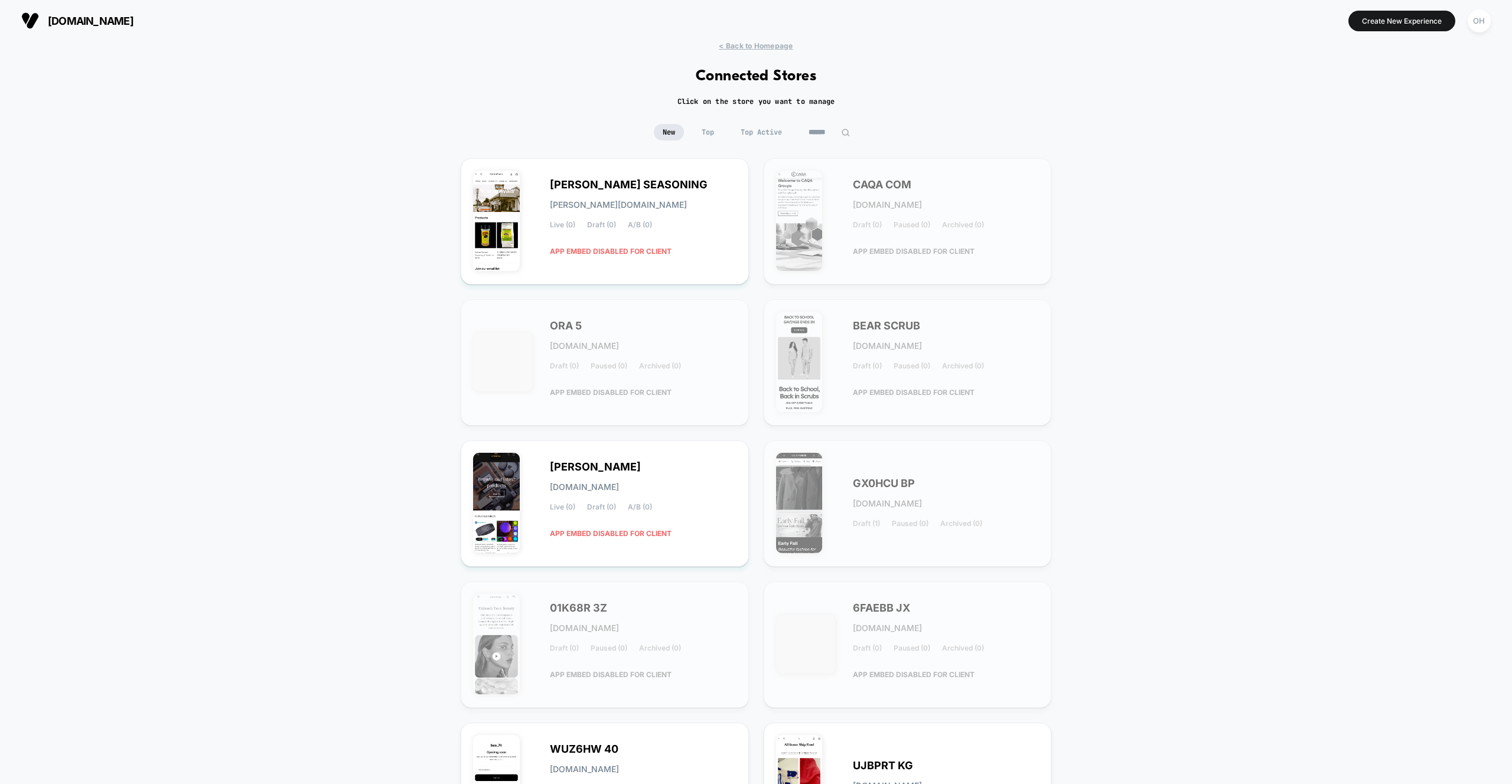
click at [833, 139] on input at bounding box center [829, 132] width 59 height 17
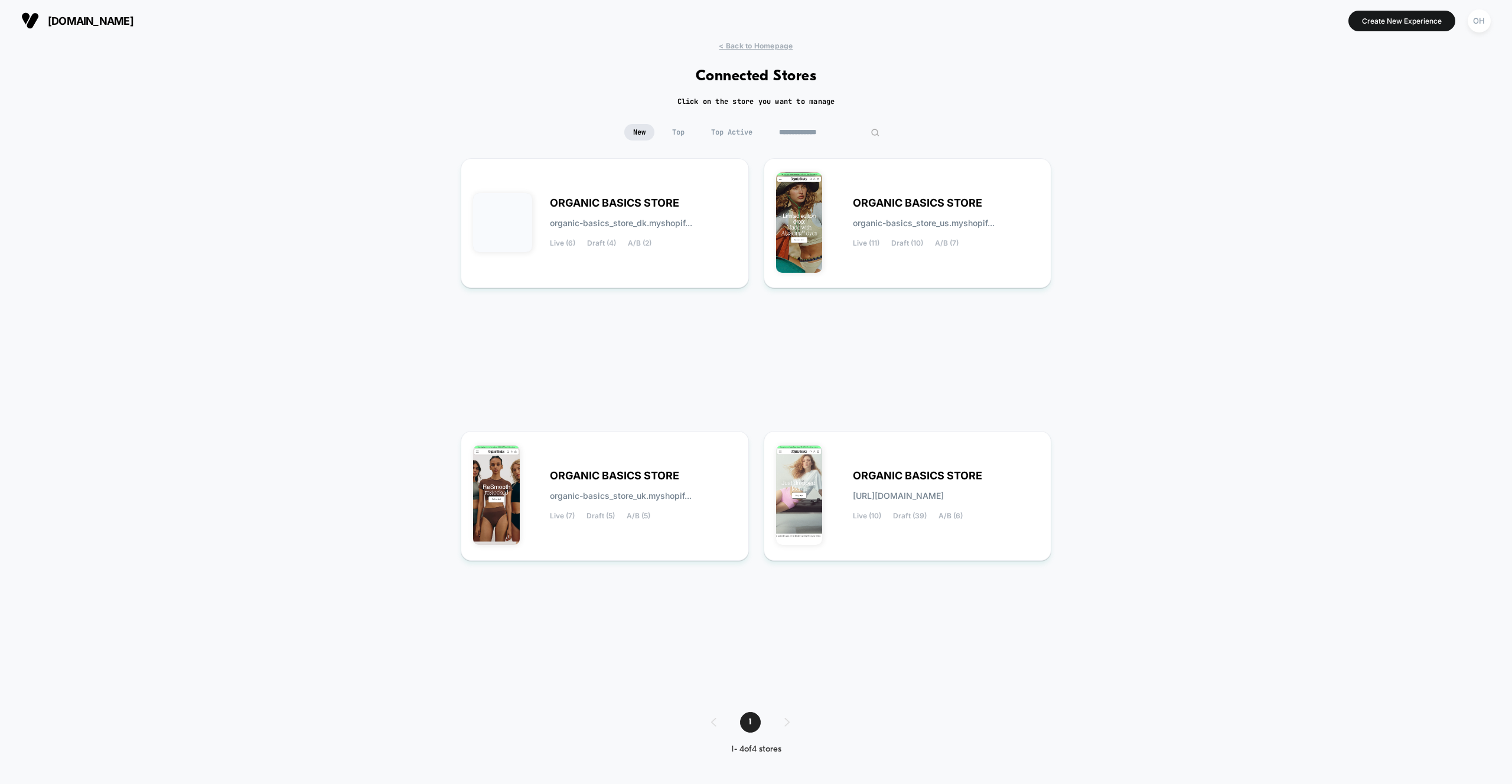
type input "**********"
click at [683, 244] on div "ORGANIC BASICS STORE organic-basics_store_dk.myshopif... Live (6) Draft (4) A/B…" at bounding box center [643, 223] width 187 height 48
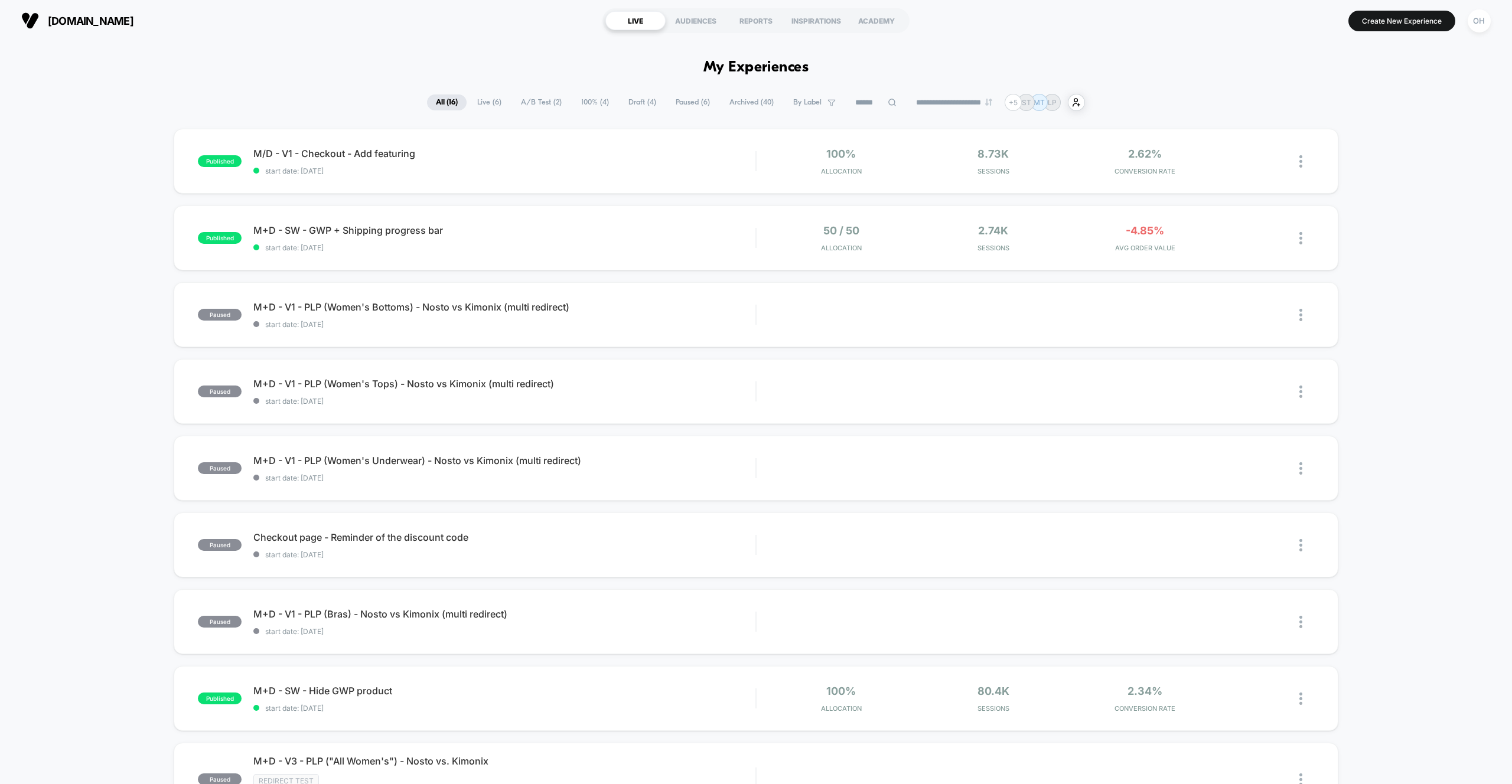
drag, startPoint x: 1472, startPoint y: 23, endPoint x: 1469, endPoint y: 35, distance: 12.4
click at [1472, 23] on div "OH" at bounding box center [1479, 21] width 23 height 23
click at [1384, 160] on span "Account Settings" at bounding box center [1418, 162] width 120 height 10
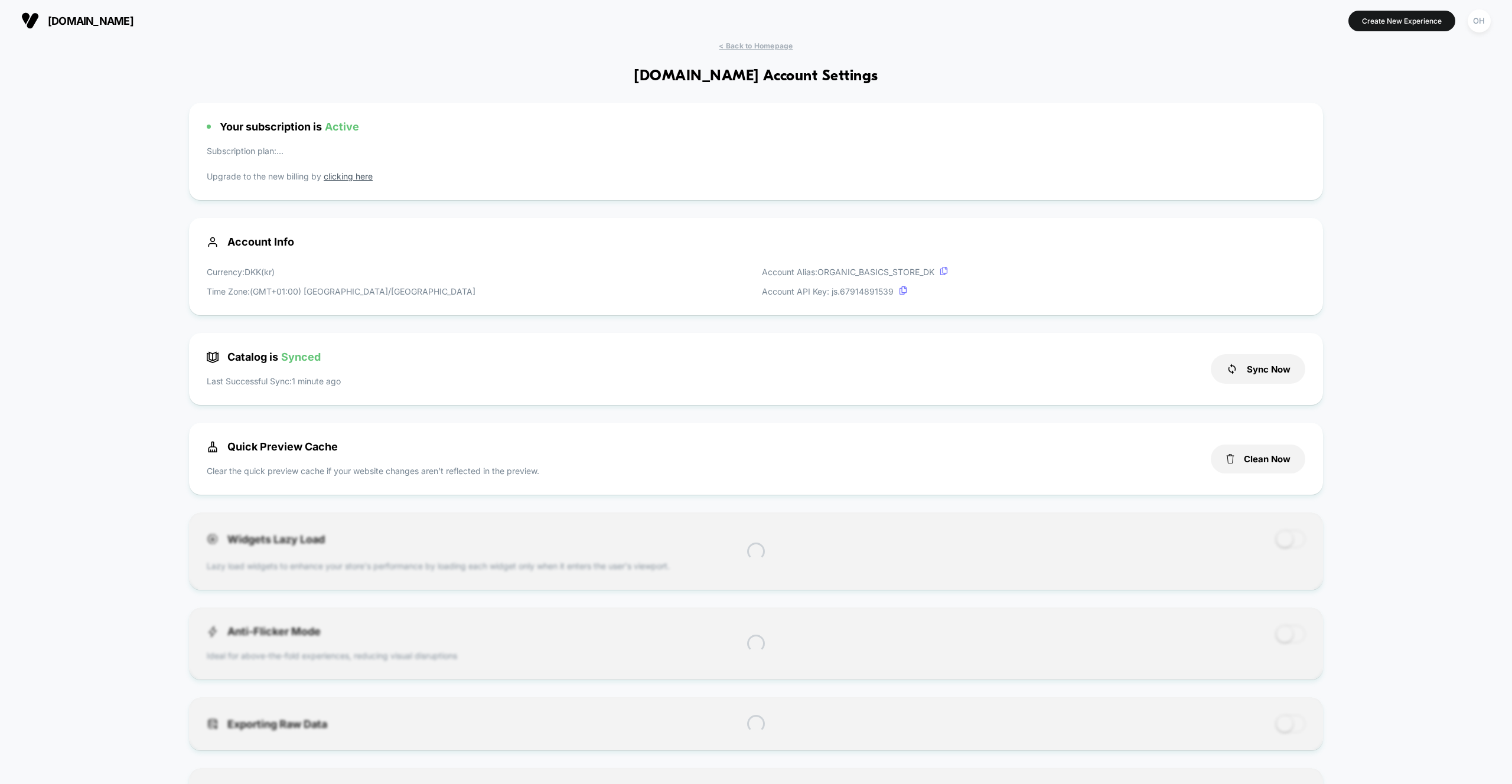
scroll to position [160, 0]
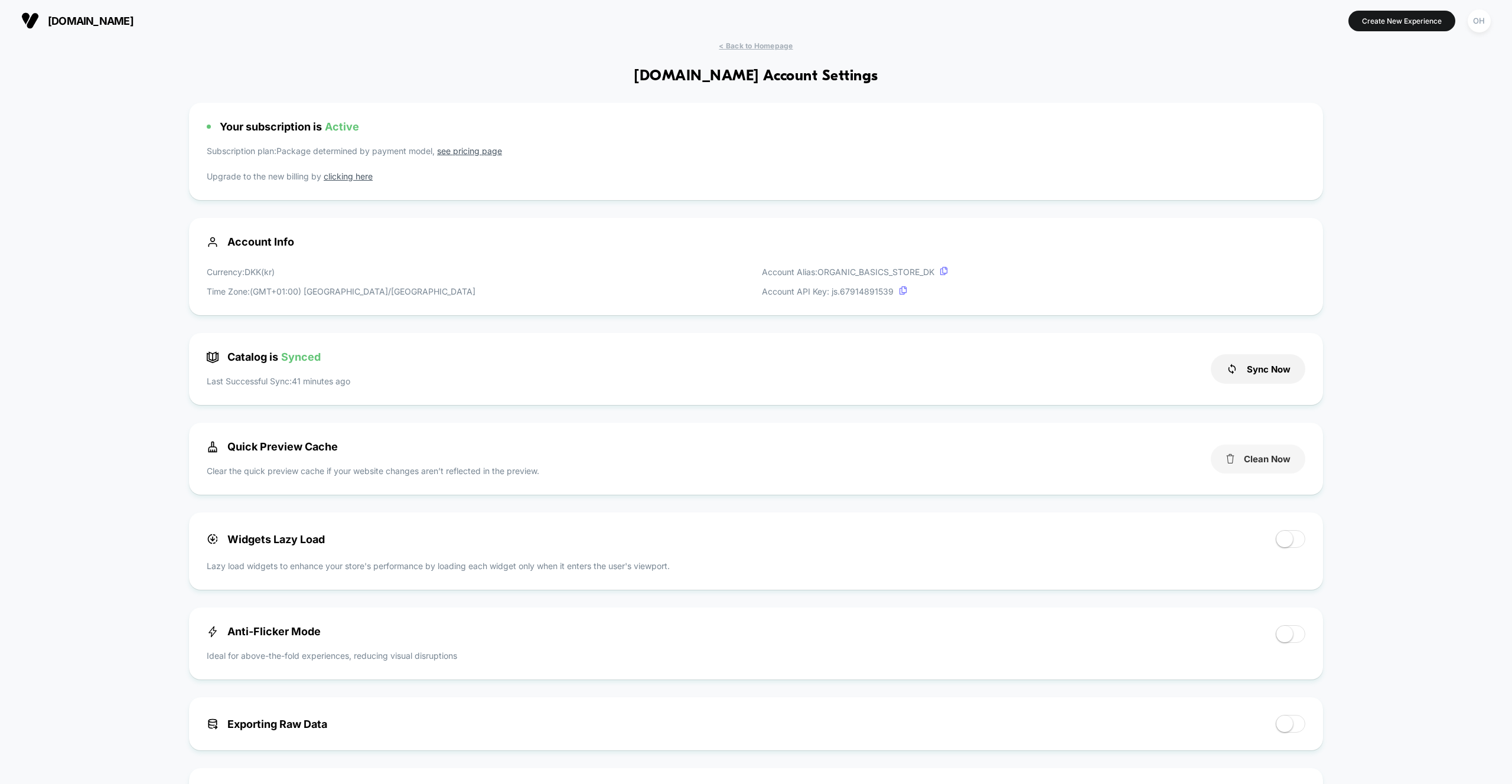
click at [1273, 461] on button "Clean Now" at bounding box center [1258, 459] width 94 height 29
click at [1473, 21] on div "OH" at bounding box center [1479, 21] width 23 height 23
click at [1379, 101] on span "Connected Stores" at bounding box center [1407, 102] width 140 height 10
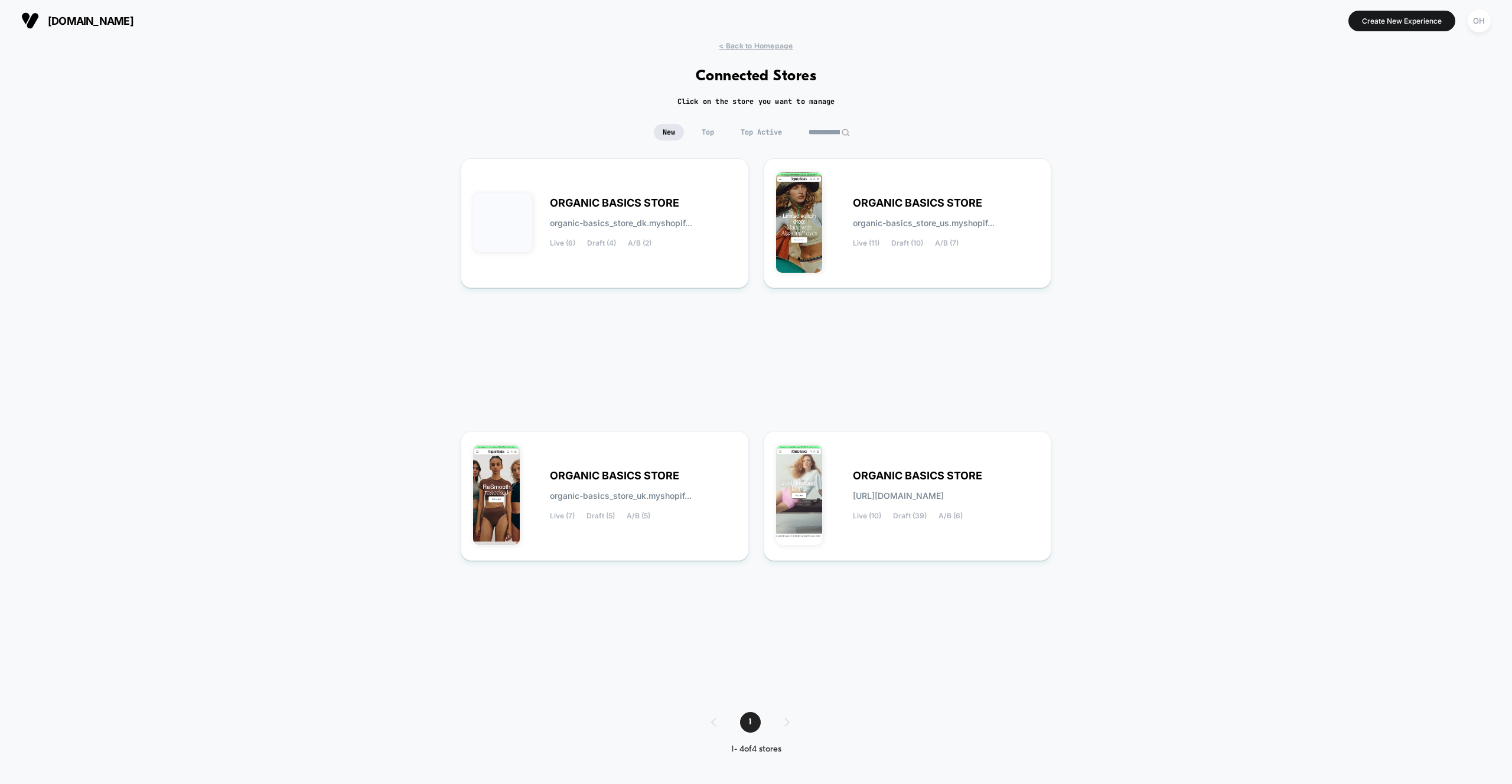
click at [835, 133] on input "**********" at bounding box center [829, 132] width 59 height 17
click at [975, 255] on div "ORGANIC BASICS STORE organic-basics_store_us.myshopif... Live (11) Draft (10) A…" at bounding box center [908, 223] width 264 height 105
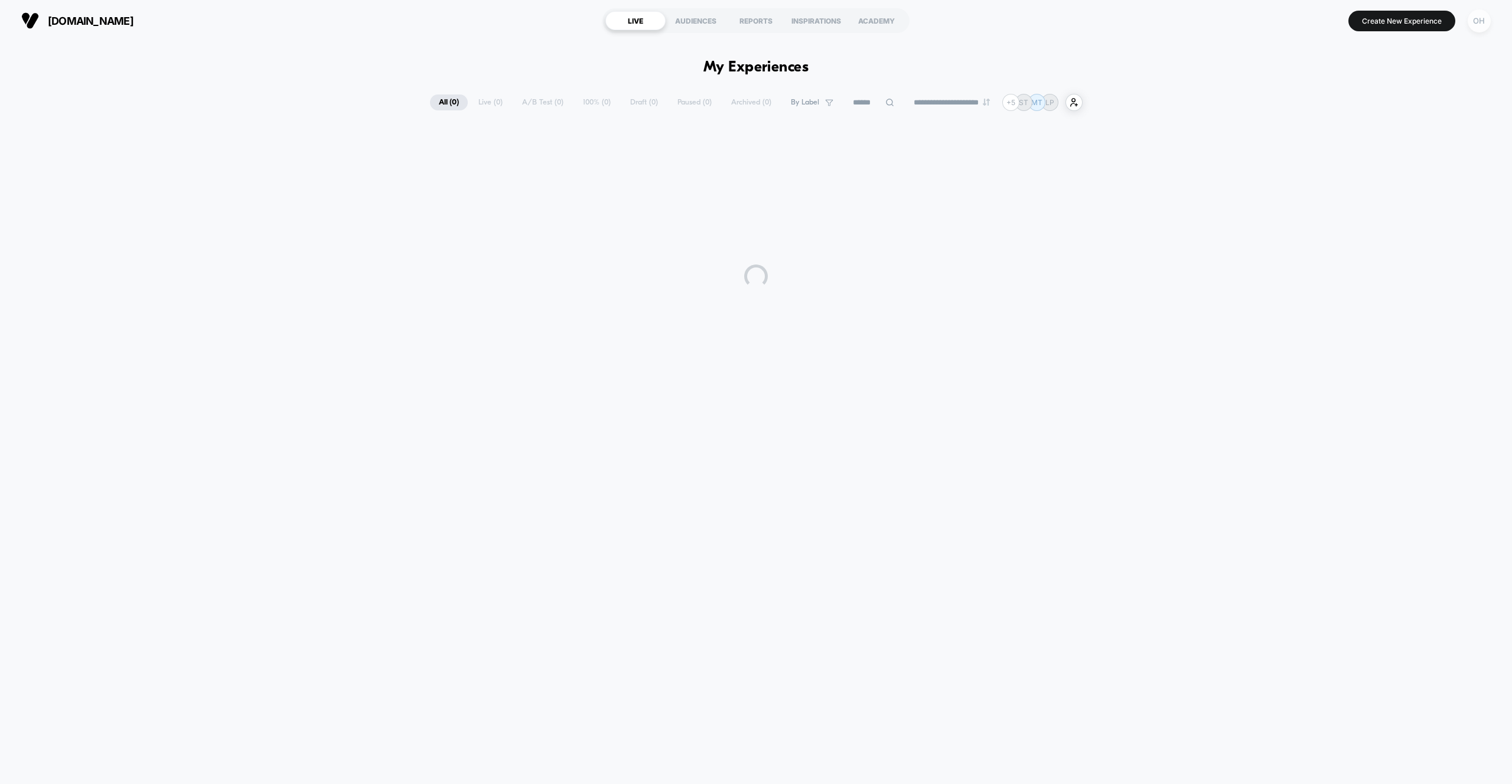
click at [1477, 28] on div "OH" at bounding box center [1479, 21] width 23 height 23
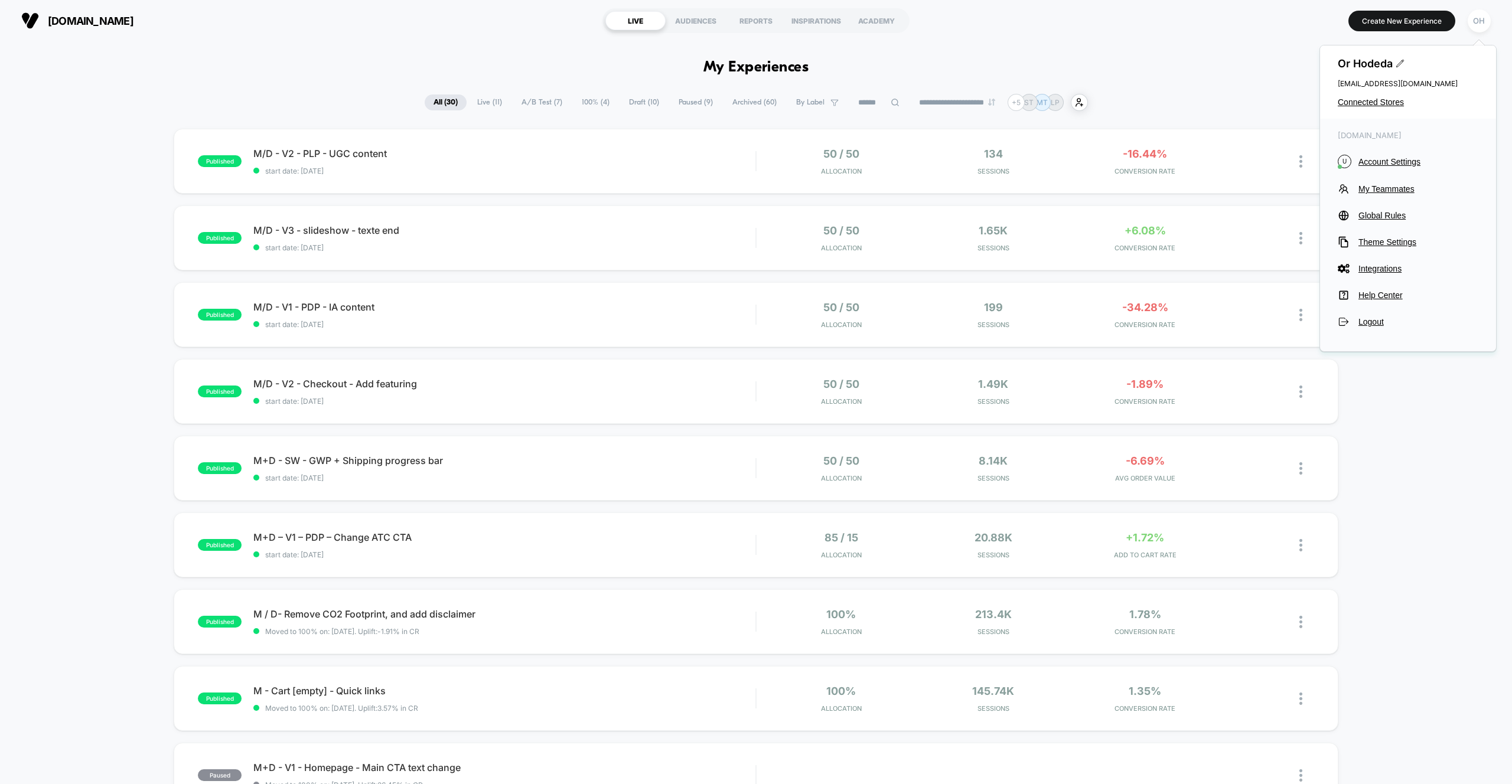
click at [1385, 166] on span "Account Settings" at bounding box center [1418, 162] width 120 height 10
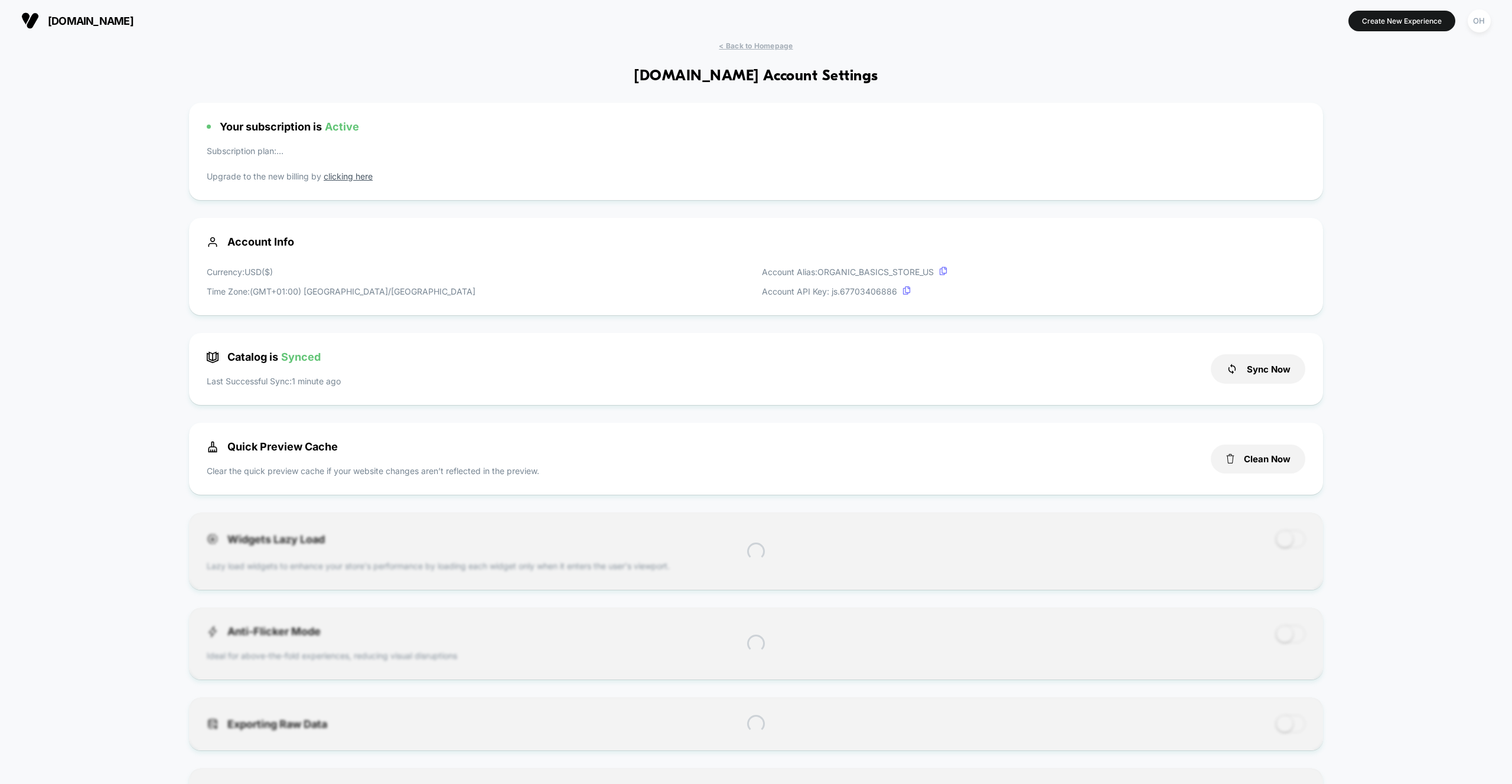
scroll to position [160, 0]
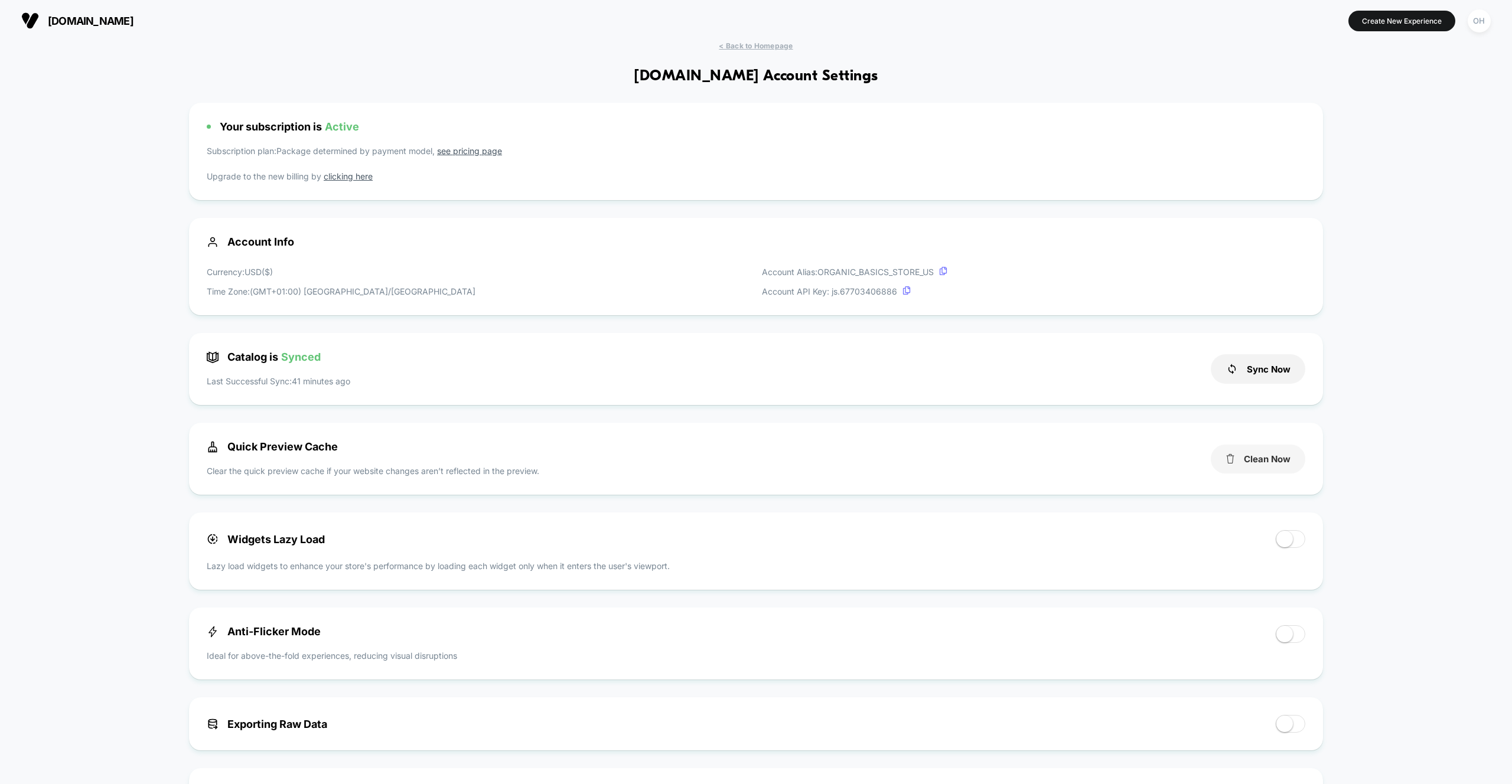
click at [1277, 467] on button "Clean Now" at bounding box center [1258, 459] width 94 height 29
click at [1479, 13] on div "OH" at bounding box center [1479, 21] width 23 height 23
click at [1373, 96] on div "Or Hodeda [EMAIL_ADDRESS][DOMAIN_NAME] Connected Stores" at bounding box center [1408, 82] width 176 height 73
click at [1371, 103] on span "Connected Stores" at bounding box center [1407, 102] width 140 height 10
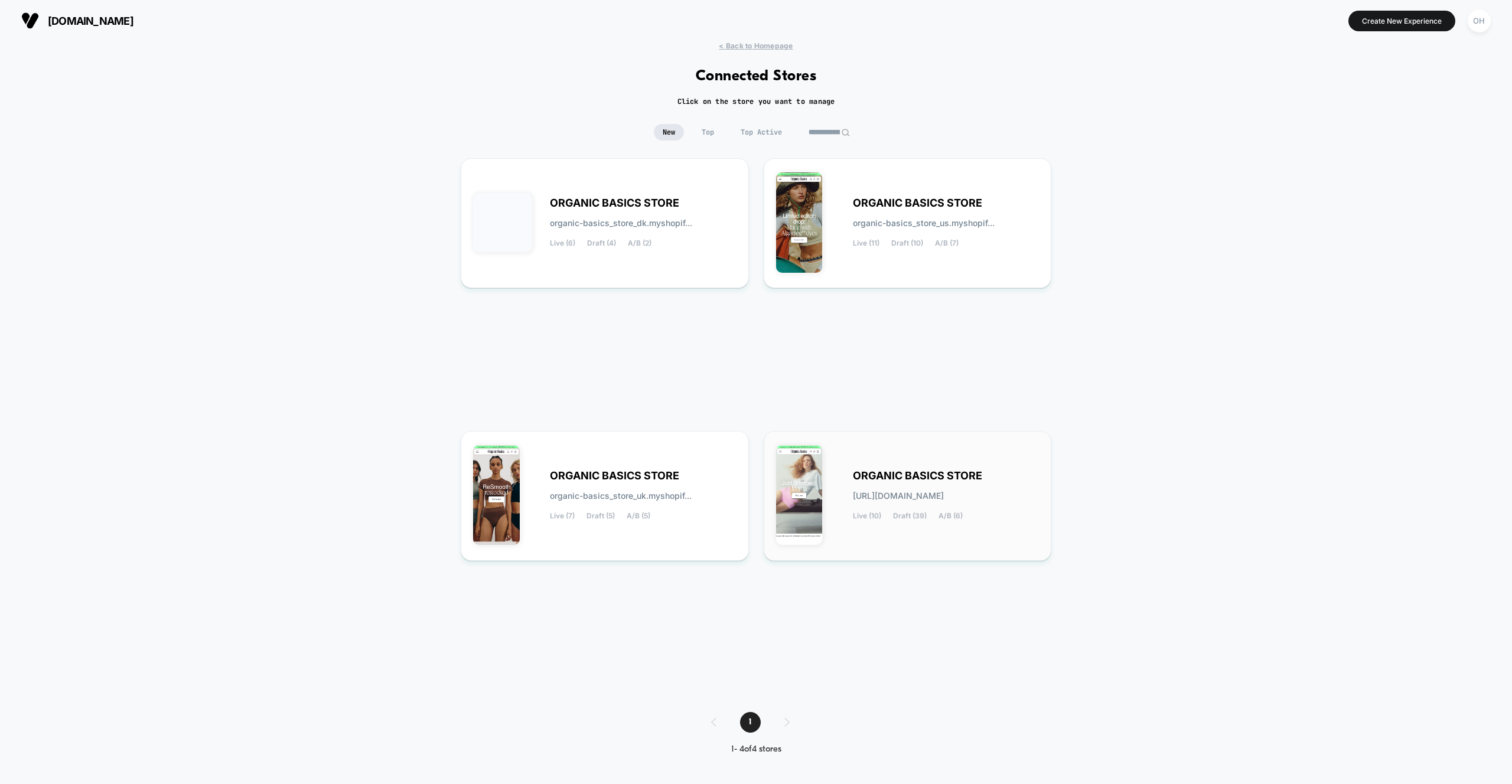
click at [995, 489] on div "ORGANIC BASICS STORE [URL][DOMAIN_NAME] Live (10) Draft (39) A/B (6)" at bounding box center [946, 495] width 187 height 48
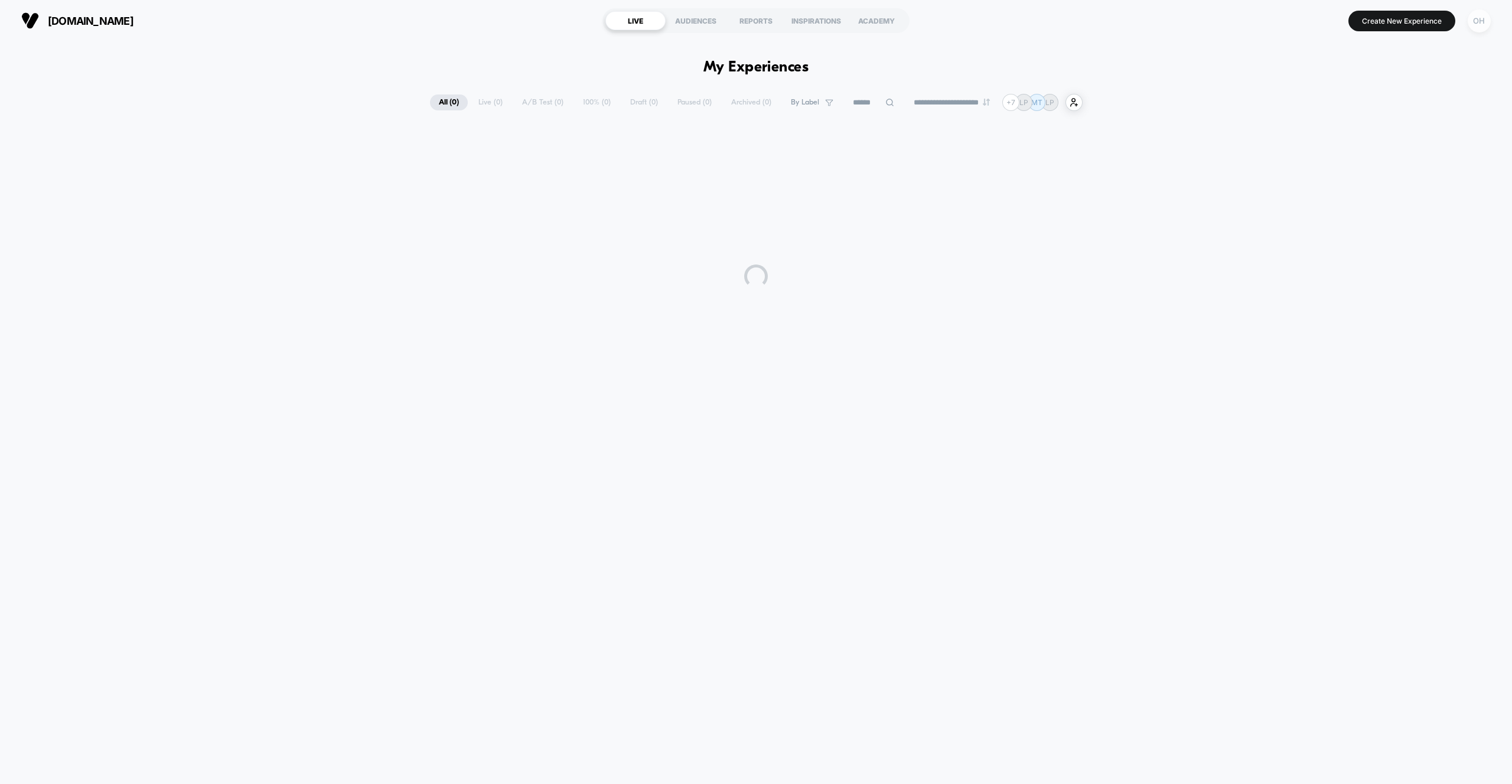
click at [1478, 22] on div "OH" at bounding box center [1479, 21] width 23 height 23
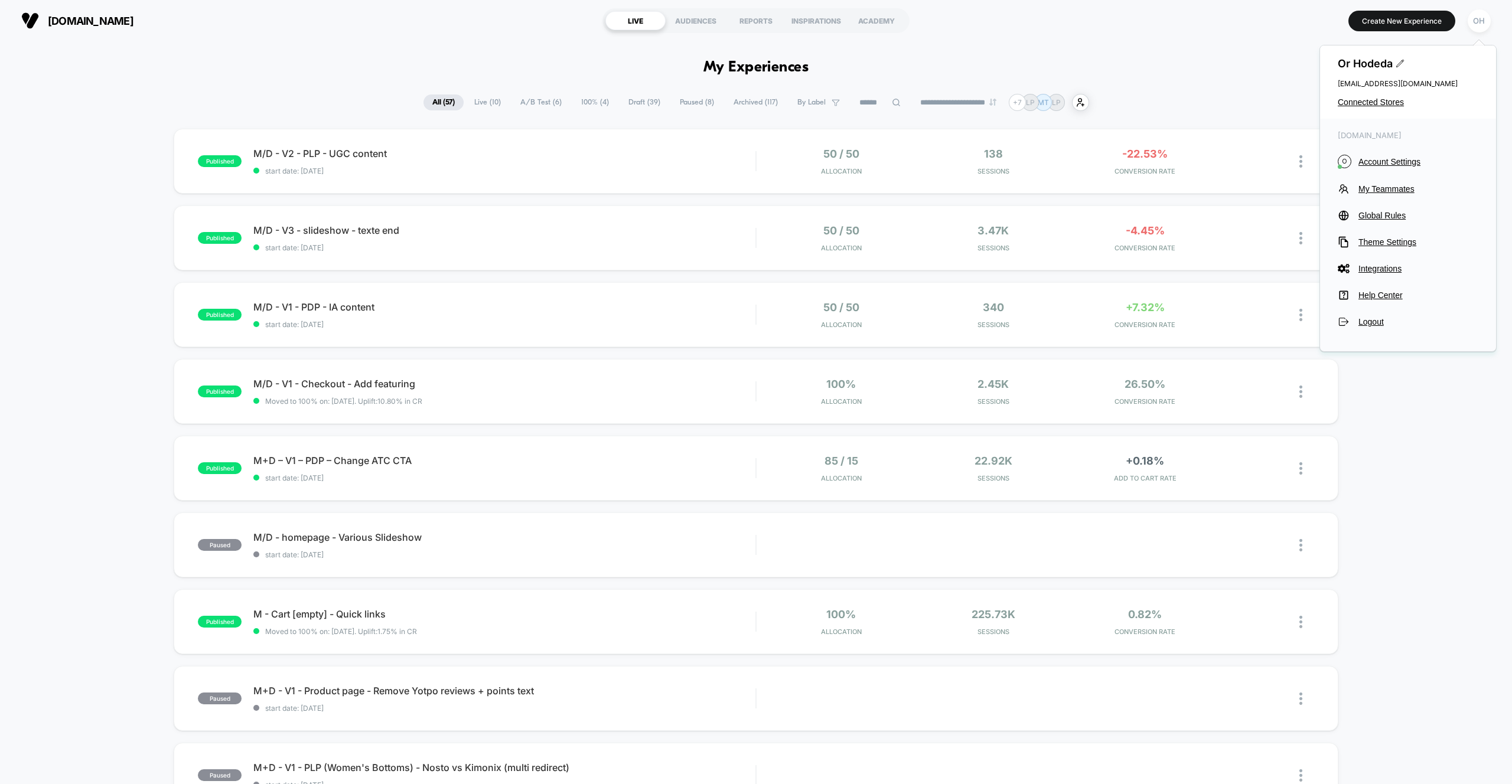
click at [1405, 161] on span "Account Settings" at bounding box center [1418, 162] width 120 height 10
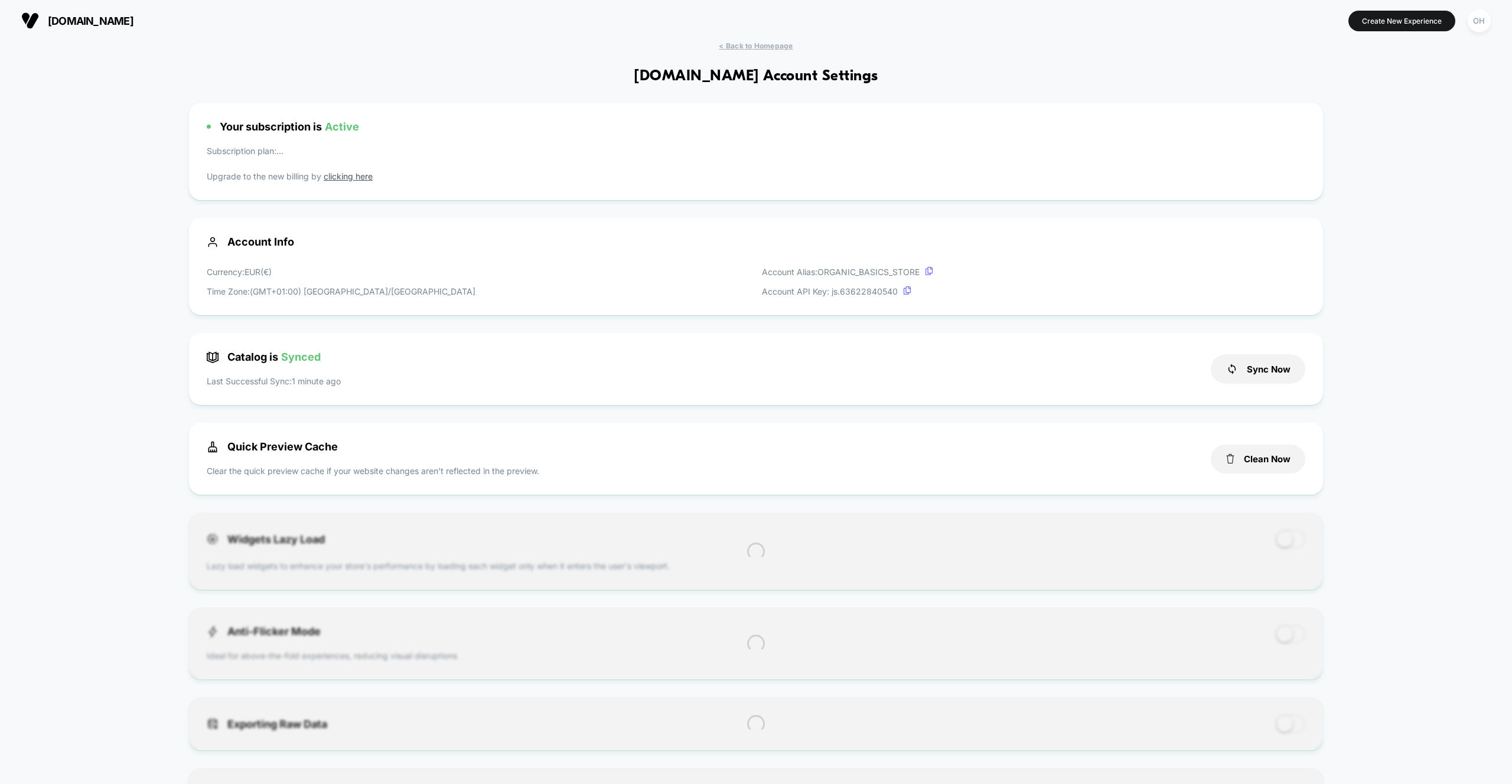
scroll to position [160, 0]
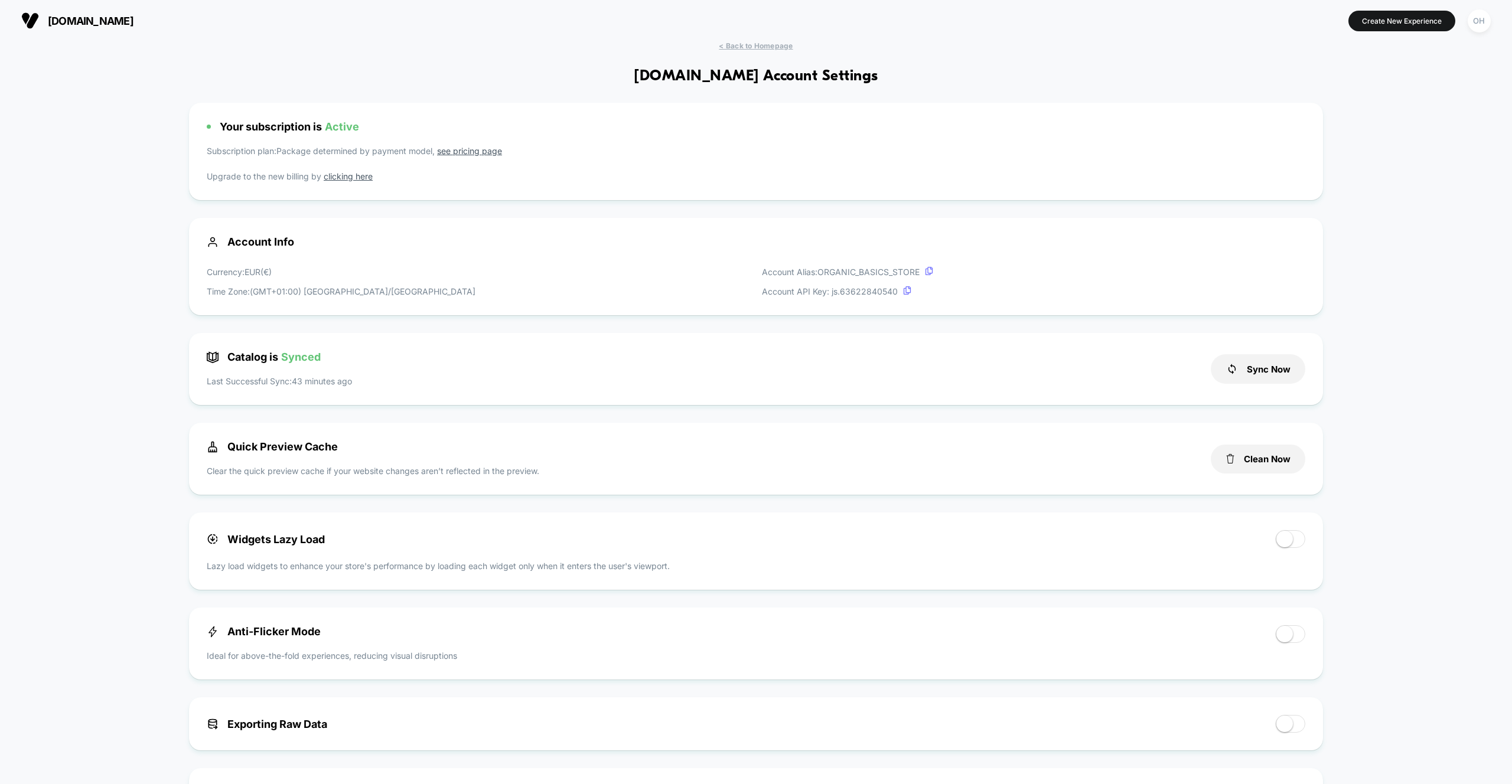
drag, startPoint x: 1291, startPoint y: 458, endPoint x: 1309, endPoint y: 419, distance: 43.0
click at [1291, 458] on button "Clean Now" at bounding box center [1258, 459] width 94 height 29
drag, startPoint x: 1472, startPoint y: 24, endPoint x: 1462, endPoint y: 36, distance: 15.6
click at [1472, 24] on div "OH" at bounding box center [1479, 21] width 23 height 23
click at [1373, 104] on span "Connected Stores" at bounding box center [1407, 102] width 140 height 10
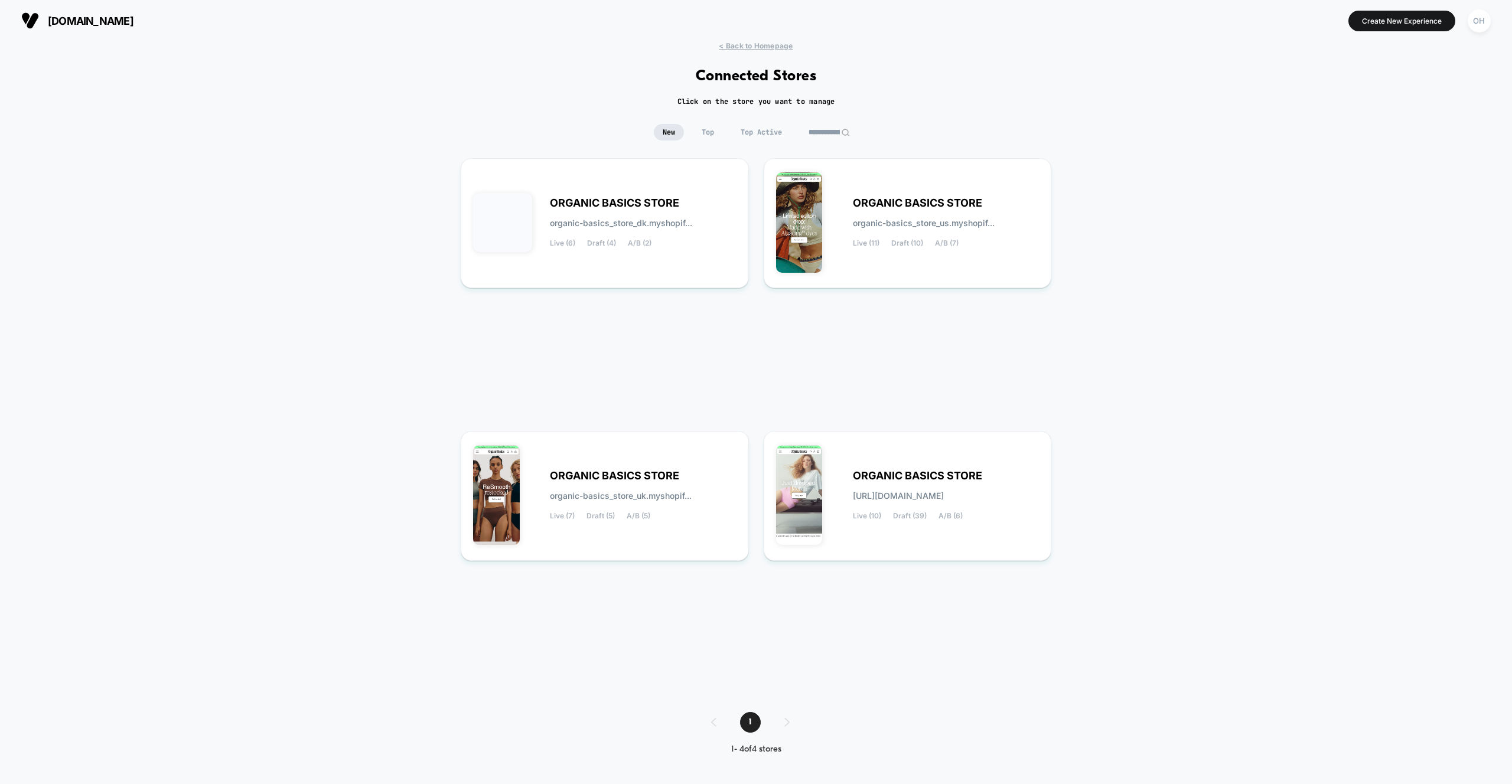
click at [698, 506] on div "ORGANIC BASICS STORE organic-basics_store_uk.myshopif... Live (7) Draft (5) A/B…" at bounding box center [643, 495] width 187 height 48
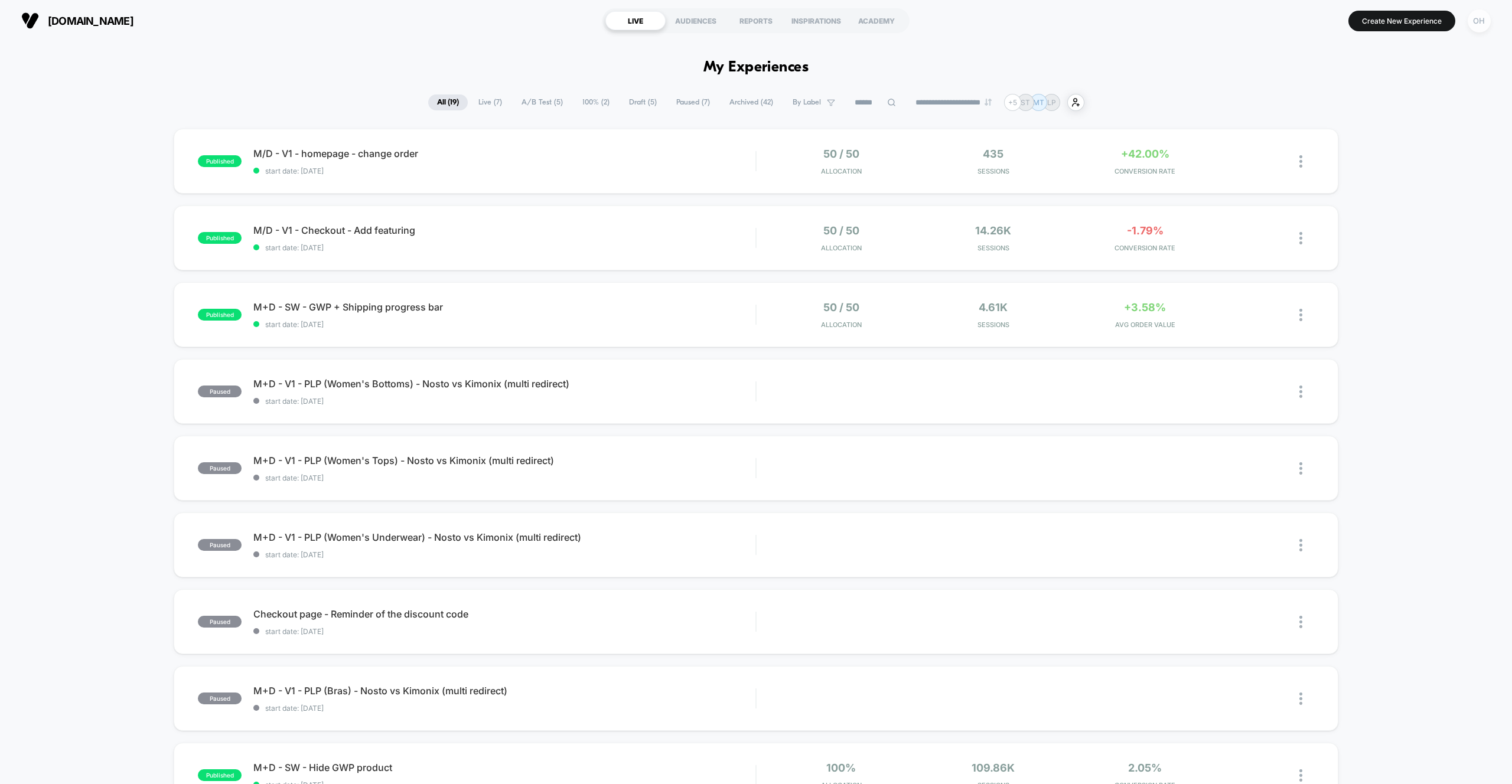
click at [1483, 24] on div "OH" at bounding box center [1479, 21] width 23 height 23
click at [1392, 155] on button "U Account Settings" at bounding box center [1407, 161] width 140 height 14
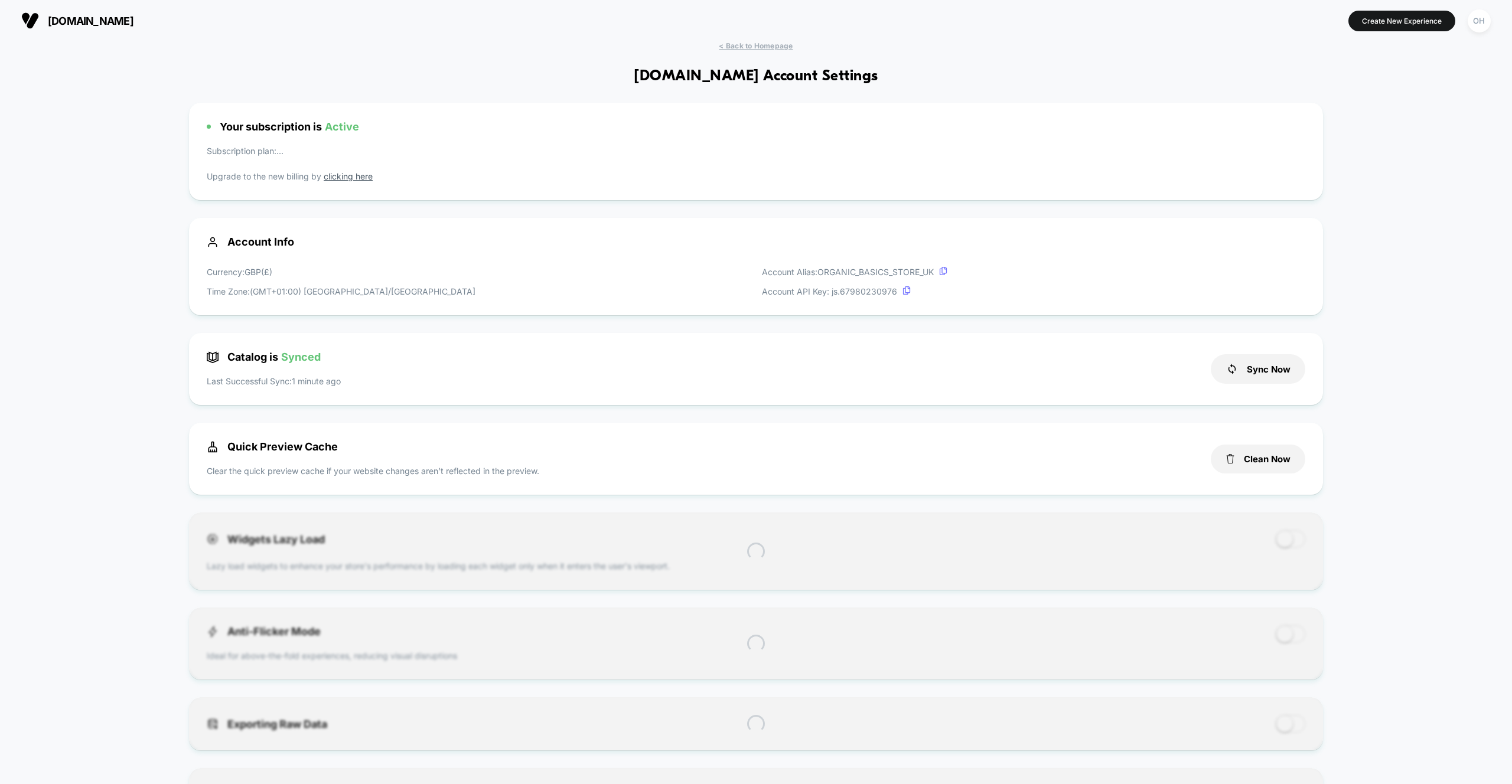
scroll to position [160, 0]
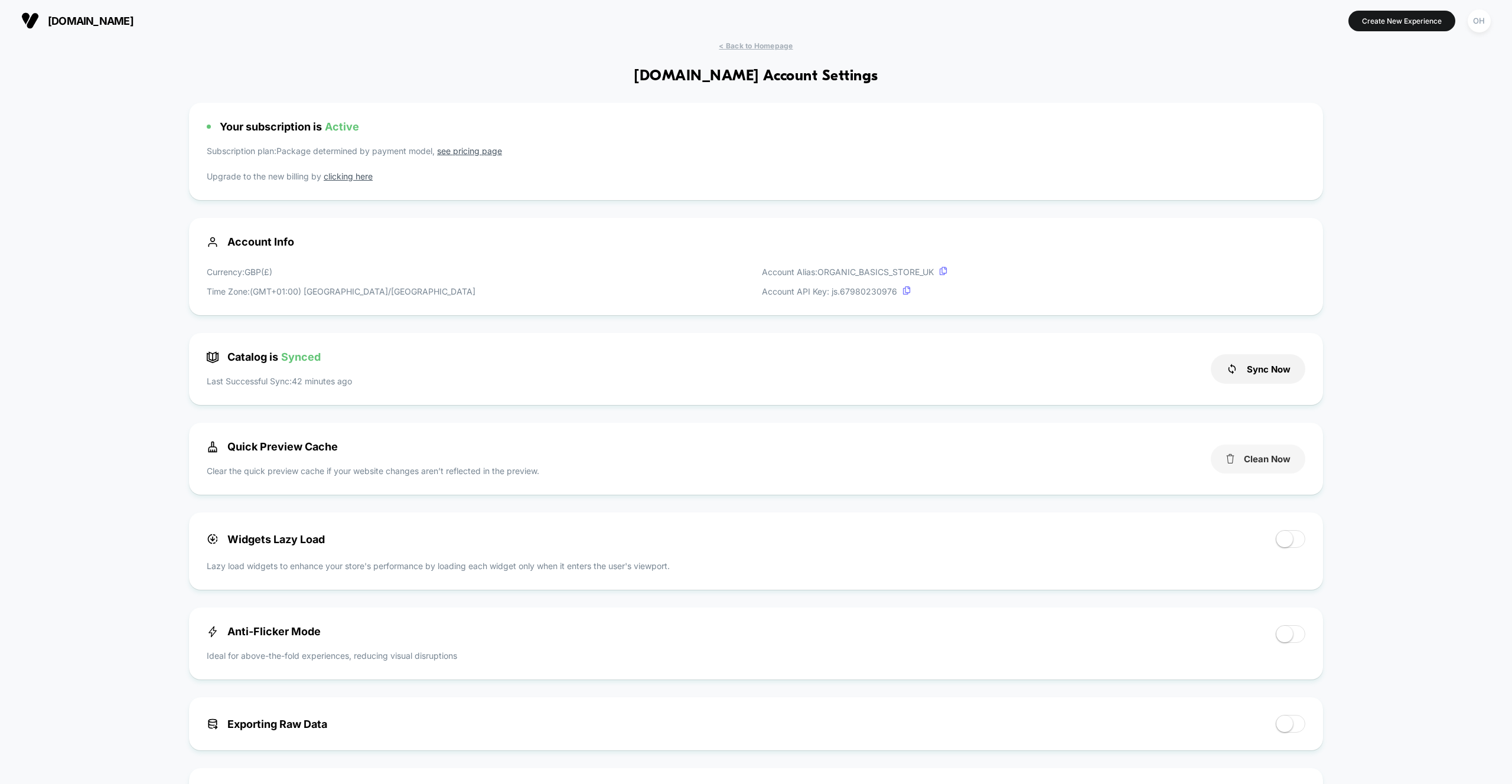
click at [1262, 454] on button "Clean Now" at bounding box center [1258, 459] width 94 height 29
drag, startPoint x: 1473, startPoint y: 26, endPoint x: 1466, endPoint y: 33, distance: 9.9
click at [1473, 26] on div "OH" at bounding box center [1479, 21] width 23 height 23
click at [766, 42] on span "< Back to Homepage" at bounding box center [755, 45] width 74 height 9
